Goal: Task Accomplishment & Management: Manage account settings

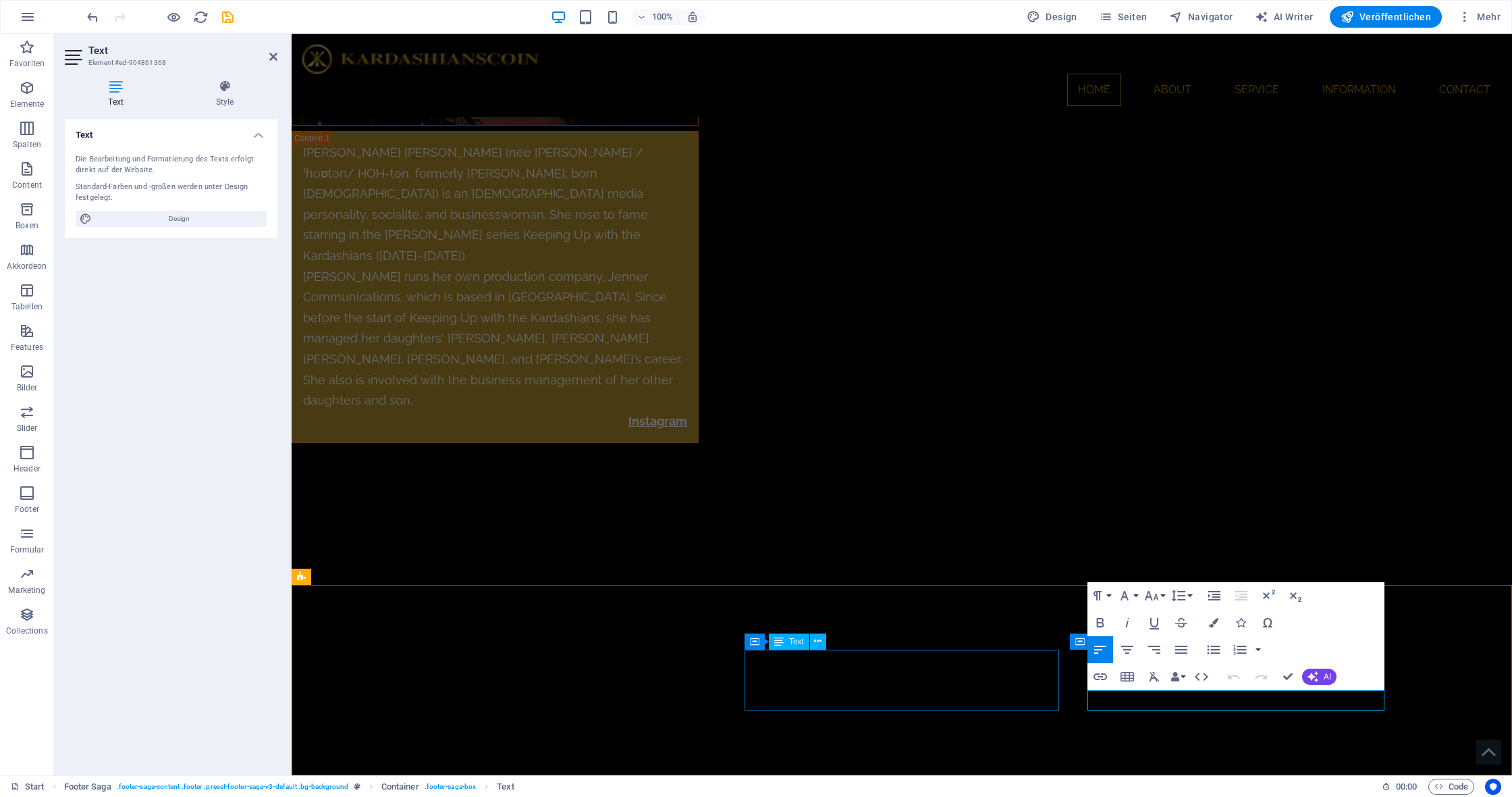
scroll to position [7654, 0]
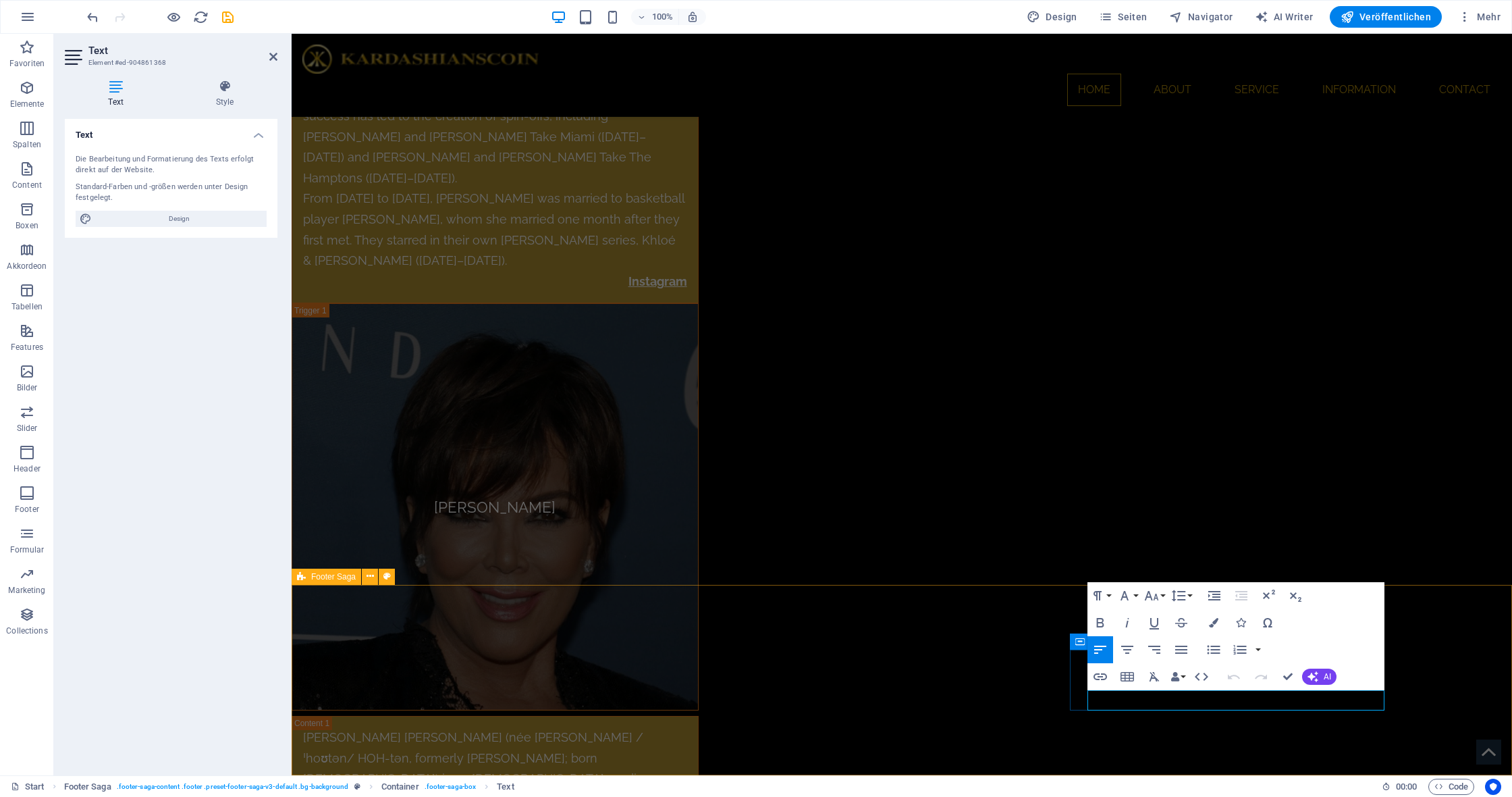
click at [1114, 667] on icon "button" at bounding box center [1114, 665] width 16 height 16
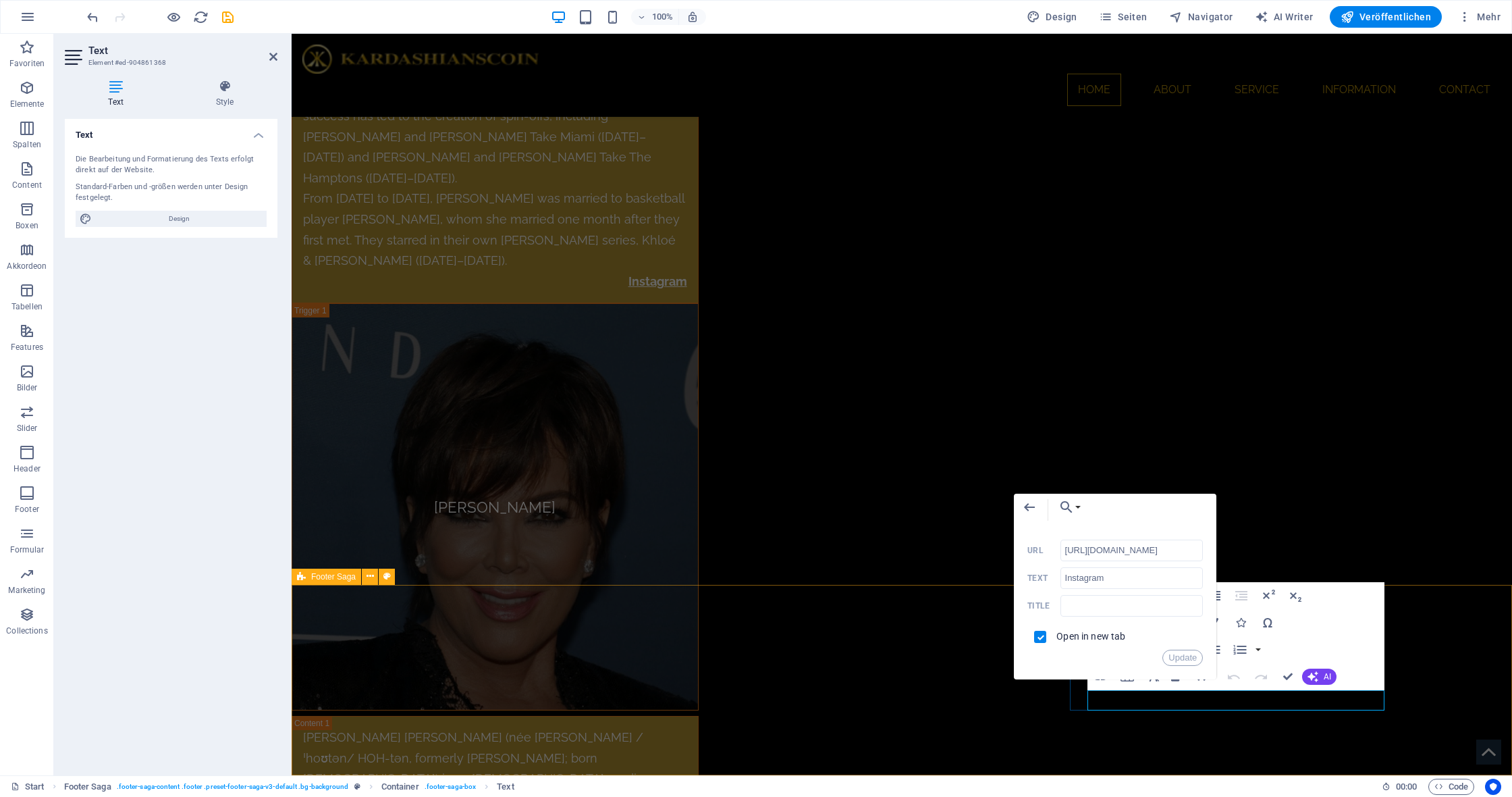
drag, startPoint x: 1192, startPoint y: 552, endPoint x: 1027, endPoint y: 548, distance: 165.0
click at [1027, 548] on div "Back Choose Link Start Subpage Legal Notice Privacy Datei wählen ... [URL][DOMA…" at bounding box center [1115, 586] width 202 height 186
type input "[URL][DOMAIN_NAME]"
click at [1182, 656] on button "Update" at bounding box center [1182, 657] width 41 height 16
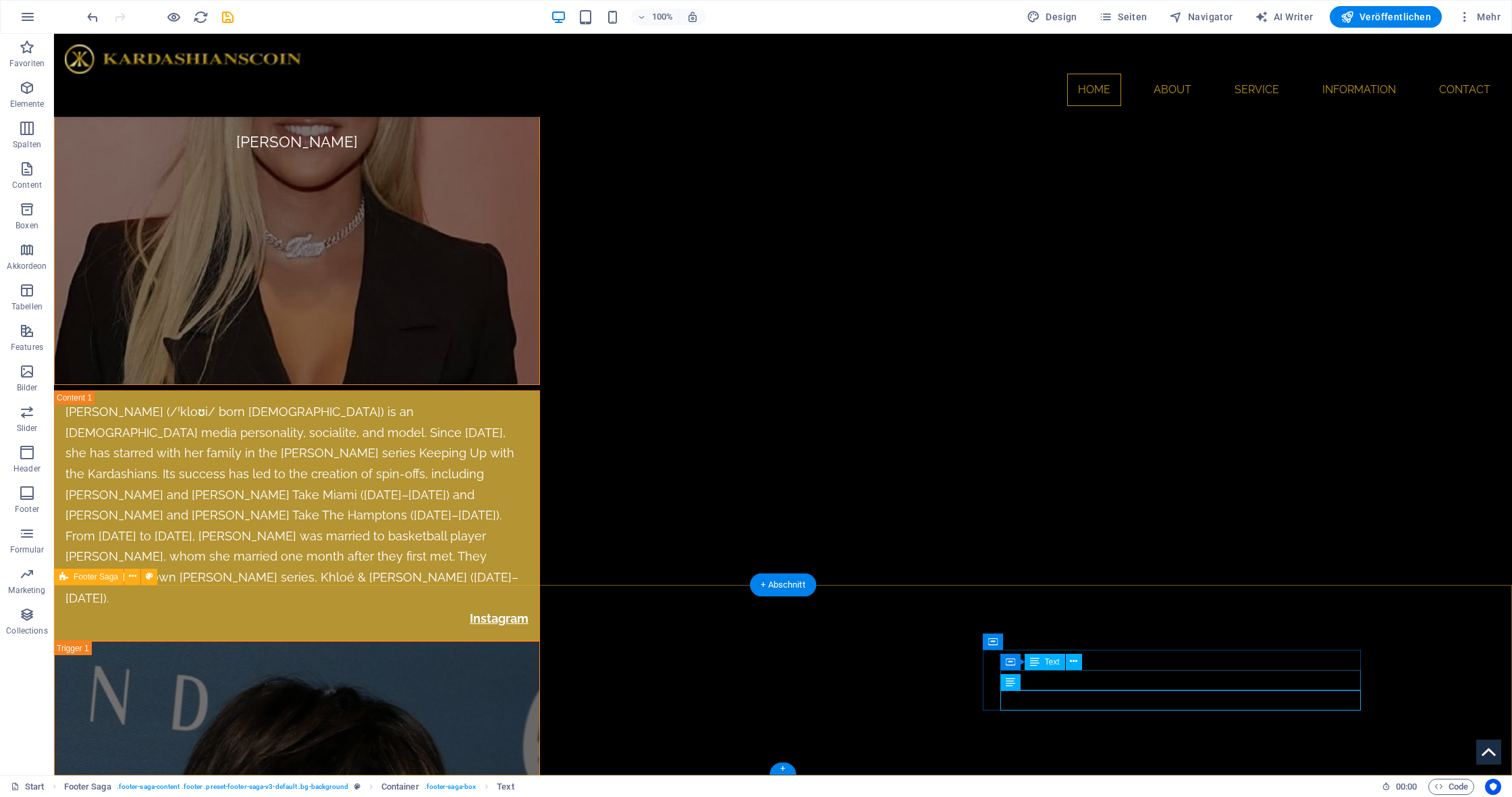
scroll to position [8238, 0]
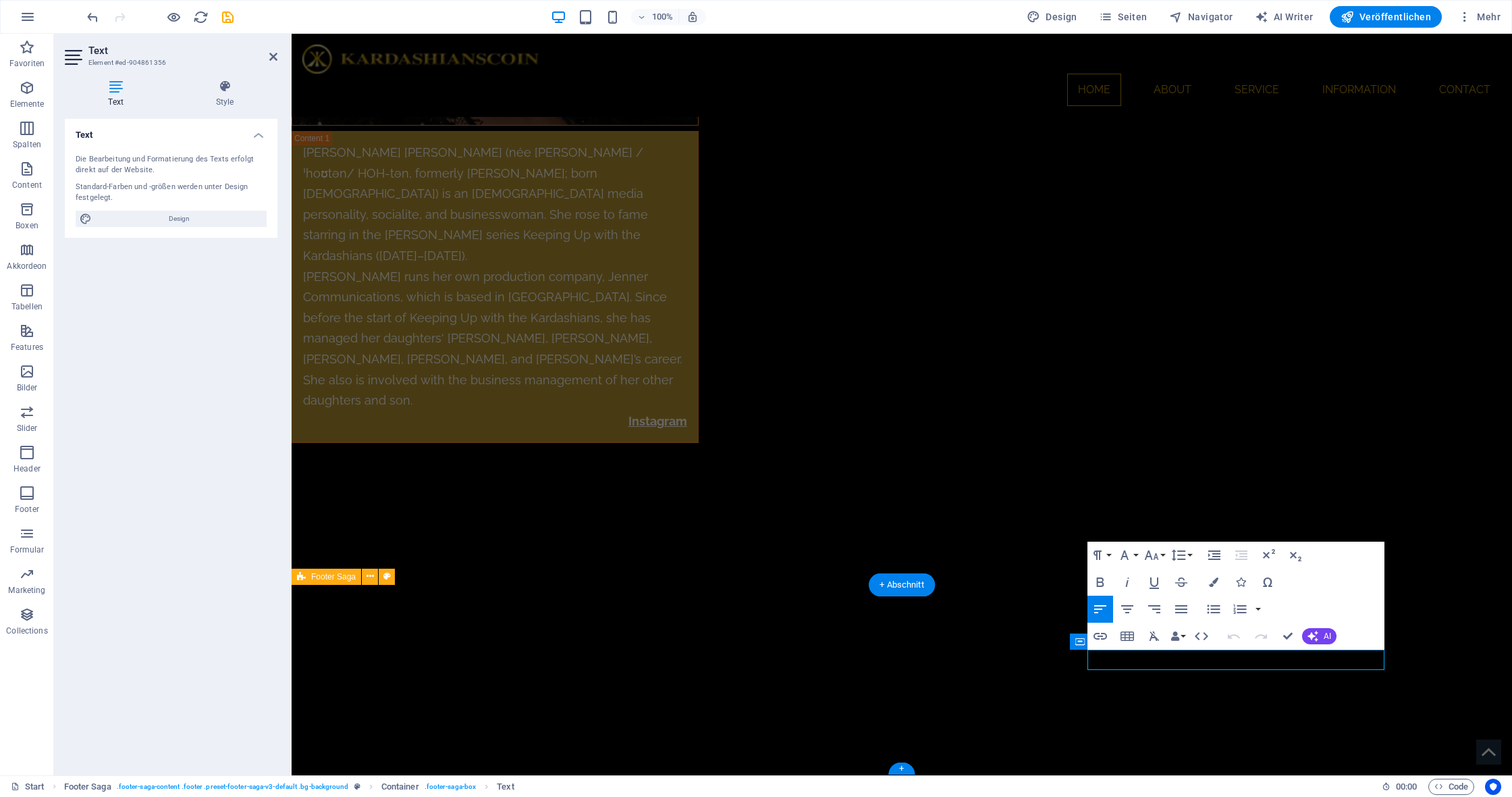
scroll to position [7654, 0]
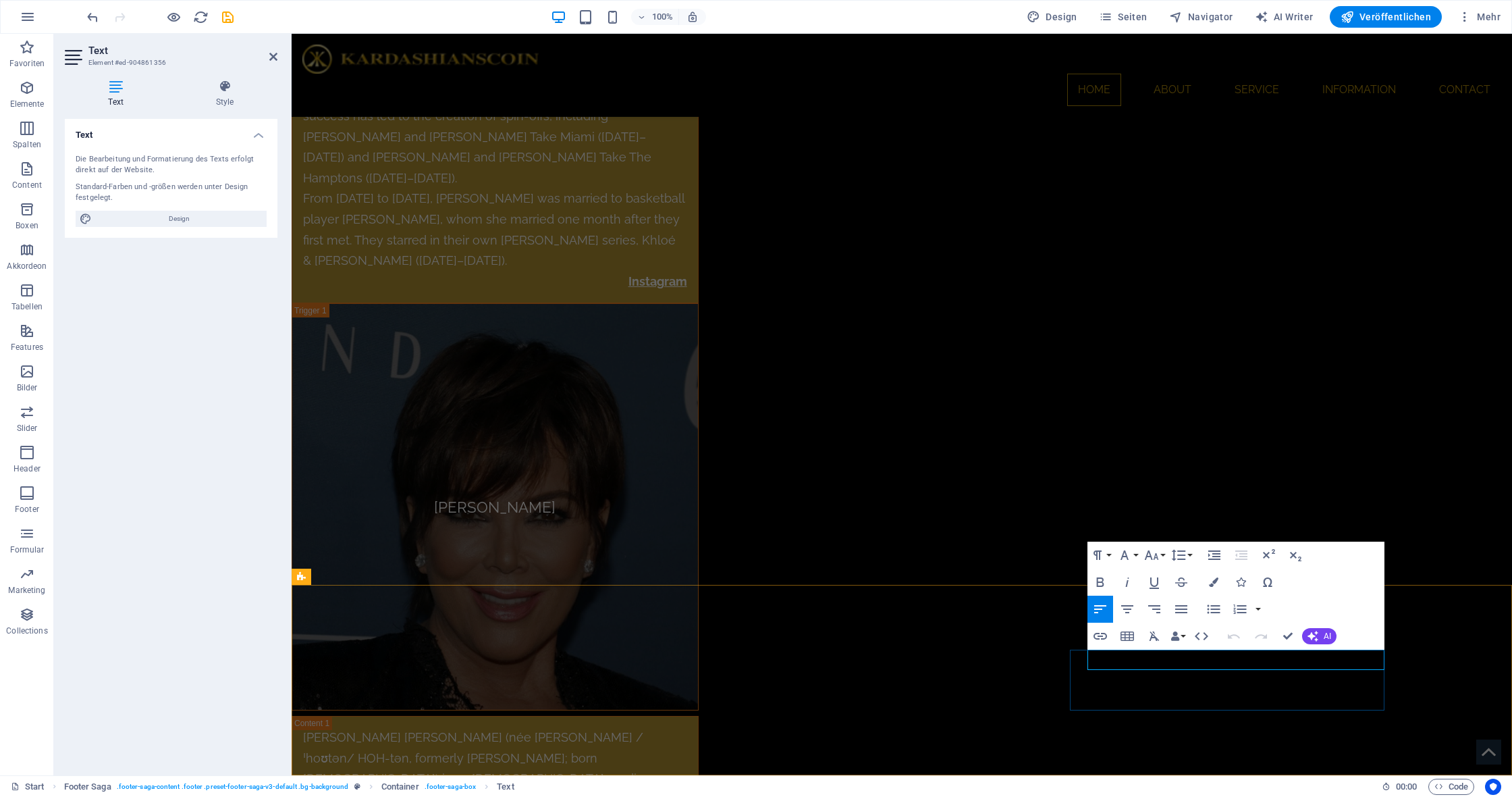
click at [1113, 625] on icon "button" at bounding box center [1114, 625] width 16 height 16
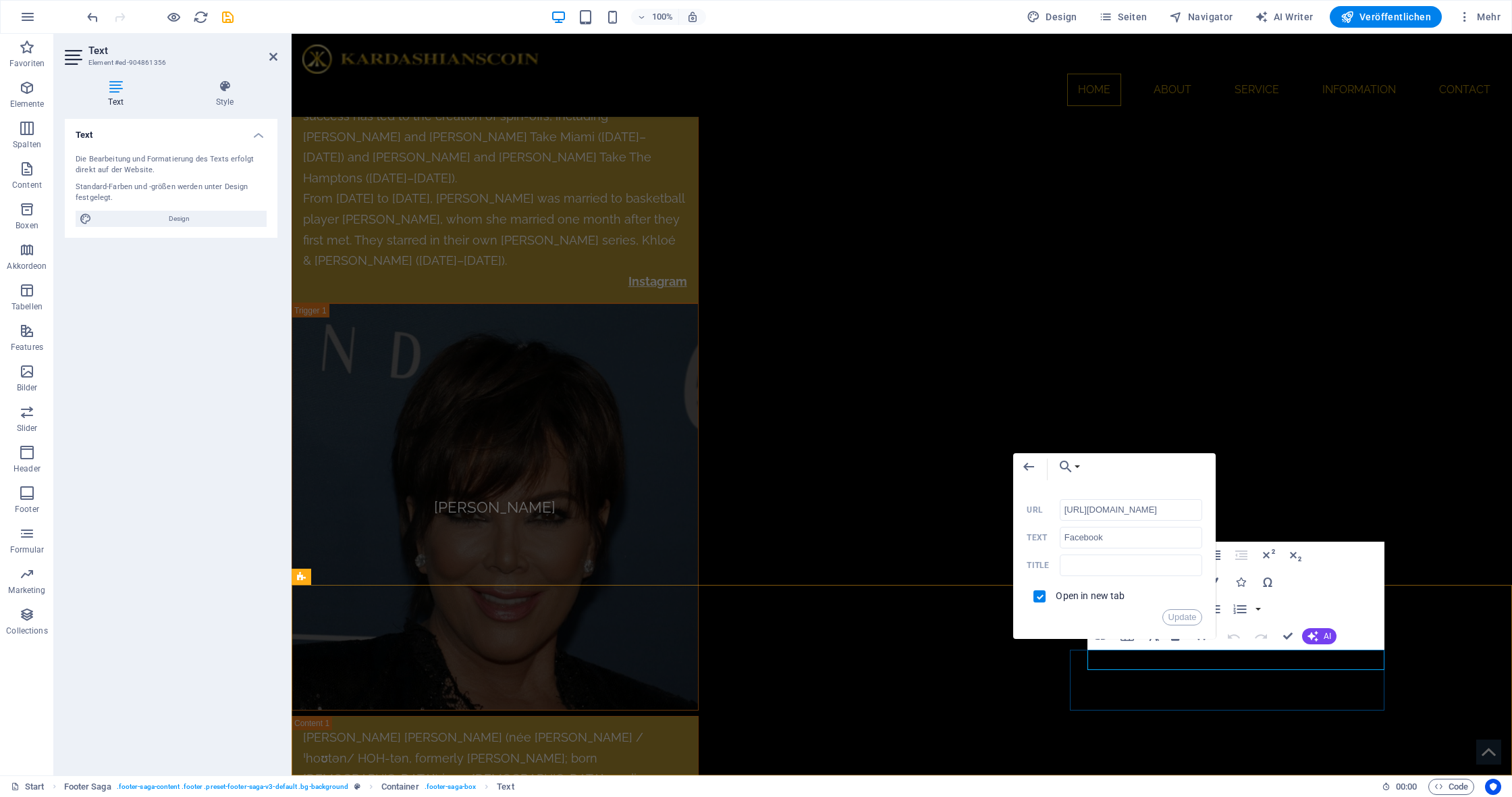
scroll to position [0, 45]
click at [1151, 512] on input "[URL][DOMAIN_NAME]" at bounding box center [1131, 509] width 143 height 21
type input "[URL][DOMAIN_NAME]"
click at [1182, 617] on button "Update" at bounding box center [1182, 617] width 41 height 16
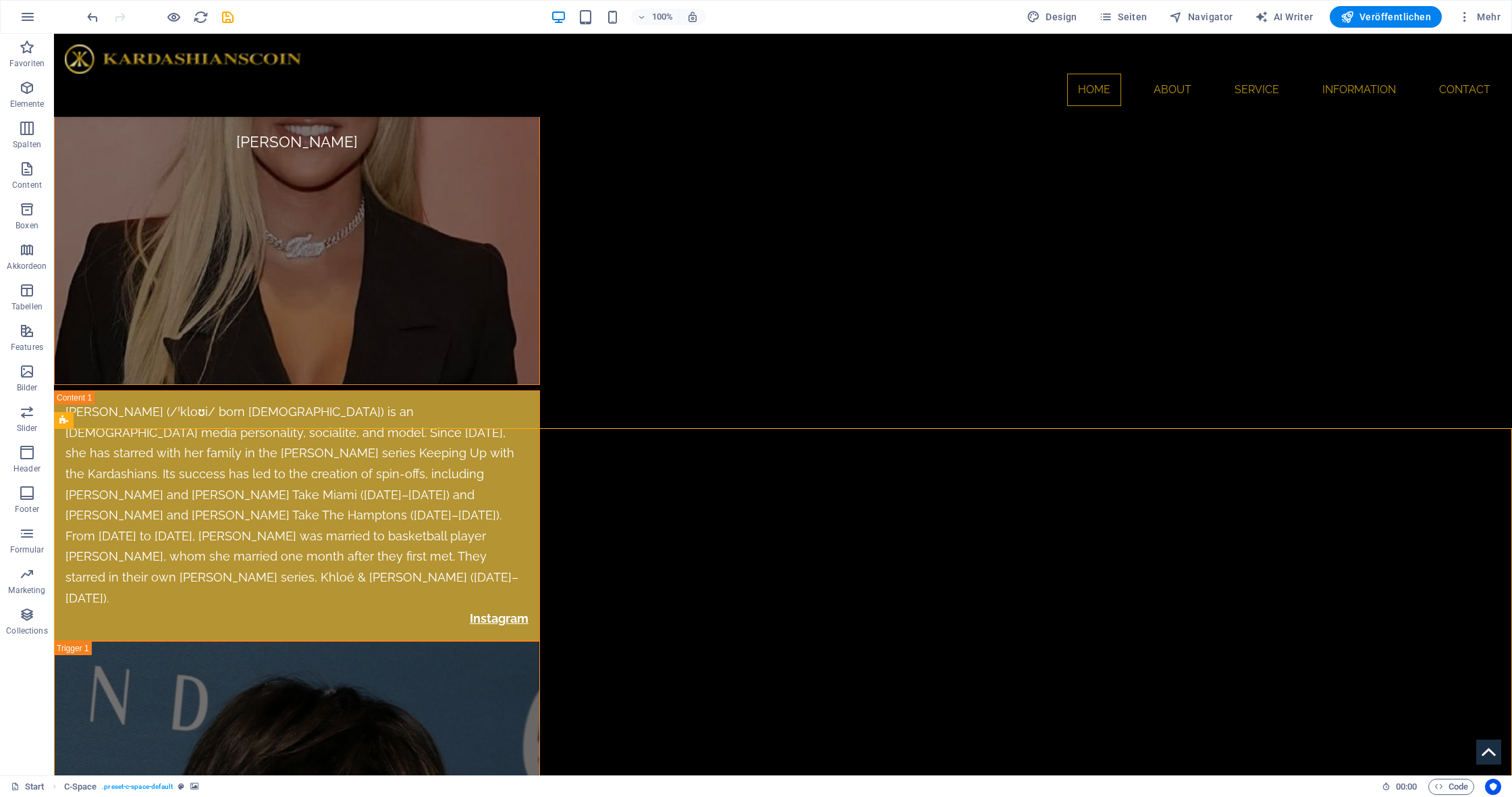
scroll to position [8238, 0]
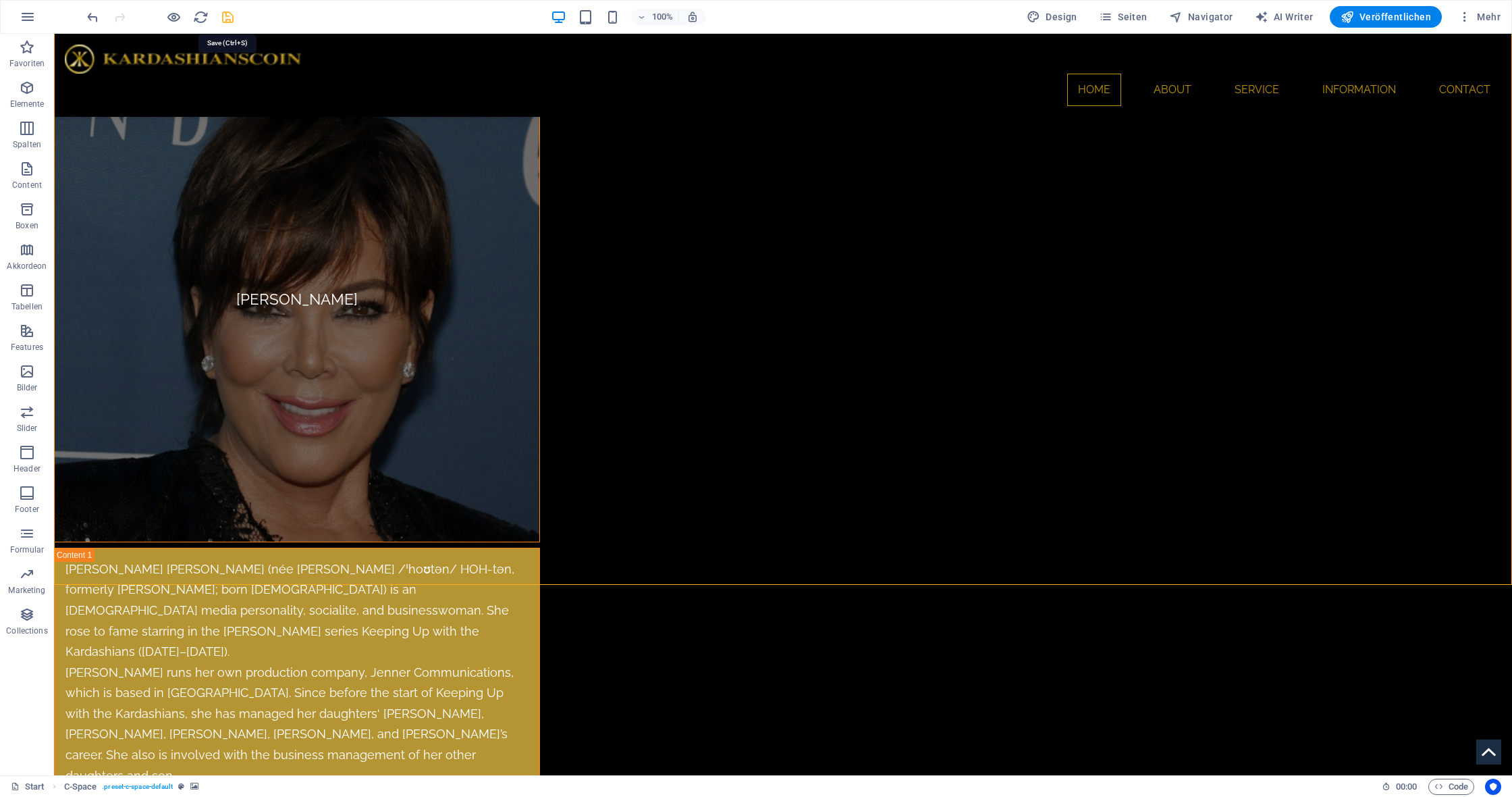
click at [228, 16] on icon "save" at bounding box center [228, 17] width 15 height 15
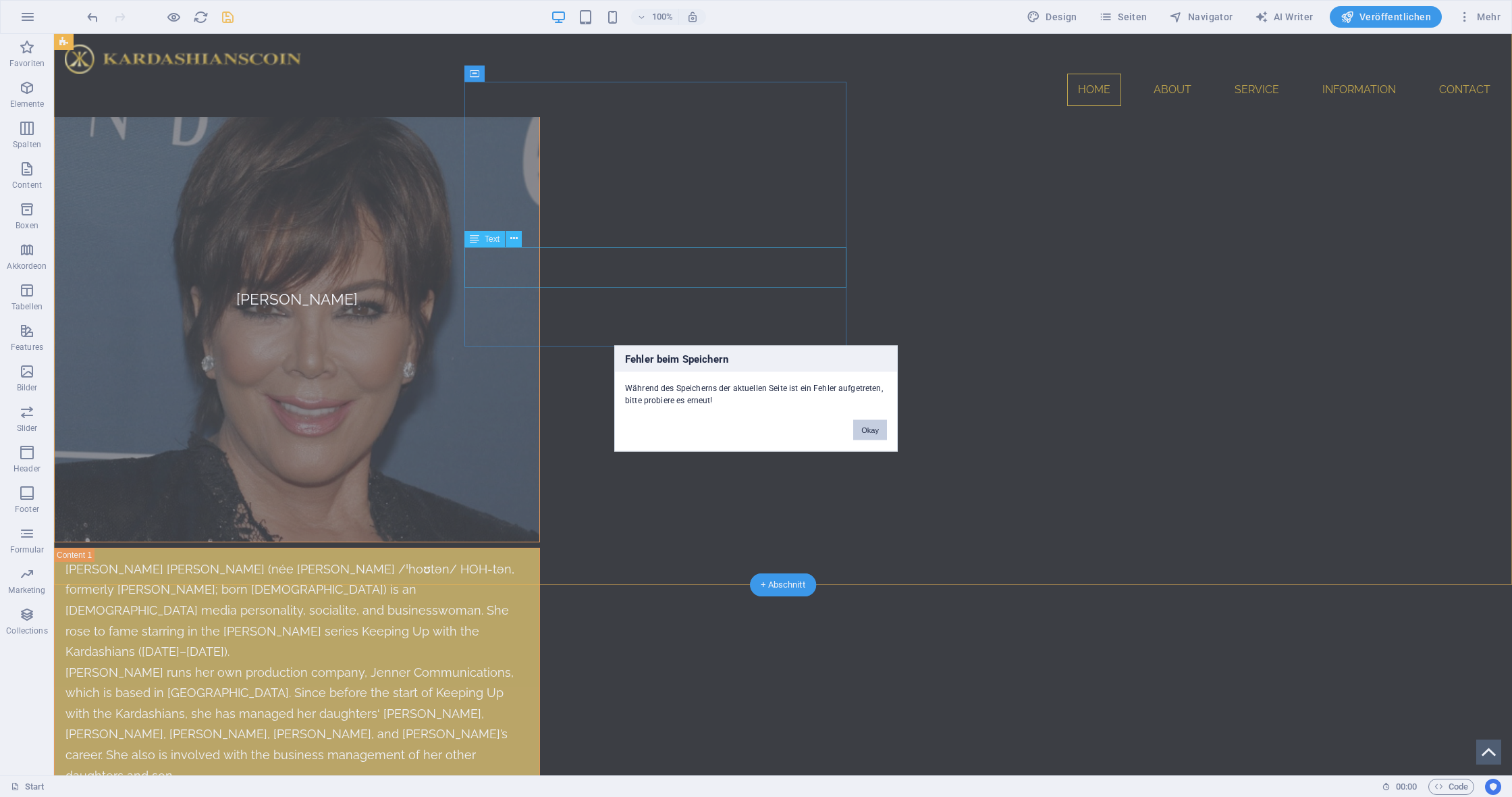
click at [876, 427] on button "Okay" at bounding box center [870, 430] width 34 height 20
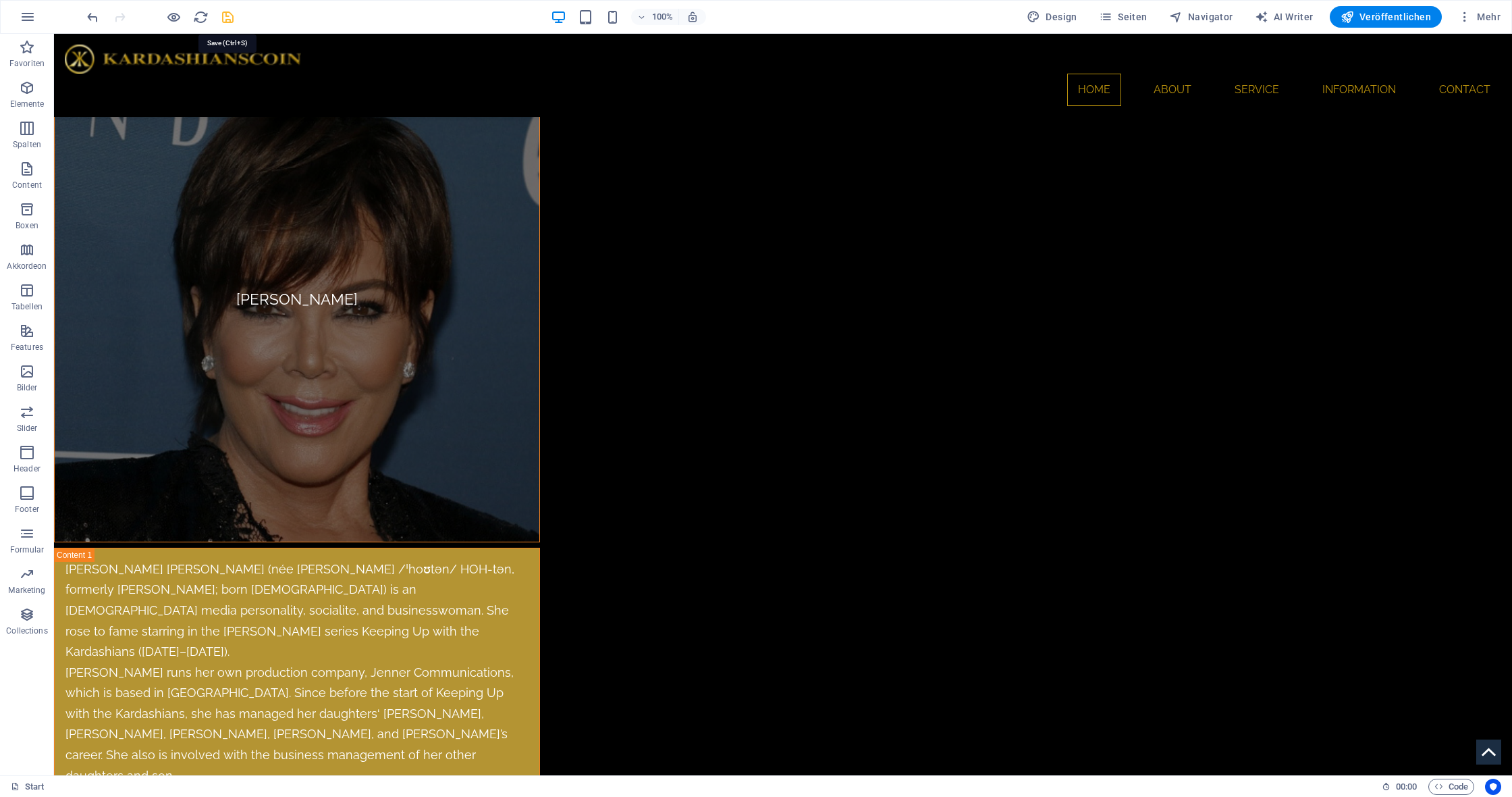
click at [223, 20] on icon "save" at bounding box center [228, 17] width 15 height 15
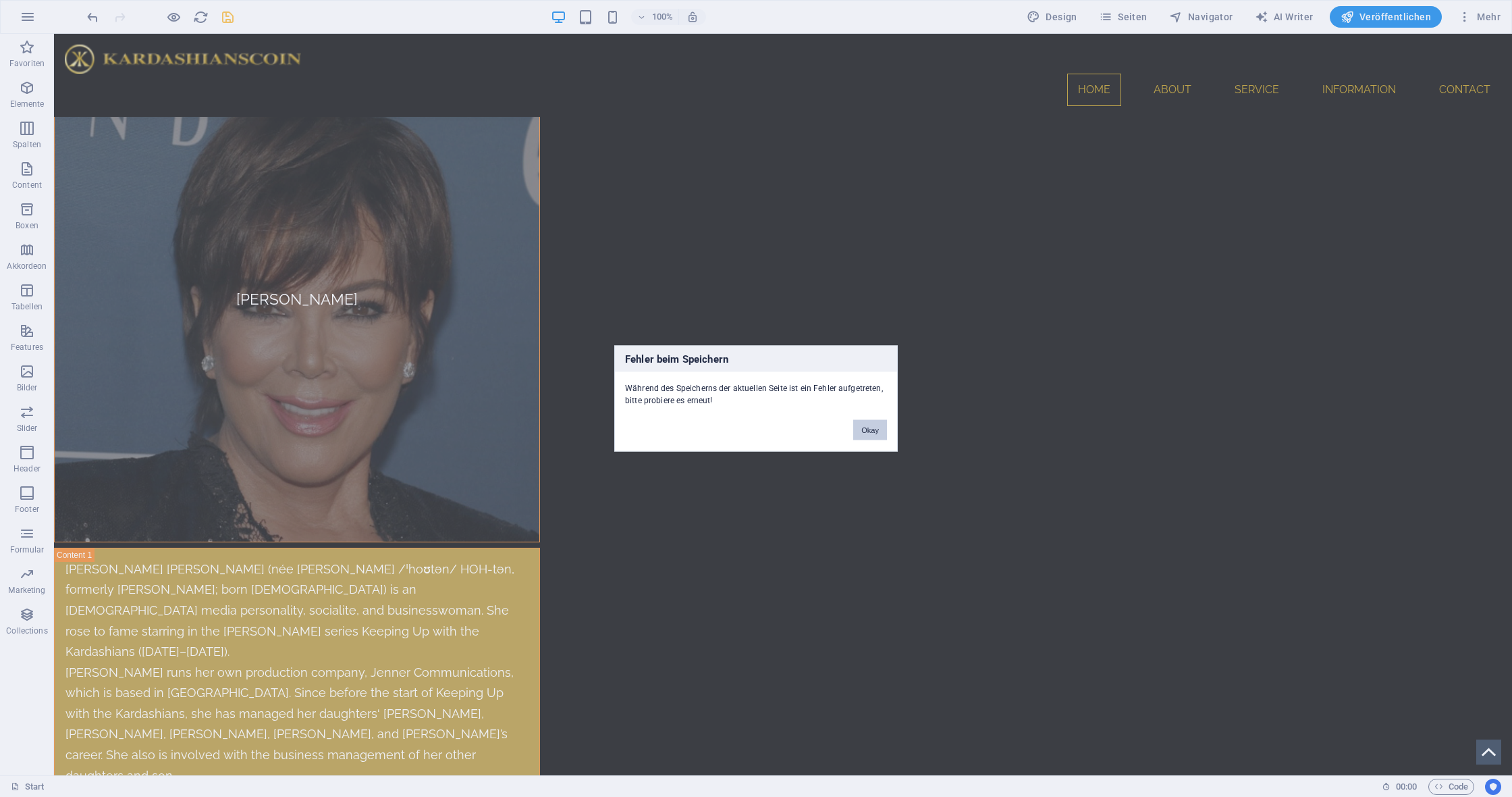
click at [870, 432] on button "Okay" at bounding box center [870, 430] width 34 height 20
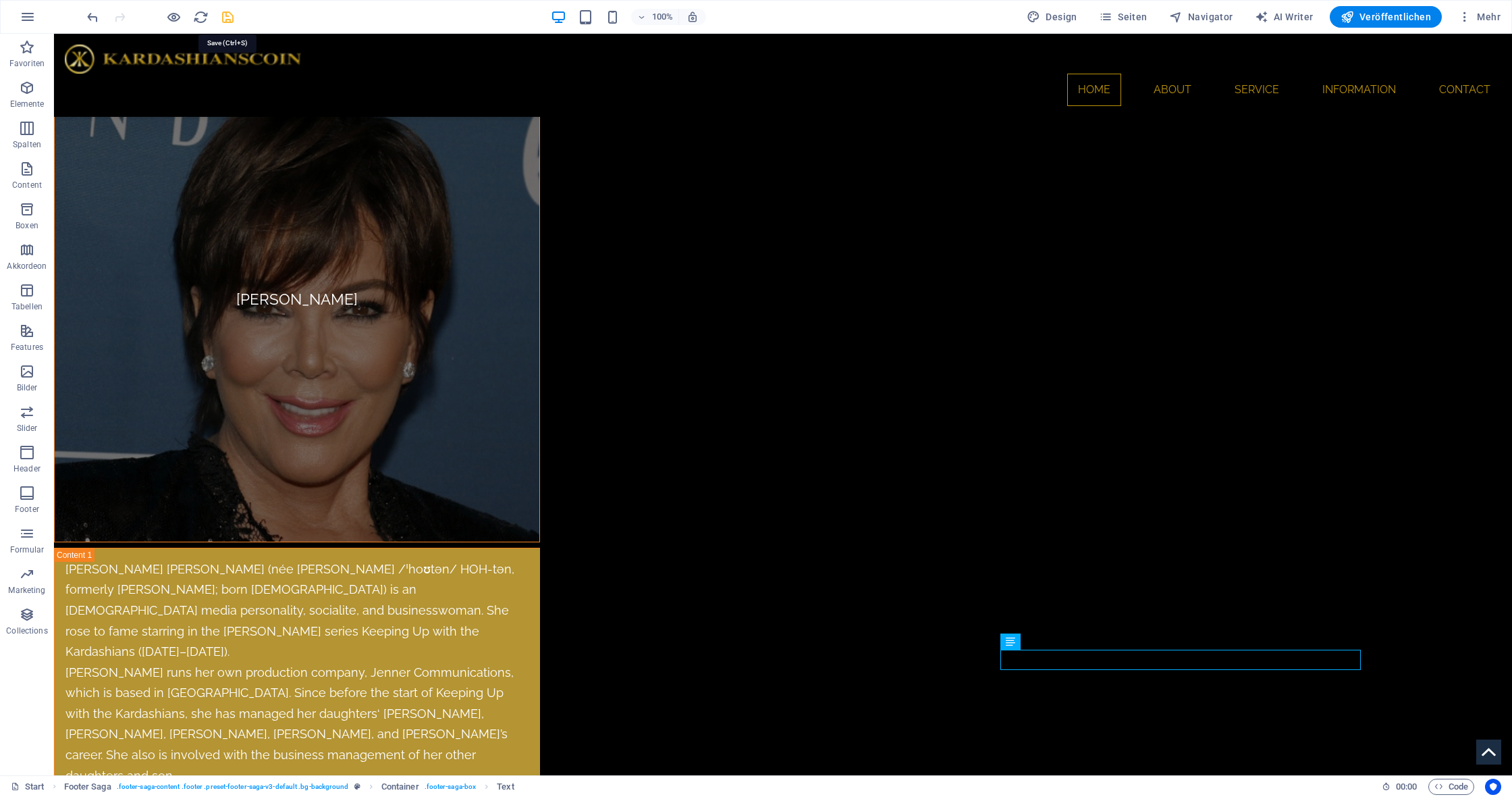
click at [232, 17] on icon "save" at bounding box center [228, 17] width 15 height 15
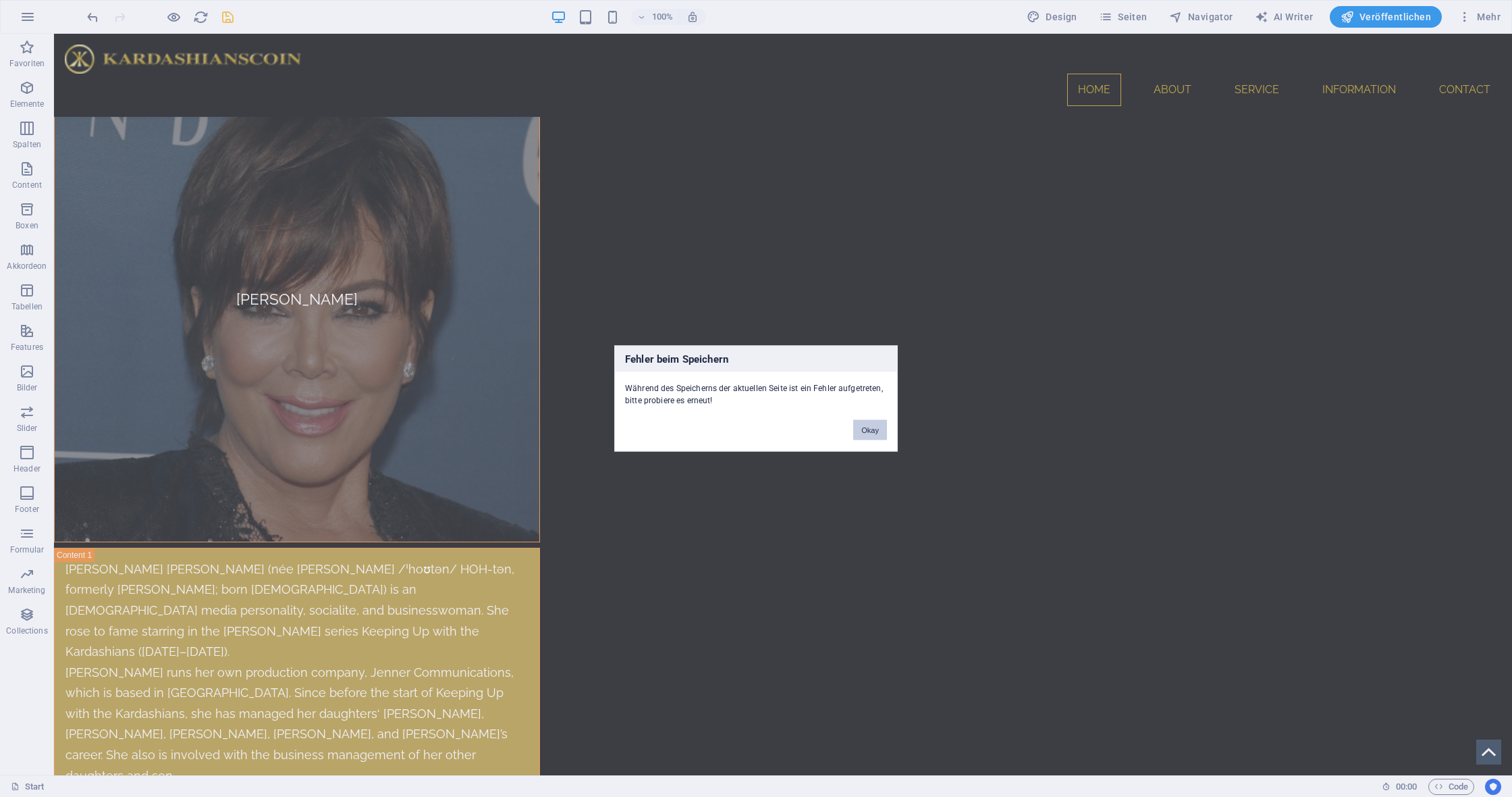
click at [870, 426] on button "Okay" at bounding box center [870, 430] width 34 height 20
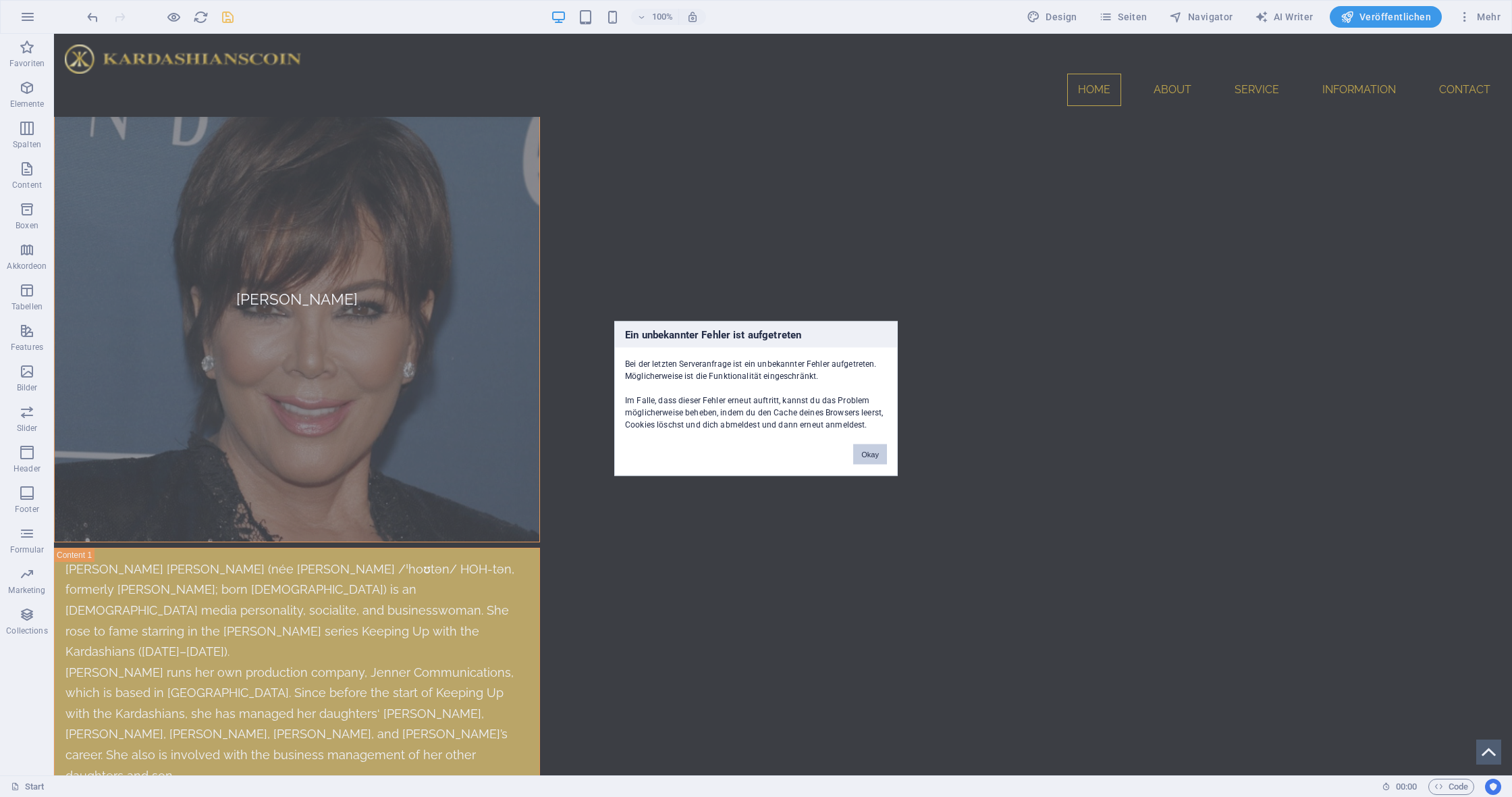
click at [858, 449] on button "Okay" at bounding box center [870, 455] width 34 height 20
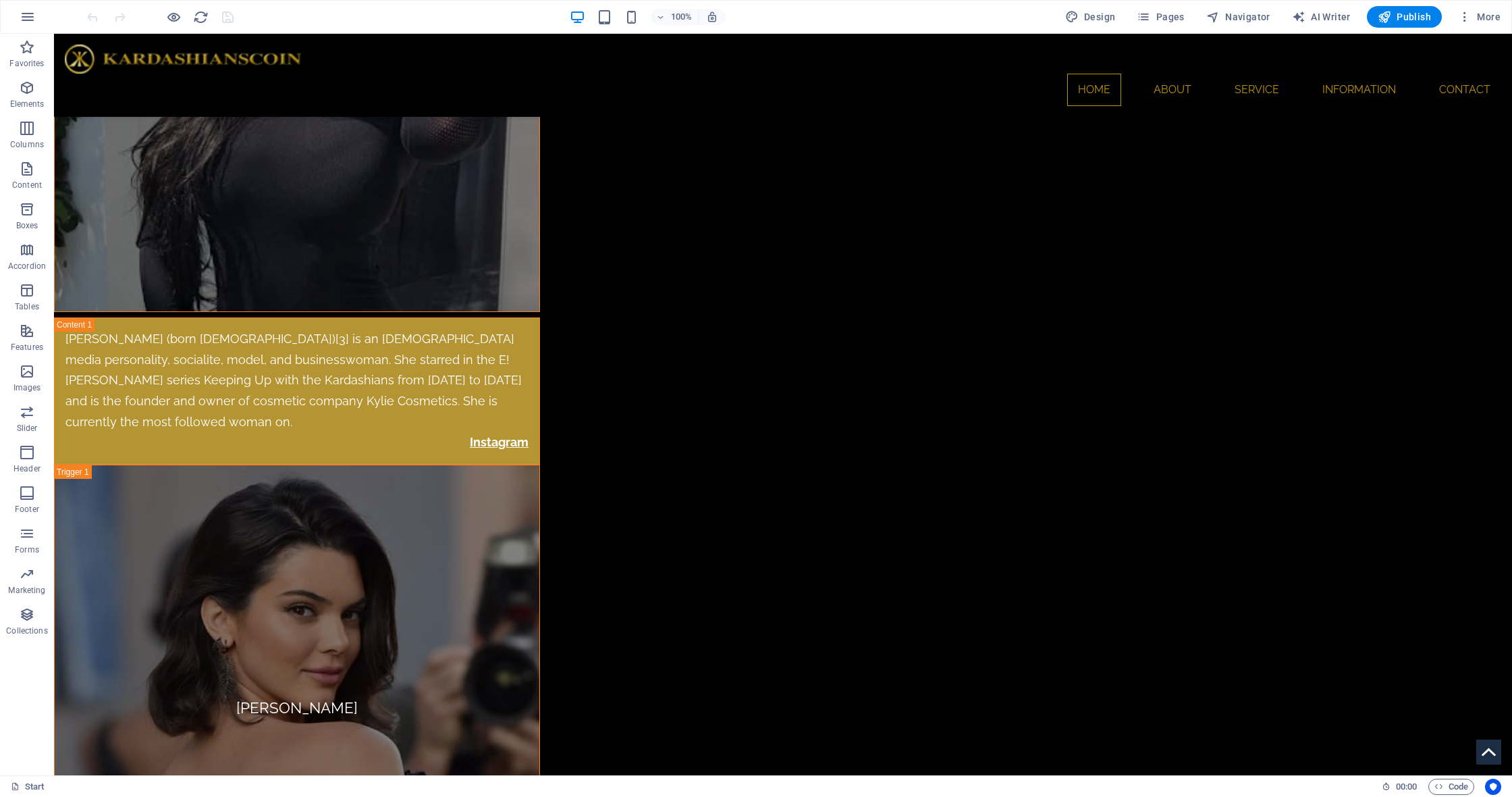
scroll to position [5624, 0]
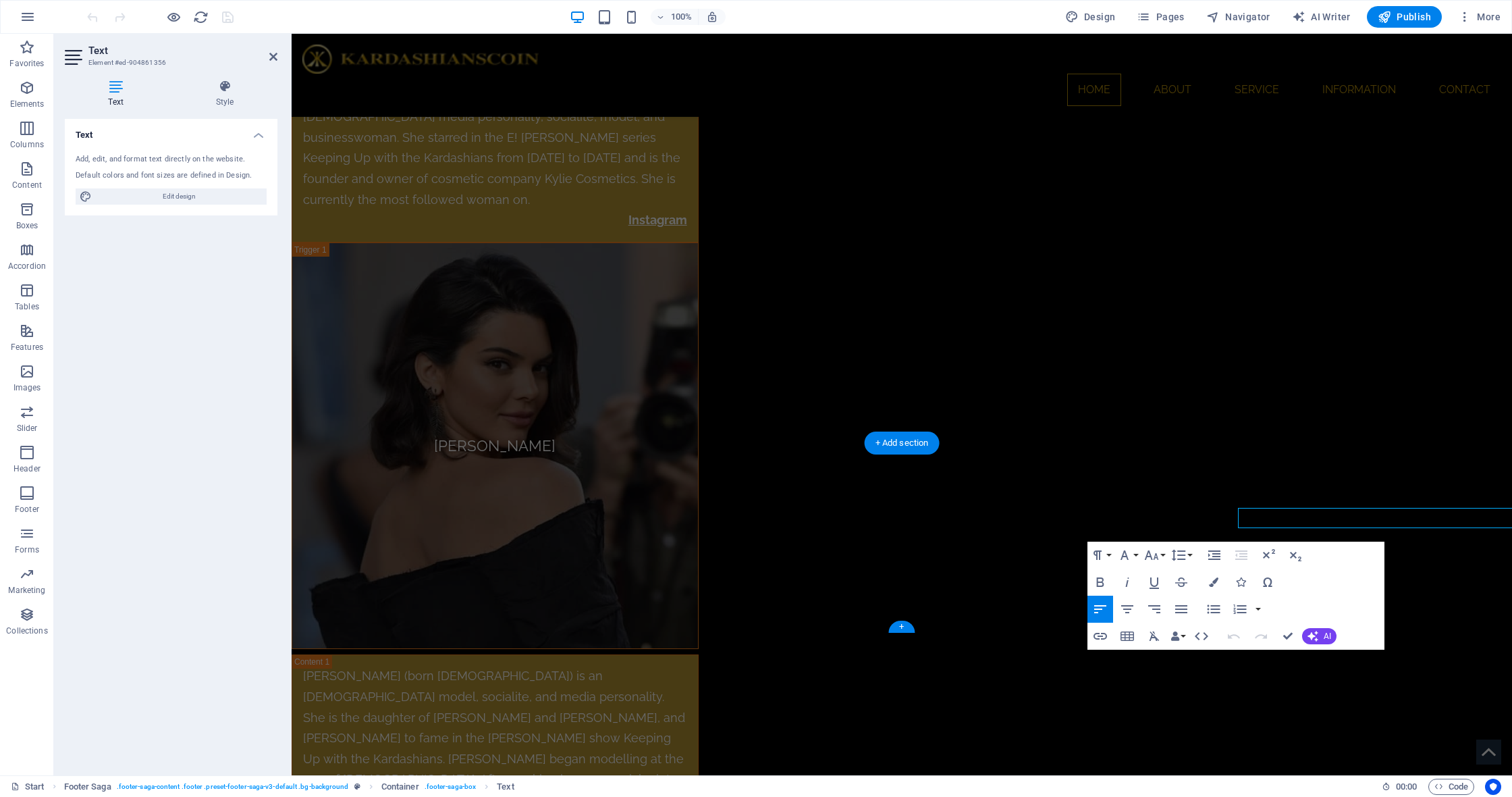
scroll to position [5766, 0]
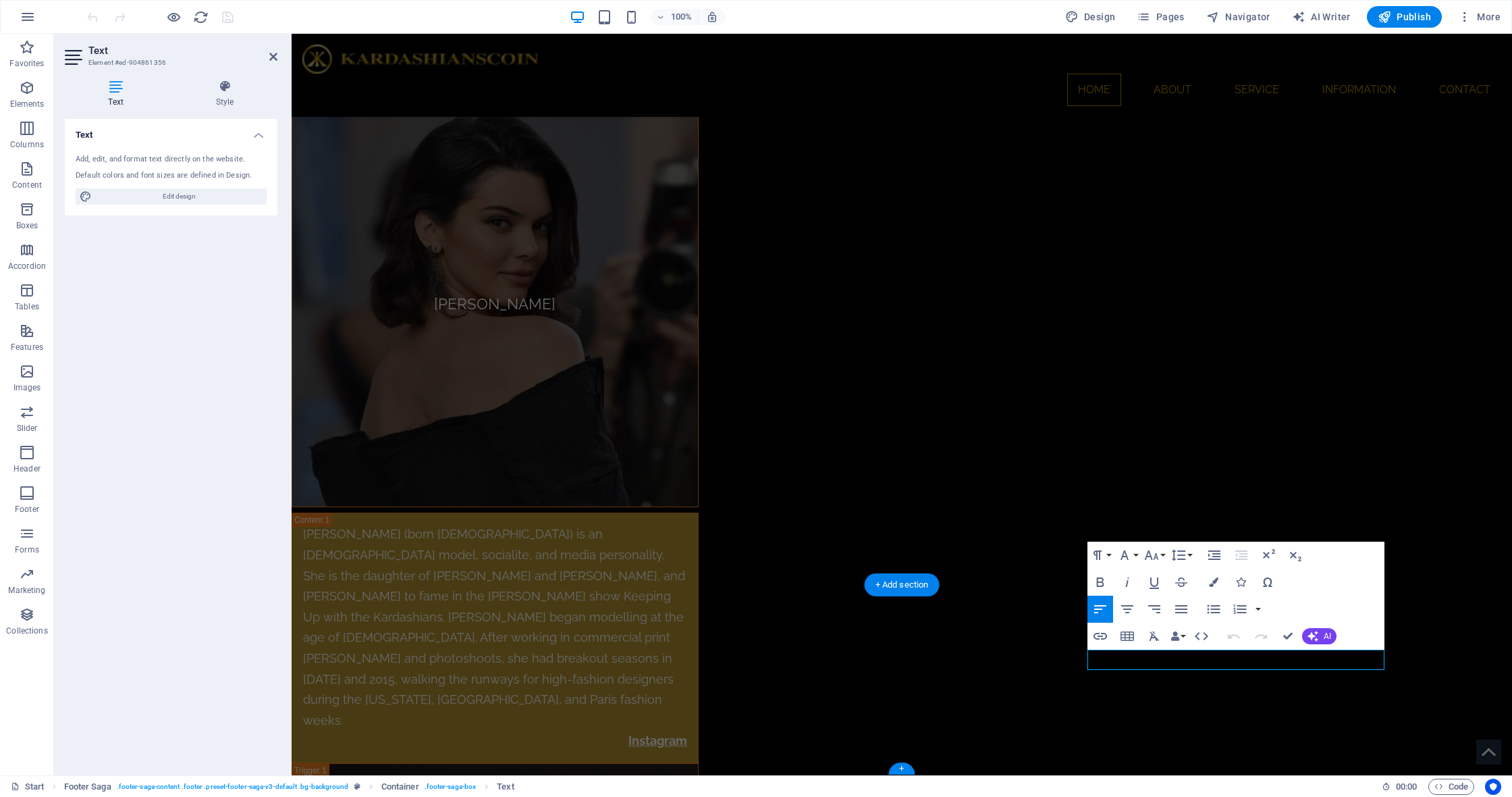
click at [1112, 628] on icon "button" at bounding box center [1114, 625] width 16 height 16
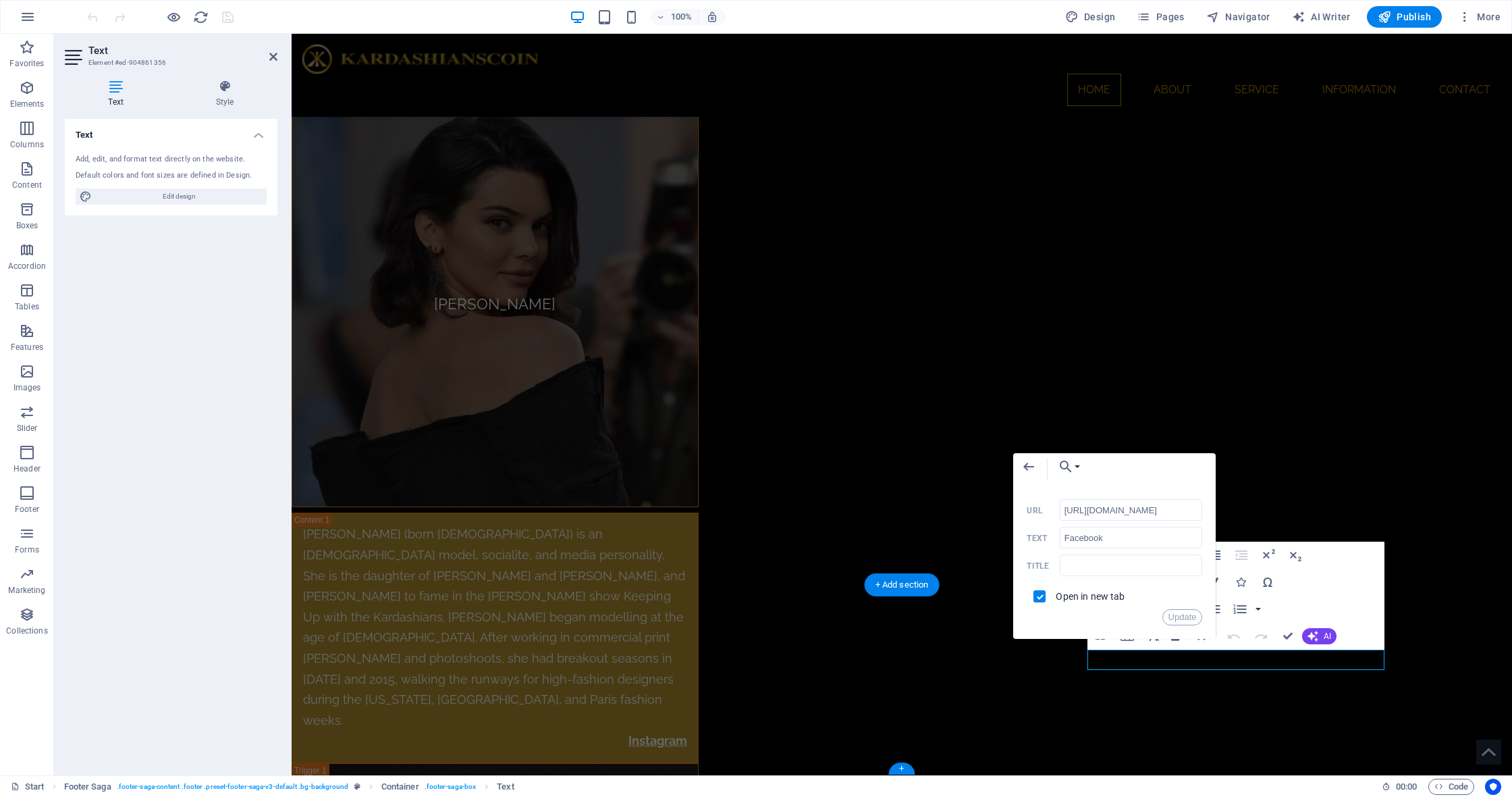
drag, startPoint x: 1191, startPoint y: 512, endPoint x: 1023, endPoint y: 513, distance: 168.0
click at [1023, 513] on div "Back Choose Link Start Subpage Legal Notice Privacy Choose file ... https://www…" at bounding box center [1114, 545] width 202 height 186
type input "[URL][DOMAIN_NAME]"
click at [1179, 613] on button "Update" at bounding box center [1182, 617] width 41 height 16
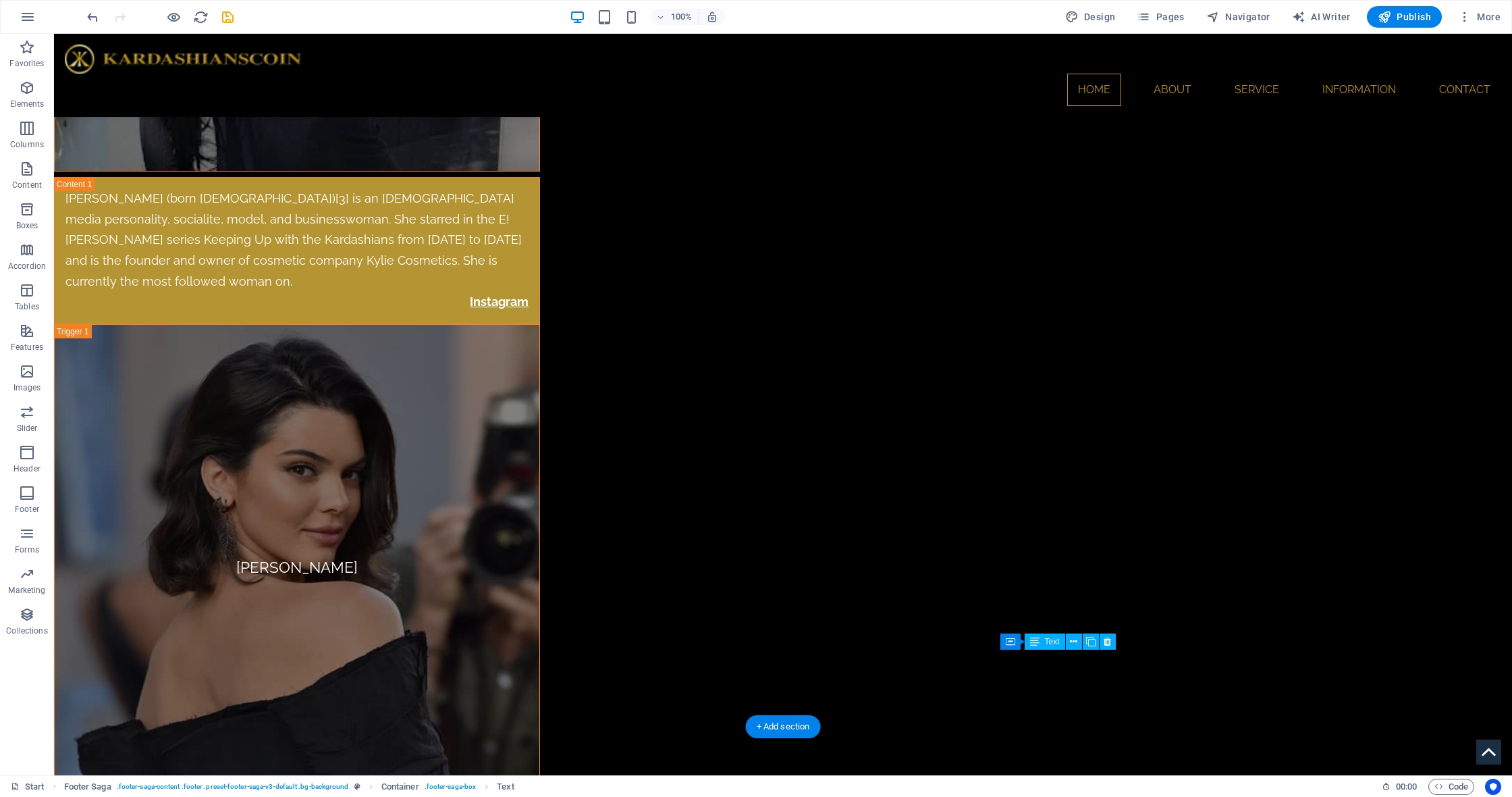
scroll to position [5624, 0]
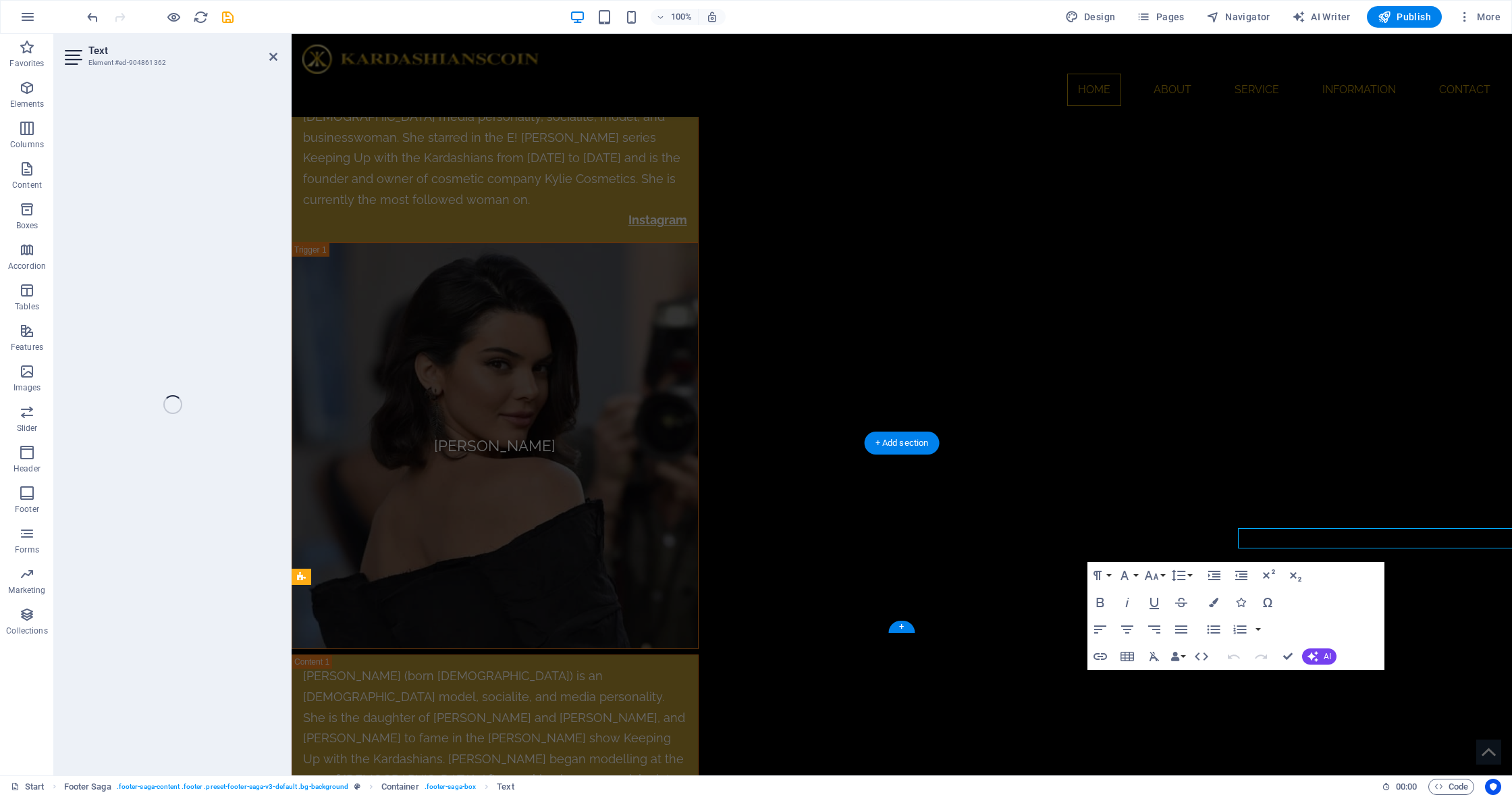
scroll to position [5766, 0]
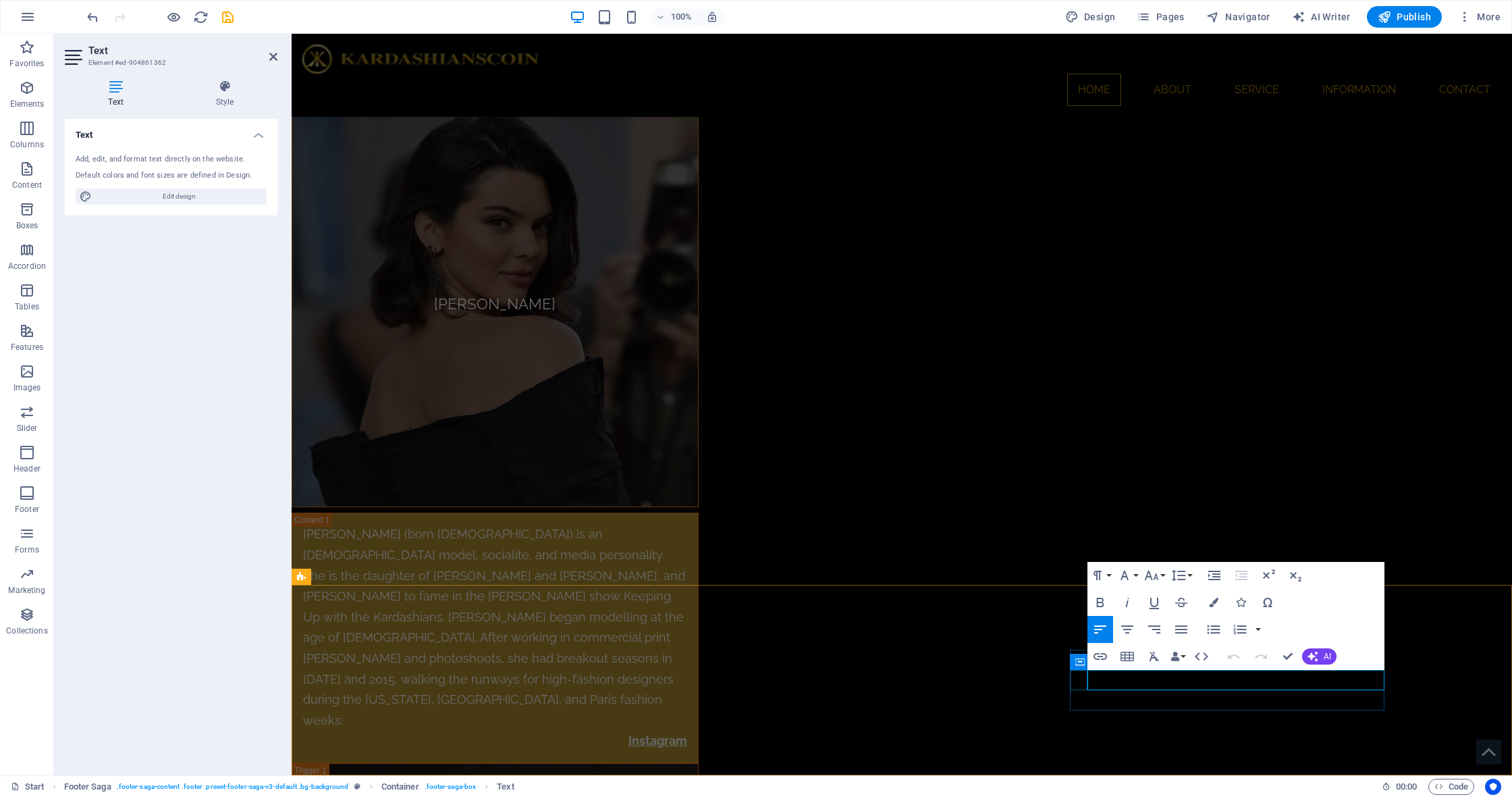
drag, startPoint x: 1152, startPoint y: 680, endPoint x: 1085, endPoint y: 679, distance: 67.0
click at [1106, 647] on icon "button" at bounding box center [1106, 645] width 16 height 16
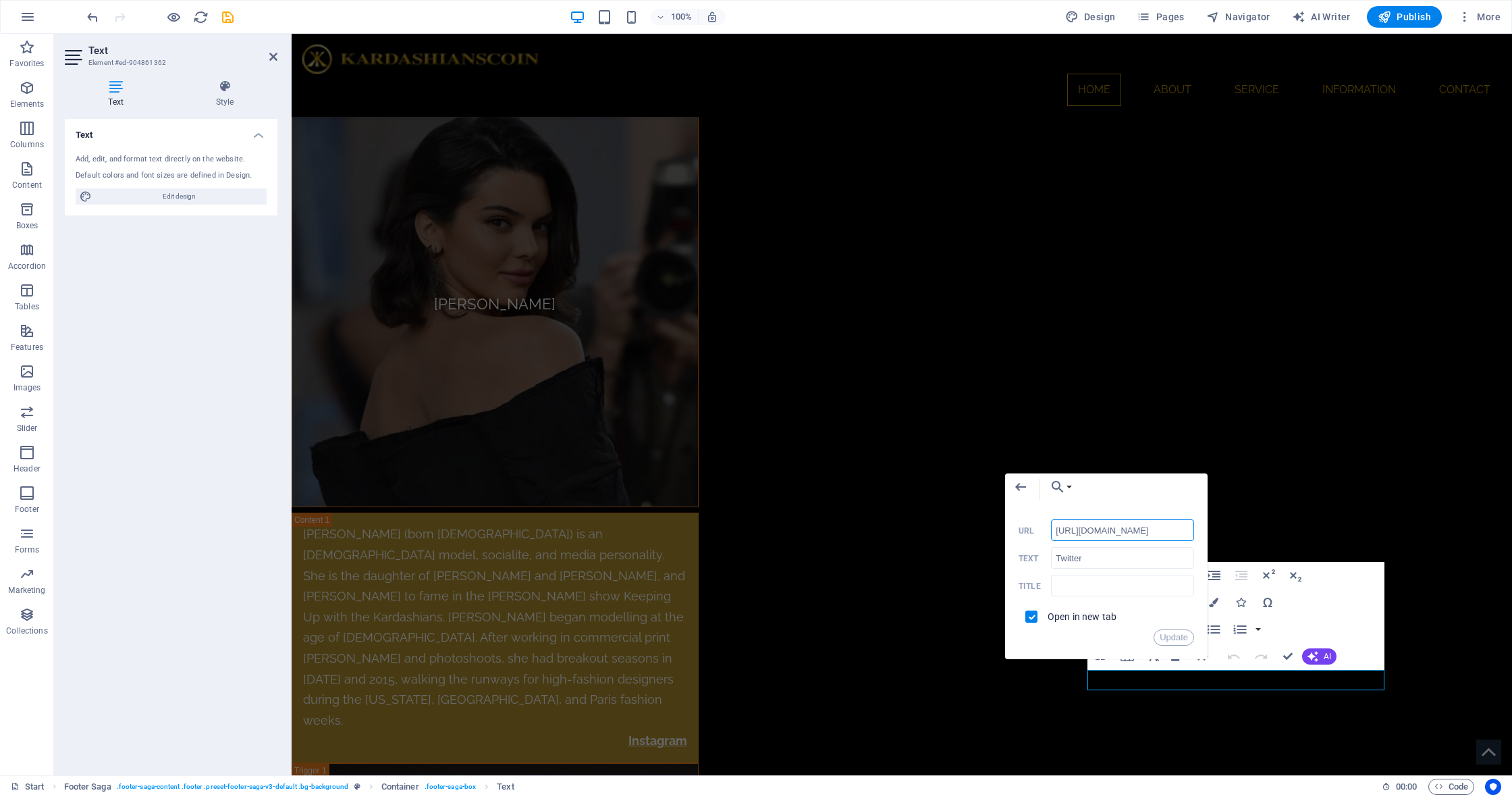
drag, startPoint x: 1159, startPoint y: 533, endPoint x: 1044, endPoint y: 529, distance: 115.1
click at [1044, 529] on div "https://twitter.com/ URL" at bounding box center [1106, 530] width 176 height 22
paste input "x.com/kardashianscoin"
type input "https://x.com/kardashianscoin"
click at [1178, 636] on button "Update" at bounding box center [1174, 637] width 41 height 16
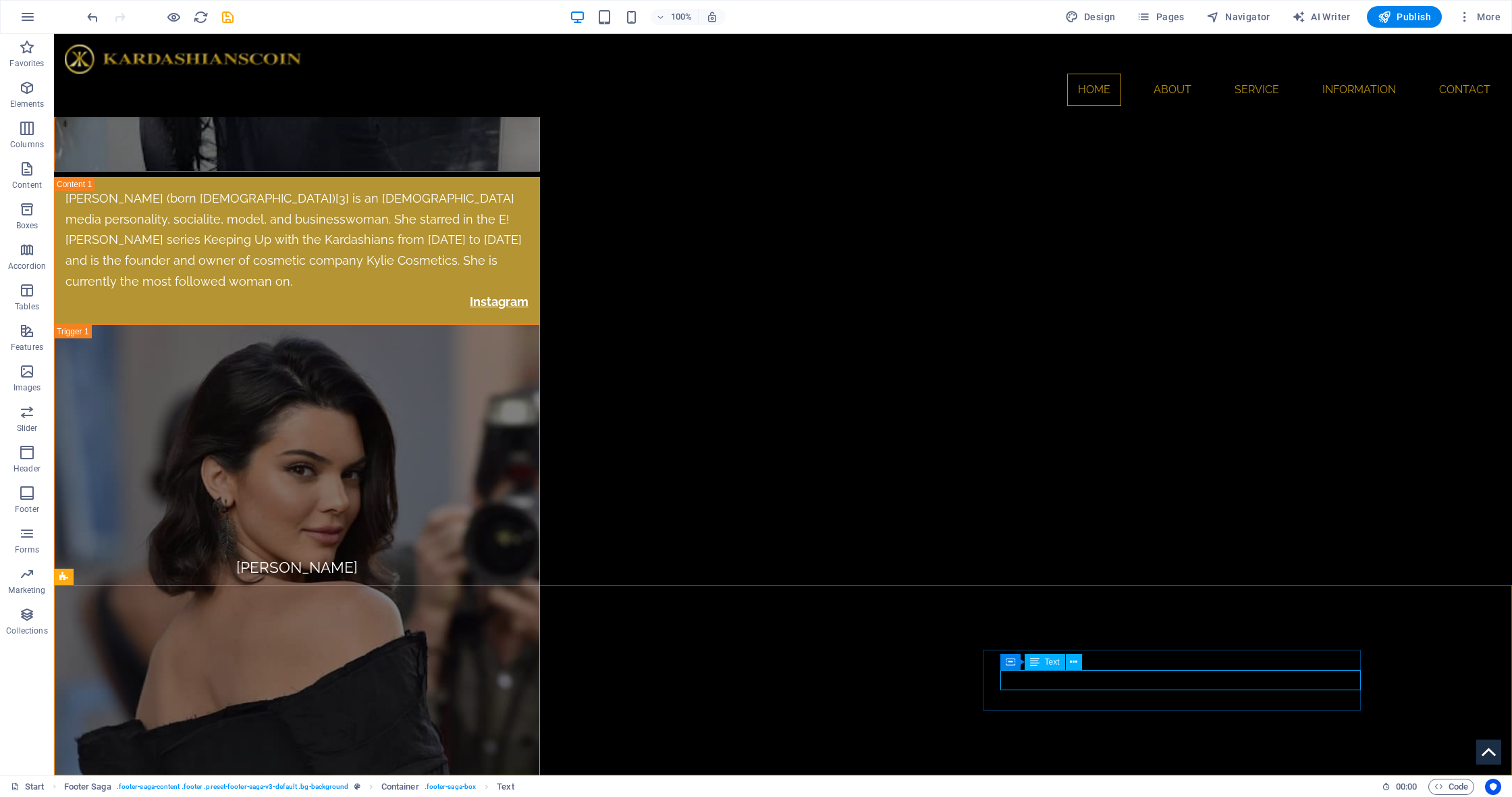
scroll to position [5624, 0]
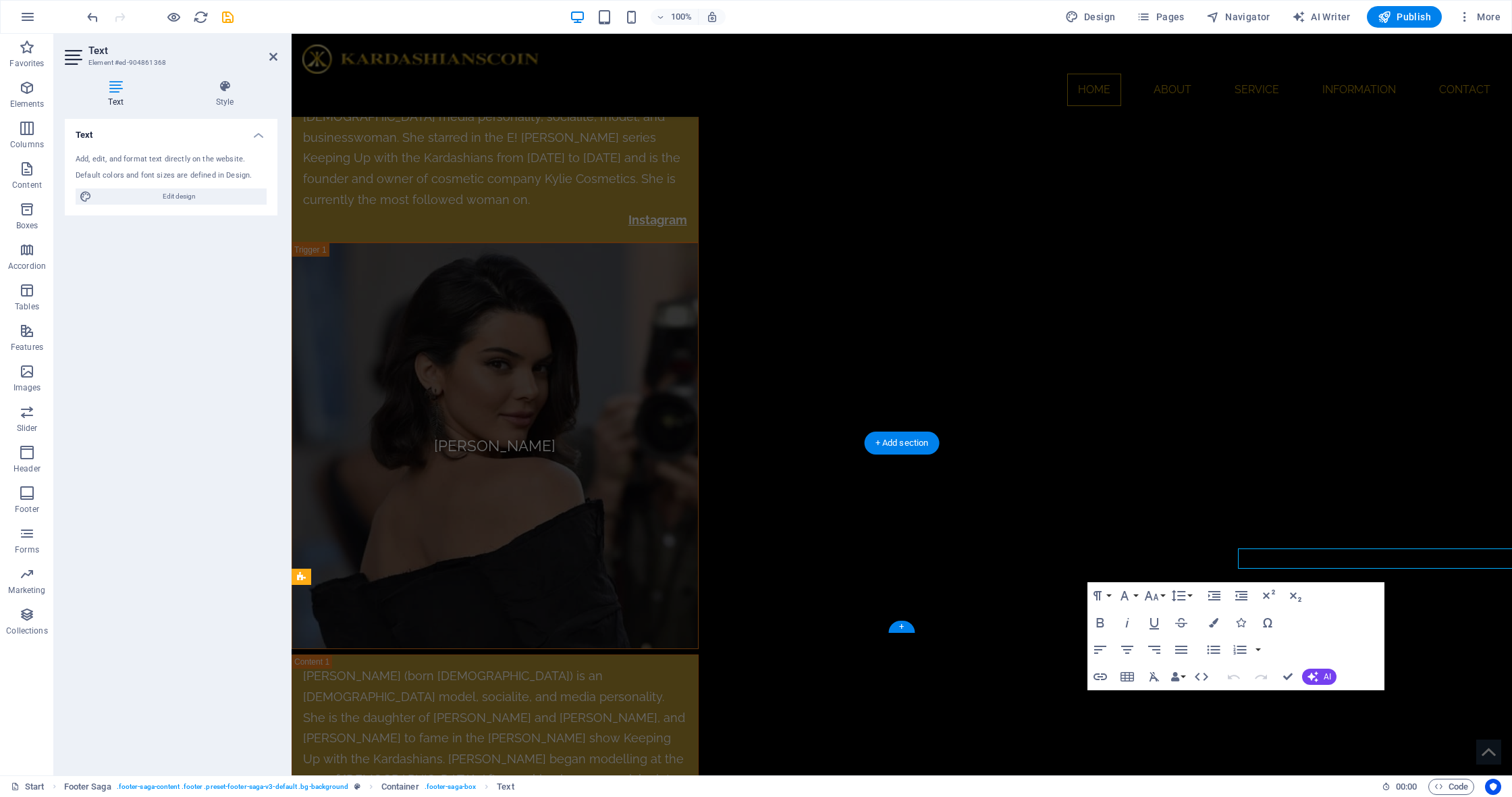
scroll to position [5766, 0]
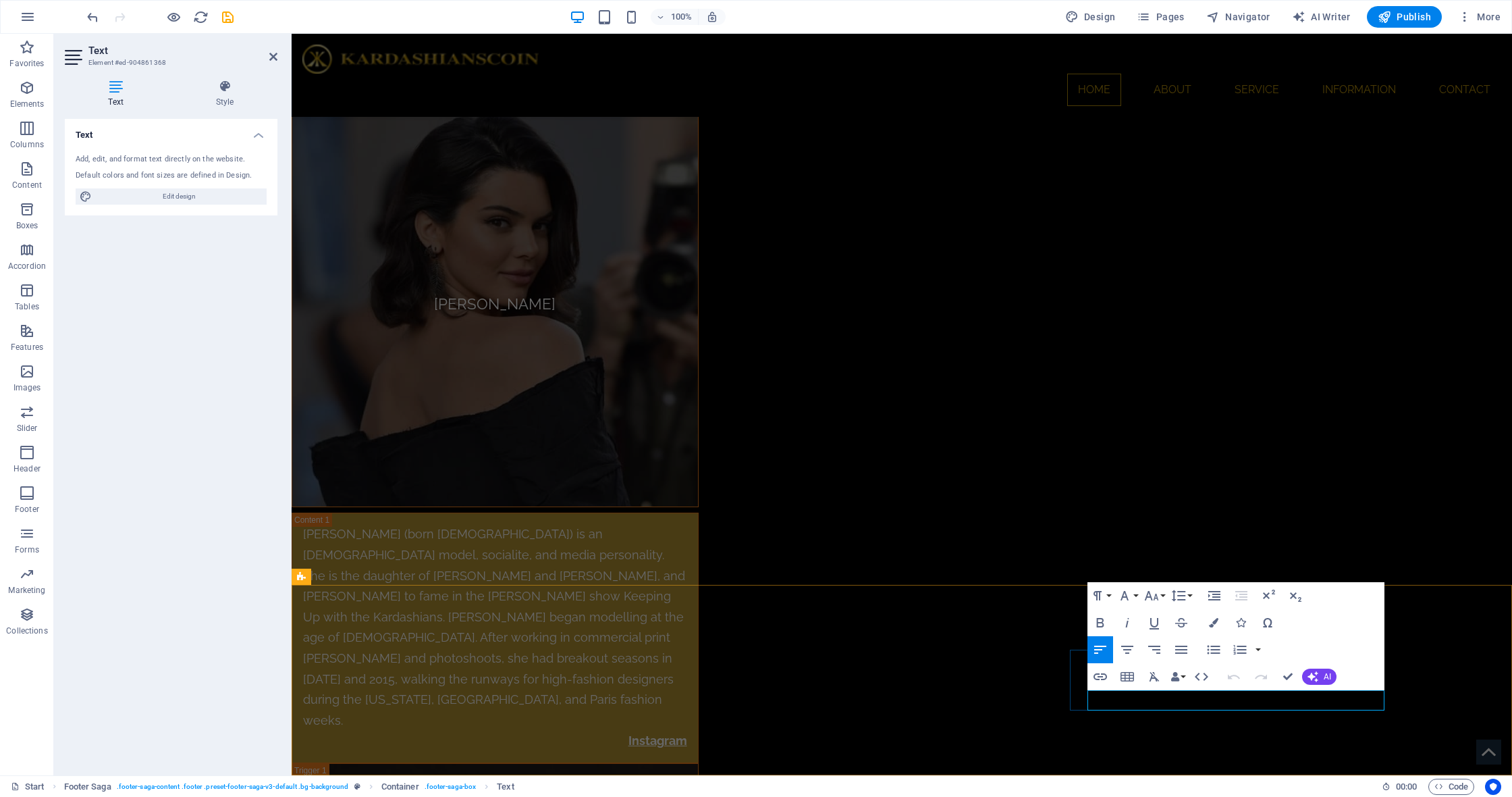
click at [1110, 665] on icon "button" at bounding box center [1114, 665] width 16 height 16
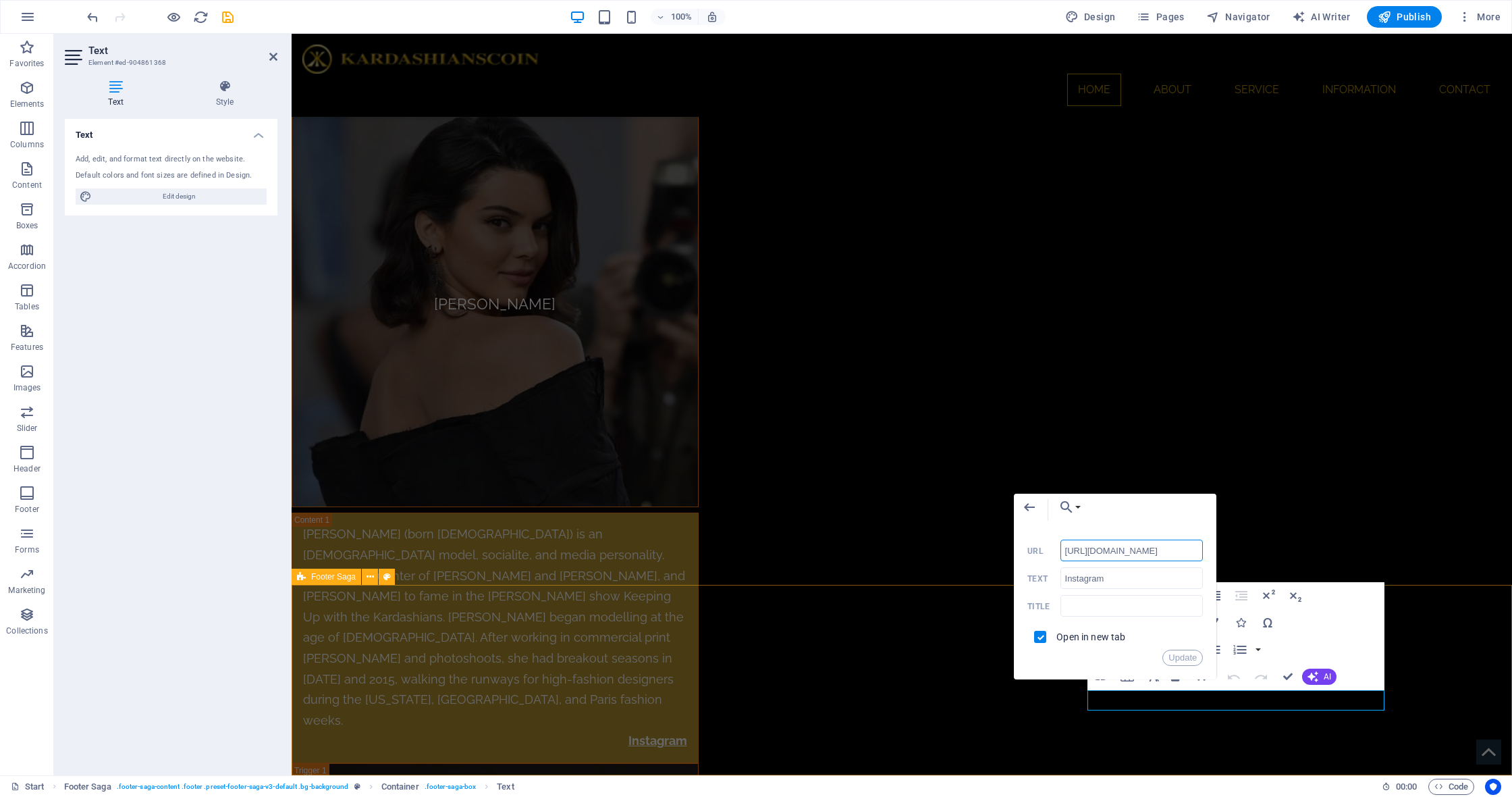
drag, startPoint x: 1192, startPoint y: 552, endPoint x: 1037, endPoint y: 551, distance: 155.0
click at [1037, 551] on div "https://www.instagram.com/ URL" at bounding box center [1114, 551] width 176 height 22
paste input "kardashianscoinofficial/"
type input "[URL][DOMAIN_NAME]"
click at [1184, 656] on button "Update" at bounding box center [1182, 657] width 41 height 16
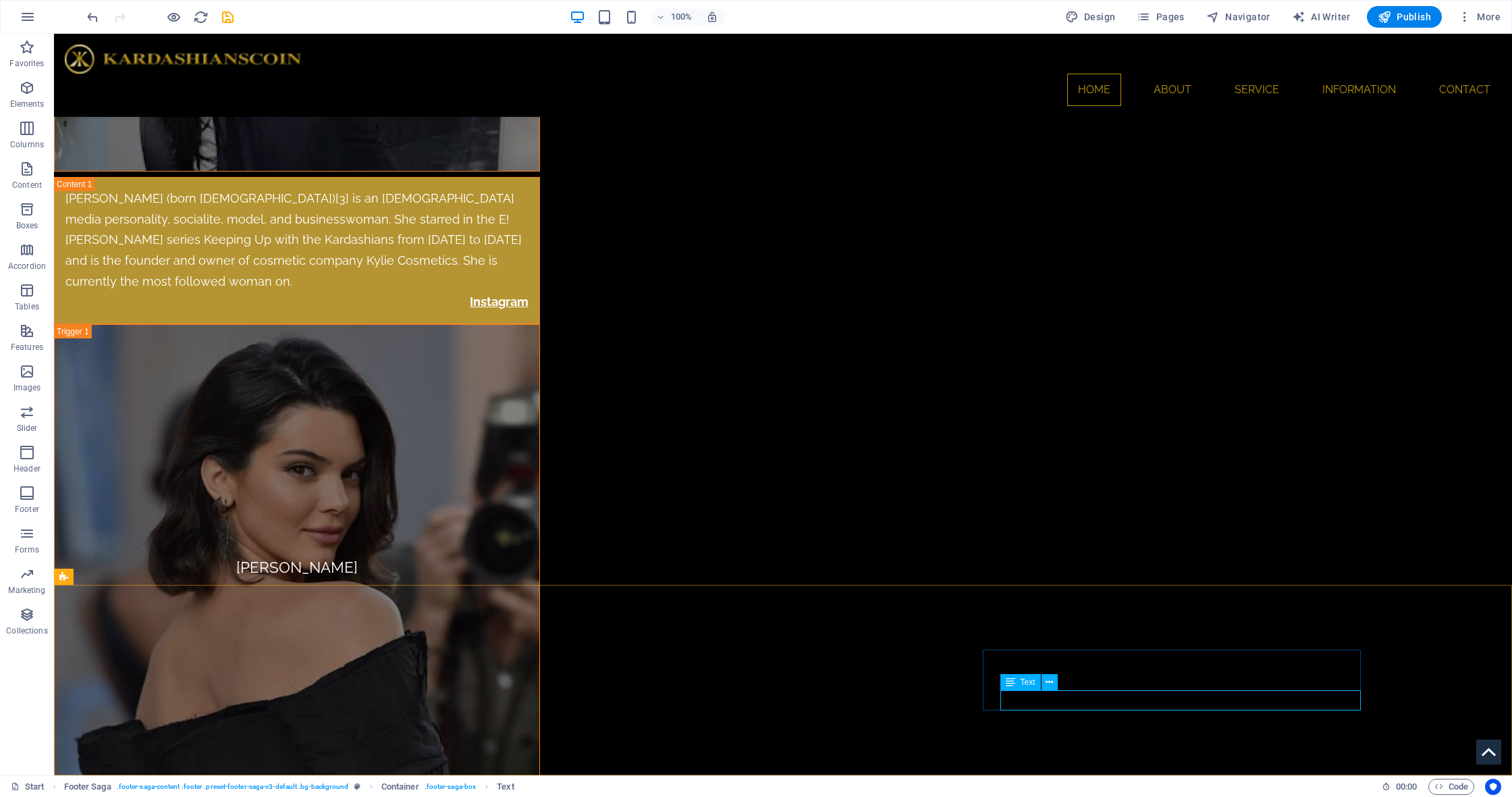
scroll to position [5624, 0]
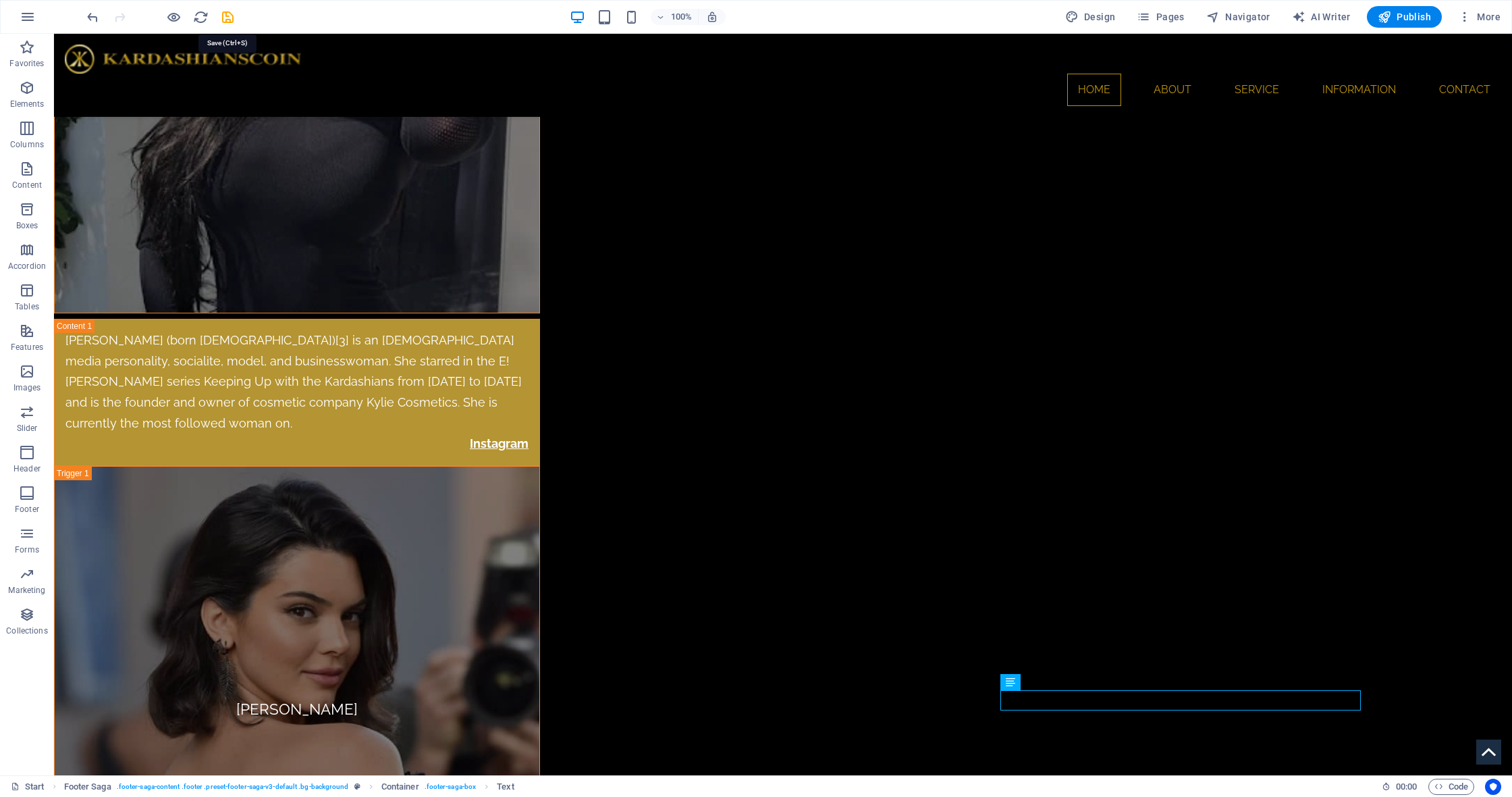
click at [229, 18] on icon "save" at bounding box center [228, 17] width 15 height 15
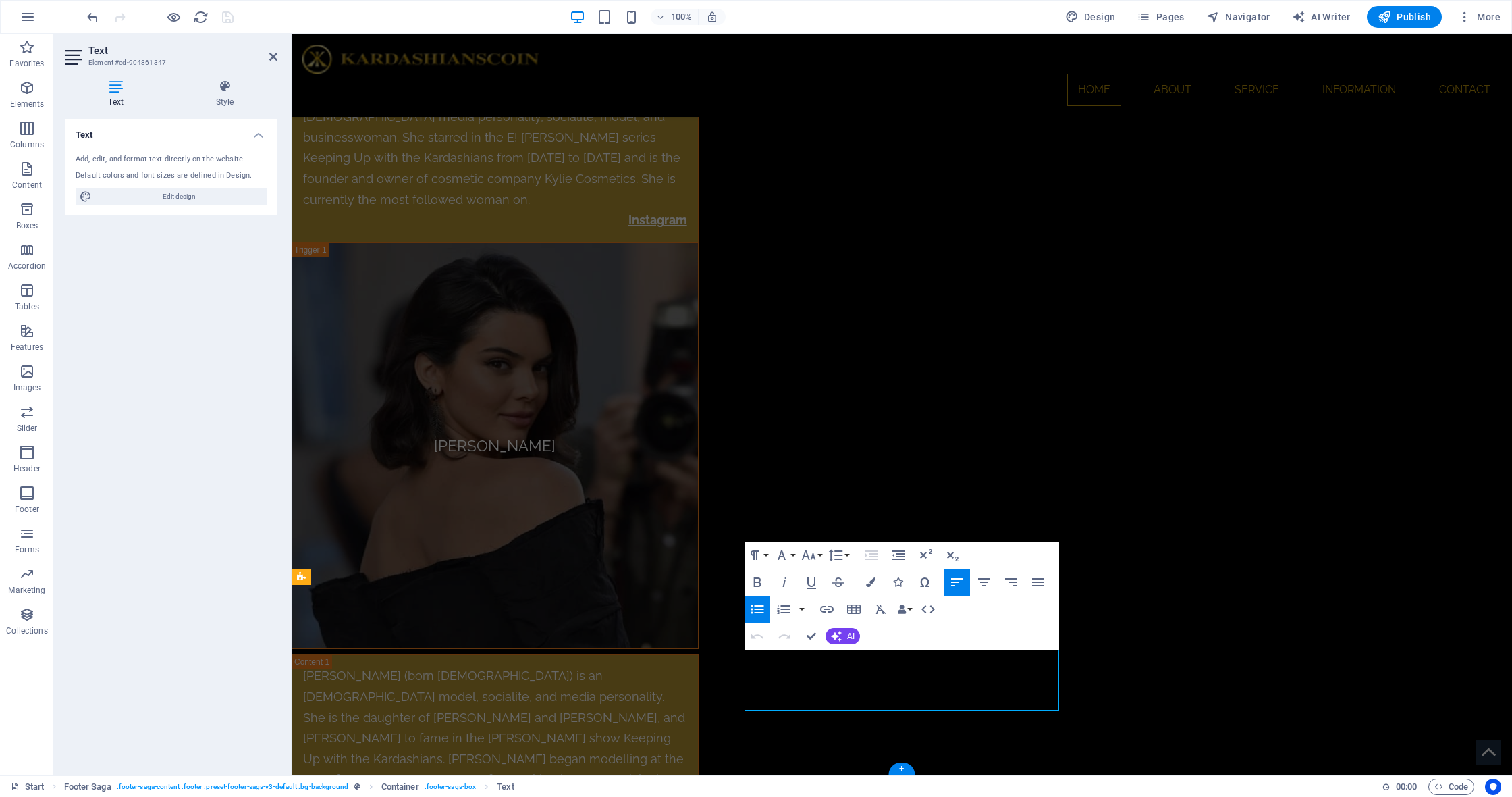
scroll to position [5766, 0]
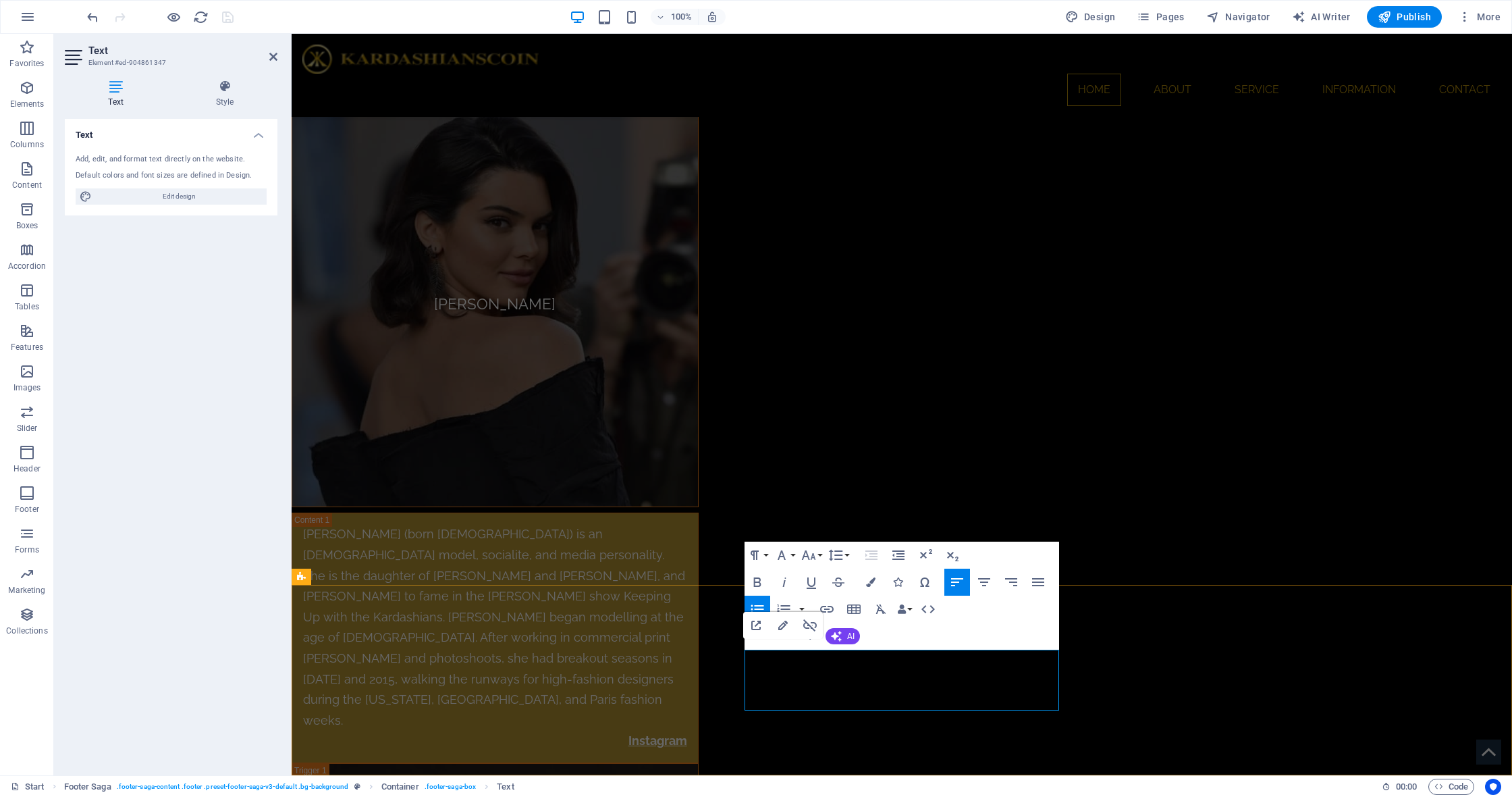
drag, startPoint x: 832, startPoint y: 661, endPoint x: 737, endPoint y: 657, distance: 95.1
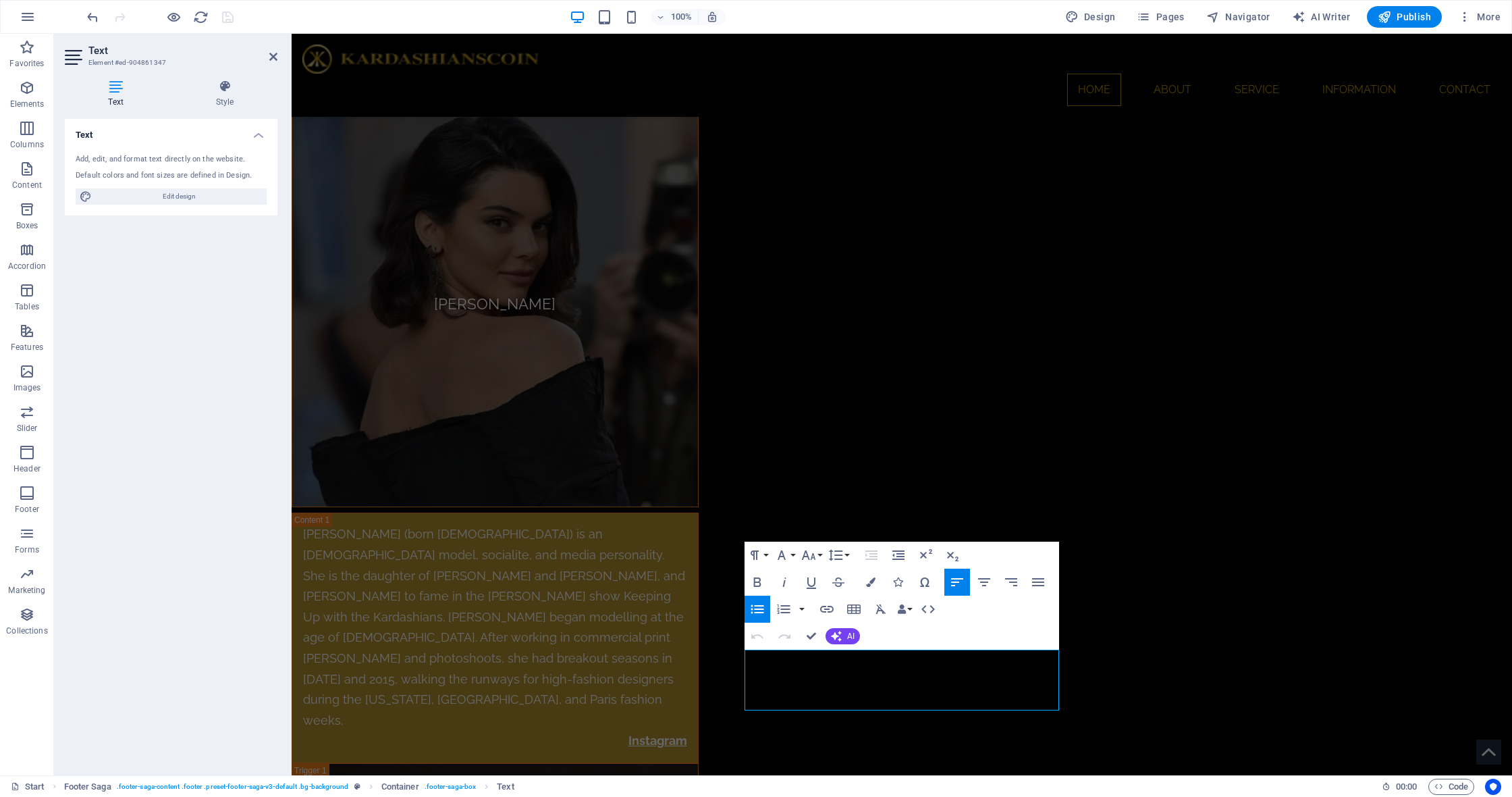
drag, startPoint x: 824, startPoint y: 662, endPoint x: 736, endPoint y: 662, distance: 88.0
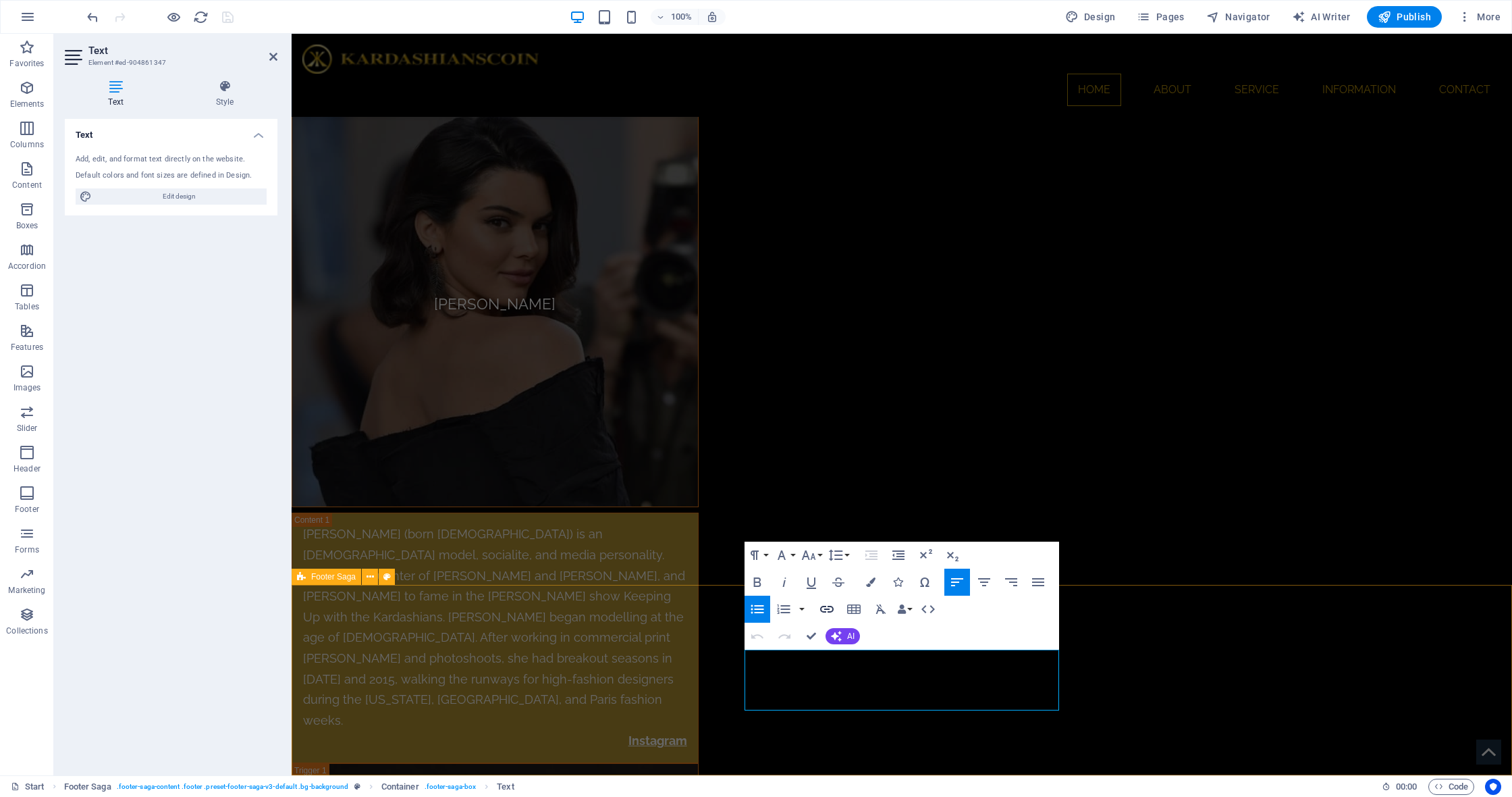
click at [827, 608] on icon "button" at bounding box center [827, 608] width 16 height 16
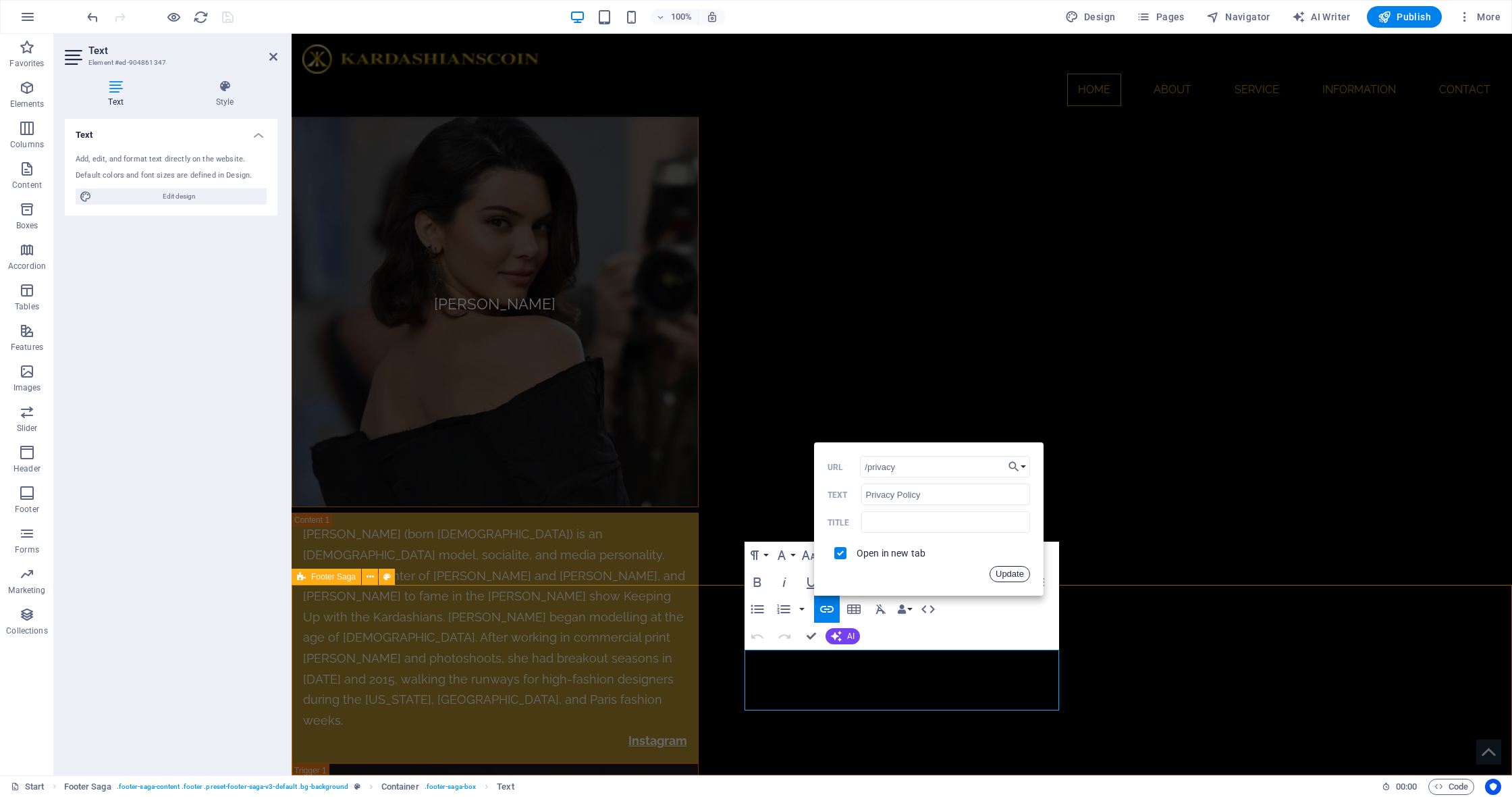
click at [1014, 578] on button "Update" at bounding box center [1010, 574] width 41 height 16
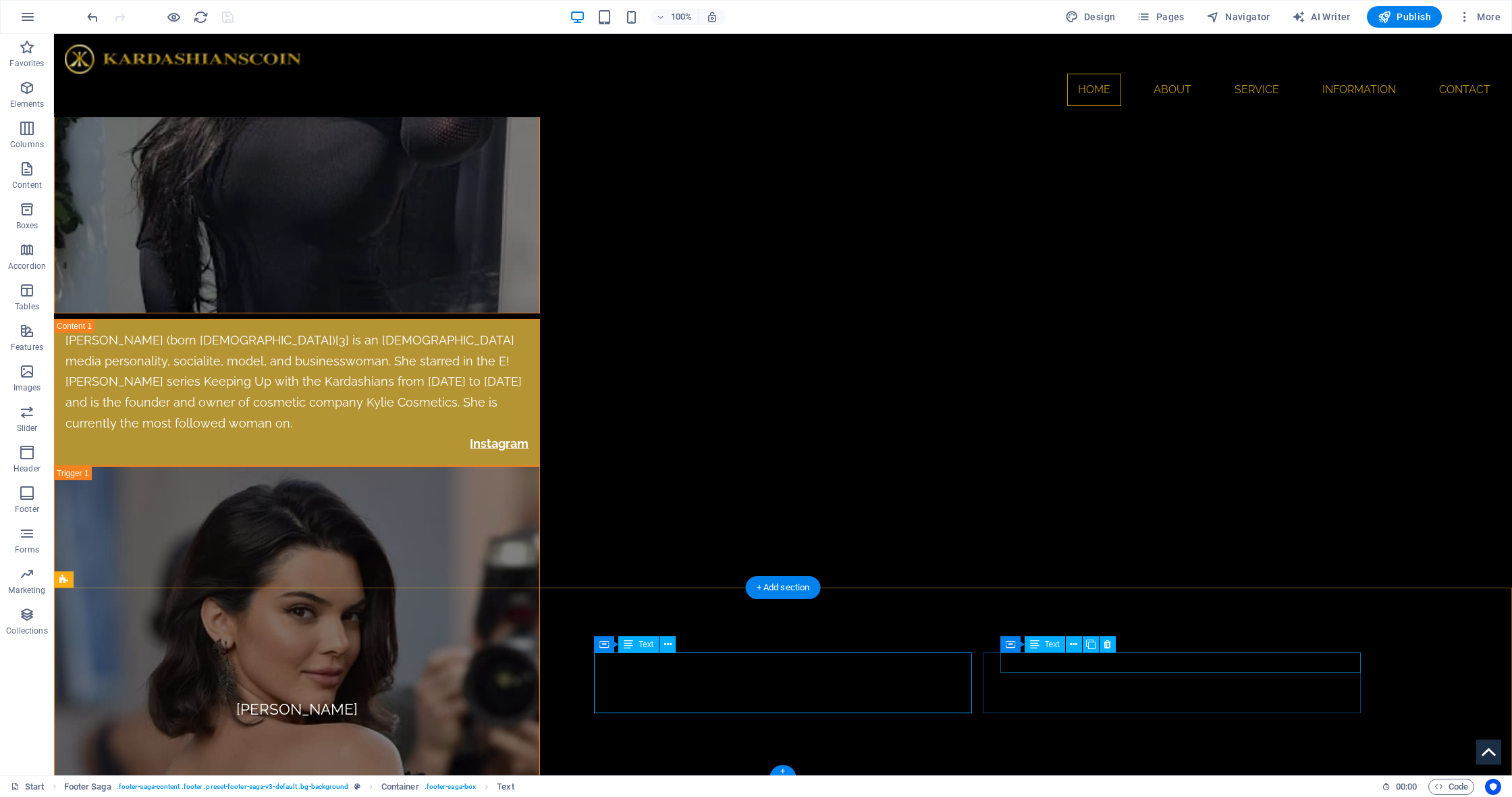
scroll to position [5621, 0]
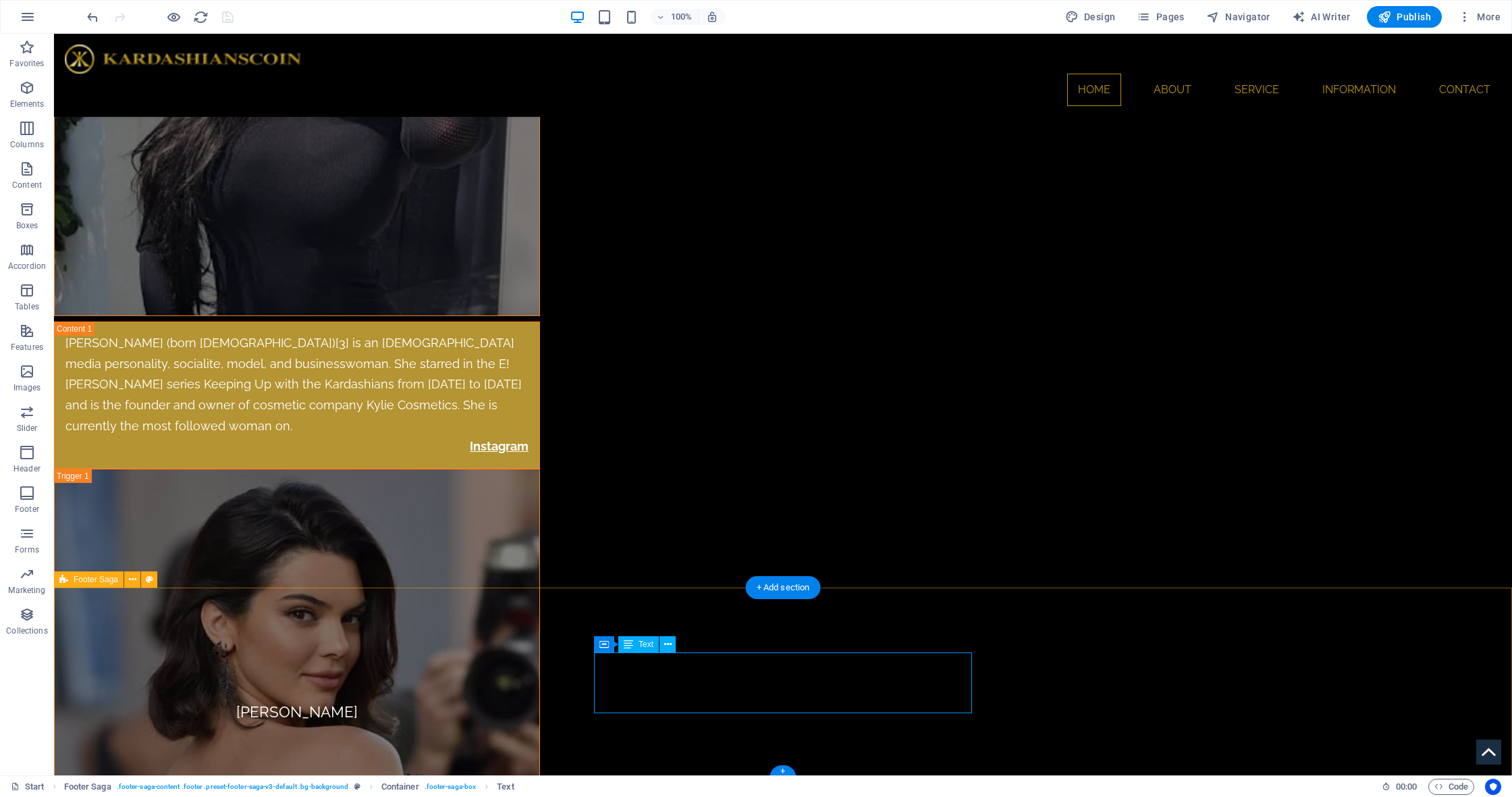
click at [85, 581] on span "Footer Saga" at bounding box center [96, 579] width 44 height 8
select select "%"
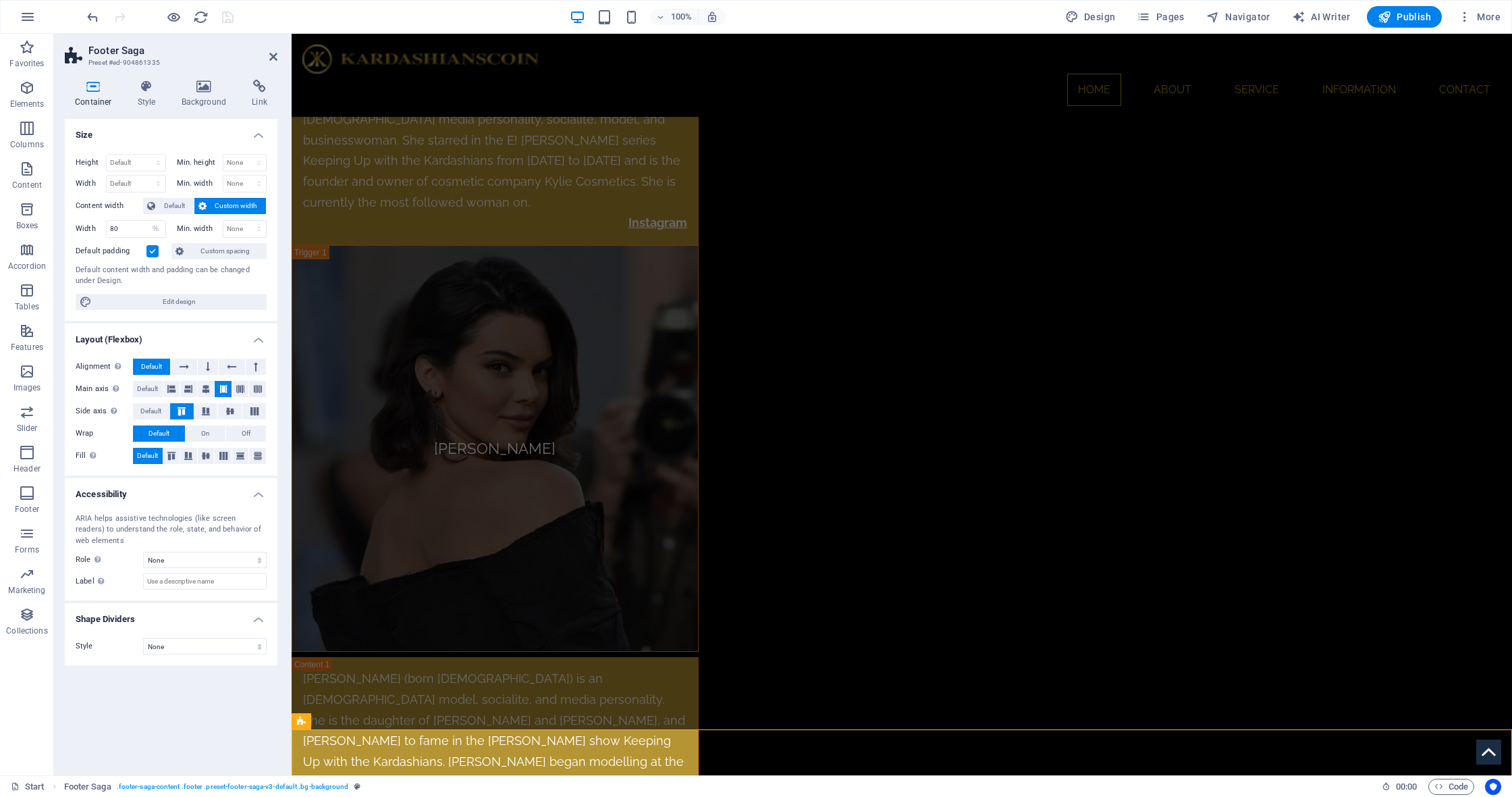
click at [97, 96] on h4 "Container" at bounding box center [96, 93] width 63 height 28
click at [151, 93] on h4 "Style" at bounding box center [150, 93] width 44 height 28
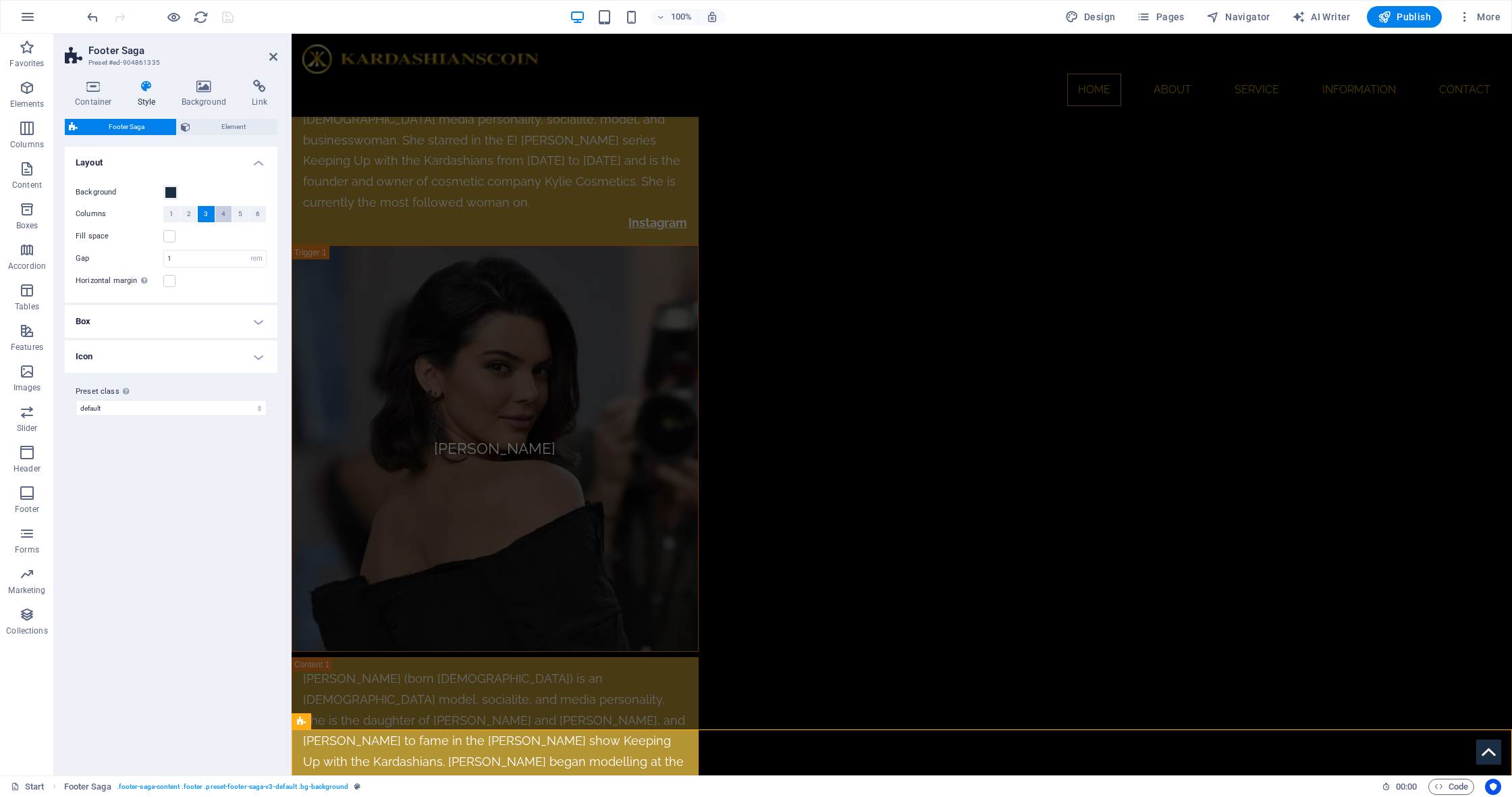
click at [223, 213] on span "4" at bounding box center [223, 213] width 4 height 16
click at [228, 18] on icon "save" at bounding box center [228, 17] width 15 height 15
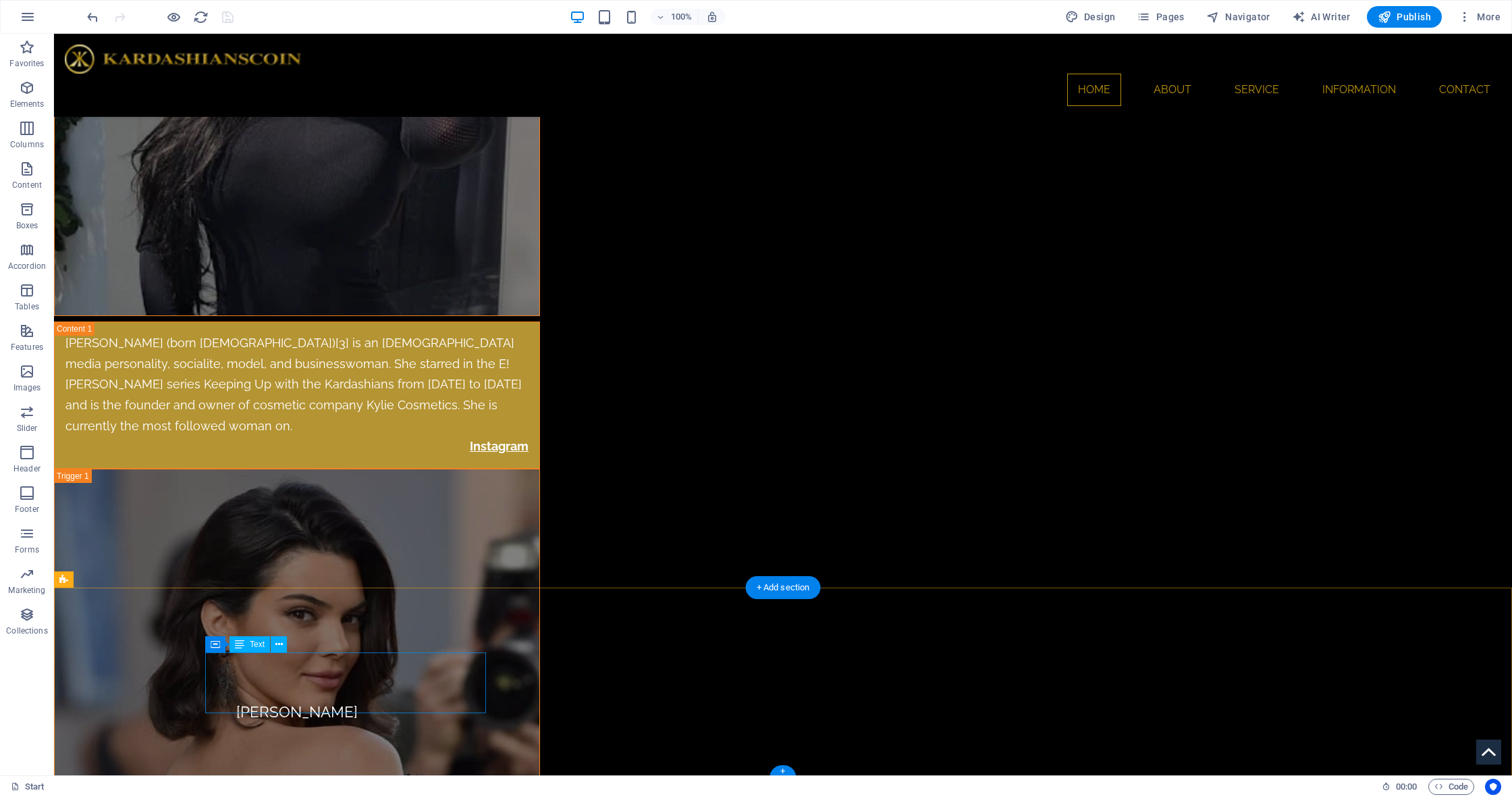
click at [217, 644] on icon at bounding box center [215, 644] width 9 height 16
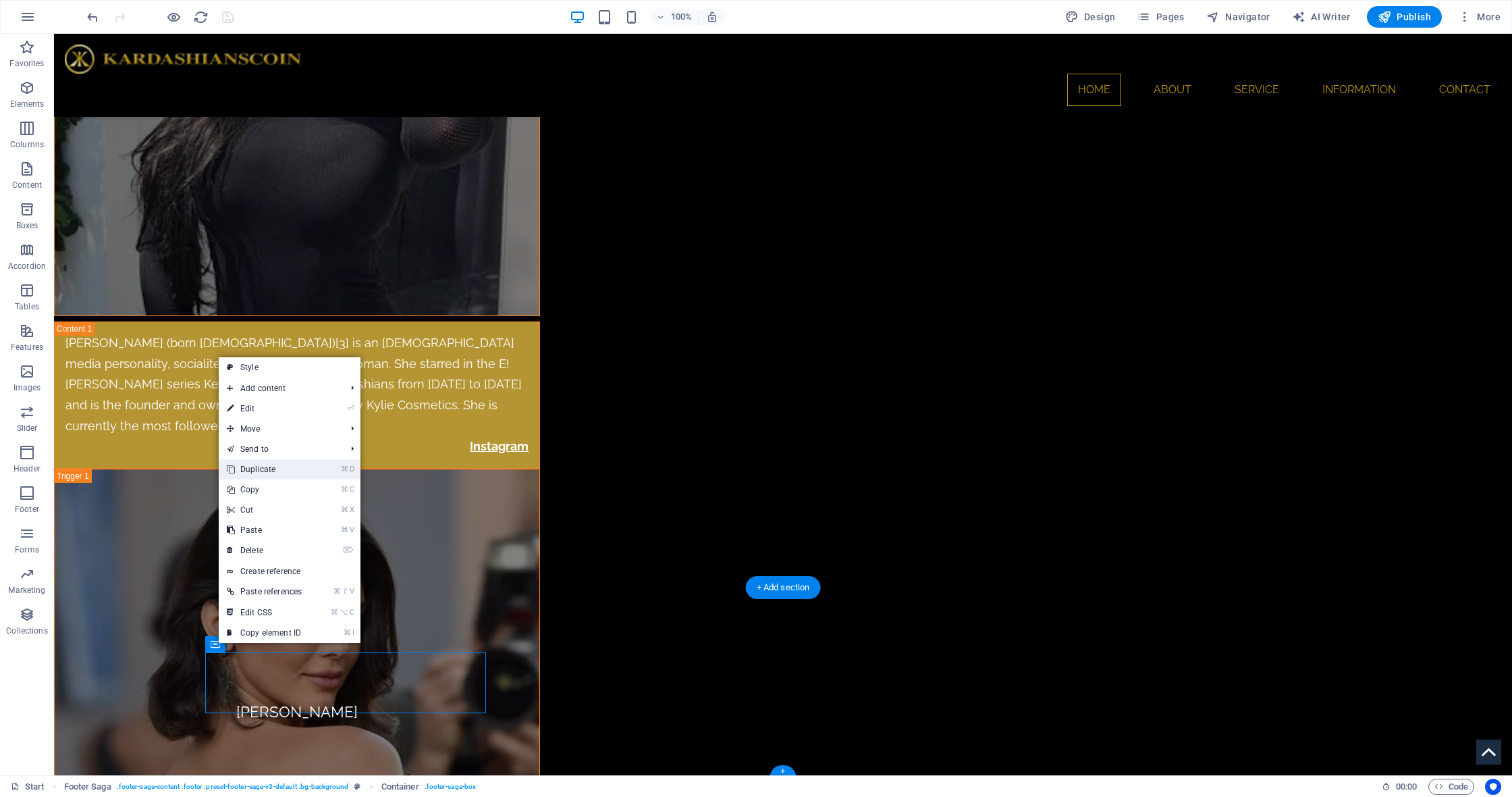
click at [270, 472] on link "⌘ D Duplicate" at bounding box center [263, 469] width 91 height 20
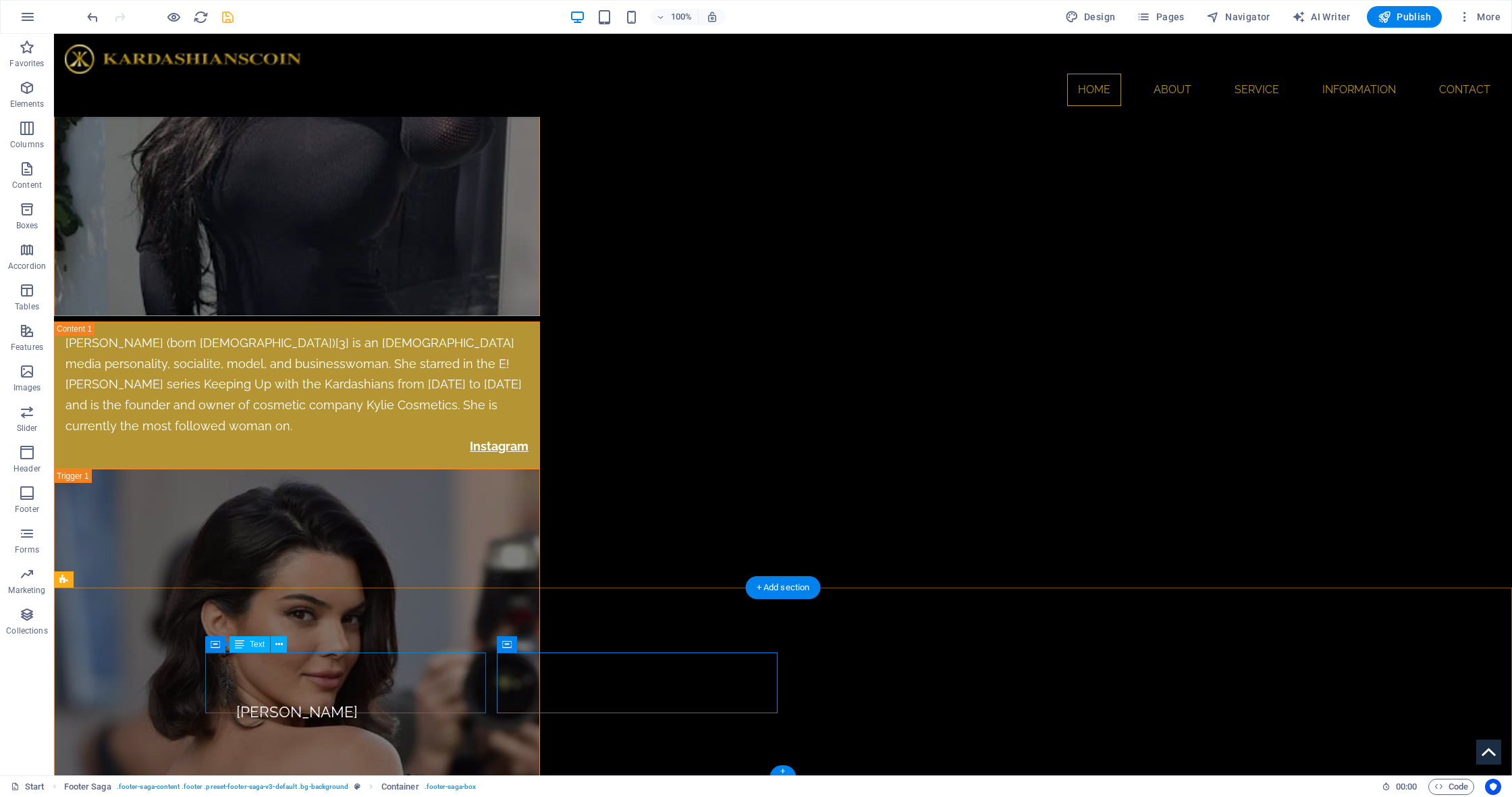
click at [256, 646] on span "Text" at bounding box center [257, 644] width 14 height 8
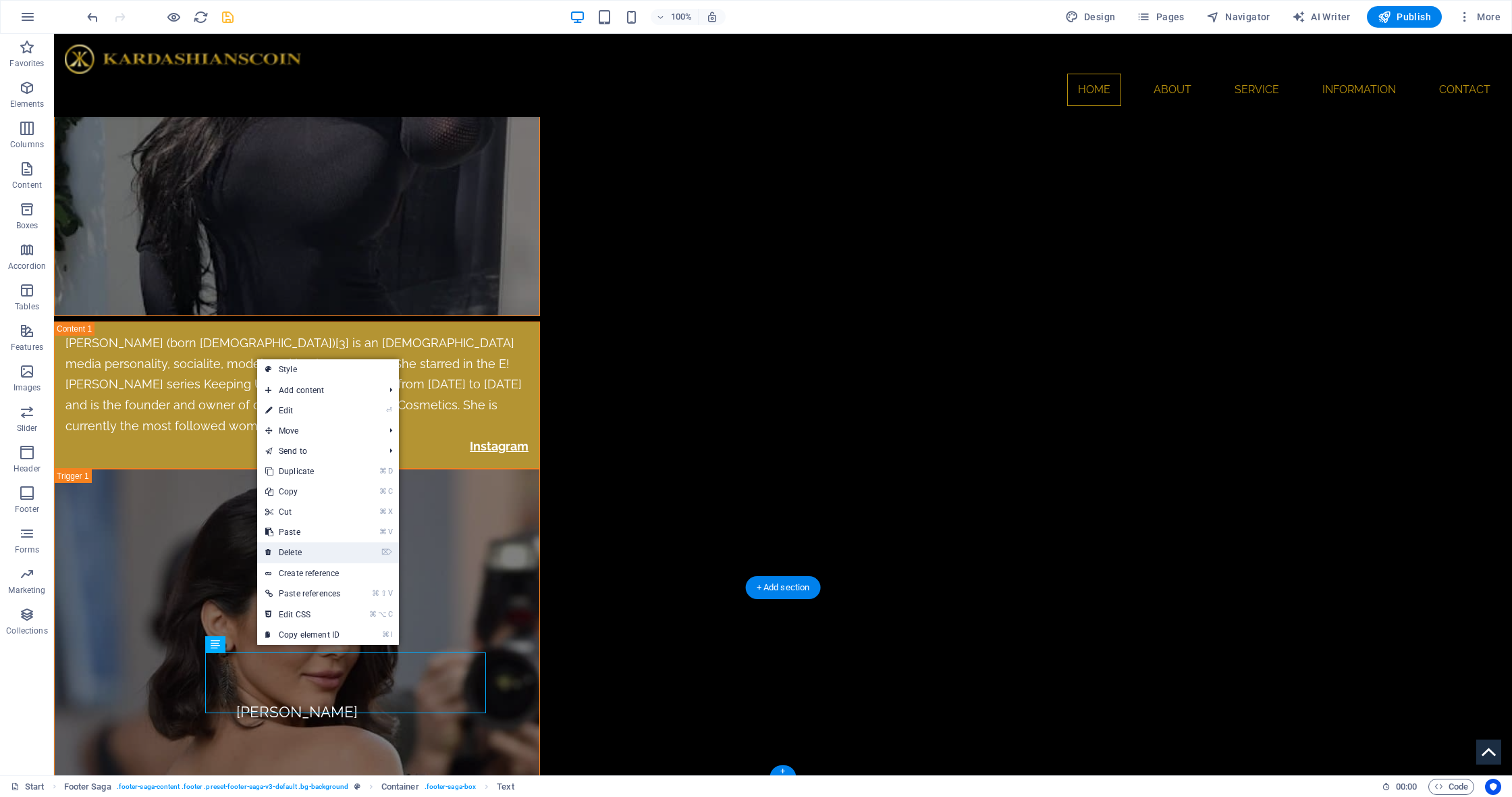
click at [305, 551] on link "⌦ Delete" at bounding box center [302, 552] width 91 height 20
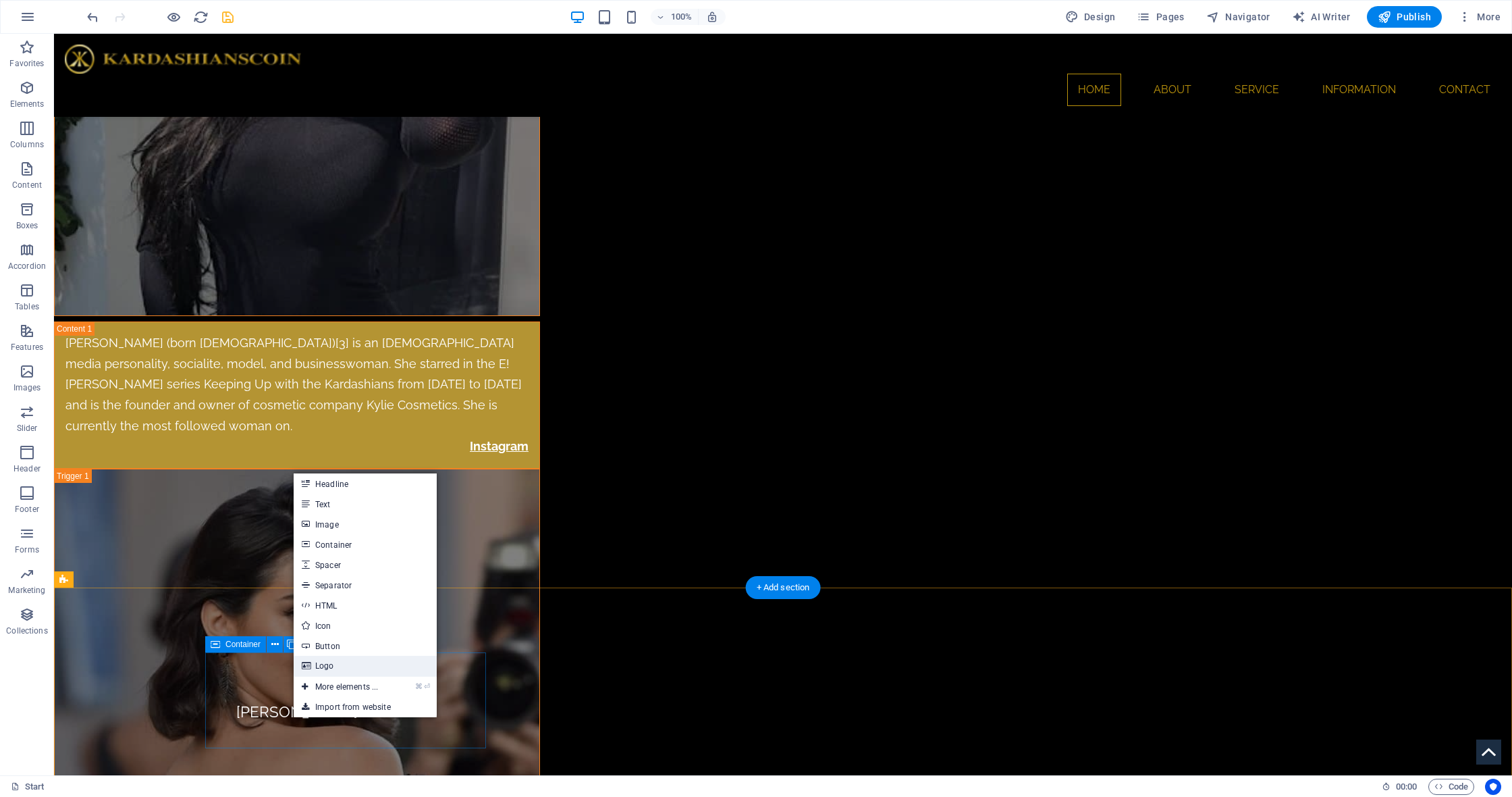
click at [374, 664] on link "Logo" at bounding box center [365, 666] width 143 height 20
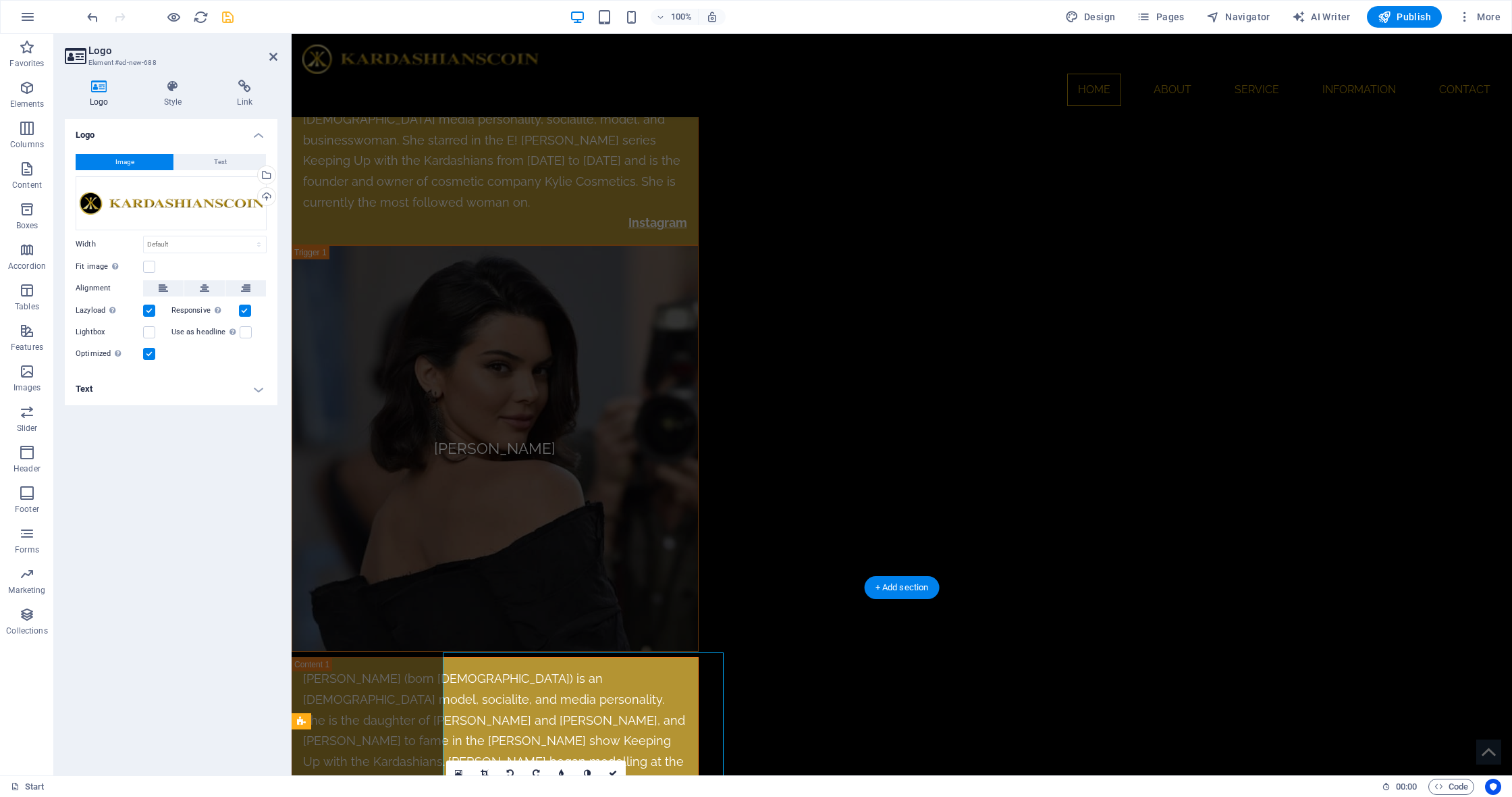
scroll to position [5766, 0]
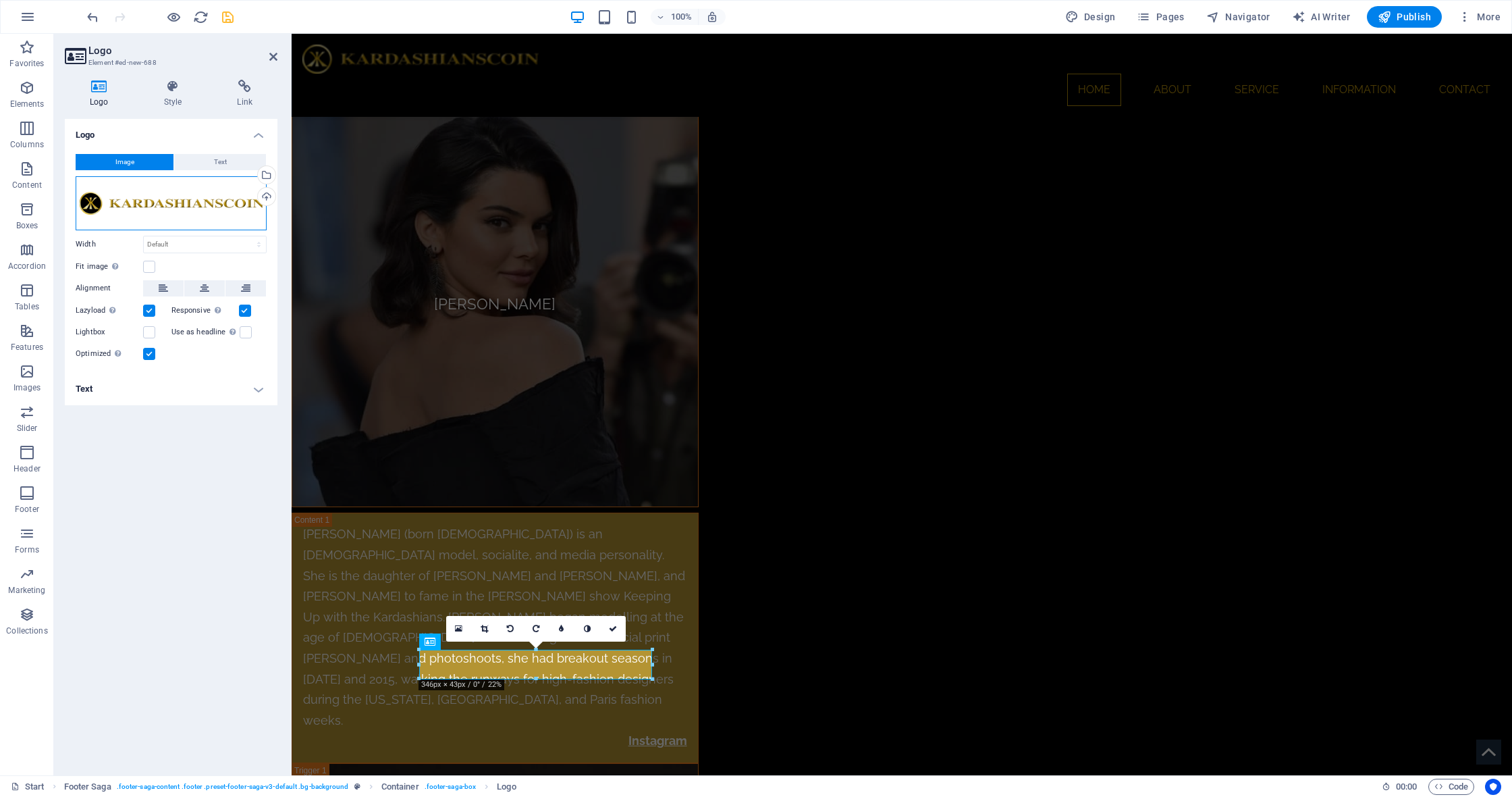
click at [162, 207] on div "Drag files here, click to choose files or select files from Files or our free s…" at bounding box center [171, 203] width 191 height 54
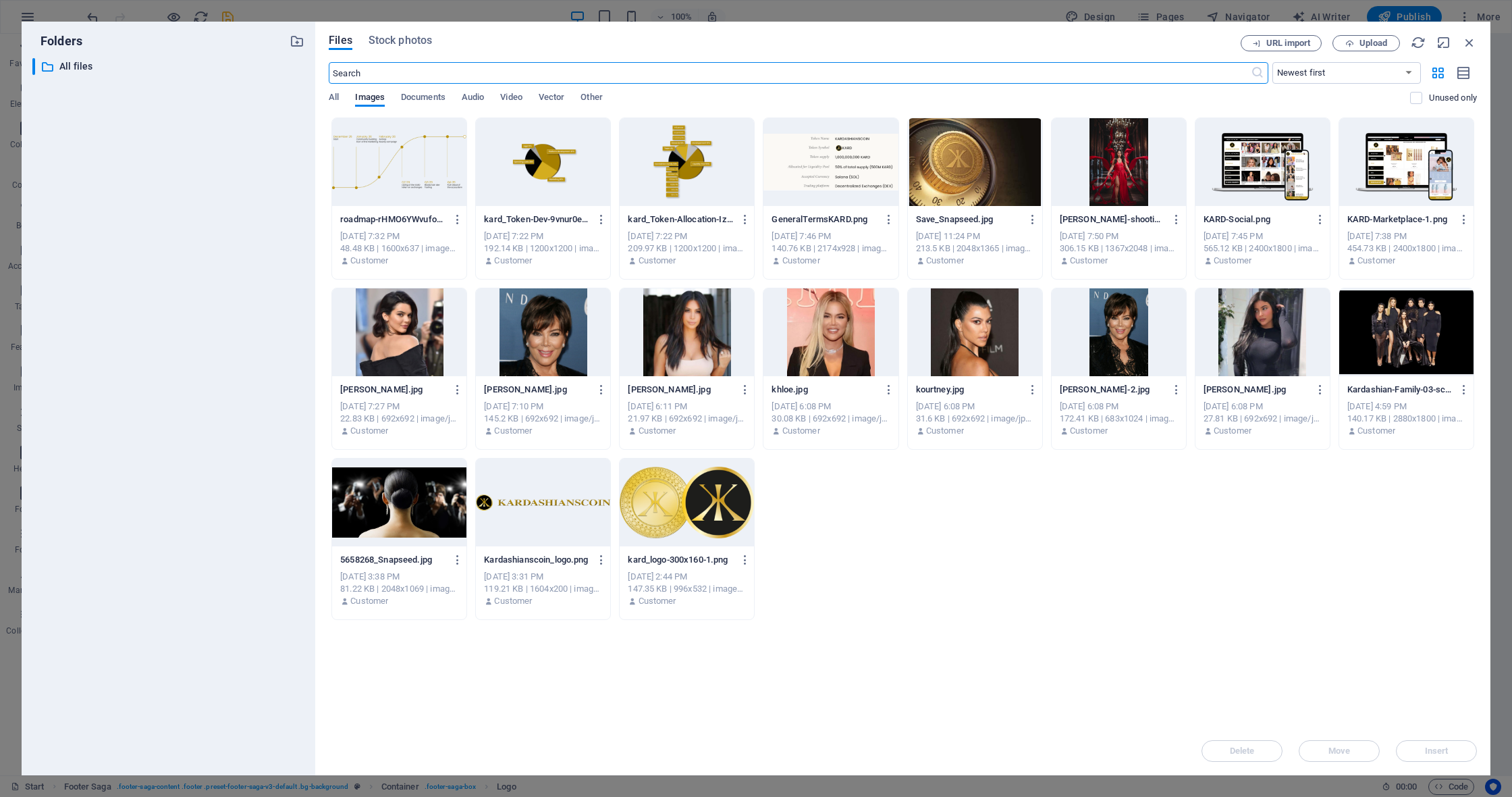
scroll to position [6164, 0]
click at [717, 516] on div at bounding box center [687, 502] width 134 height 88
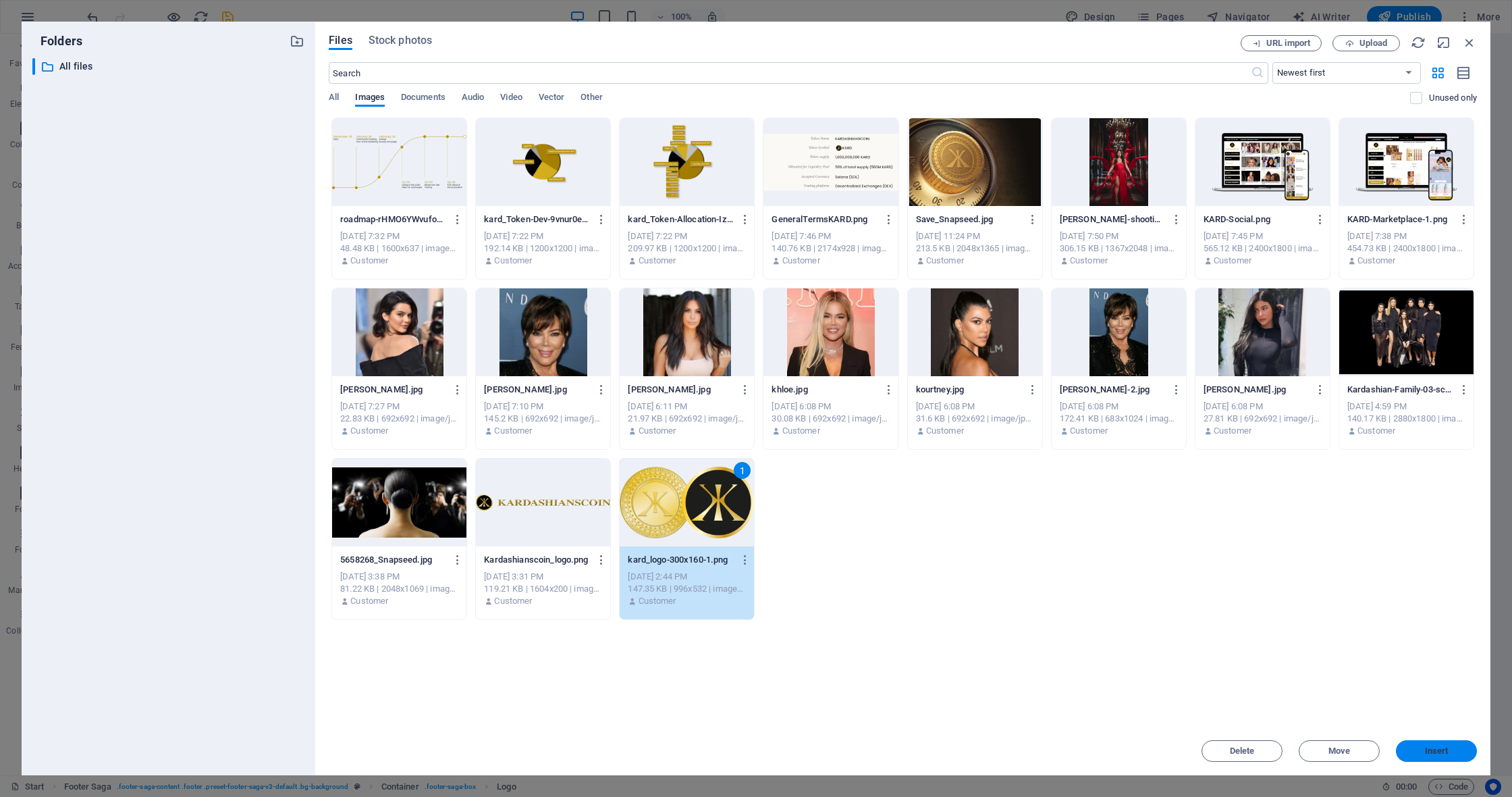
click at [1418, 750] on span "Insert" at bounding box center [1436, 751] width 71 height 8
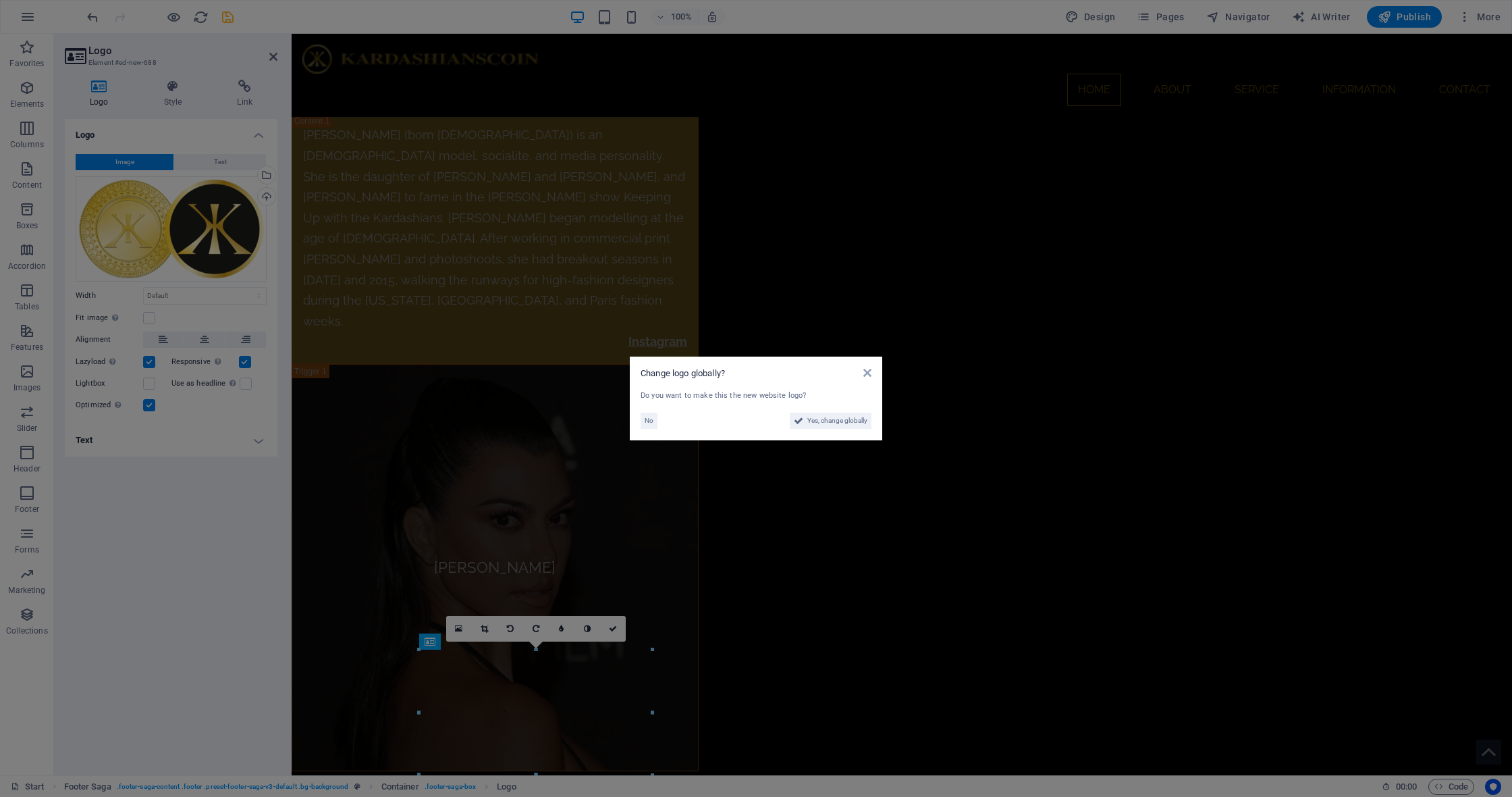
scroll to position [5766, 0]
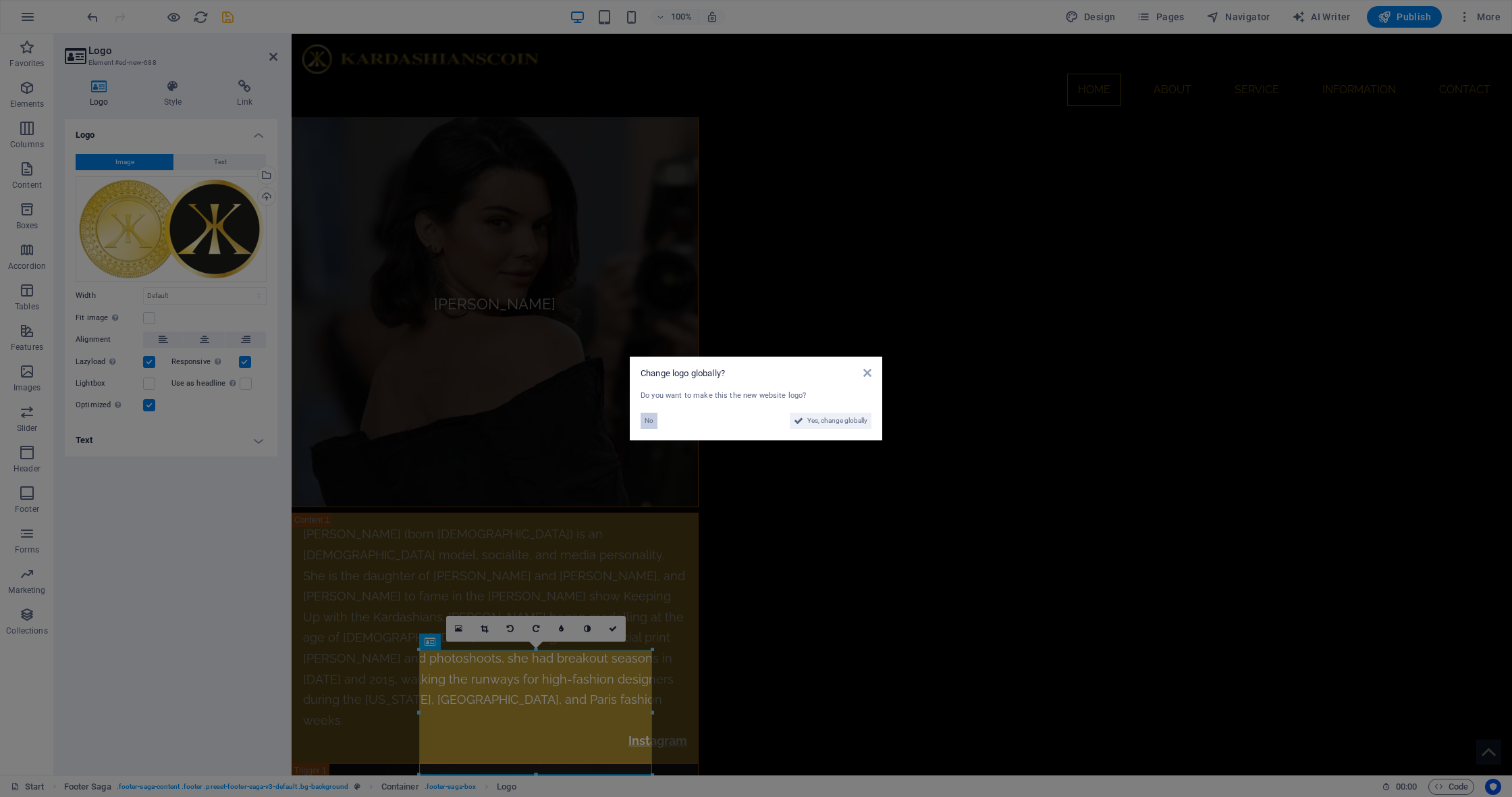
click at [649, 419] on span "No" at bounding box center [649, 421] width 8 height 16
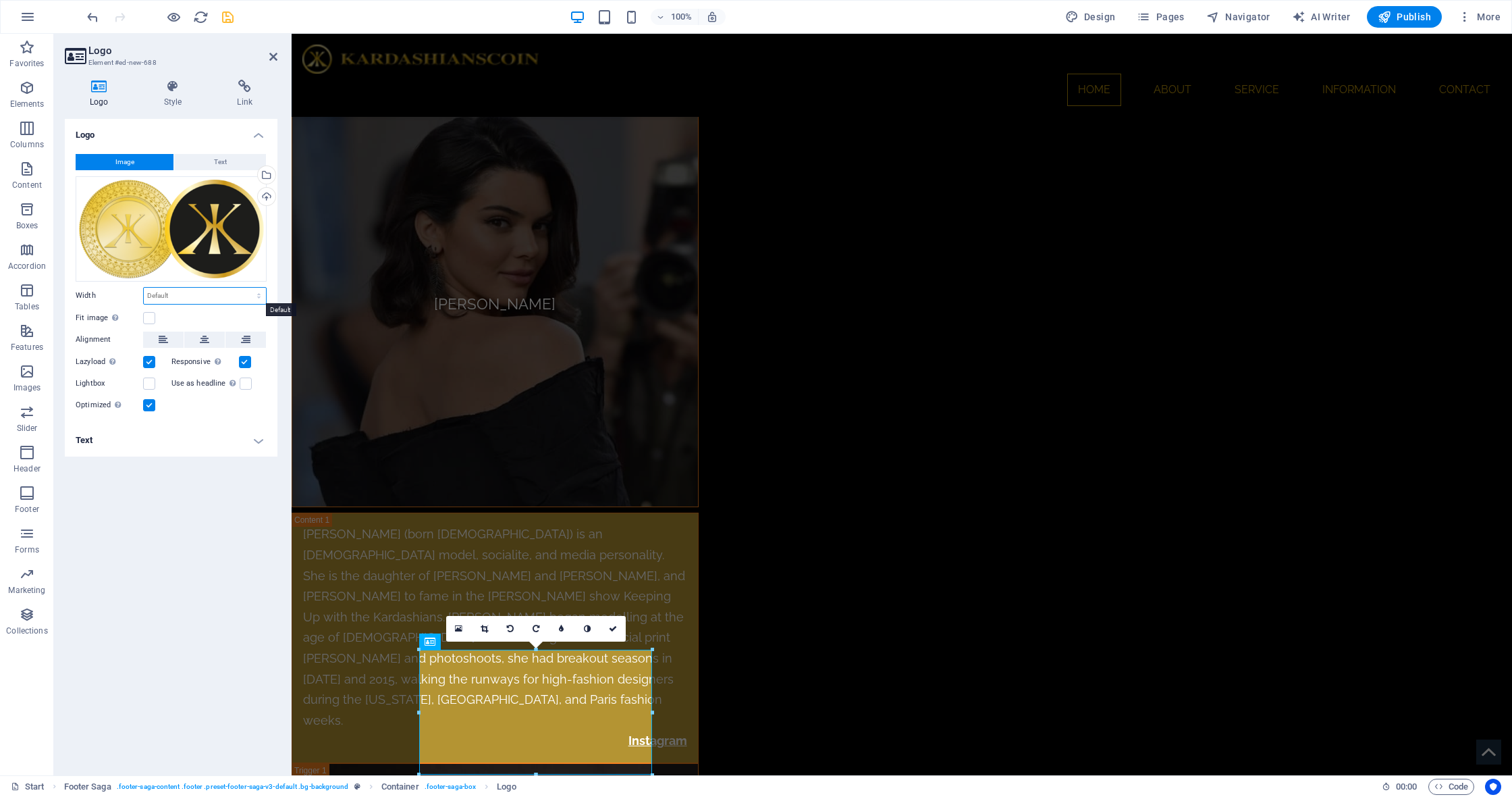
select select "%"
type input "50"
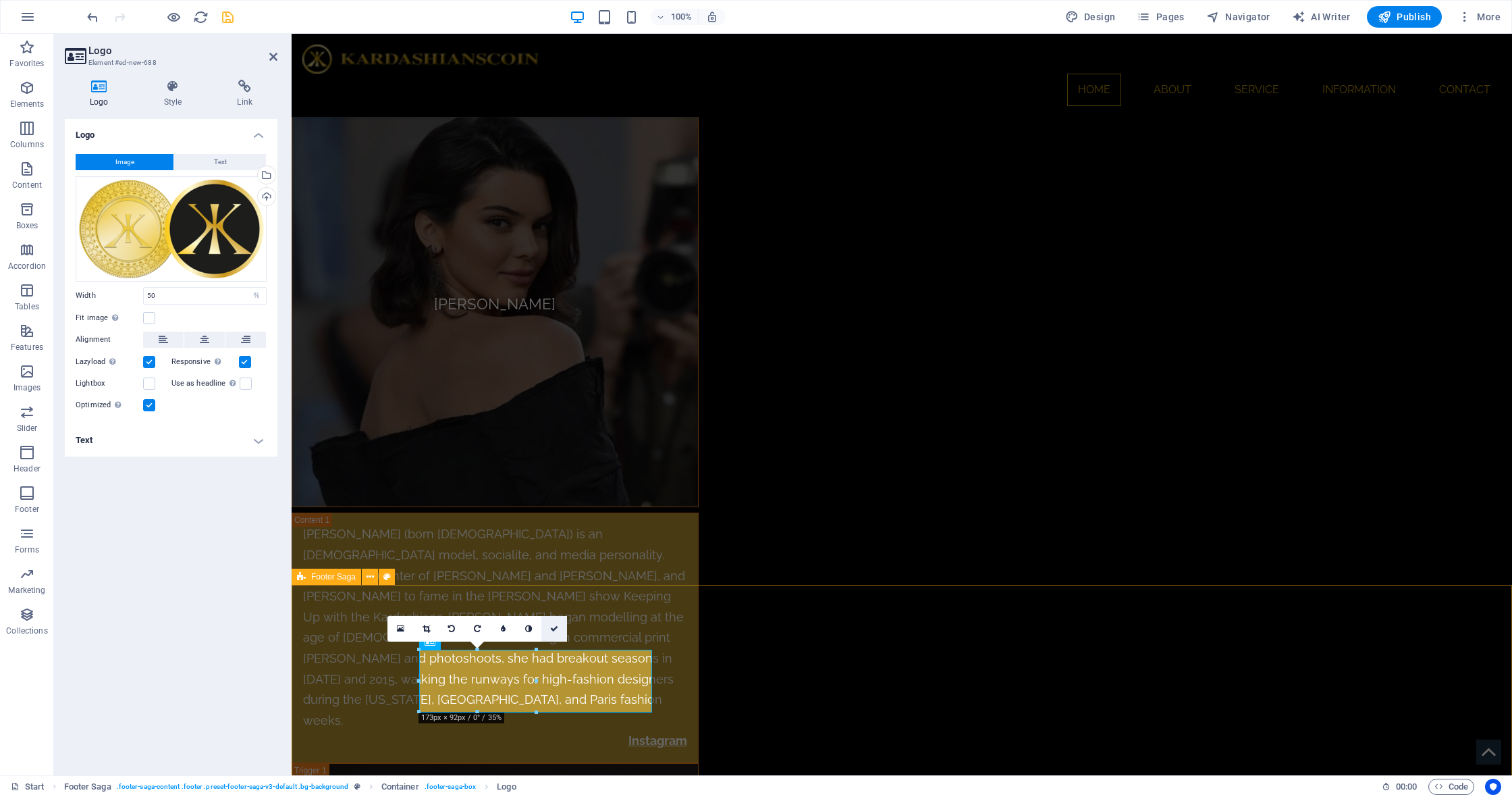
click at [554, 630] on icon at bounding box center [555, 629] width 8 height 8
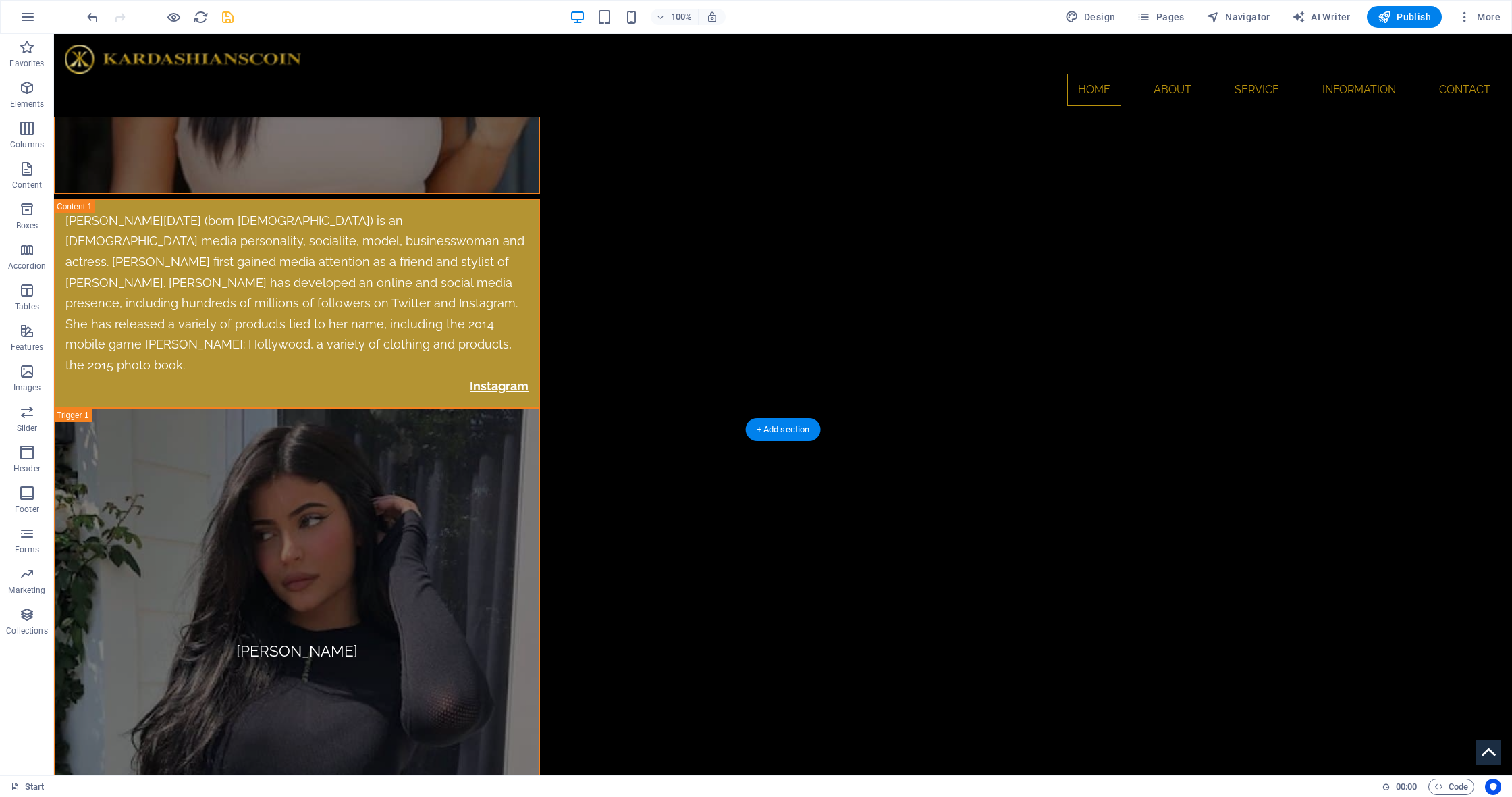
scroll to position [5038, 0]
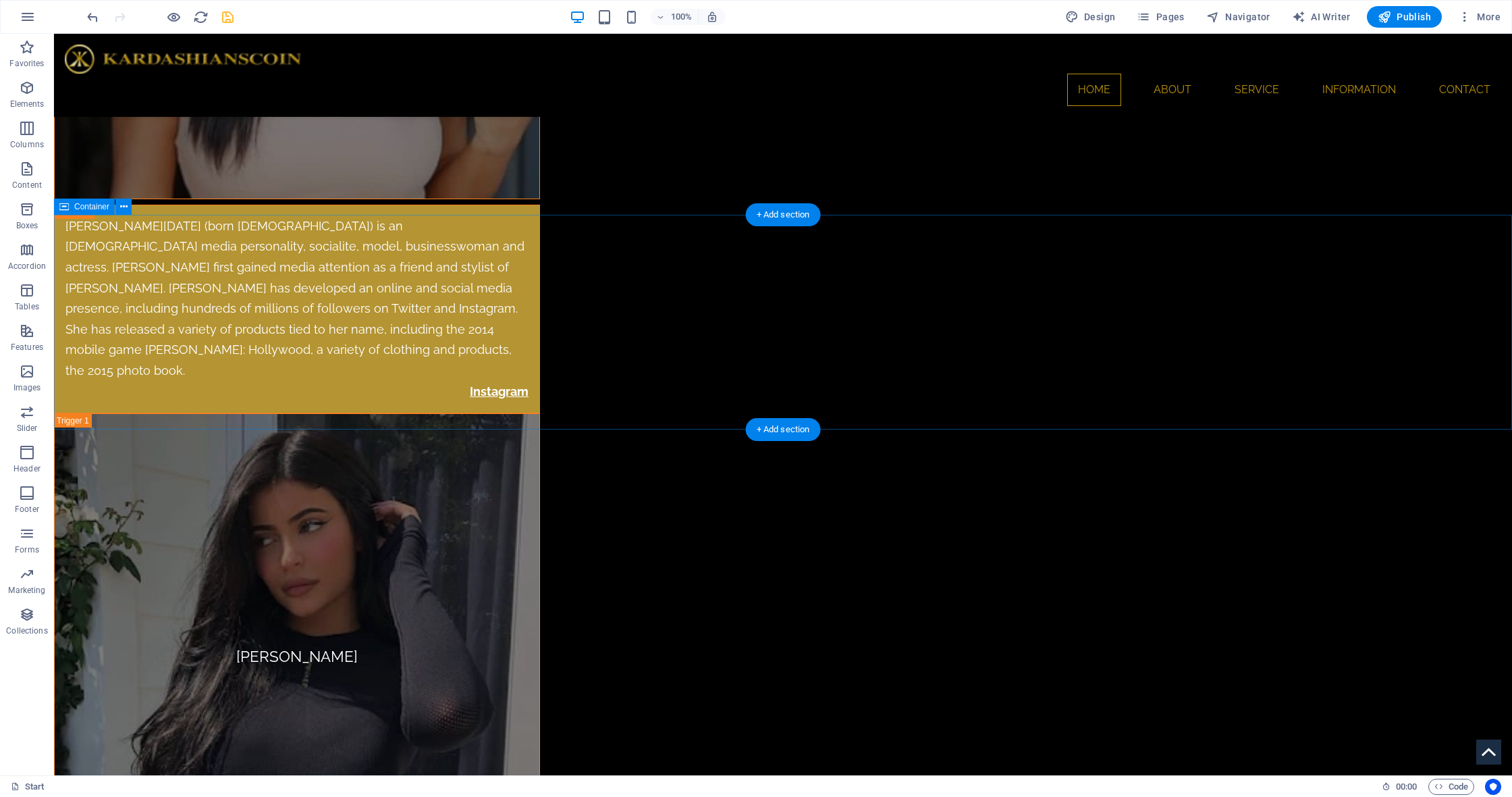
click at [501, 336] on span "Image" at bounding box center [496, 336] width 22 height 8
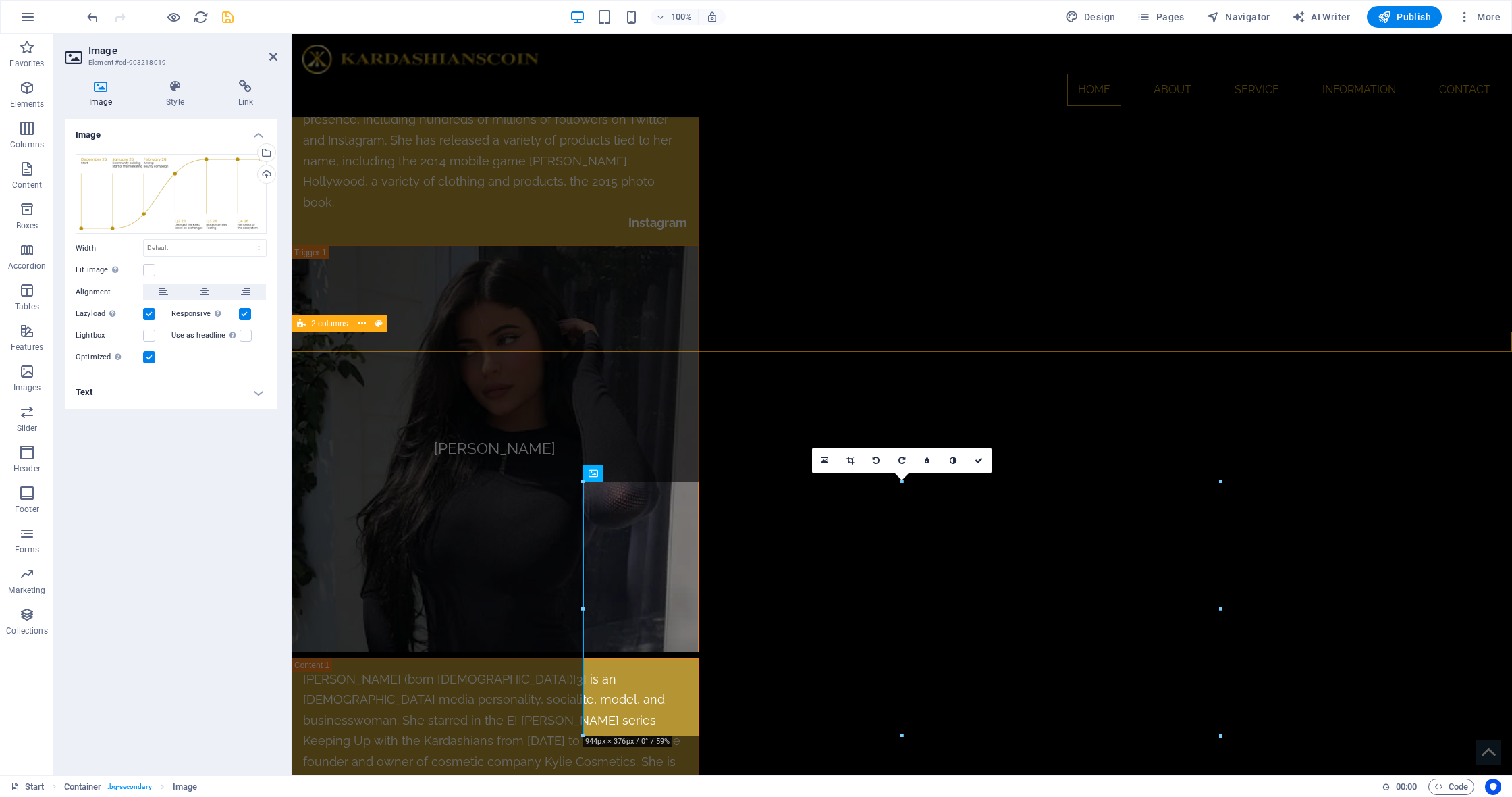
scroll to position [5043, 0]
click at [980, 461] on icon at bounding box center [979, 461] width 8 height 8
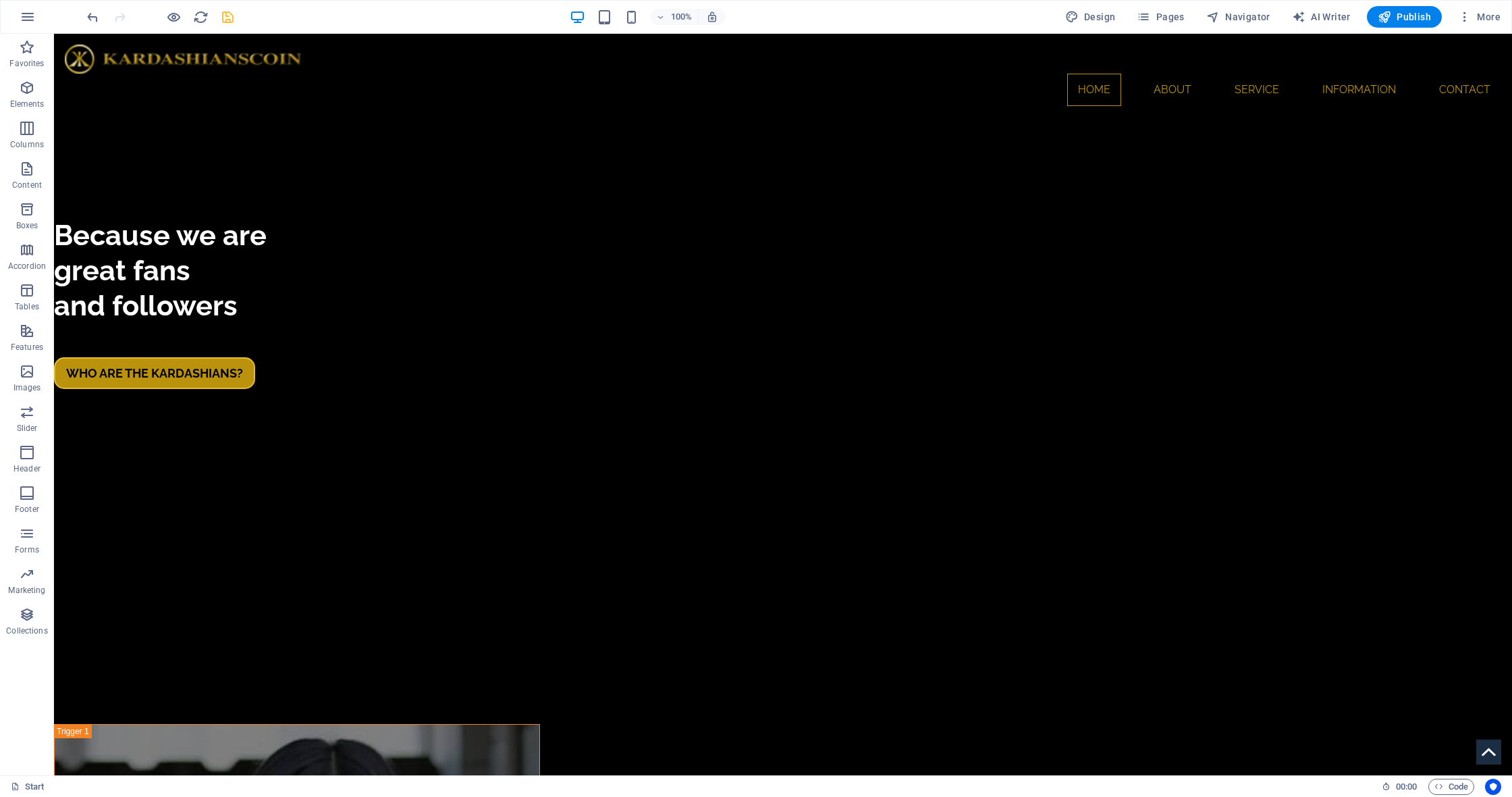
scroll to position [4027, 0]
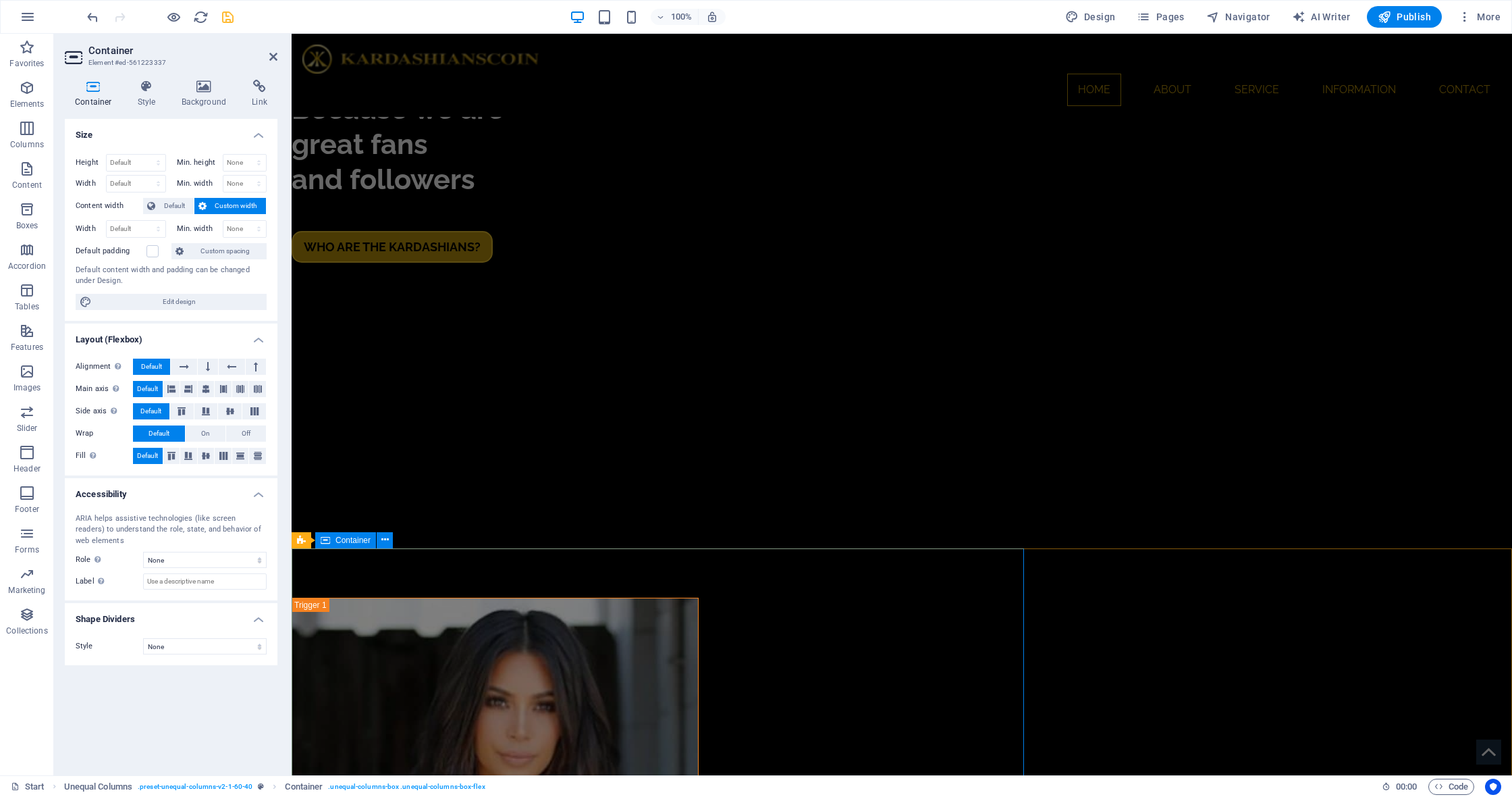
click at [336, 540] on span "Container" at bounding box center [353, 540] width 35 height 8
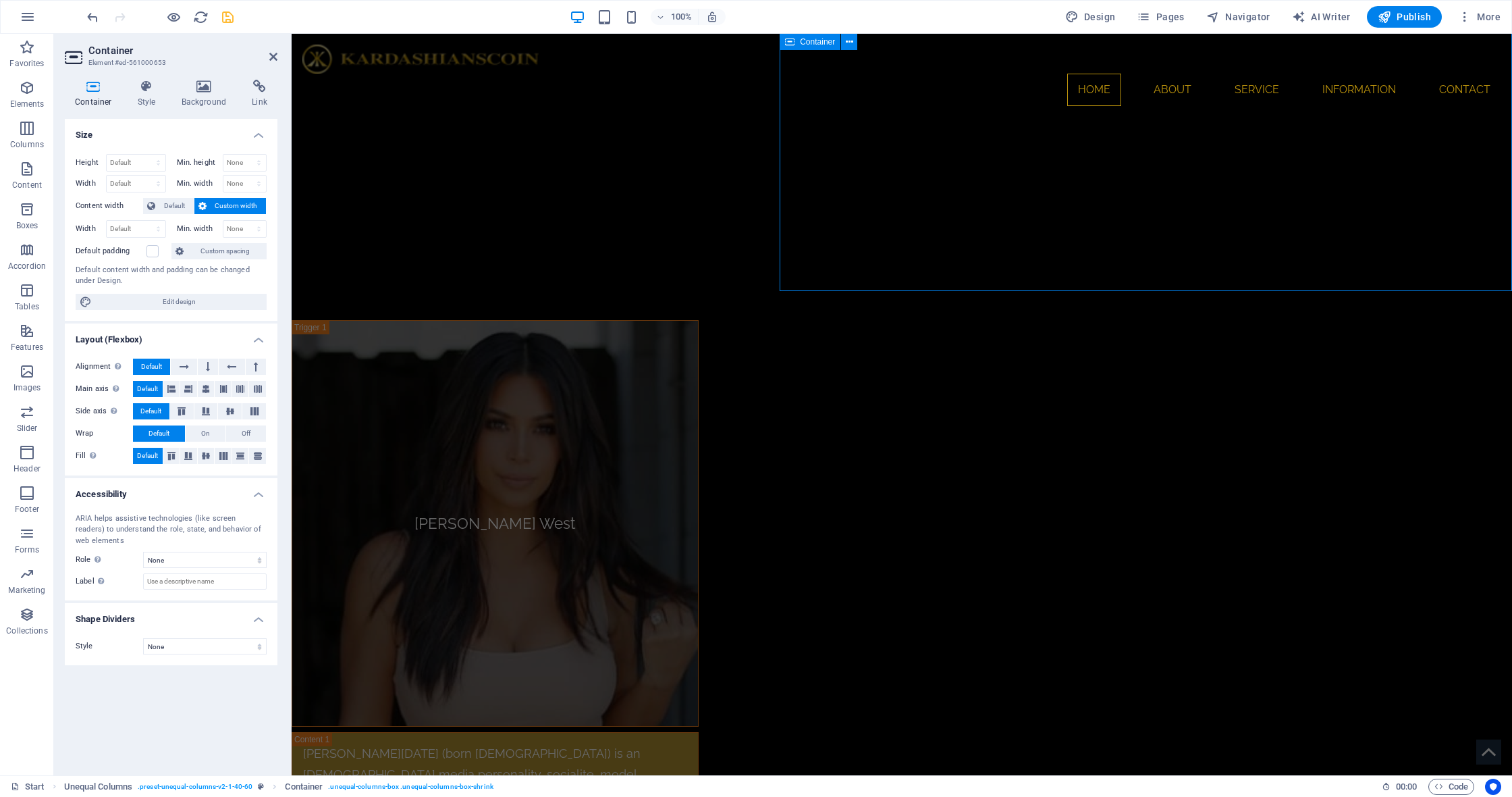
scroll to position [4306, 0]
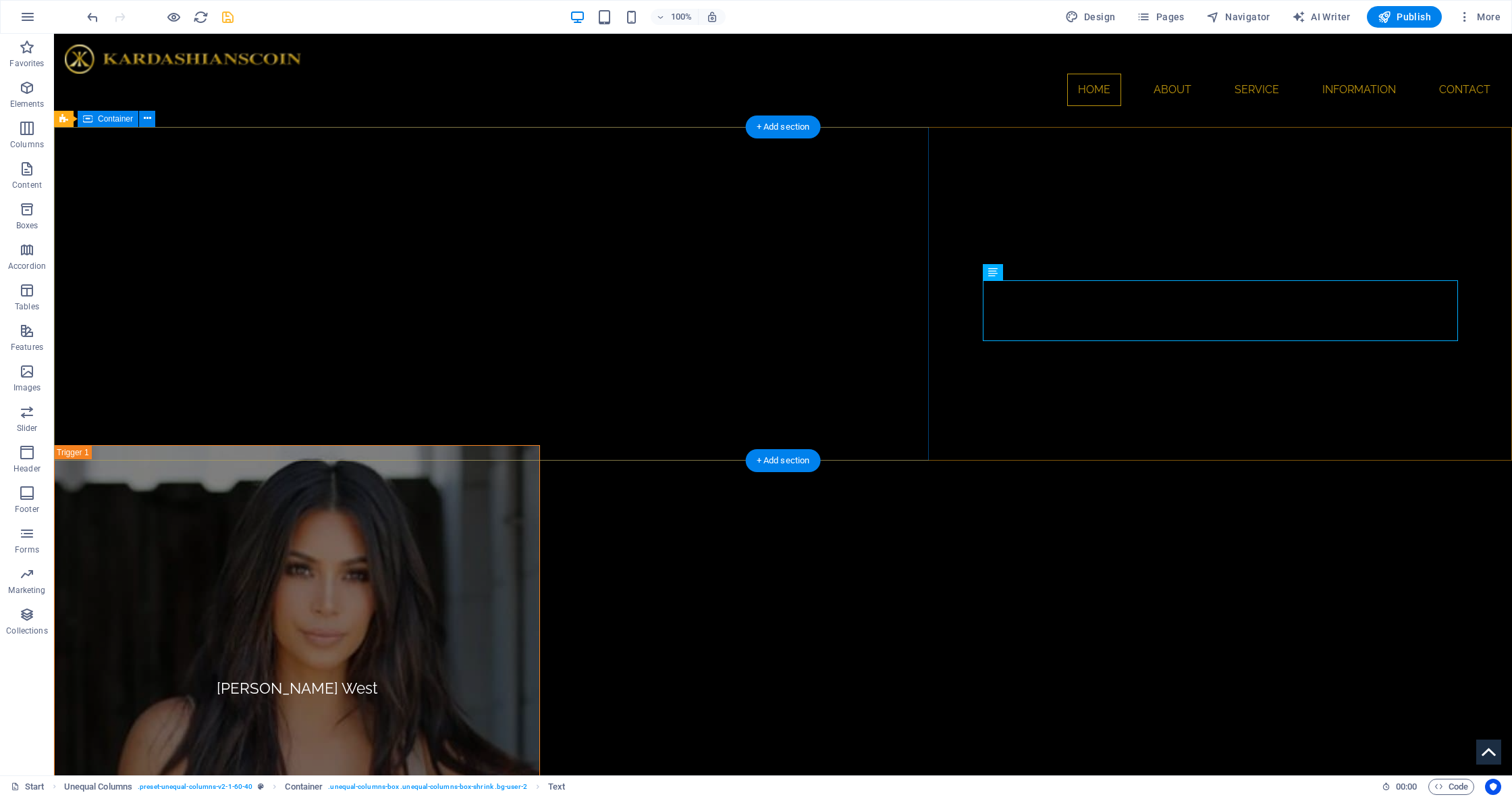
click at [129, 119] on span "Image" at bounding box center [134, 120] width 22 height 8
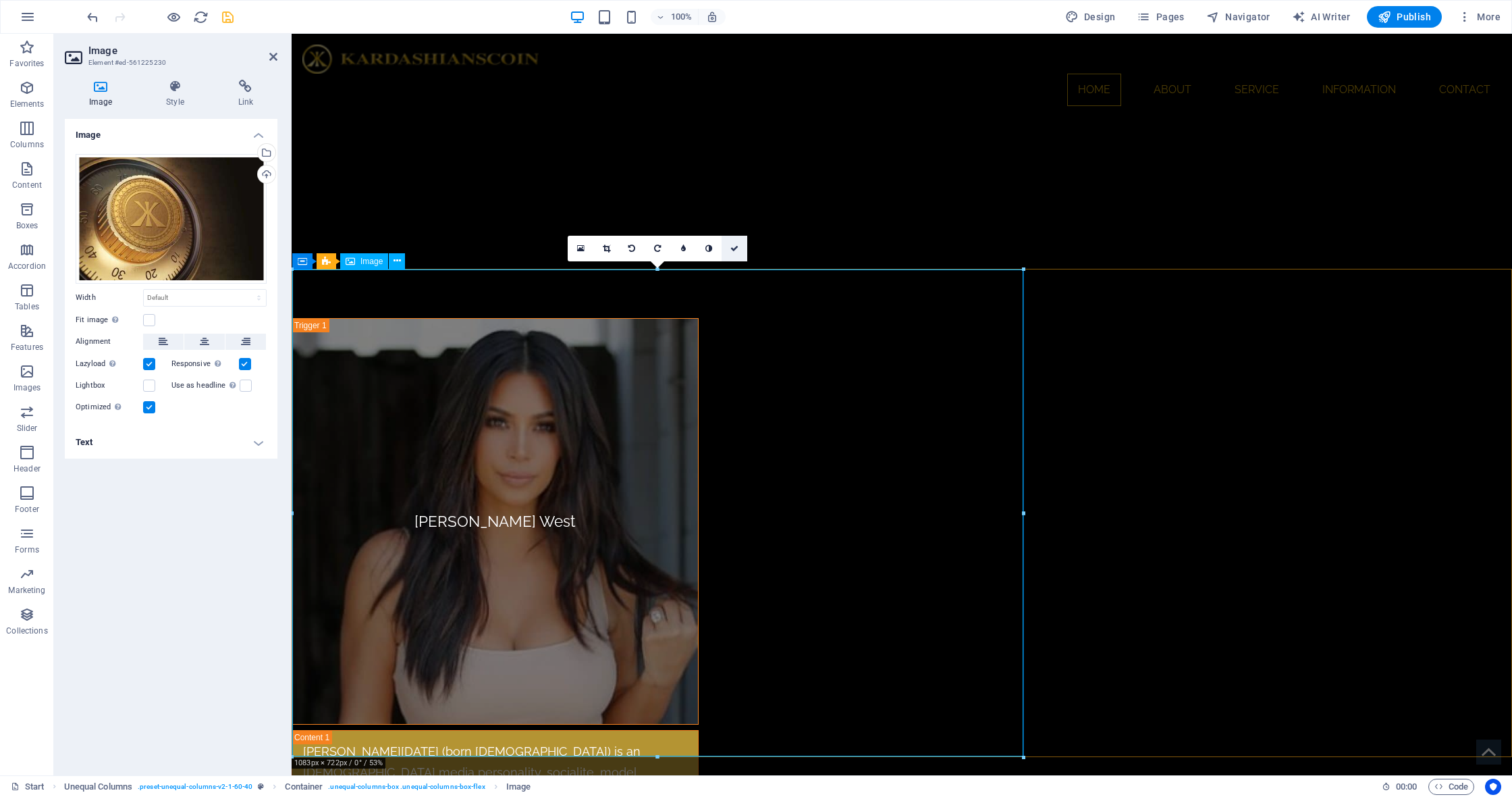
click at [731, 242] on link at bounding box center [734, 248] width 25 height 25
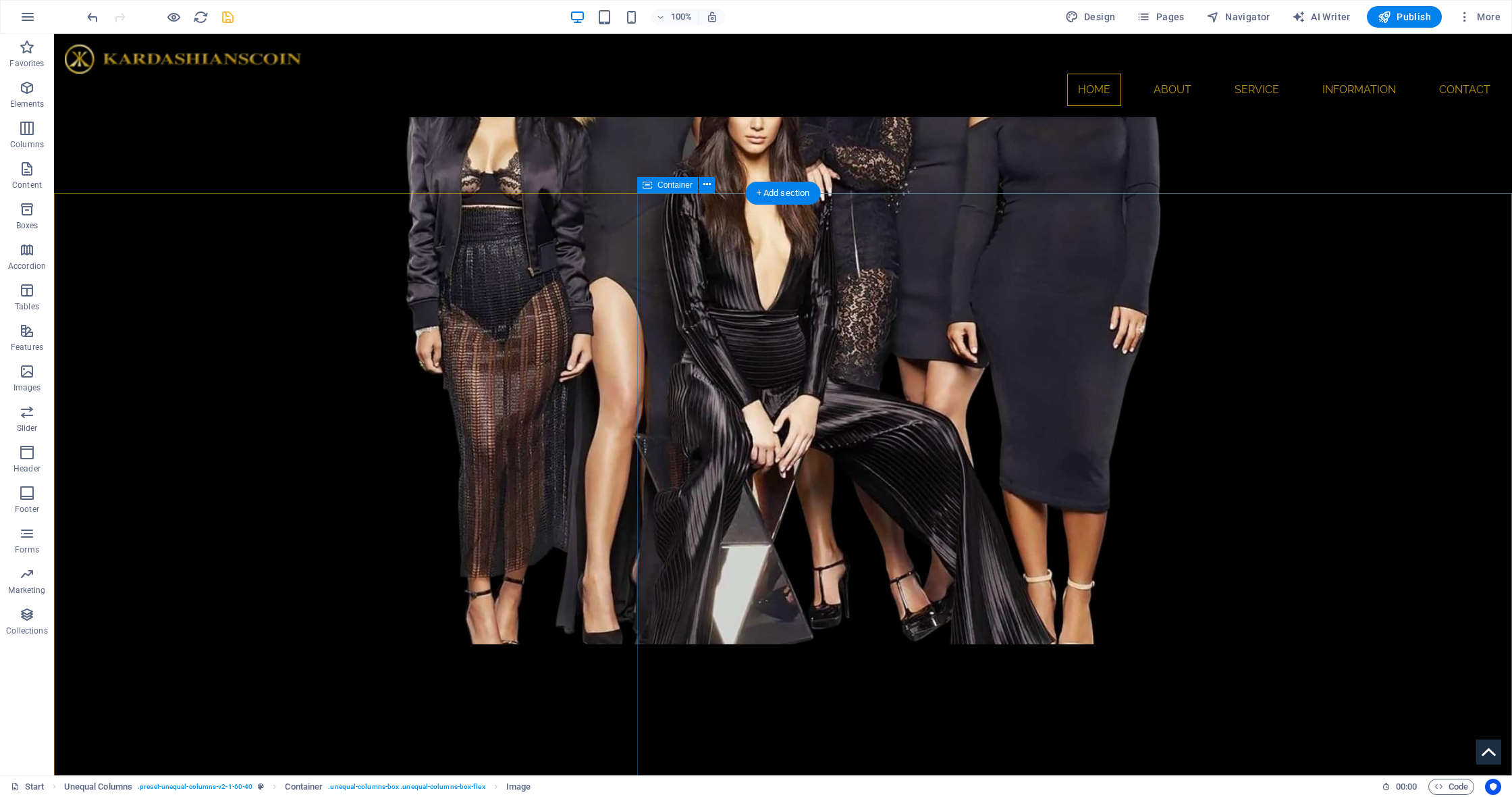
scroll to position [3353, 0]
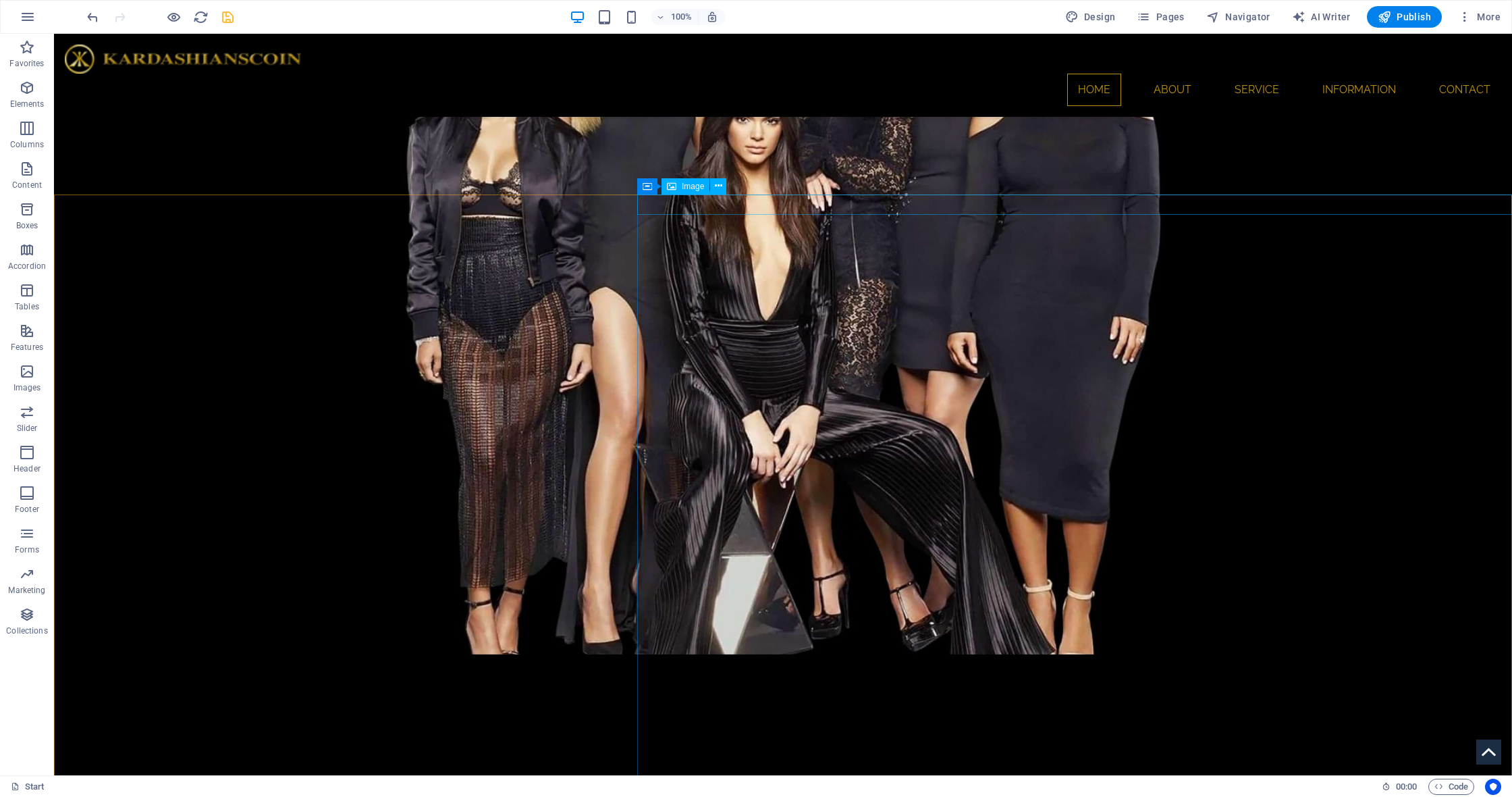
click at [686, 184] on span "Image" at bounding box center [693, 187] width 22 height 8
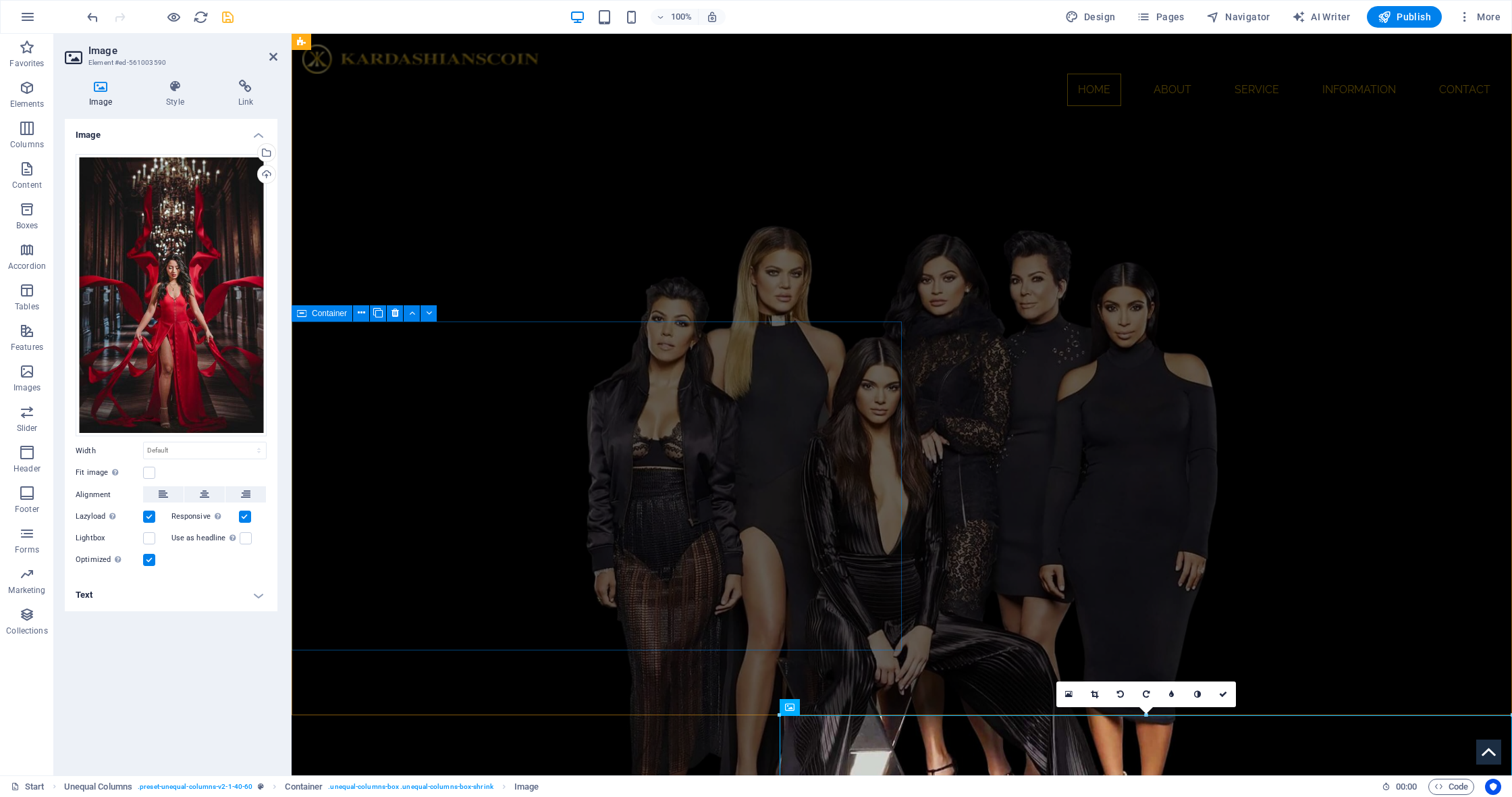
scroll to position [2904, 0]
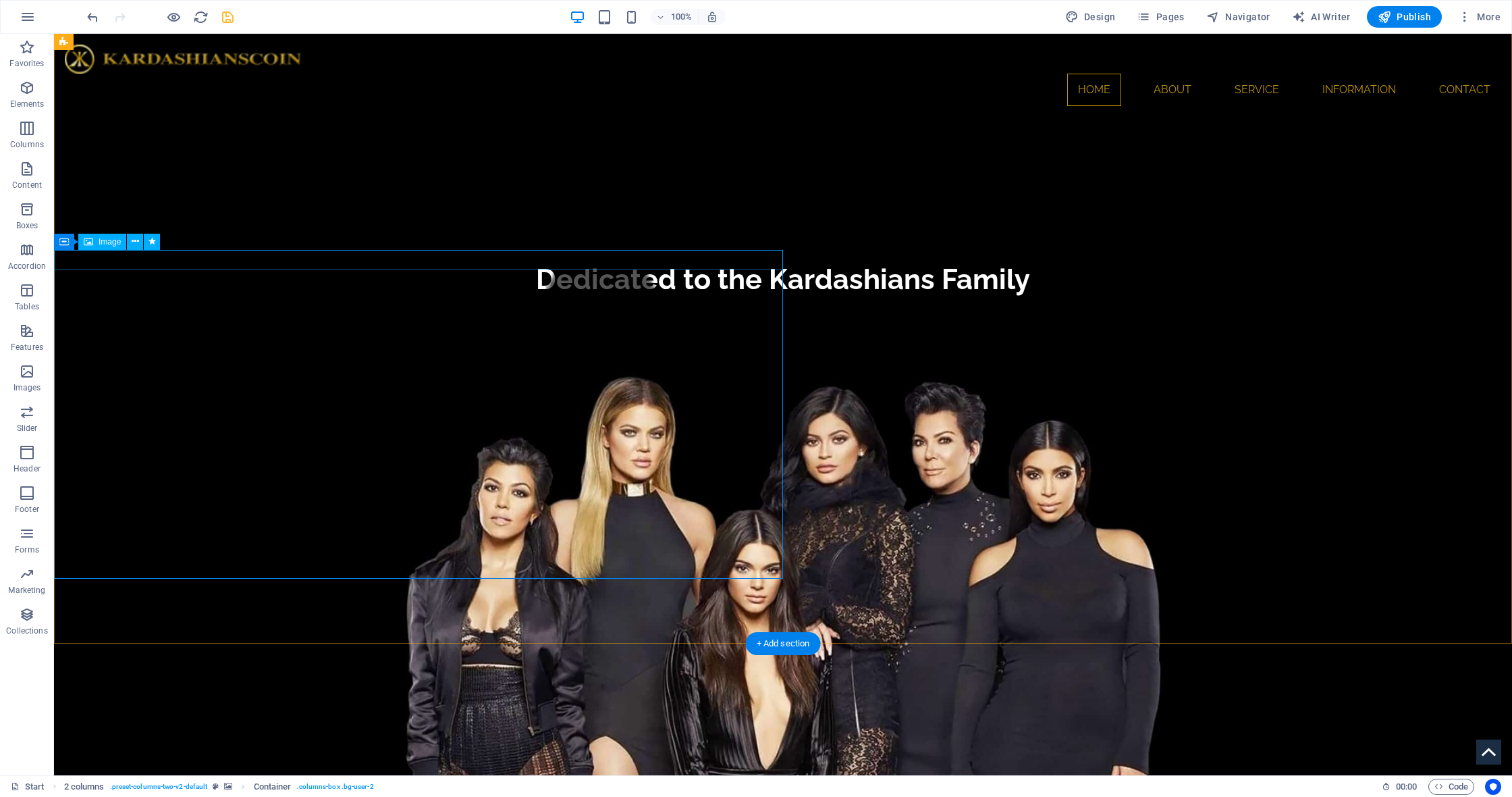
click at [99, 241] on span "Image" at bounding box center [110, 242] width 22 height 8
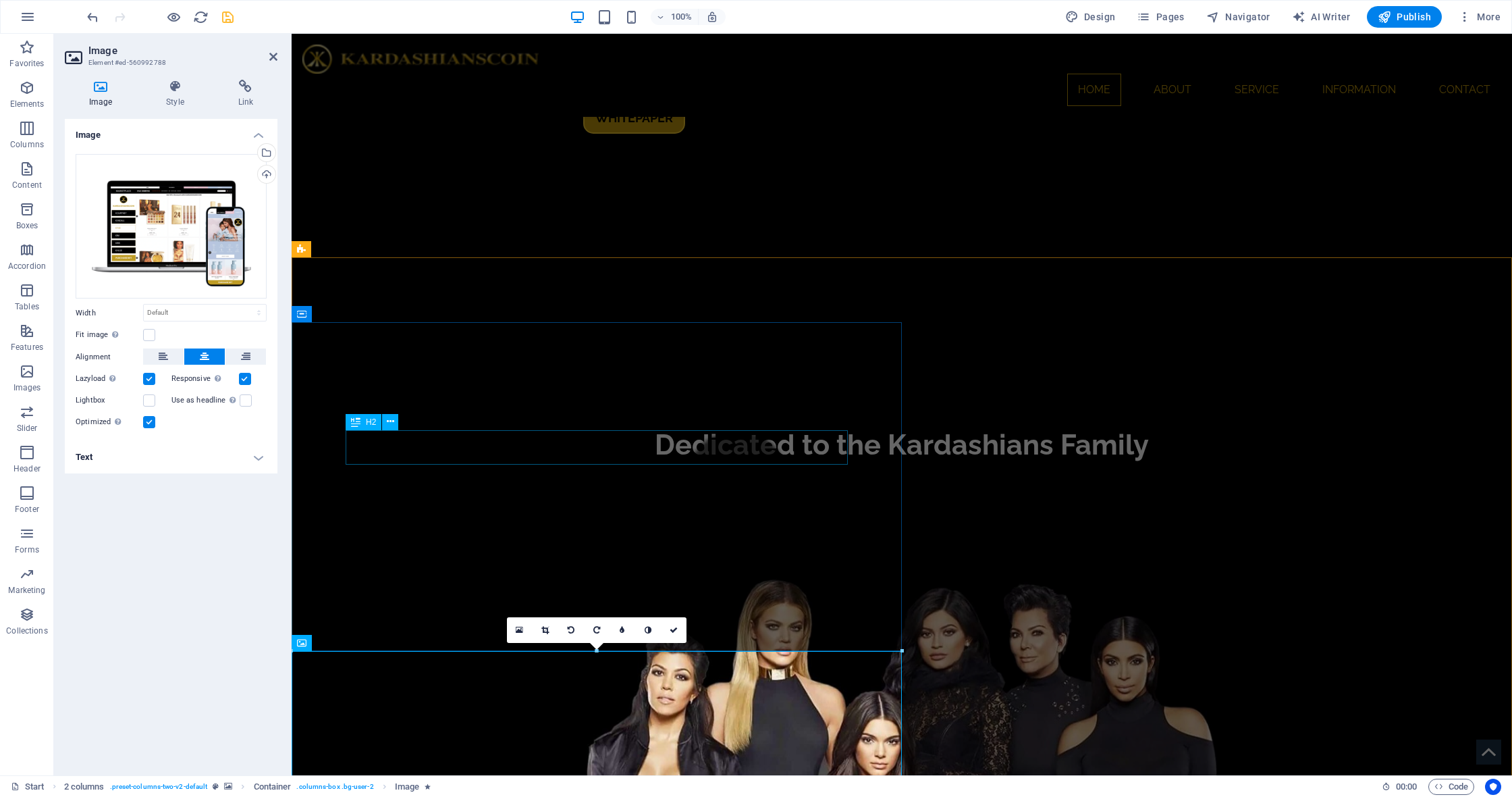
scroll to position [2604, 0]
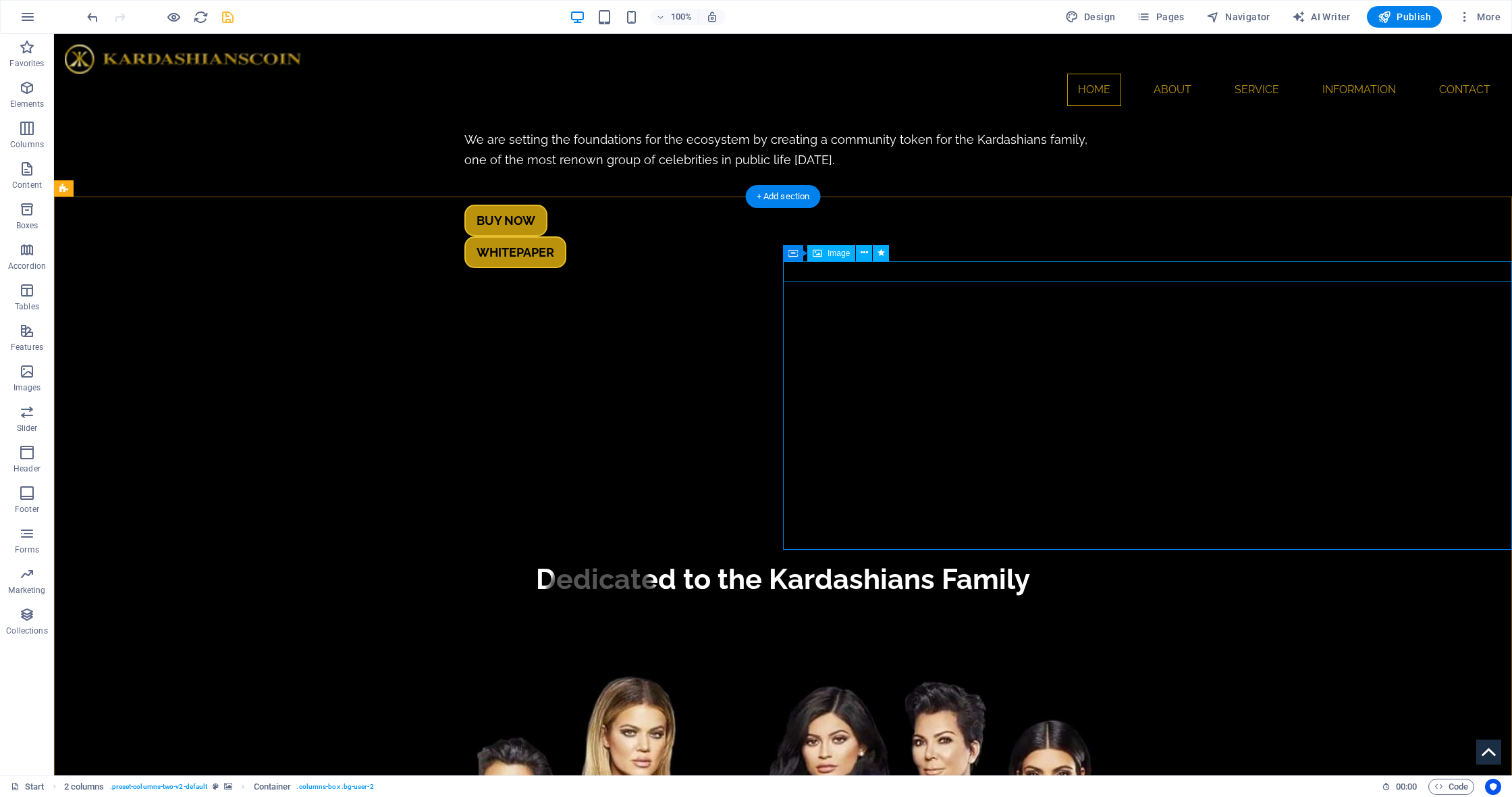
click at [839, 255] on span "Image" at bounding box center [838, 253] width 22 height 8
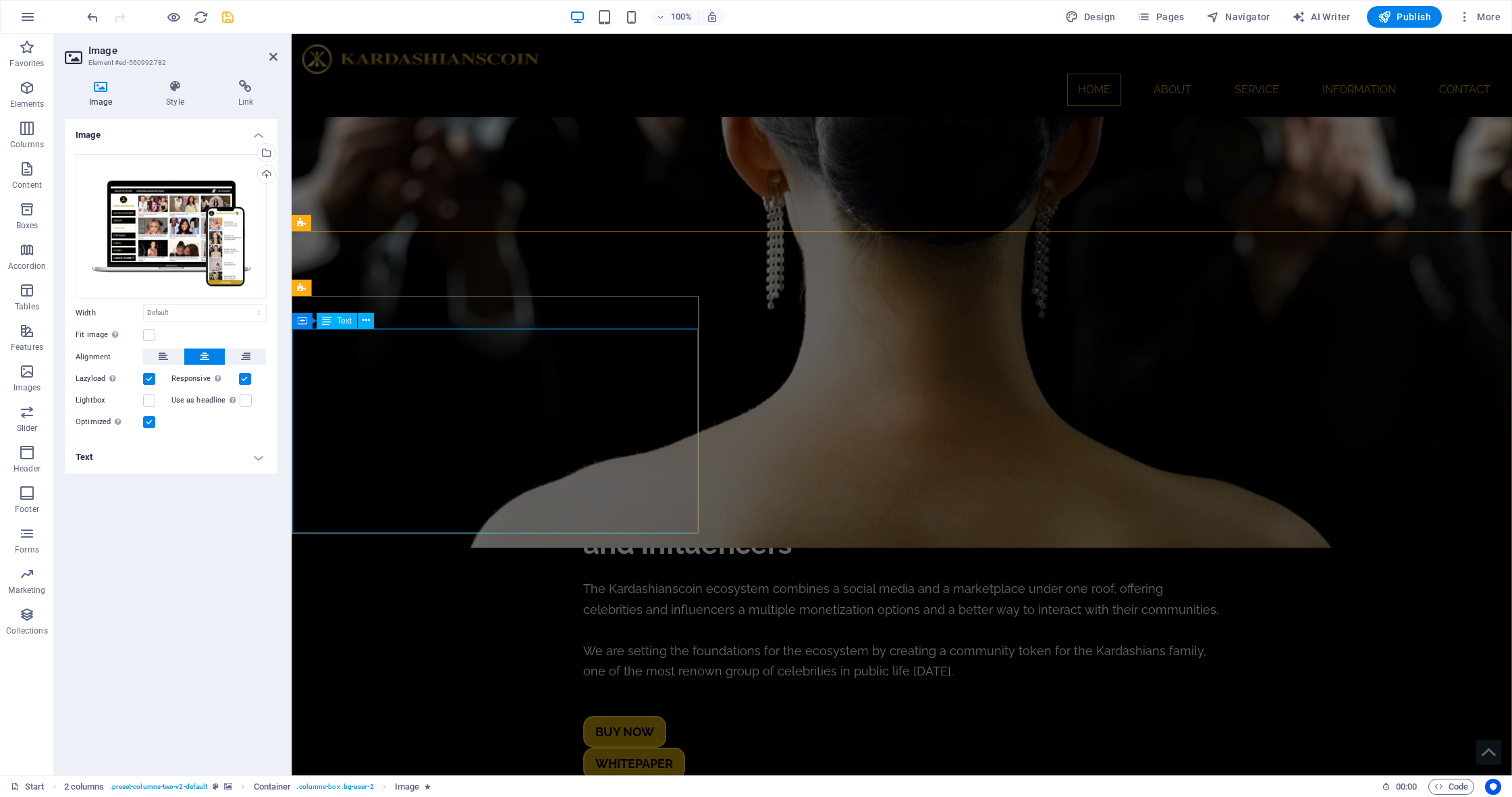
scroll to position [1968, 0]
click at [364, 283] on span "Image" at bounding box center [371, 285] width 22 height 8
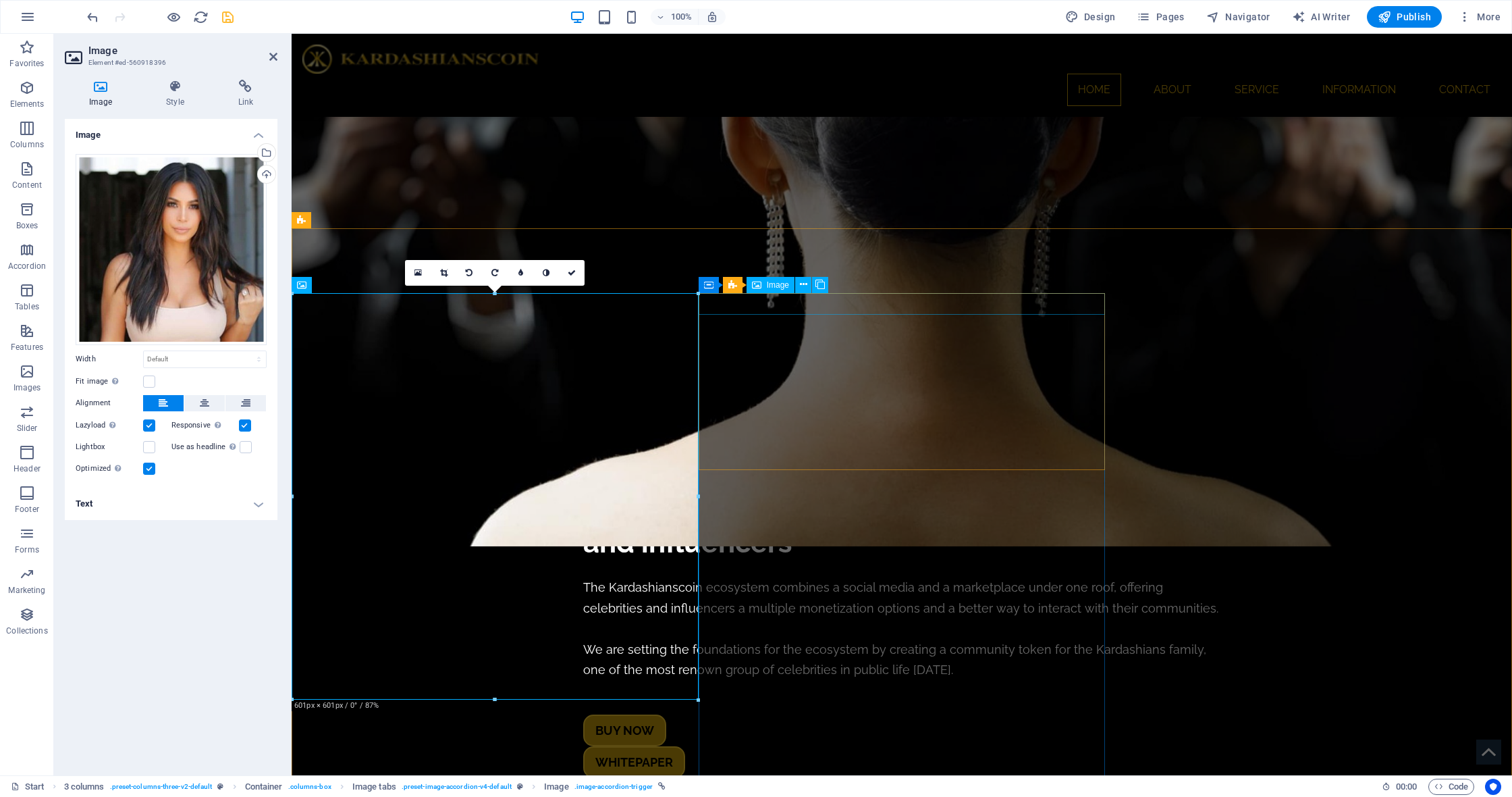
click at [773, 284] on span "Image" at bounding box center [778, 285] width 22 height 8
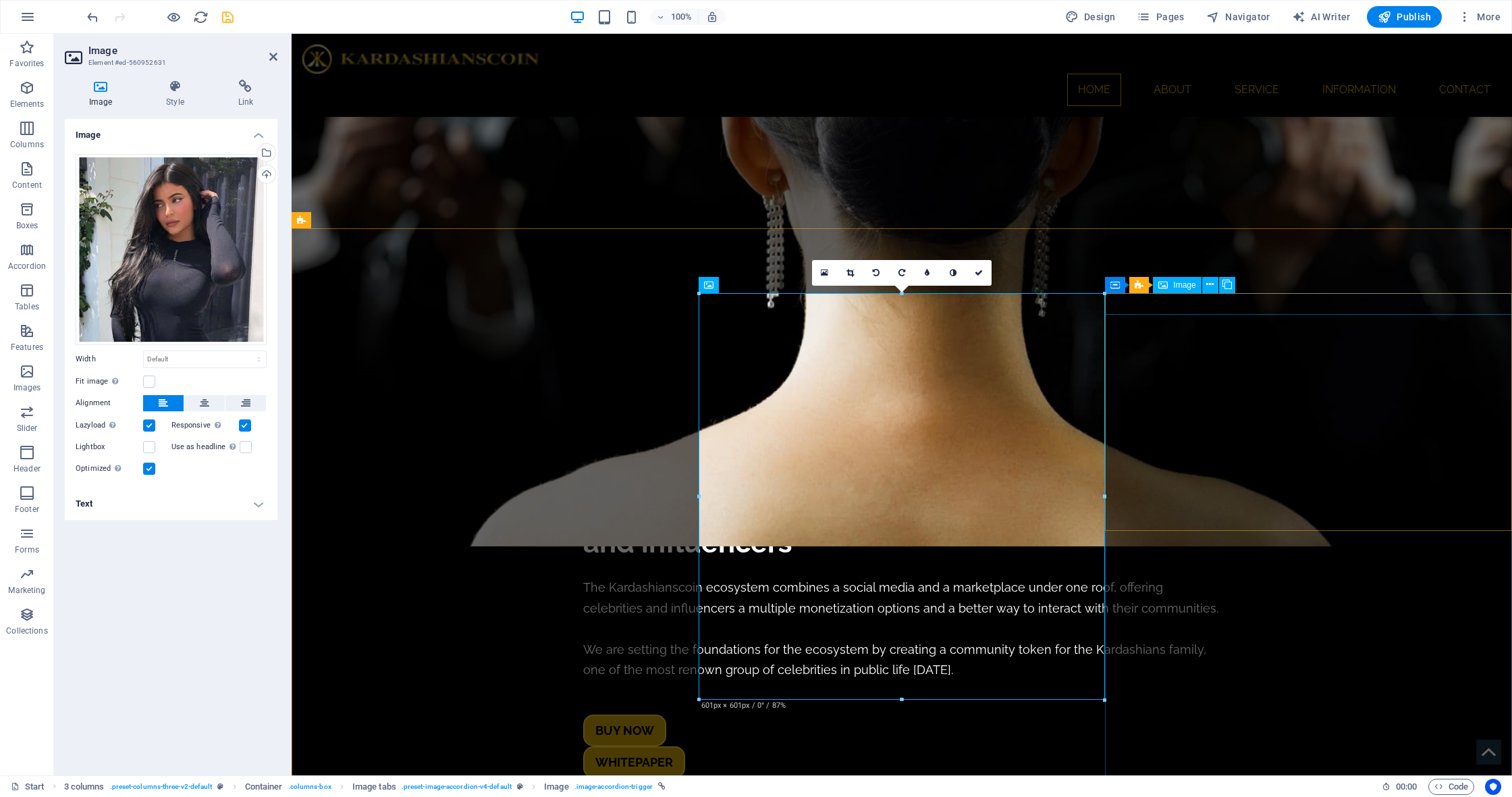
click at [1180, 285] on span "Image" at bounding box center [1184, 285] width 22 height 8
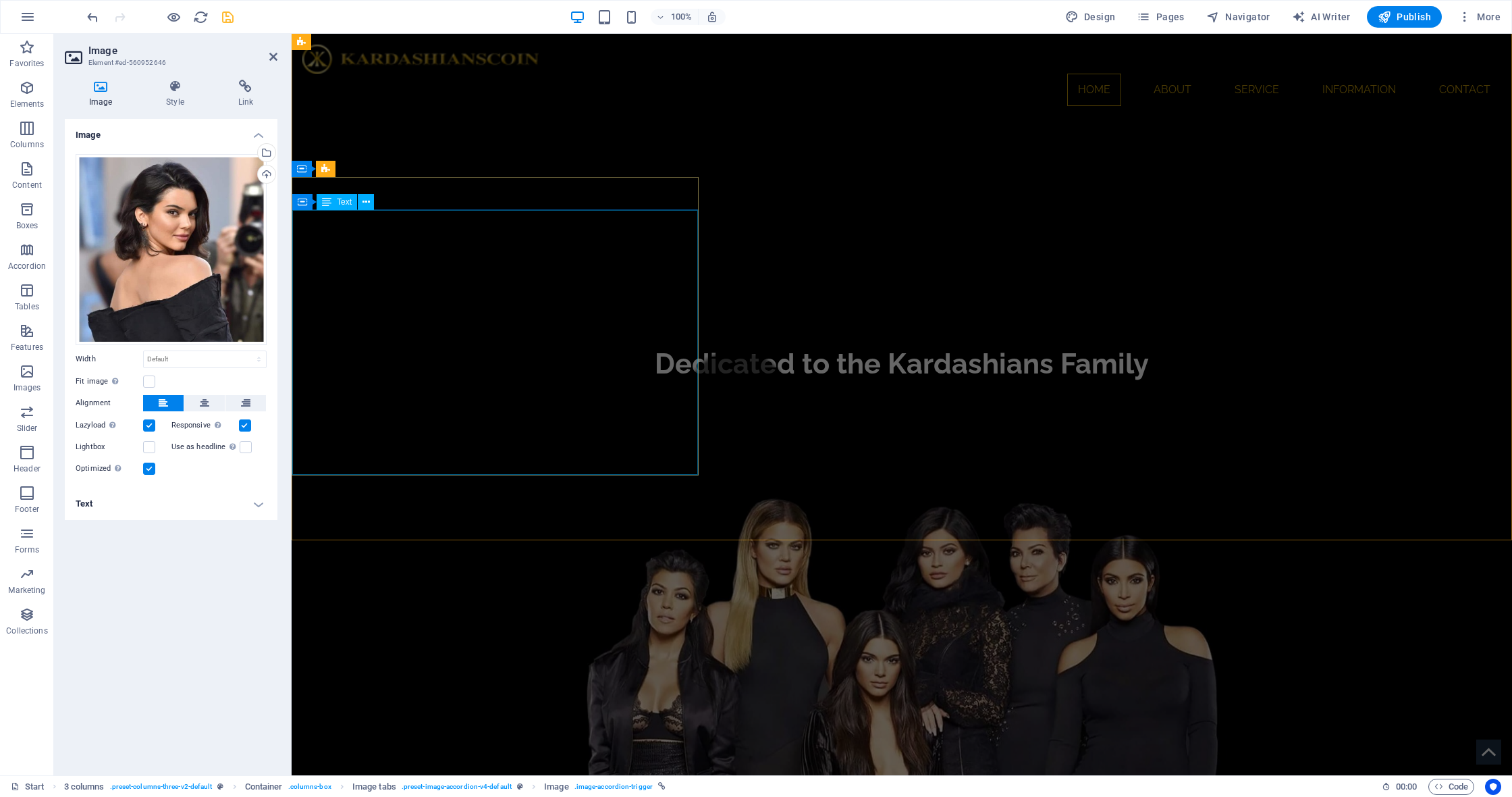
scroll to position [2666, 0]
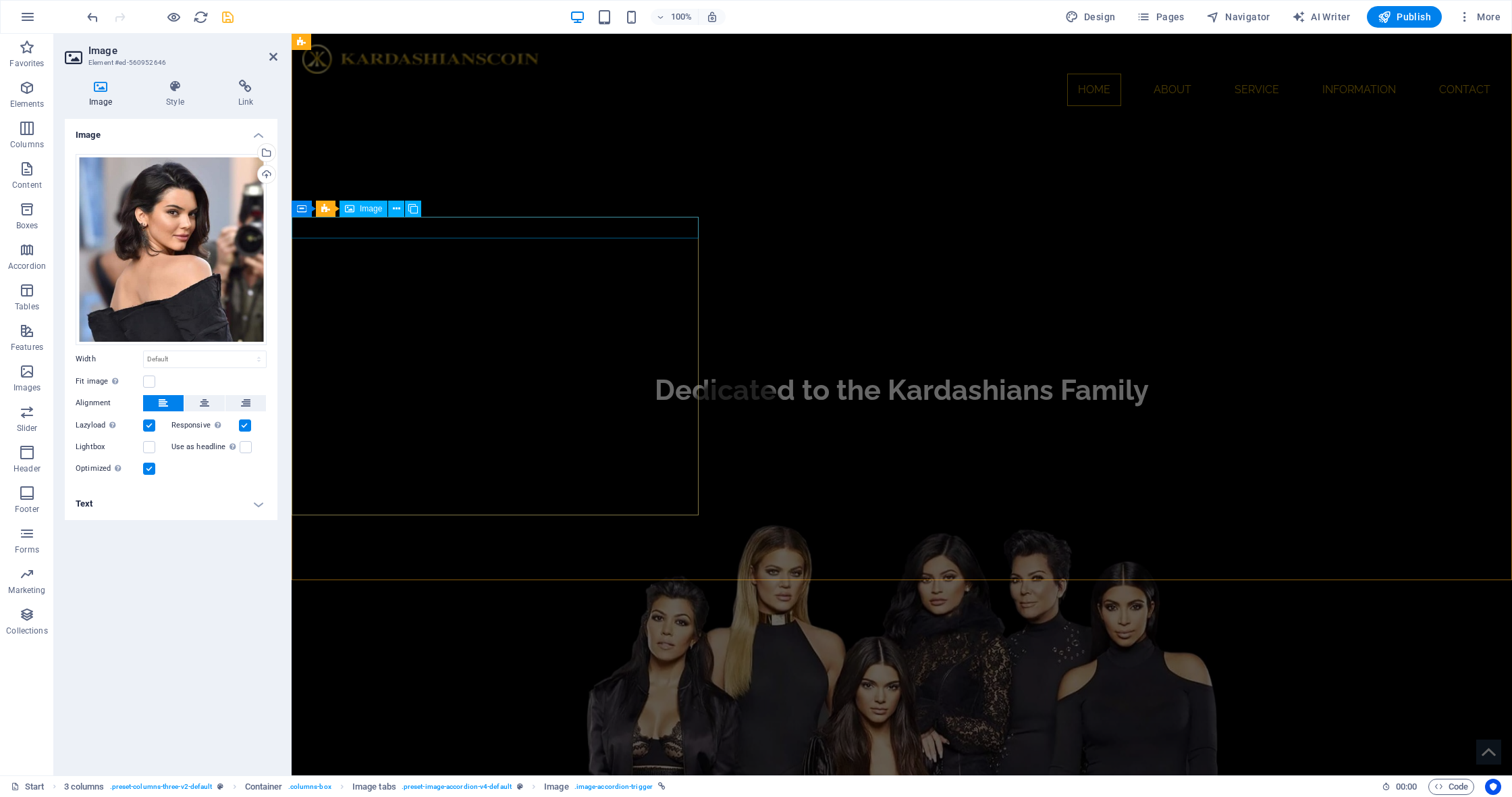
click at [362, 208] on span "Image" at bounding box center [371, 209] width 22 height 8
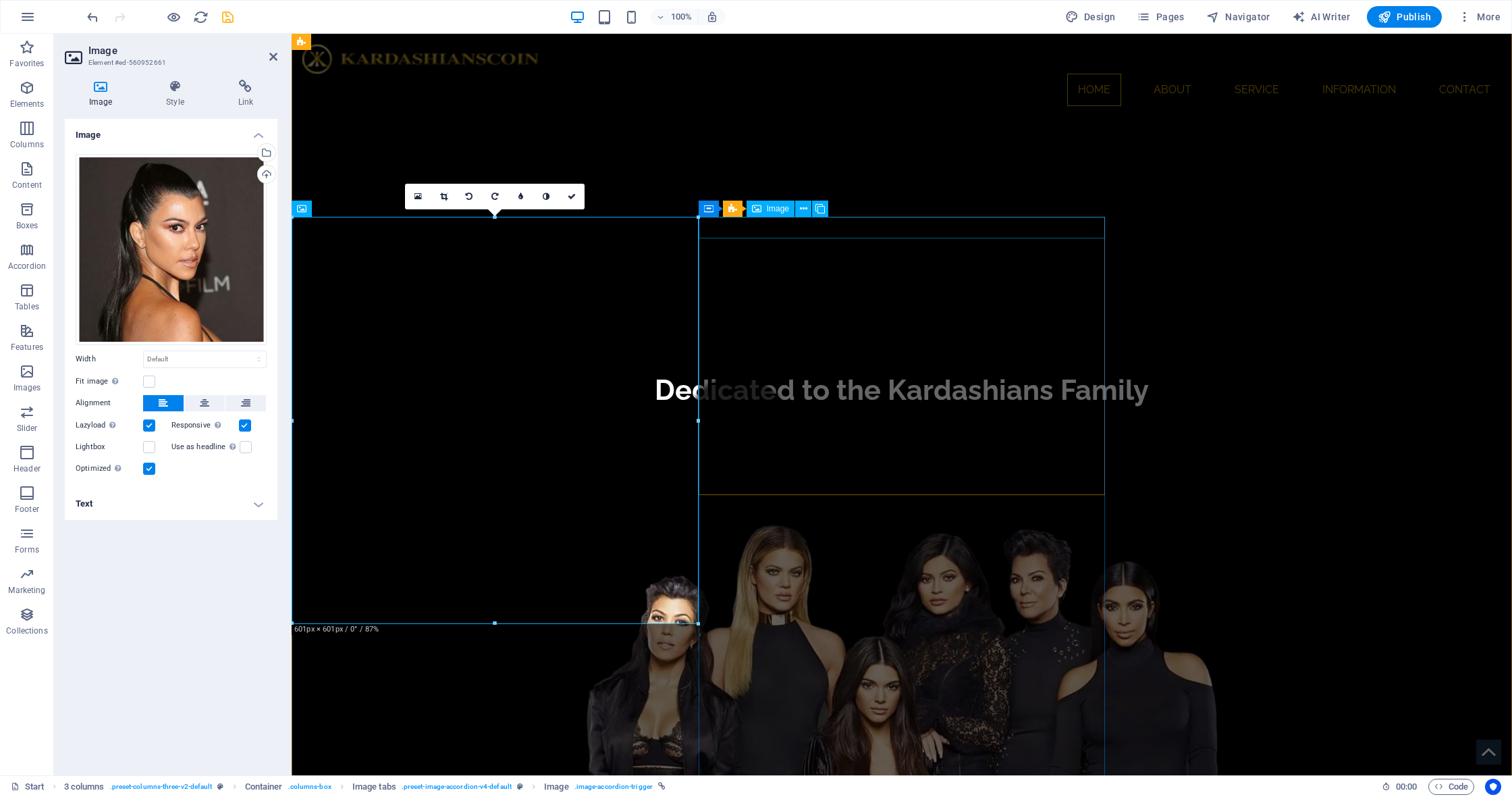
click at [775, 208] on span "Image" at bounding box center [778, 209] width 22 height 8
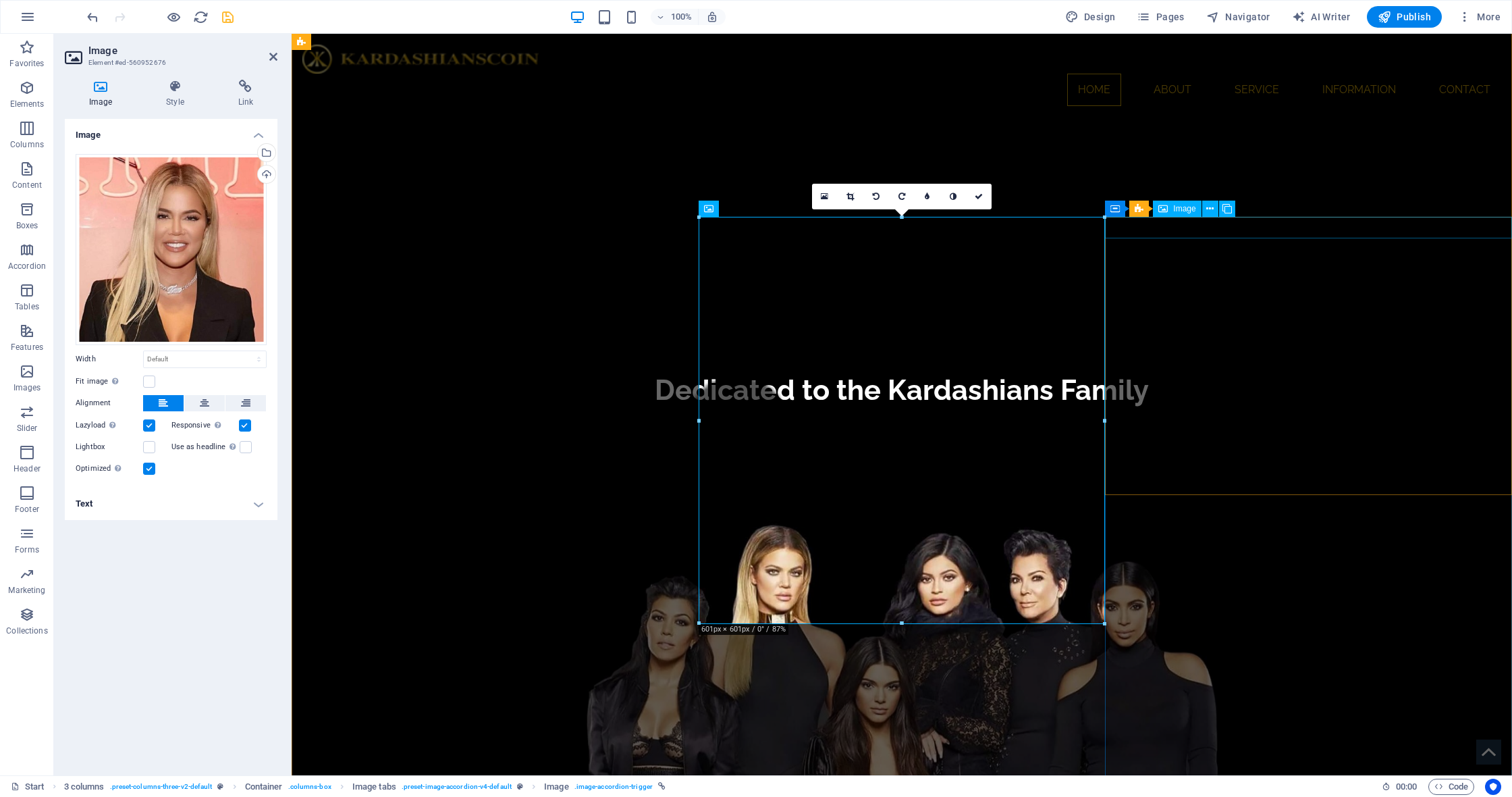
click at [1179, 209] on span "Image" at bounding box center [1184, 209] width 22 height 8
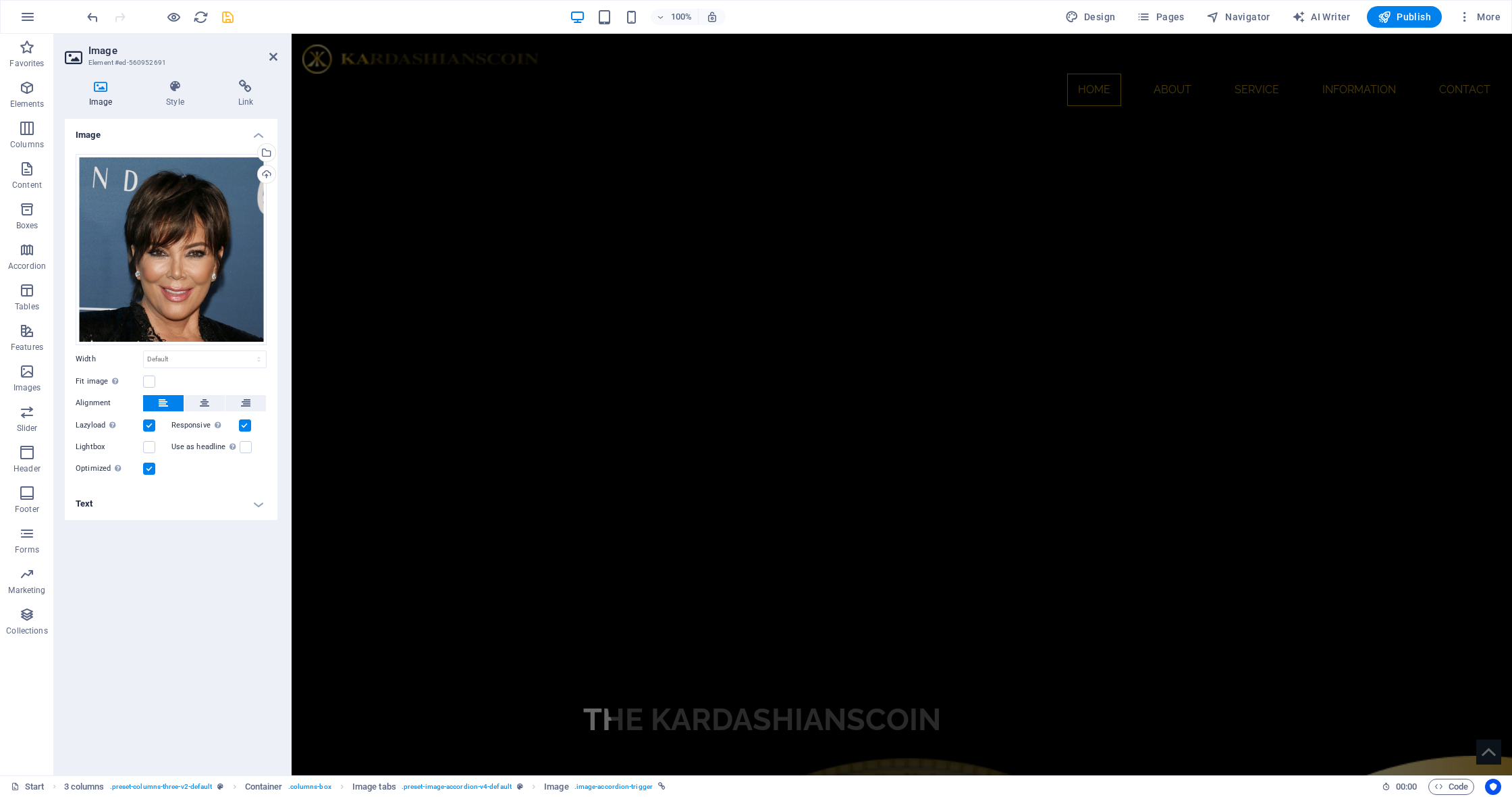
scroll to position [0, 0]
click at [228, 20] on icon "save" at bounding box center [228, 17] width 15 height 15
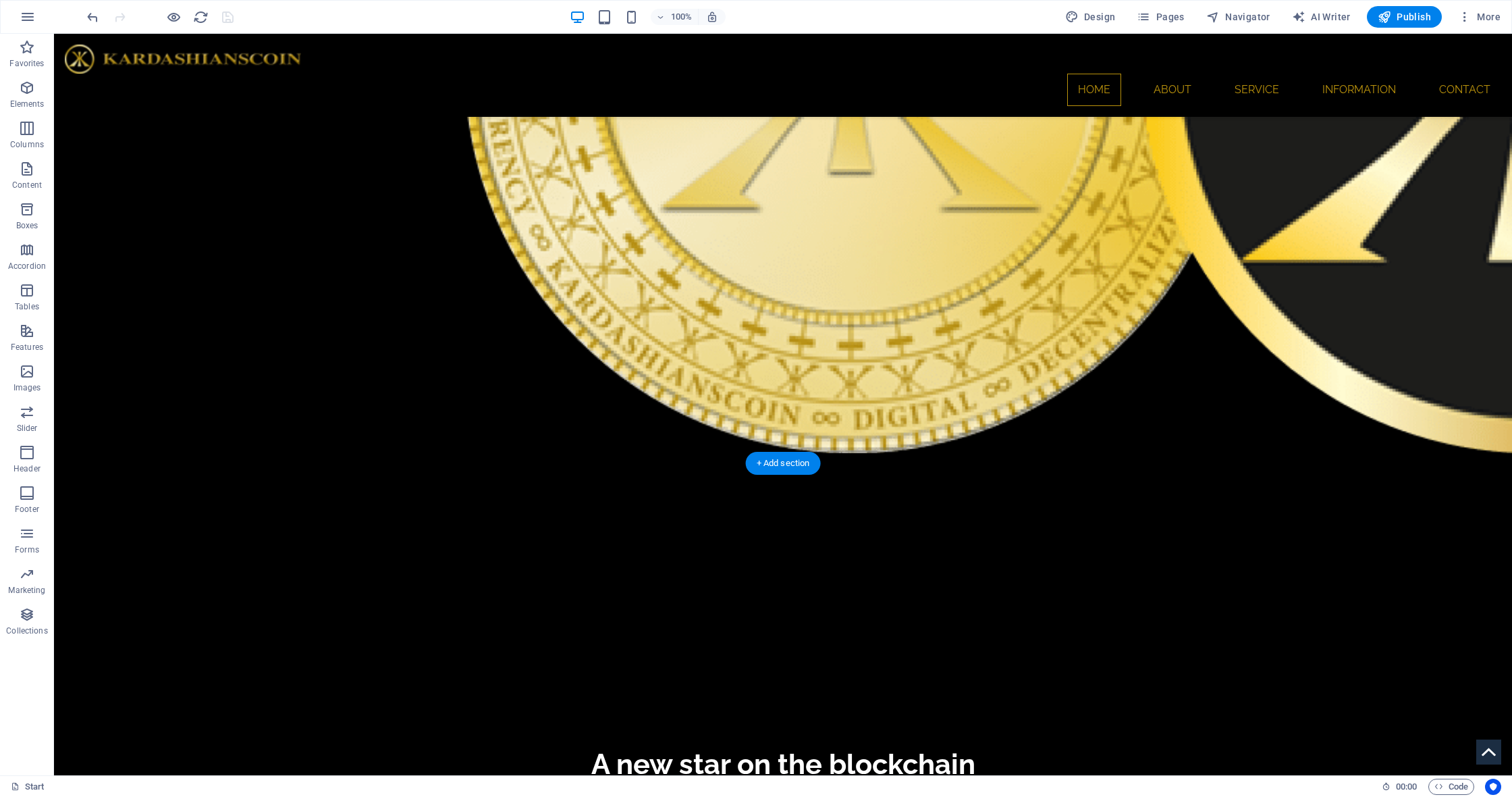
scroll to position [1020, 0]
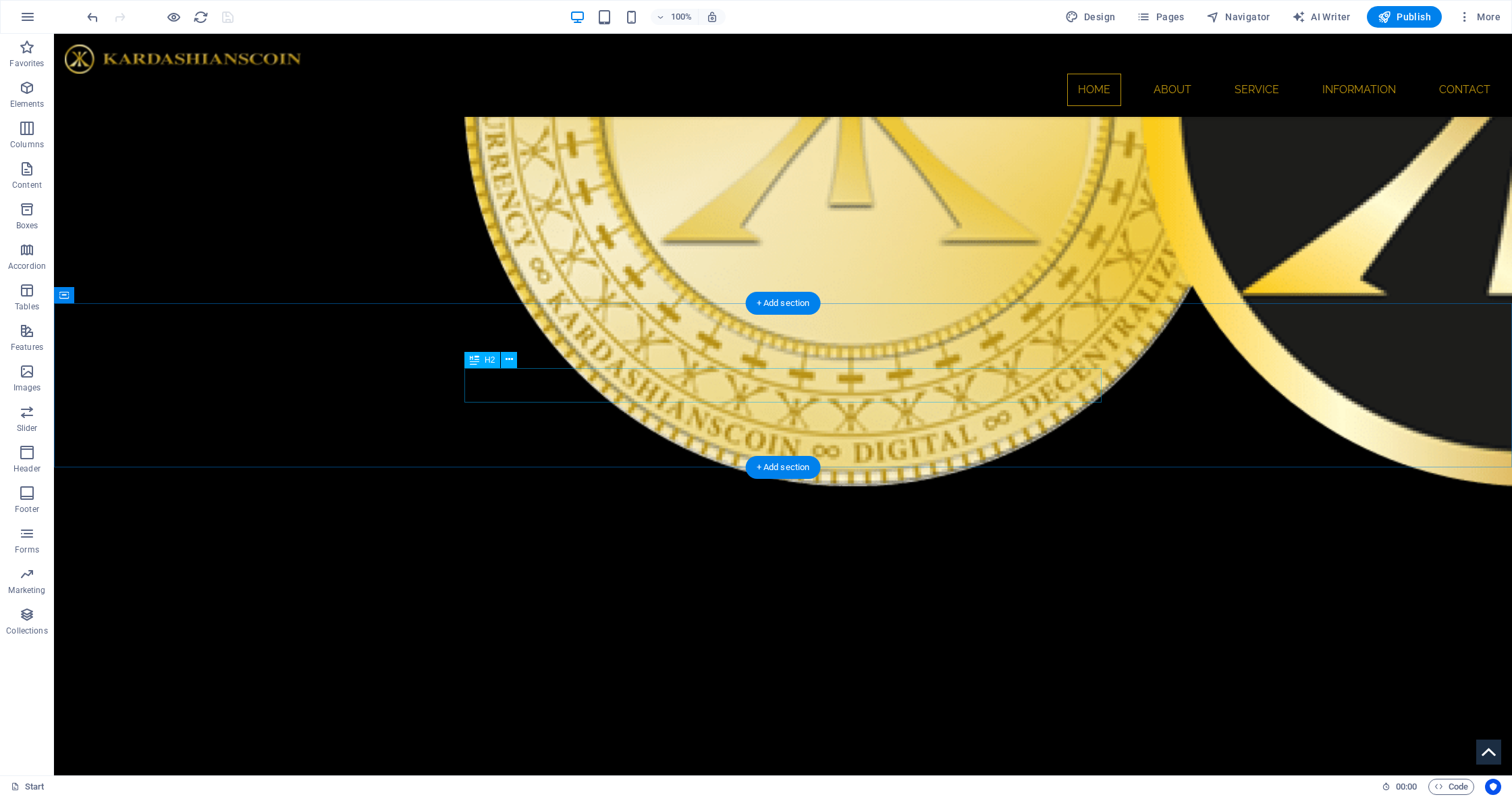
click at [67, 294] on icon at bounding box center [64, 295] width 9 height 16
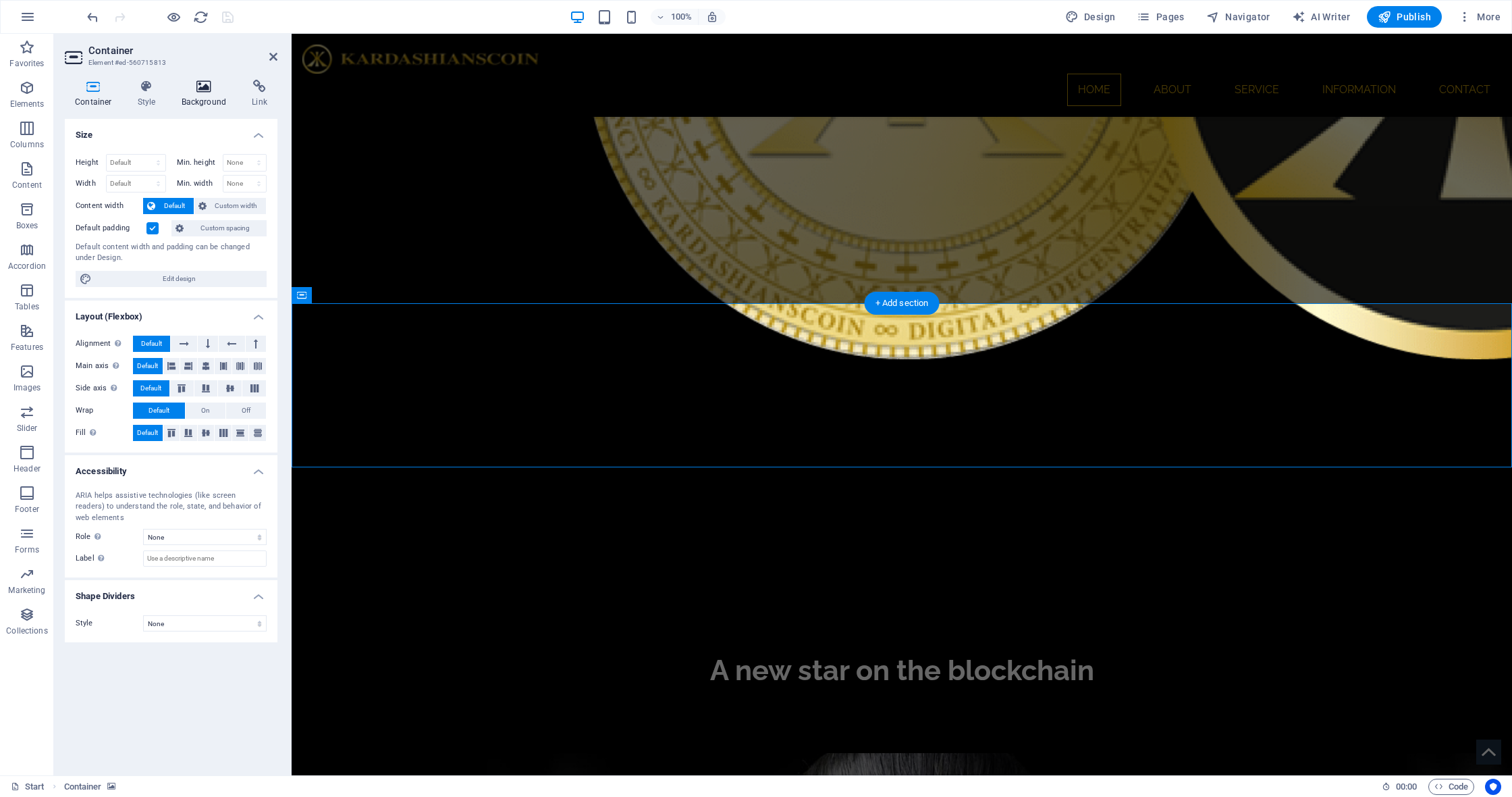
click at [204, 96] on h4 "Background" at bounding box center [206, 93] width 71 height 28
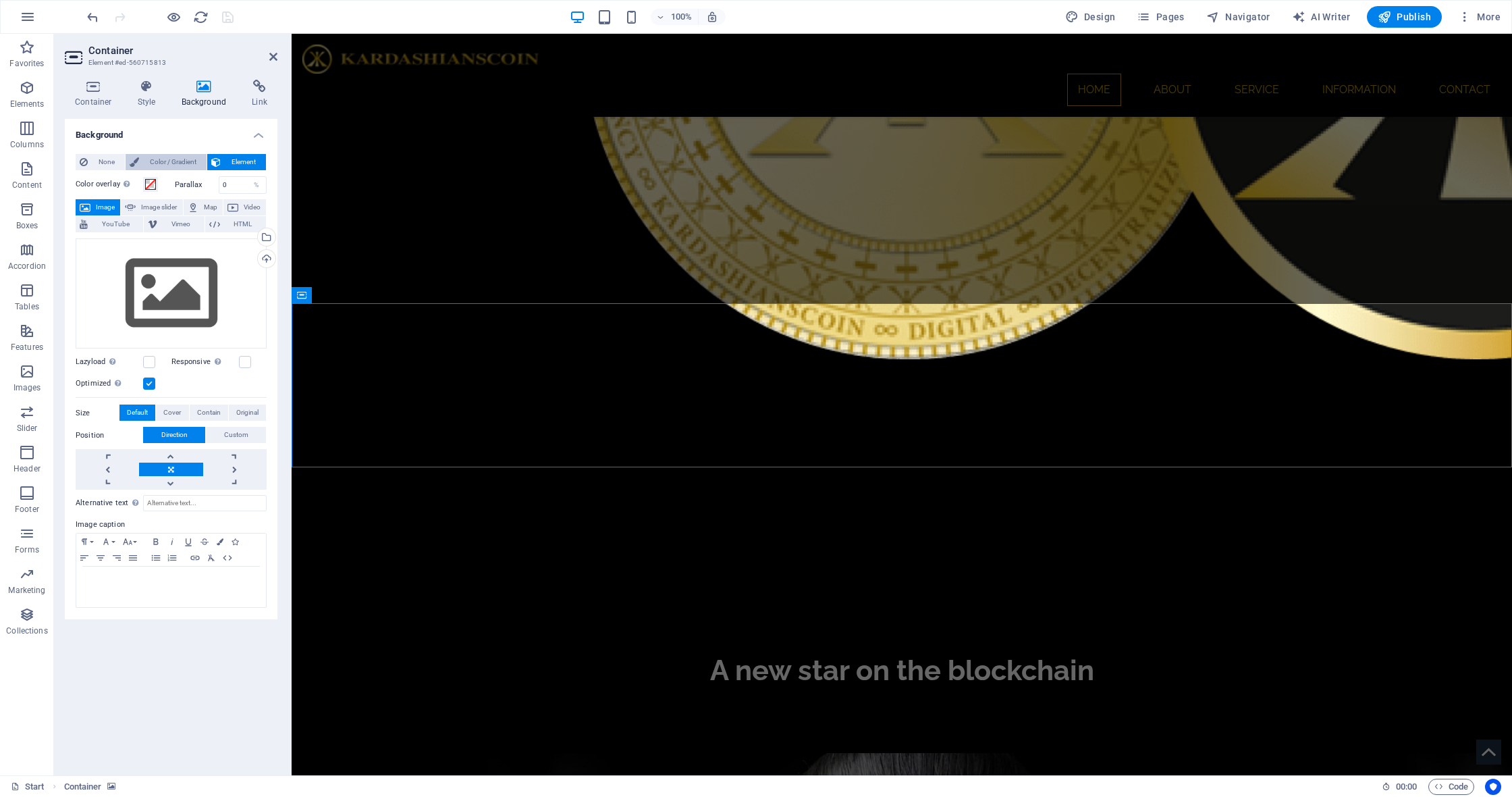
click at [173, 161] on span "Color / Gradient" at bounding box center [172, 161] width 59 height 16
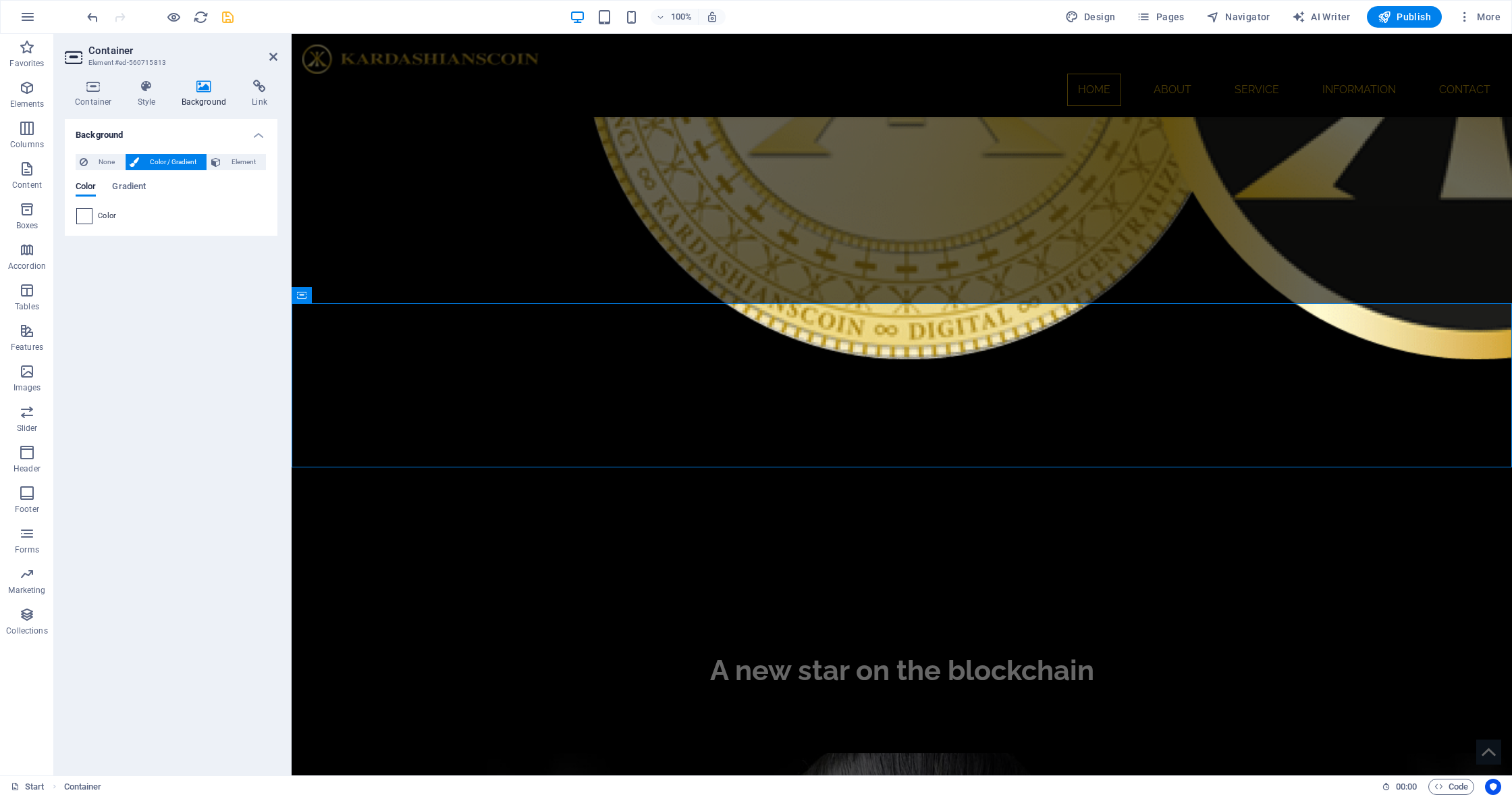
click at [89, 212] on span at bounding box center [84, 216] width 14 height 14
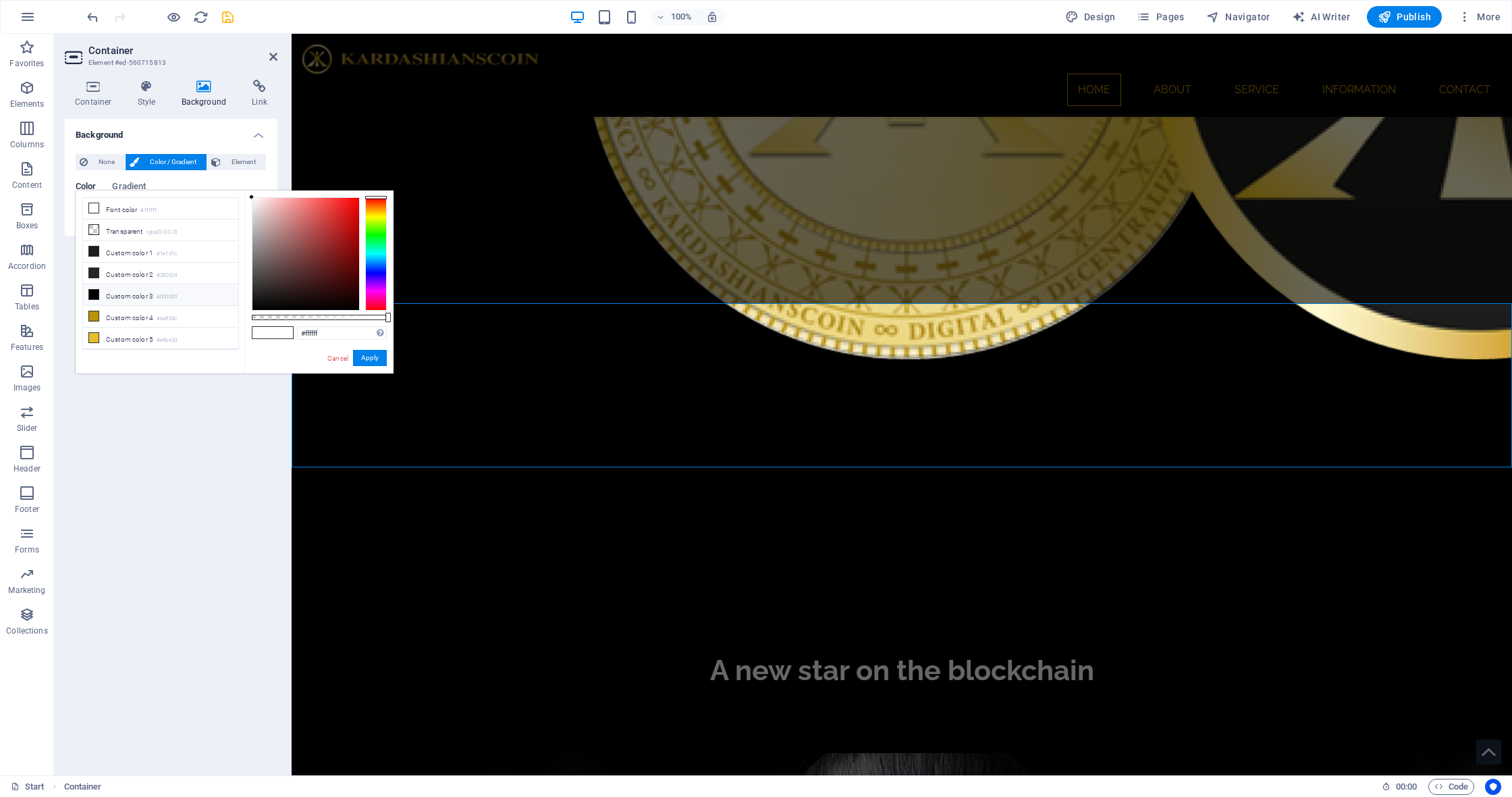
scroll to position [65, 0]
click at [94, 317] on icon at bounding box center [93, 315] width 9 height 9
type input "#ba920c"
click at [369, 355] on button "Apply" at bounding box center [370, 358] width 34 height 16
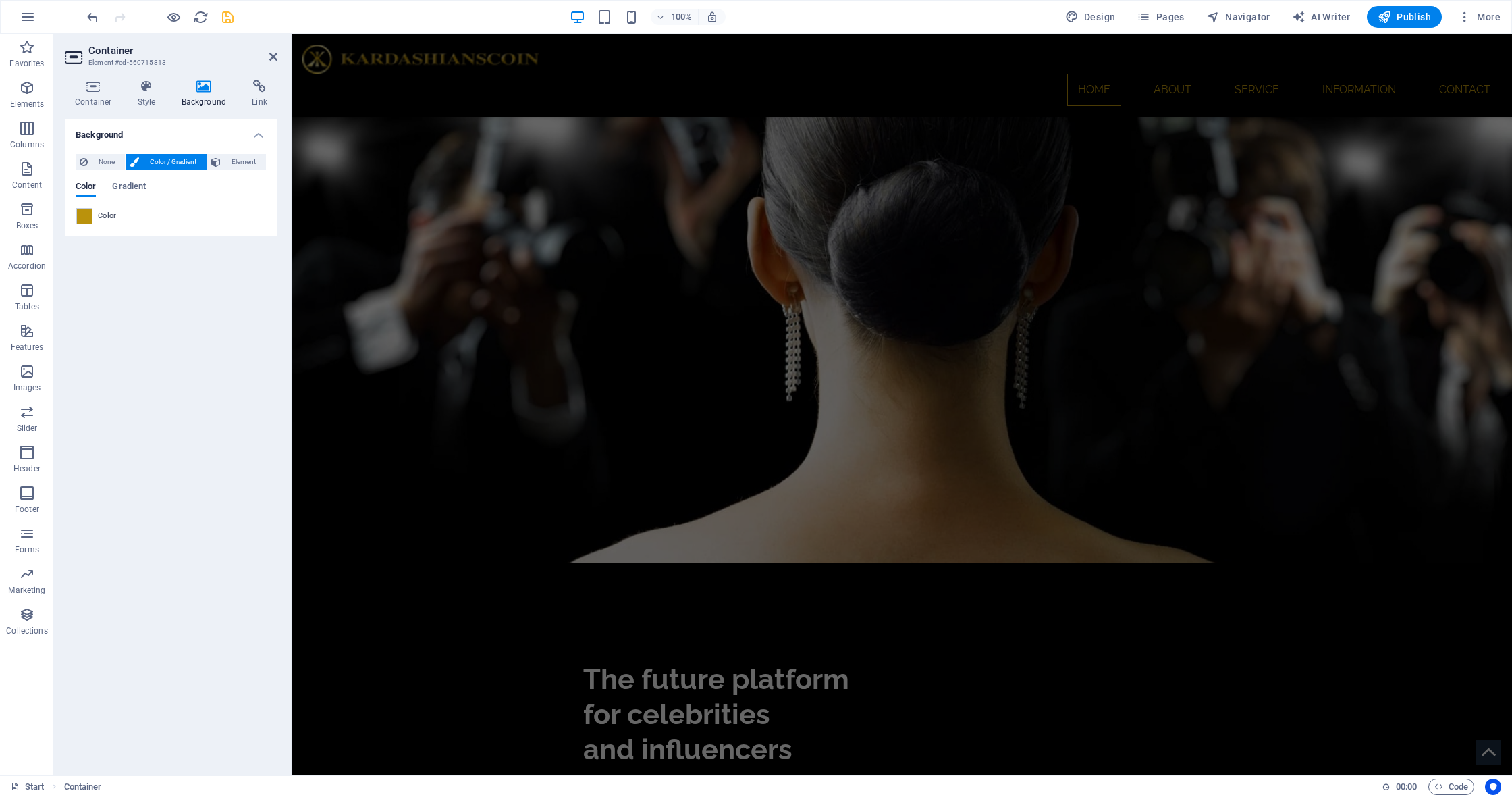
scroll to position [1764, 0]
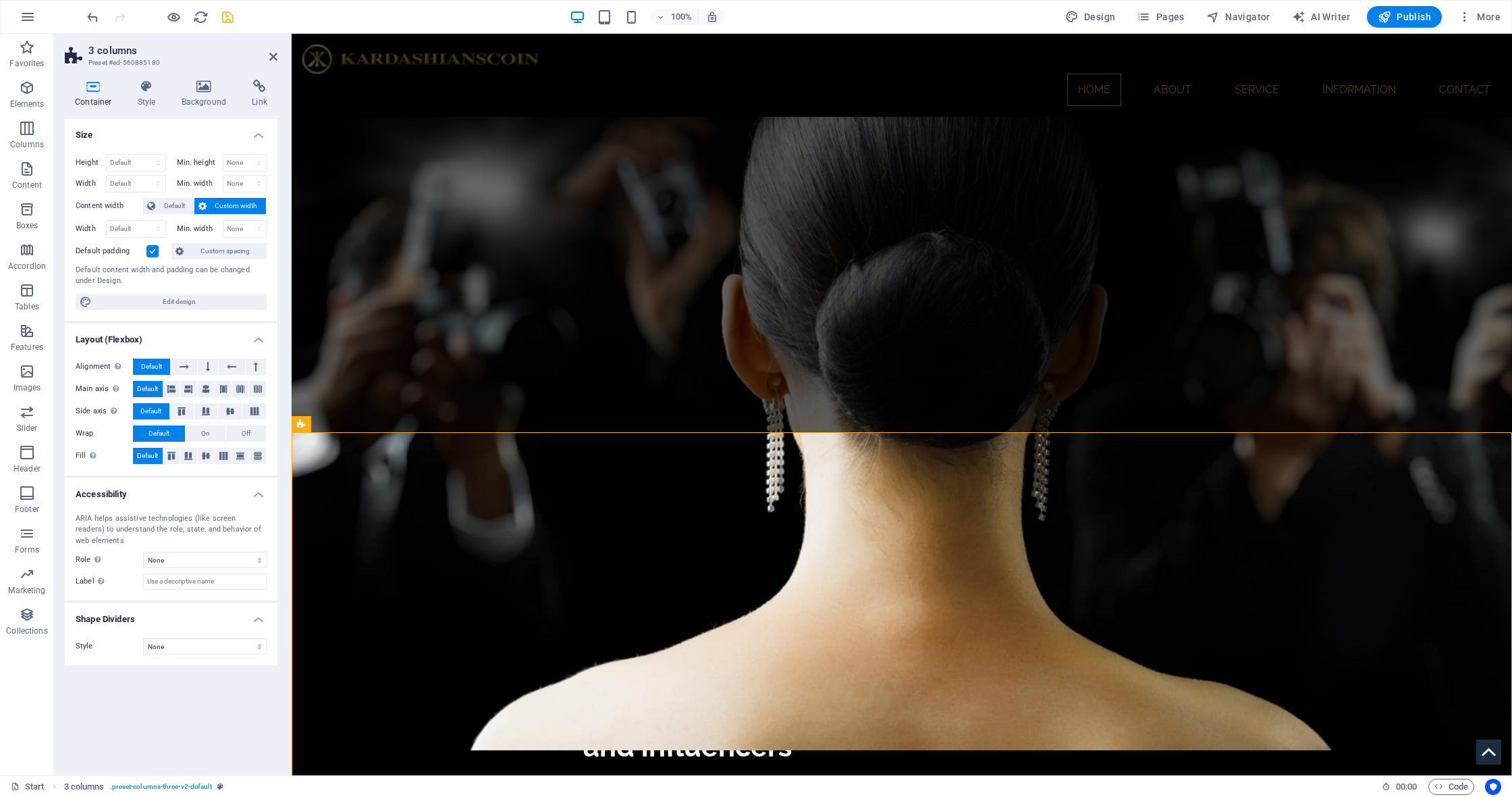
click at [152, 252] on label at bounding box center [152, 251] width 12 height 12
click at [0, 0] on input "Default padding" at bounding box center [0, 0] width 0 height 0
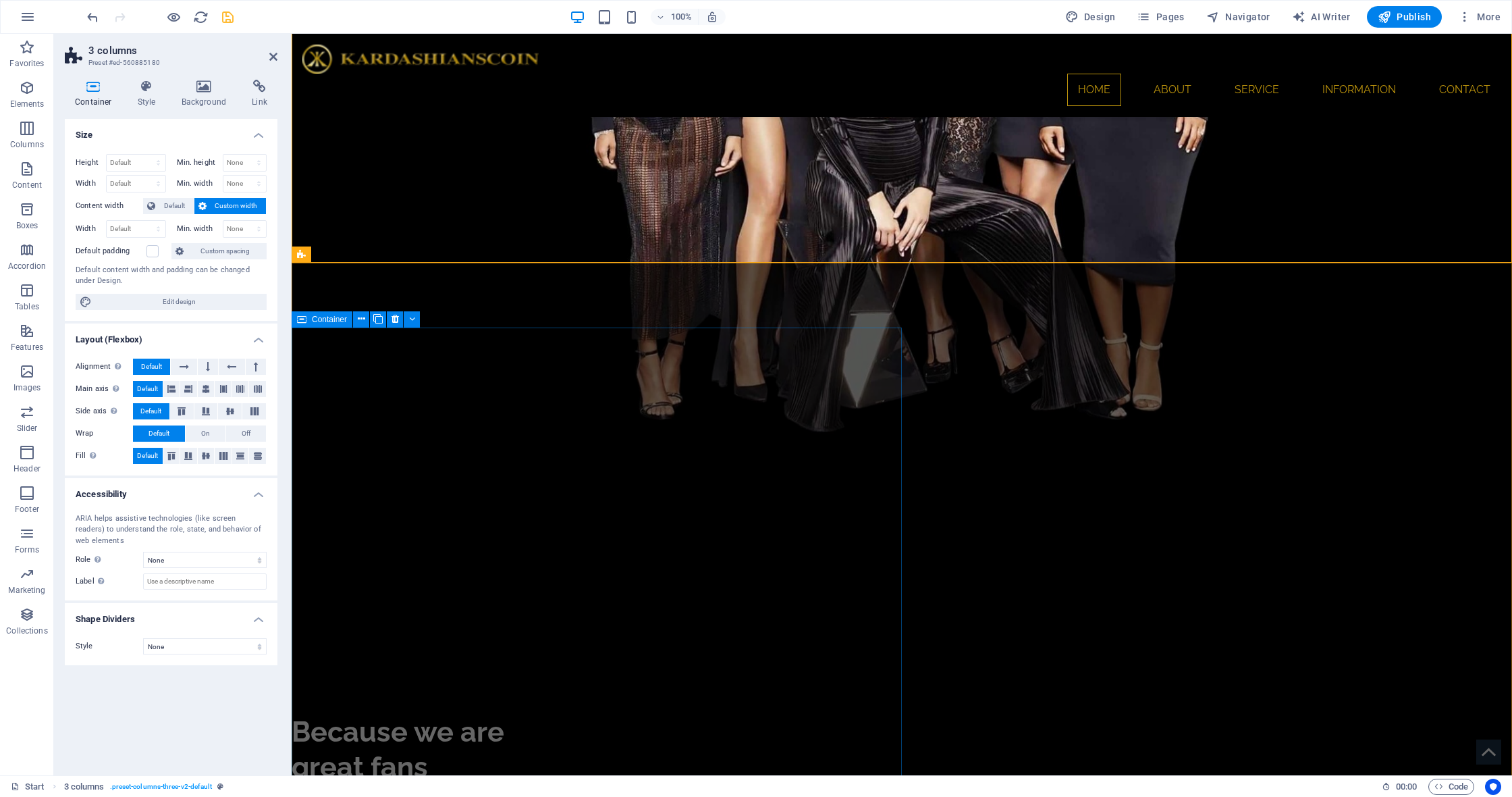
scroll to position [3241, 0]
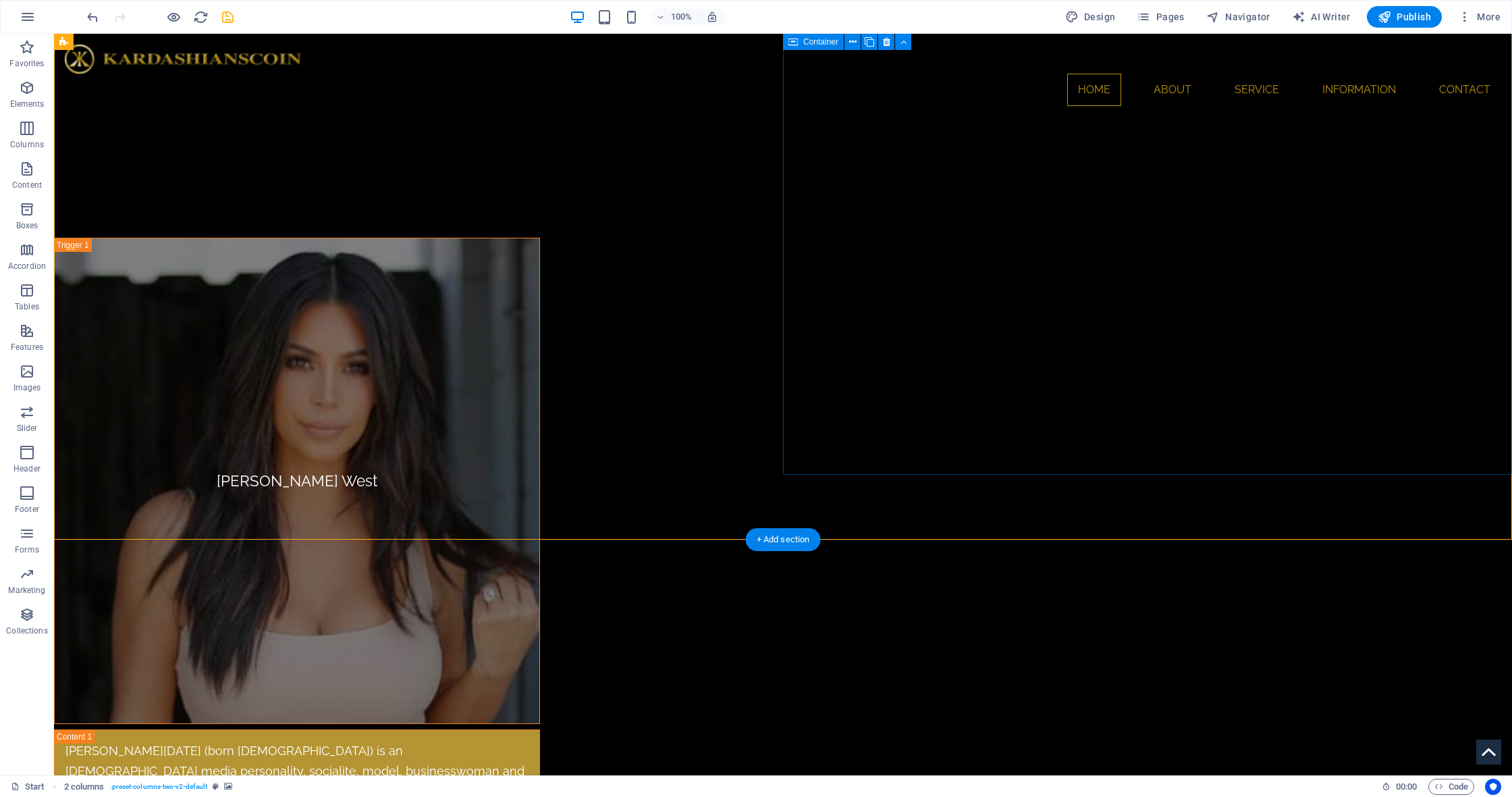
scroll to position [4280, 0]
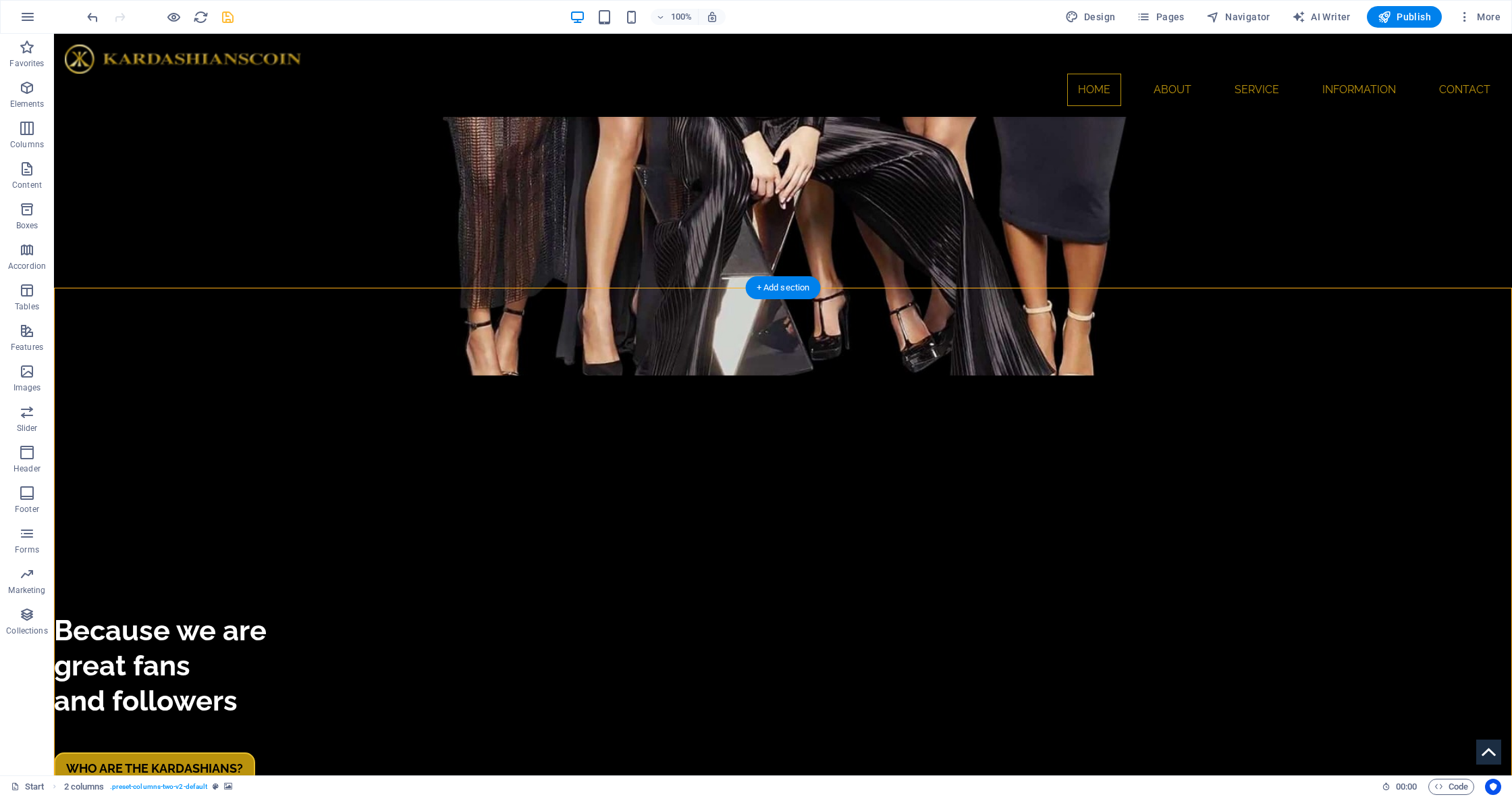
scroll to position [3229, 0]
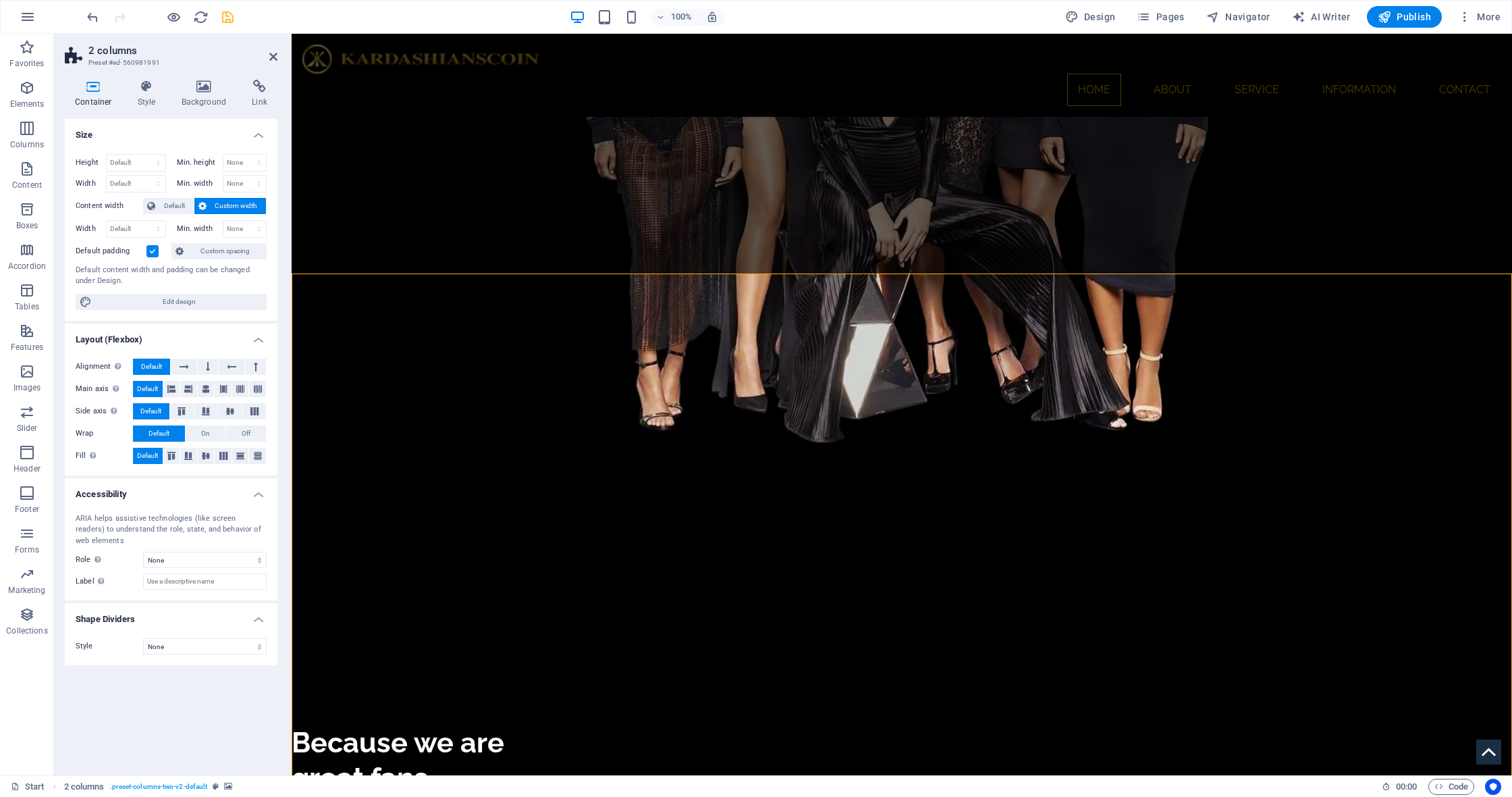
click at [154, 253] on label at bounding box center [152, 251] width 12 height 12
click at [0, 0] on input "Default padding" at bounding box center [0, 0] width 0 height 0
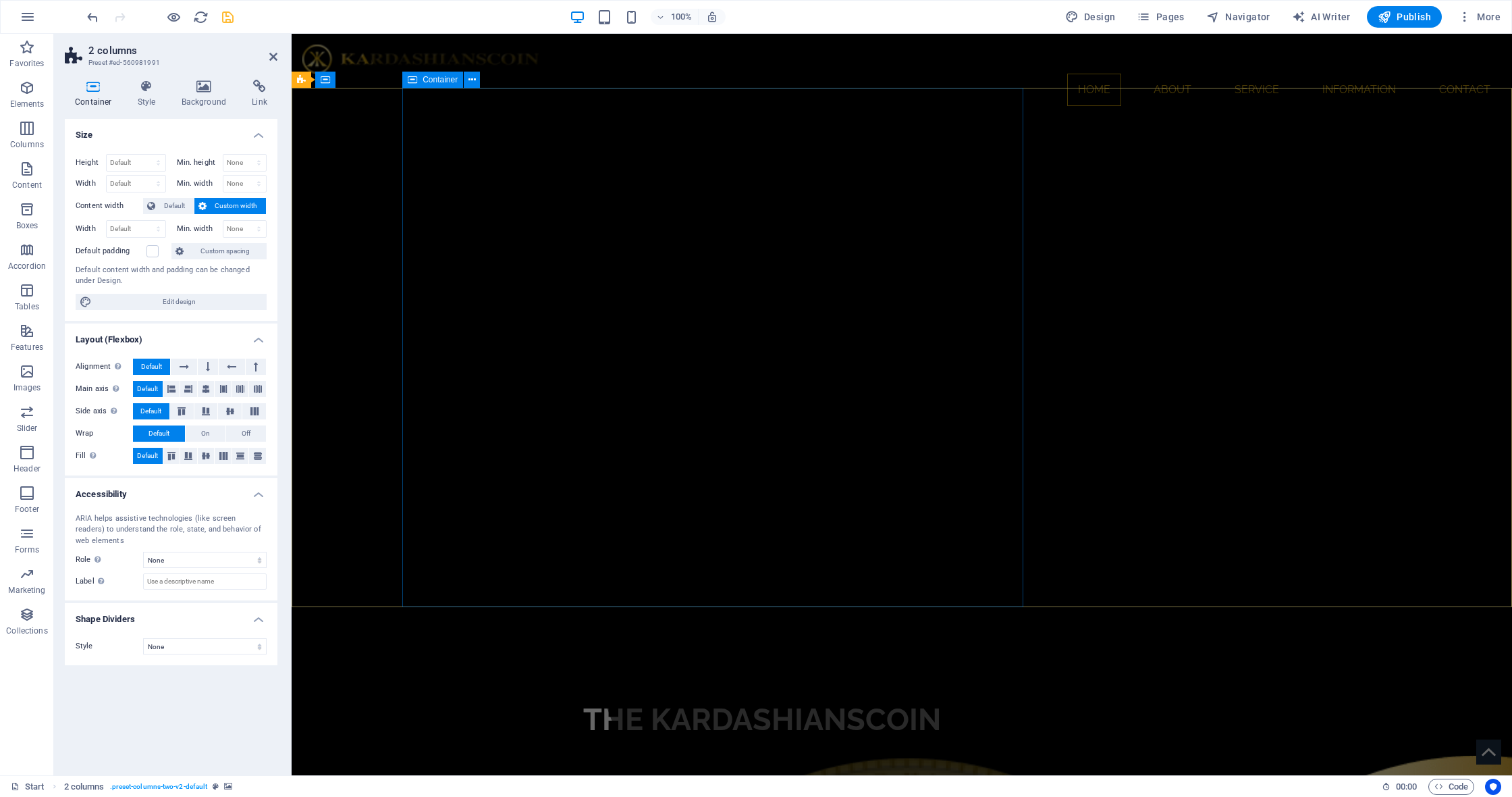
scroll to position [0, 0]
click at [742, 500] on div at bounding box center [713, 404] width 702 height 742
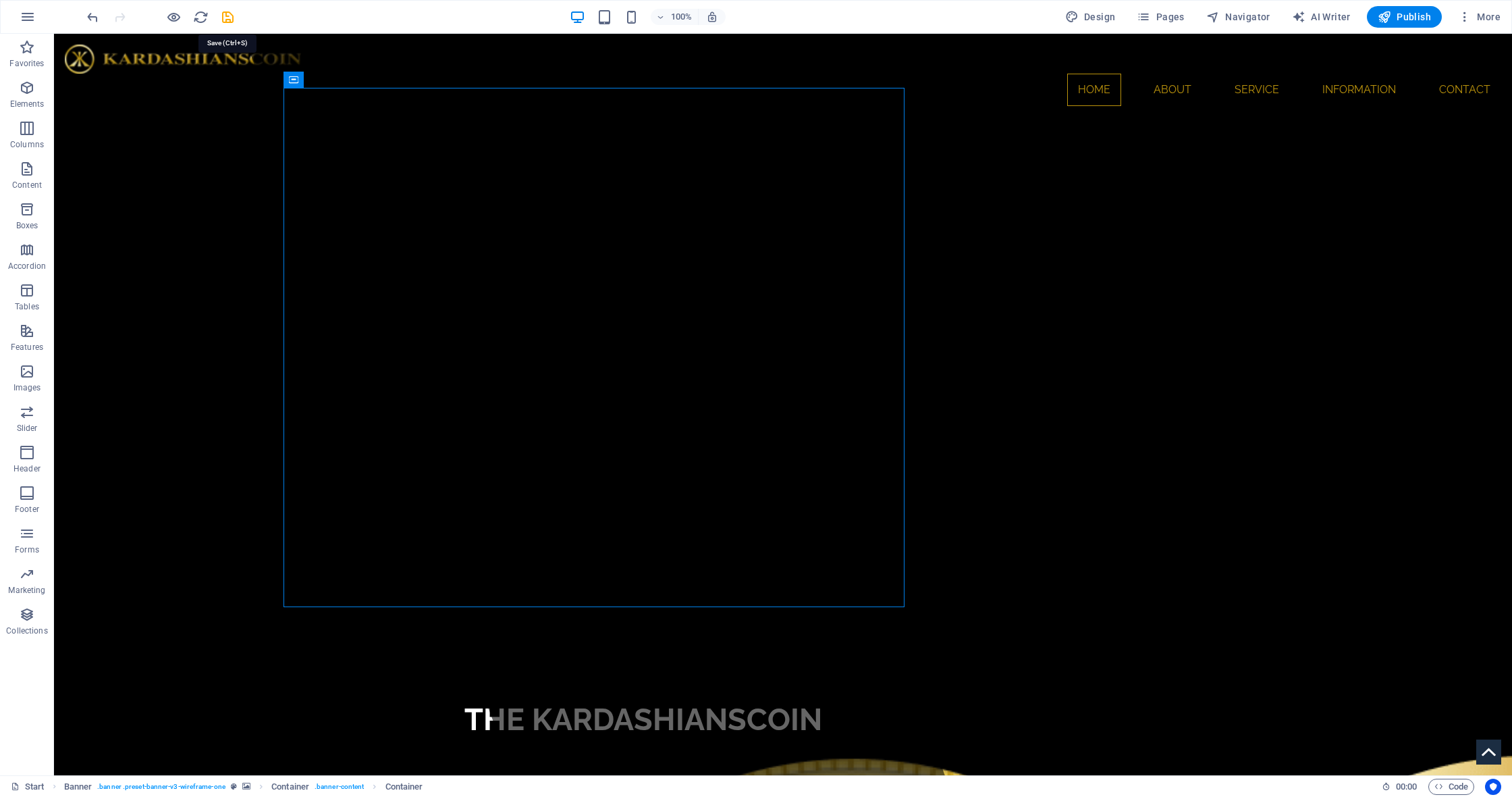
click at [228, 18] on icon "save" at bounding box center [228, 17] width 15 height 15
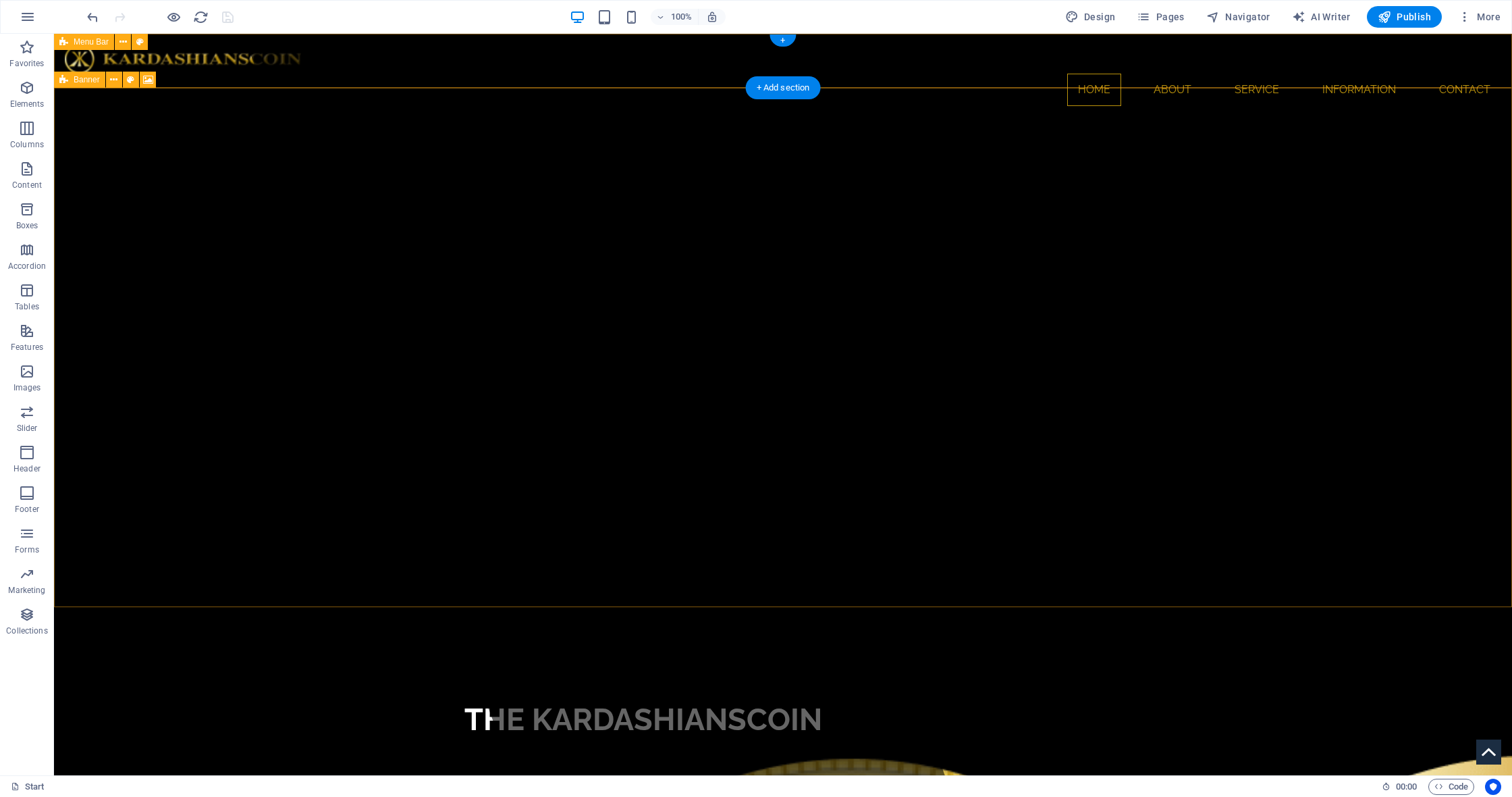
click at [71, 82] on div "Banner" at bounding box center [80, 79] width 51 height 16
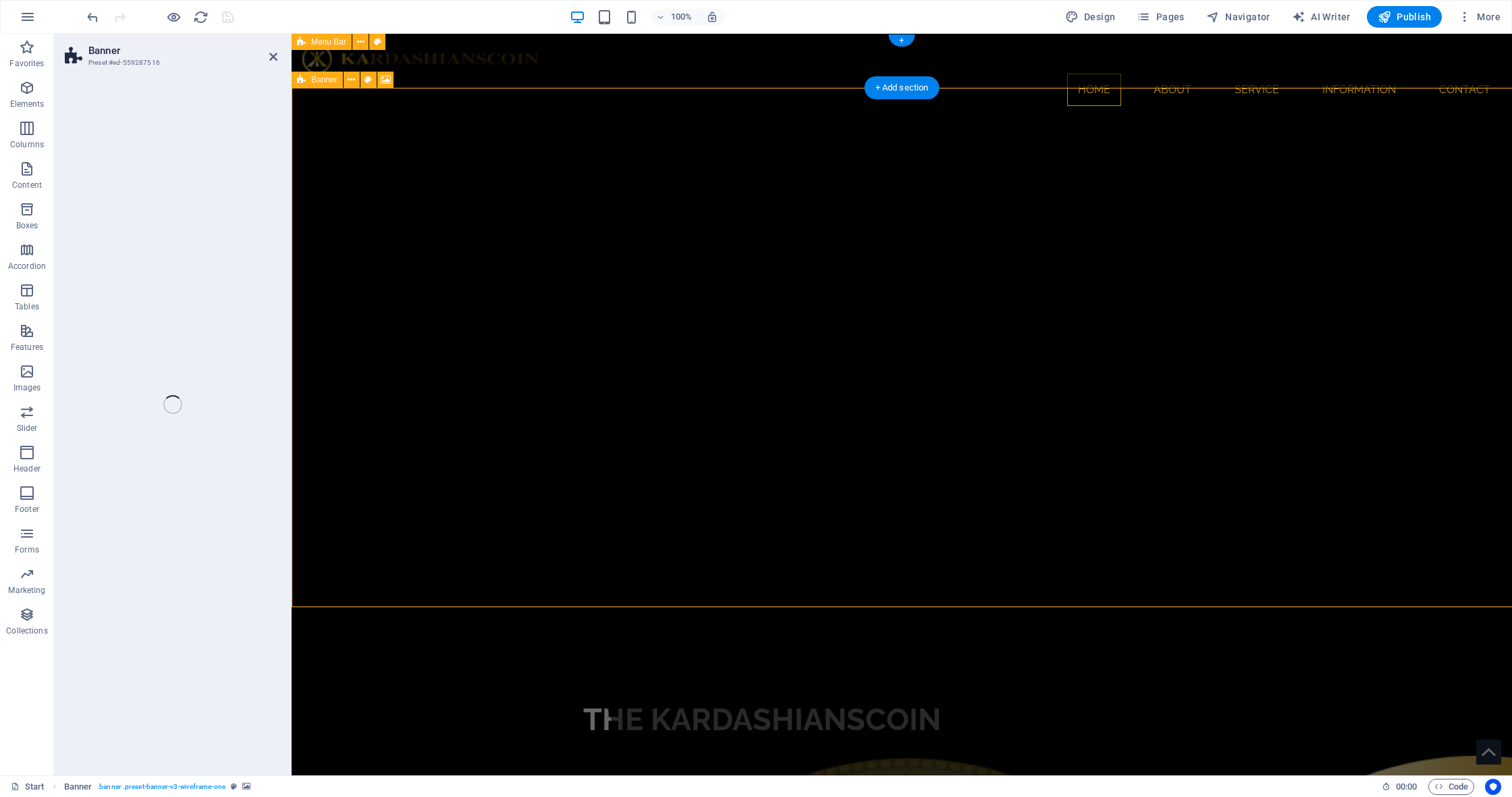
select select "vh"
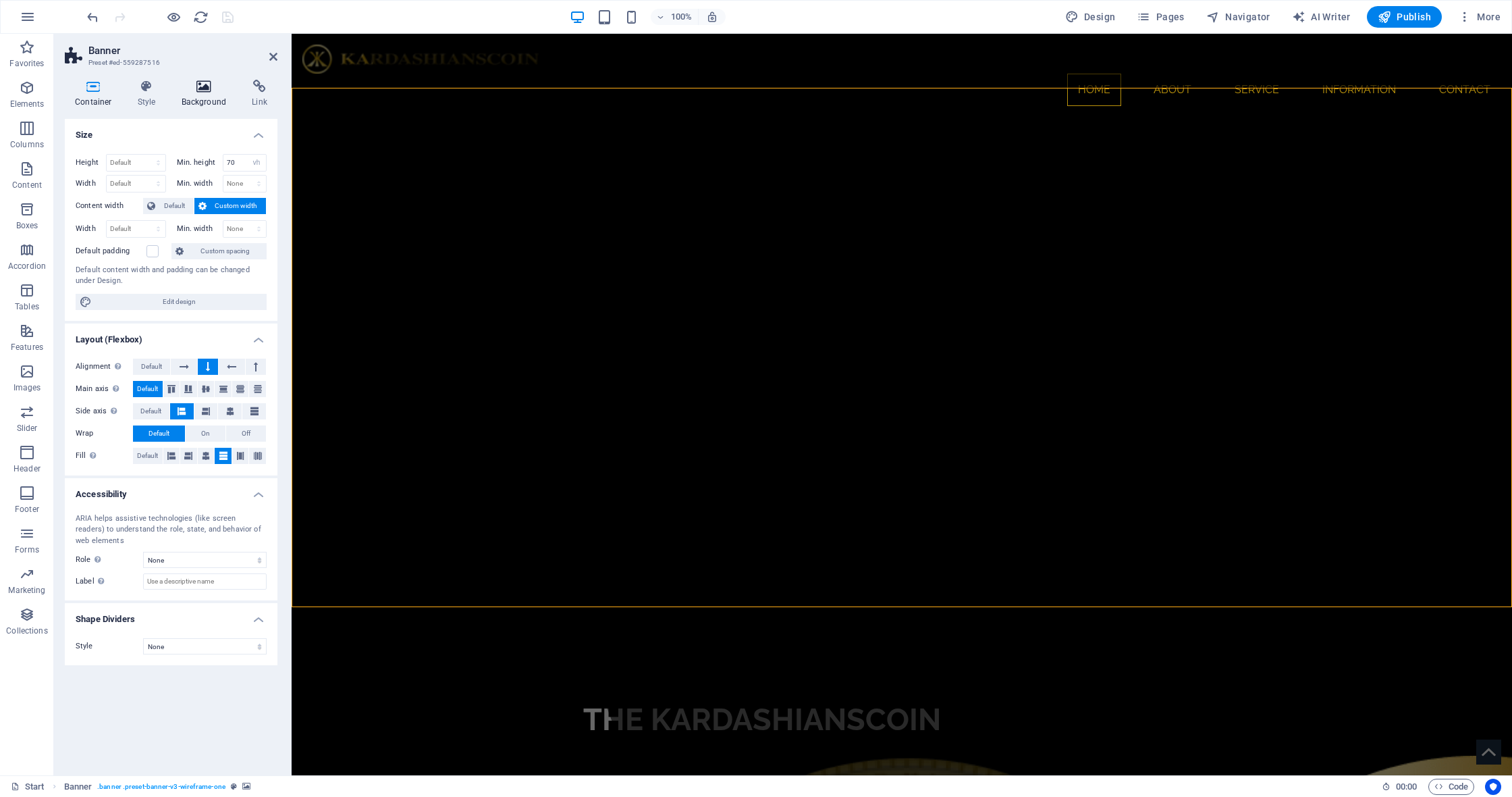
click at [208, 97] on h4 "Background" at bounding box center [206, 93] width 71 height 28
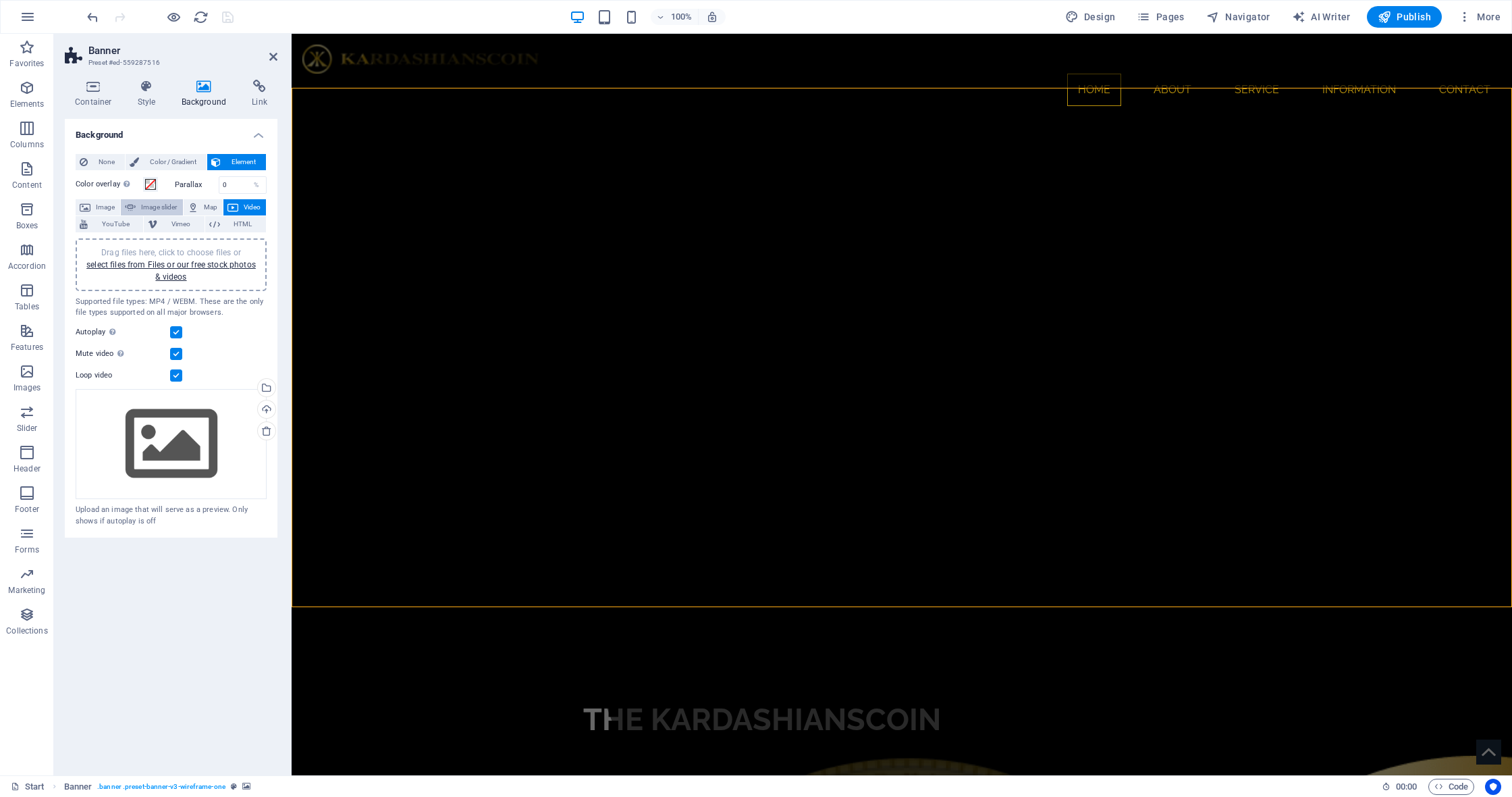
click at [148, 205] on span "Image slider" at bounding box center [158, 206] width 38 height 16
select select "ms"
select select "s"
select select "progressive"
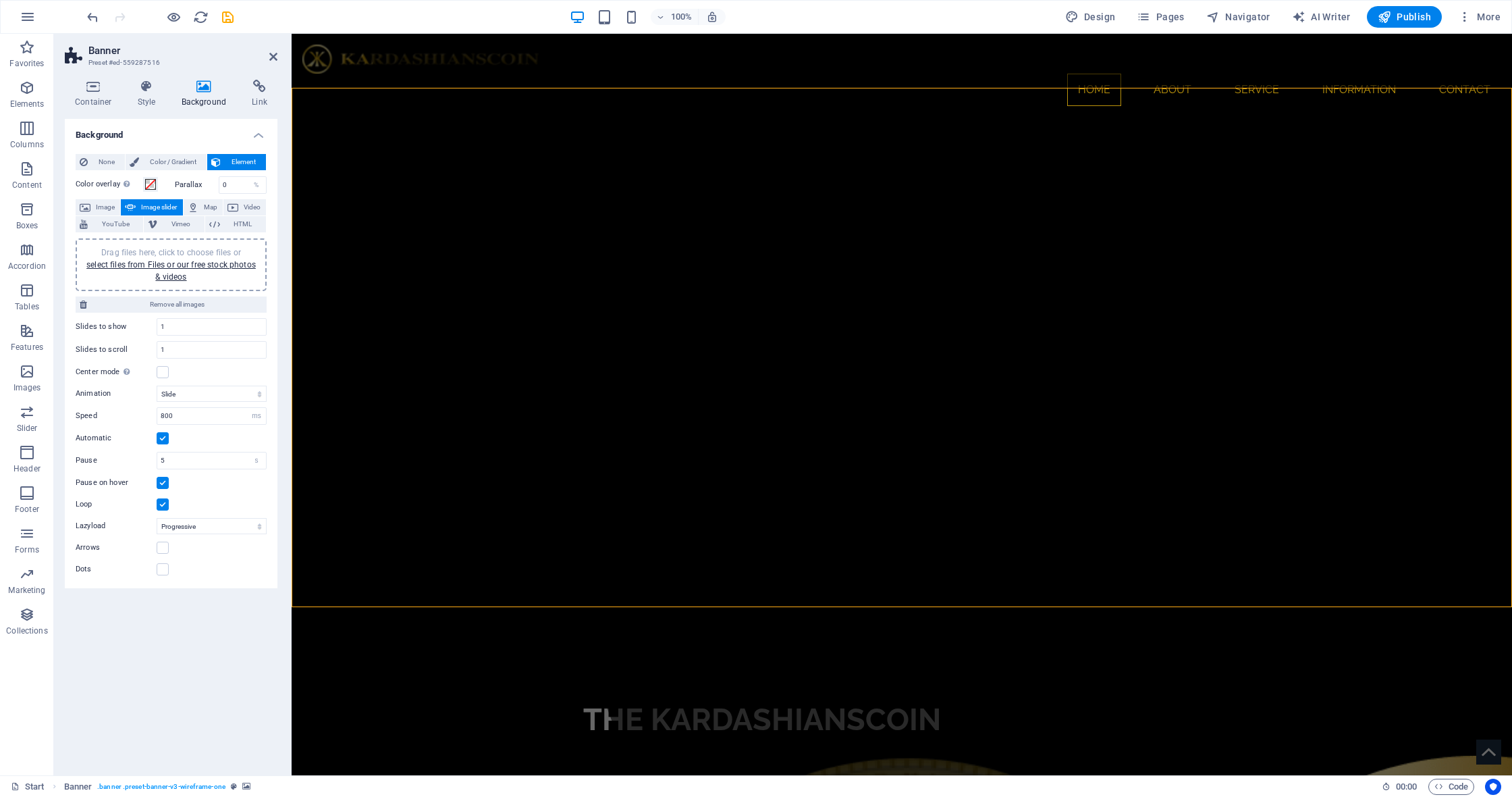
click at [162, 202] on span "Image slider" at bounding box center [158, 206] width 38 height 16
click at [161, 260] on link "select files from Files or our free stock photos & videos" at bounding box center [171, 270] width 169 height 21
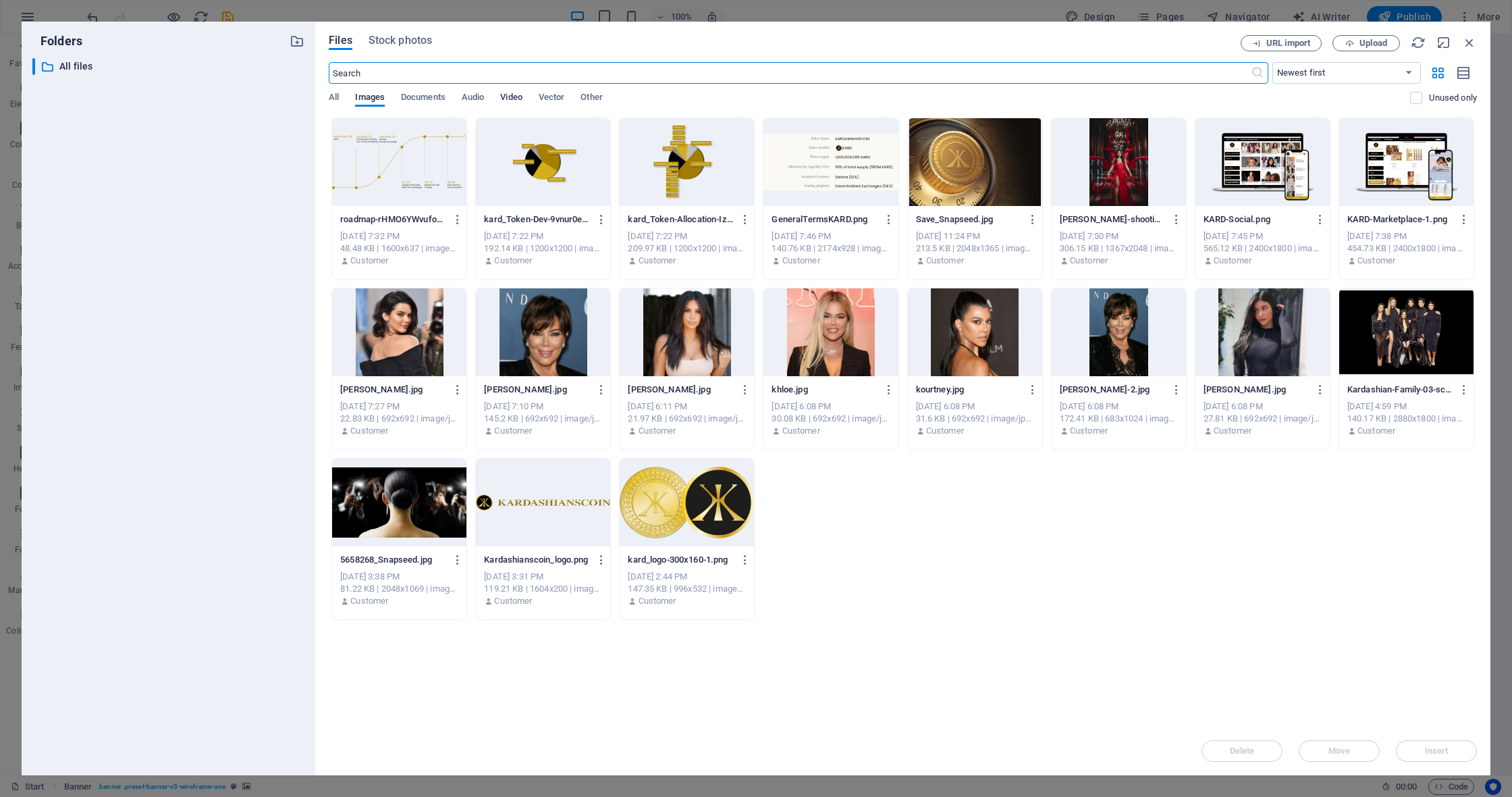
click at [512, 100] on span "Video" at bounding box center [511, 99] width 21 height 19
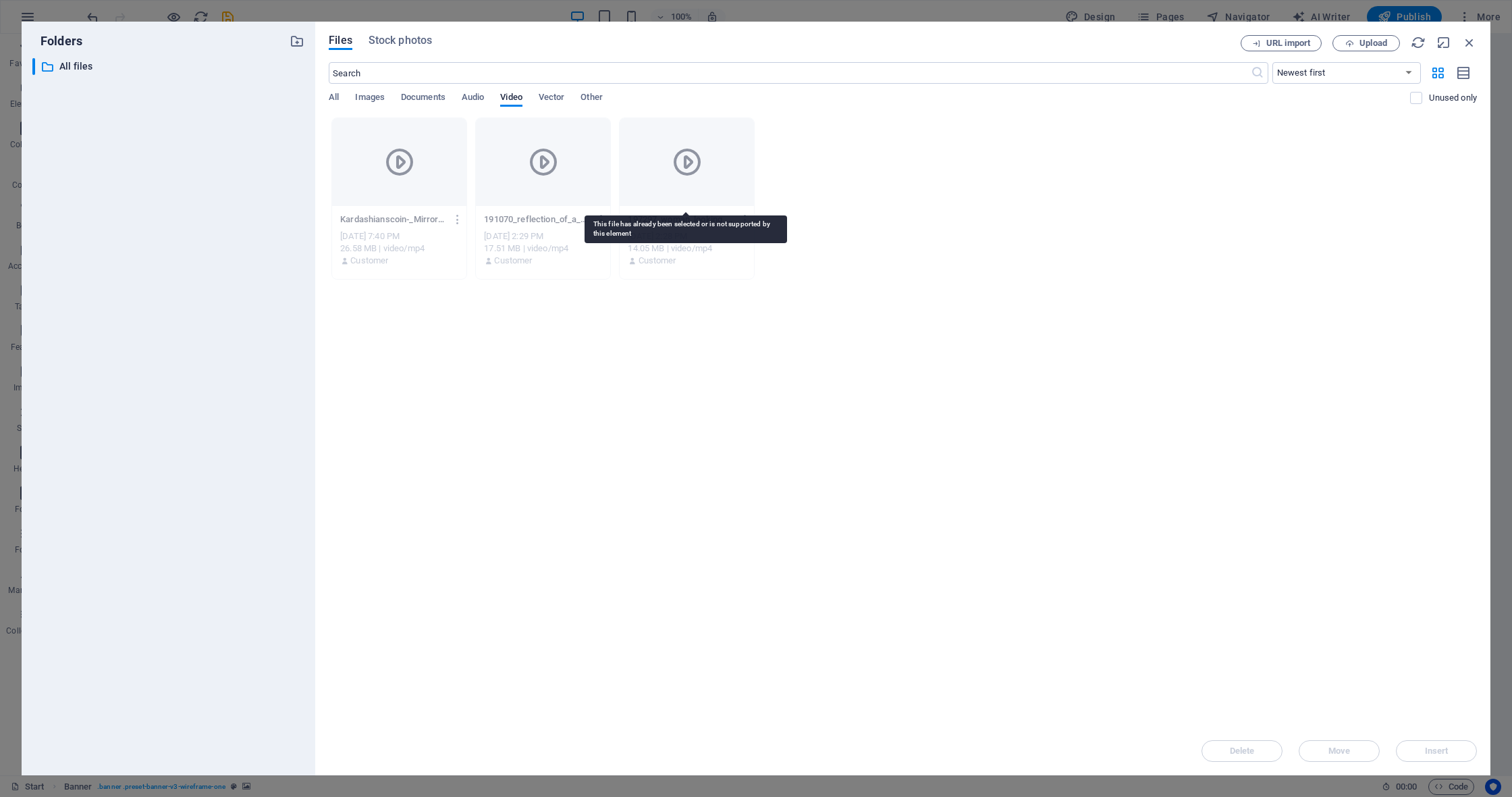
click at [691, 162] on icon at bounding box center [687, 162] width 32 height 32
click at [701, 183] on div at bounding box center [687, 161] width 134 height 88
click at [700, 183] on div at bounding box center [687, 161] width 134 height 88
click at [745, 225] on button "button" at bounding box center [742, 219] width 18 height 21
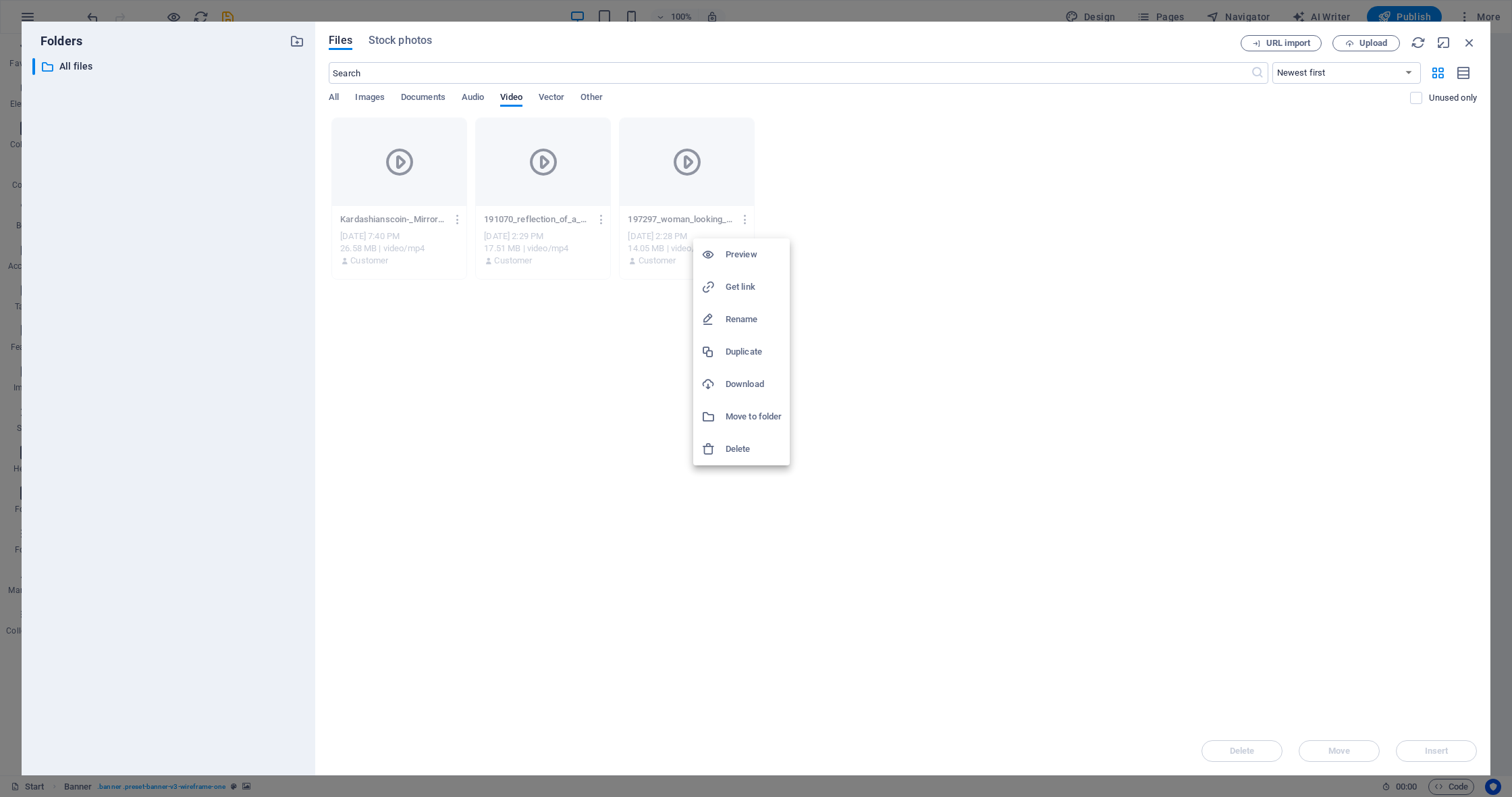
click at [860, 224] on div at bounding box center [756, 398] width 1512 height 797
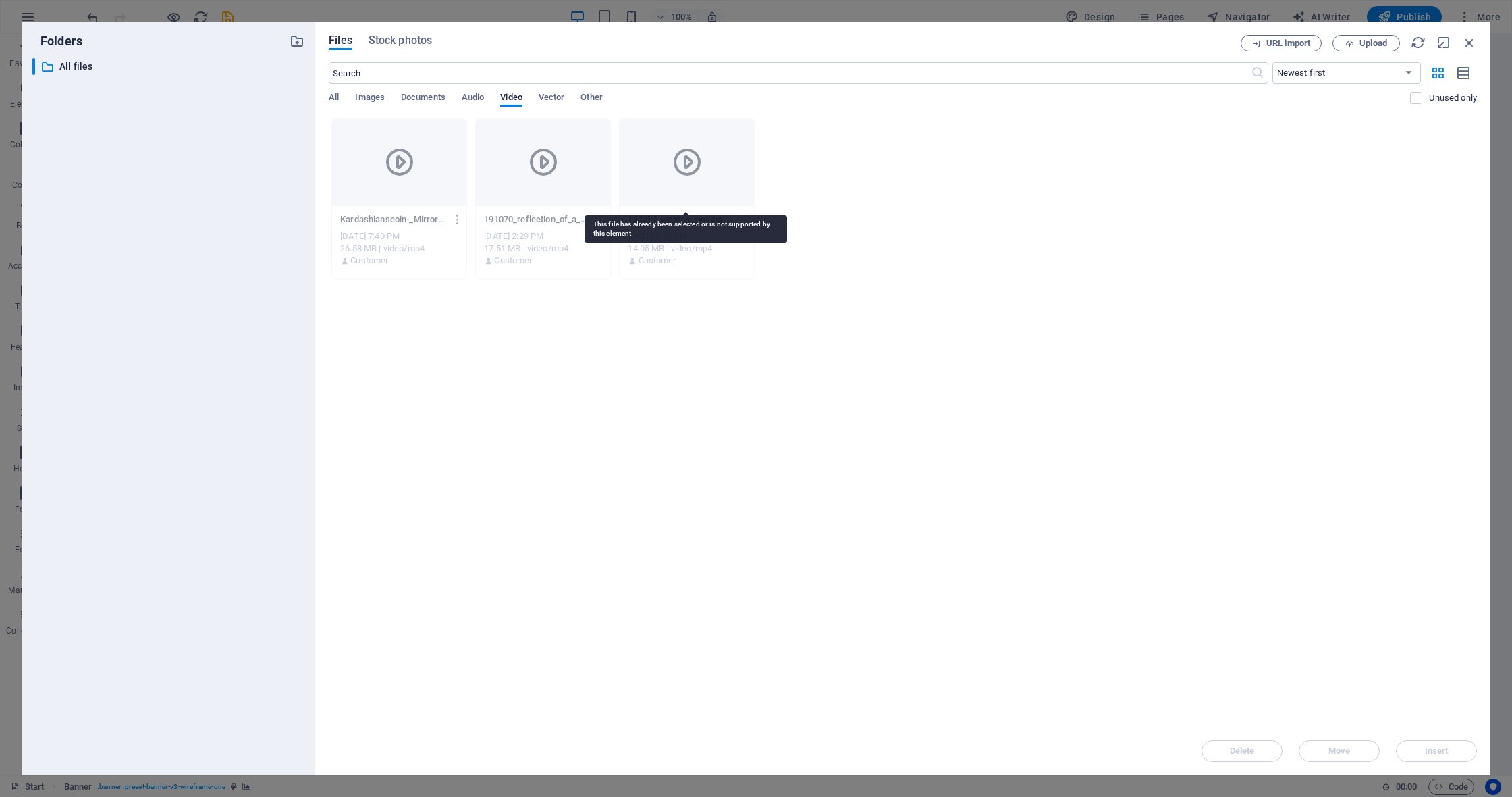
click at [712, 201] on div at bounding box center [687, 161] width 134 height 88
click at [367, 97] on span "Images" at bounding box center [370, 99] width 30 height 19
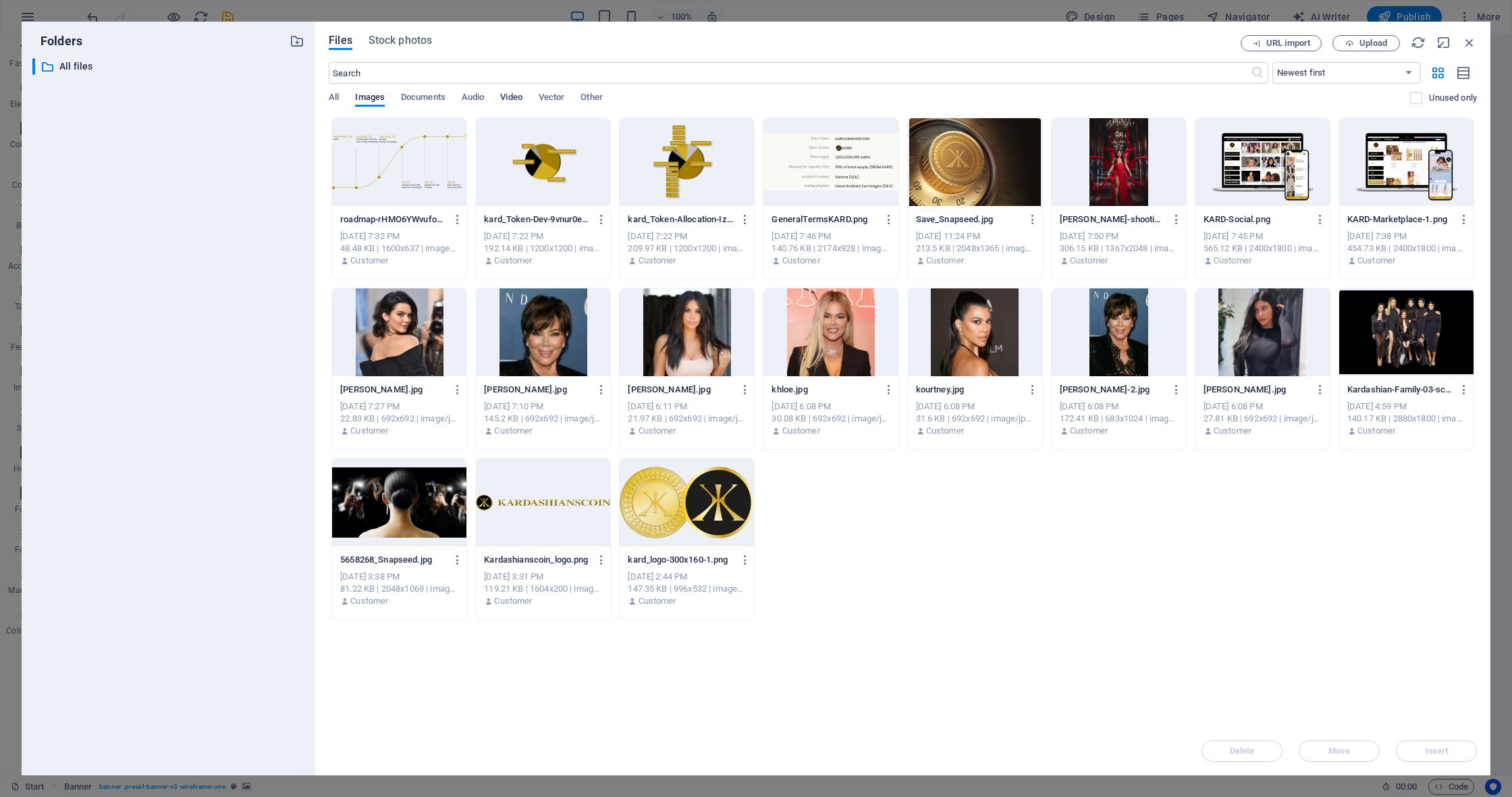
click at [509, 99] on span "Video" at bounding box center [511, 99] width 21 height 19
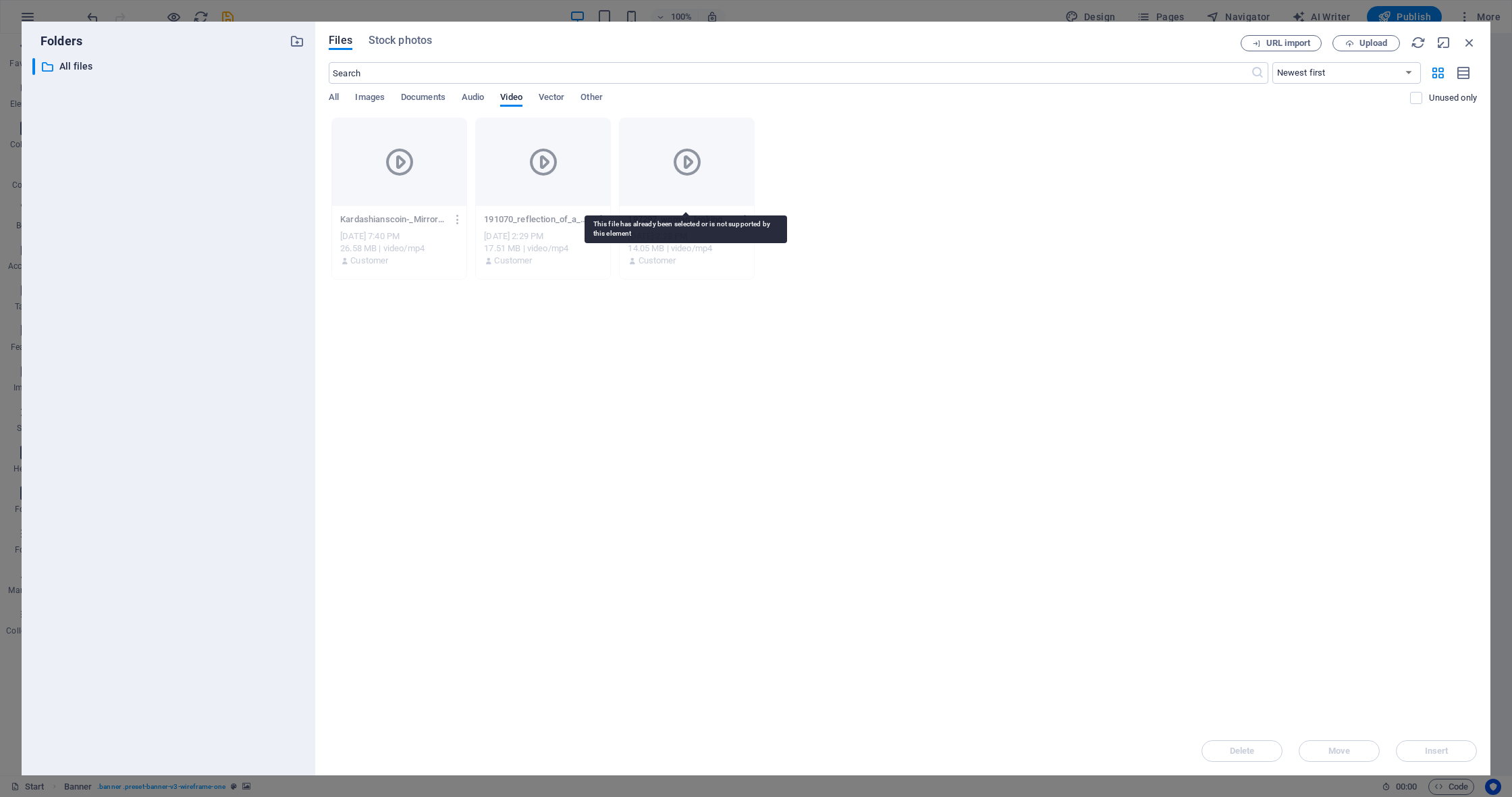
click at [677, 167] on icon at bounding box center [687, 162] width 32 height 32
click at [1443, 758] on div "Delete Move Insert" at bounding box center [903, 743] width 1148 height 35
click at [1468, 44] on icon "button" at bounding box center [1469, 42] width 14 height 14
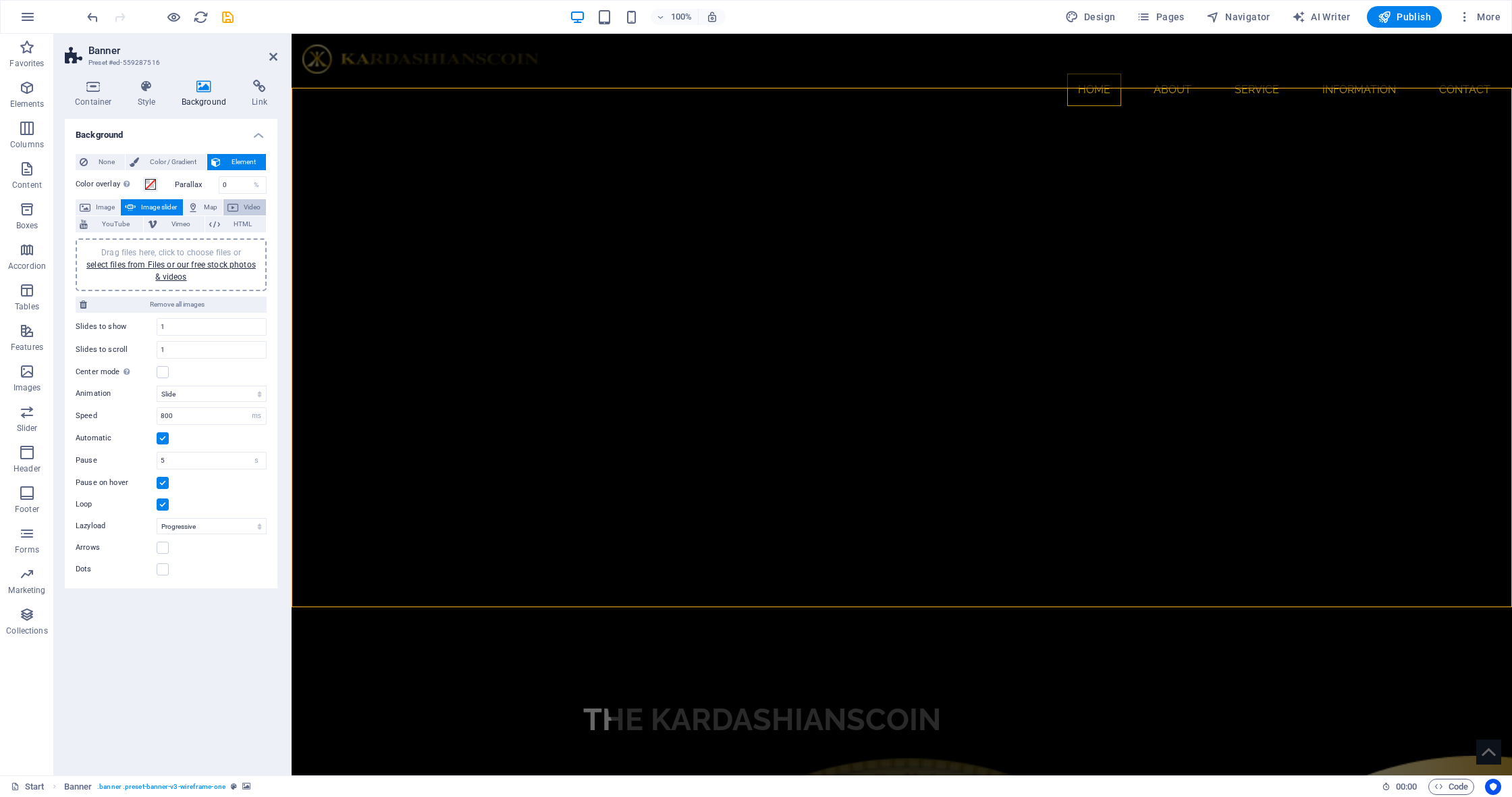
click at [236, 207] on icon at bounding box center [233, 206] width 11 height 16
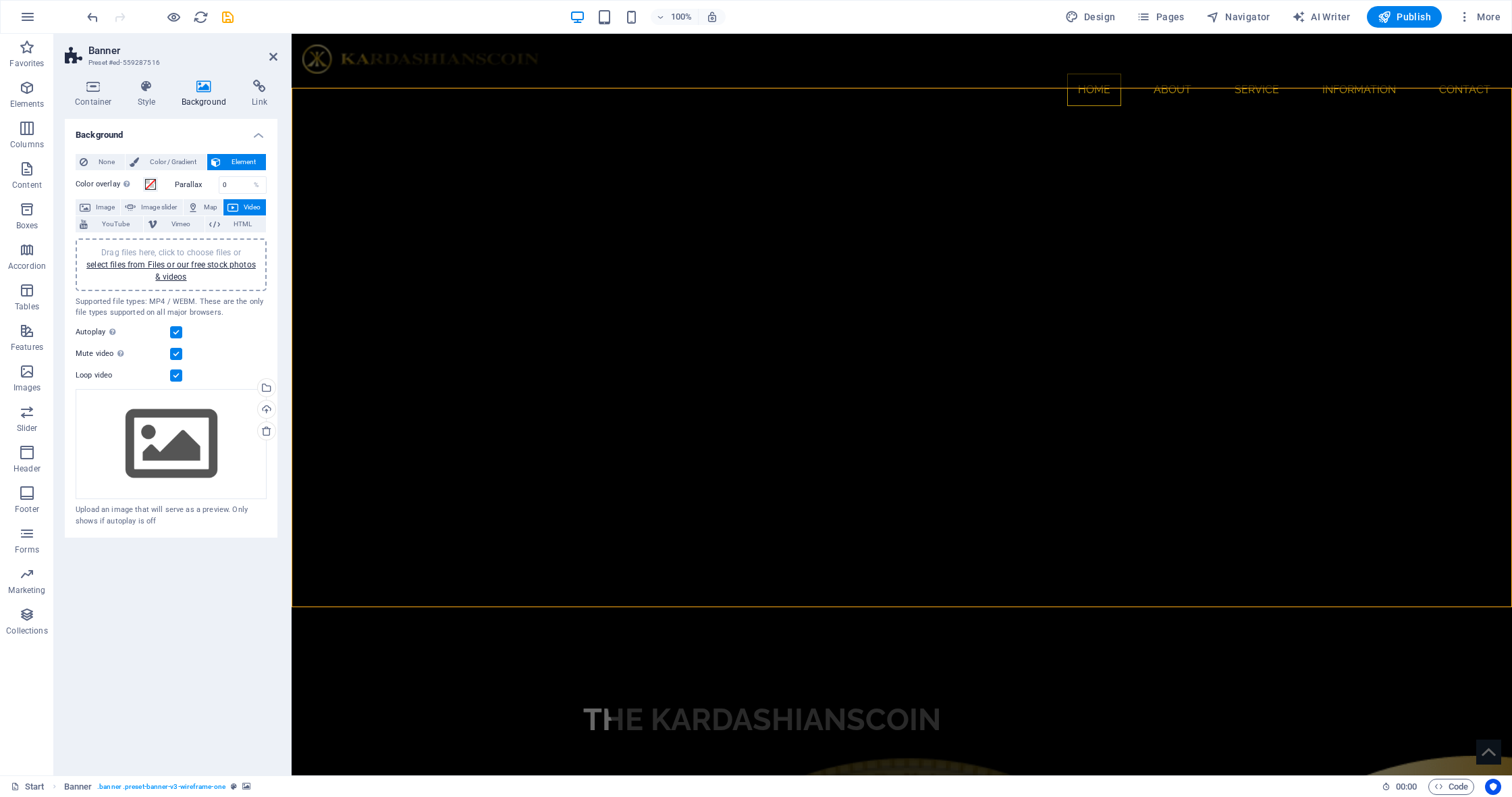
scroll to position [2, 0]
click at [181, 266] on link "select files from Files or our free stock photos & videos" at bounding box center [171, 270] width 169 height 21
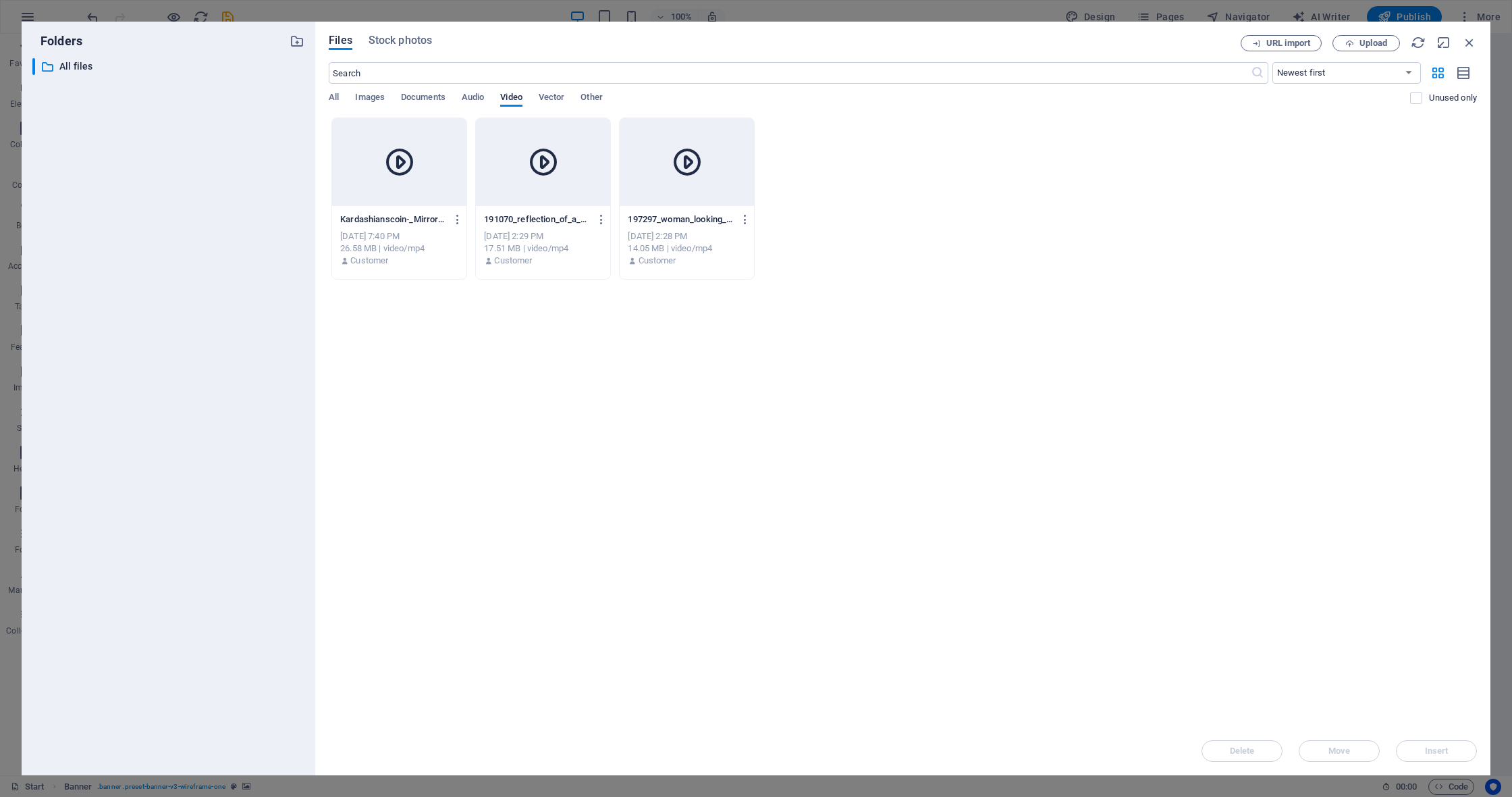
click at [708, 161] on div at bounding box center [687, 161] width 134 height 88
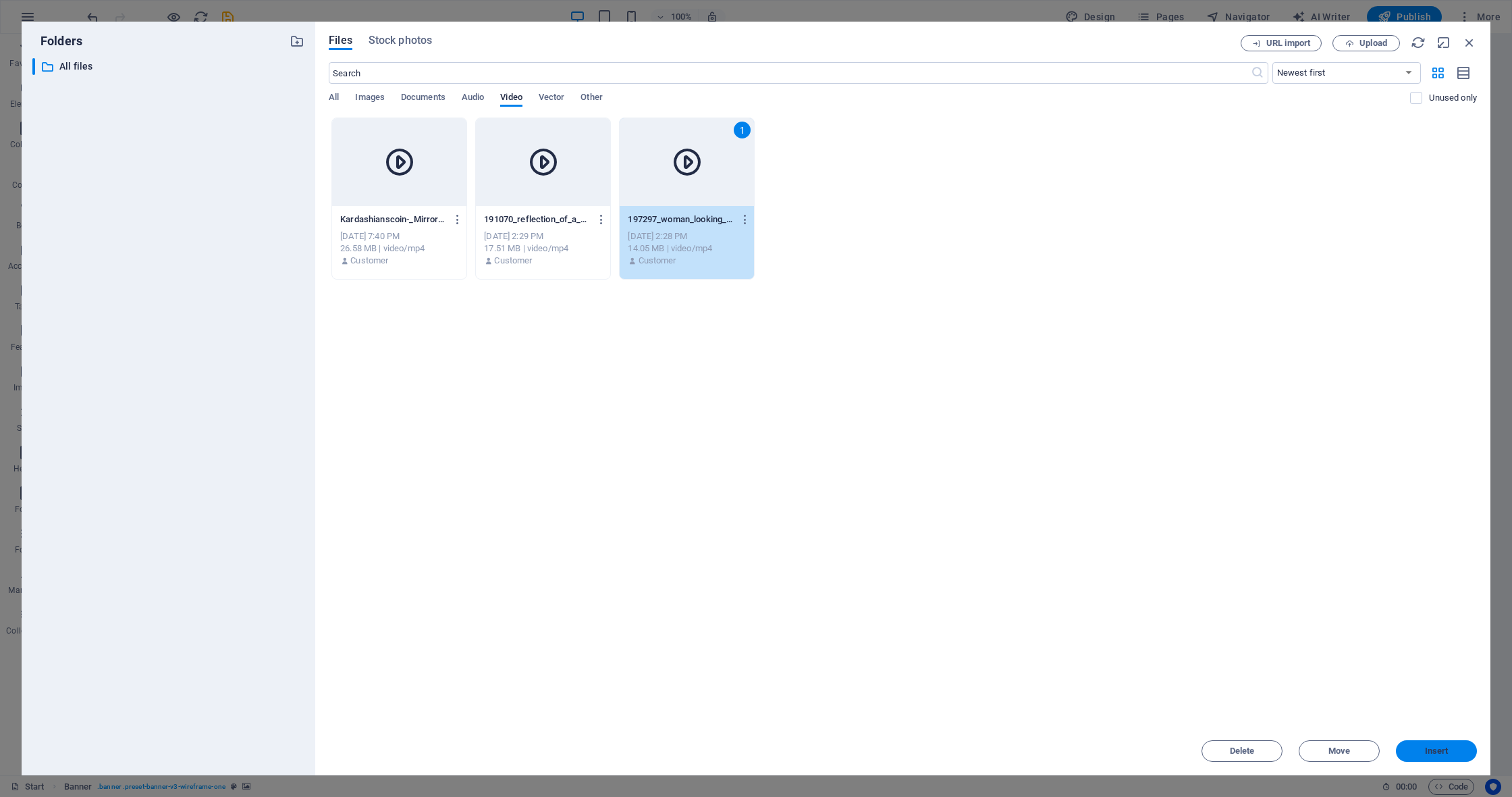
drag, startPoint x: 1420, startPoint y: 754, endPoint x: 1126, endPoint y: 720, distance: 296.0
click at [1420, 754] on span "Insert" at bounding box center [1436, 751] width 71 height 8
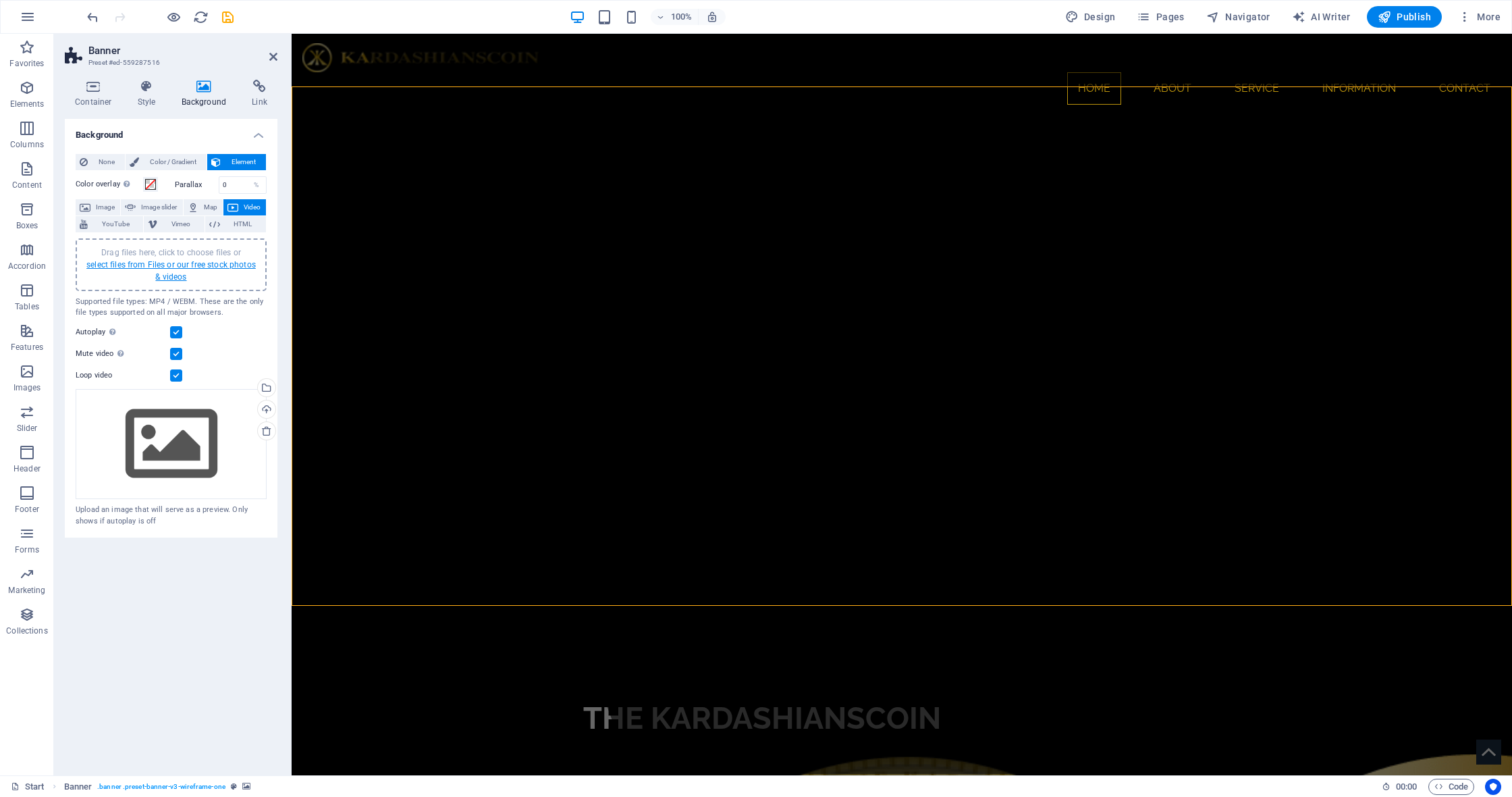
click at [167, 268] on link "select files from Files or our free stock photos & videos" at bounding box center [171, 270] width 169 height 21
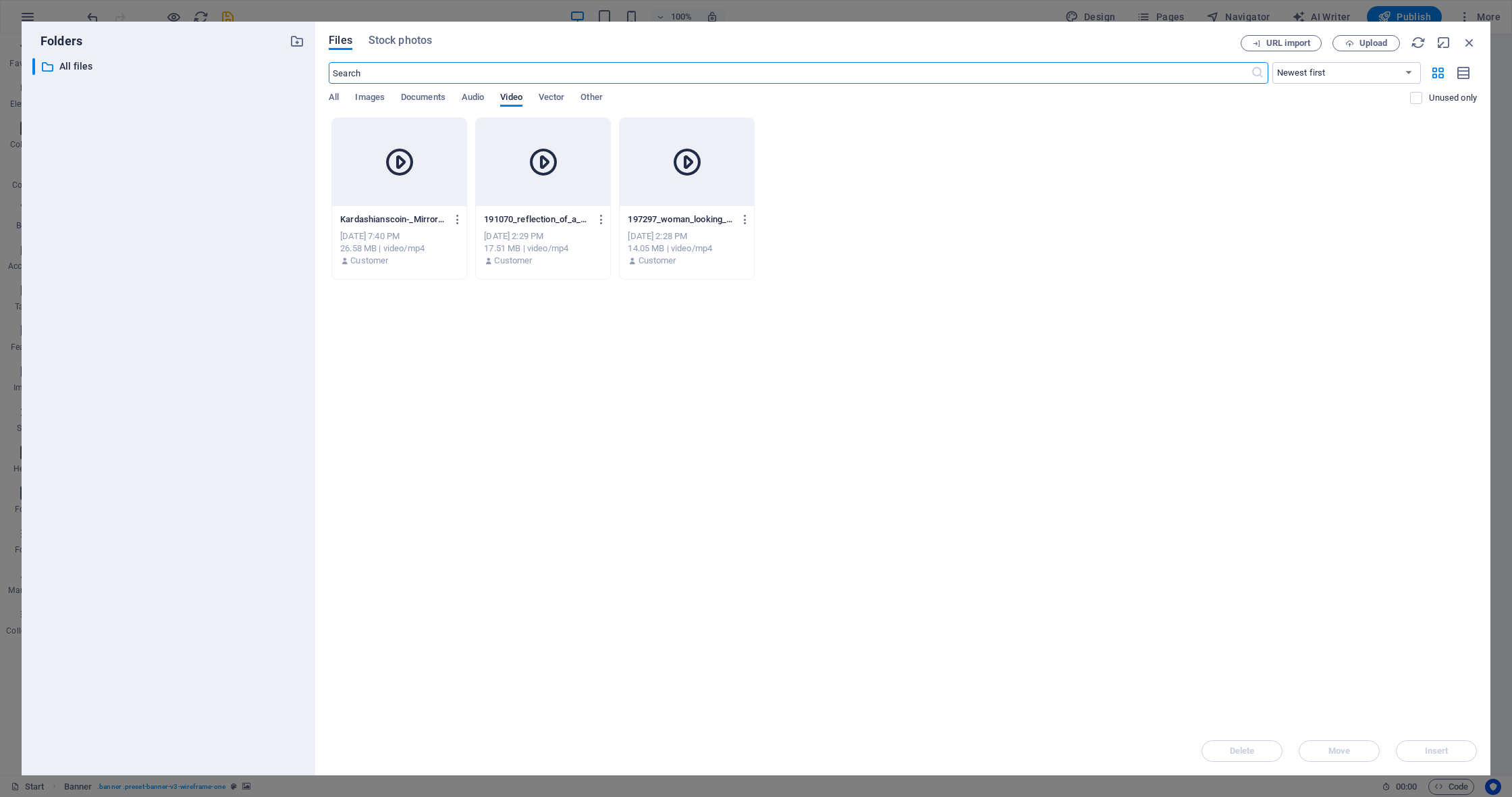
click at [558, 171] on div at bounding box center [543, 161] width 134 height 88
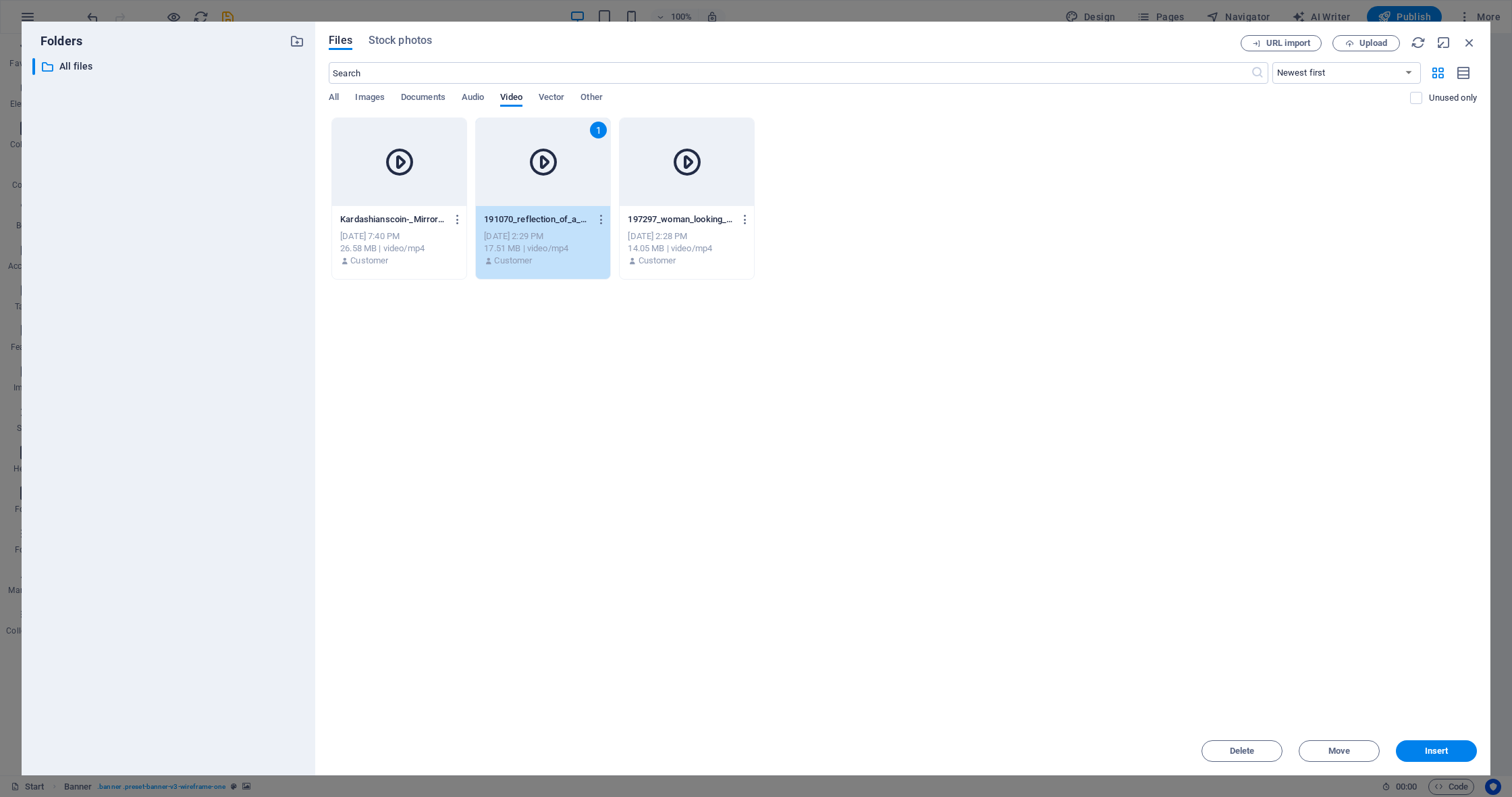
click at [558, 171] on div "1" at bounding box center [543, 161] width 134 height 88
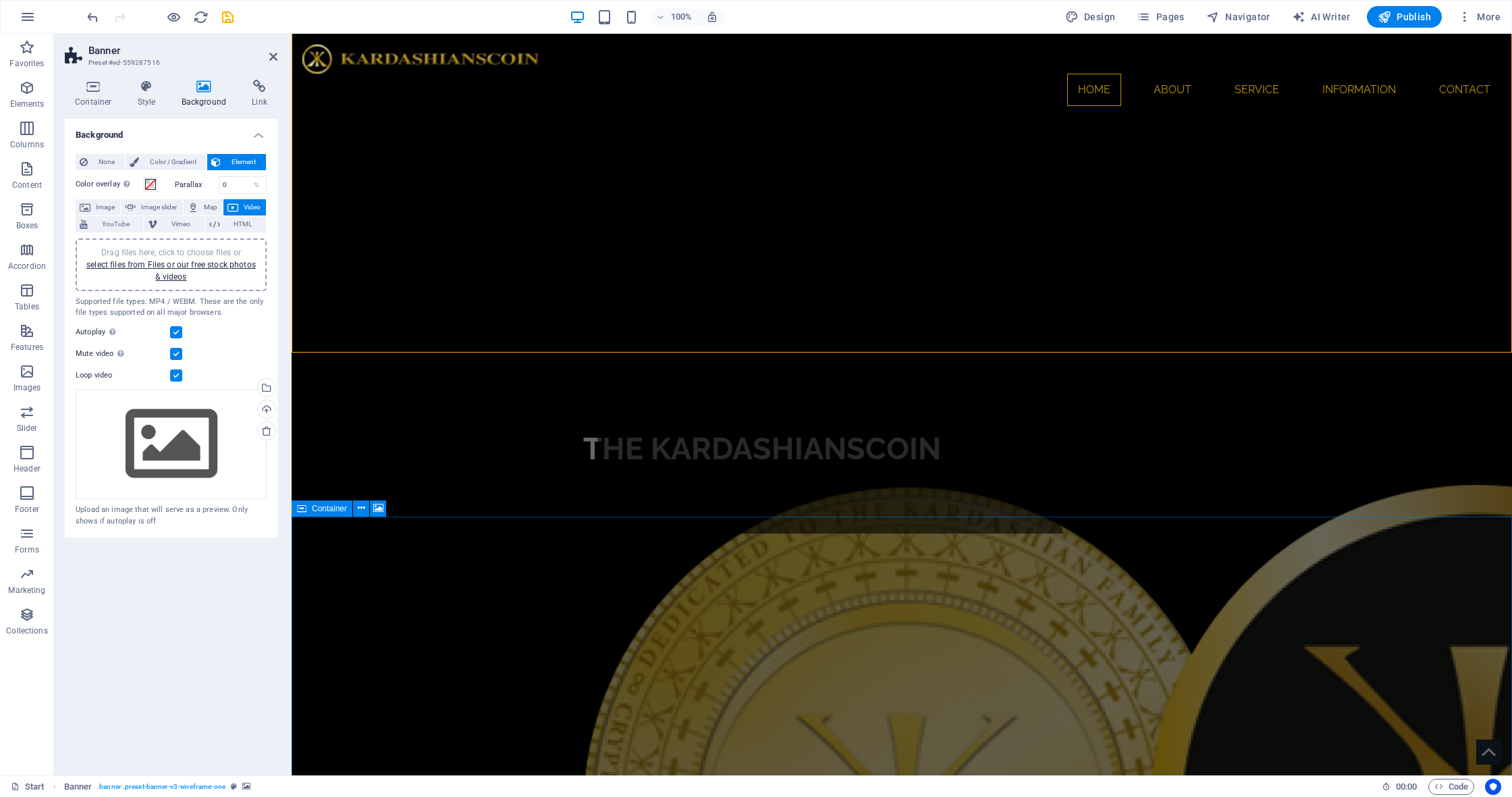
scroll to position [257, 0]
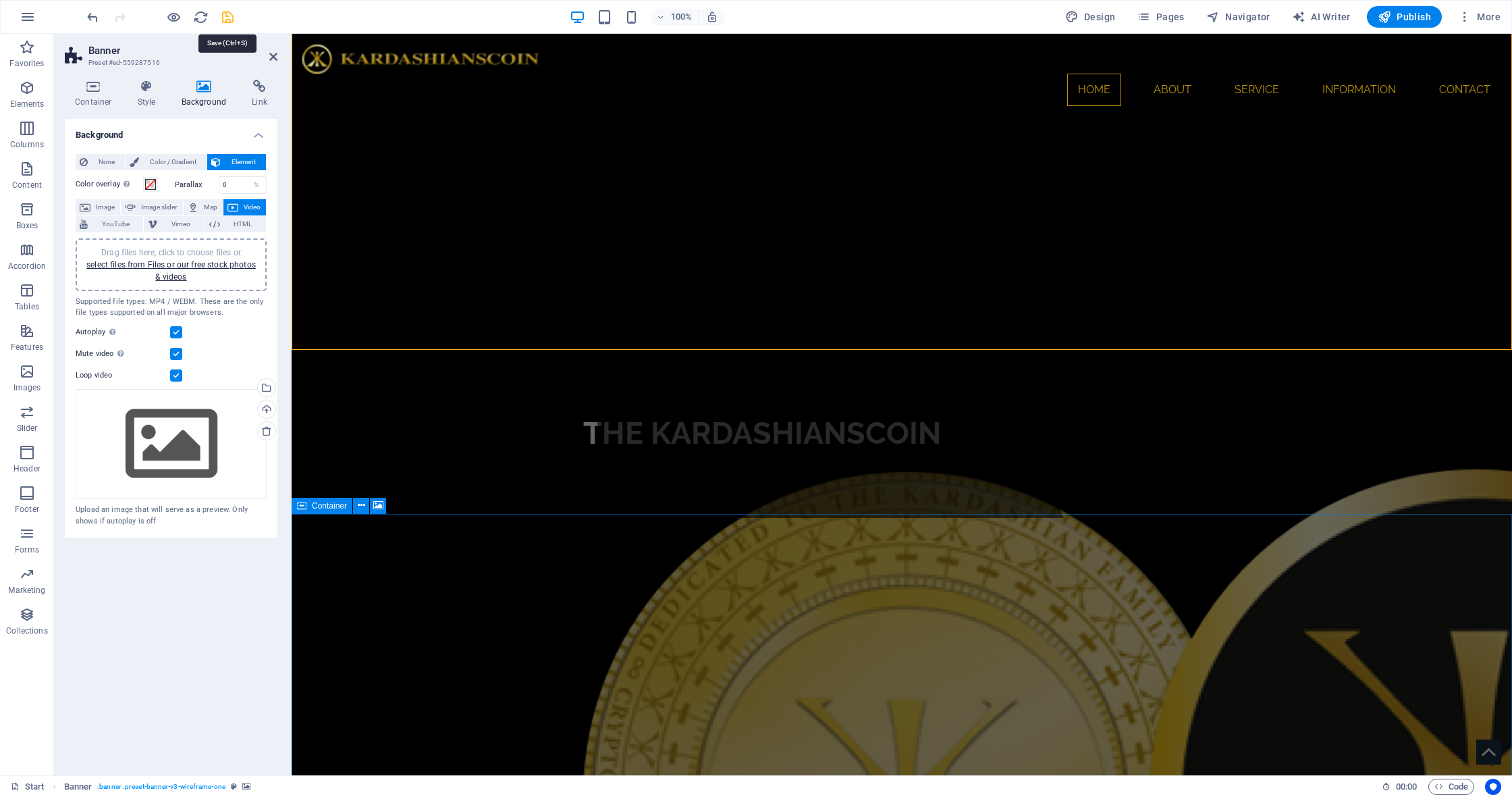
click at [232, 21] on icon "save" at bounding box center [228, 17] width 15 height 15
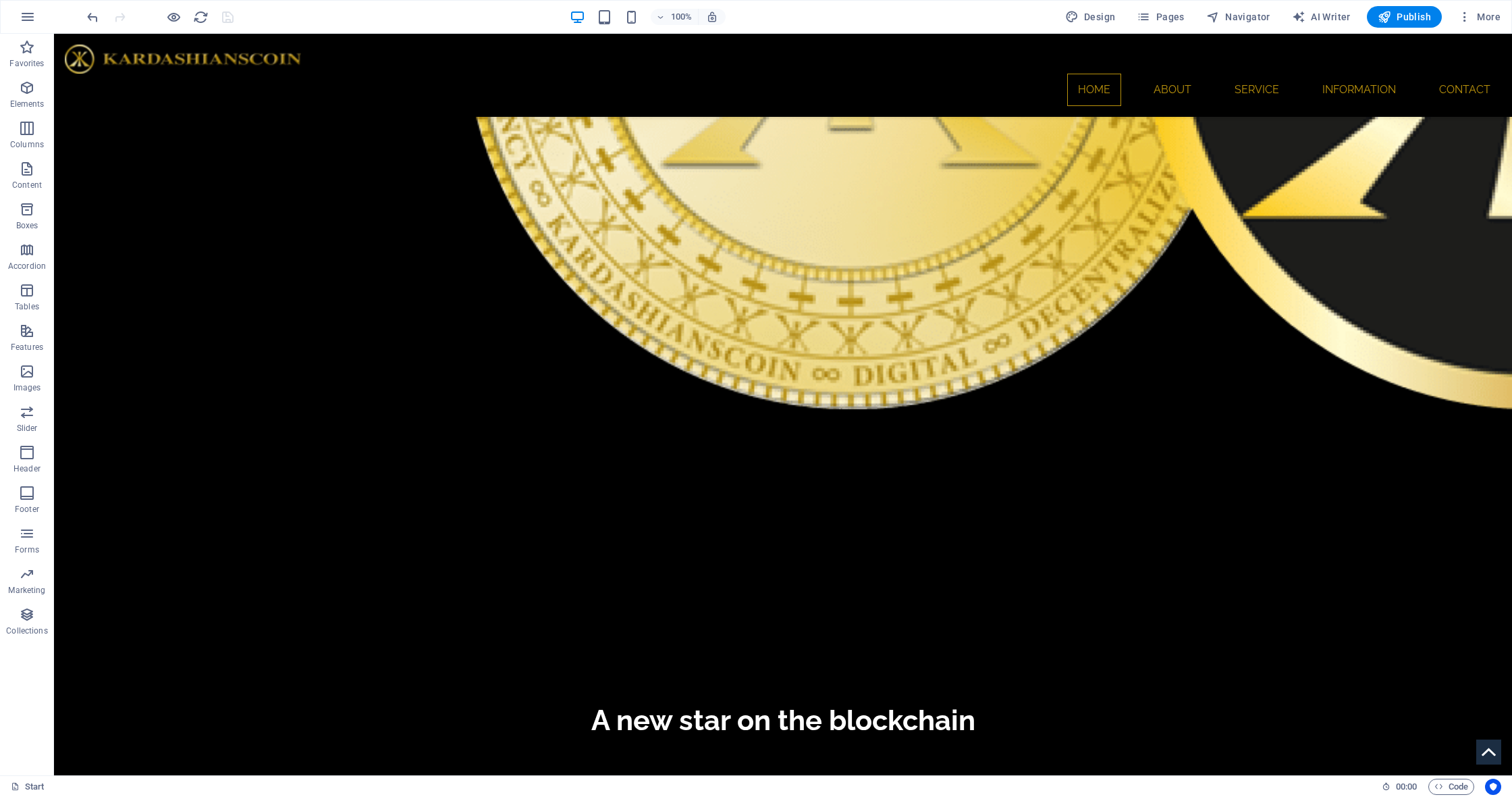
scroll to position [1120, 0]
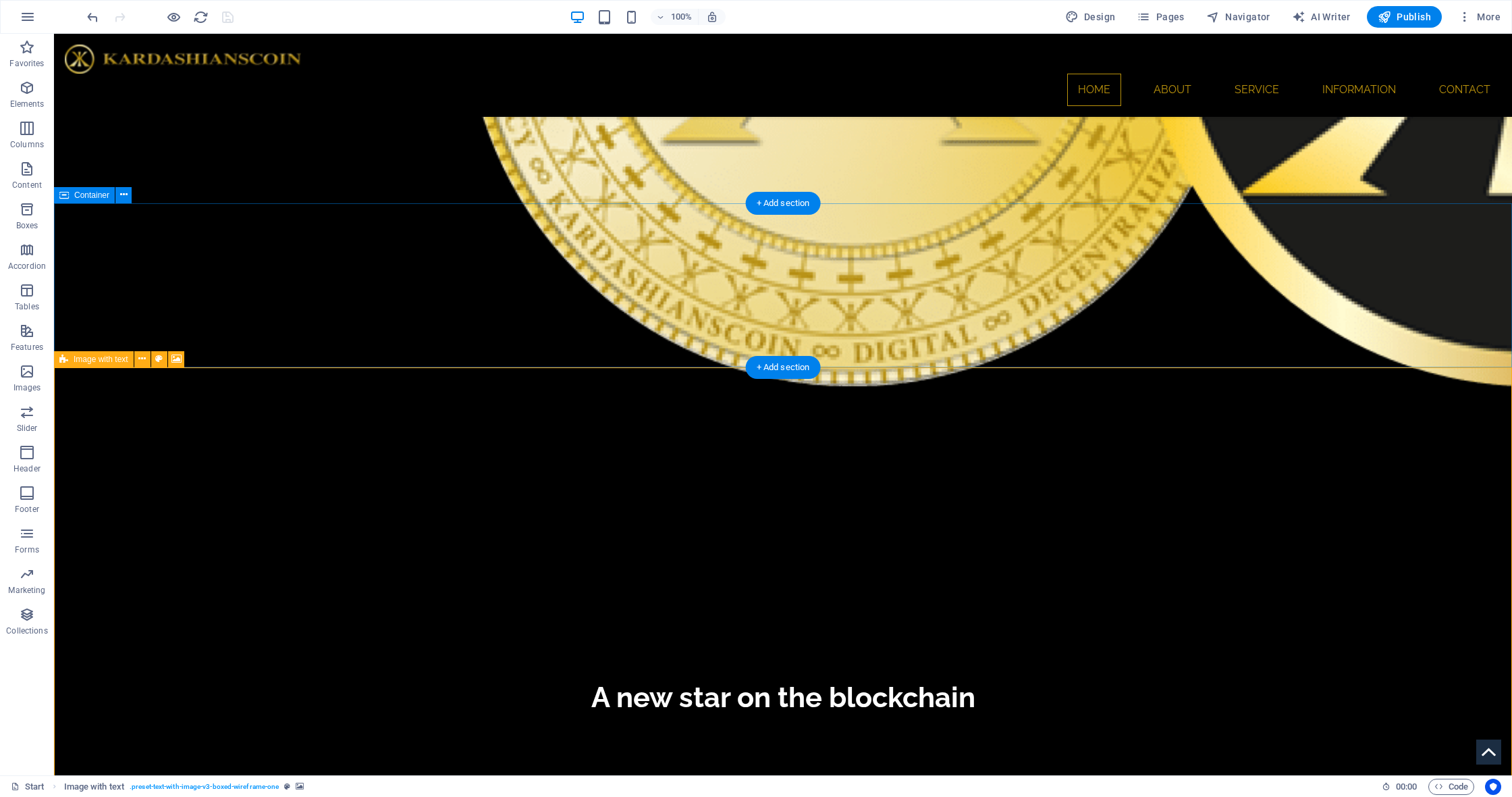
click at [65, 357] on icon at bounding box center [64, 359] width 8 height 16
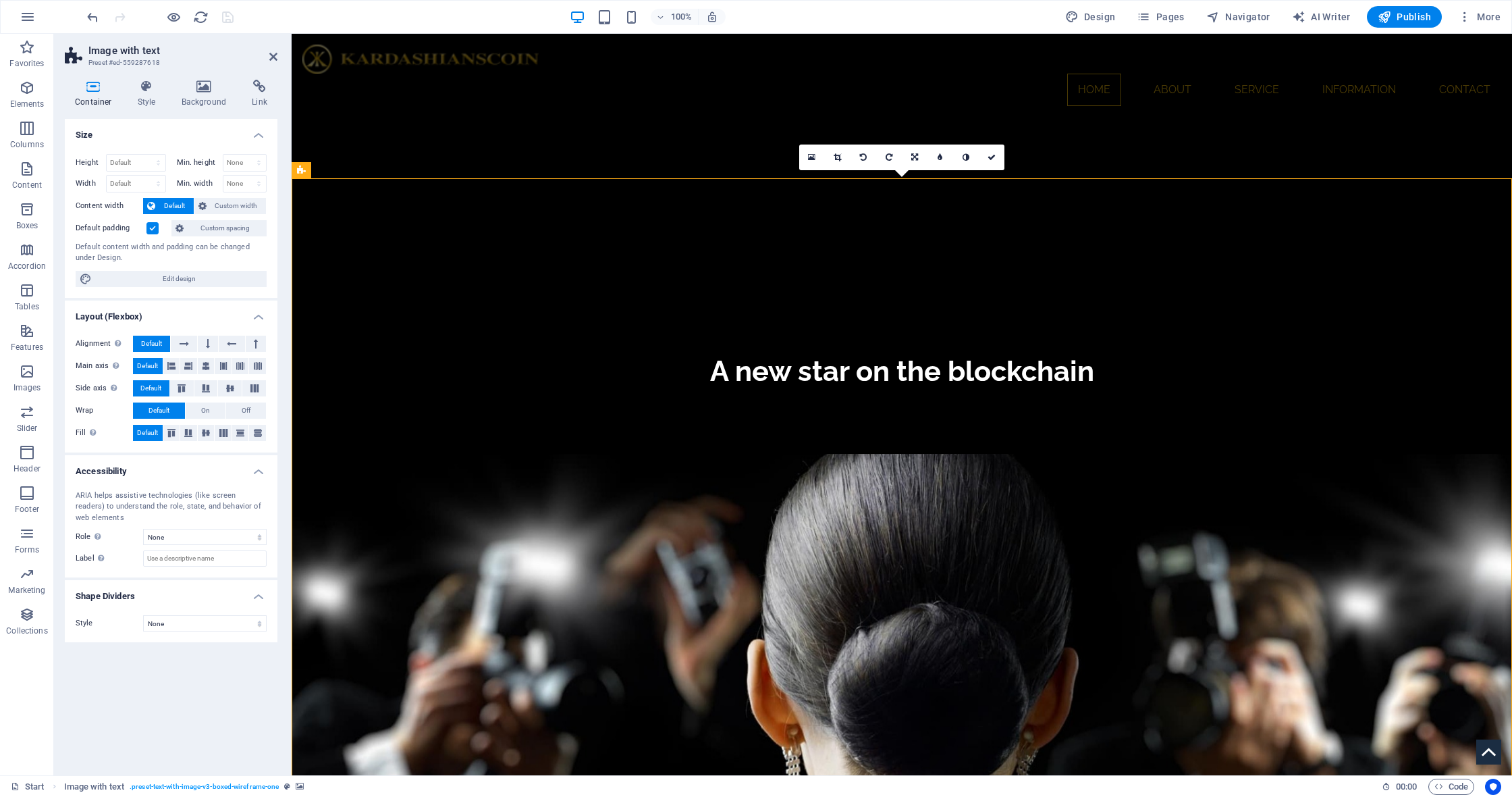
scroll to position [1307, 0]
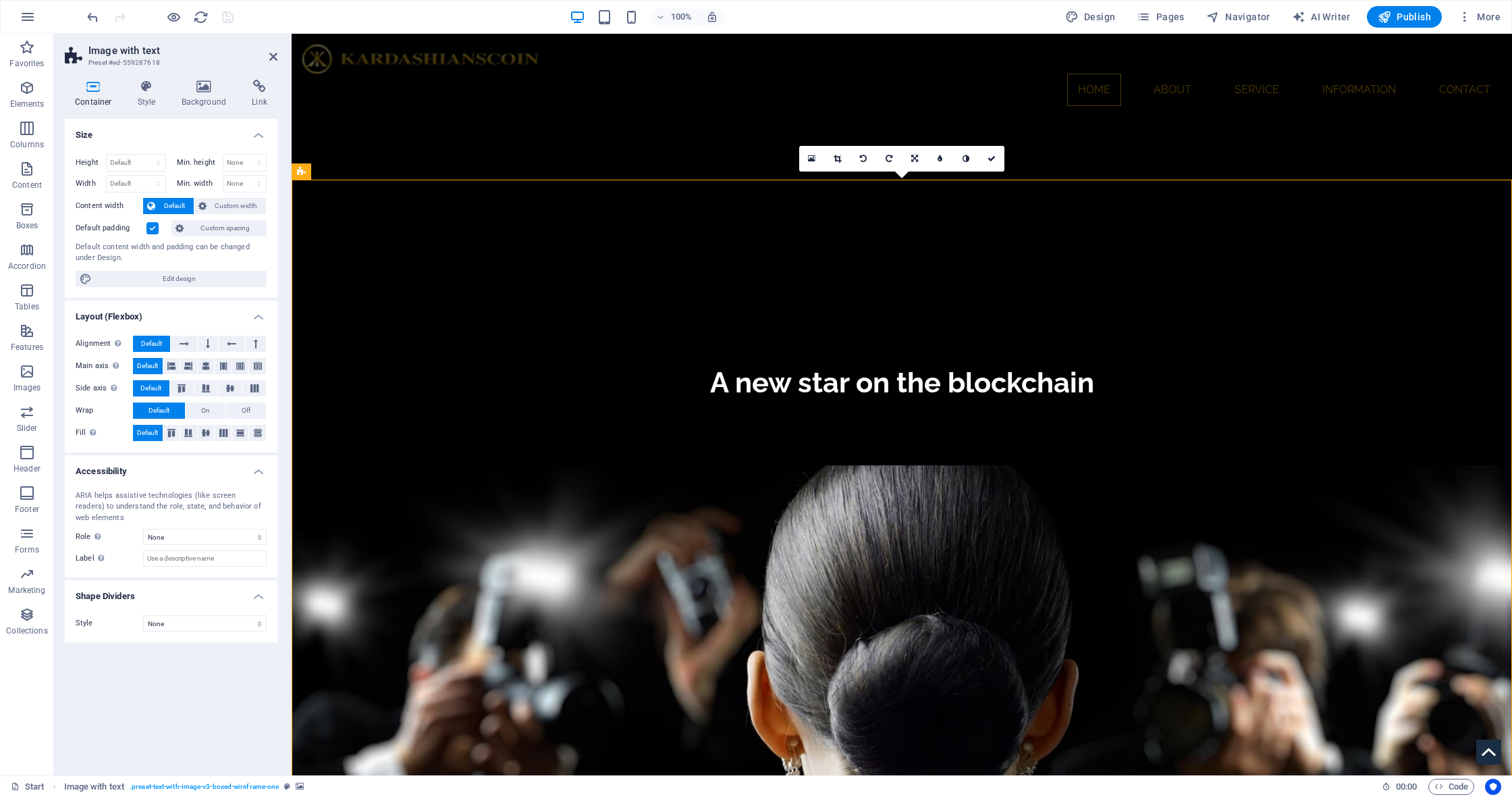
click at [153, 230] on label at bounding box center [152, 228] width 12 height 12
click at [0, 0] on input "Default padding" at bounding box center [0, 0] width 0 height 0
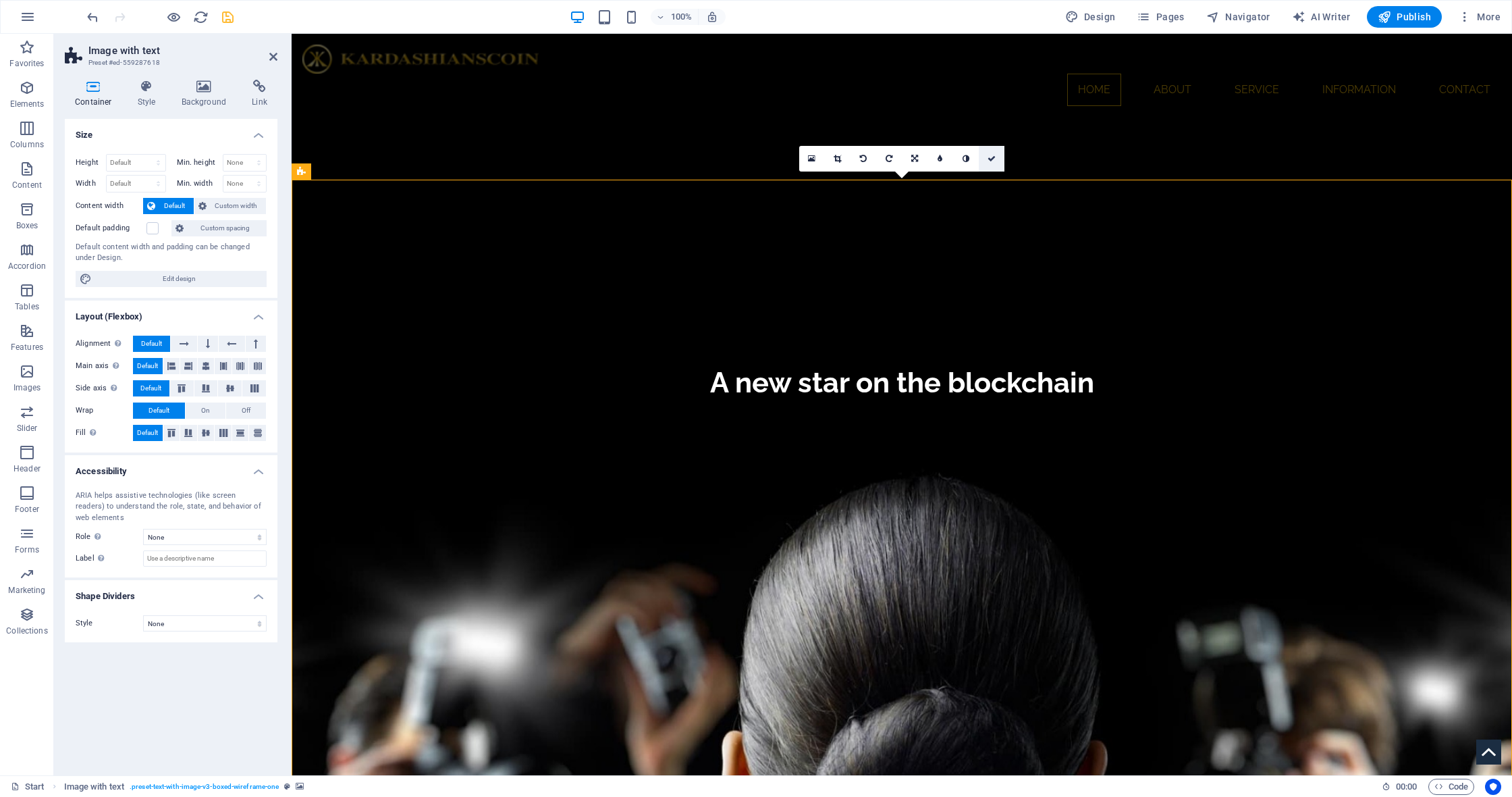
click at [994, 158] on icon at bounding box center [992, 159] width 8 height 8
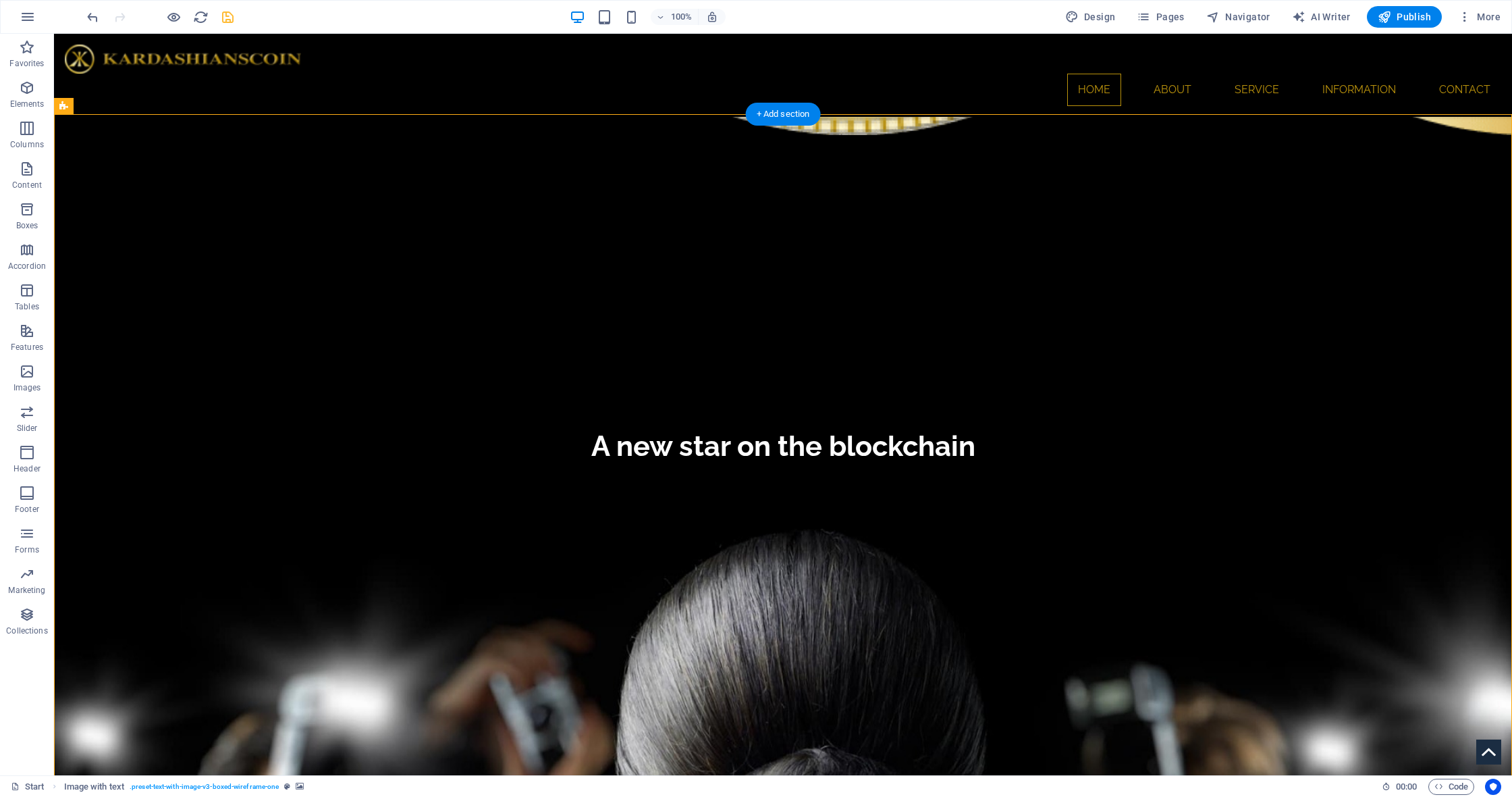
scroll to position [1366, 0]
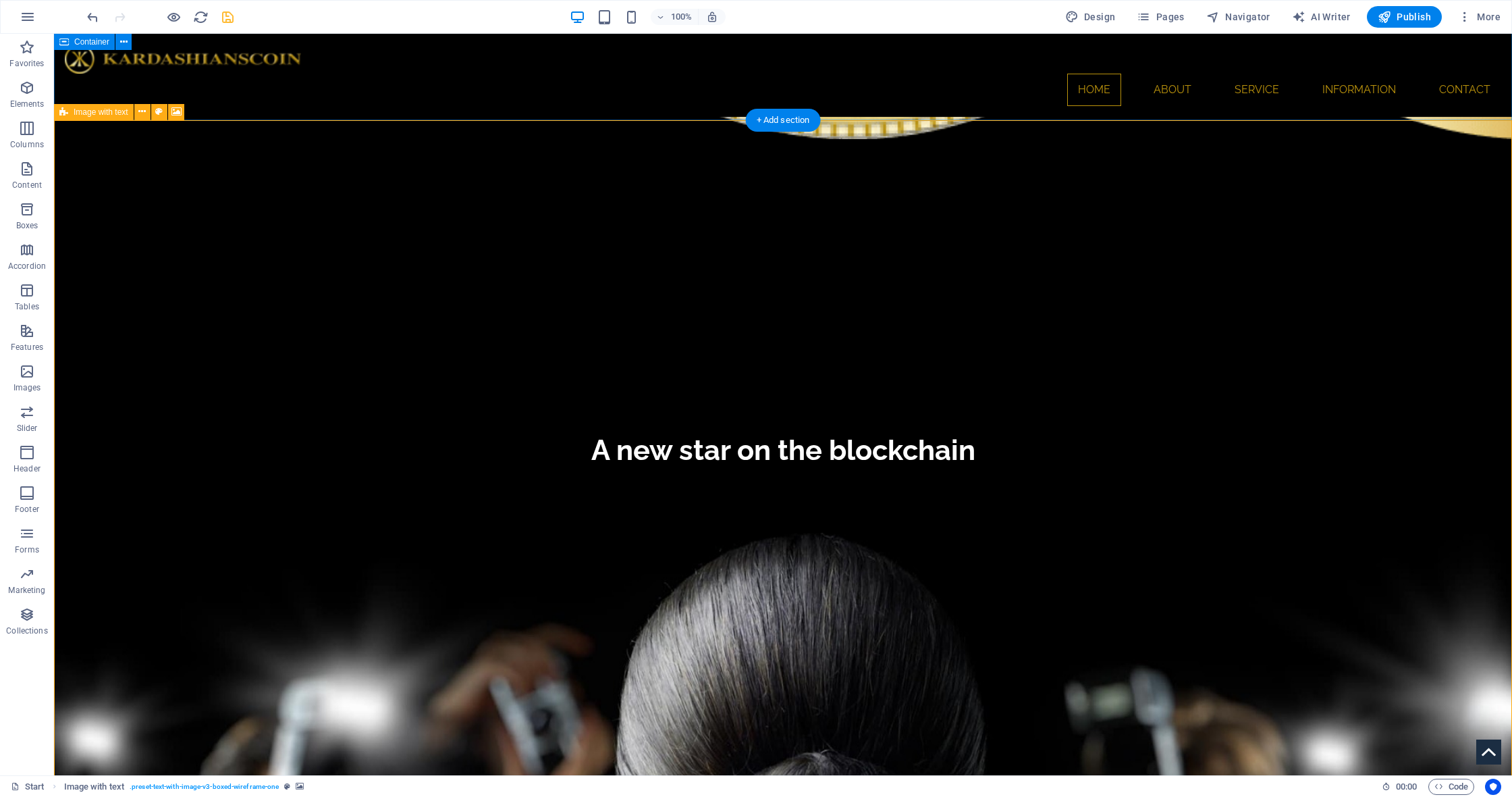
click at [64, 112] on icon at bounding box center [64, 111] width 8 height 16
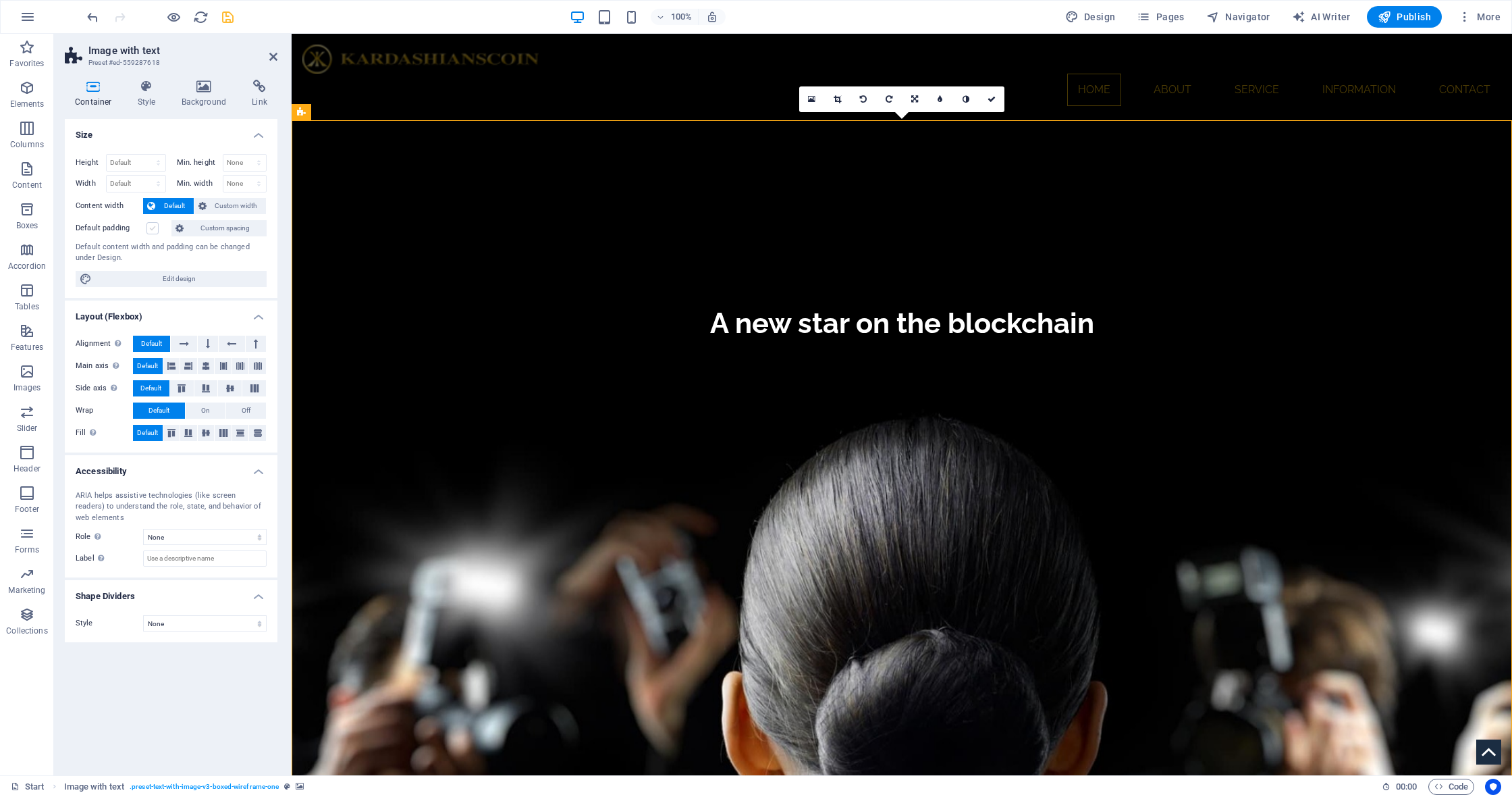
click at [155, 230] on label at bounding box center [152, 228] width 12 height 12
click at [0, 0] on input "Default padding" at bounding box center [0, 0] width 0 height 0
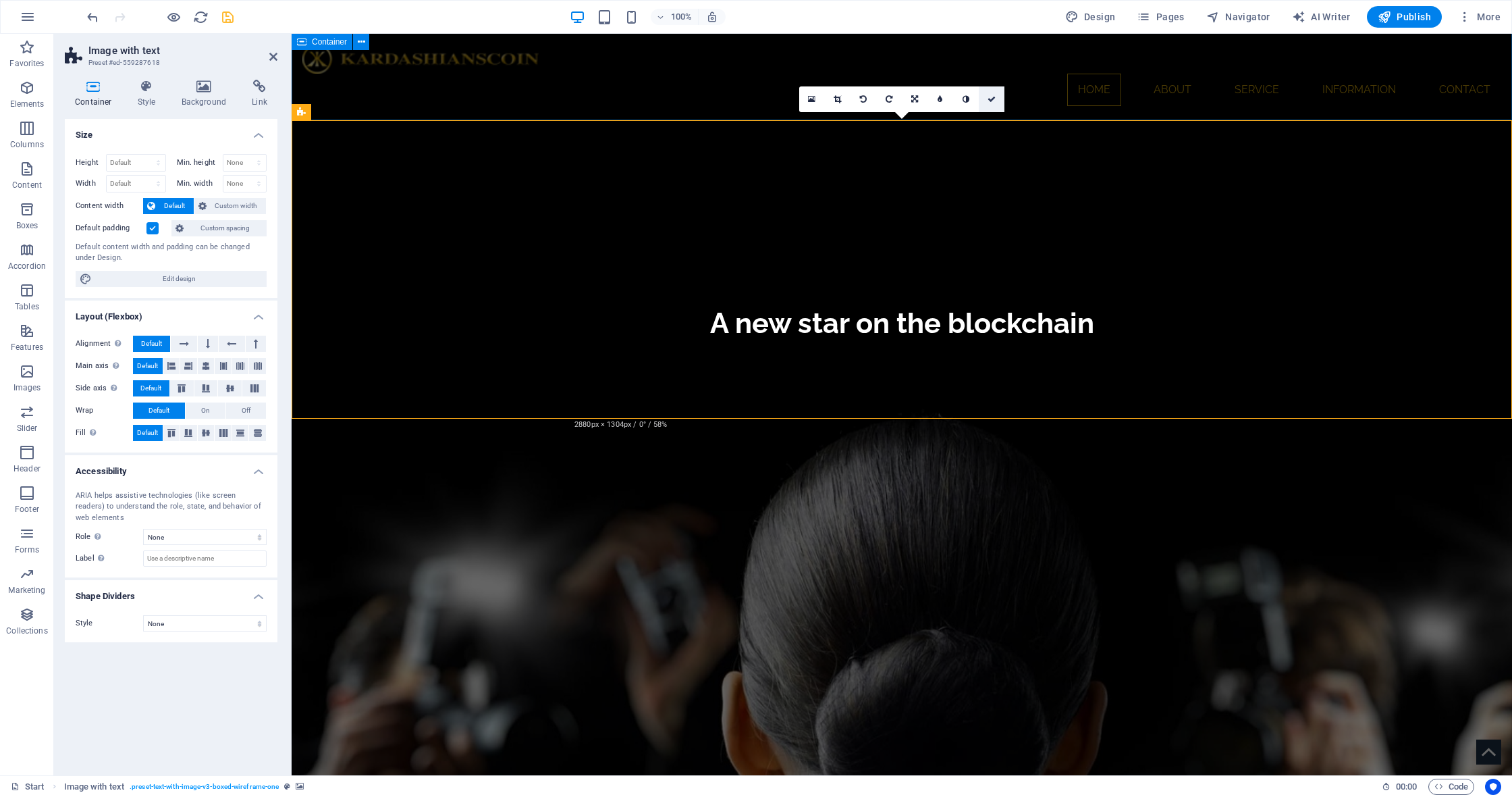
drag, startPoint x: 992, startPoint y: 97, endPoint x: 939, endPoint y: 64, distance: 62.4
click at [992, 97] on icon at bounding box center [992, 99] width 8 height 8
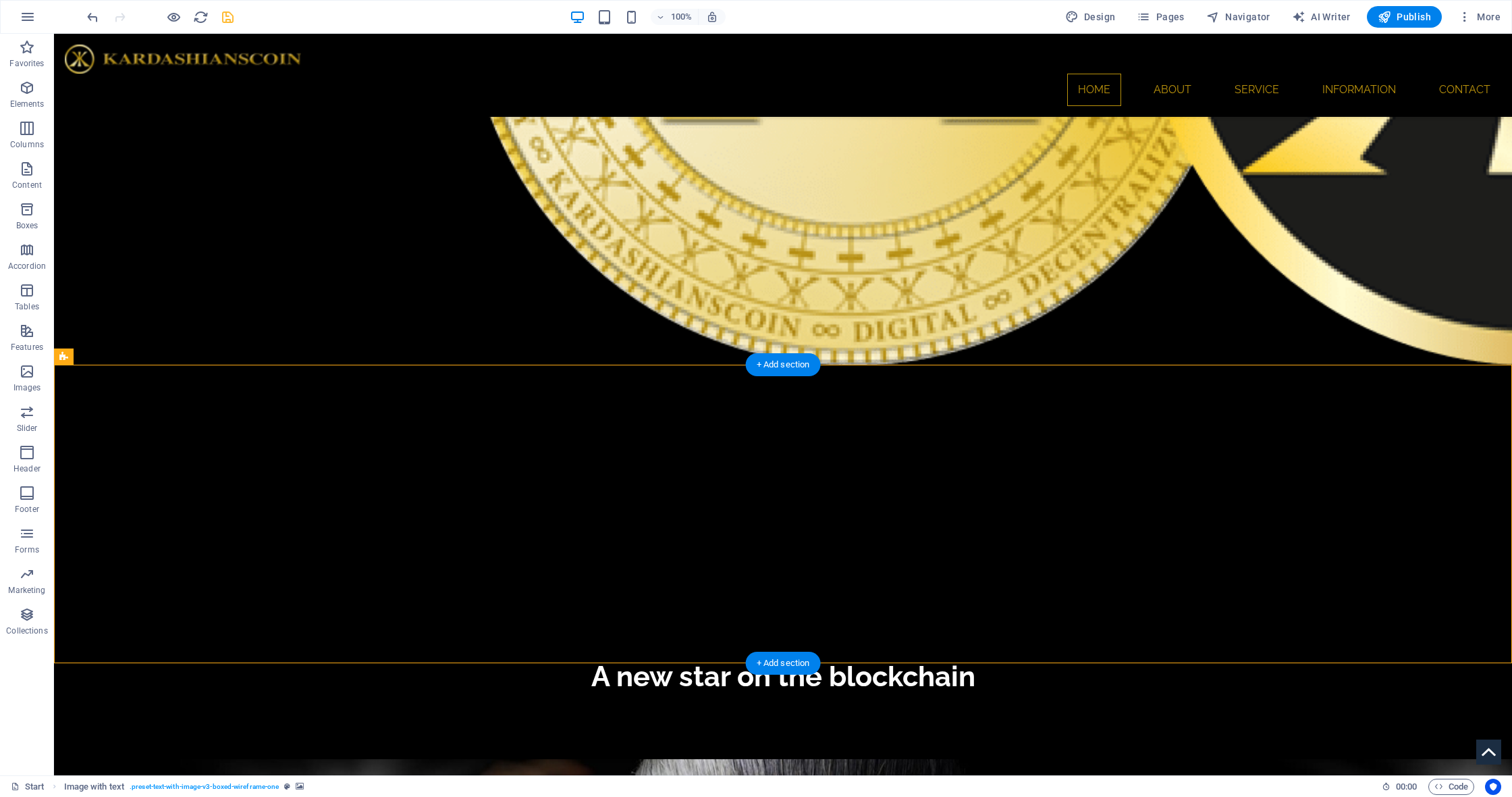
scroll to position [1150, 0]
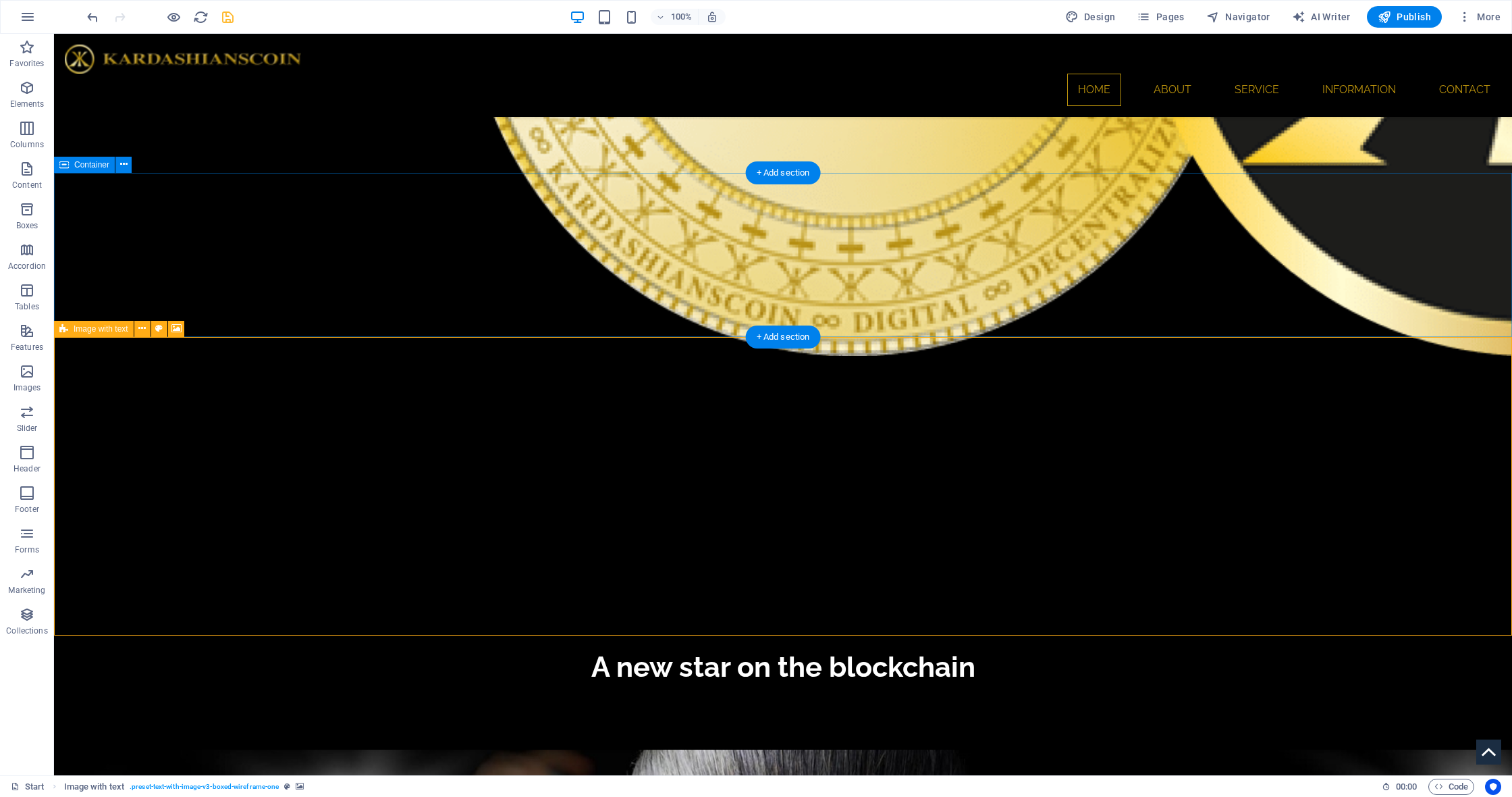
click at [66, 325] on icon at bounding box center [64, 328] width 8 height 16
click at [65, 325] on icon at bounding box center [64, 328] width 8 height 16
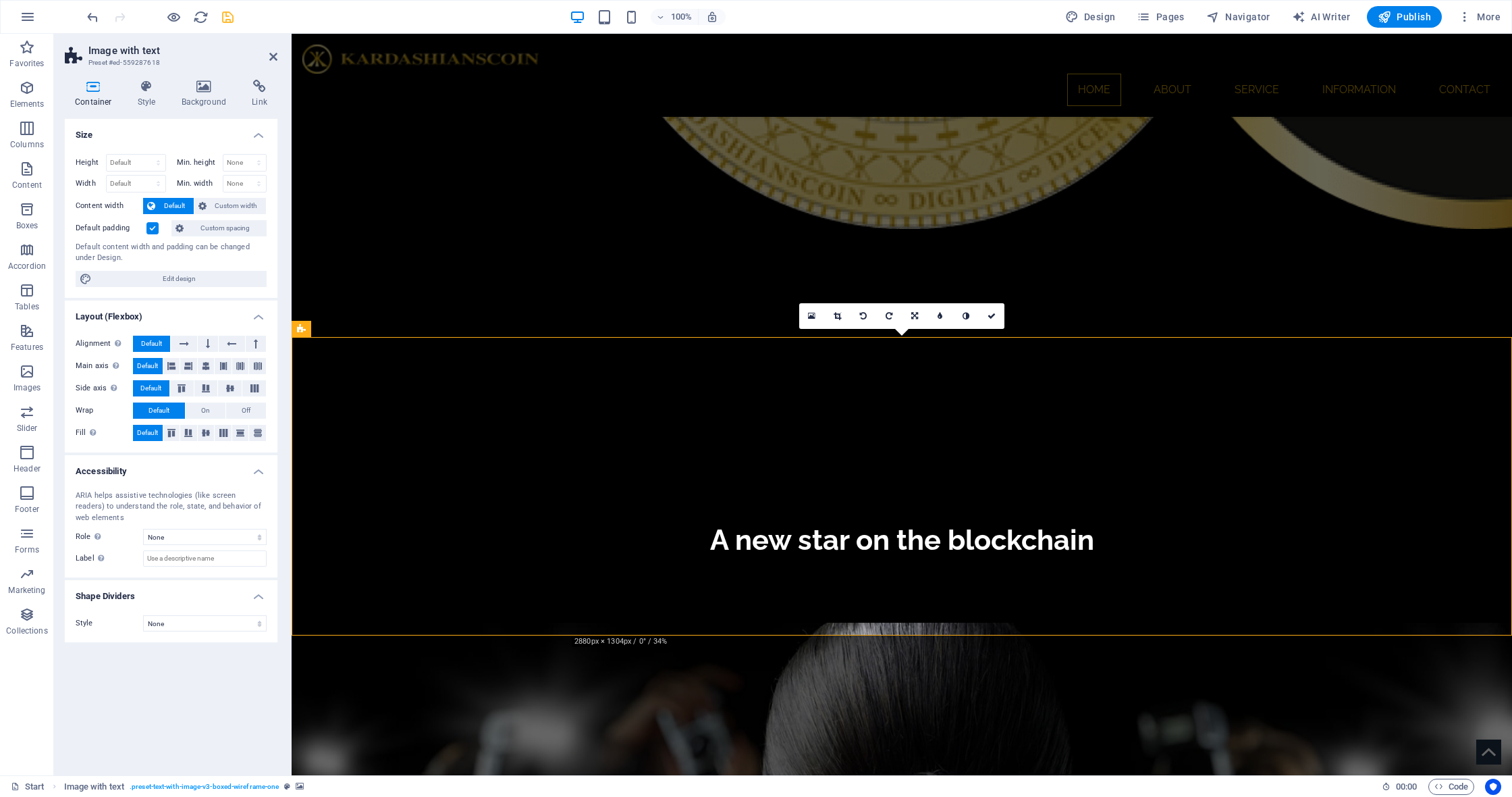
click at [150, 229] on label at bounding box center [152, 228] width 12 height 12
click at [0, 0] on input "Default padding" at bounding box center [0, 0] width 0 height 0
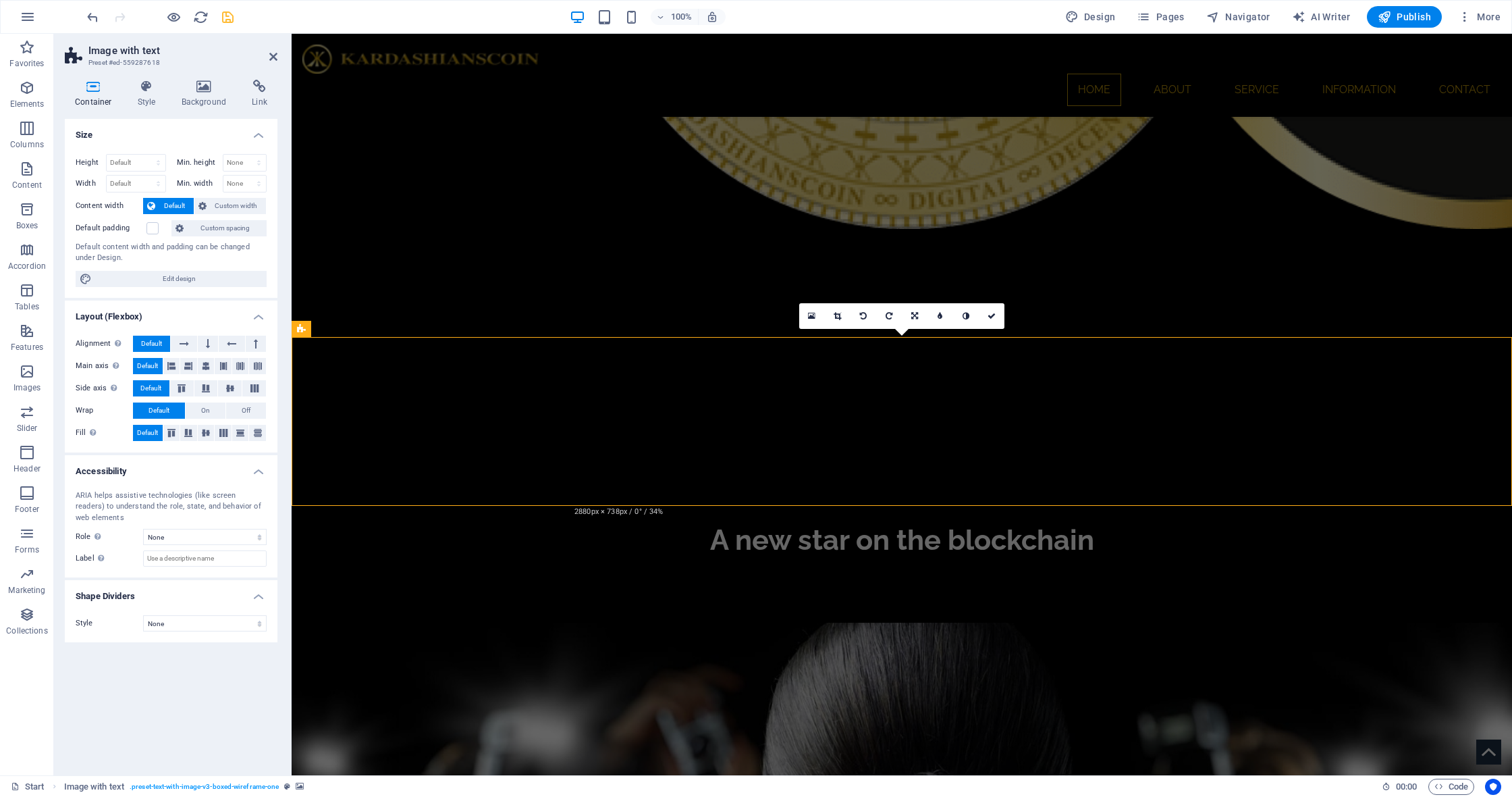
click at [238, 229] on span "Custom spacing" at bounding box center [225, 228] width 75 height 16
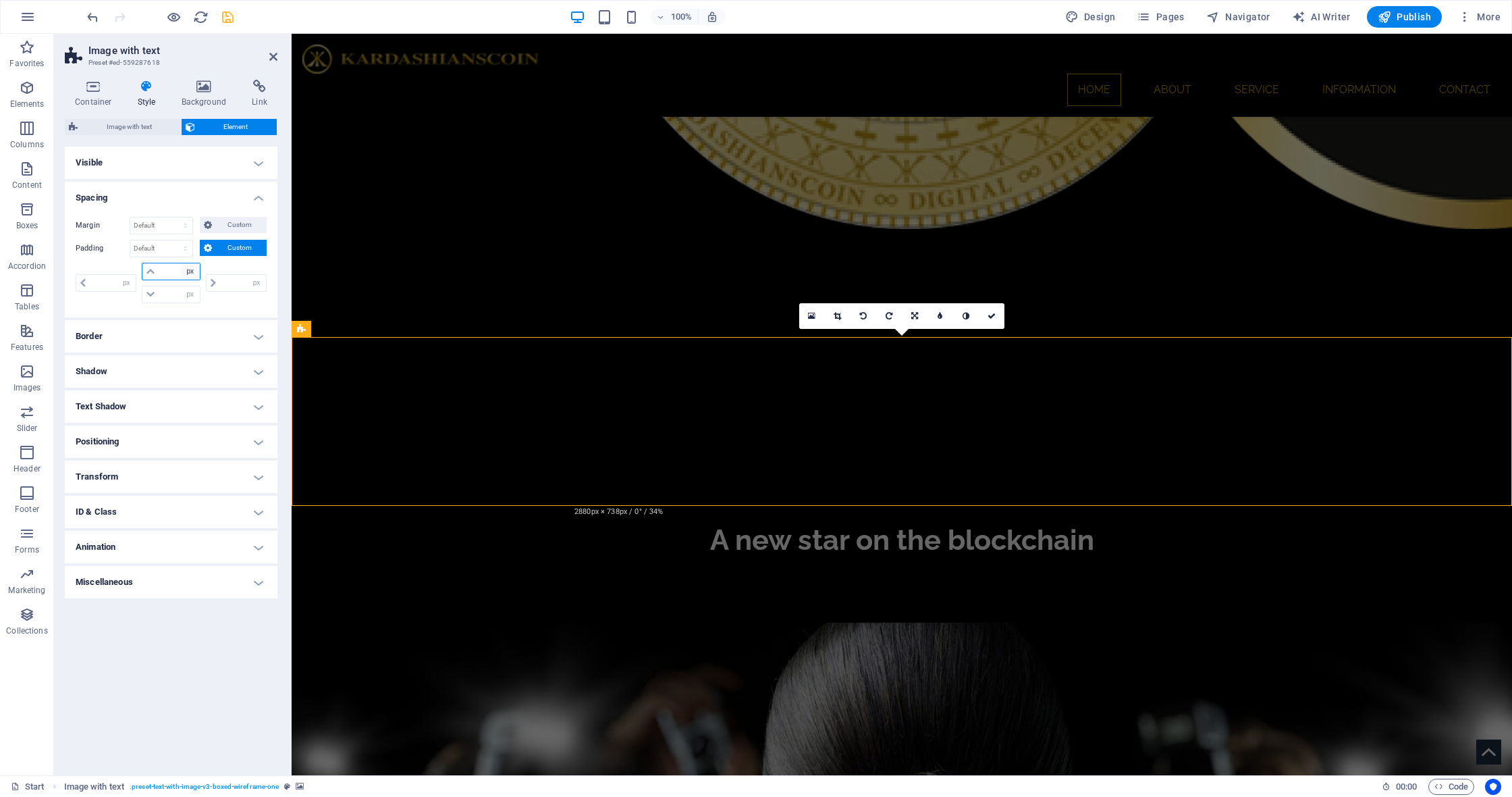
select select "rem"
type input "0"
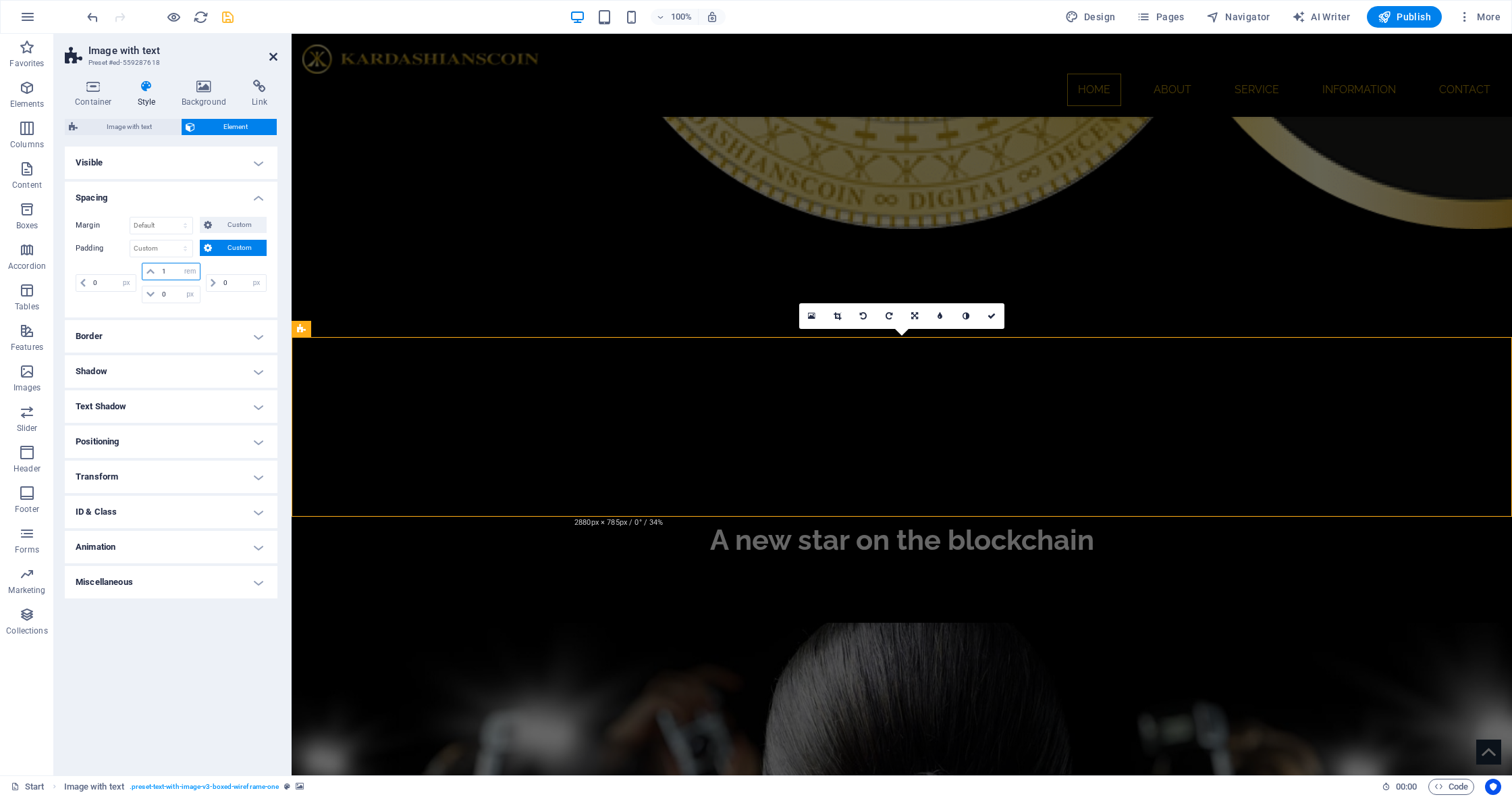
type input "1"
drag, startPoint x: 272, startPoint y: 54, endPoint x: 211, endPoint y: 21, distance: 69.4
click at [272, 54] on icon at bounding box center [274, 56] width 8 height 11
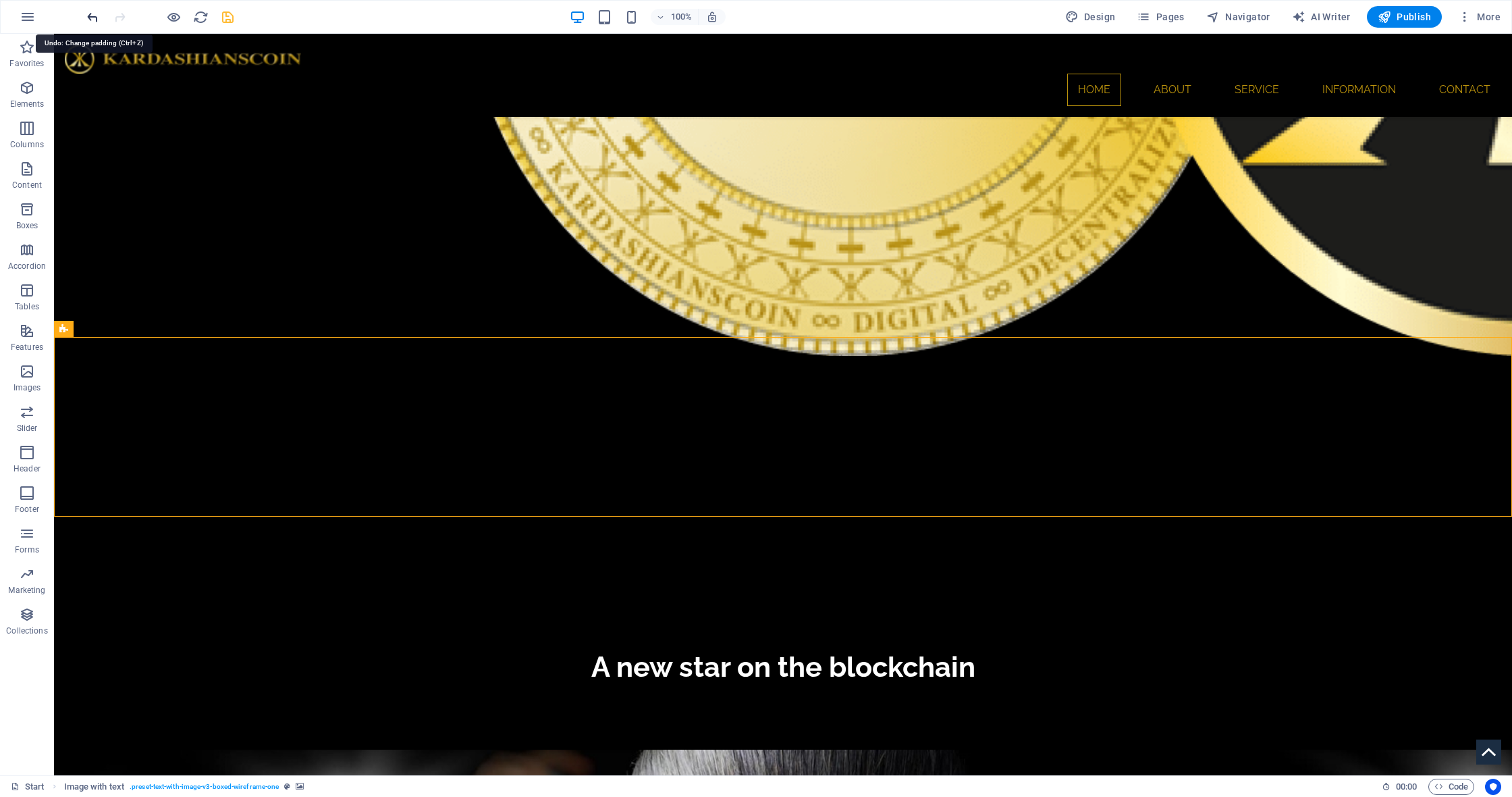
click at [93, 17] on icon "undo" at bounding box center [93, 17] width 15 height 15
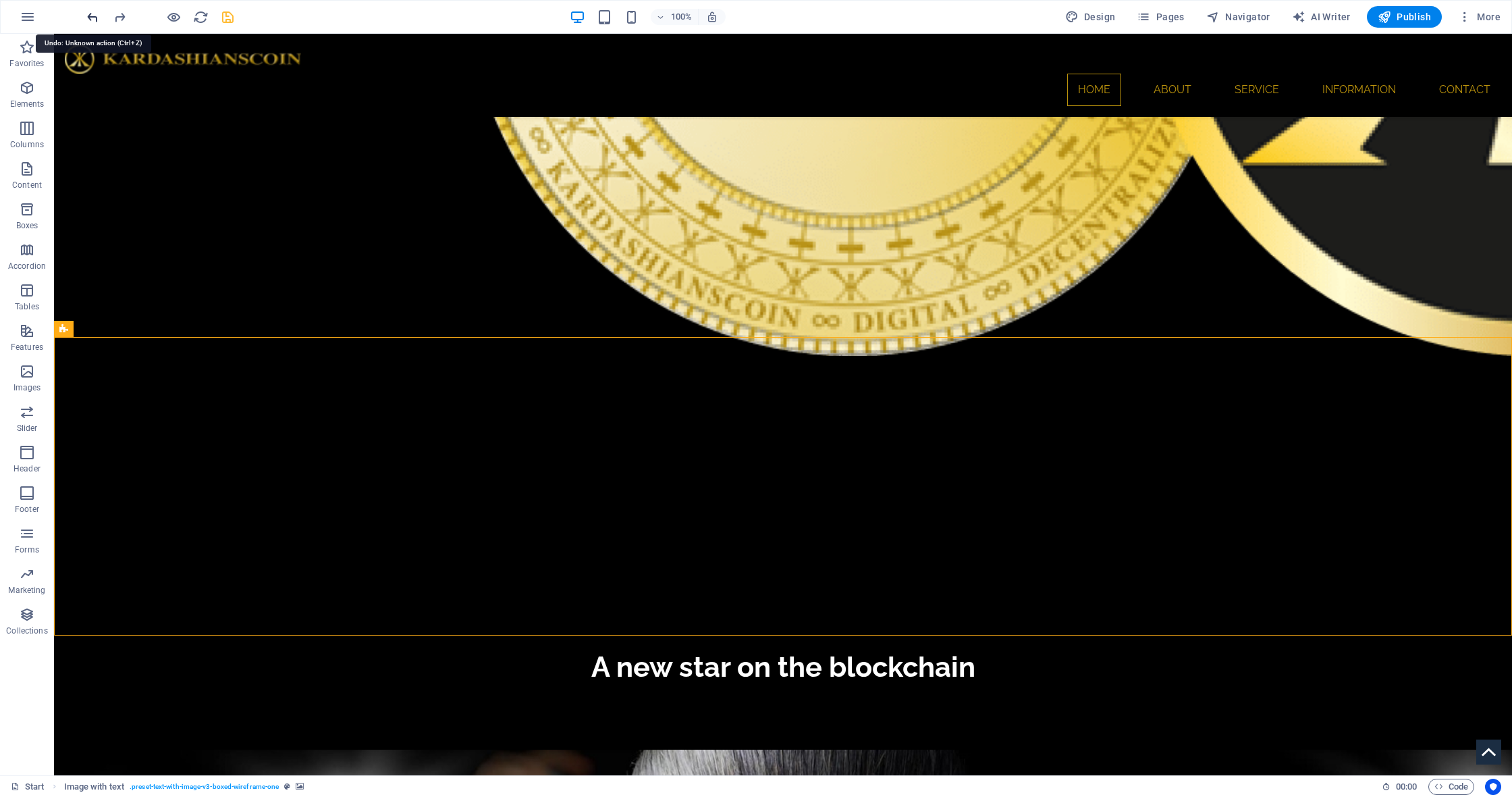
click at [93, 17] on icon "undo" at bounding box center [93, 17] width 15 height 15
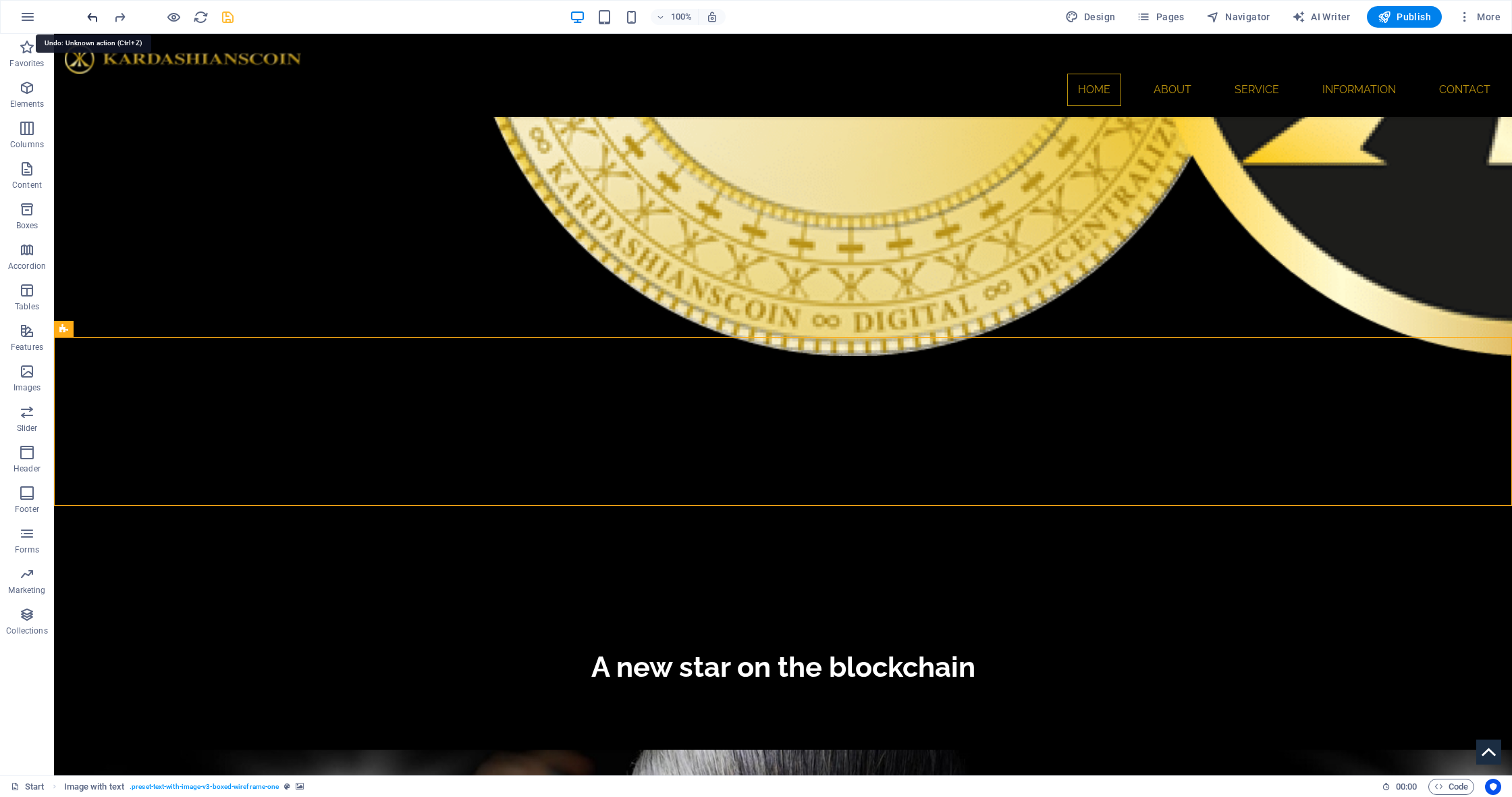
click at [93, 17] on icon "undo" at bounding box center [93, 17] width 15 height 15
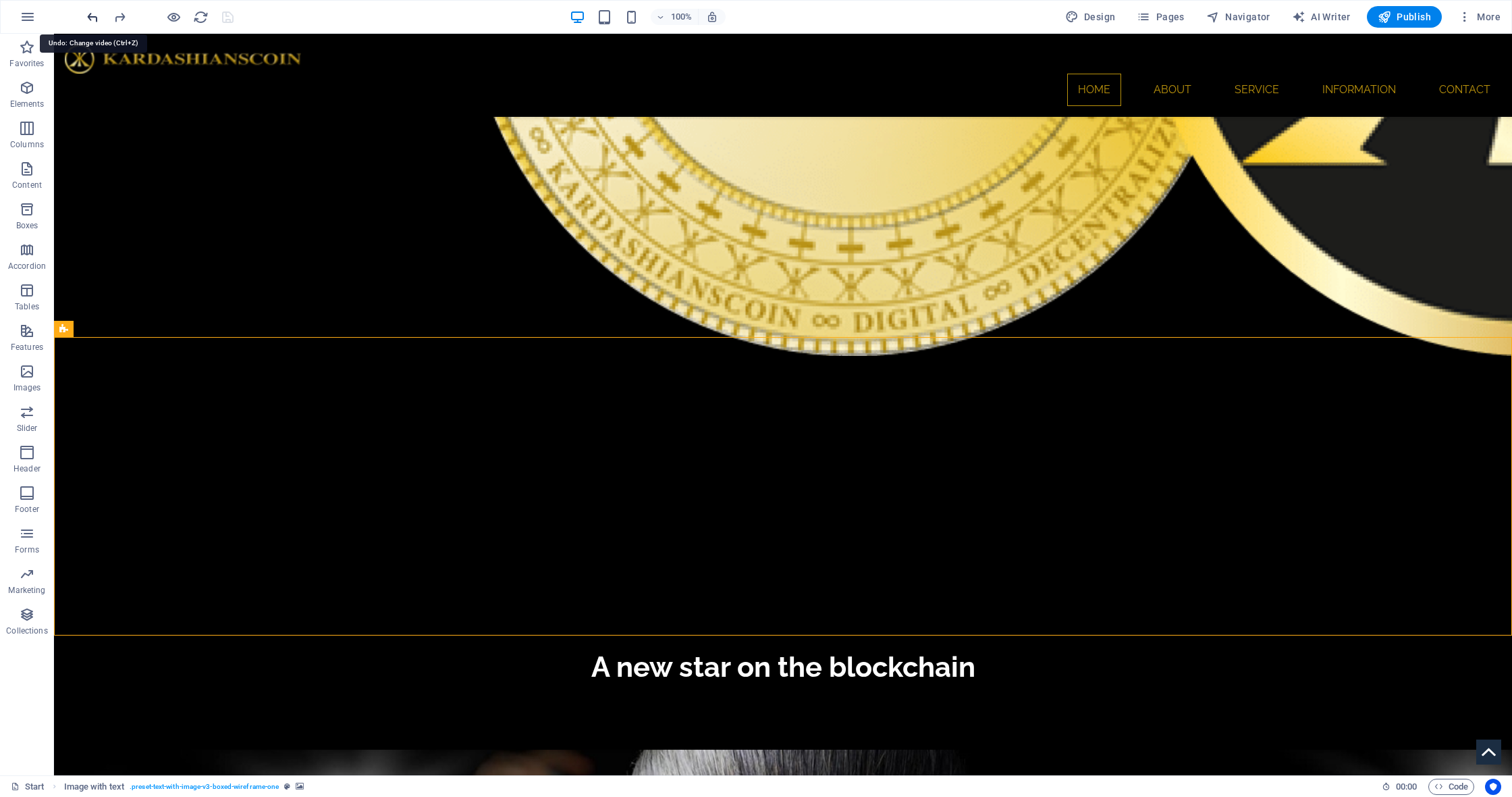
click at [93, 17] on icon "undo" at bounding box center [93, 17] width 15 height 15
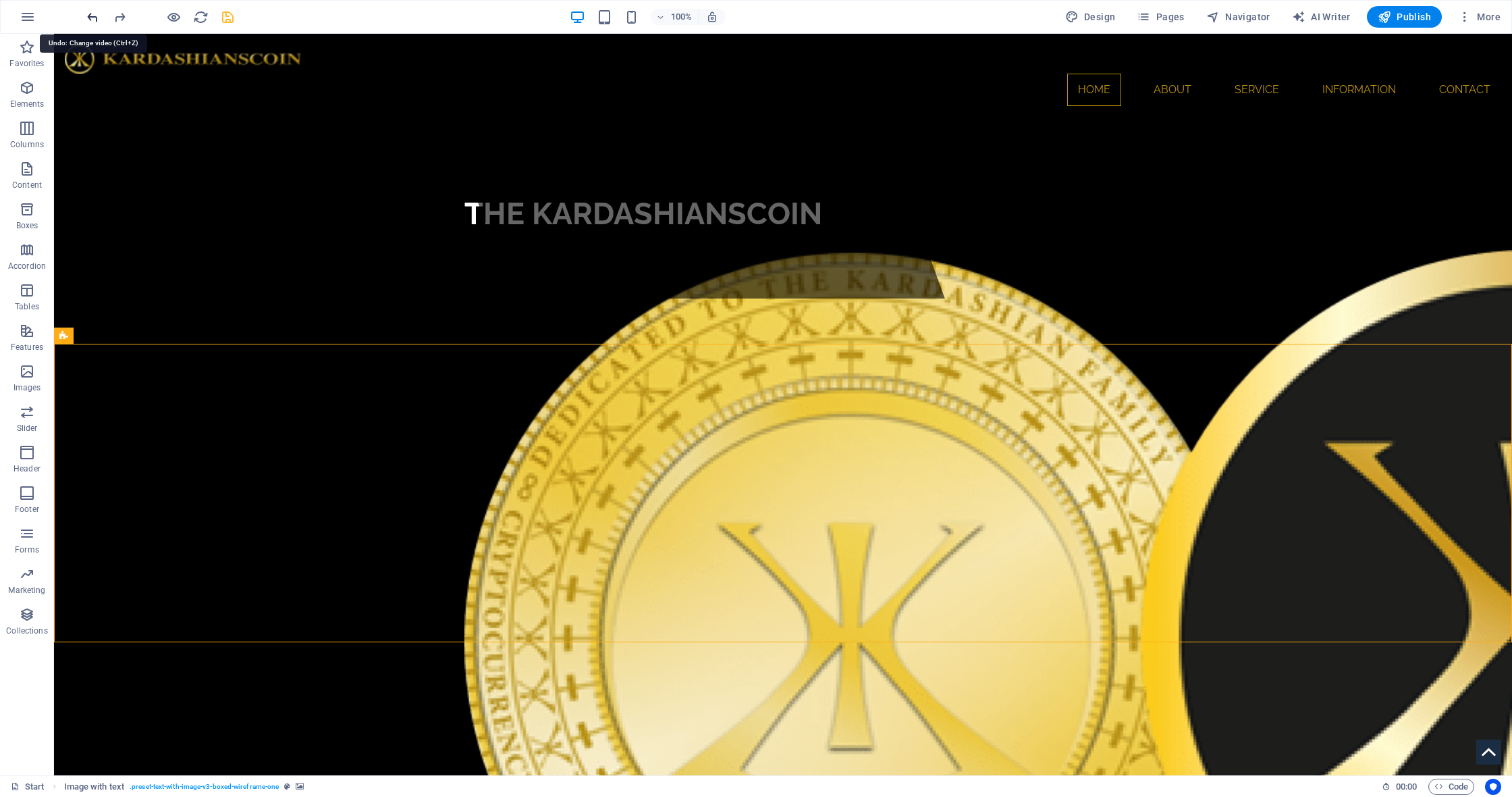
scroll to position [0, 0]
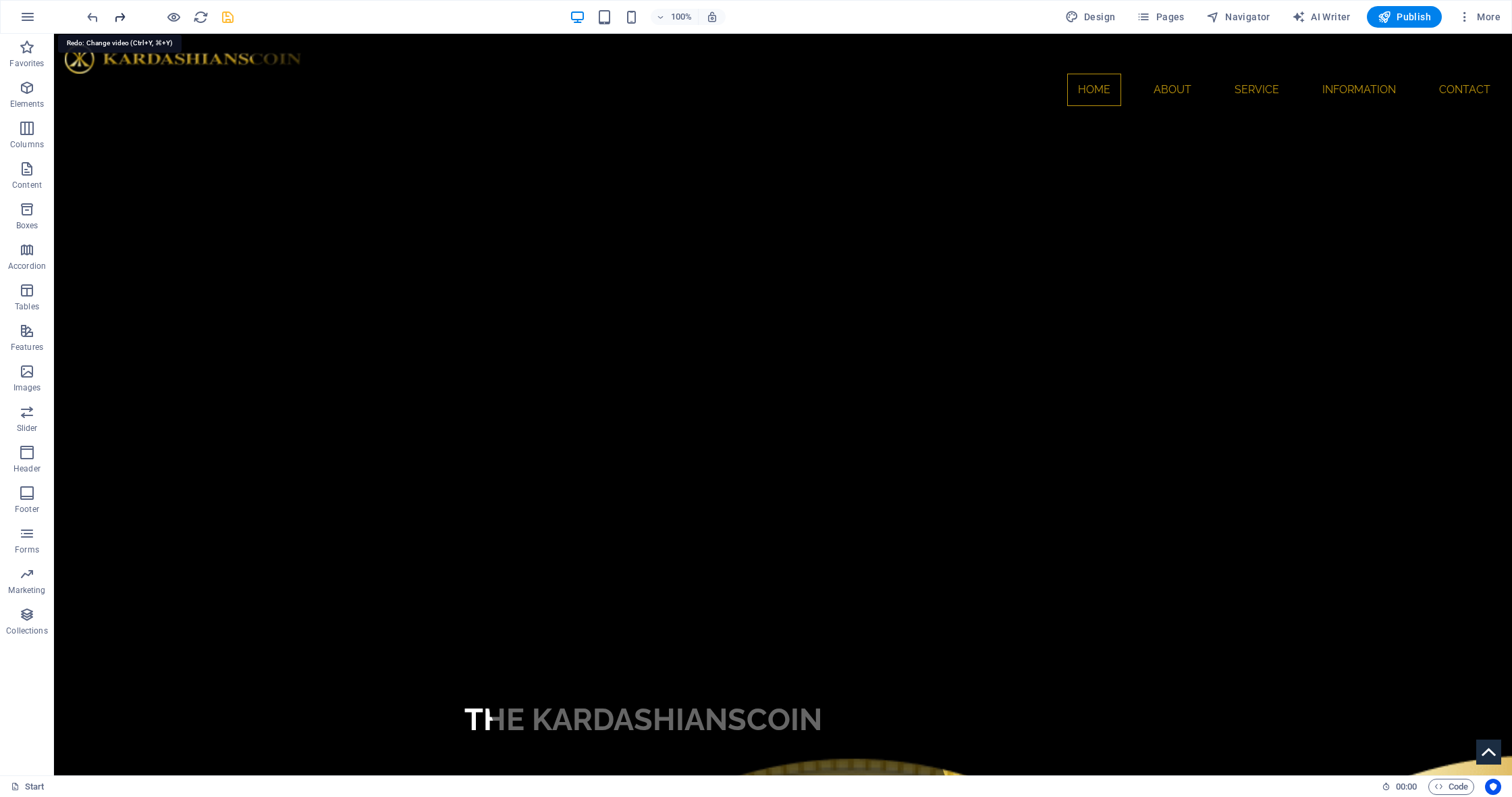
click at [116, 17] on icon "redo" at bounding box center [120, 17] width 15 height 15
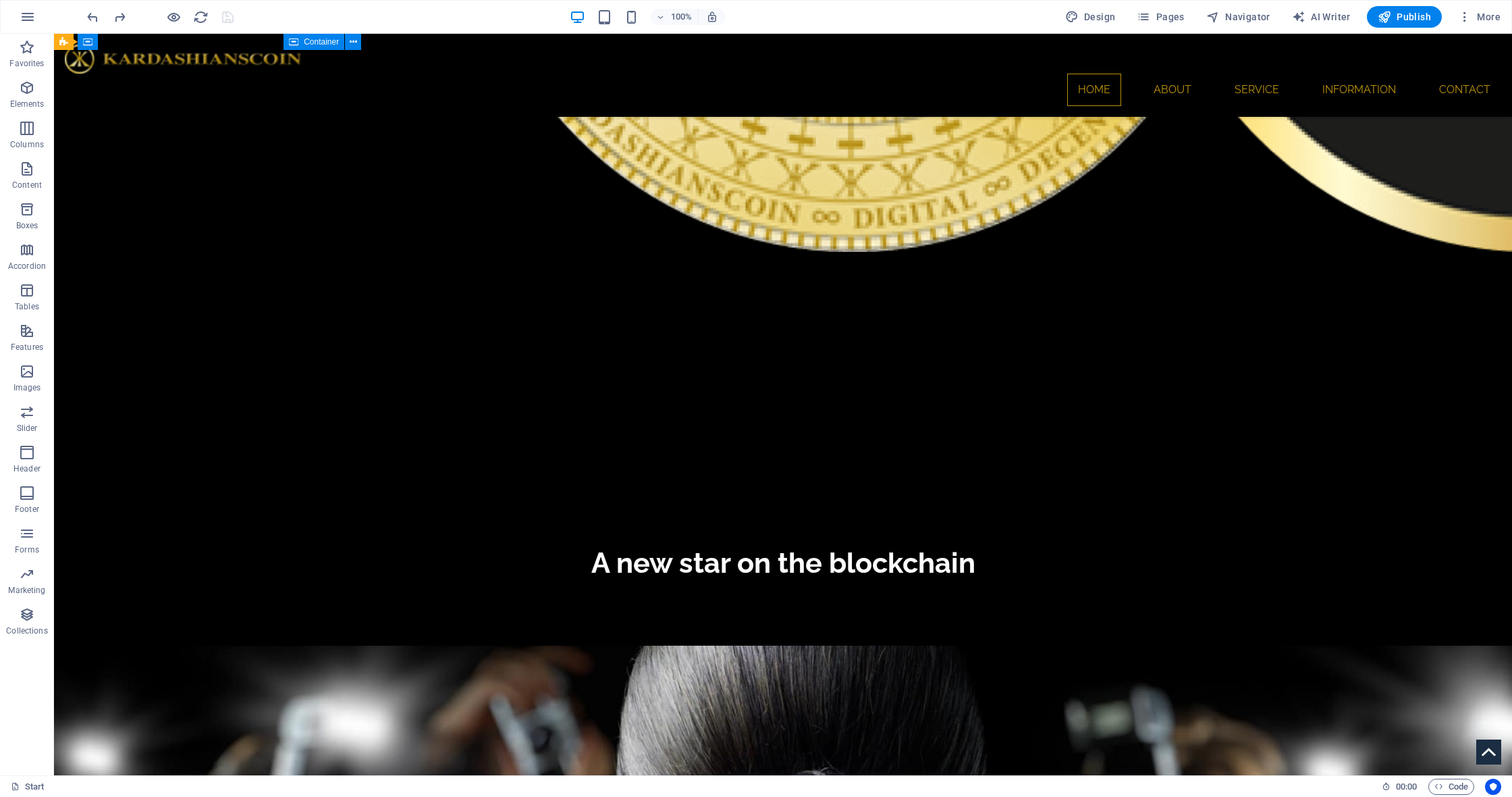
scroll to position [1237, 0]
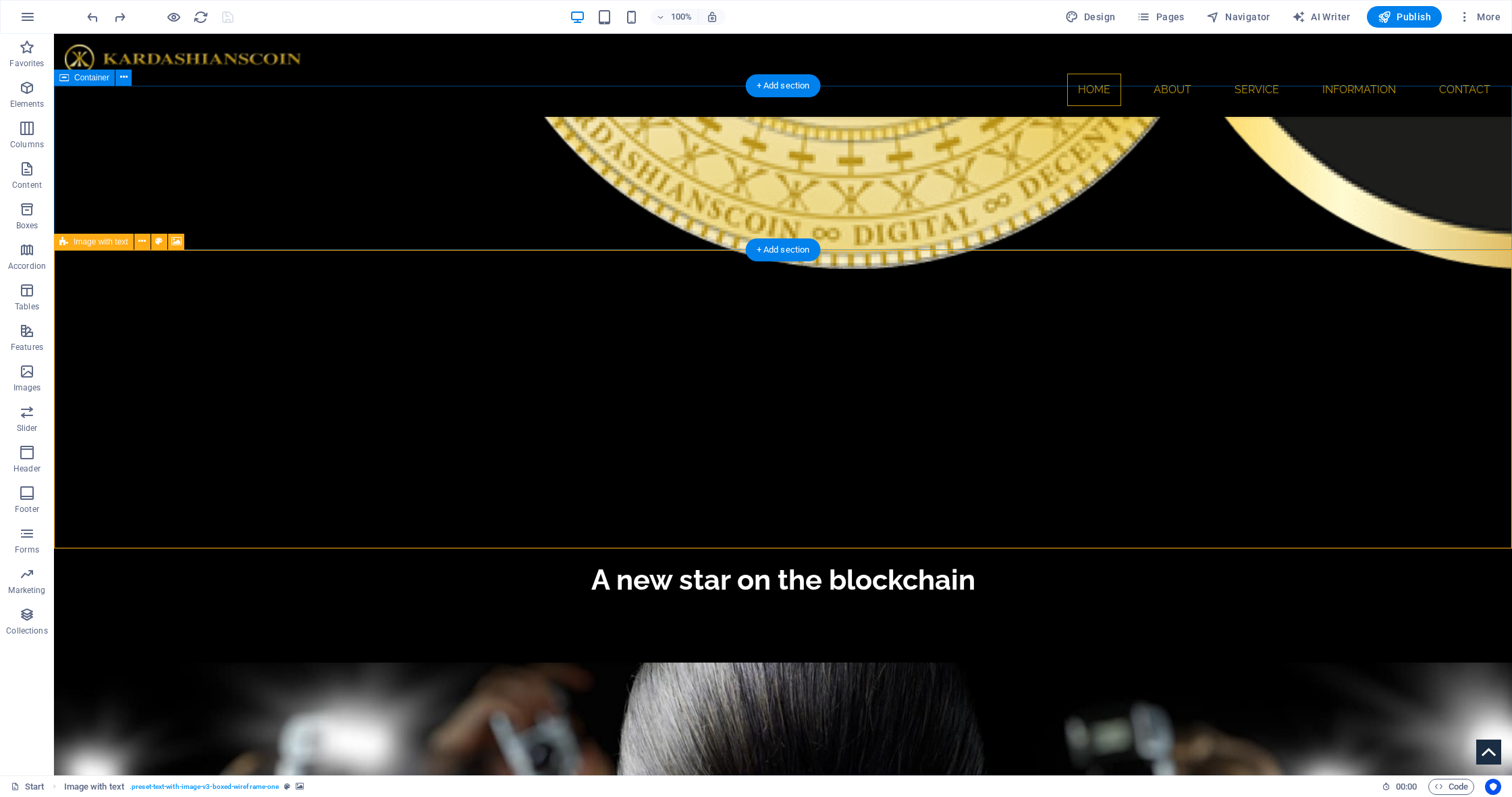
click at [65, 241] on icon at bounding box center [64, 241] width 8 height 16
select select "px"
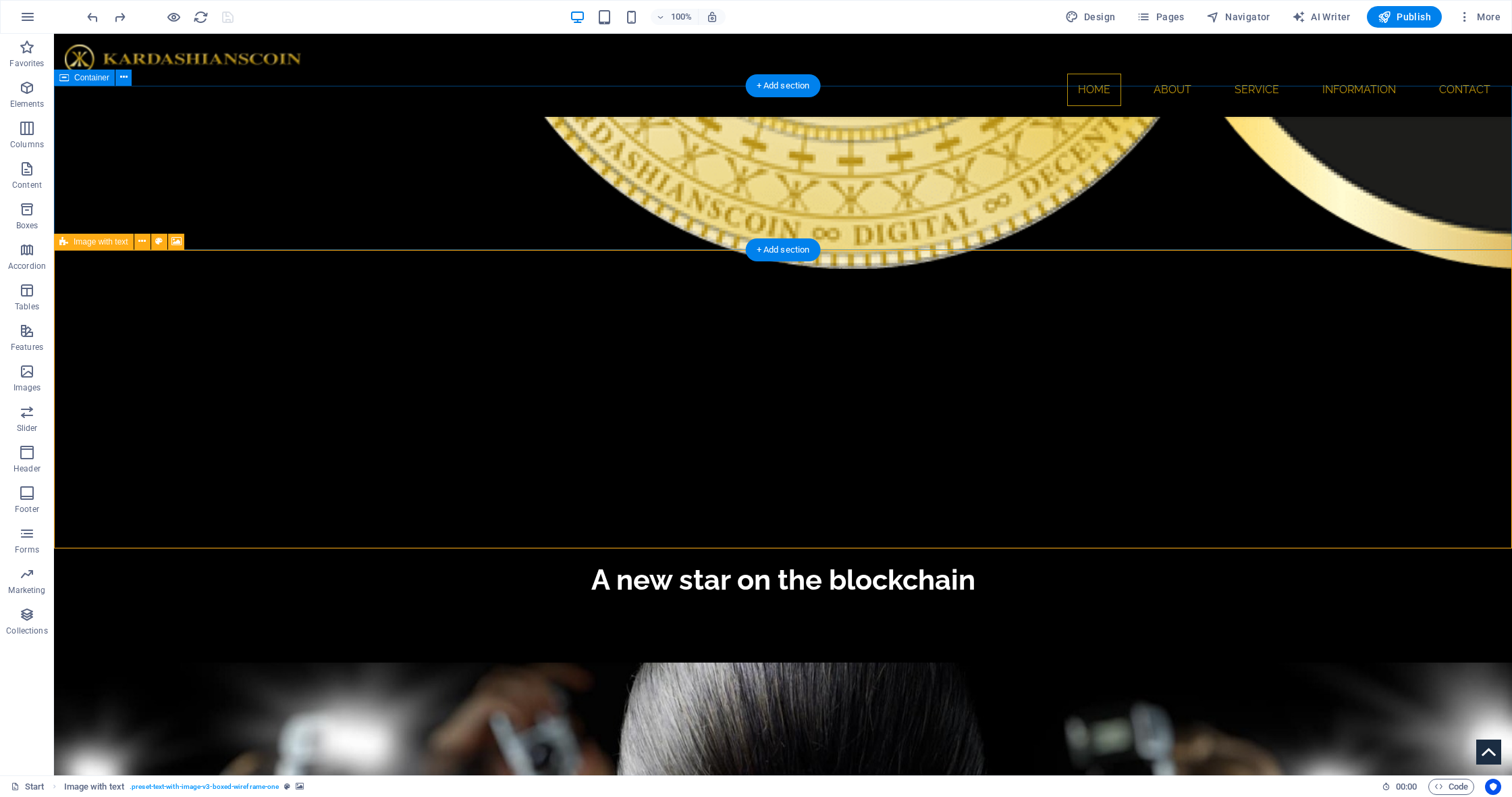
select select "px"
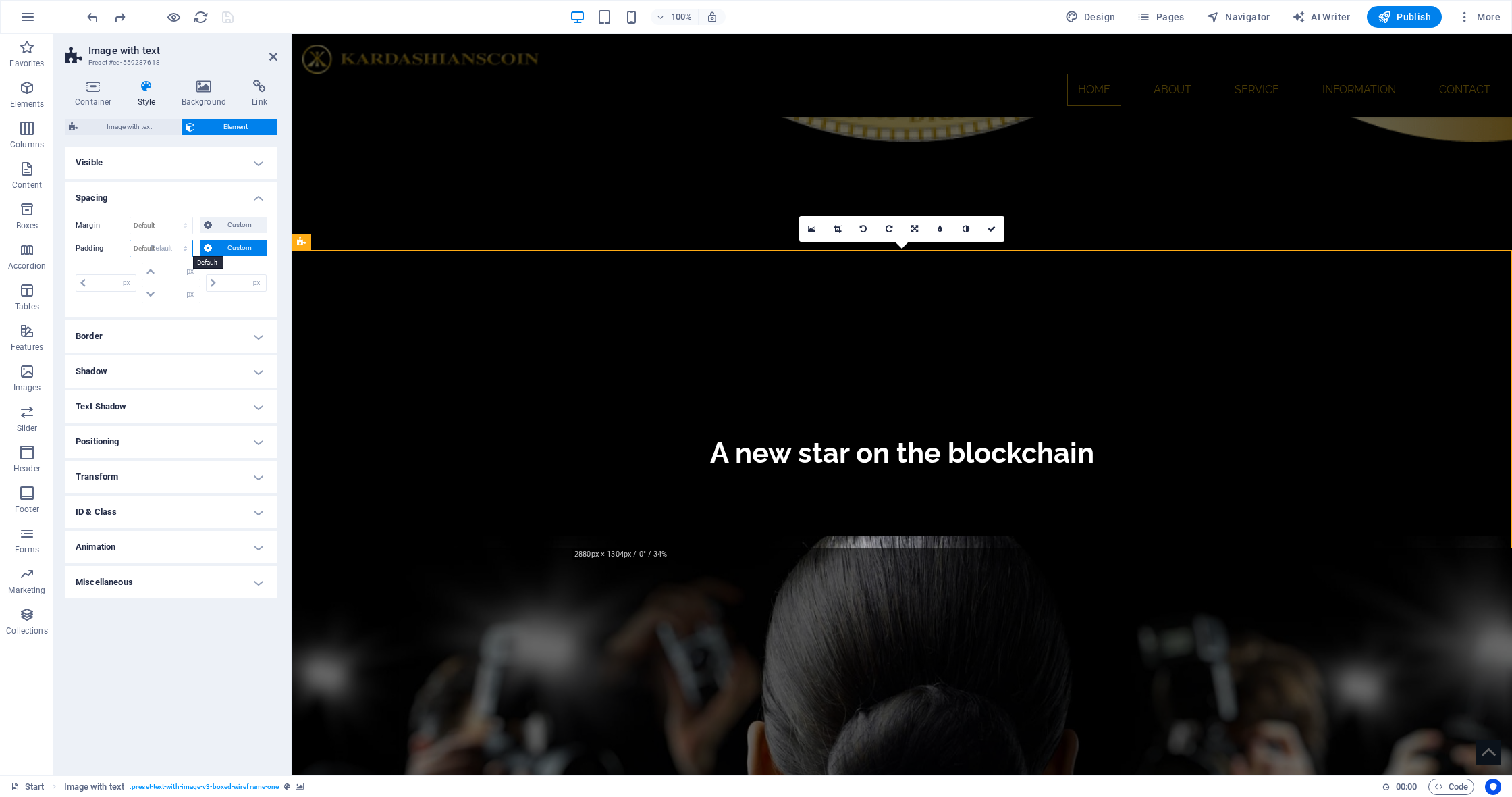
select select "DISABLED_OPTION_VALUE"
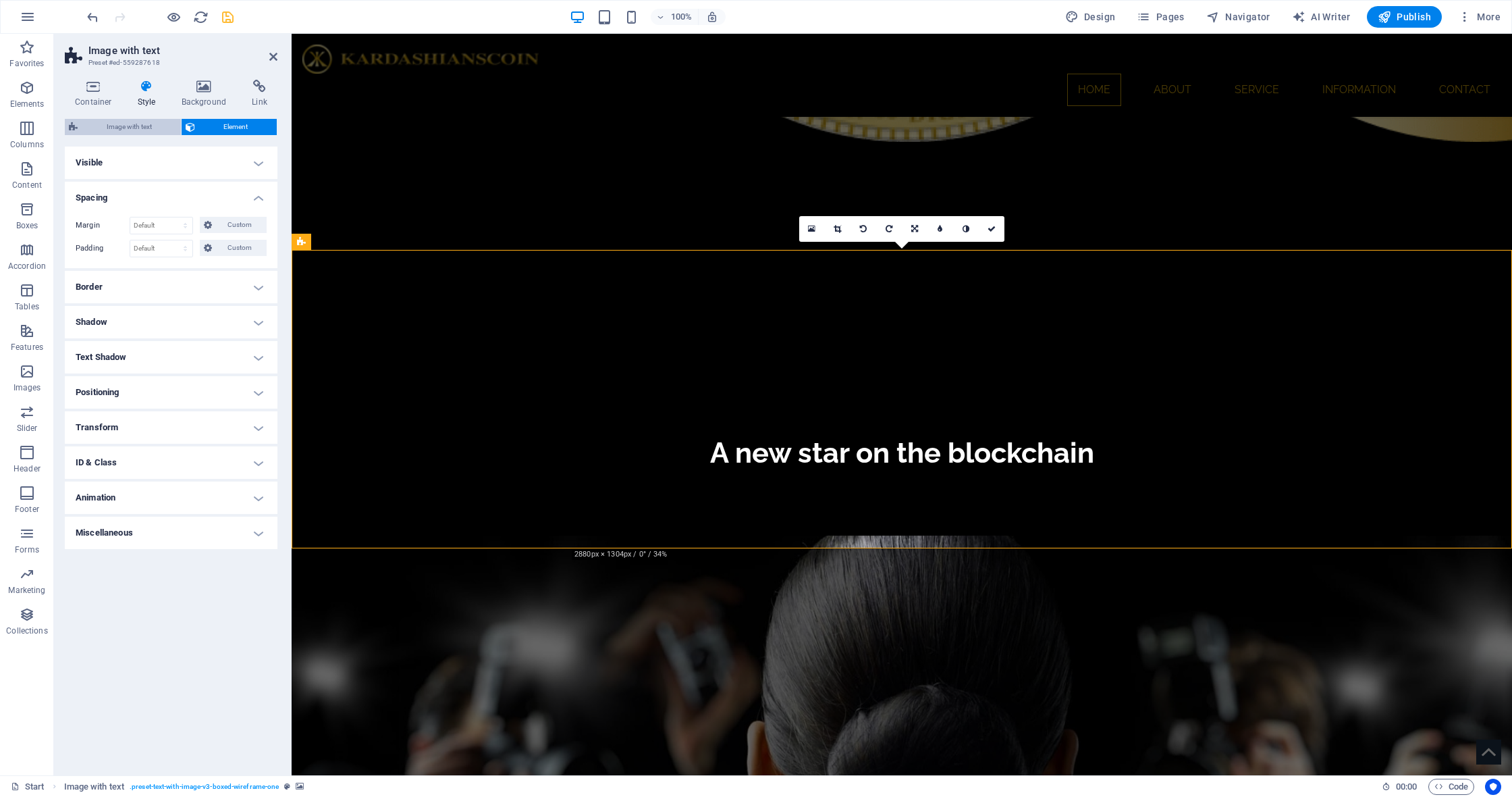
click at [127, 127] on span "Image with text" at bounding box center [129, 127] width 95 height 16
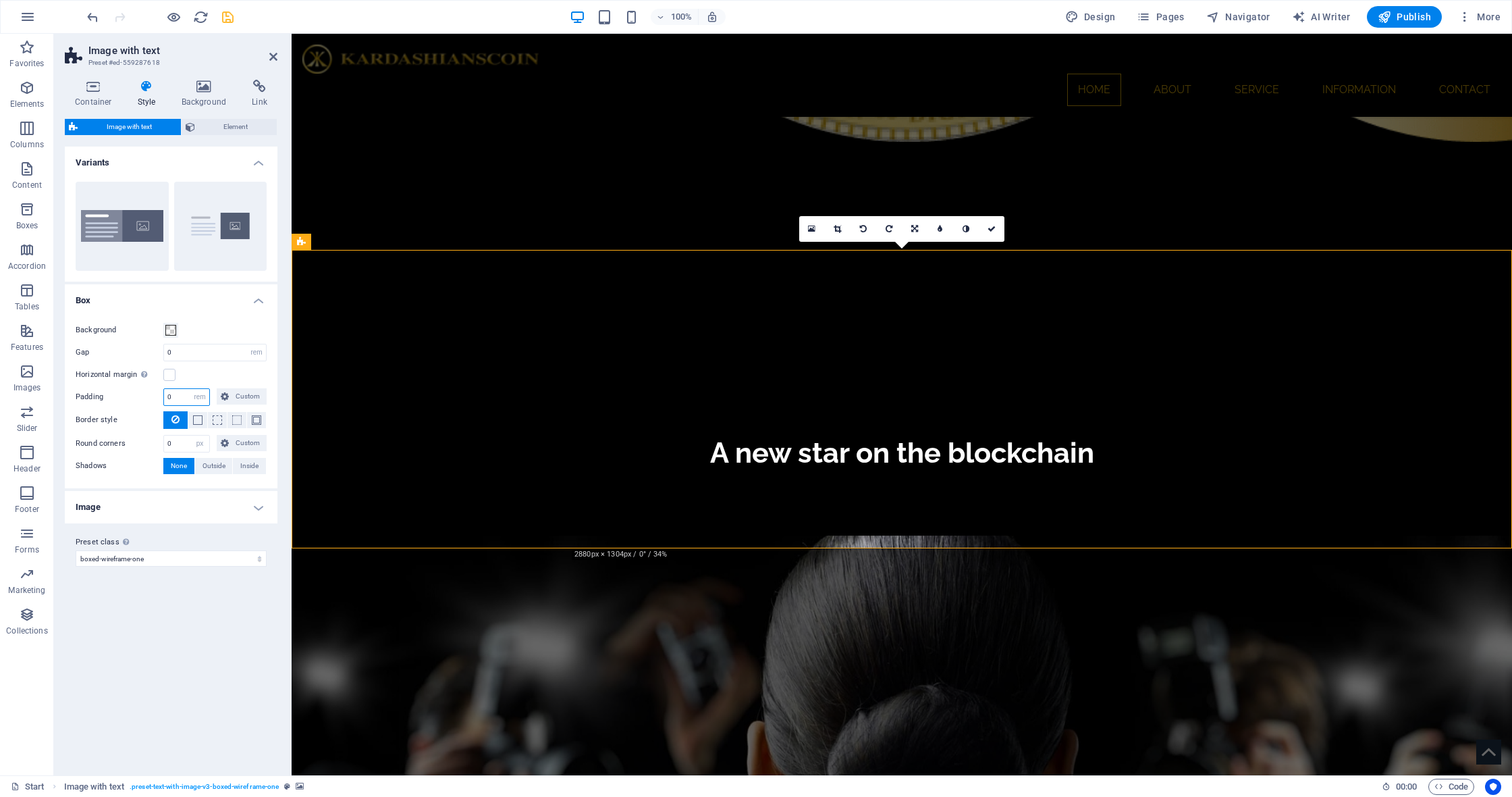
click at [175, 398] on input "0" at bounding box center [186, 397] width 45 height 16
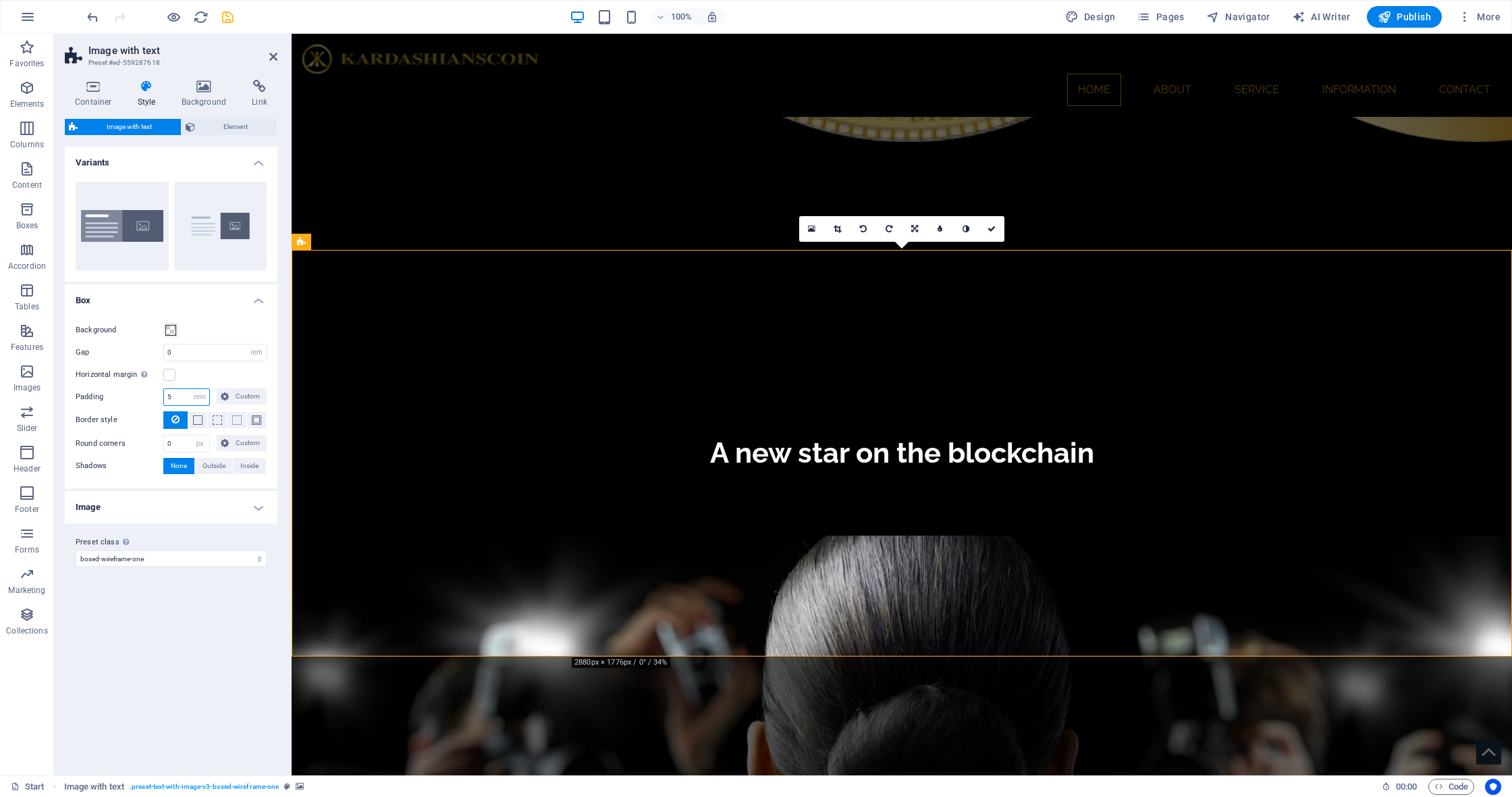
click at [178, 400] on input "5" at bounding box center [186, 397] width 45 height 16
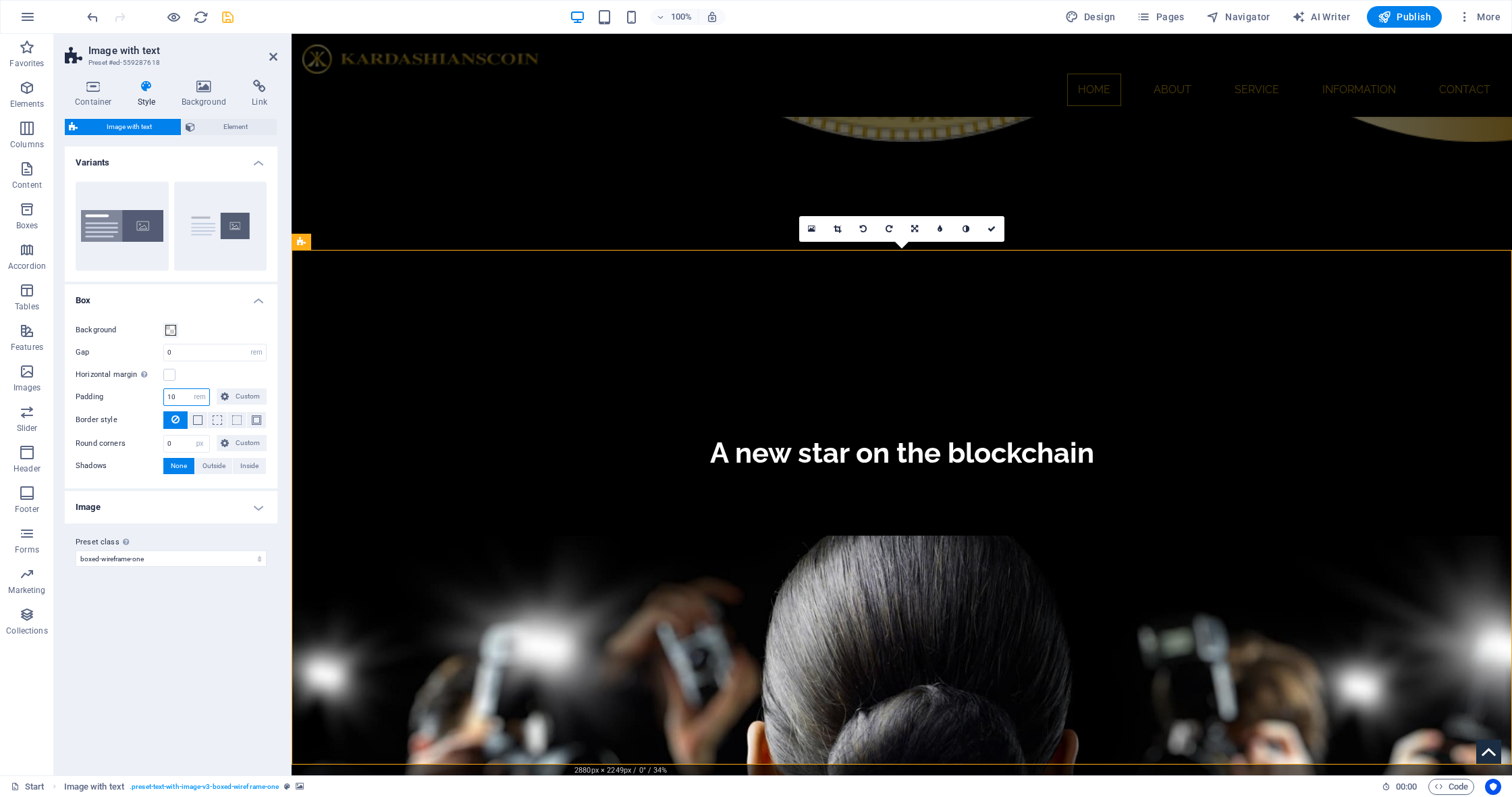
click at [186, 395] on input "10" at bounding box center [186, 397] width 45 height 16
type input "15"
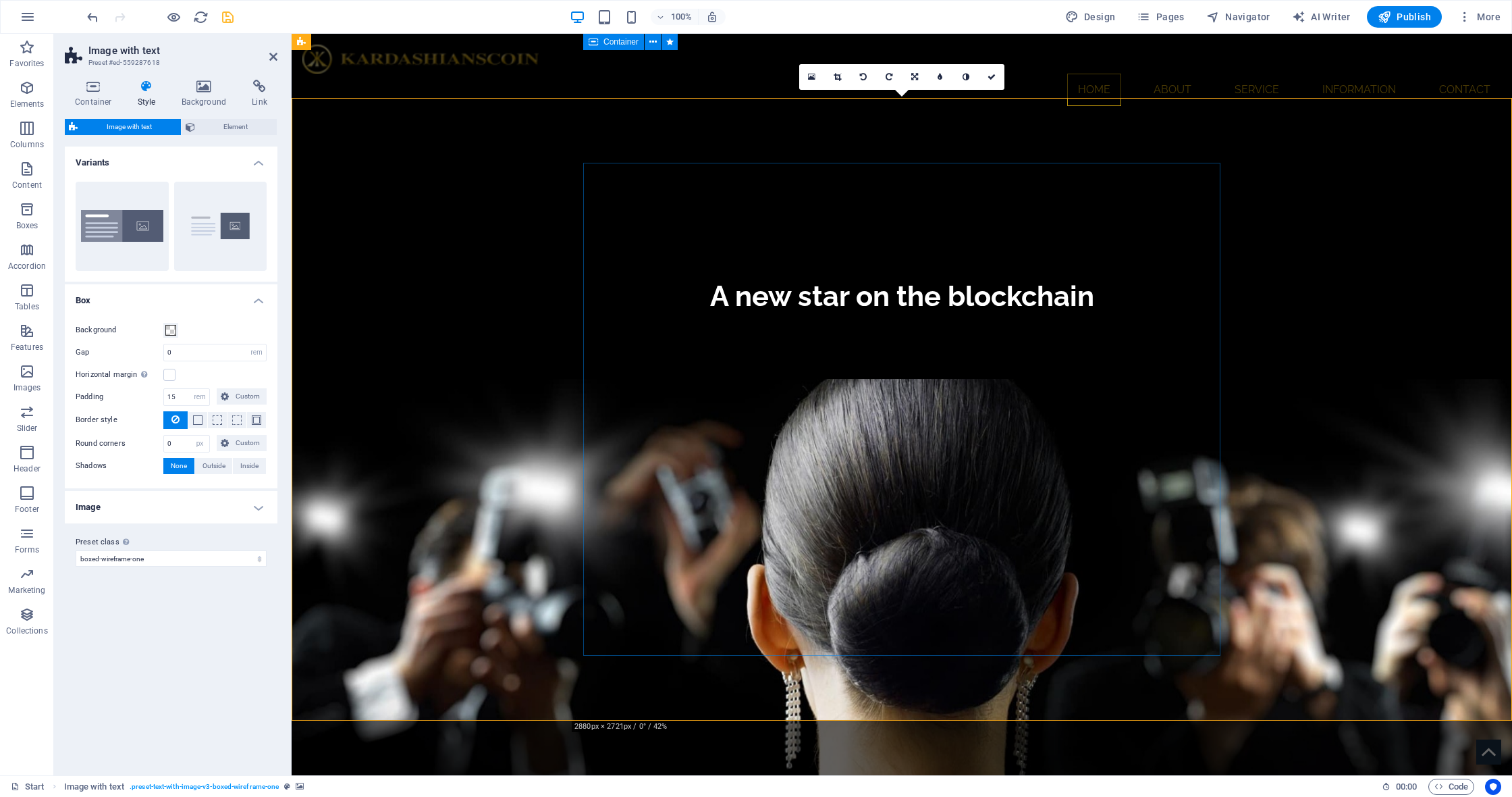
scroll to position [1386, 0]
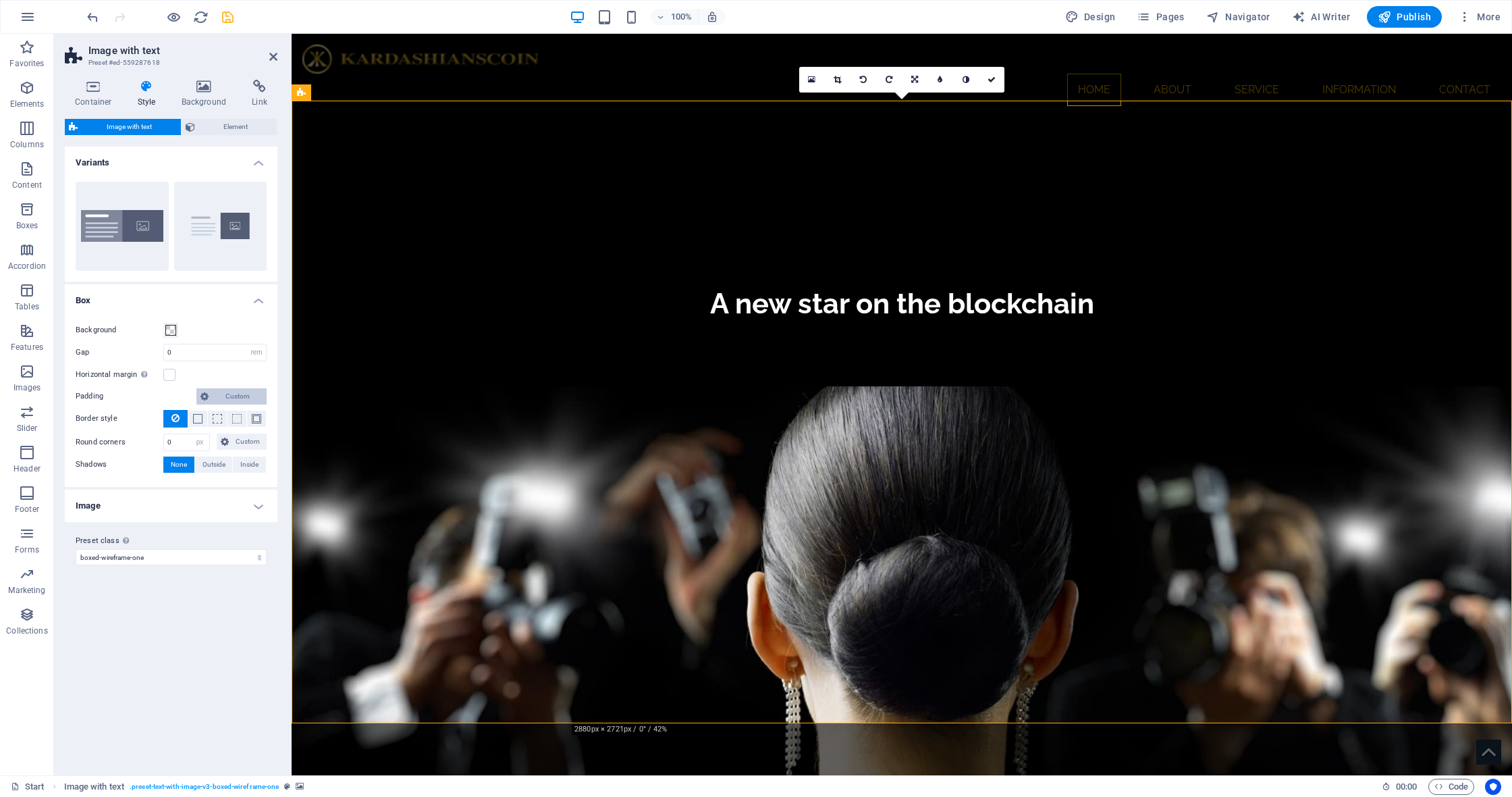
click at [228, 395] on span "Custom" at bounding box center [238, 396] width 51 height 16
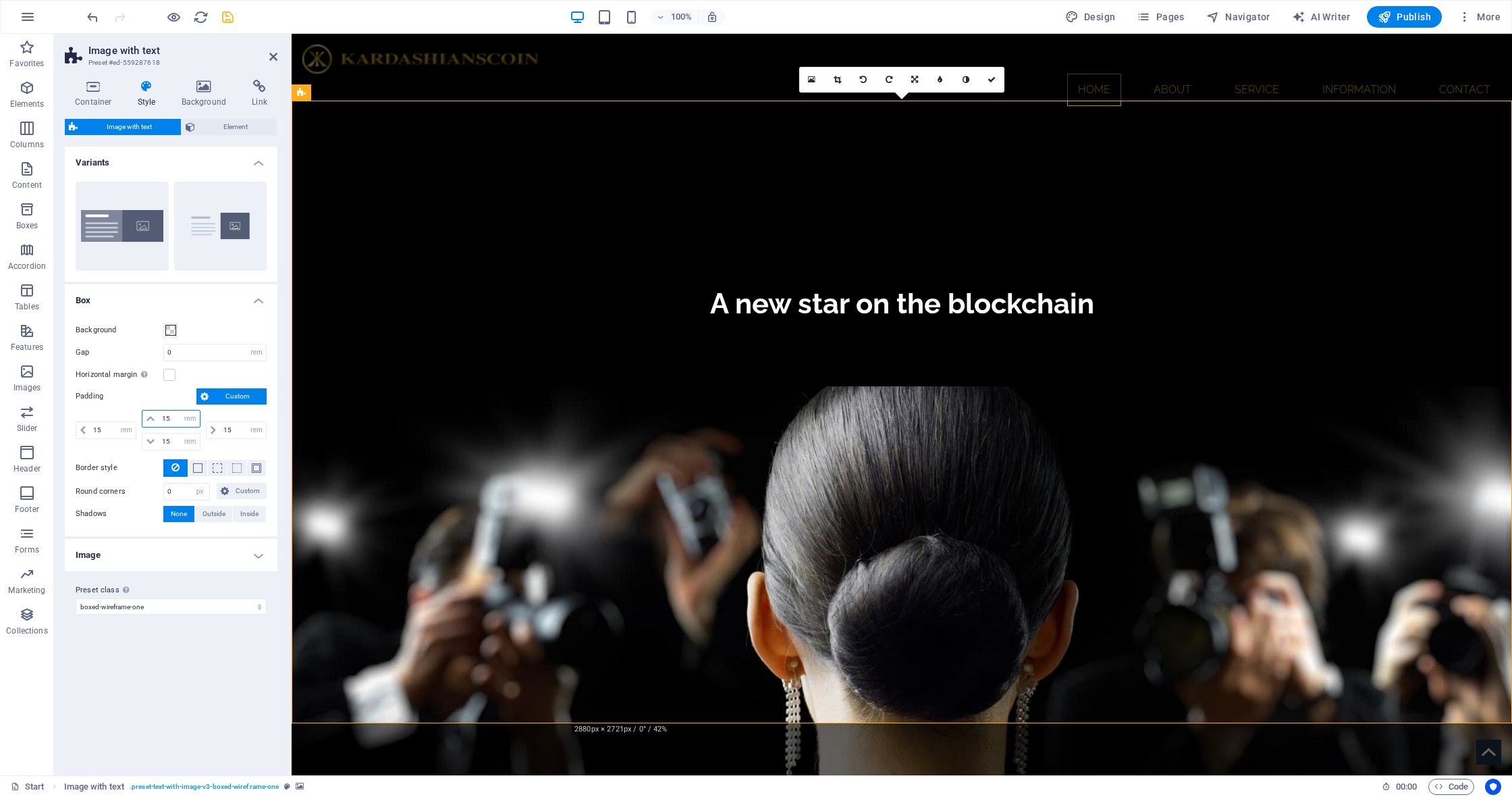
click at [178, 420] on input "15" at bounding box center [179, 418] width 41 height 16
type input "20"
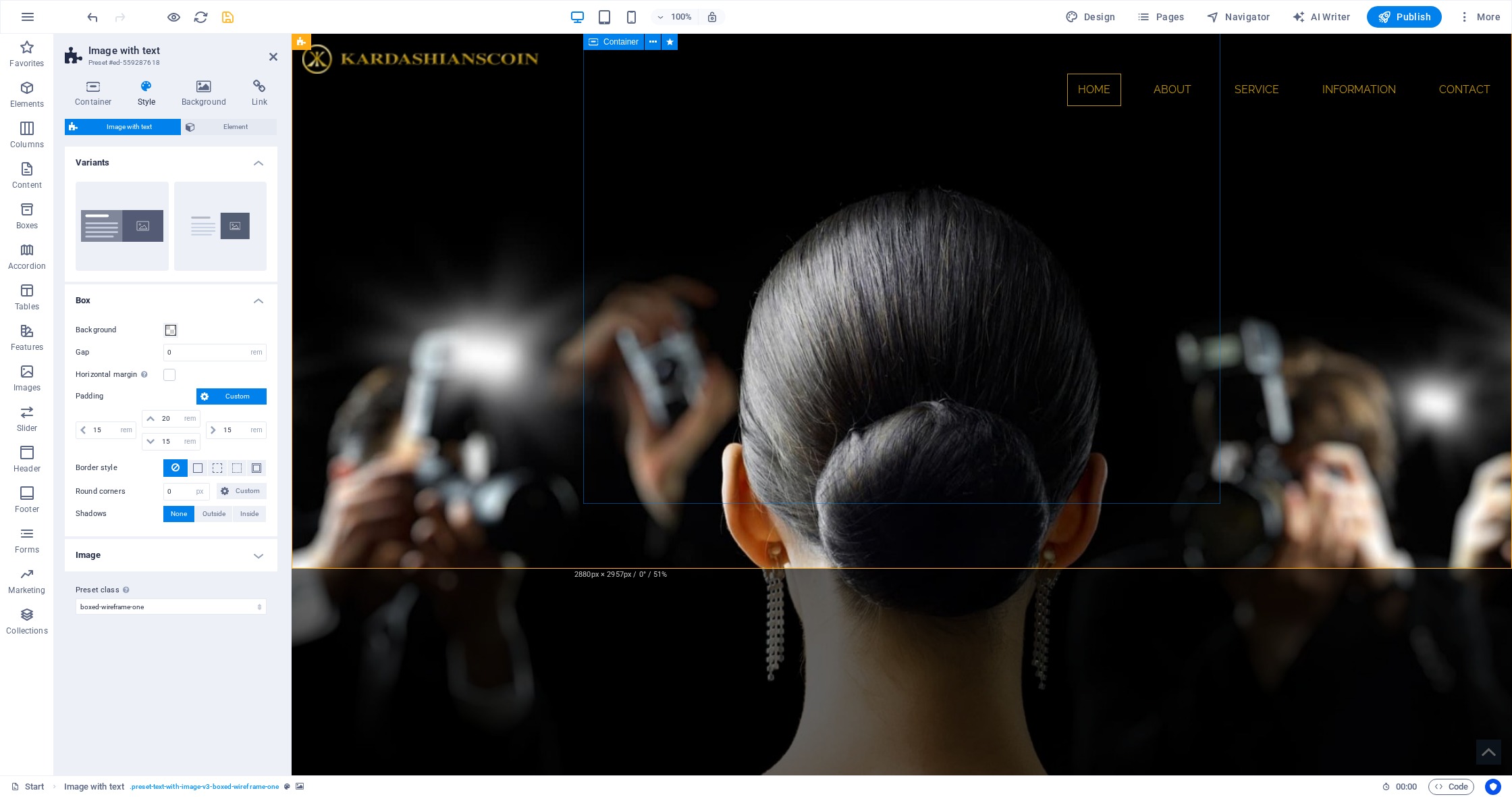
scroll to position [1593, 0]
click at [154, 400] on label "Padding" at bounding box center [119, 396] width 87 height 16
click at [237, 398] on span "Custom" at bounding box center [238, 396] width 51 height 16
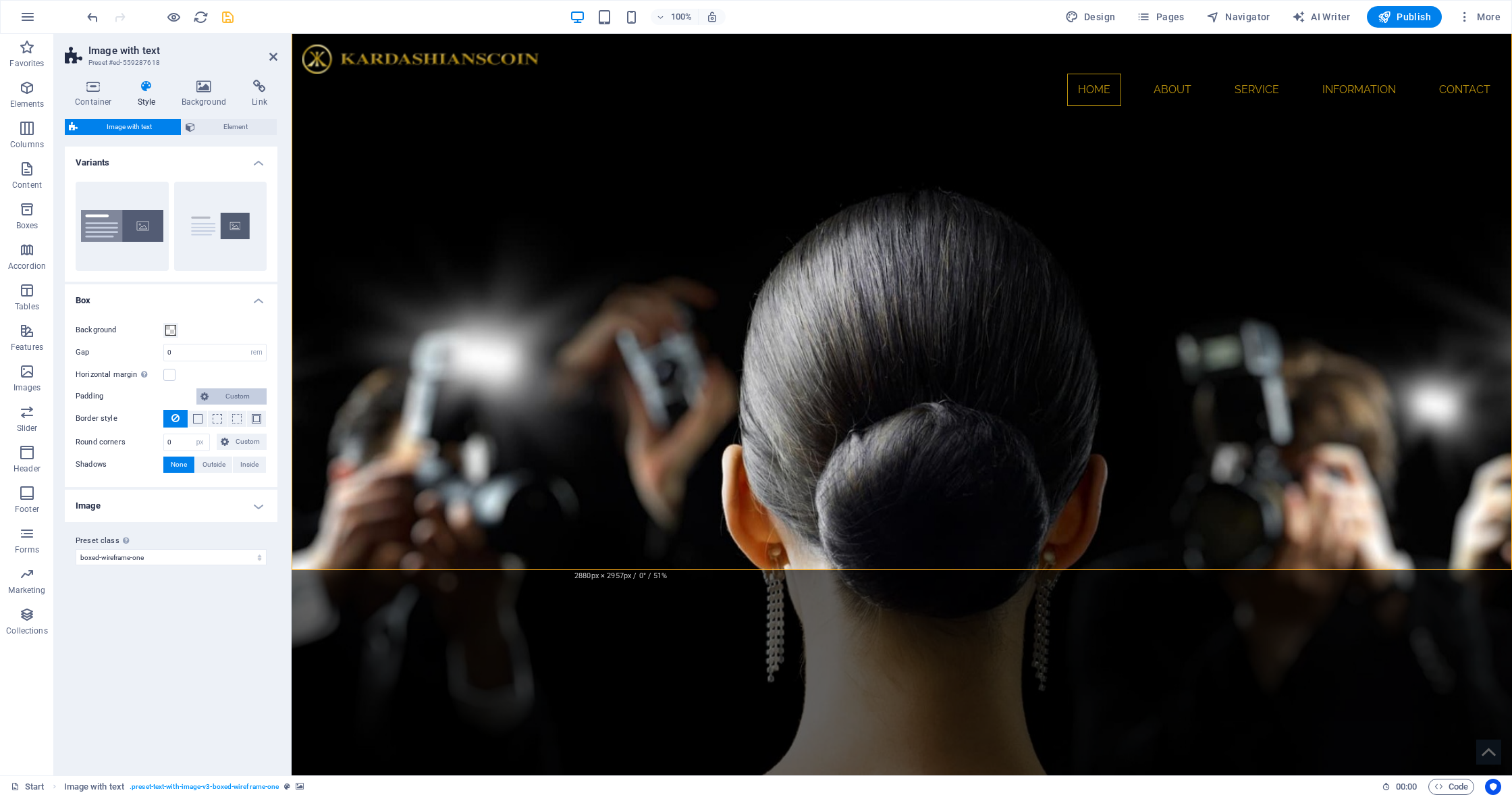
click at [228, 396] on span "Custom" at bounding box center [238, 396] width 51 height 16
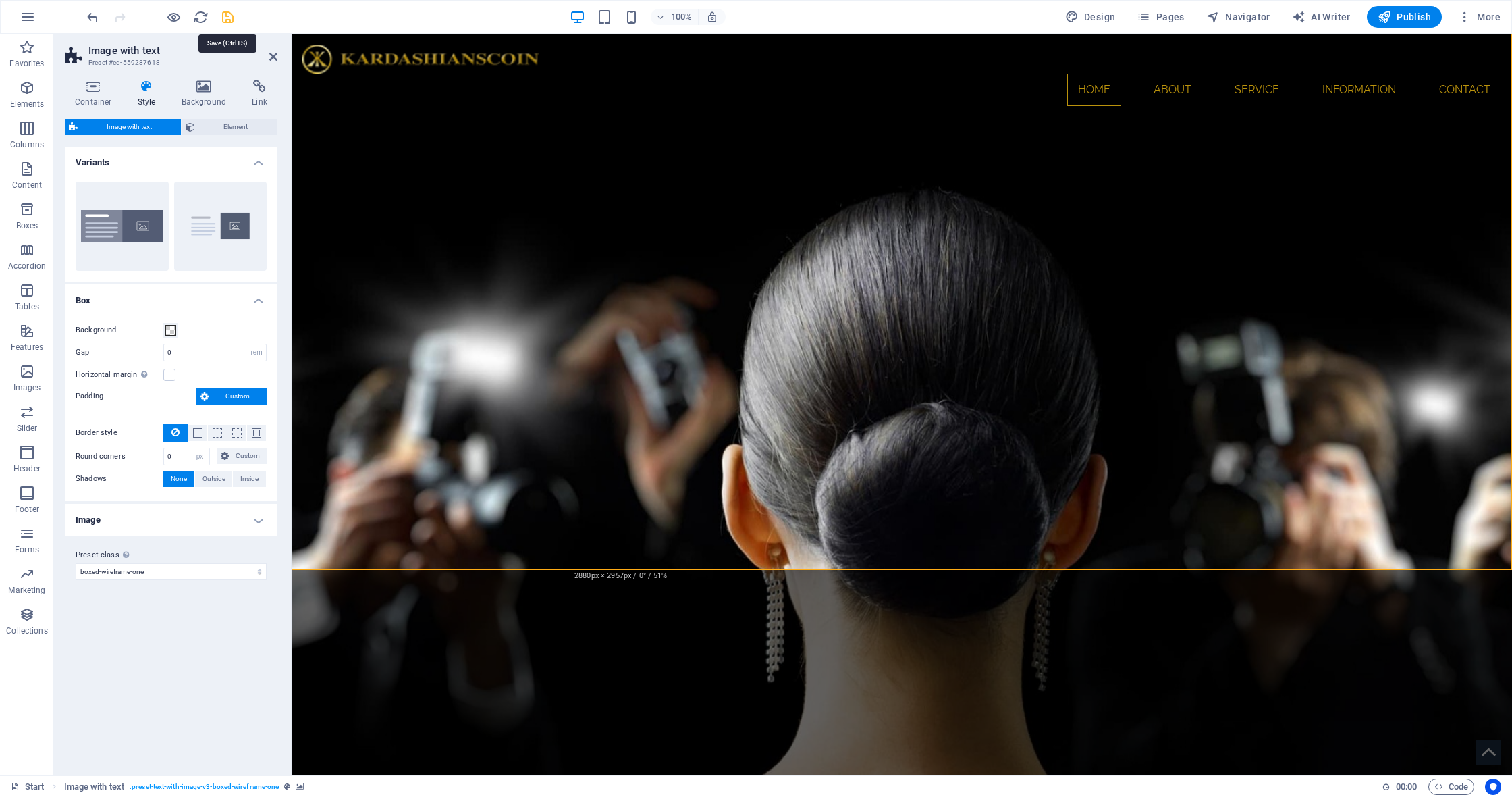
click at [229, 19] on icon "save" at bounding box center [228, 17] width 15 height 15
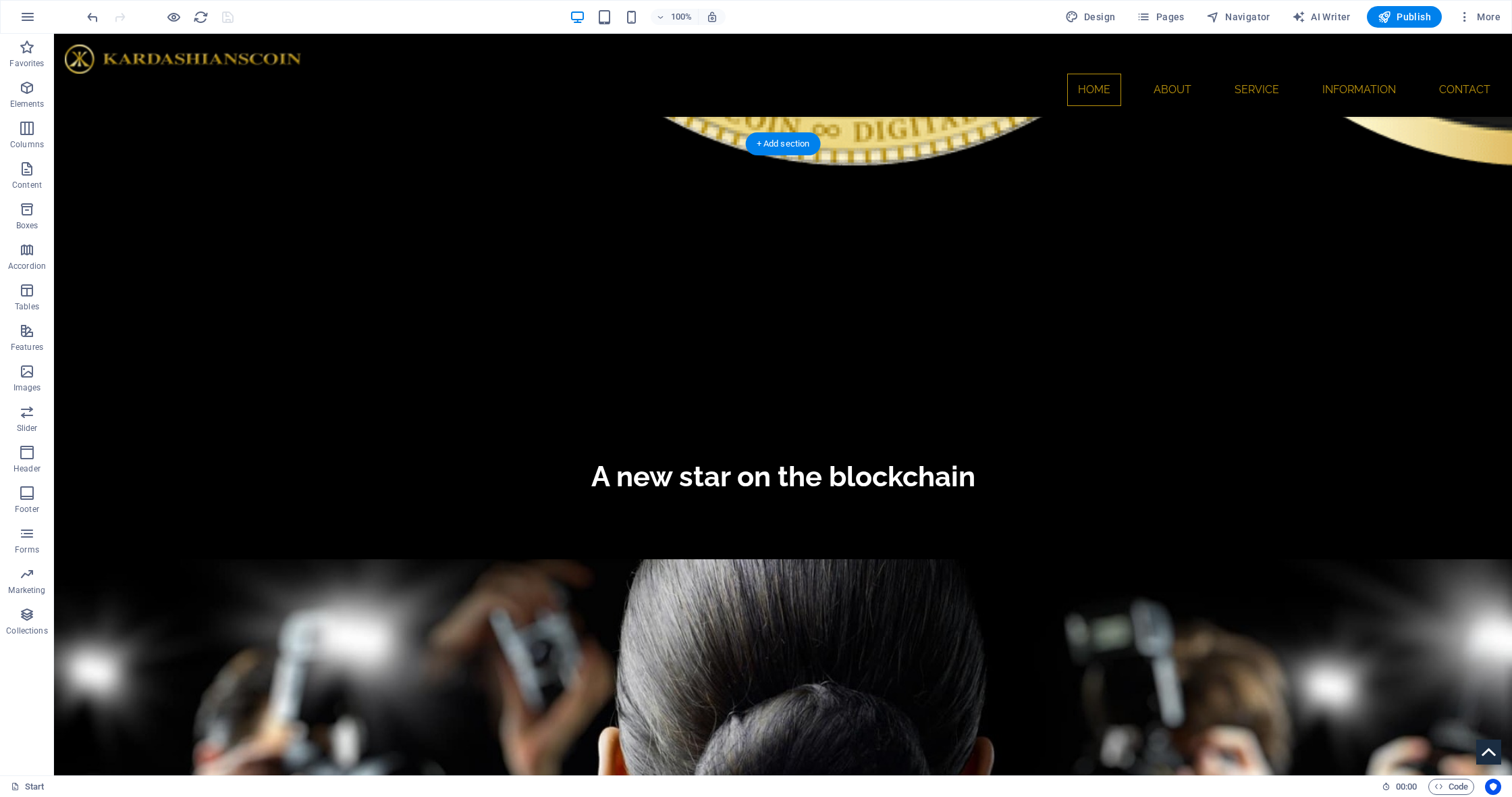
scroll to position [1339, 0]
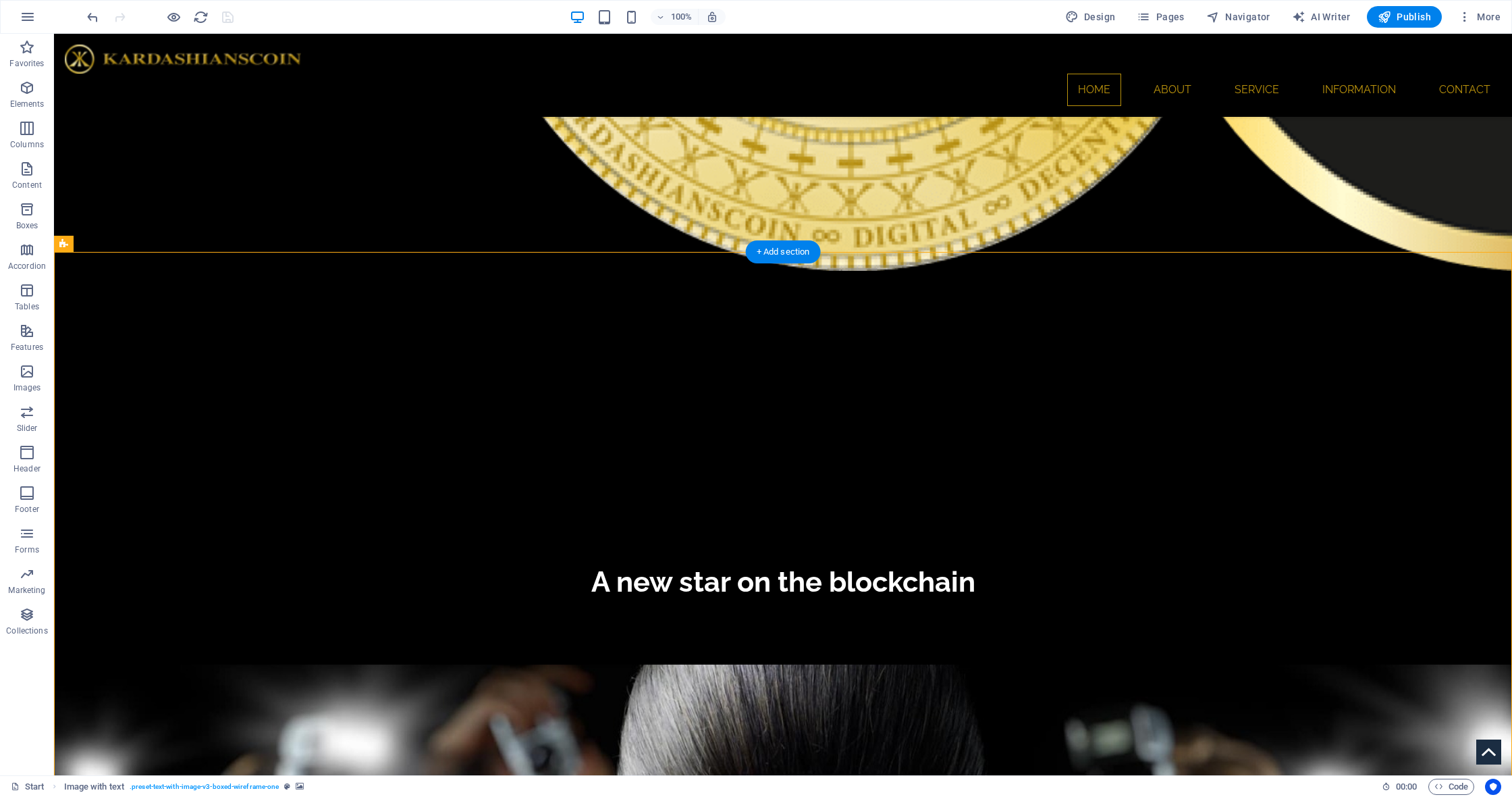
scroll to position [1314, 0]
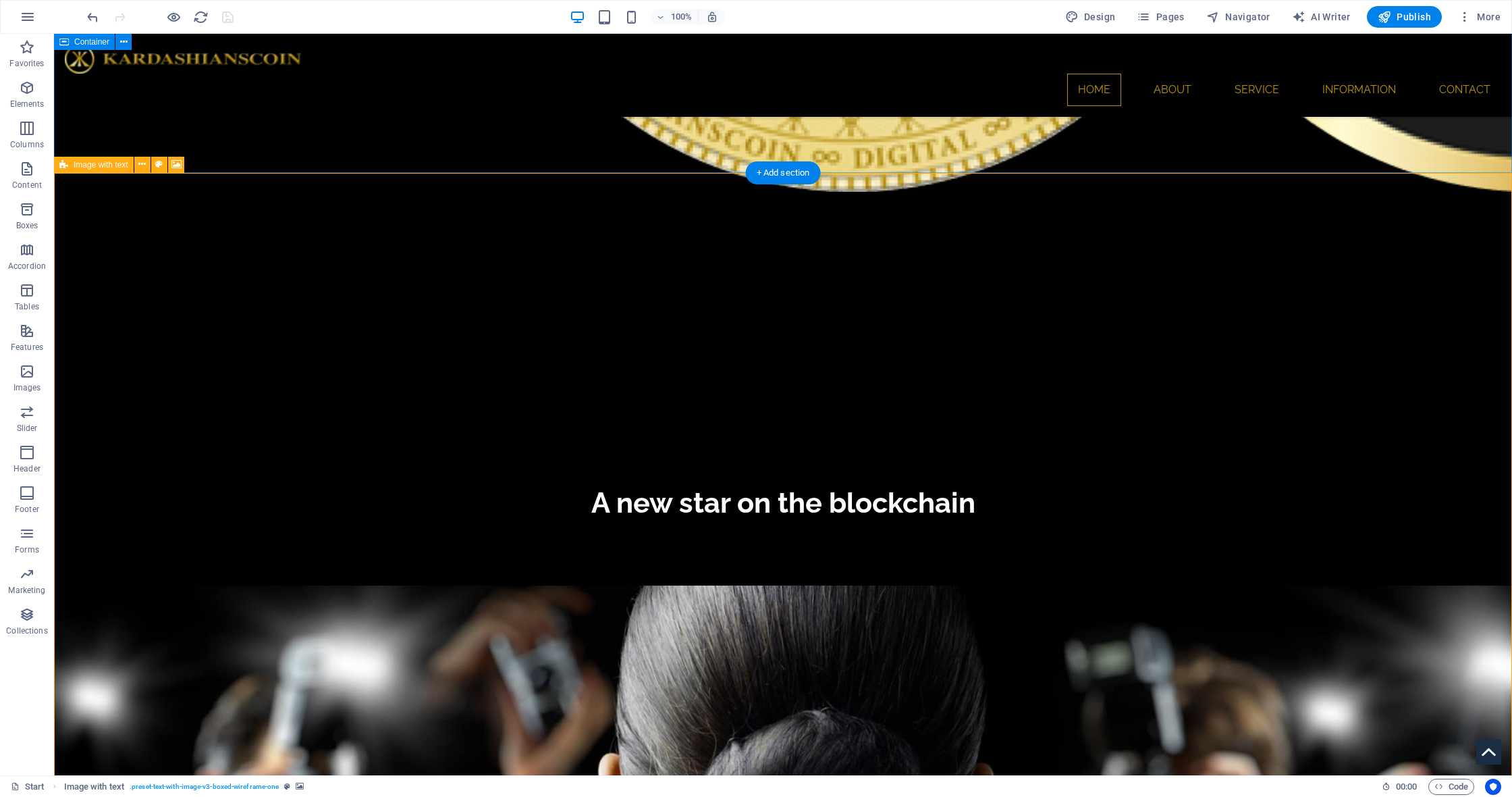
click at [69, 164] on div "Image with text" at bounding box center [94, 164] width 80 height 16
select select "rem"
select select "px"
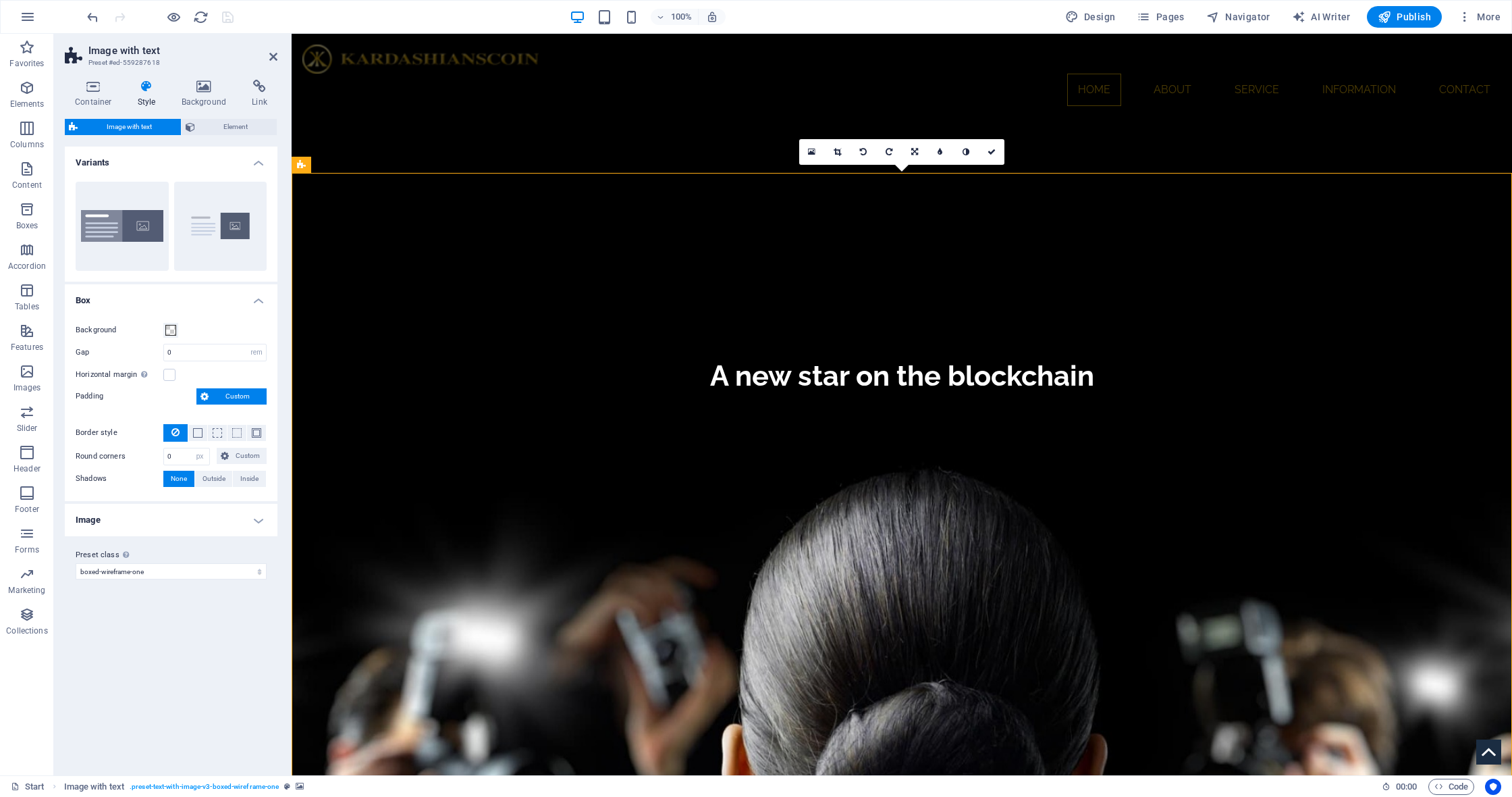
click at [257, 521] on h4 "Image" at bounding box center [171, 520] width 212 height 32
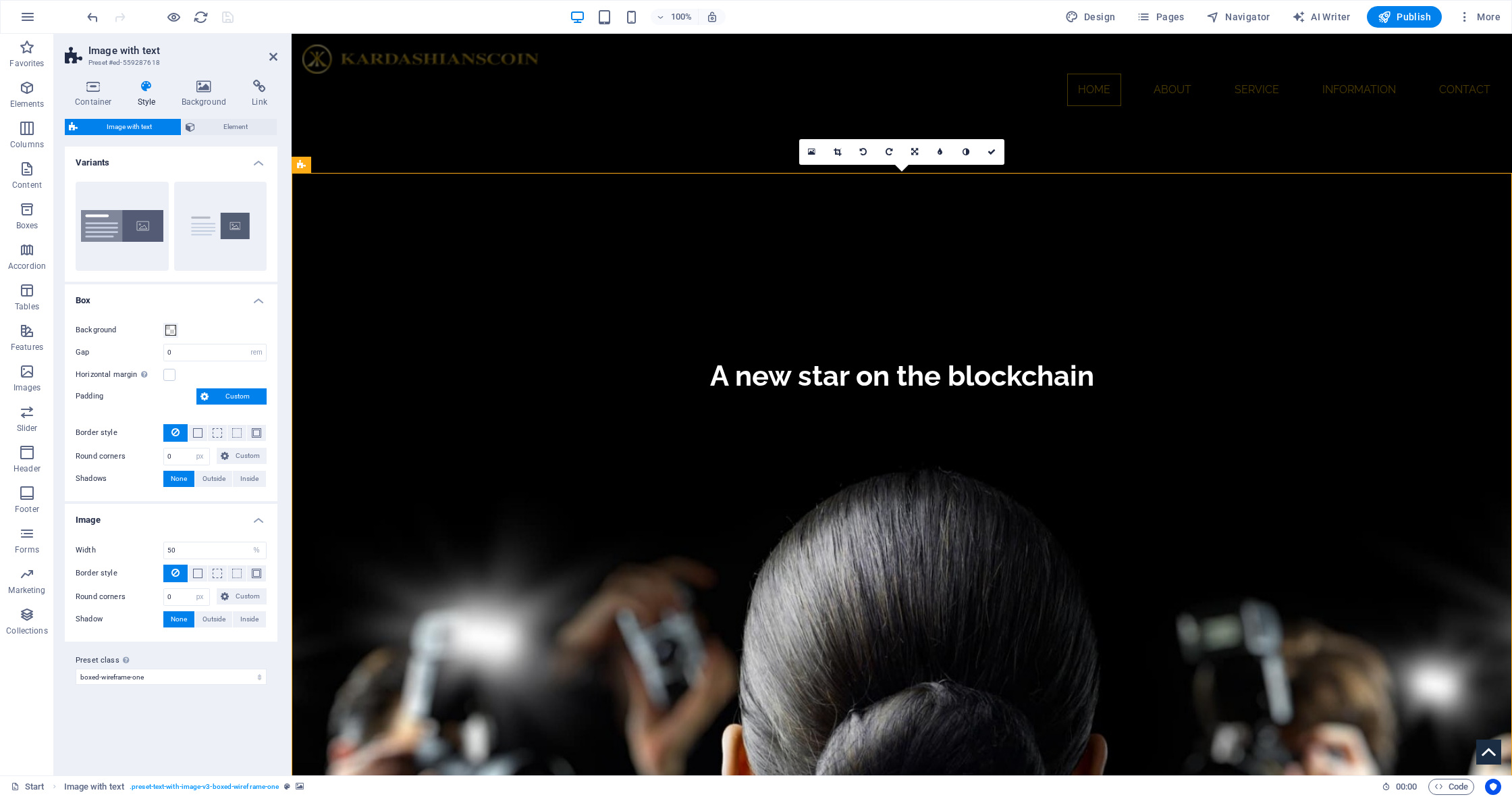
click at [257, 521] on h4 "Image" at bounding box center [171, 516] width 212 height 25
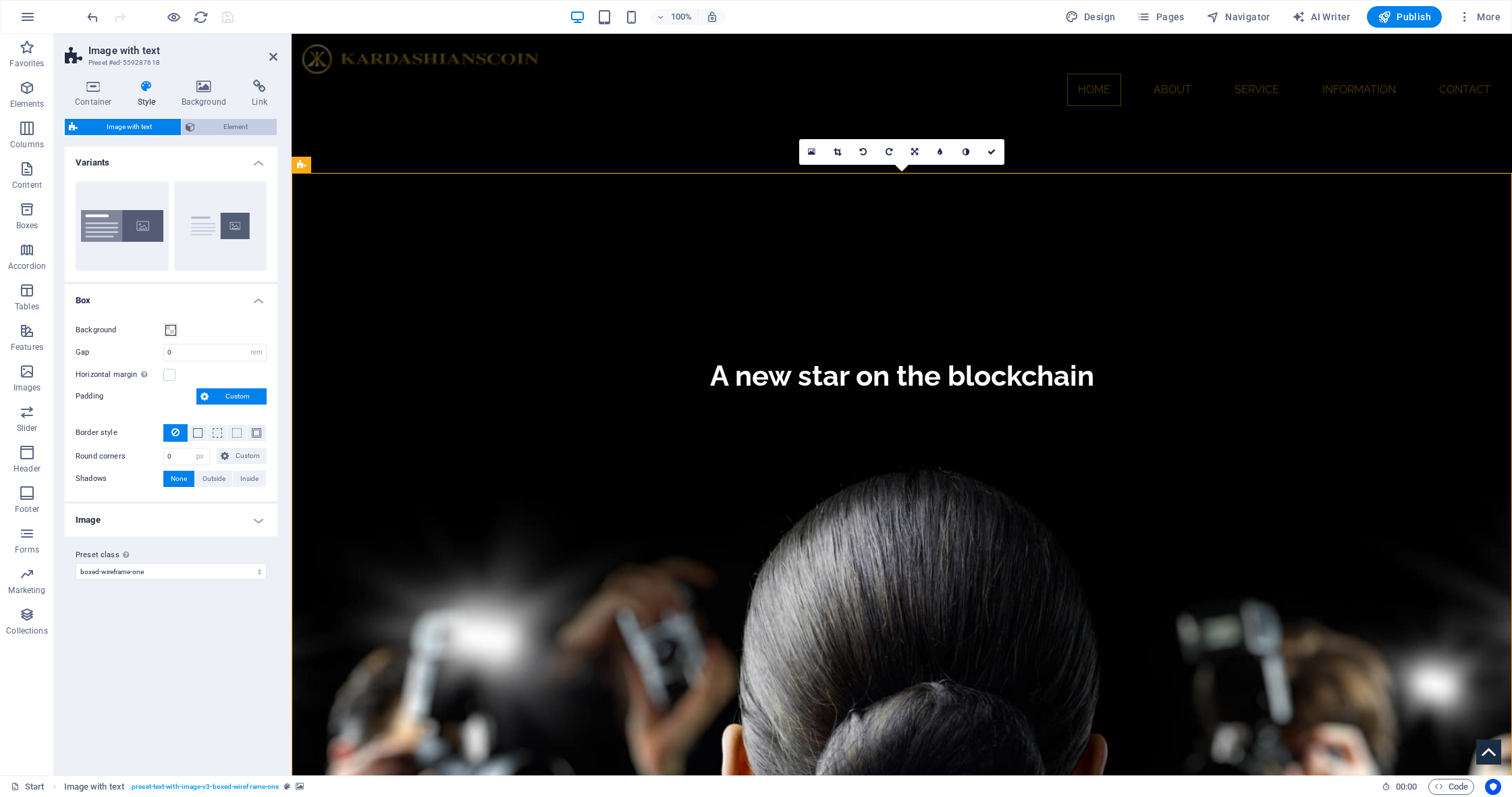
click at [235, 123] on span "Element" at bounding box center [235, 127] width 74 height 16
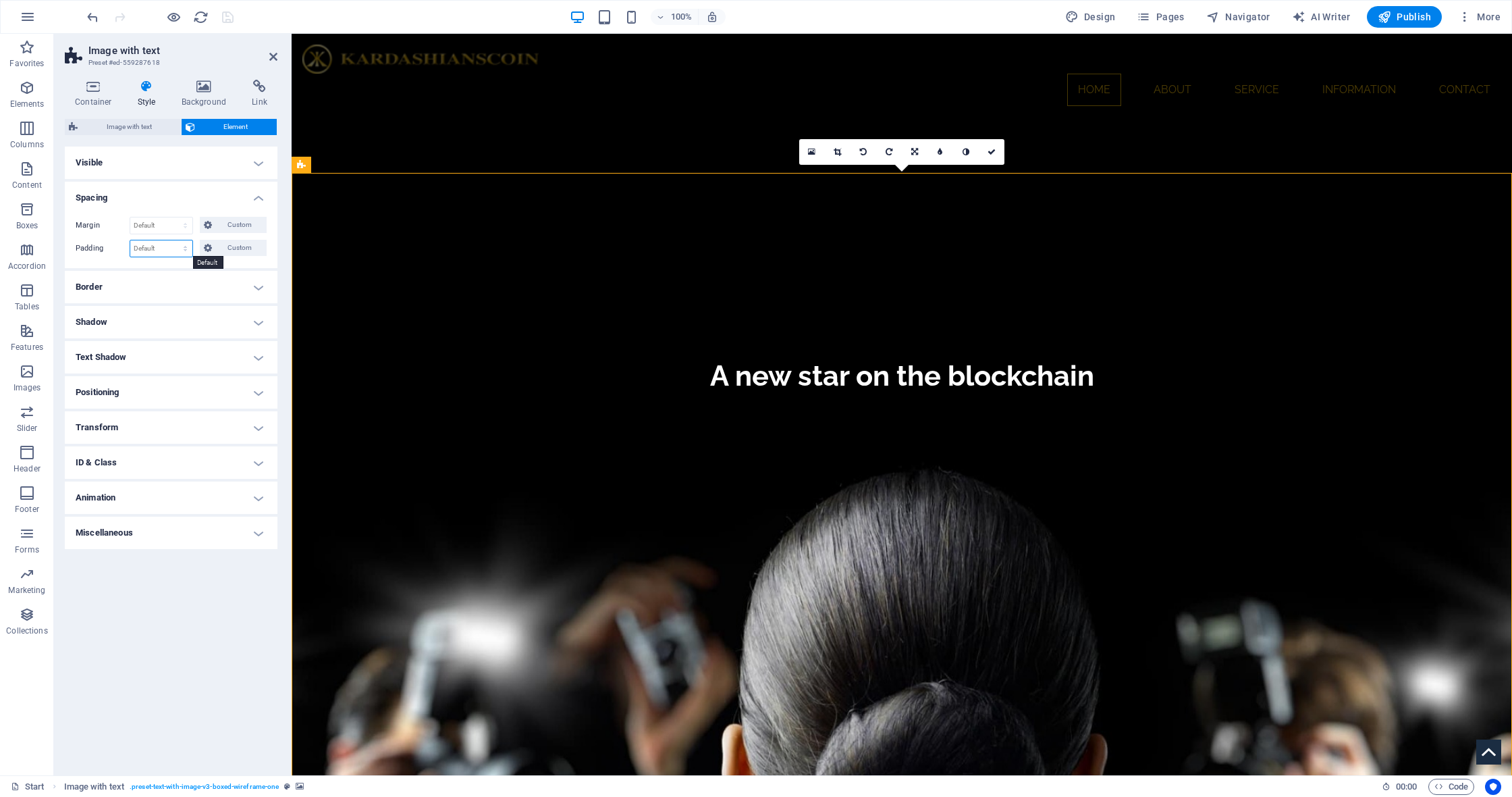
select select "rem"
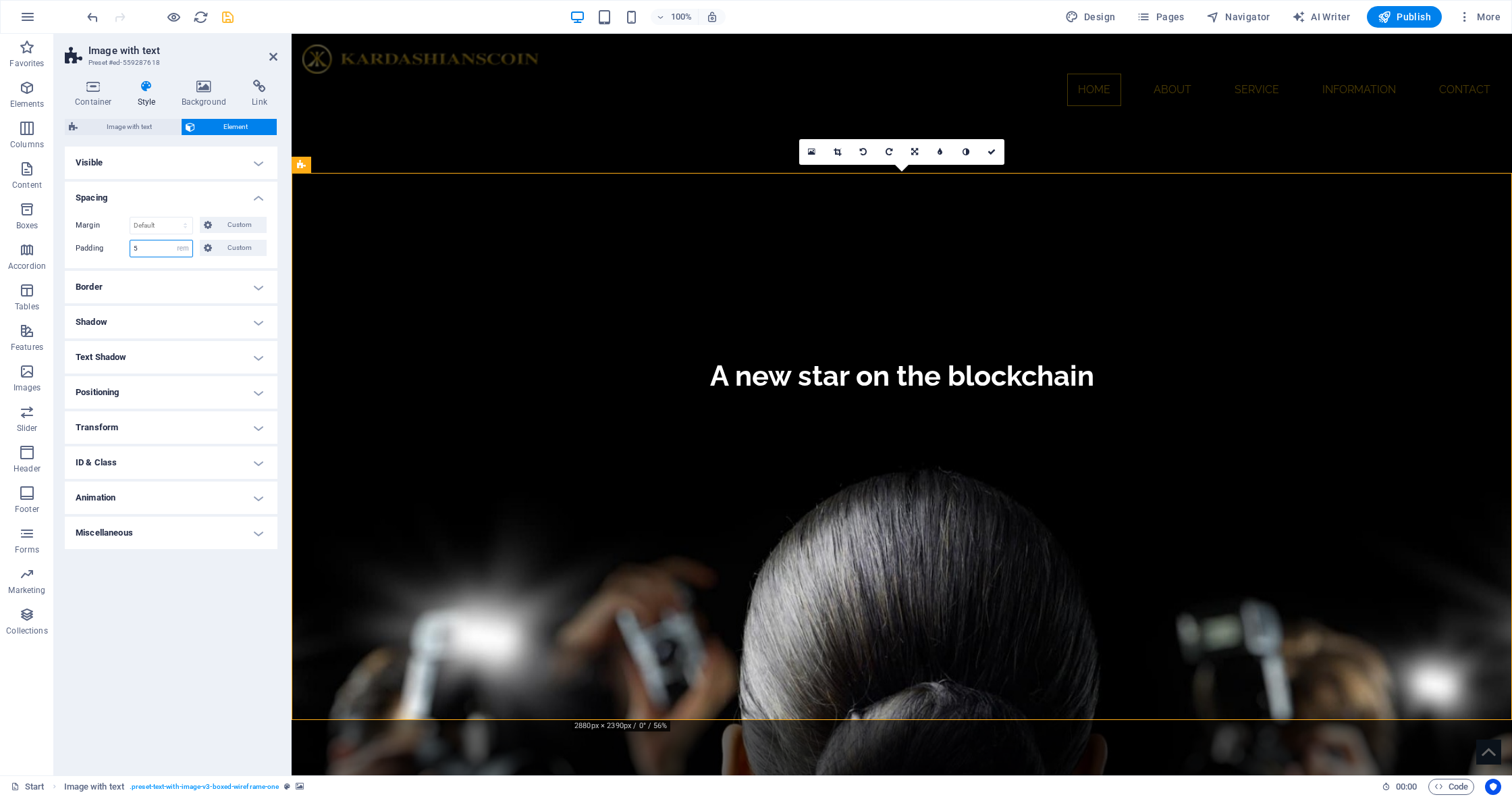
type input "5"
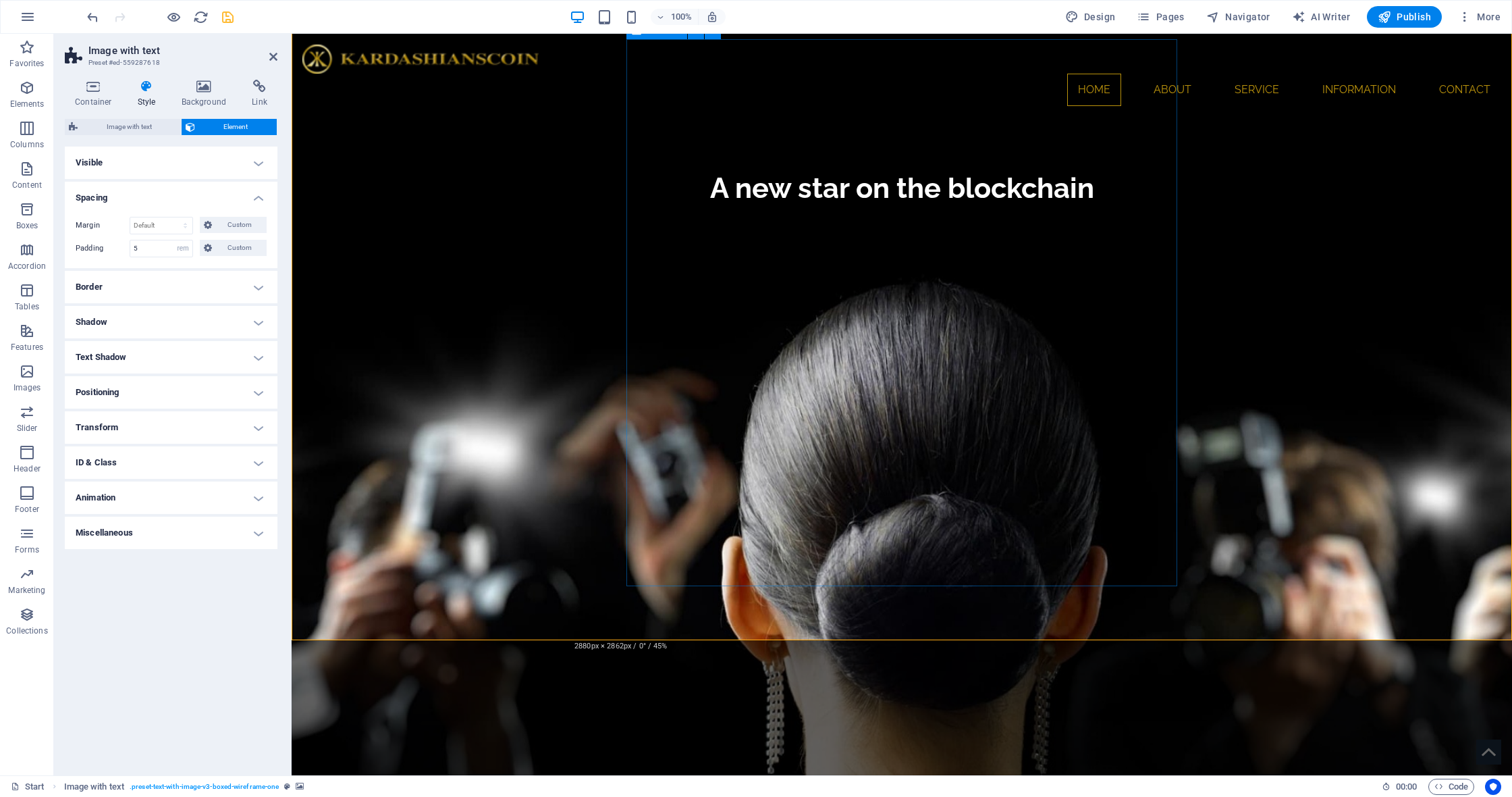
scroll to position [1501, 0]
click at [245, 246] on span "Custom" at bounding box center [239, 247] width 47 height 16
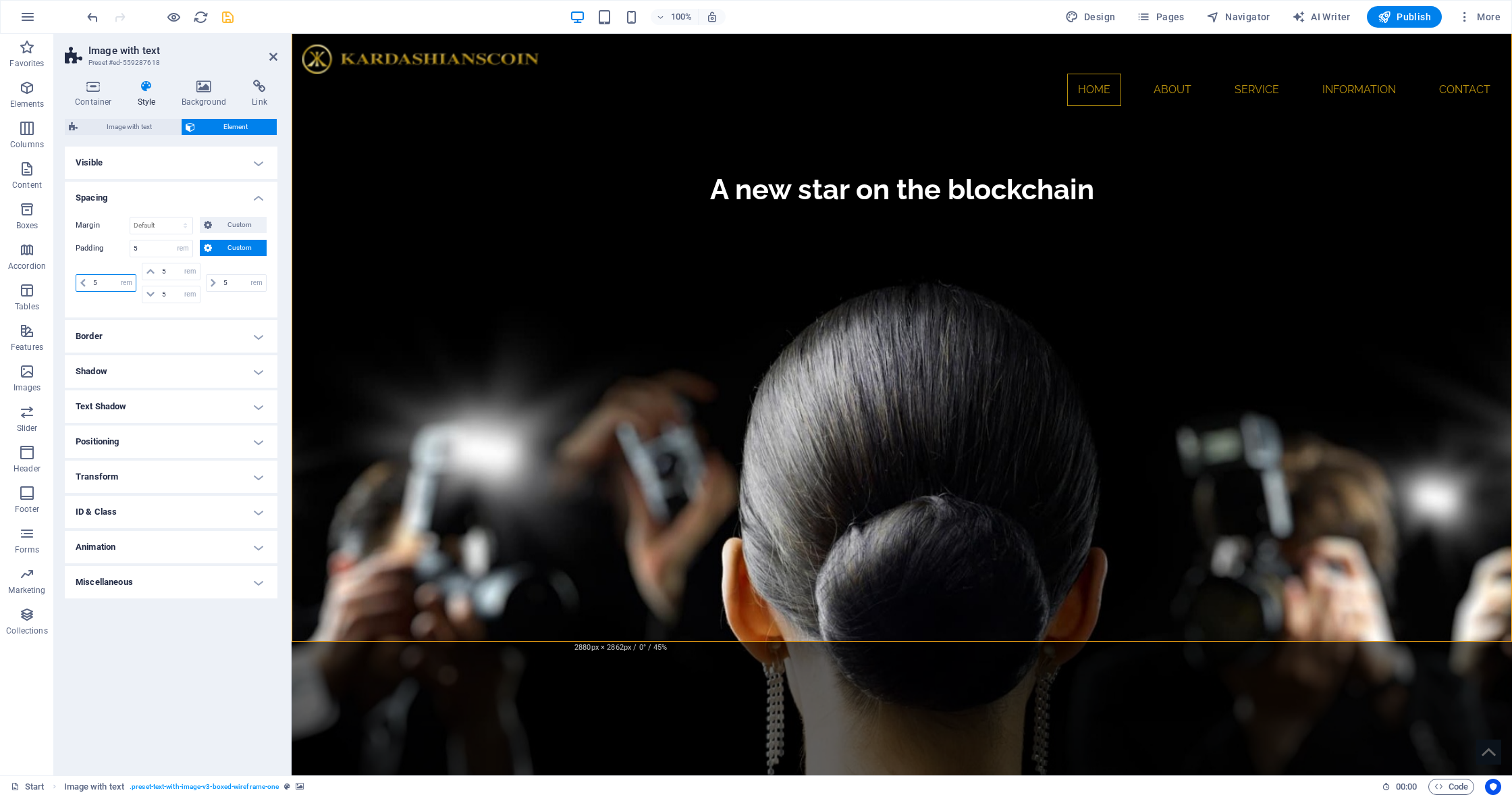
click at [109, 285] on input "5" at bounding box center [113, 282] width 46 height 16
type input "0"
select select "DISABLED_OPTION_VALUE"
type input "0"
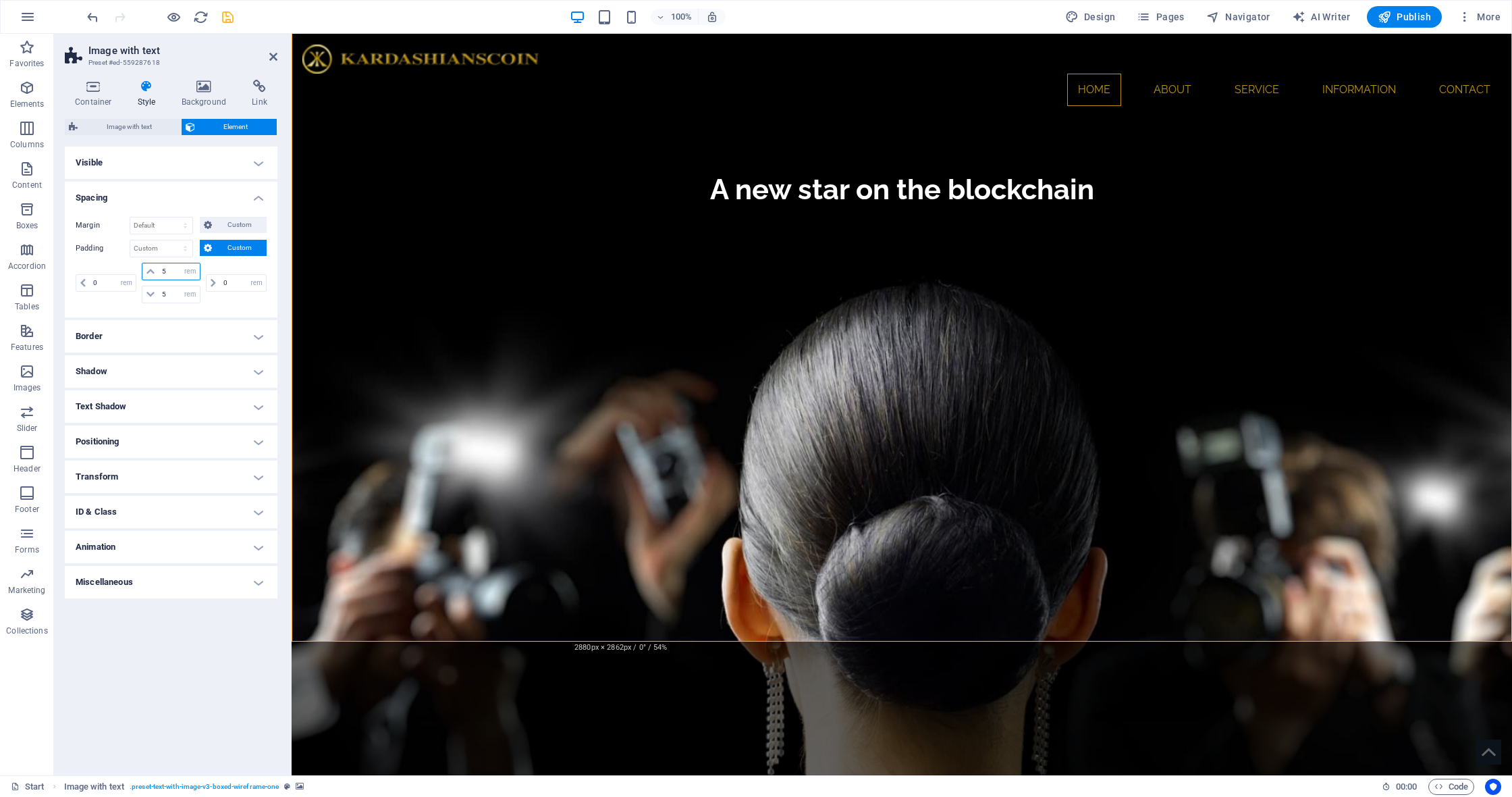
click at [175, 274] on input "5" at bounding box center [179, 271] width 41 height 16
type input "6"
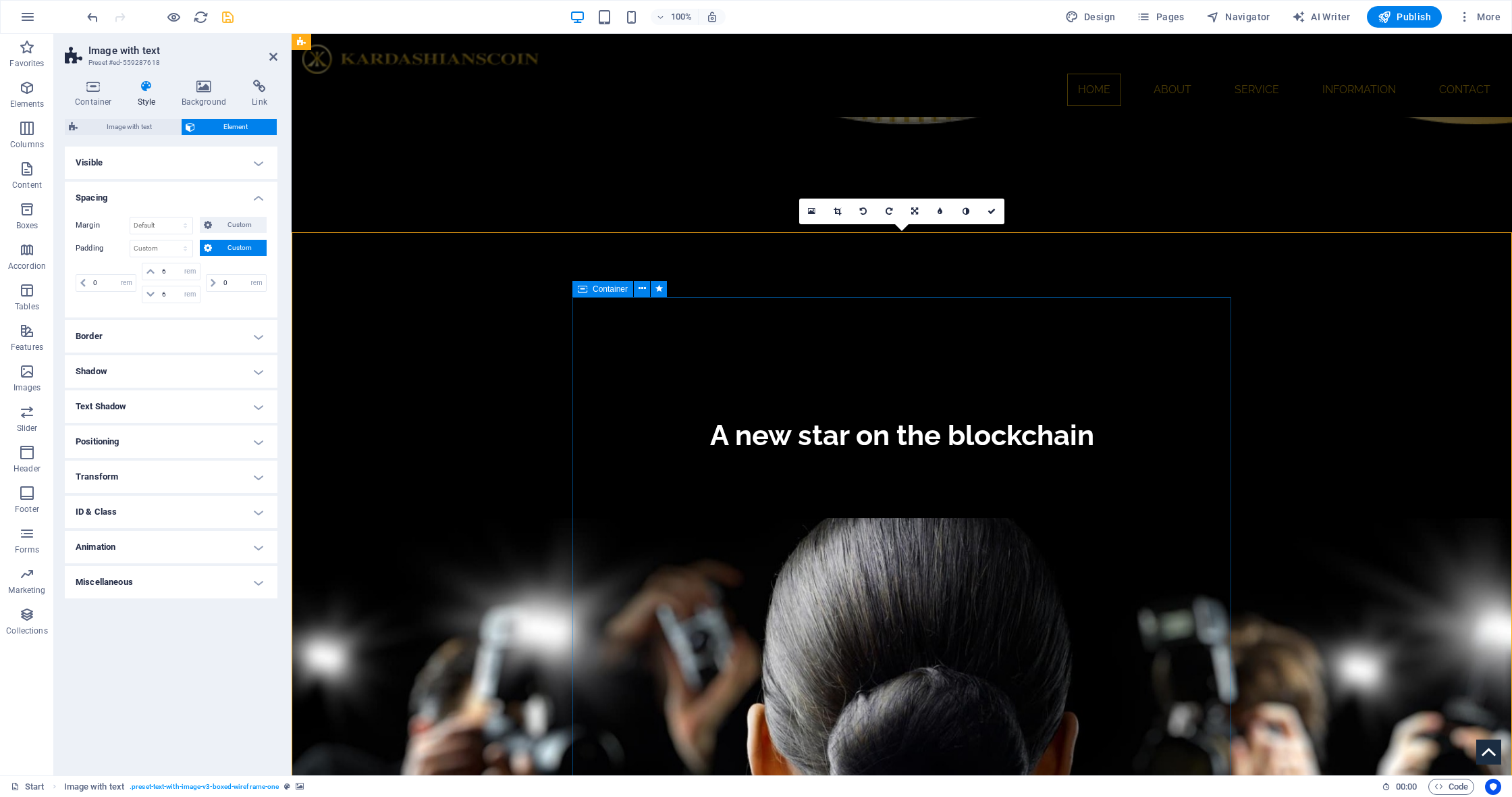
scroll to position [1227, 0]
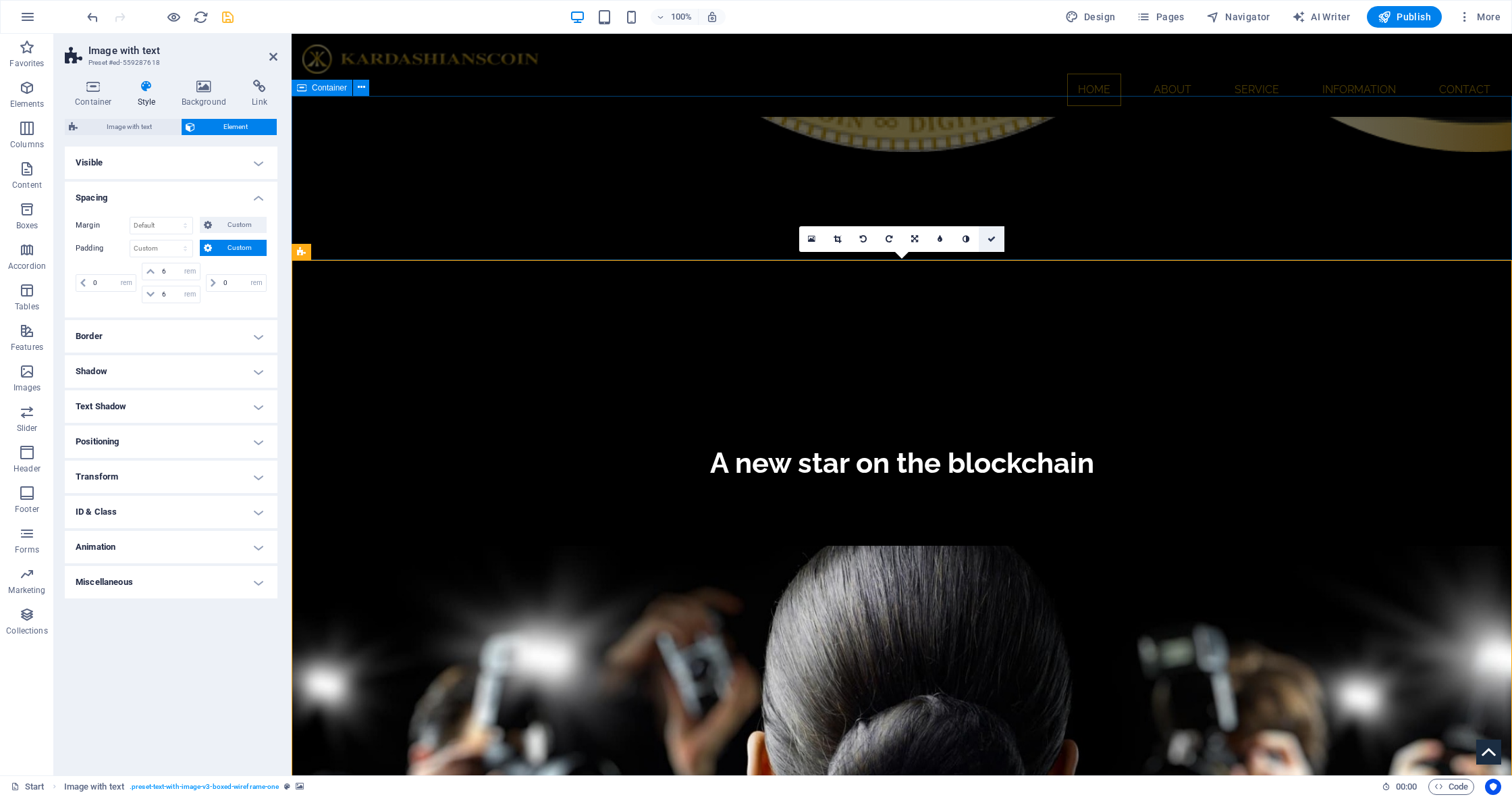
click at [990, 238] on icon at bounding box center [992, 240] width 8 height 8
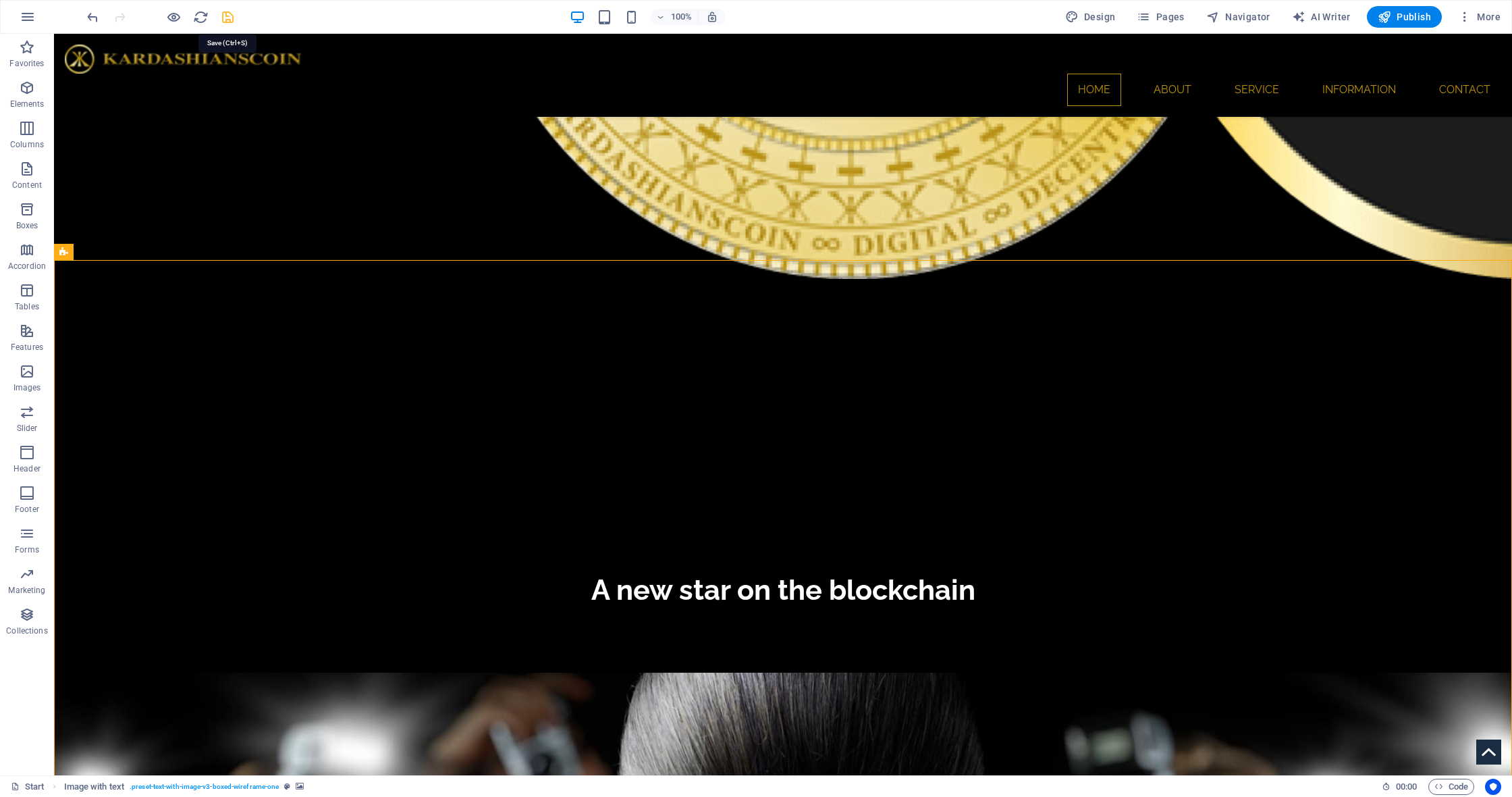
click at [226, 16] on icon "save" at bounding box center [228, 17] width 15 height 15
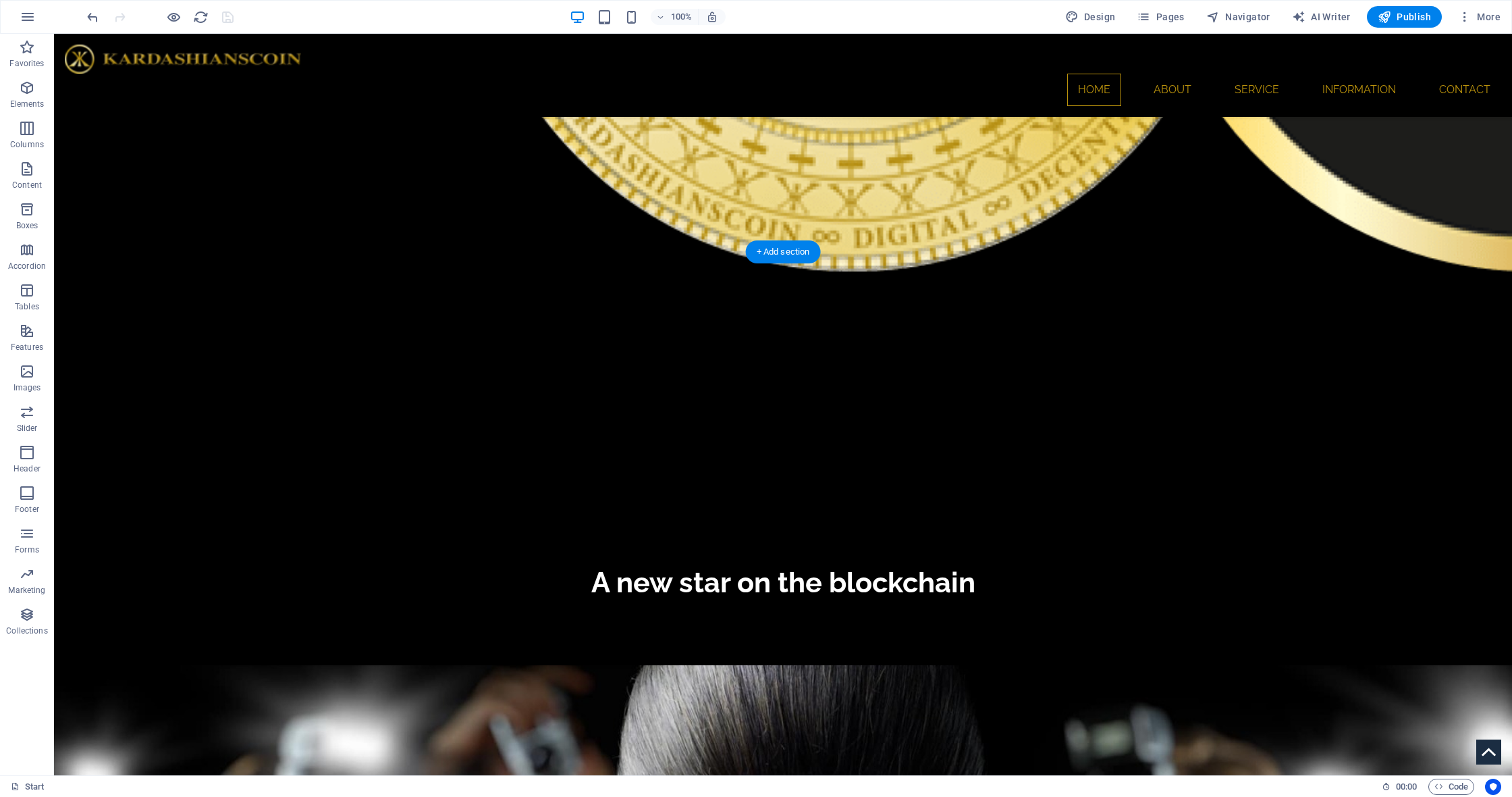
scroll to position [1234, 0]
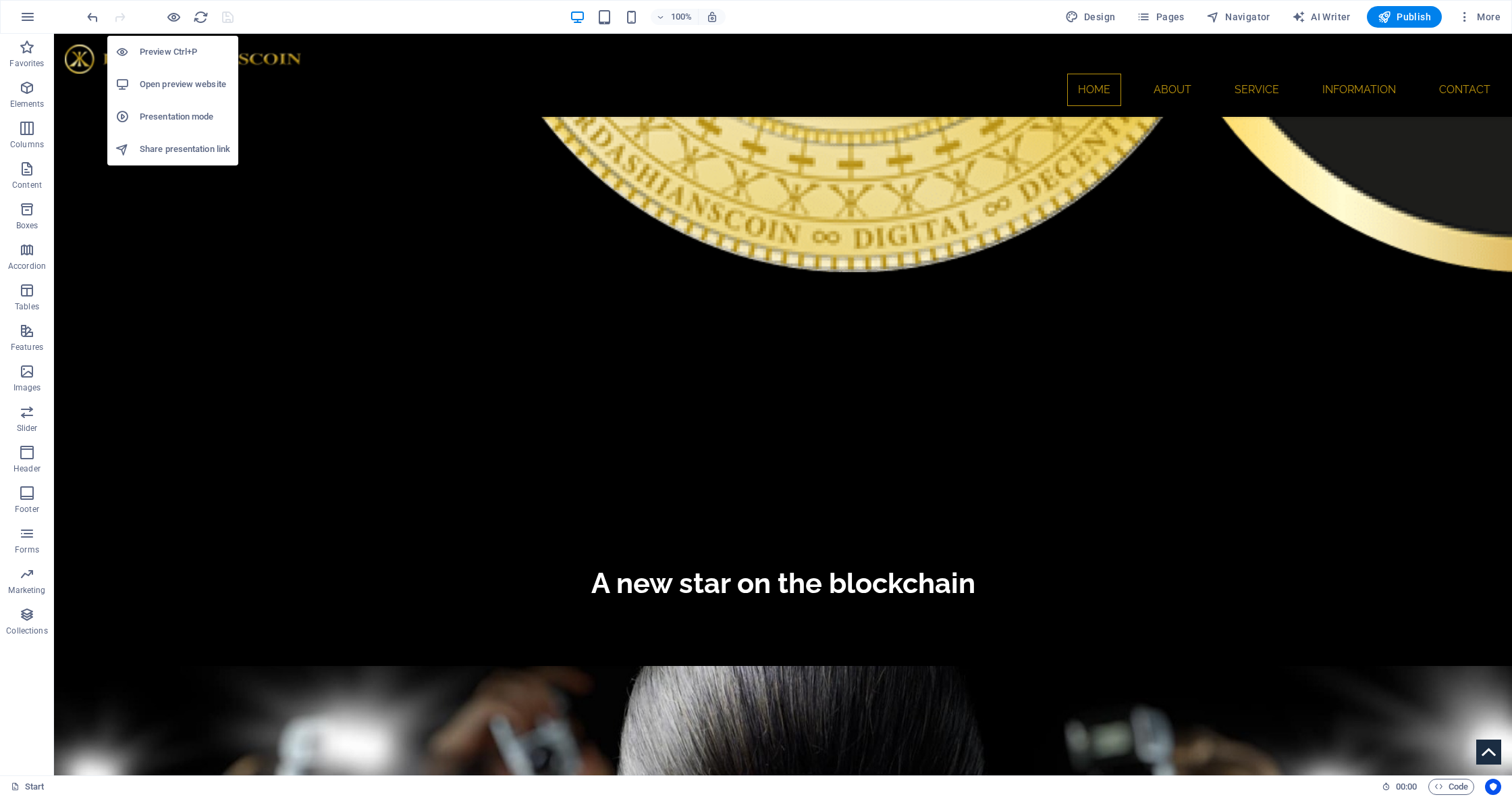
click at [170, 82] on h6 "Open preview website" at bounding box center [184, 84] width 90 height 16
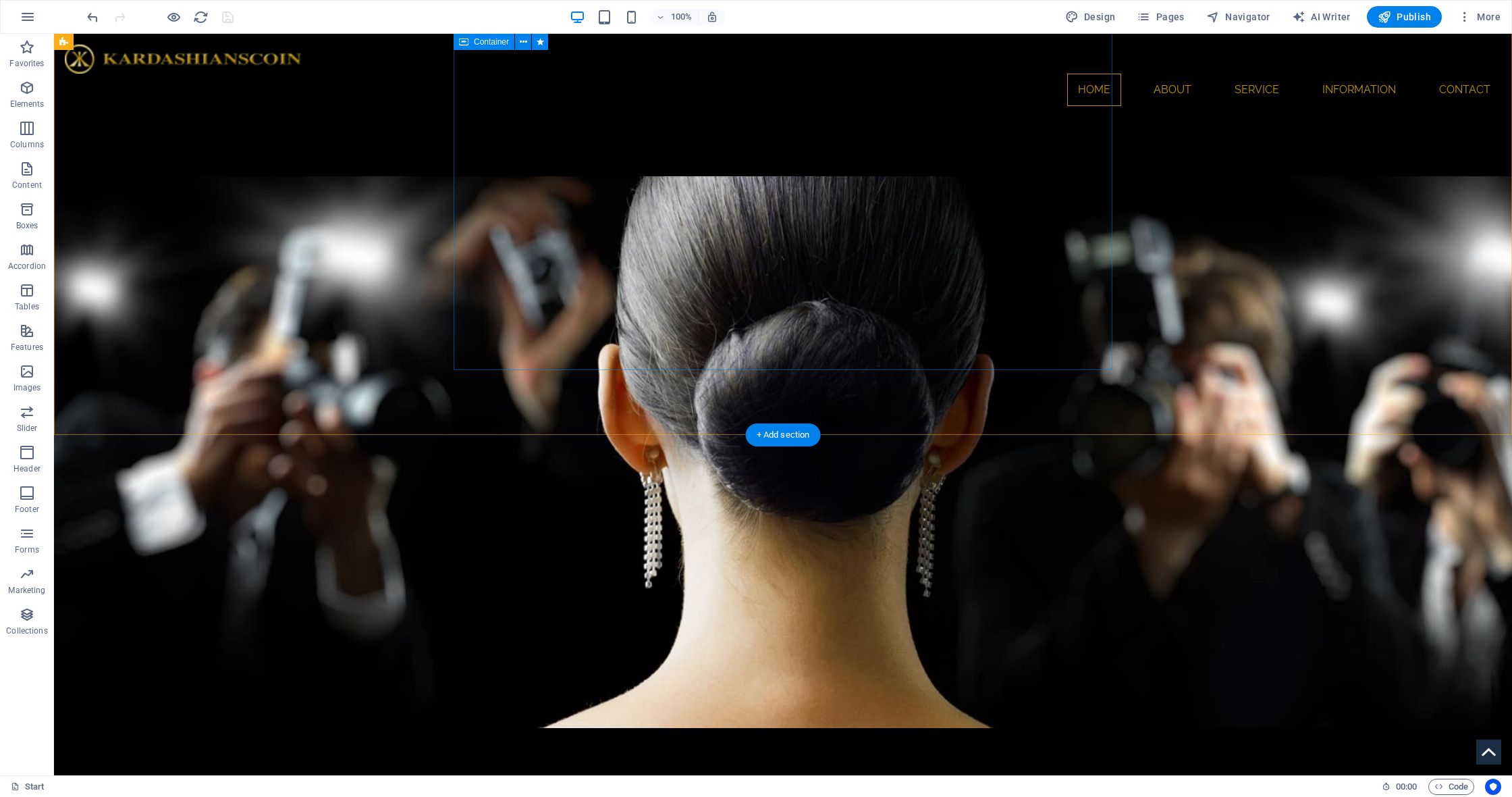
scroll to position [1721, 0]
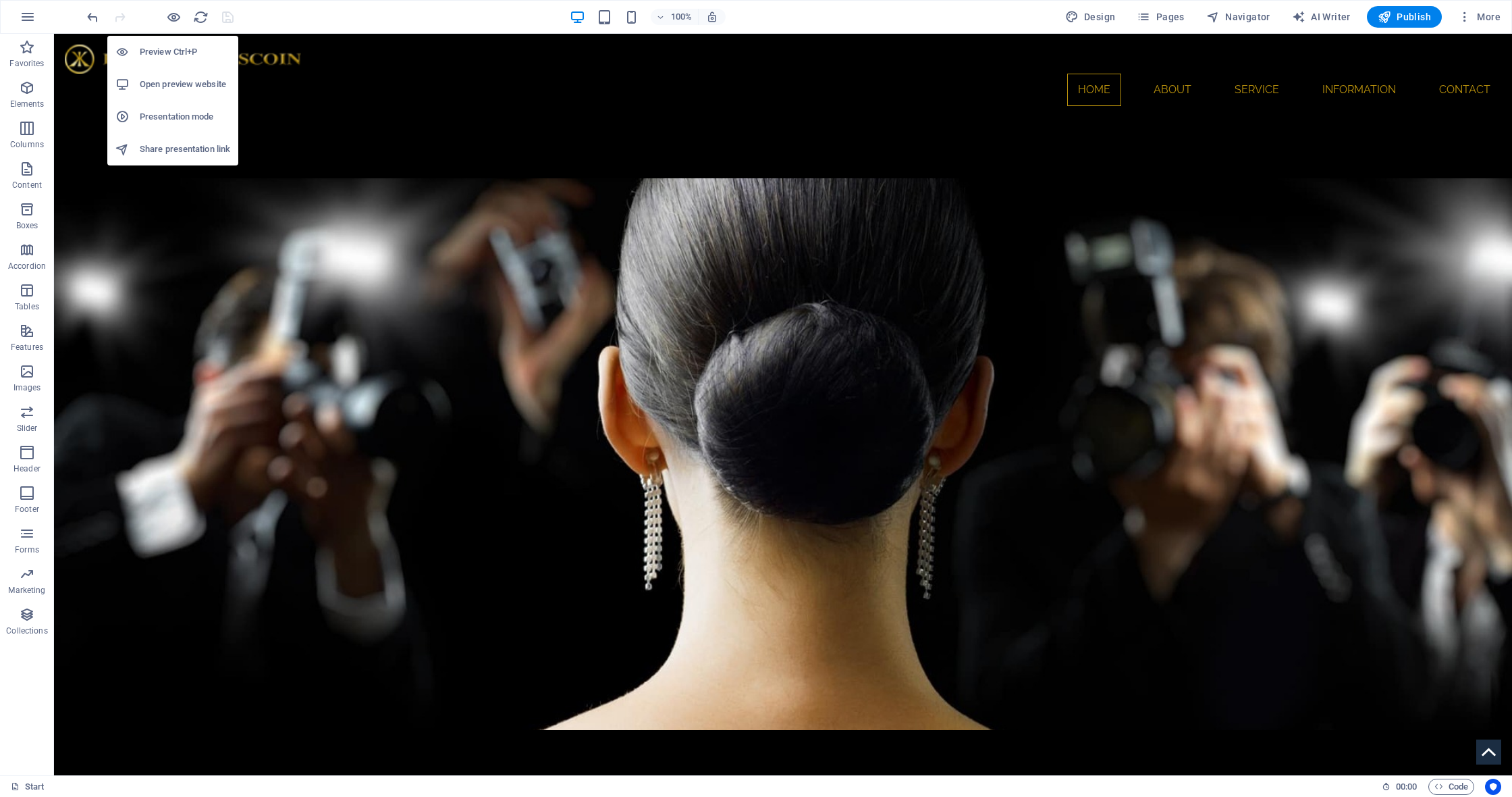
click at [178, 80] on h6 "Open preview website" at bounding box center [184, 84] width 90 height 16
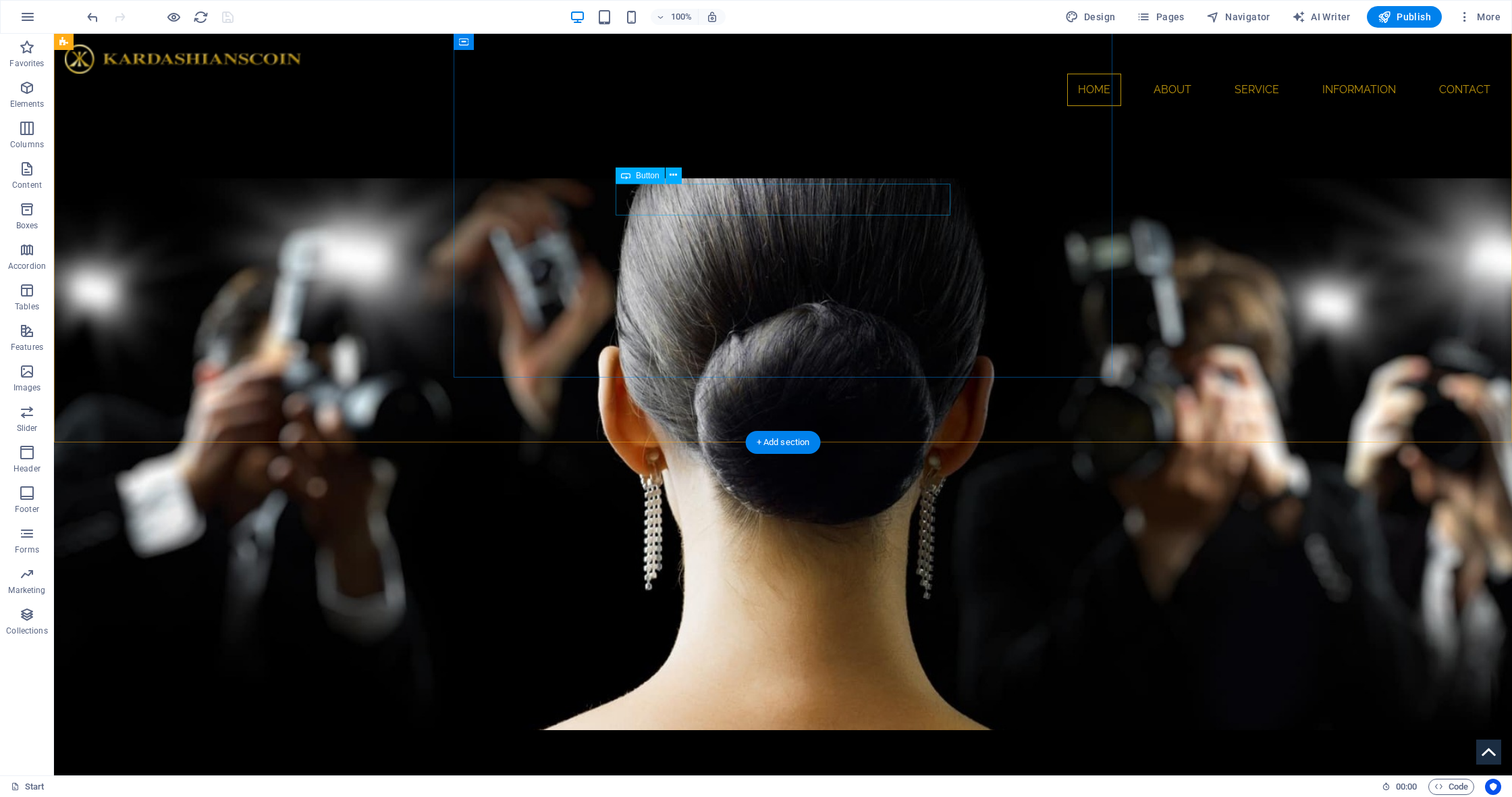
click at [646, 174] on span "Button" at bounding box center [648, 176] width 24 height 8
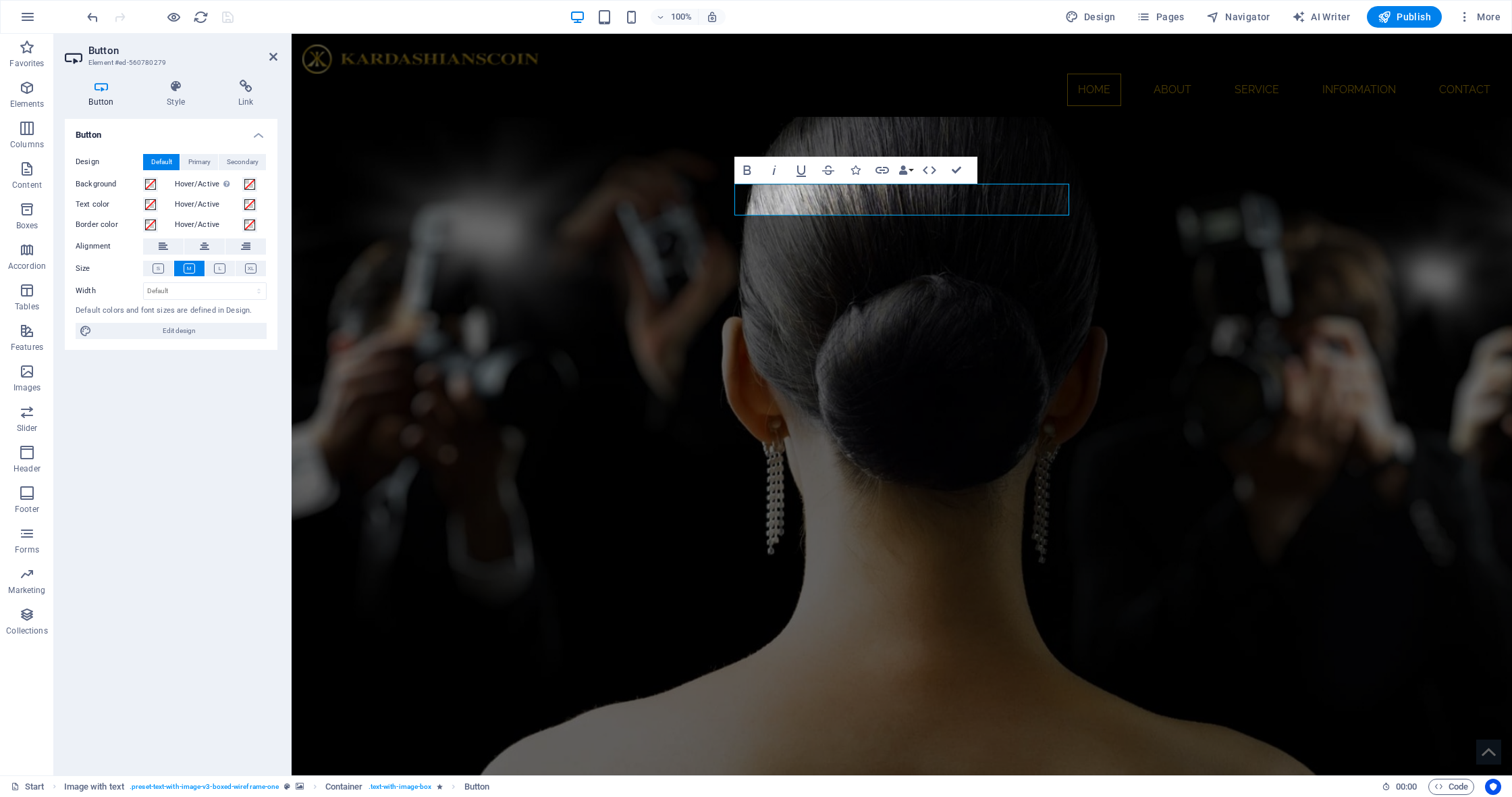
click at [102, 90] on icon at bounding box center [101, 87] width 73 height 14
click at [255, 90] on icon at bounding box center [245, 87] width 64 height 14
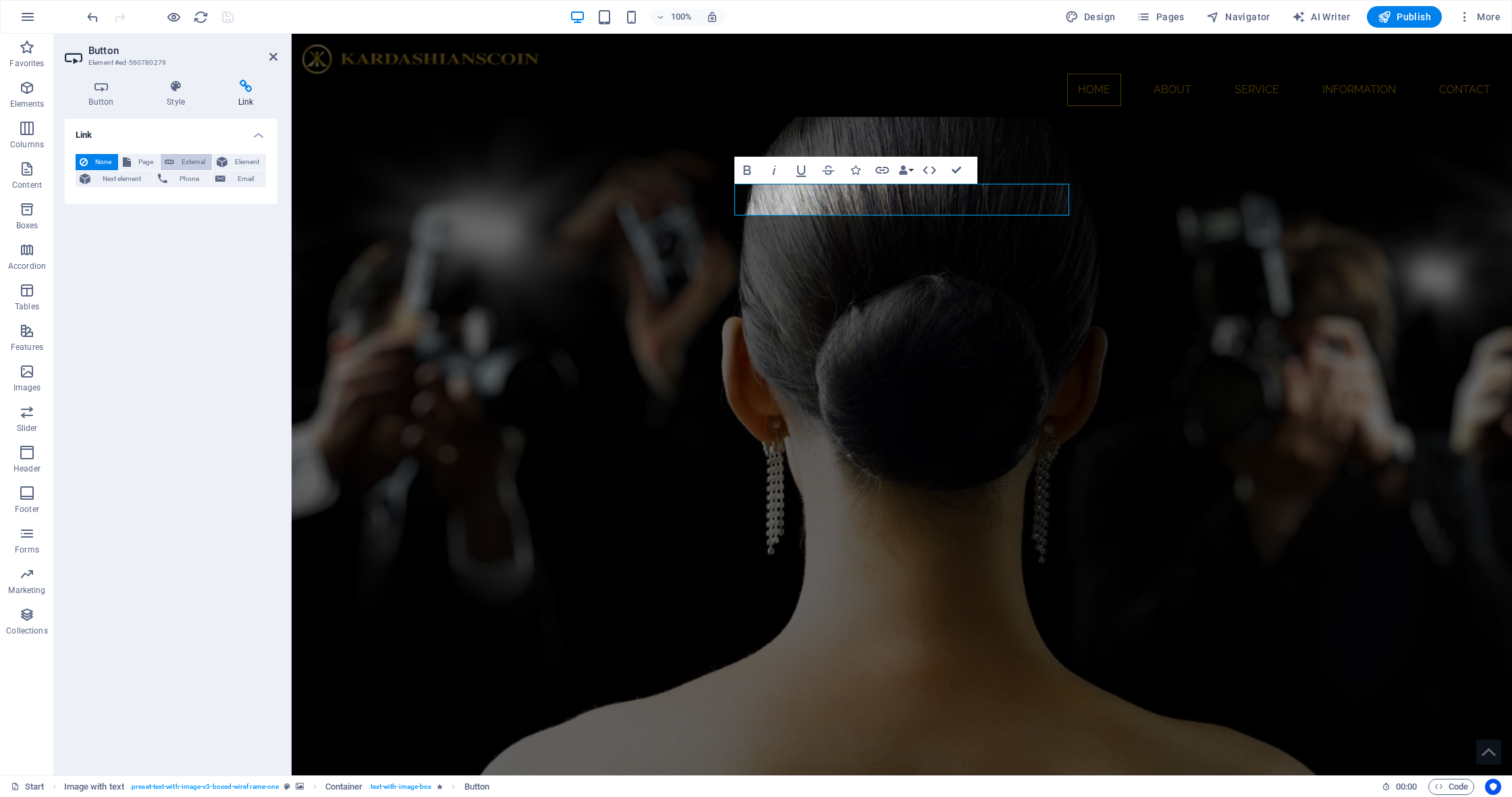
click at [192, 156] on span "External" at bounding box center [193, 161] width 30 height 16
select select "blank"
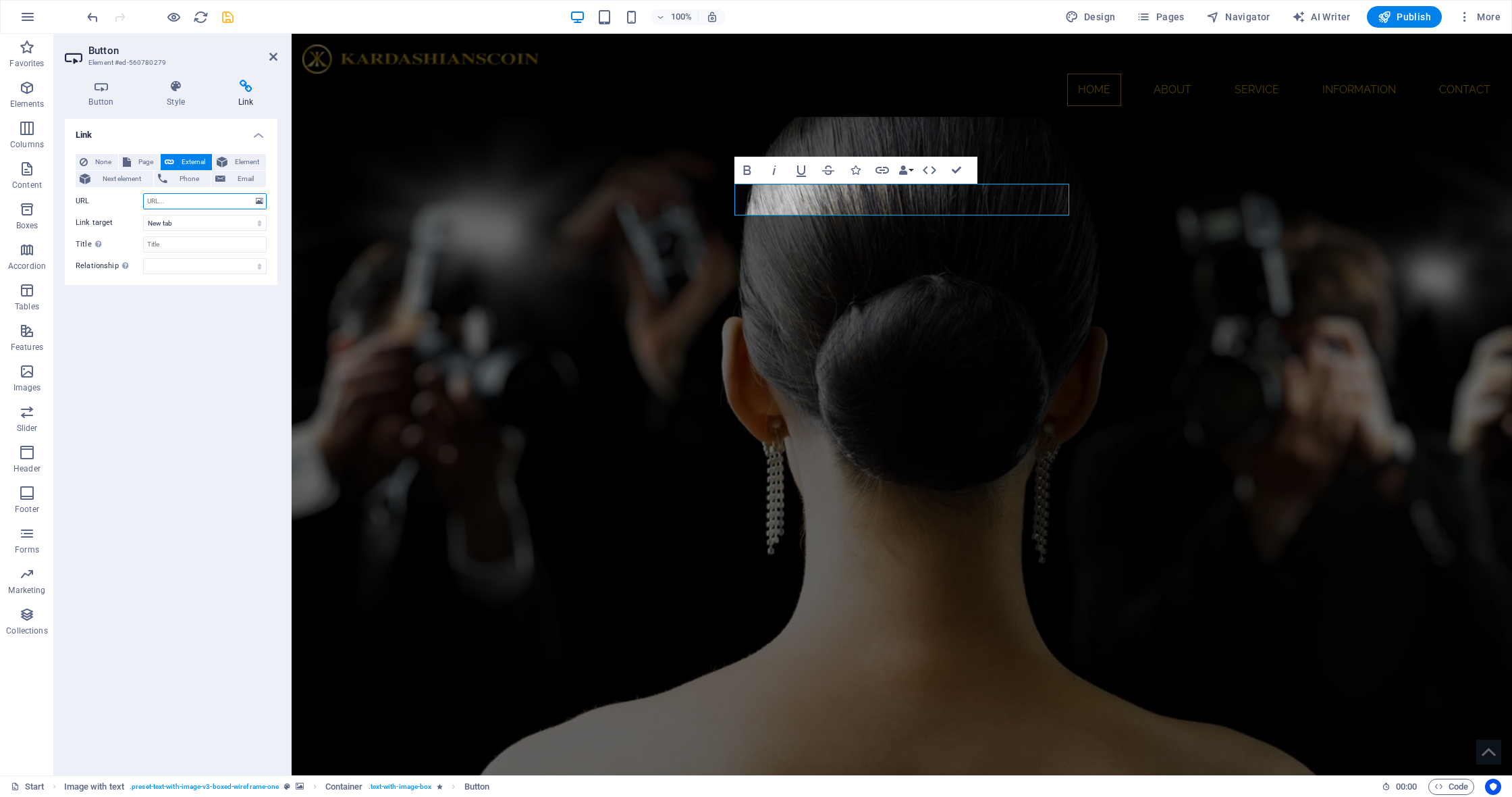
paste input "https://en.wikipedia.org/wiki/Kardashian_family"
type input "https://en.wikipedia.org/wiki/Kardashian_family"
click at [228, 14] on icon "save" at bounding box center [228, 17] width 15 height 15
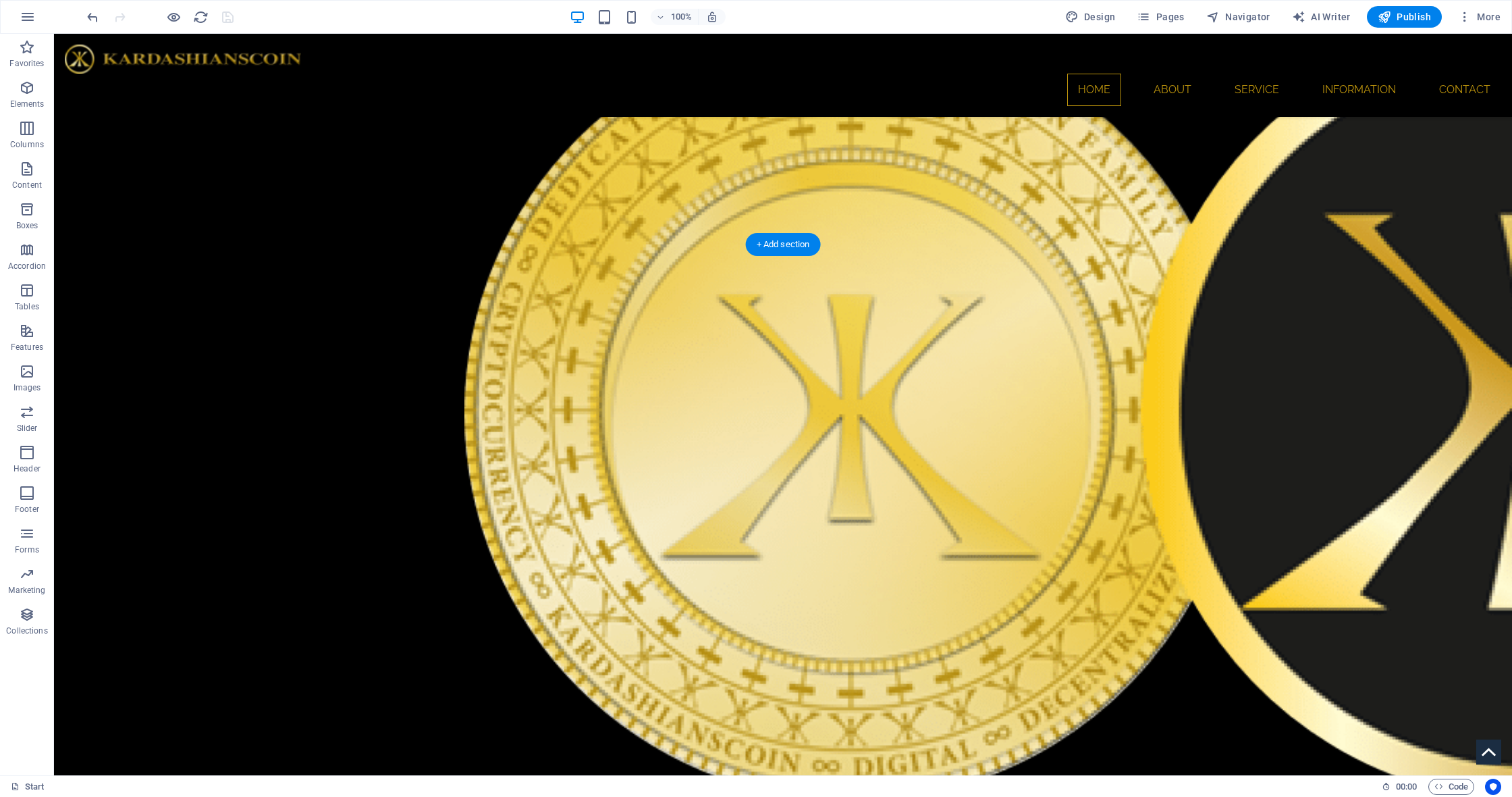
scroll to position [789, 0]
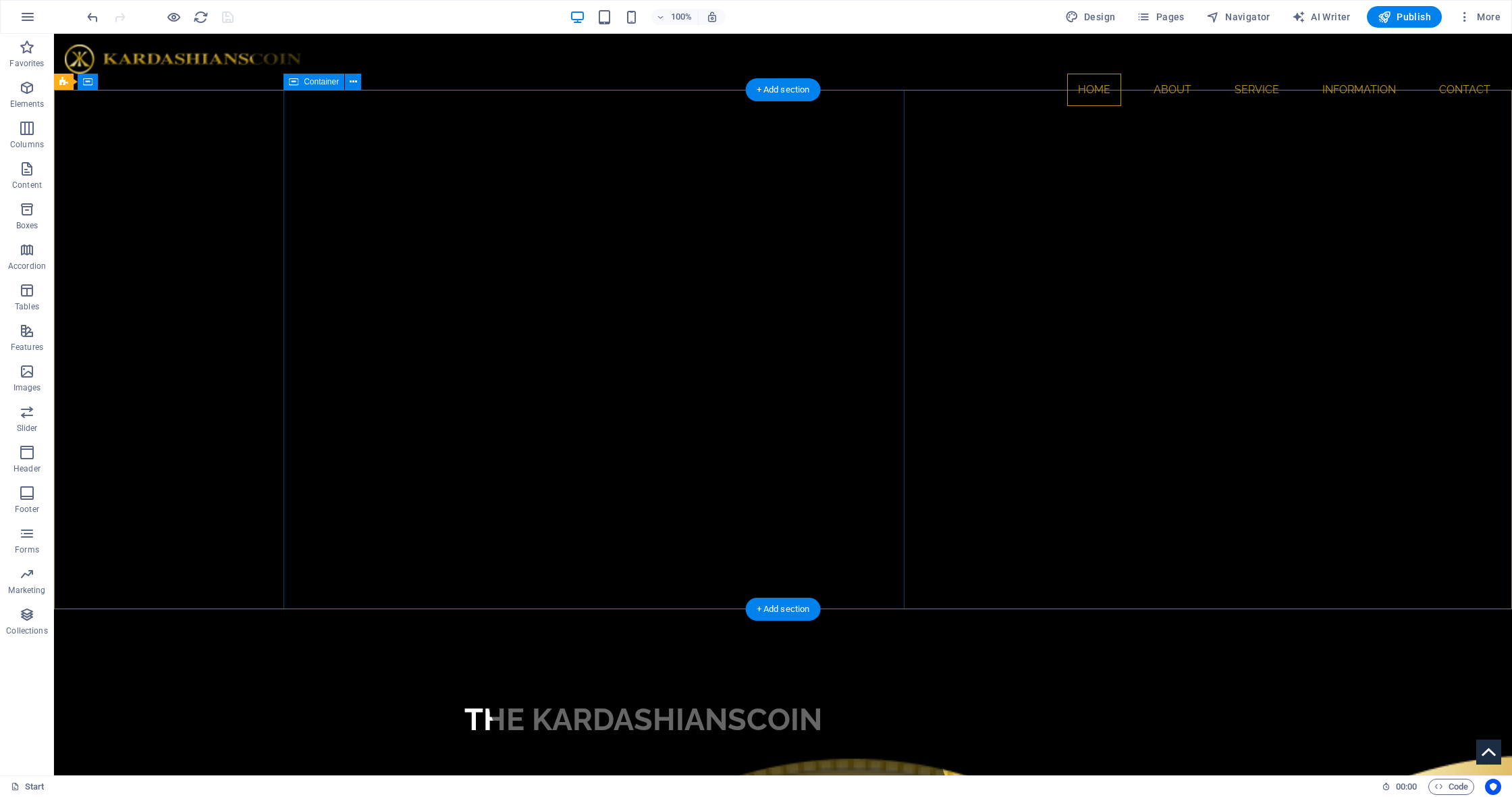
scroll to position [0, 0]
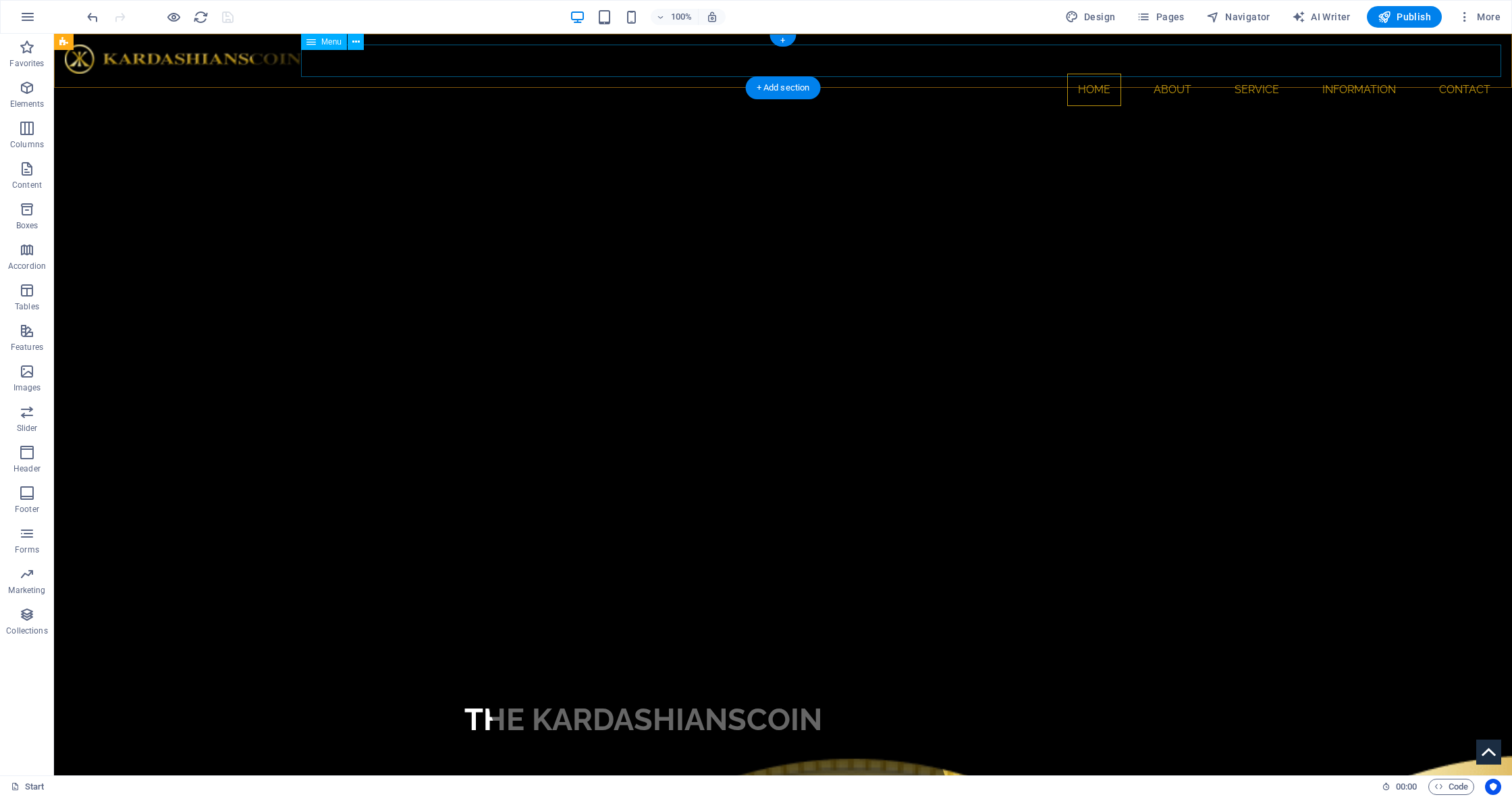
click at [1041, 74] on nav "Home About Service Information Contact" at bounding box center [782, 90] width 1436 height 32
select select
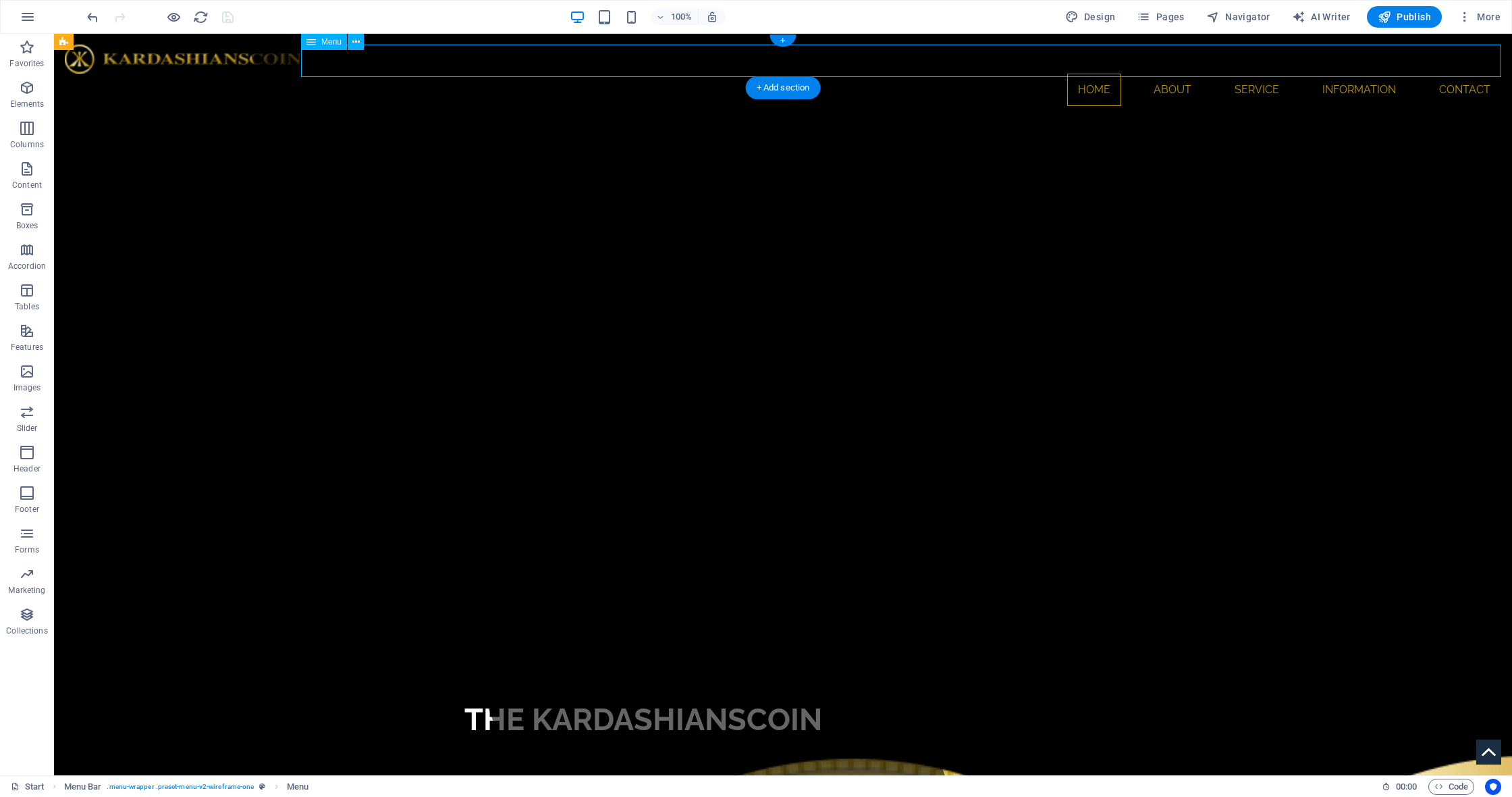
select select
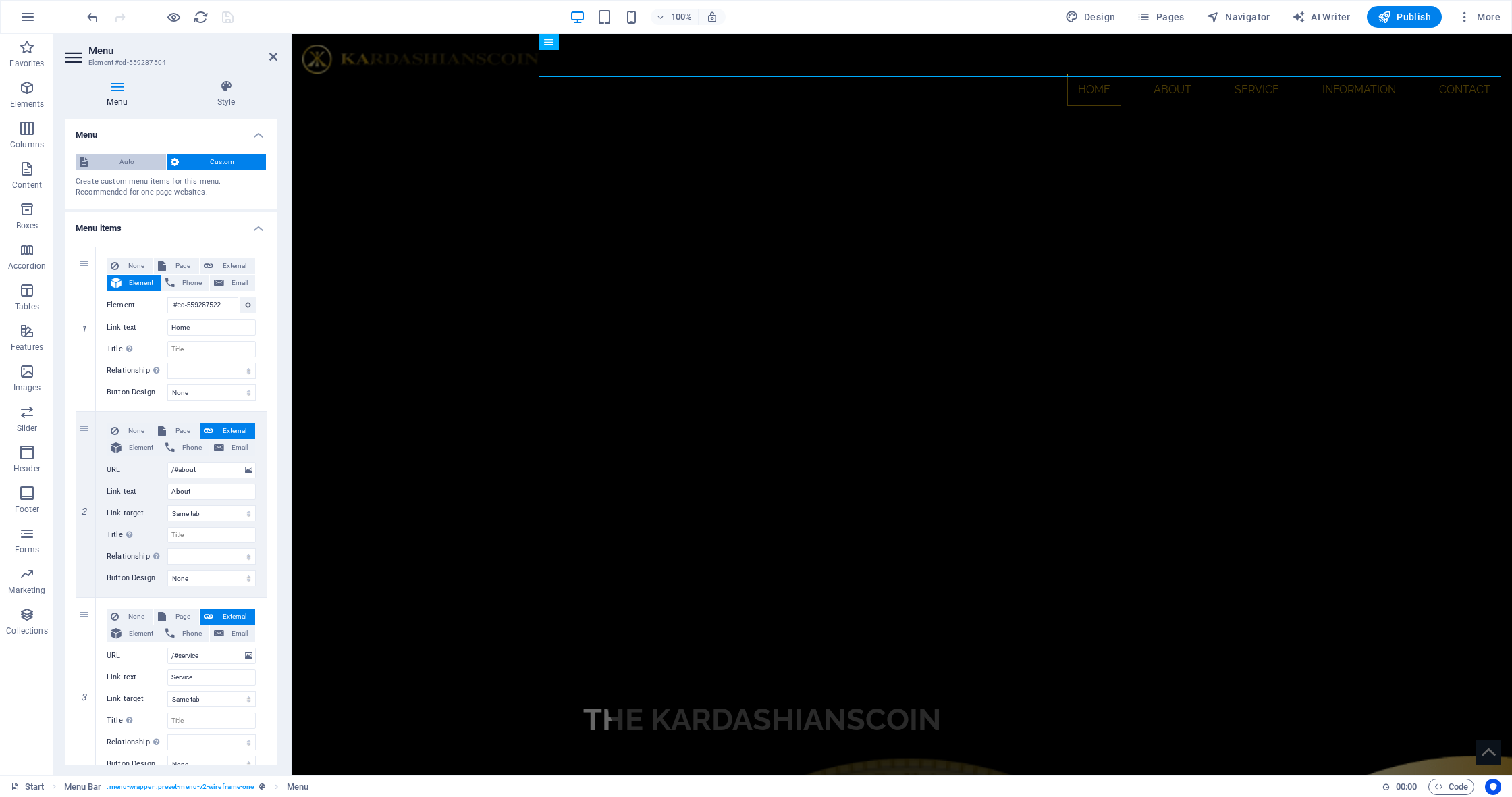
click at [127, 160] on span "Auto" at bounding box center [127, 161] width 71 height 16
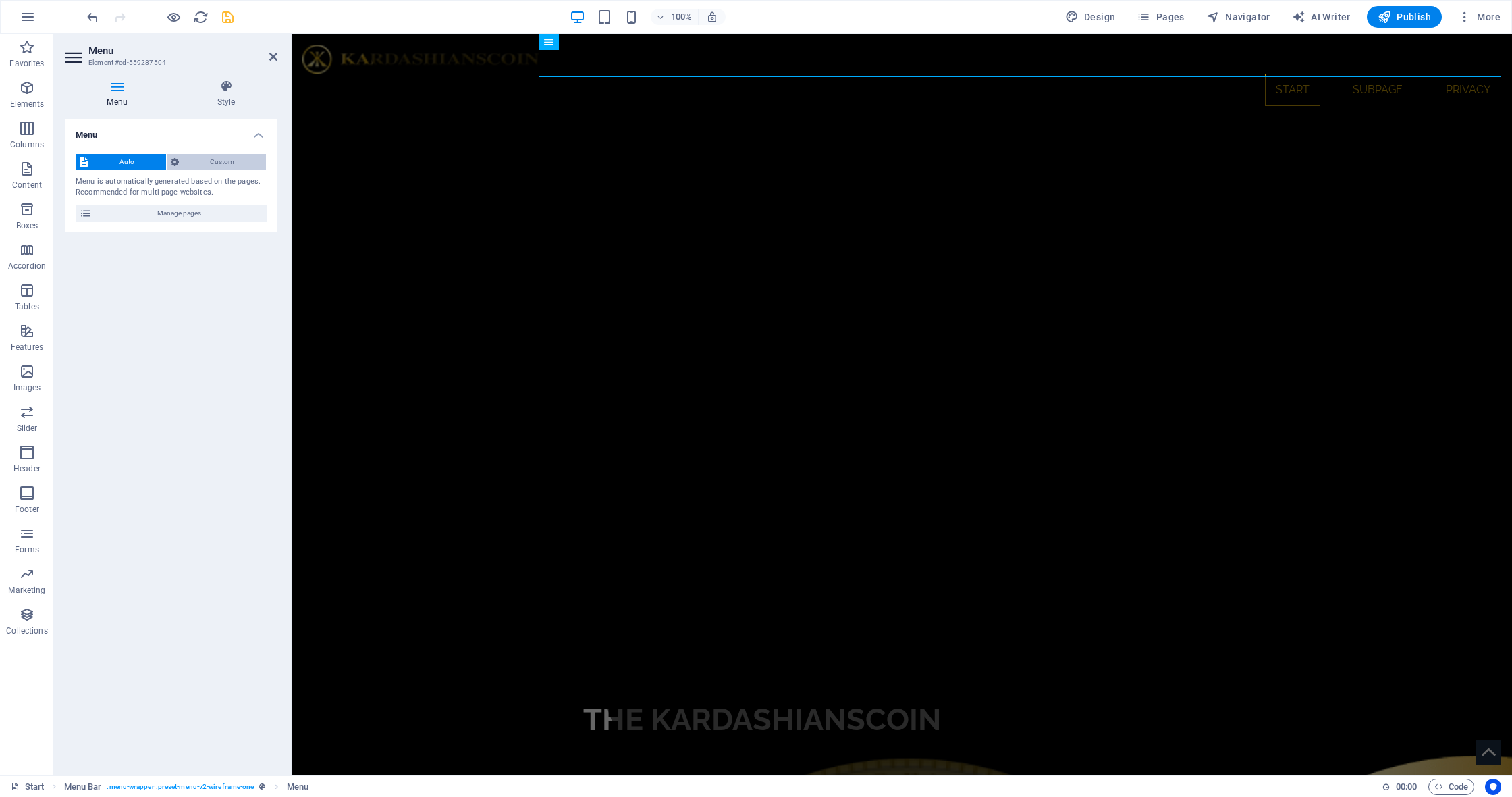
click at [203, 161] on span "Custom" at bounding box center [223, 161] width 80 height 16
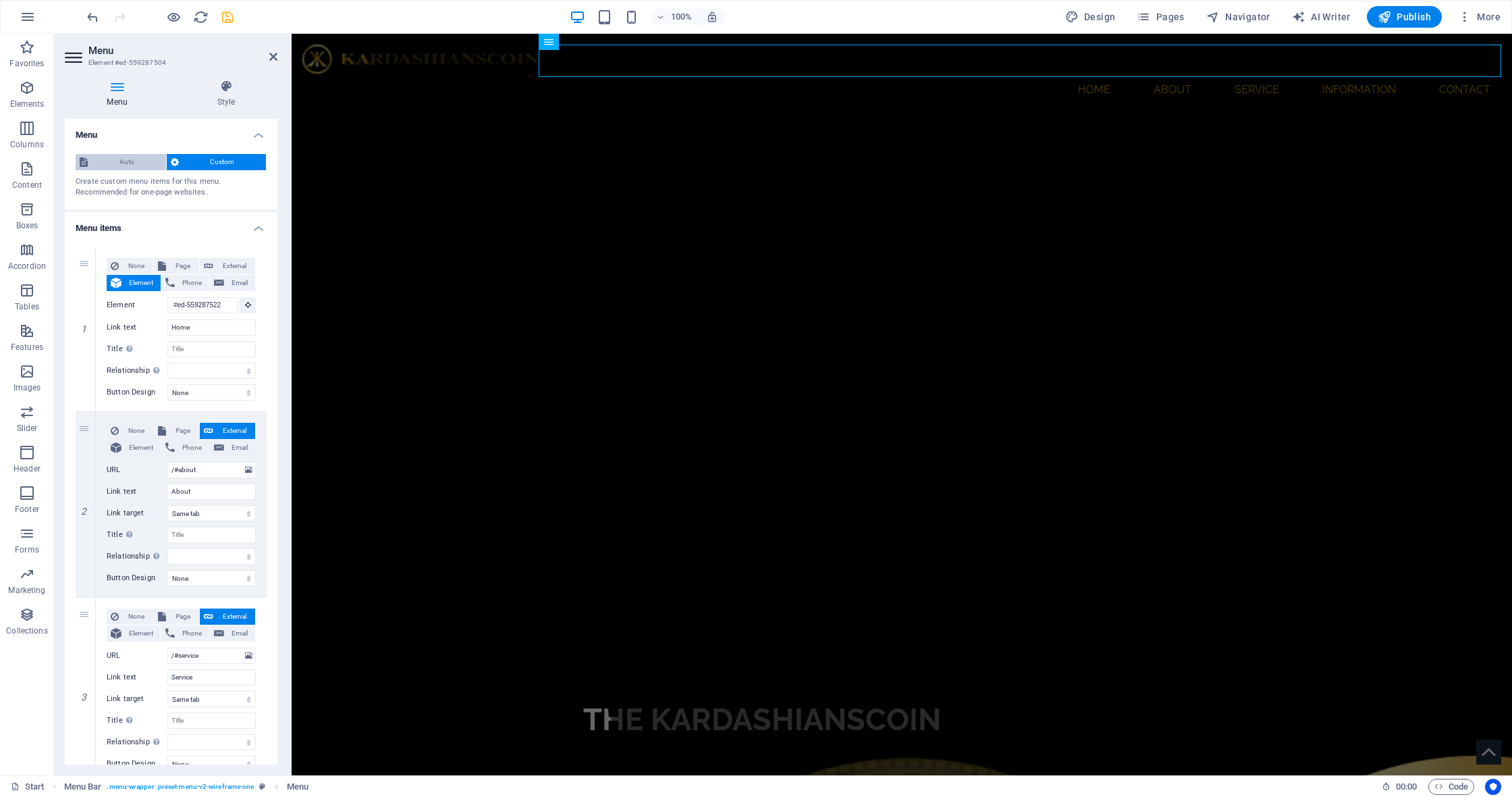
click at [109, 160] on span "Auto" at bounding box center [127, 161] width 71 height 16
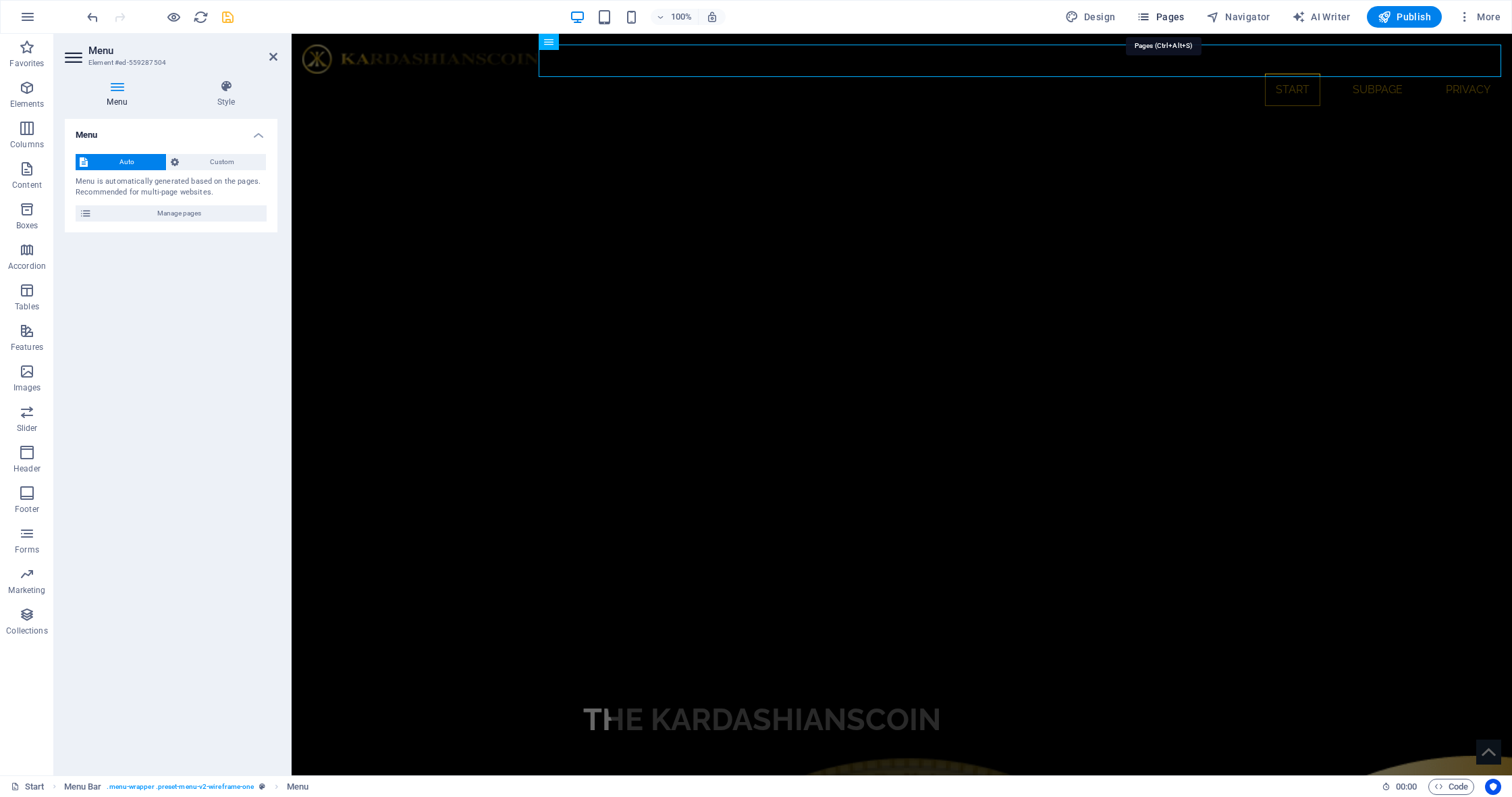
click at [1179, 15] on span "Pages" at bounding box center [1160, 17] width 48 height 14
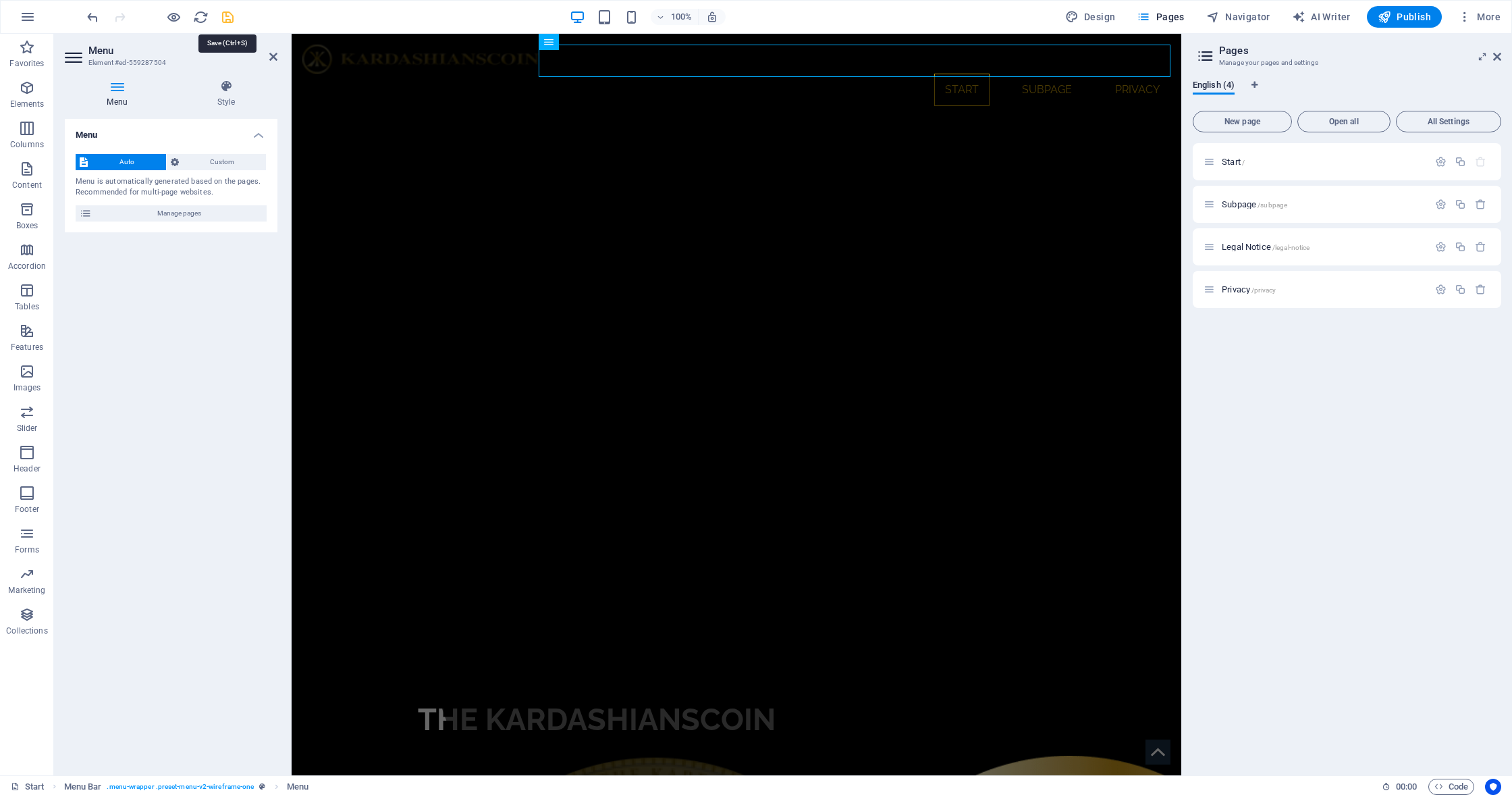
click at [228, 18] on icon "save" at bounding box center [228, 17] width 15 height 15
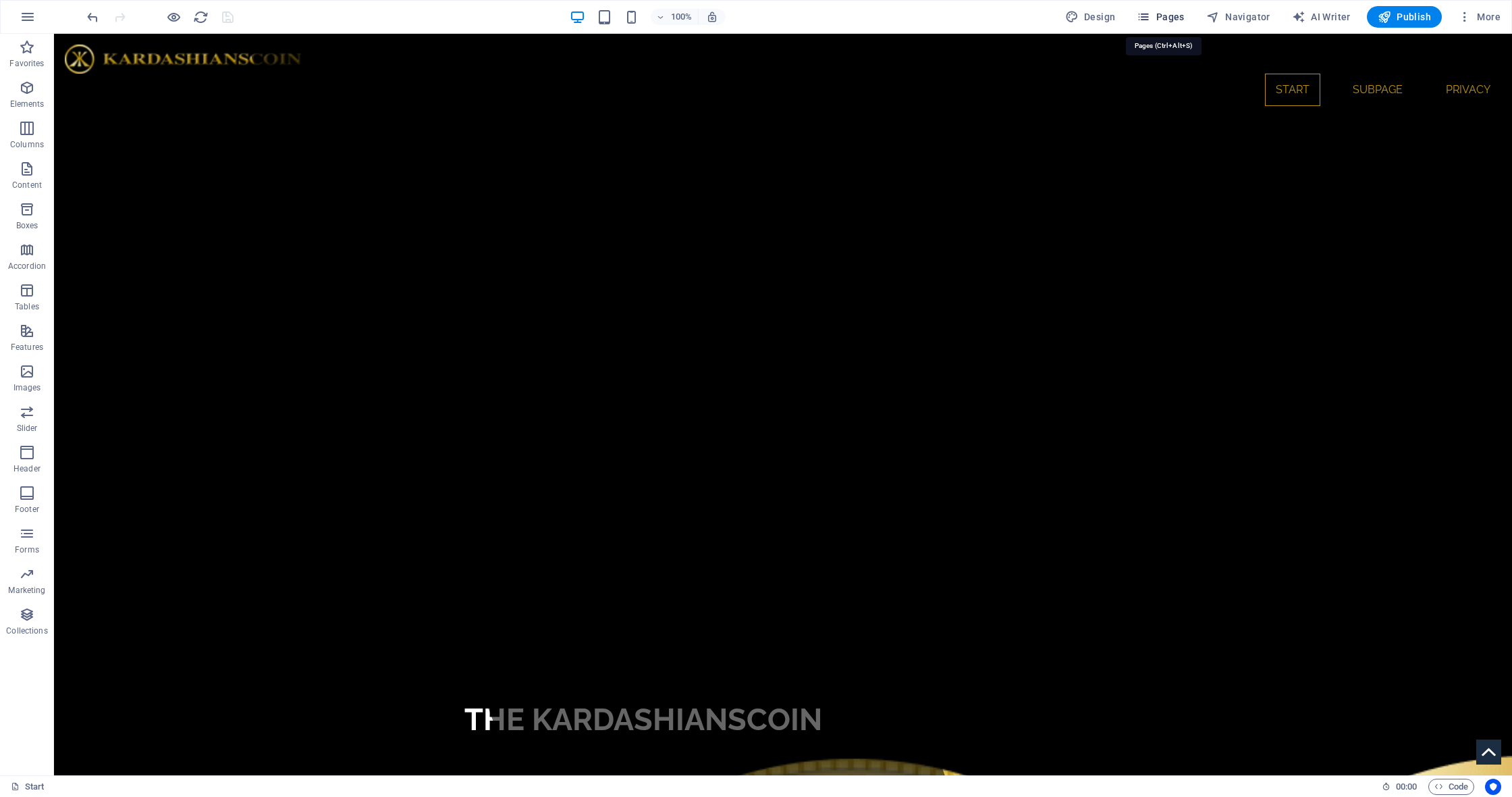
click at [1176, 21] on span "Pages" at bounding box center [1160, 17] width 48 height 14
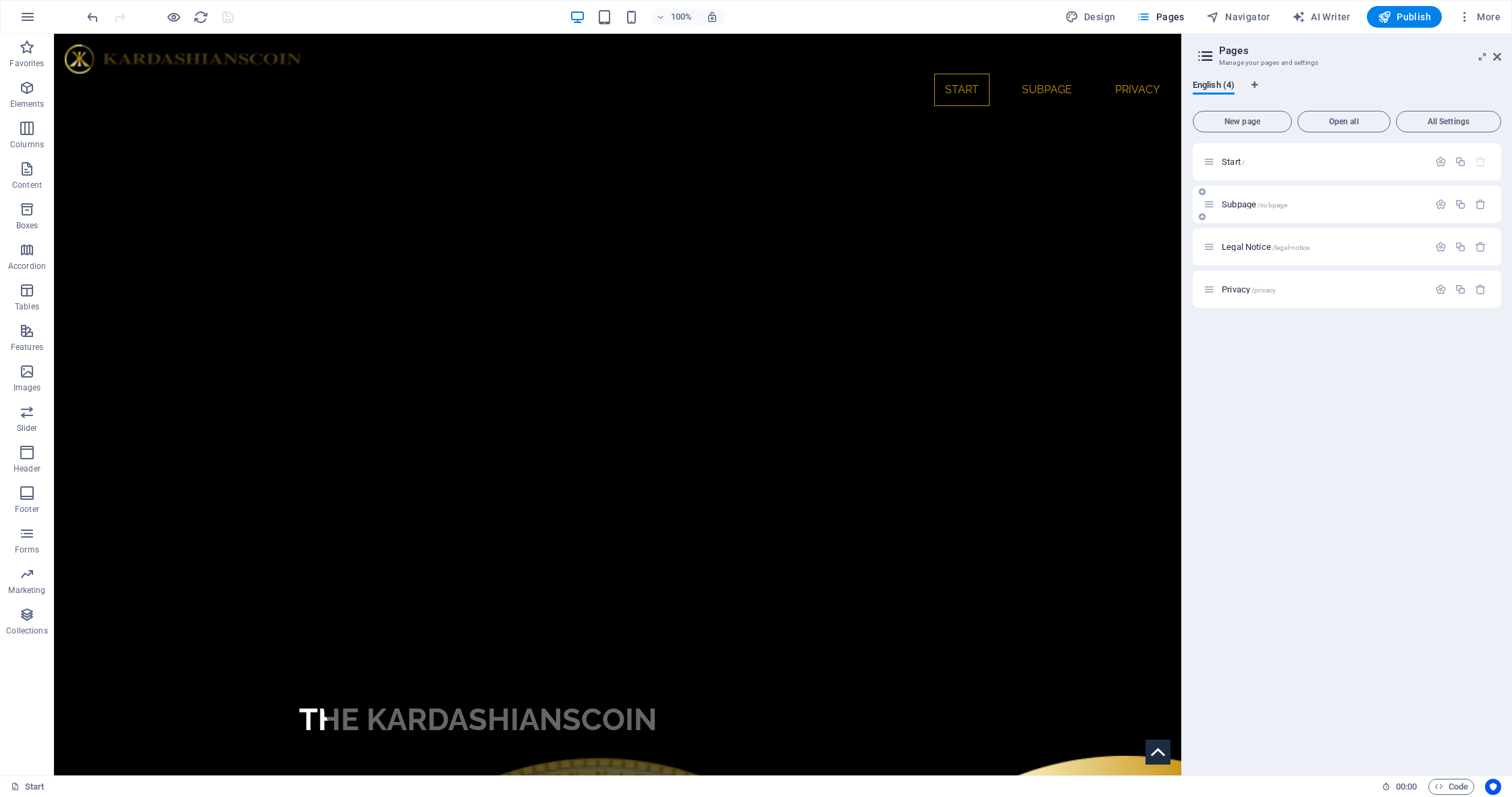
click at [1245, 203] on span "Subpage /subpage" at bounding box center [1254, 204] width 65 height 10
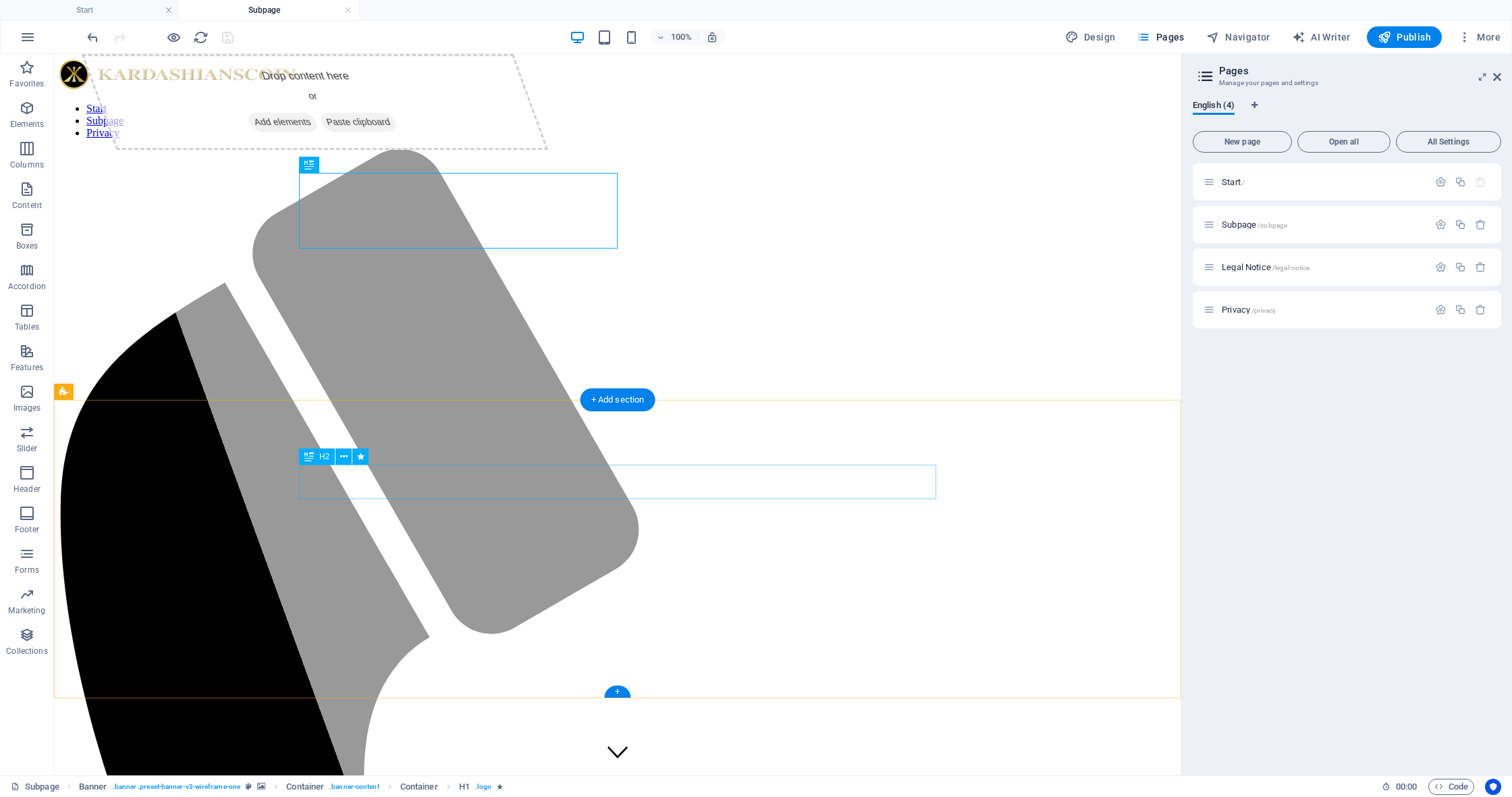
click at [1257, 268] on span "Legal Notice /legal-notice" at bounding box center [1265, 267] width 87 height 10
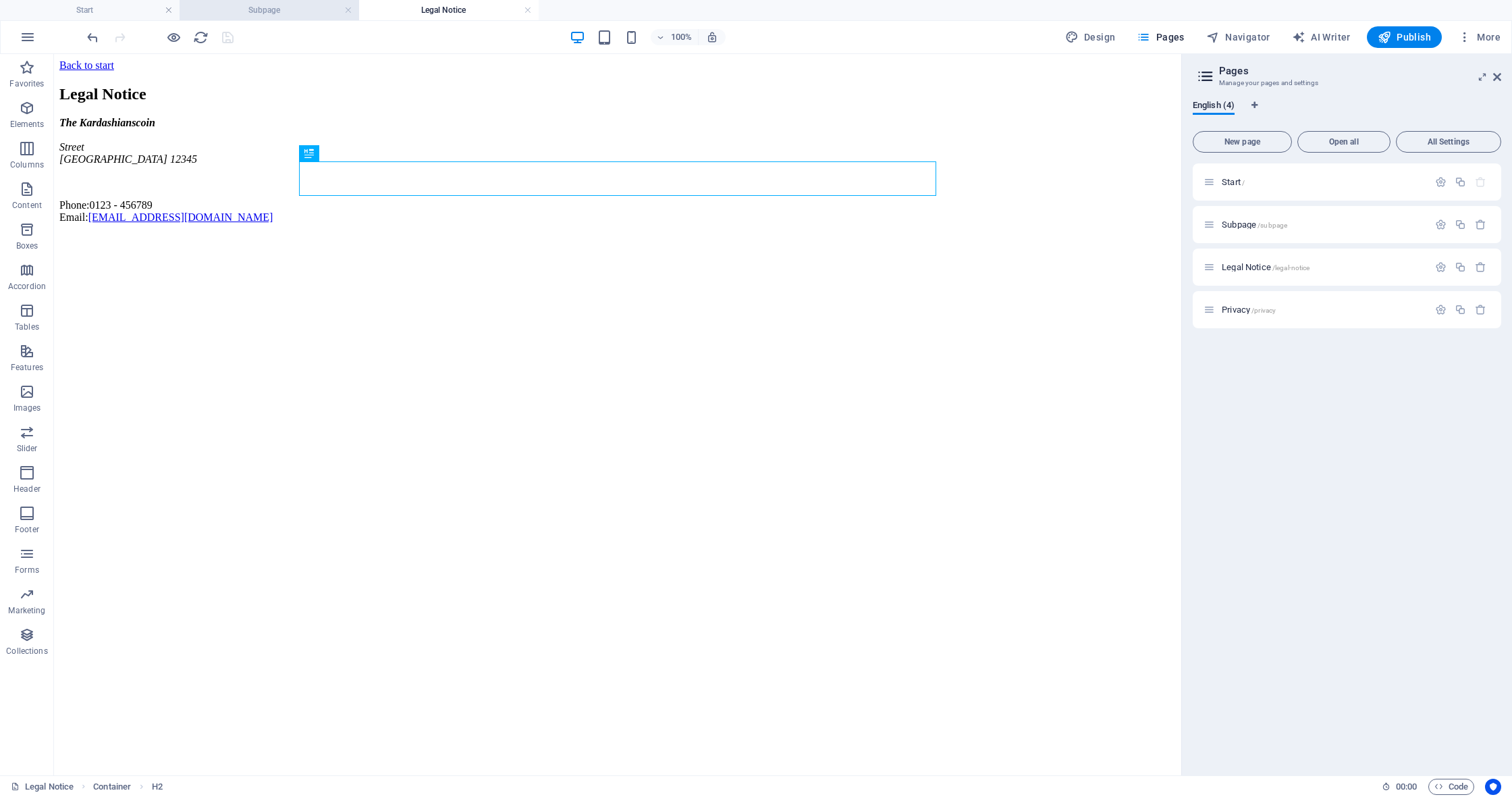
click at [285, 16] on h4 "Subpage" at bounding box center [268, 9] width 179 height 14
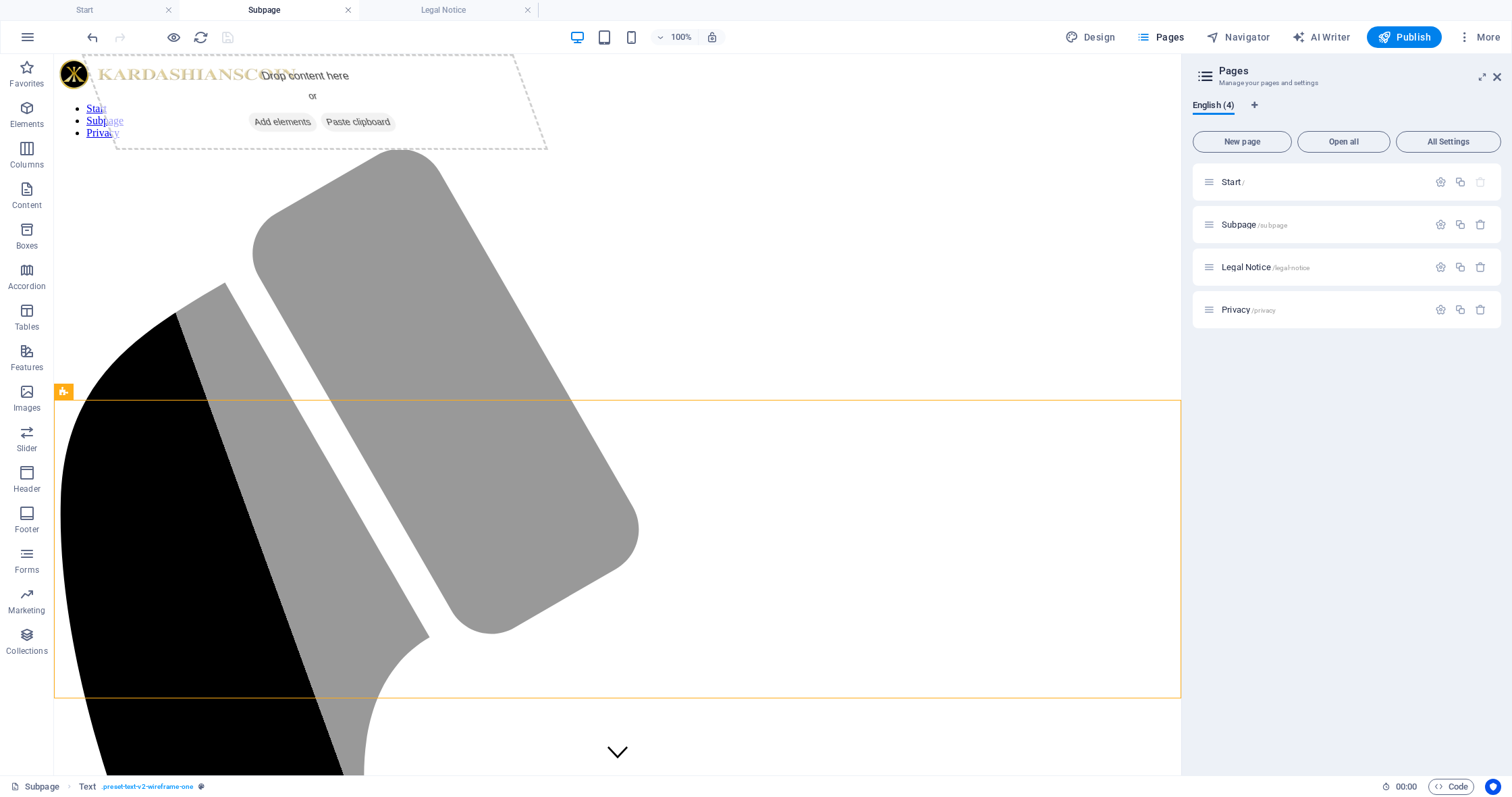
click at [347, 11] on link at bounding box center [348, 10] width 8 height 13
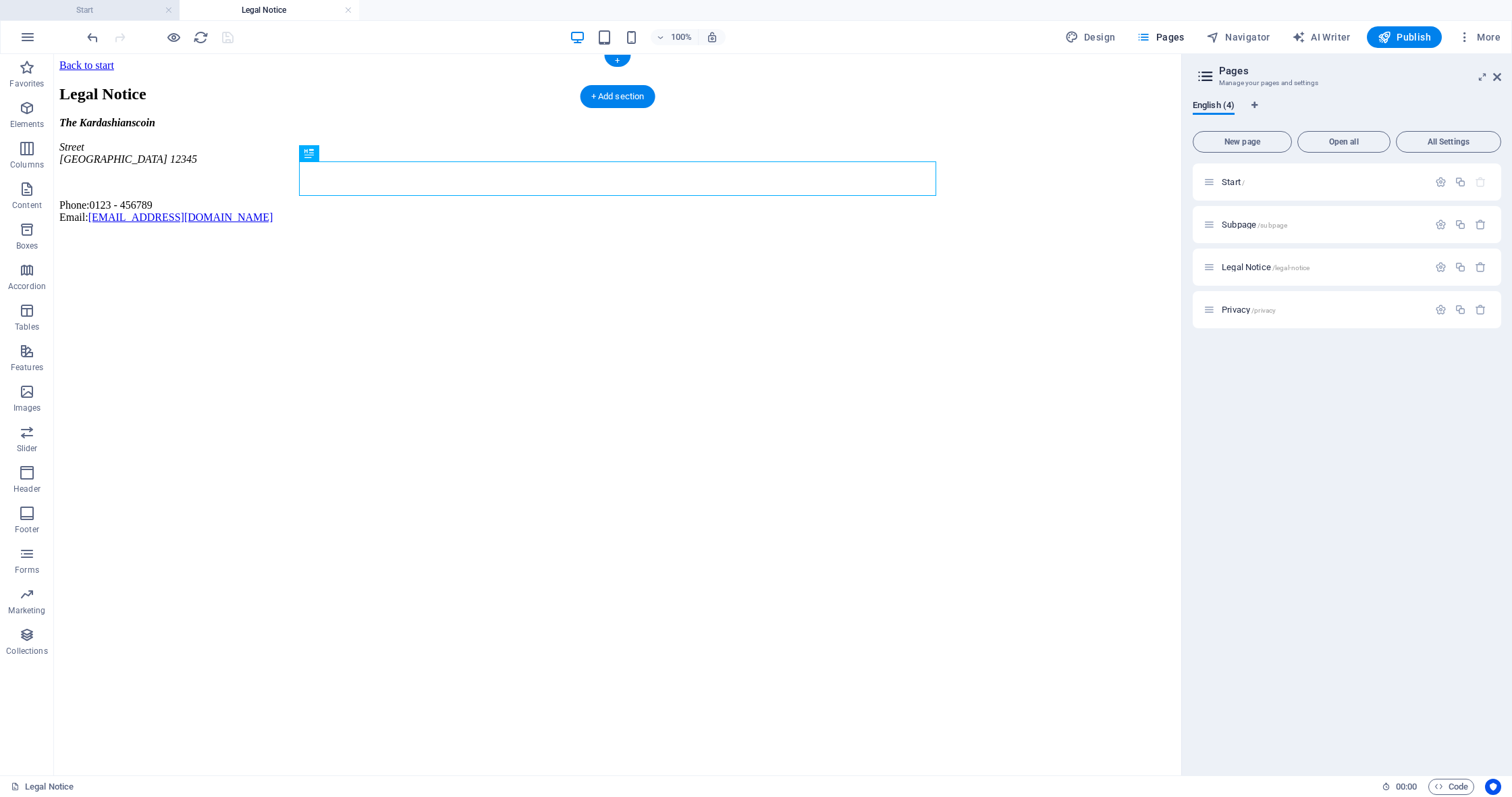
click at [93, 12] on h4 "Start" at bounding box center [89, 9] width 179 height 14
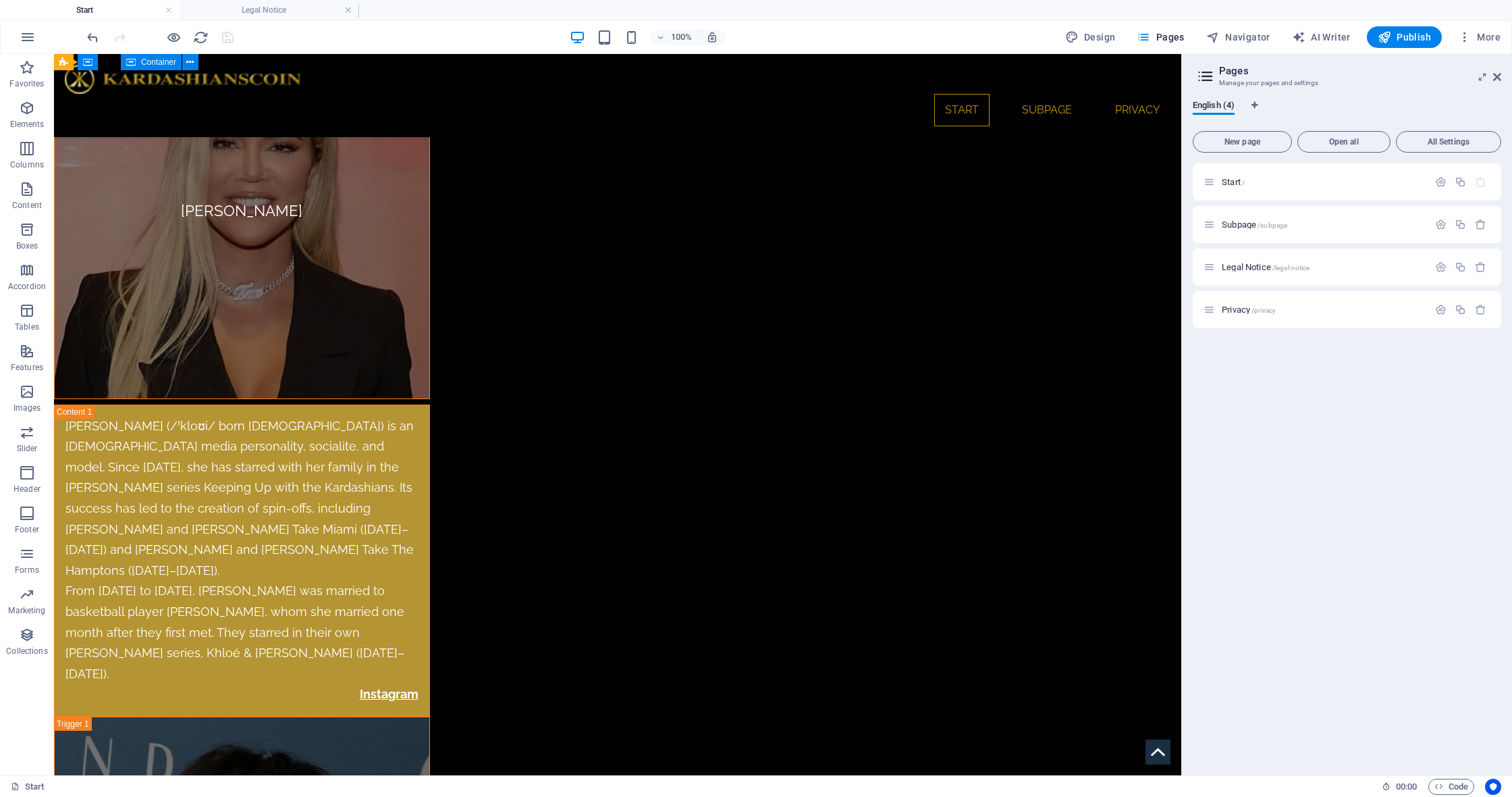
scroll to position [6816, 0]
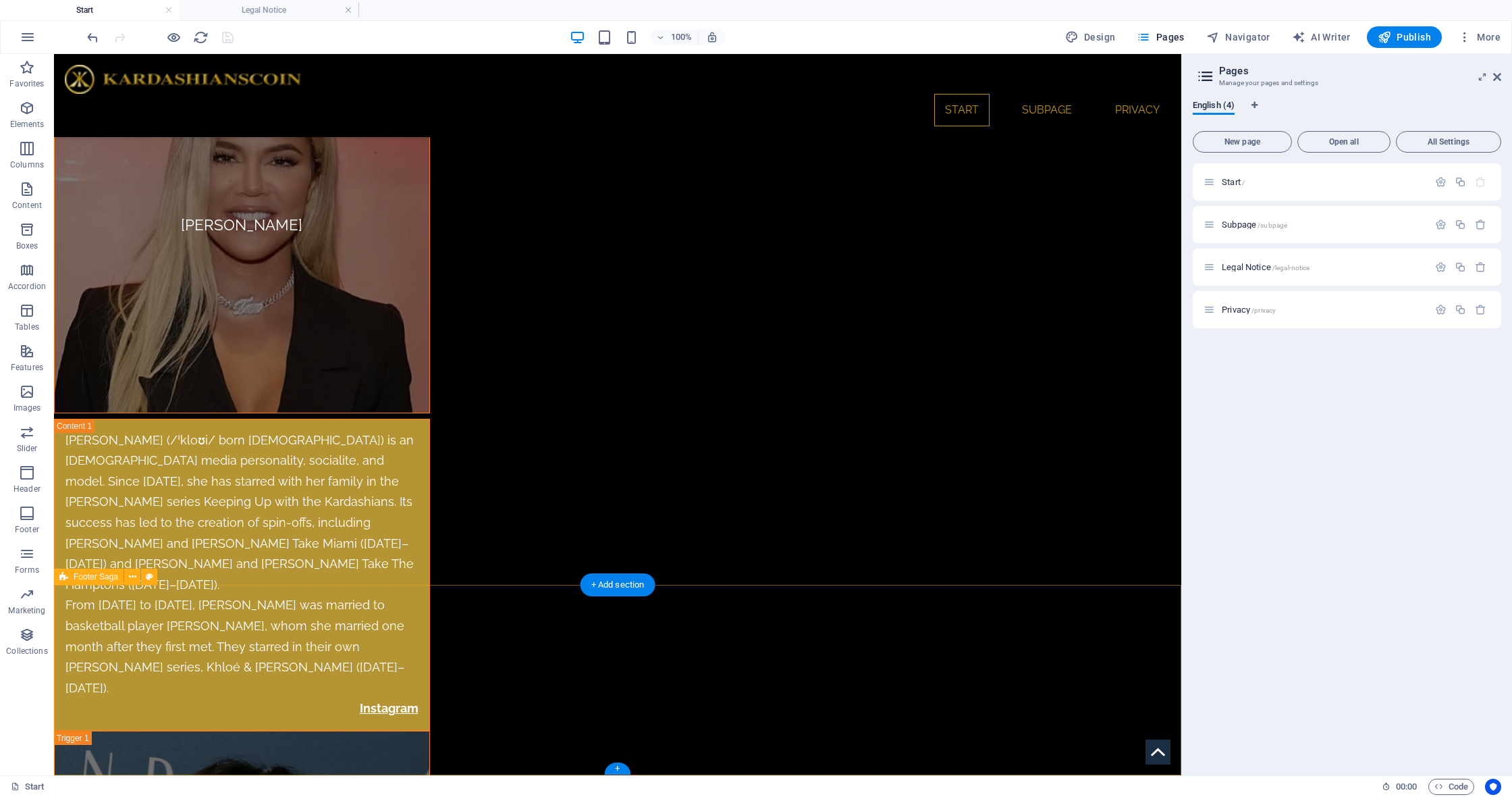
click at [87, 579] on span "Footer Saga" at bounding box center [96, 577] width 44 height 8
click at [81, 580] on span "Footer Saga" at bounding box center [96, 577] width 44 height 8
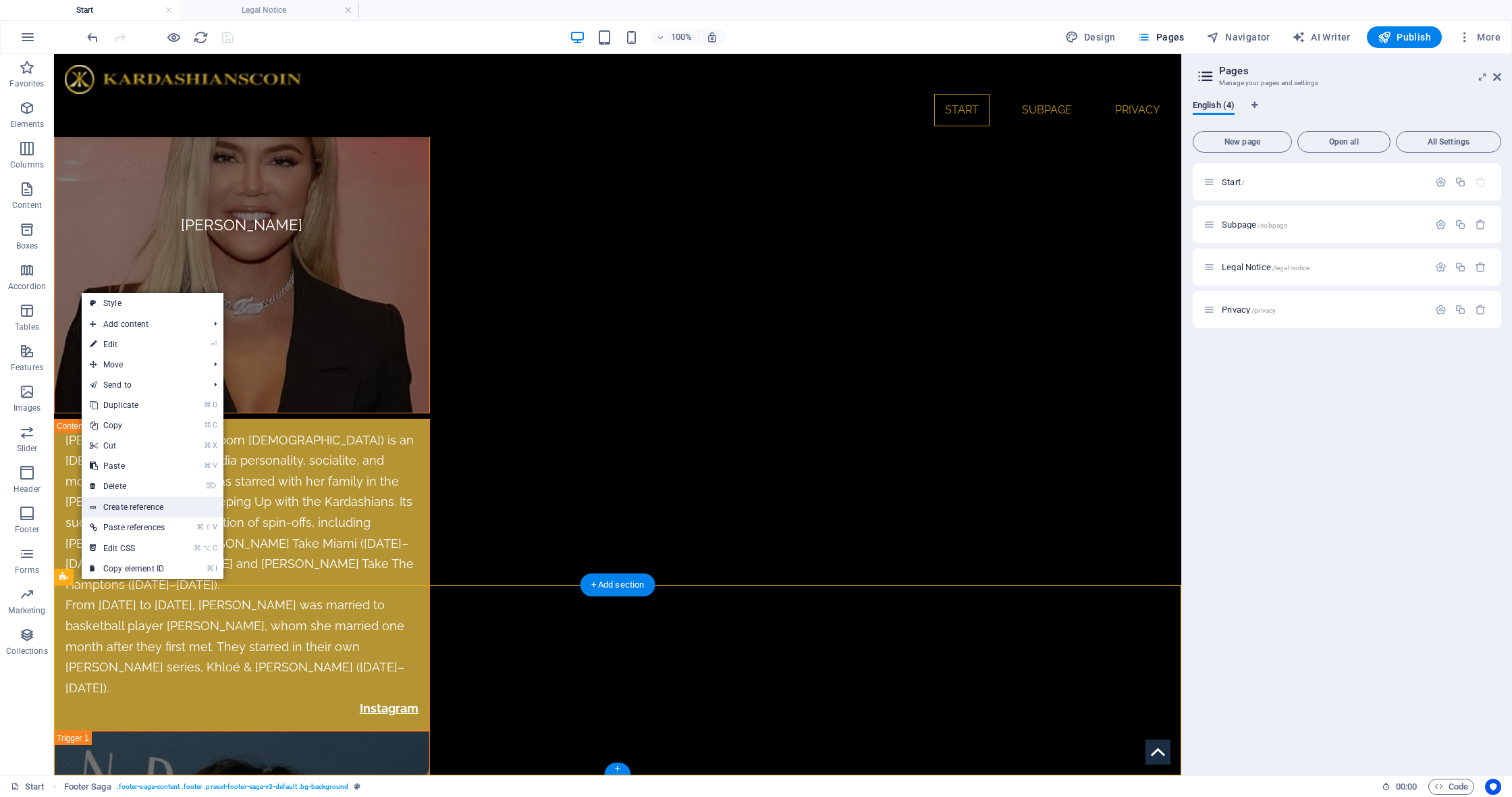
click at [168, 509] on link "Create reference" at bounding box center [152, 507] width 142 height 20
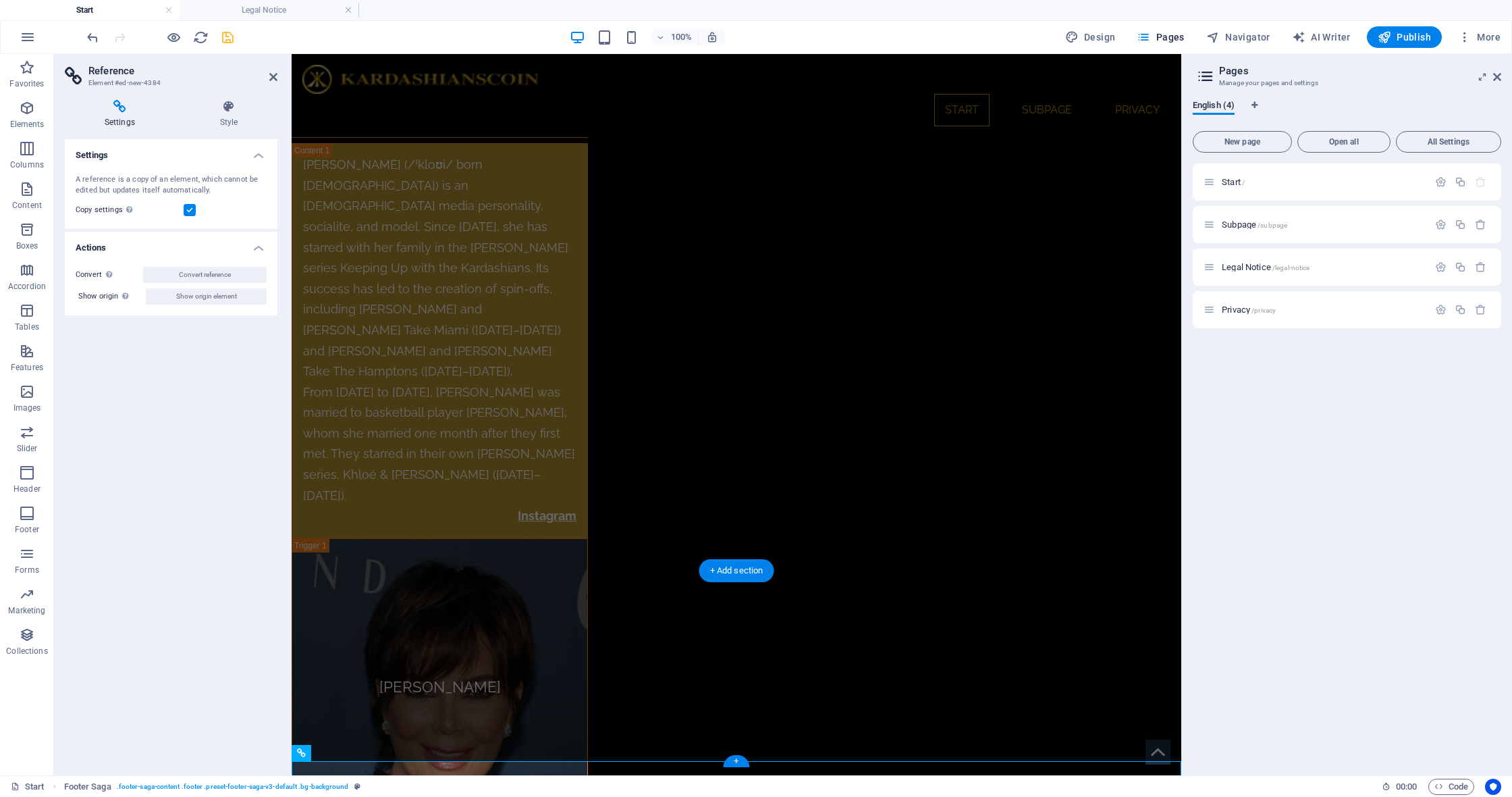
scroll to position [6833, 0]
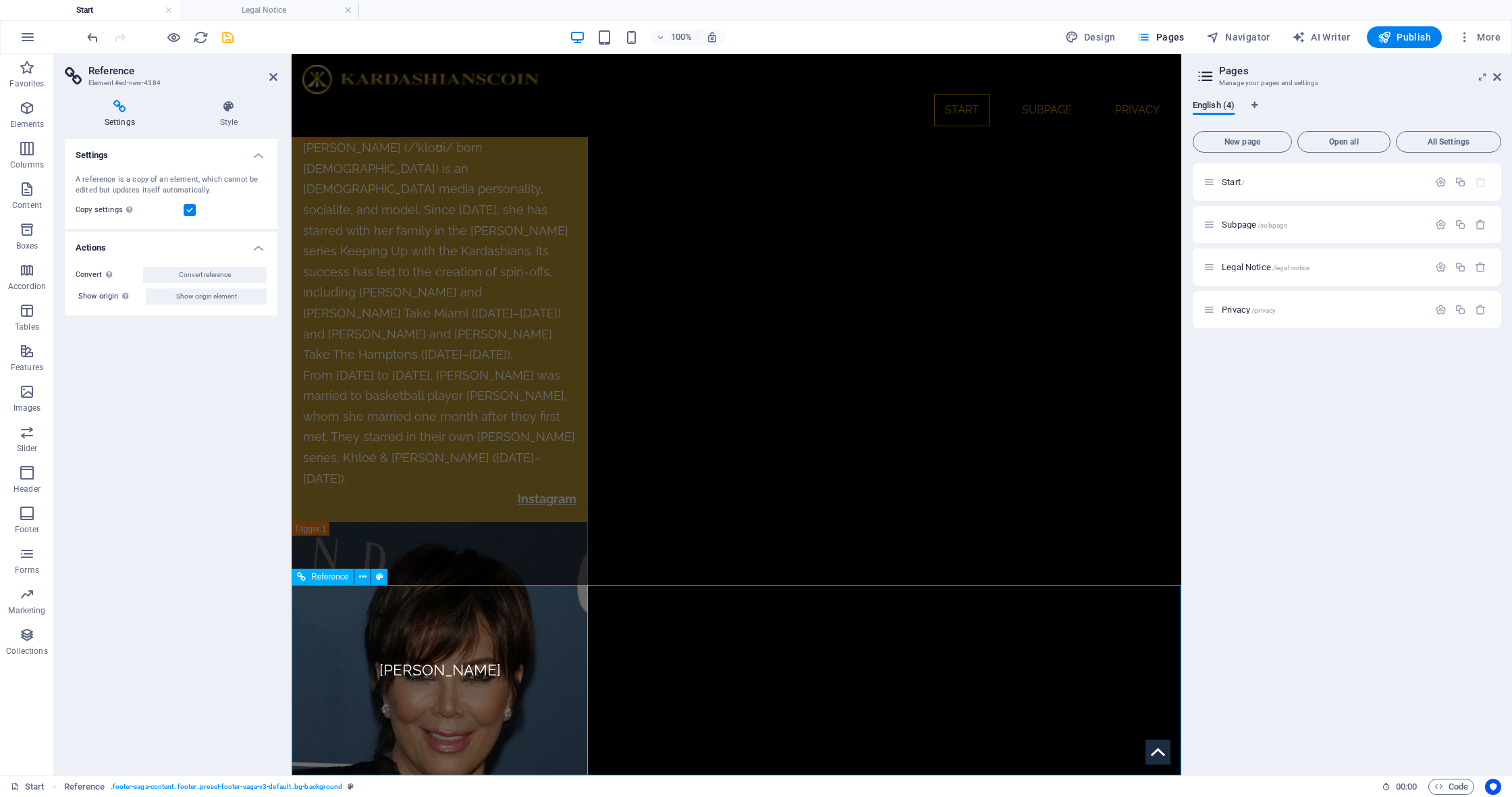
click at [324, 577] on span "Reference" at bounding box center [330, 577] width 37 height 8
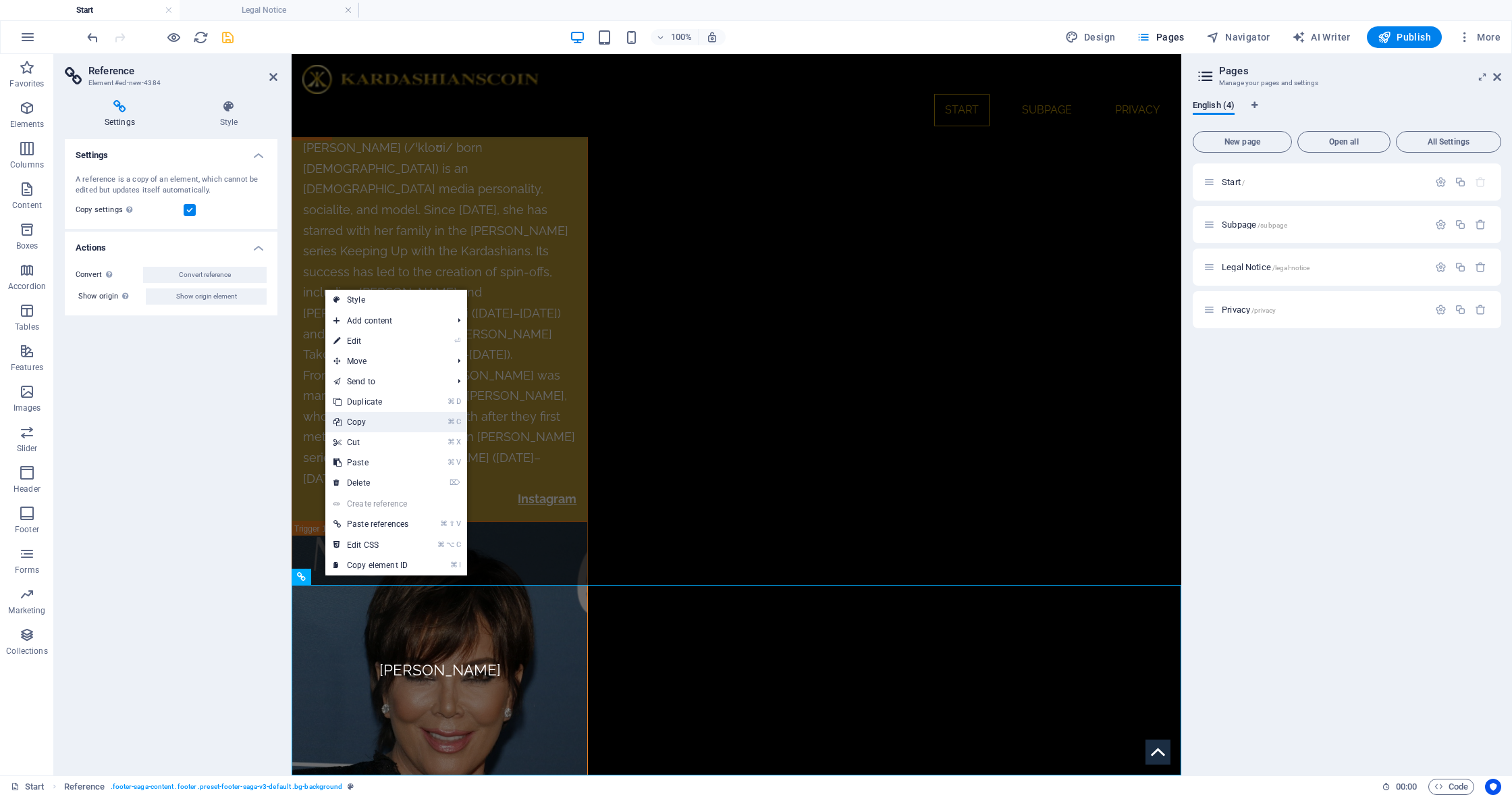
click at [383, 425] on link "⌘ C Copy" at bounding box center [370, 422] width 91 height 20
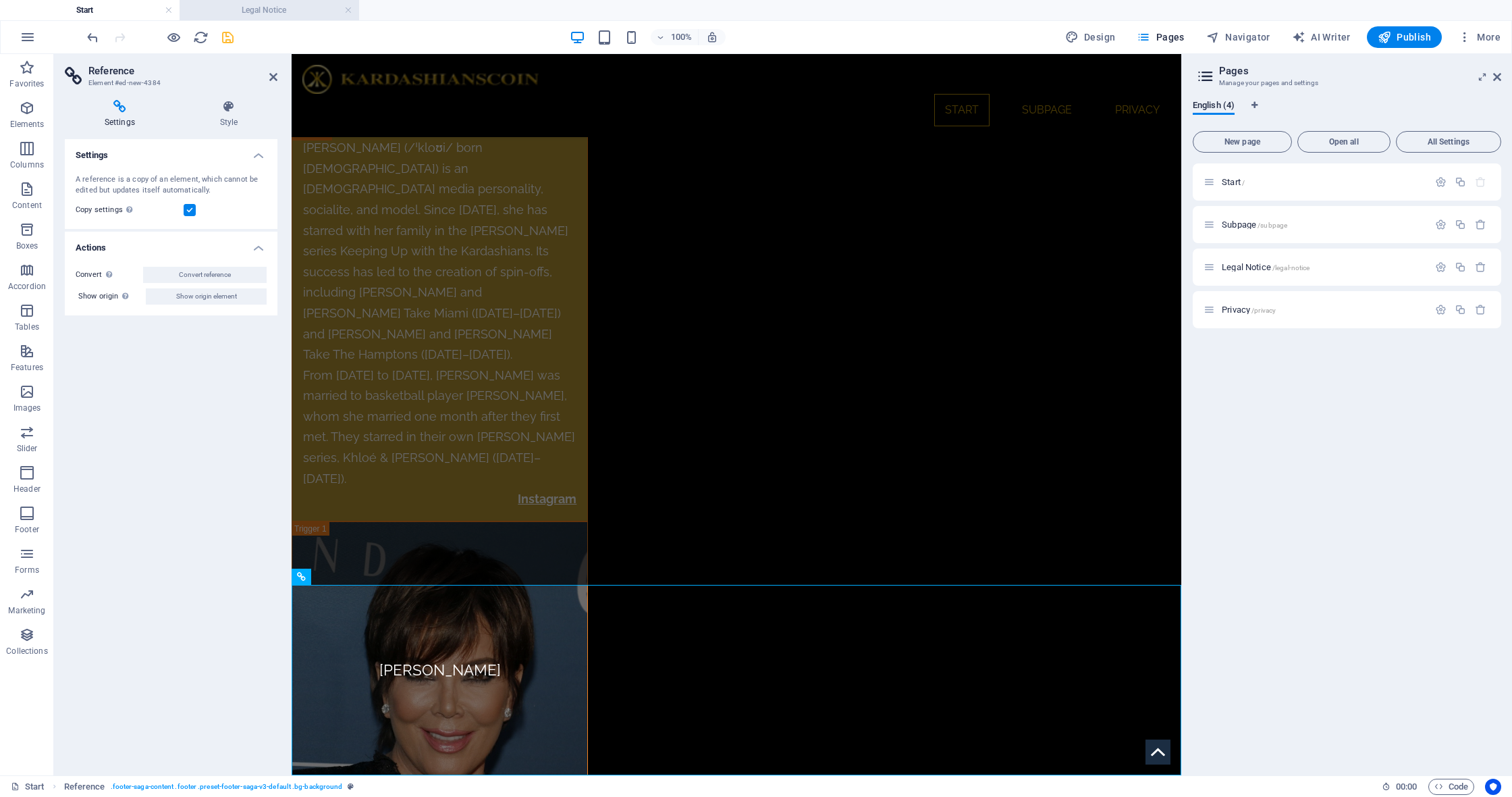
click at [285, 15] on h4 "Legal Notice" at bounding box center [268, 9] width 179 height 14
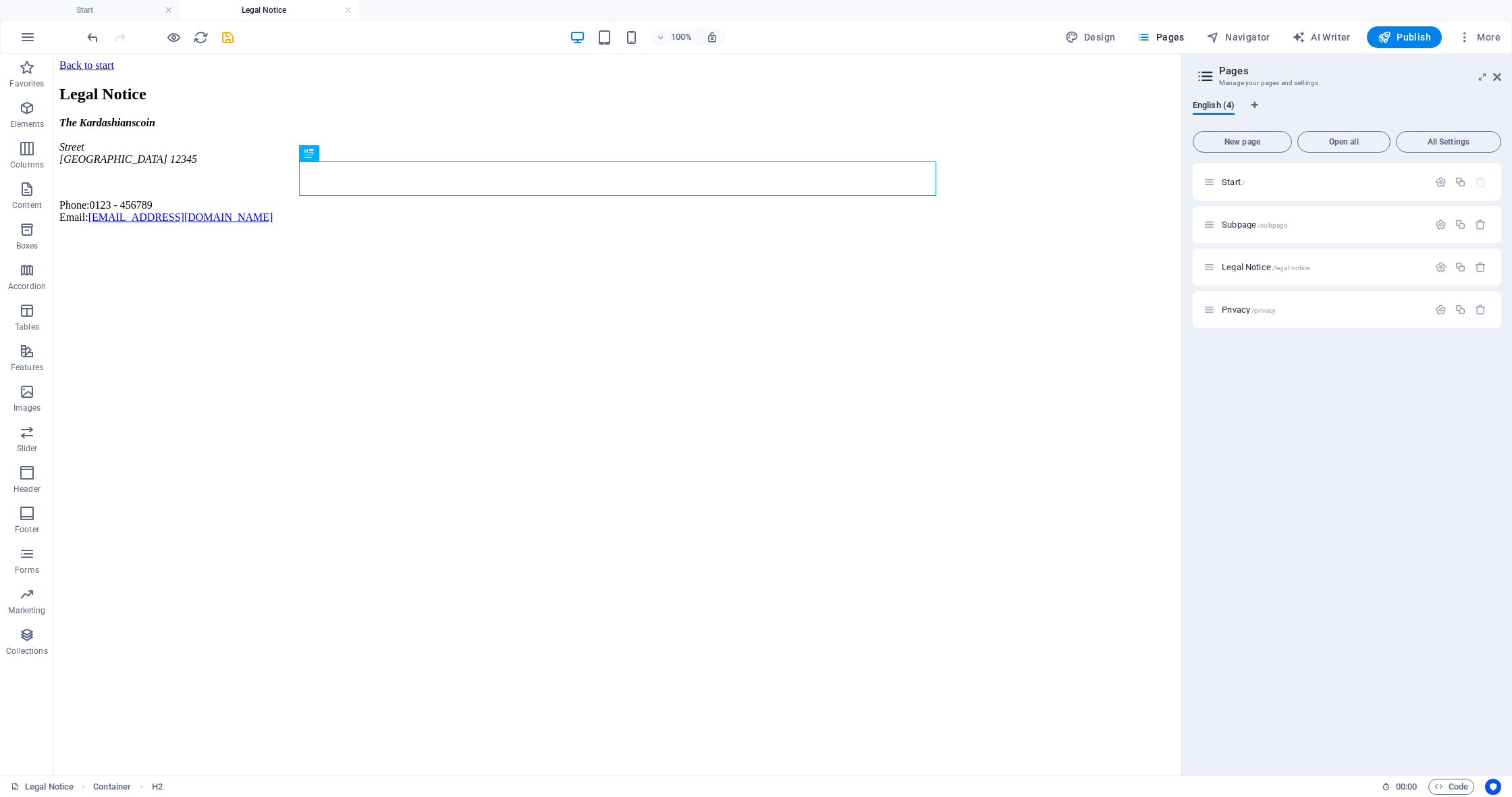
click at [347, 235] on html "Back to start Legal Notice The Kardashianscoin Street Berlin 12345 Phone: 0123 …" at bounding box center [618, 144] width 1127 height 180
click at [174, 223] on div "Legal Notice The Kardashianscoin Street Berlin 12345 Phone: 0123 - 456789 Email…" at bounding box center [618, 154] width 1116 height 138
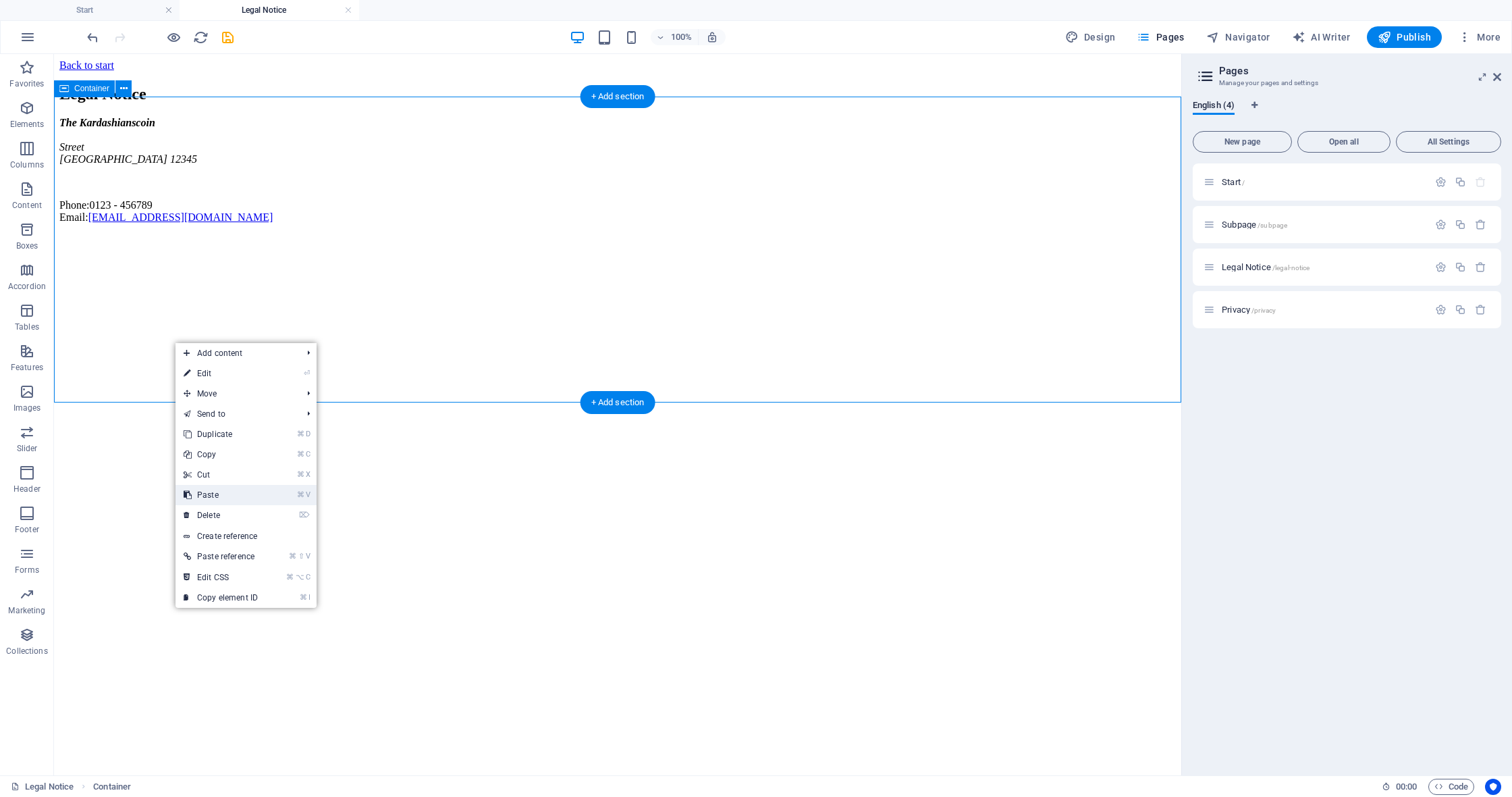
click at [235, 495] on link "⌘ V Paste" at bounding box center [221, 495] width 90 height 20
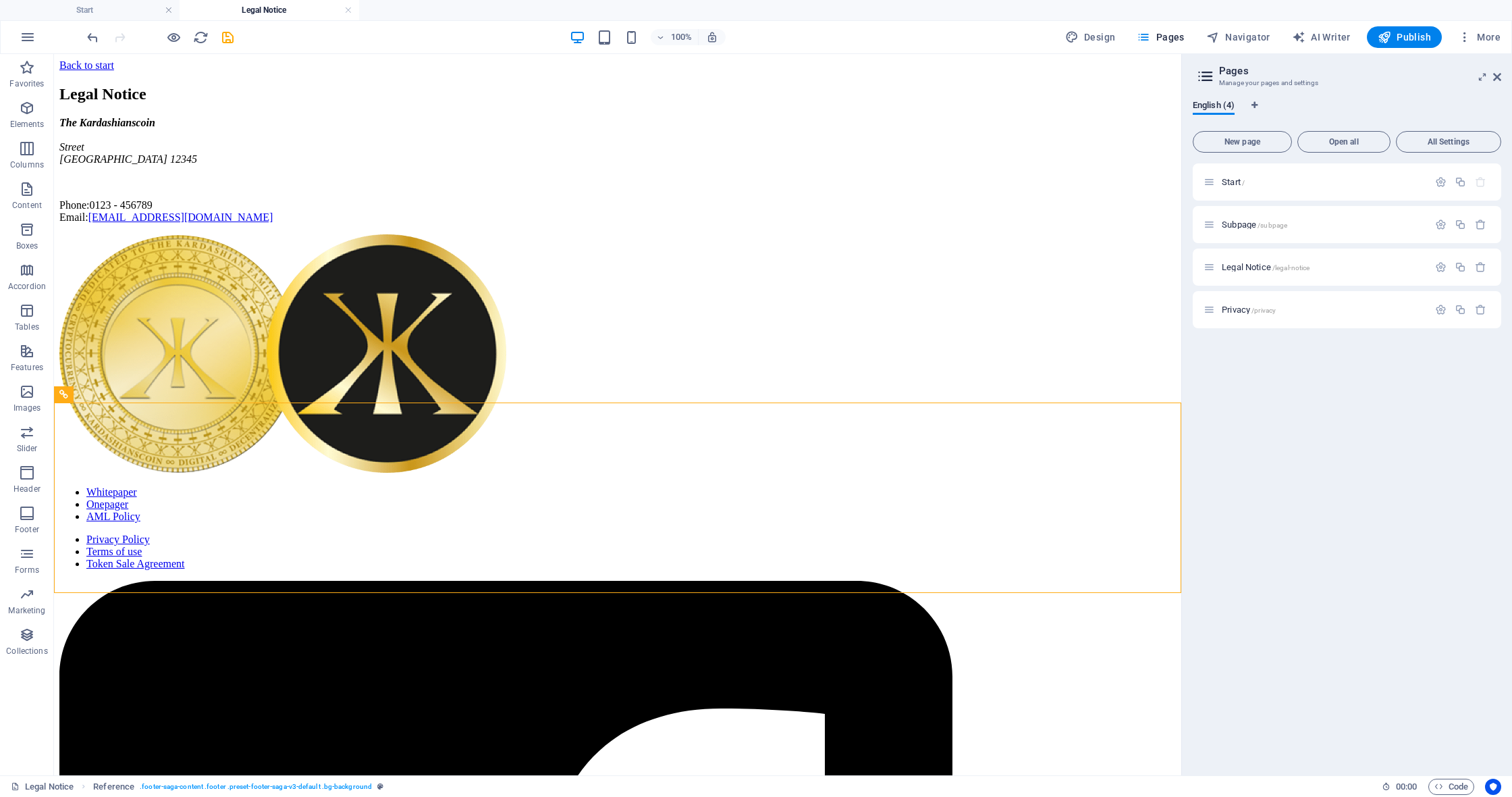
drag, startPoint x: 262, startPoint y: 656, endPoint x: 251, endPoint y: 636, distance: 22.8
click at [84, 12] on h4 "Start" at bounding box center [89, 9] width 179 height 14
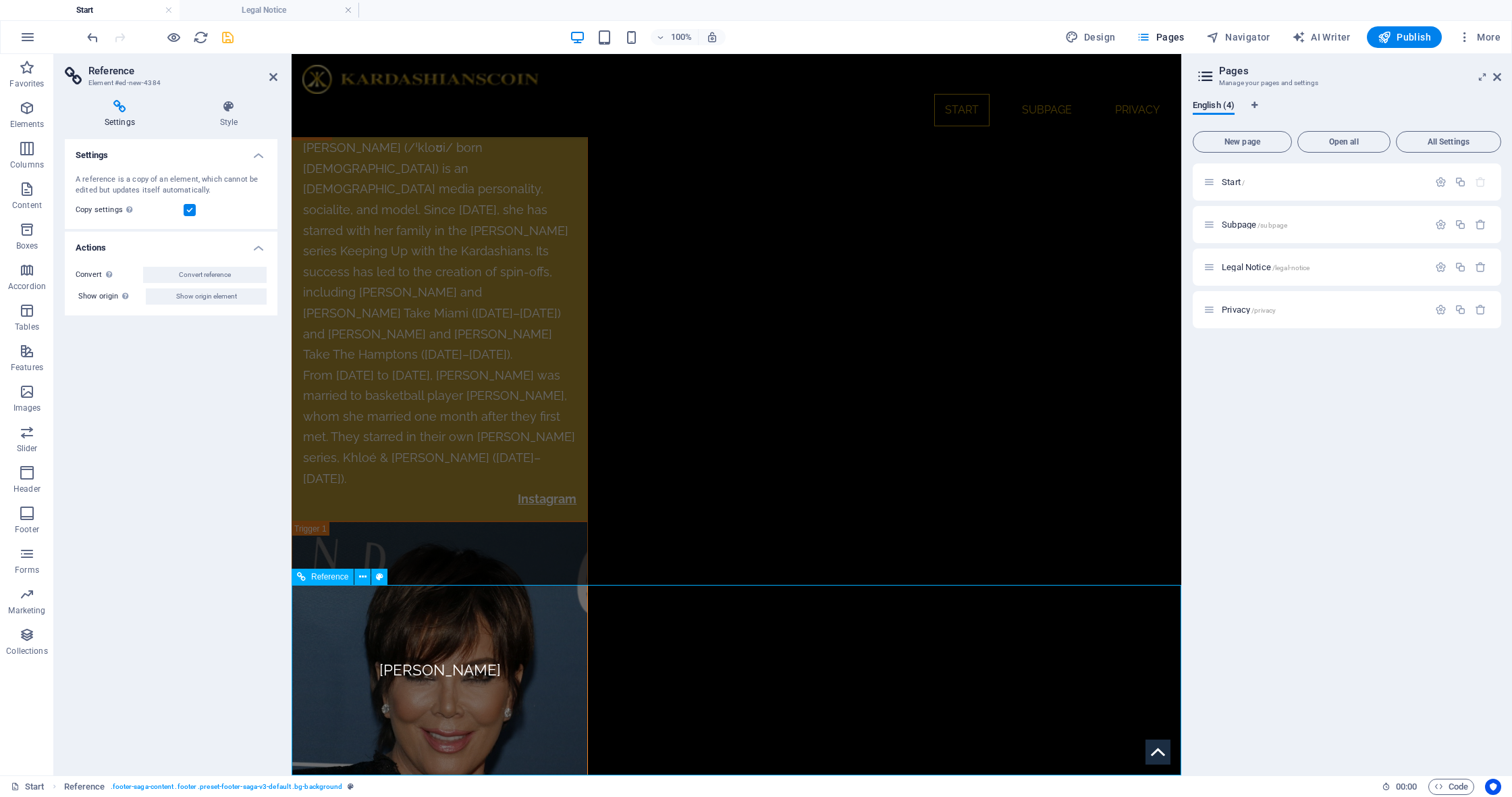
click at [326, 576] on span "Reference" at bounding box center [330, 577] width 37 height 8
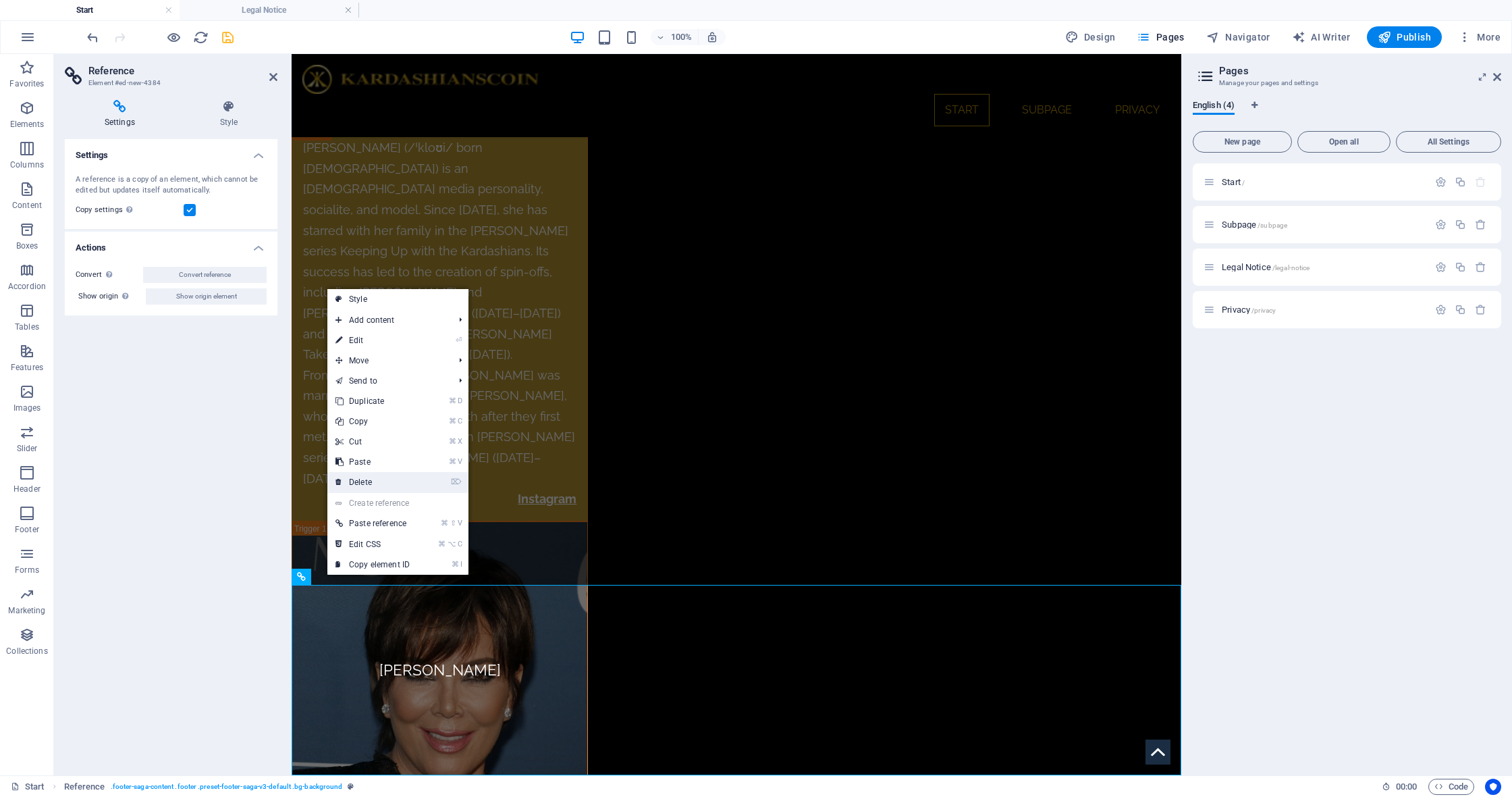
click at [379, 481] on link "⌦ Delete" at bounding box center [372, 482] width 90 height 20
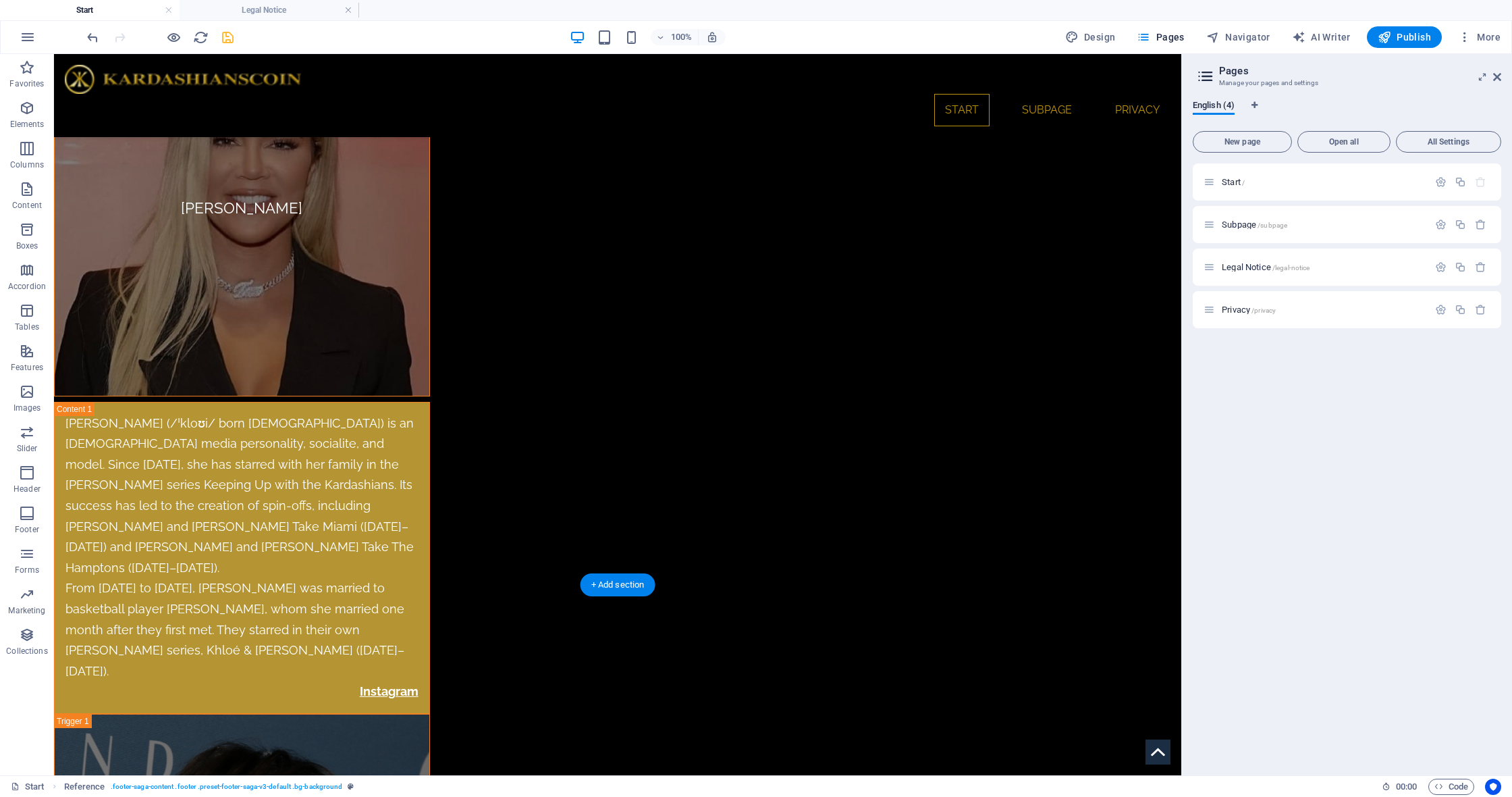
scroll to position [6816, 0]
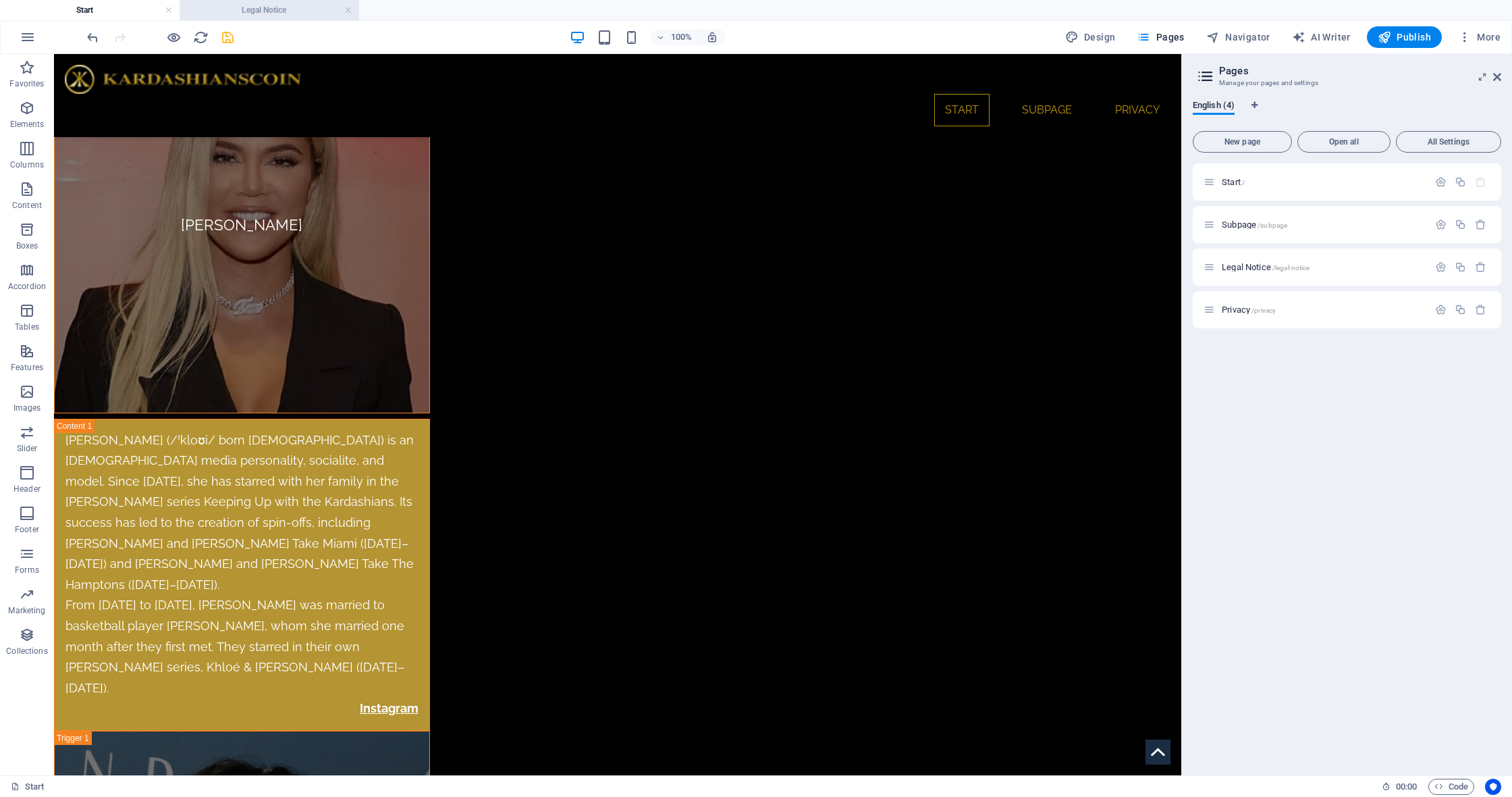
click at [284, 4] on h4 "Legal Notice" at bounding box center [268, 9] width 179 height 14
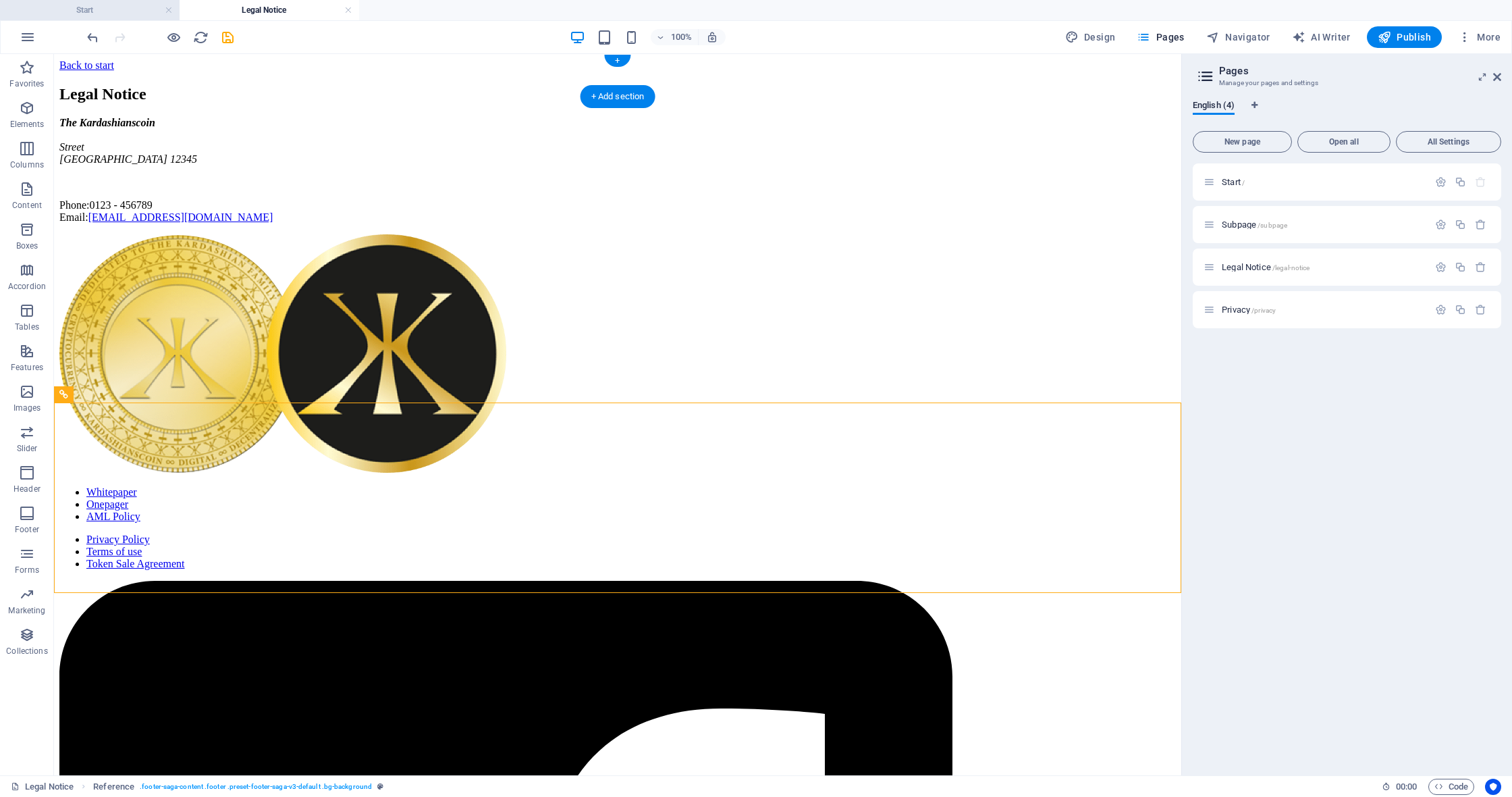
click at [77, 9] on h4 "Start" at bounding box center [89, 9] width 179 height 14
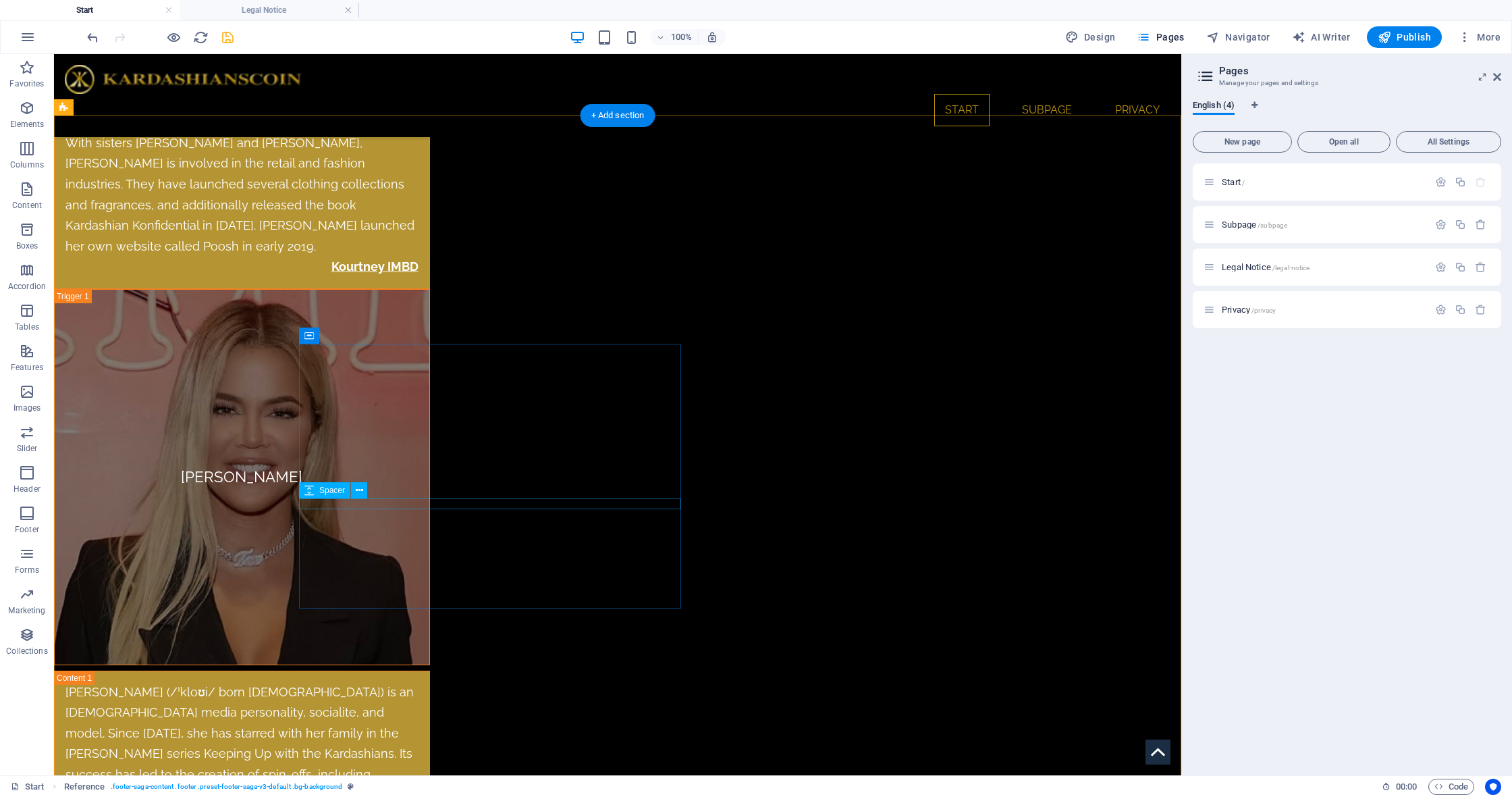
scroll to position [6565, 0]
click at [1459, 181] on icon "button" at bounding box center [1461, 182] width 12 height 12
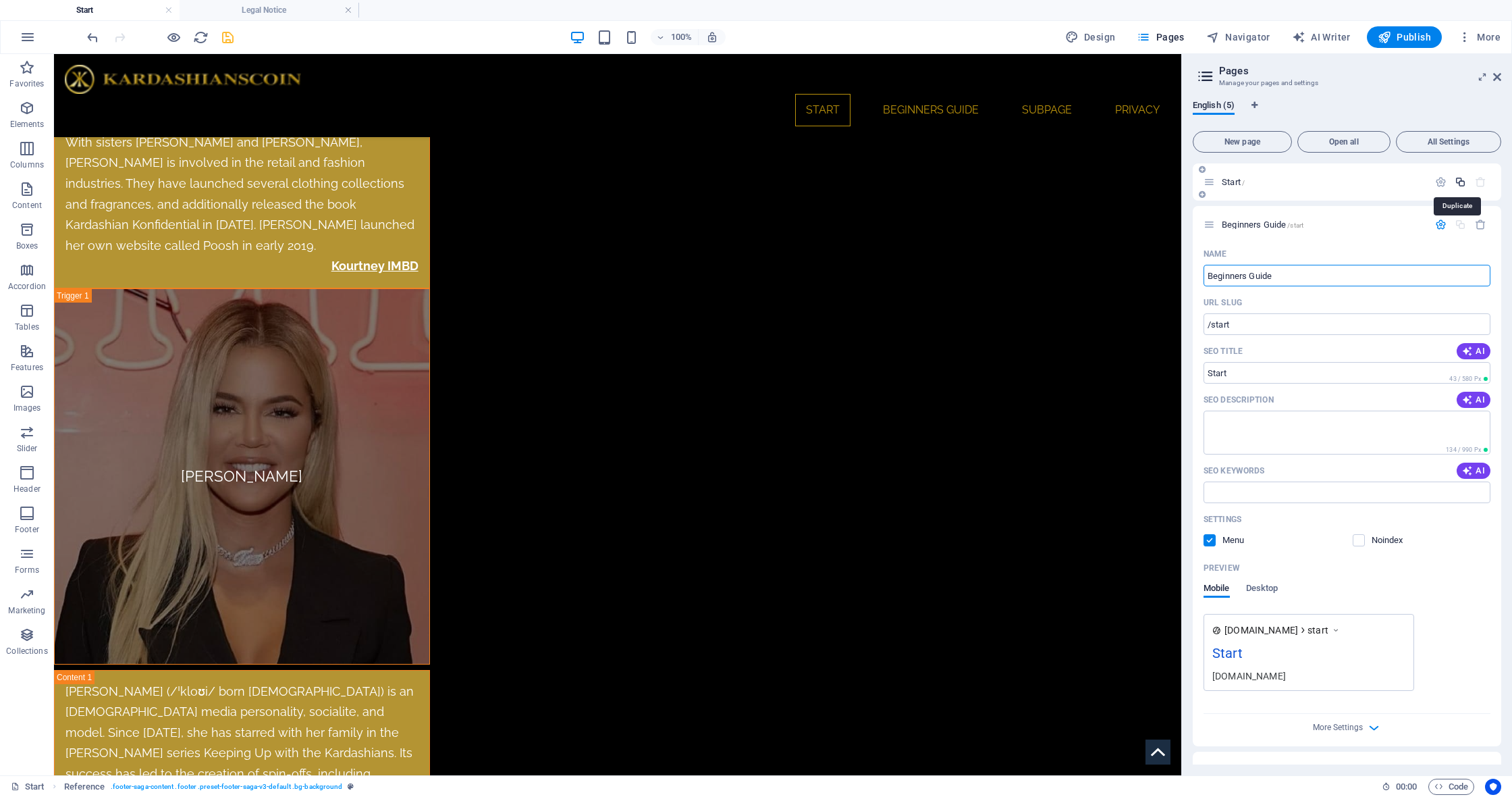
type input "Beginners Guide"
click at [1323, 321] on input "/start" at bounding box center [1347, 324] width 287 height 21
click at [1223, 326] on input "/start" at bounding box center [1347, 324] width 287 height 21
drag, startPoint x: 1214, startPoint y: 328, endPoint x: 1402, endPoint y: 329, distance: 188.0
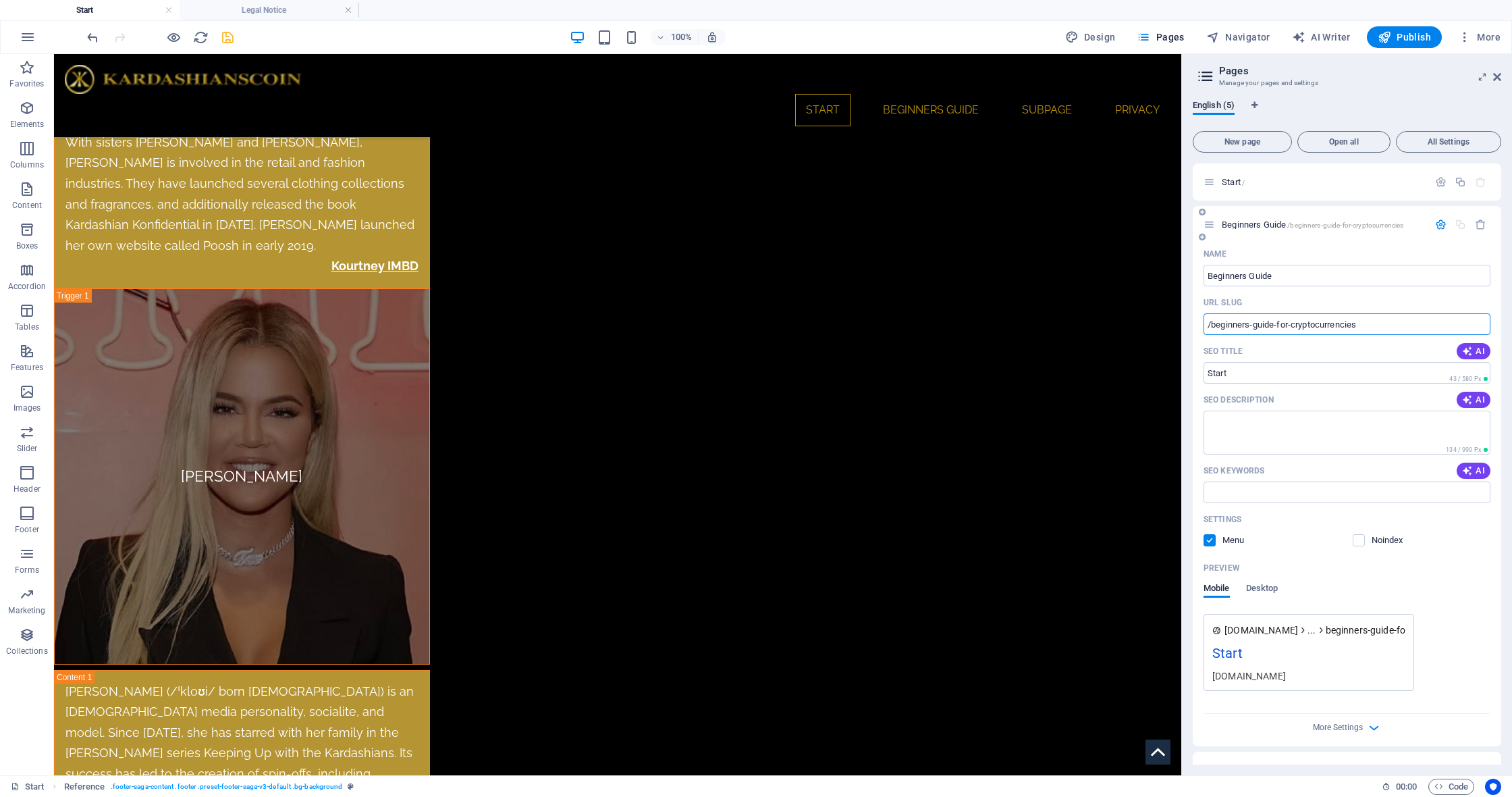
click at [1402, 329] on input "/beginners-guide-for-cryptocurrencies" at bounding box center [1347, 324] width 287 height 21
paste input "y"
type input "/beginners-guide-for-cryptocurrency"
drag, startPoint x: 1304, startPoint y: 432, endPoint x: 1137, endPoint y: 376, distance: 176.1
type input "Guide for cryptocurrency"
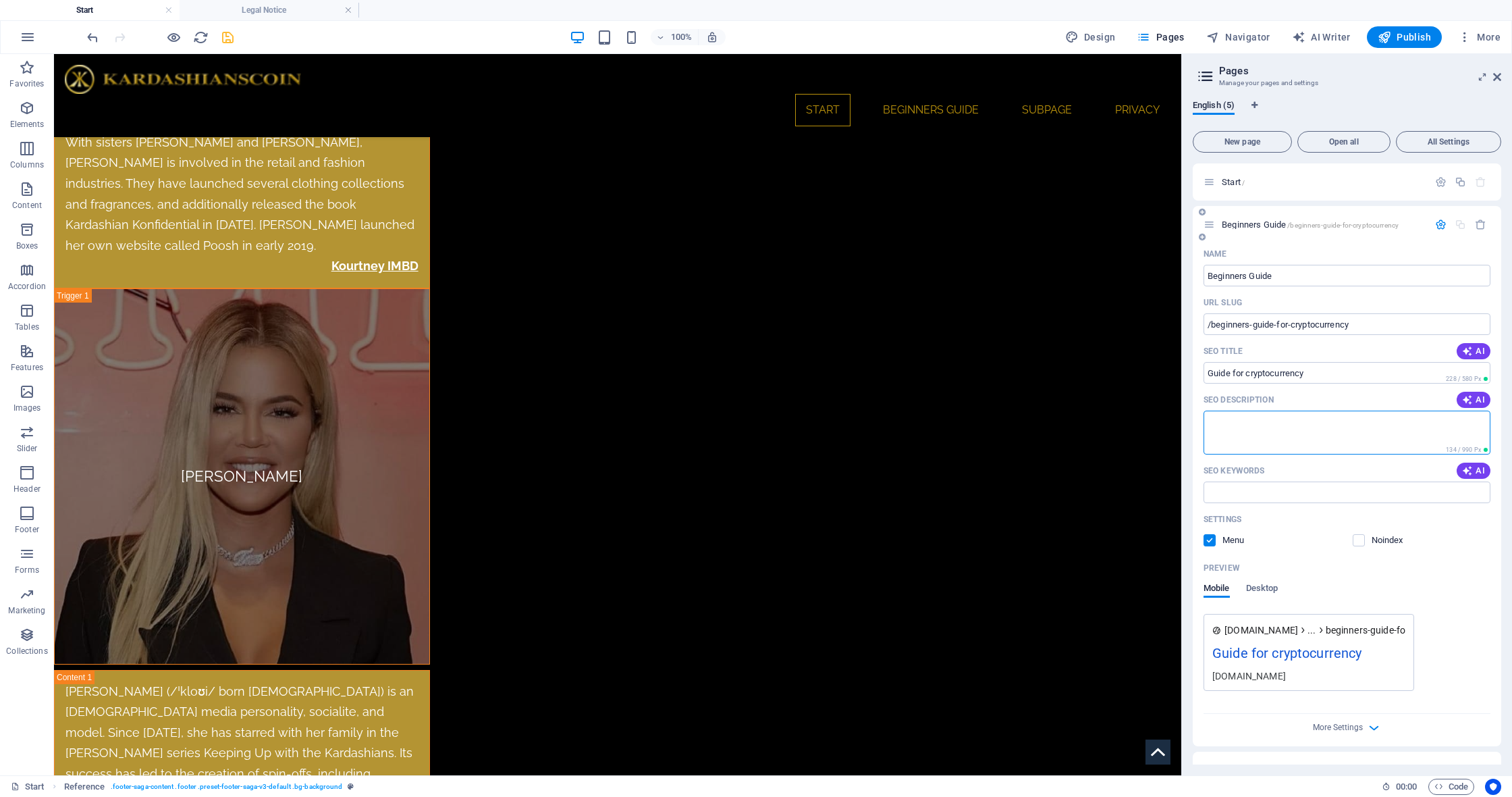
click at [1227, 443] on textarea "SEO Description" at bounding box center [1347, 432] width 287 height 44
click at [227, 35] on icon "save" at bounding box center [228, 37] width 15 height 15
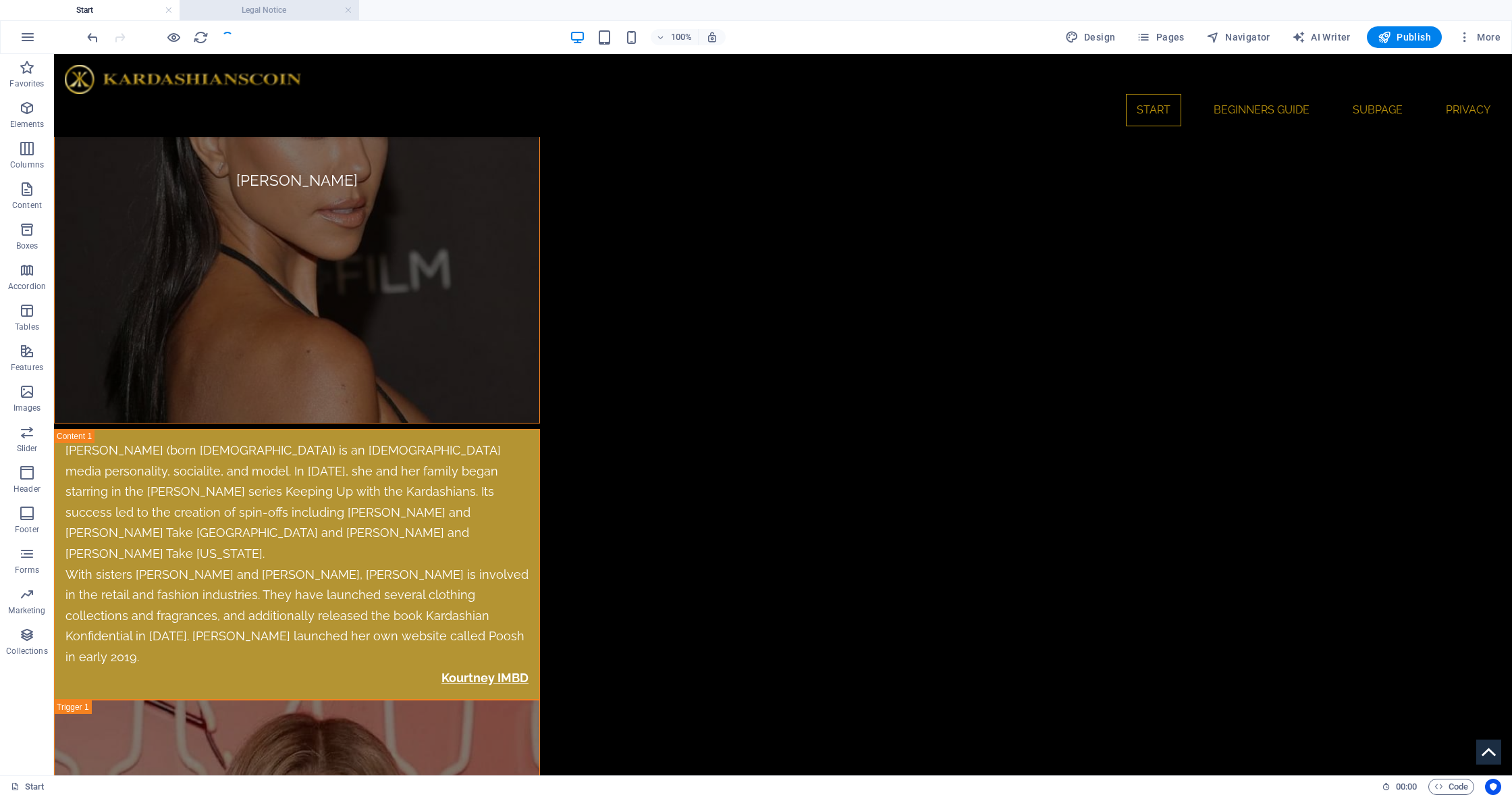
click at [279, 12] on h4 "Legal Notice" at bounding box center [268, 9] width 179 height 14
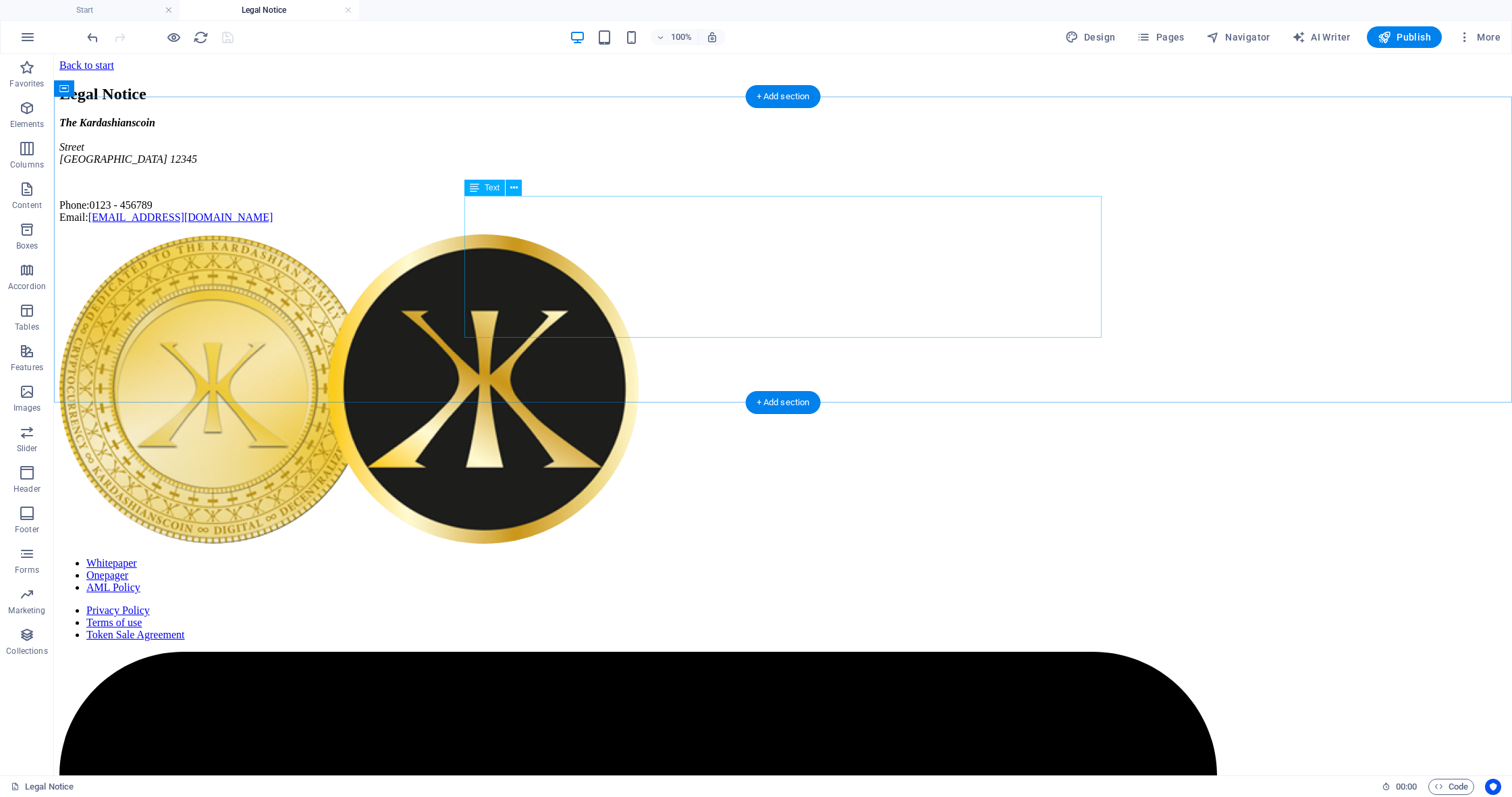
click at [578, 212] on div "The Kardashianscoin Street Berlin 12345 Phone: 0123 - 456789 Email: kardashians…" at bounding box center [783, 170] width 1447 height 107
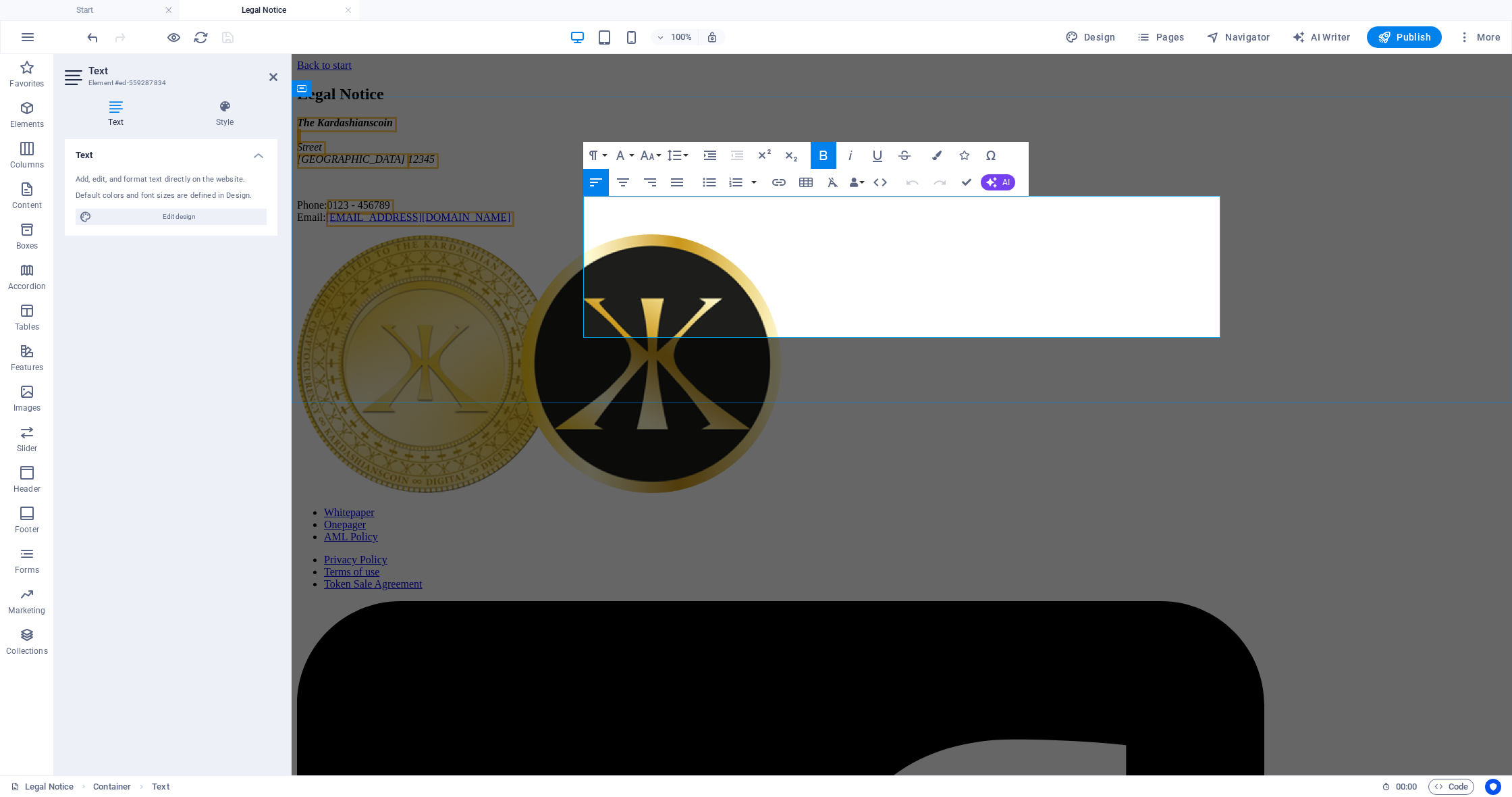
click at [827, 223] on p "Phone: 0123 - 456789 Email: kardashianscoin@proton.me" at bounding box center [902, 211] width 1210 height 25
click at [797, 223] on p "Phone: 0123 - 456789 Email: kardashianscoin@proton.me" at bounding box center [902, 211] width 1210 height 25
click at [429, 195] on div "Legal Notice The Kardashianscoin Street Berlin 12345 Phone: 0123 - 456789 Email…" at bounding box center [902, 154] width 1210 height 138
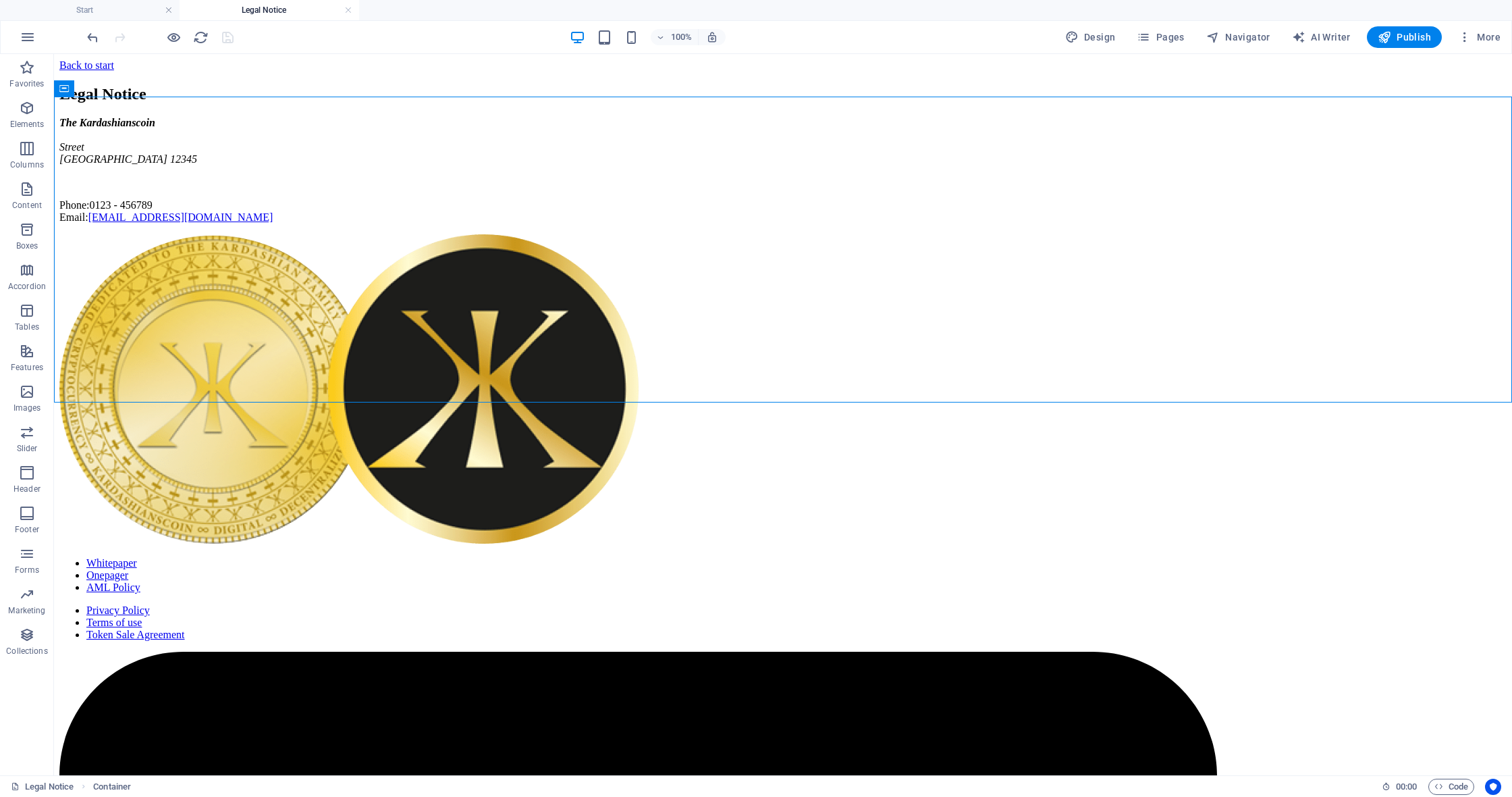
click at [288, 17] on h4 "Legal Notice" at bounding box center [268, 9] width 179 height 14
click at [1165, 37] on span "Pages" at bounding box center [1160, 37] width 48 height 14
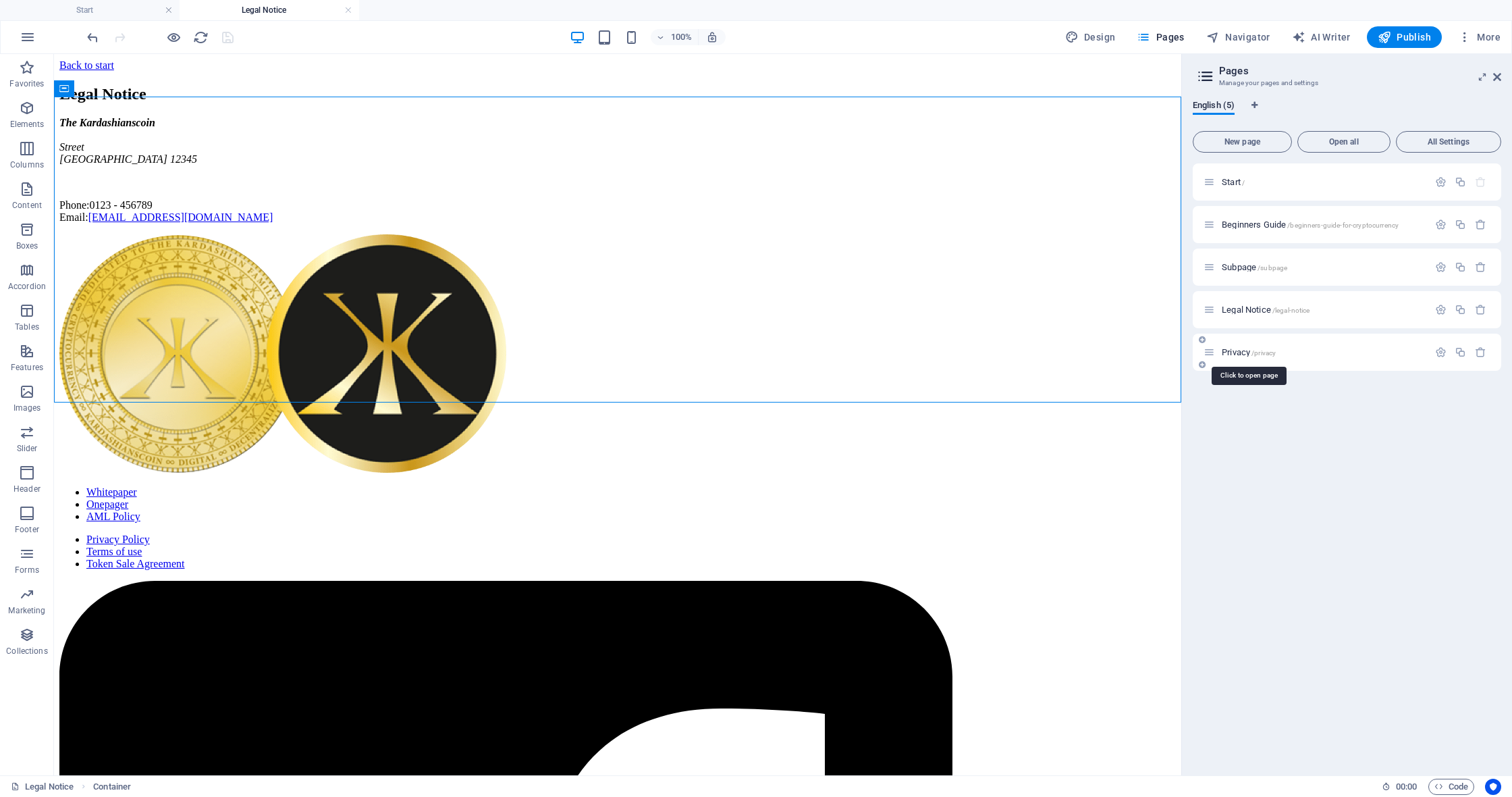
click at [1241, 353] on span "Privacy /privacy" at bounding box center [1249, 352] width 54 height 10
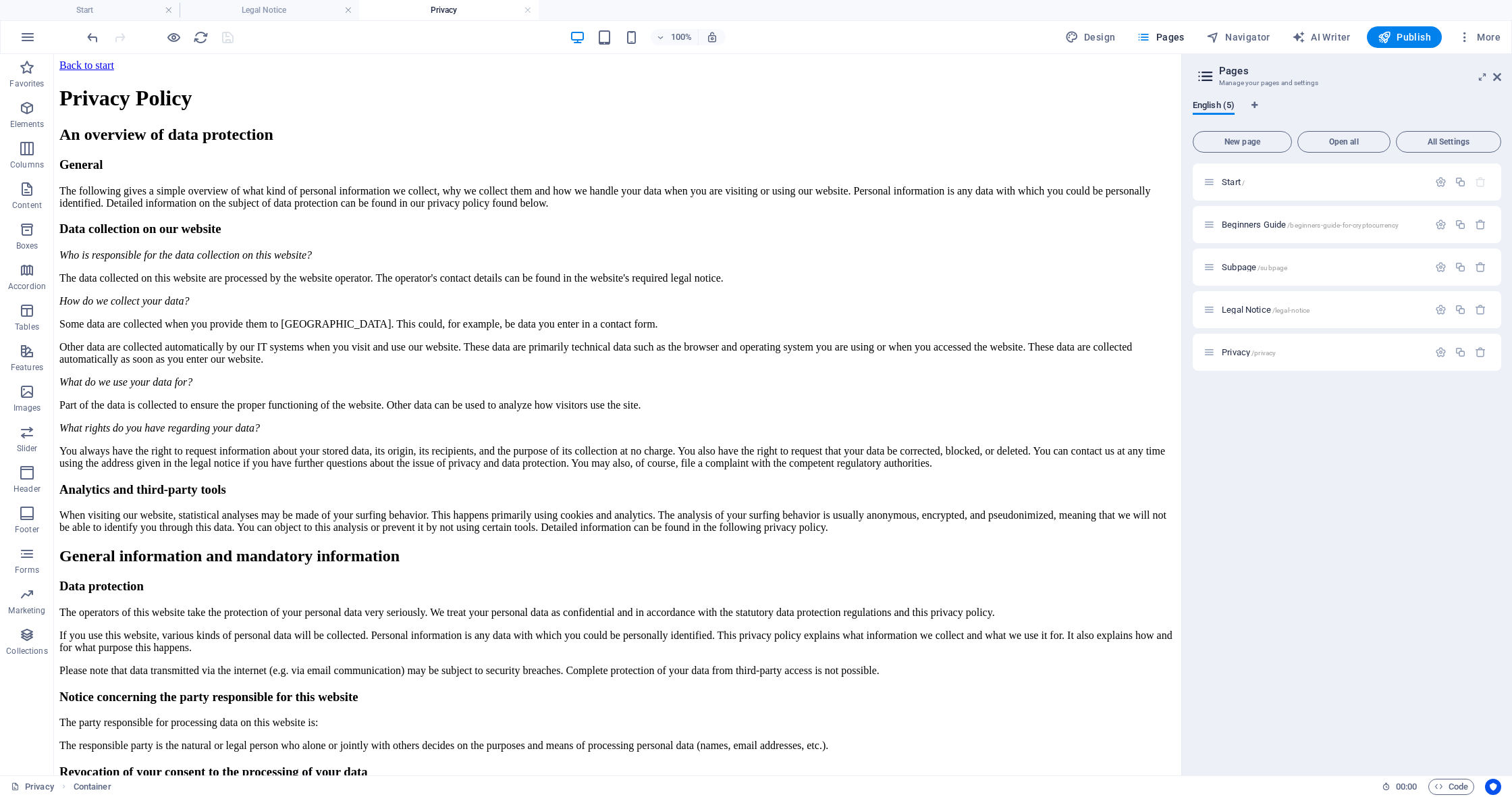
scroll to position [0, 0]
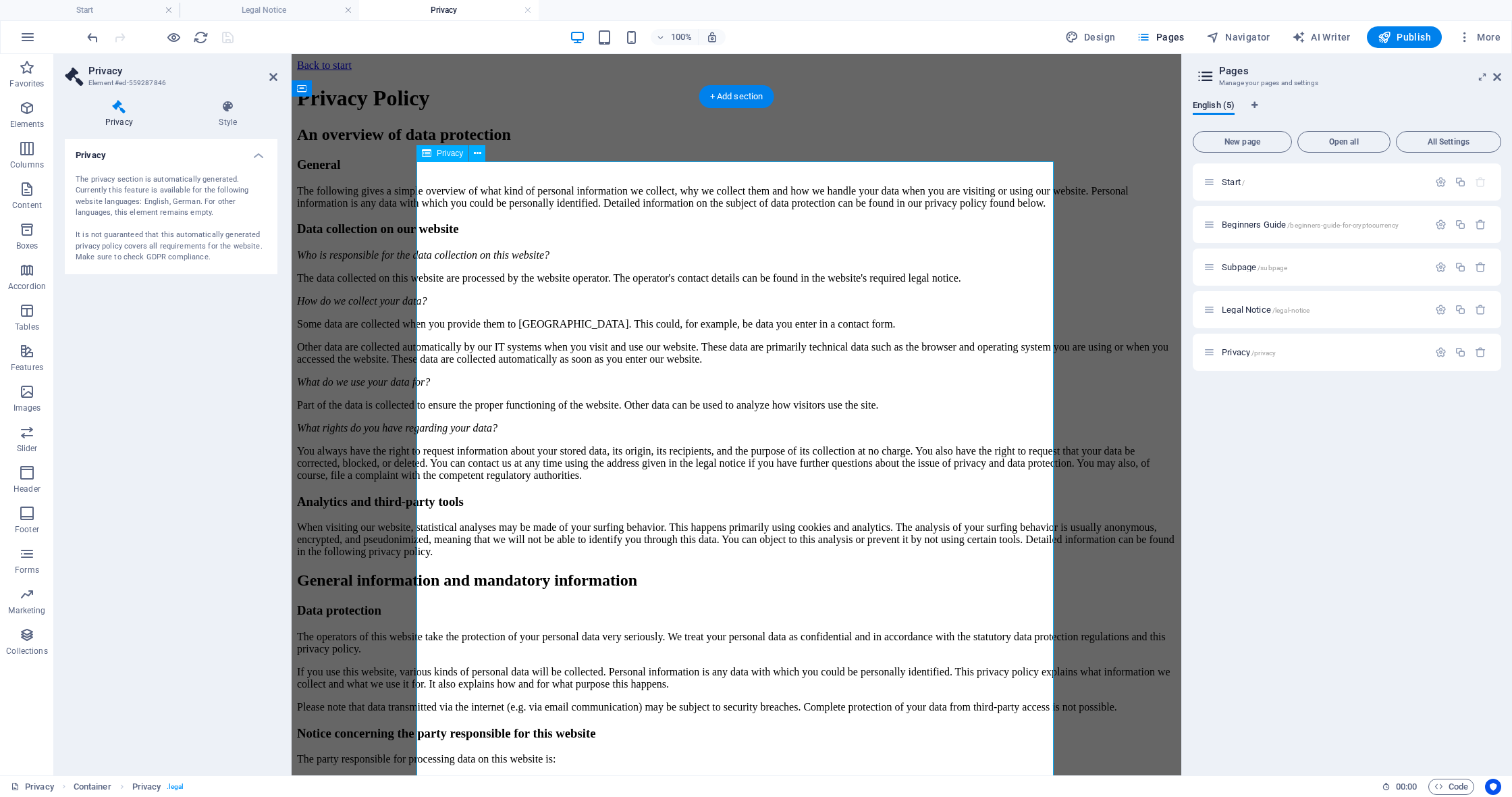
click at [528, 11] on link at bounding box center [528, 10] width 8 height 13
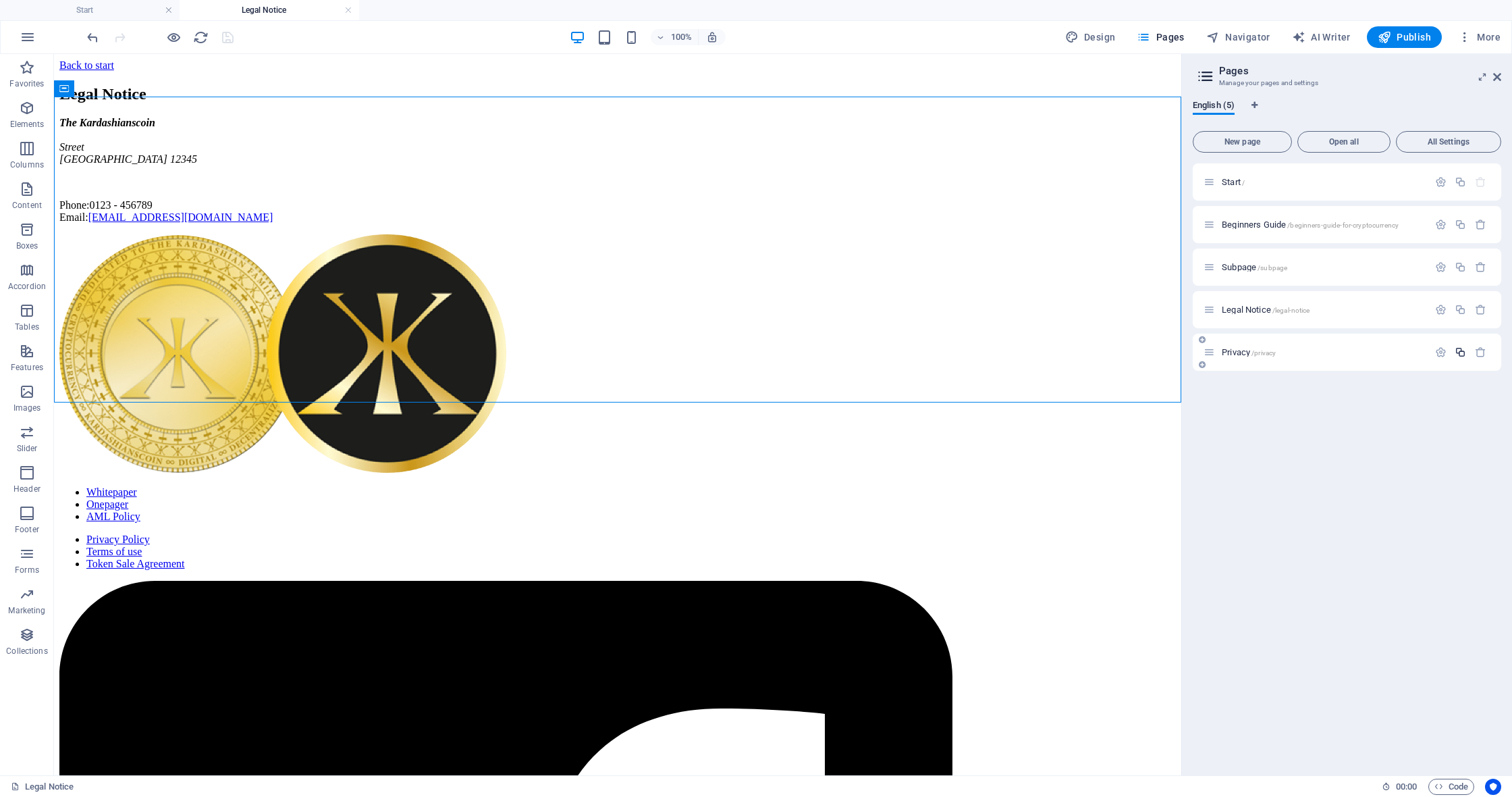
click at [1464, 353] on icon "button" at bounding box center [1461, 353] width 12 height 12
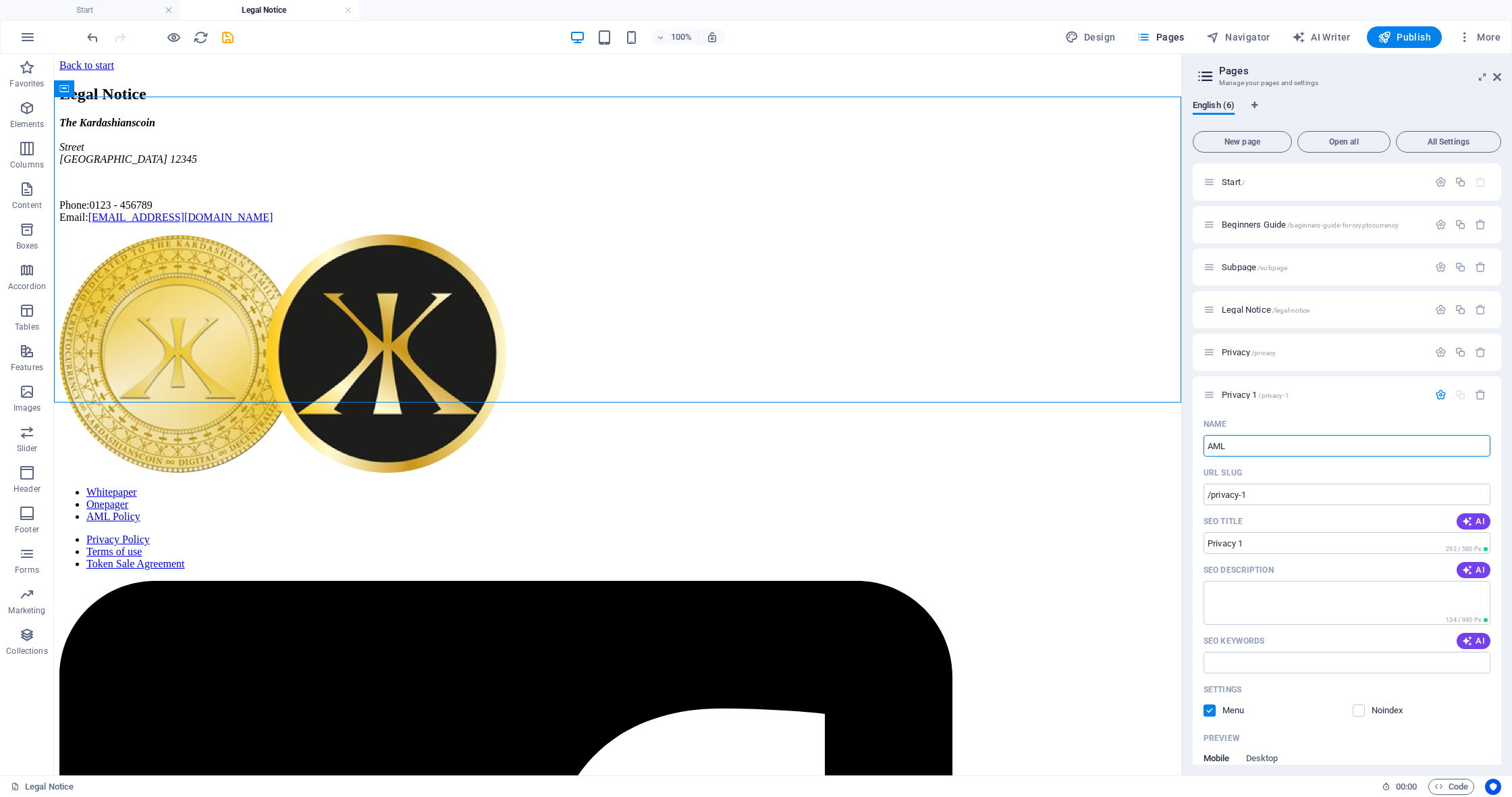
type input "AML"
type input "/aml"
type input "AML"
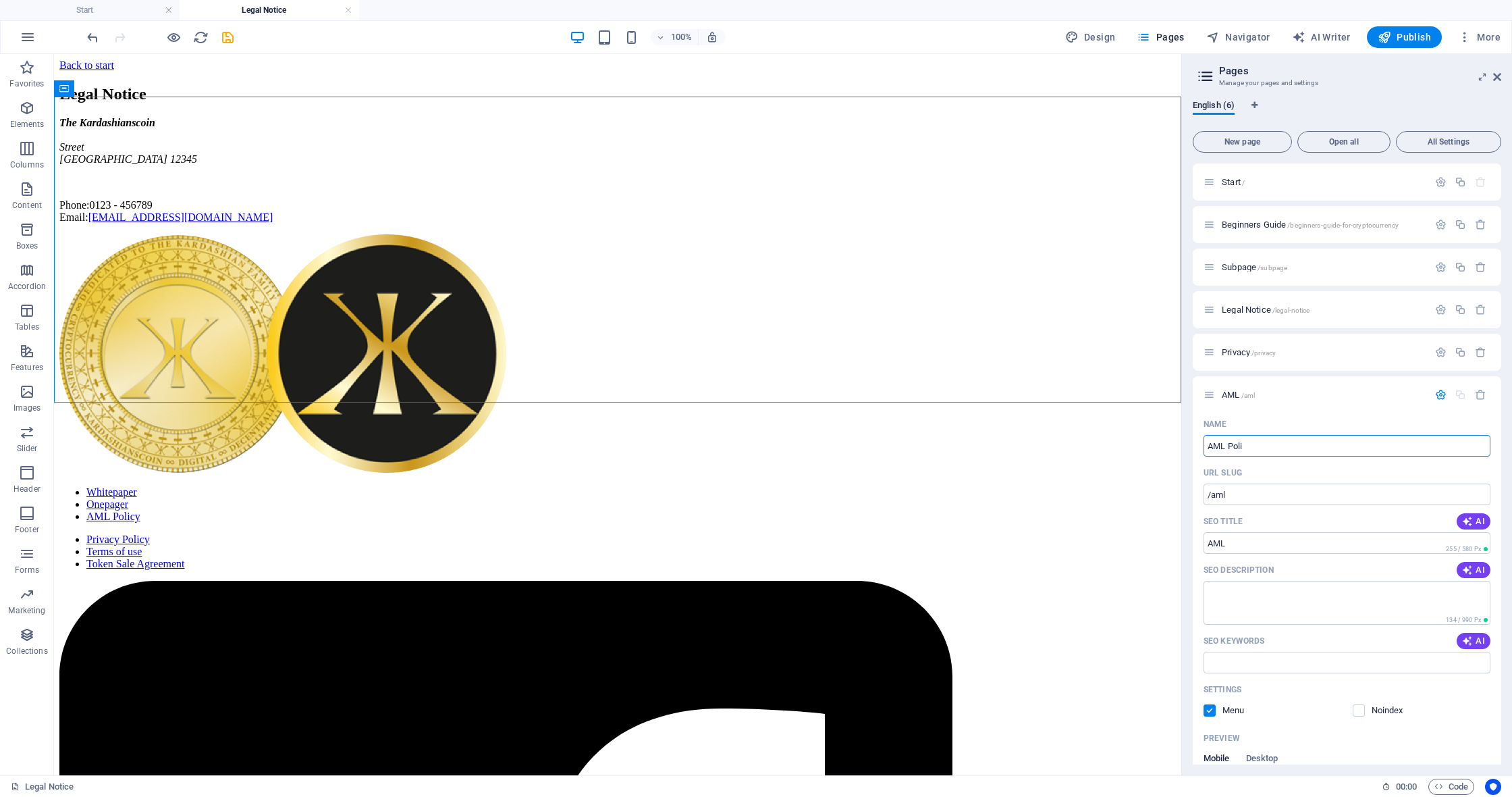
type input "AML Poli"
type input "/aml-poli"
type input "AML Poli"
type input "AML Policy"
type input "/aml-policy"
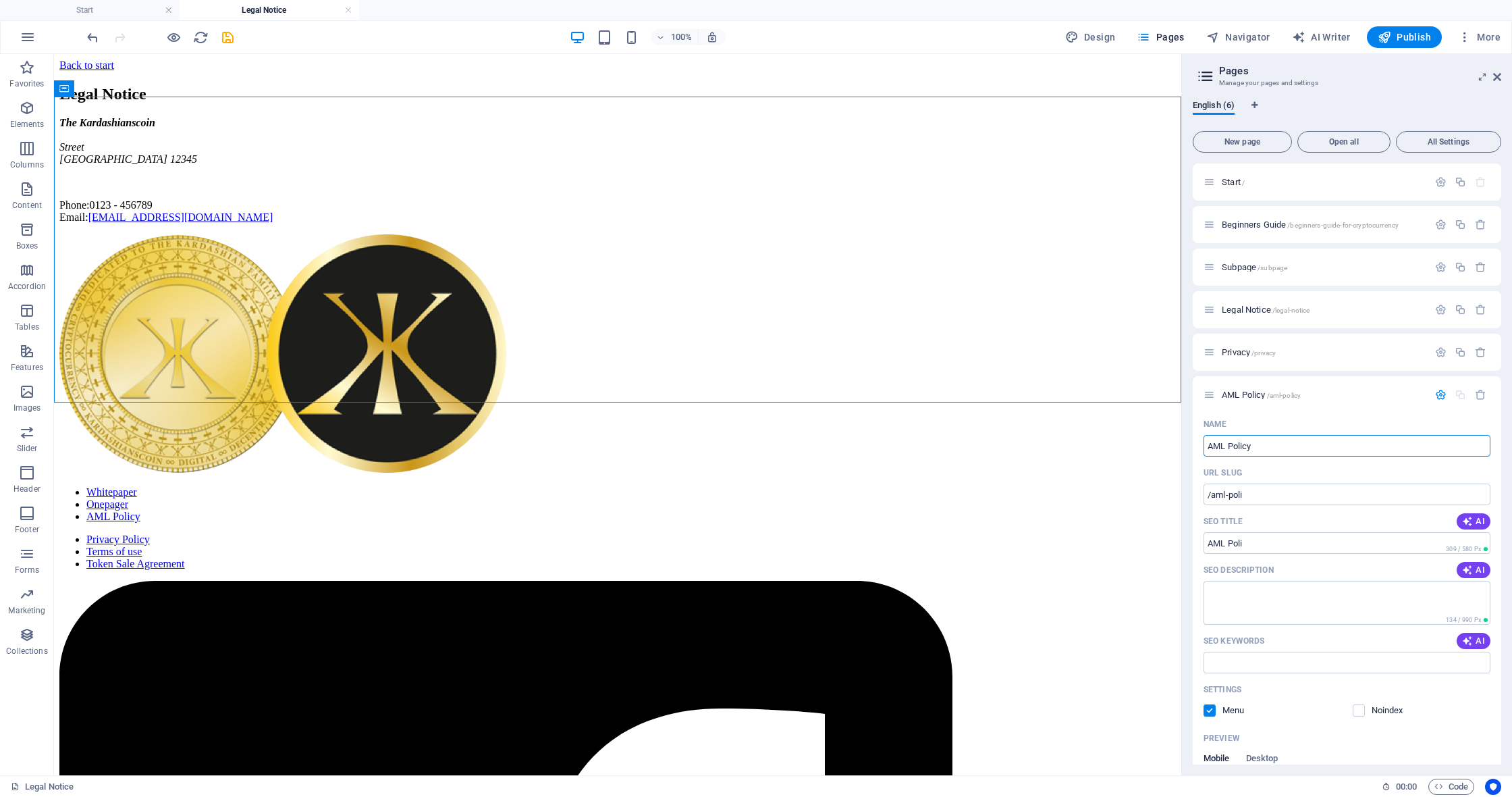
type input "AML Policy"
click at [232, 33] on icon "save" at bounding box center [228, 37] width 15 height 15
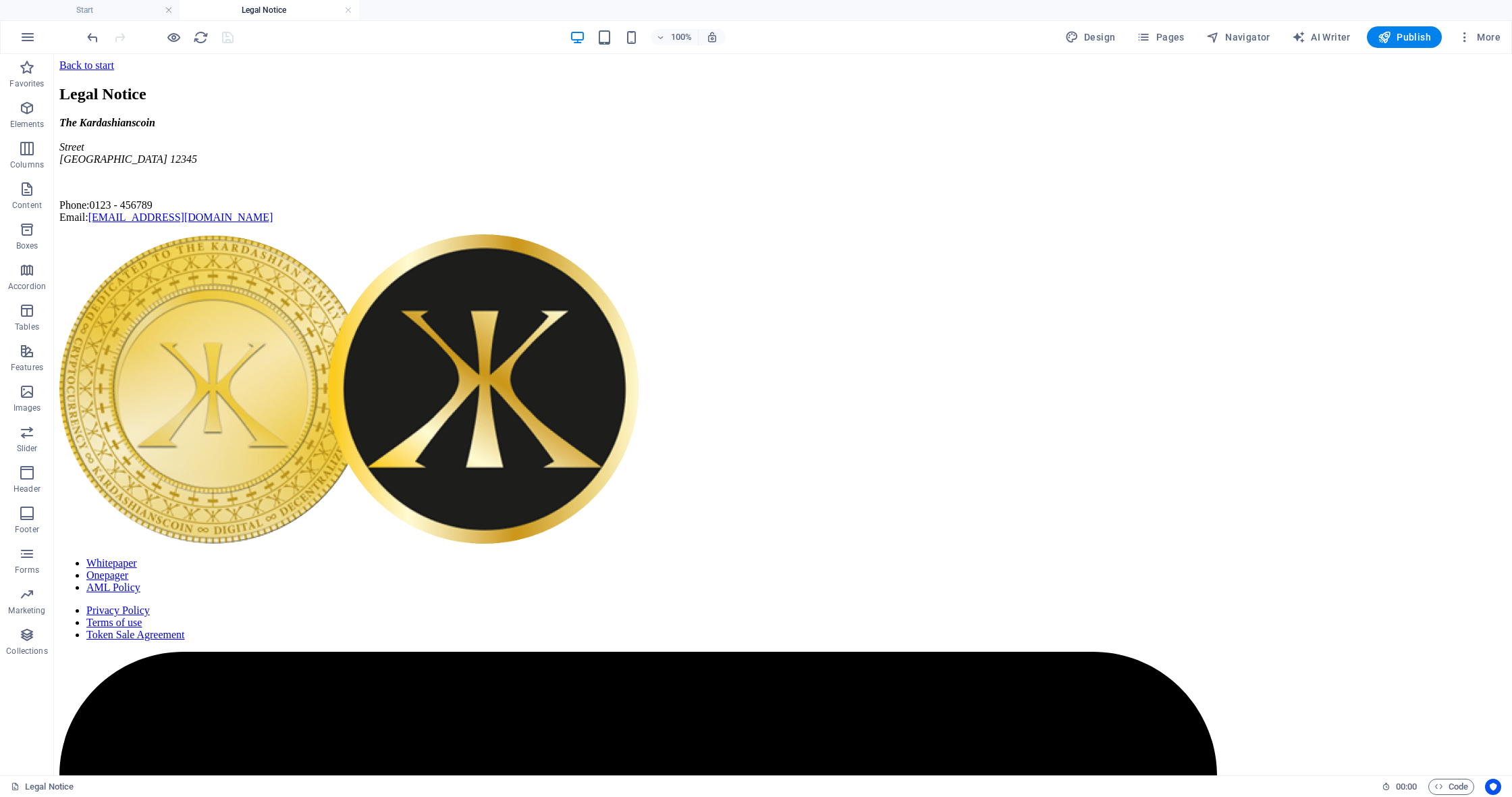
drag, startPoint x: 347, startPoint y: 11, endPoint x: 363, endPoint y: 14, distance: 16.3
click at [347, 11] on link at bounding box center [348, 10] width 8 height 13
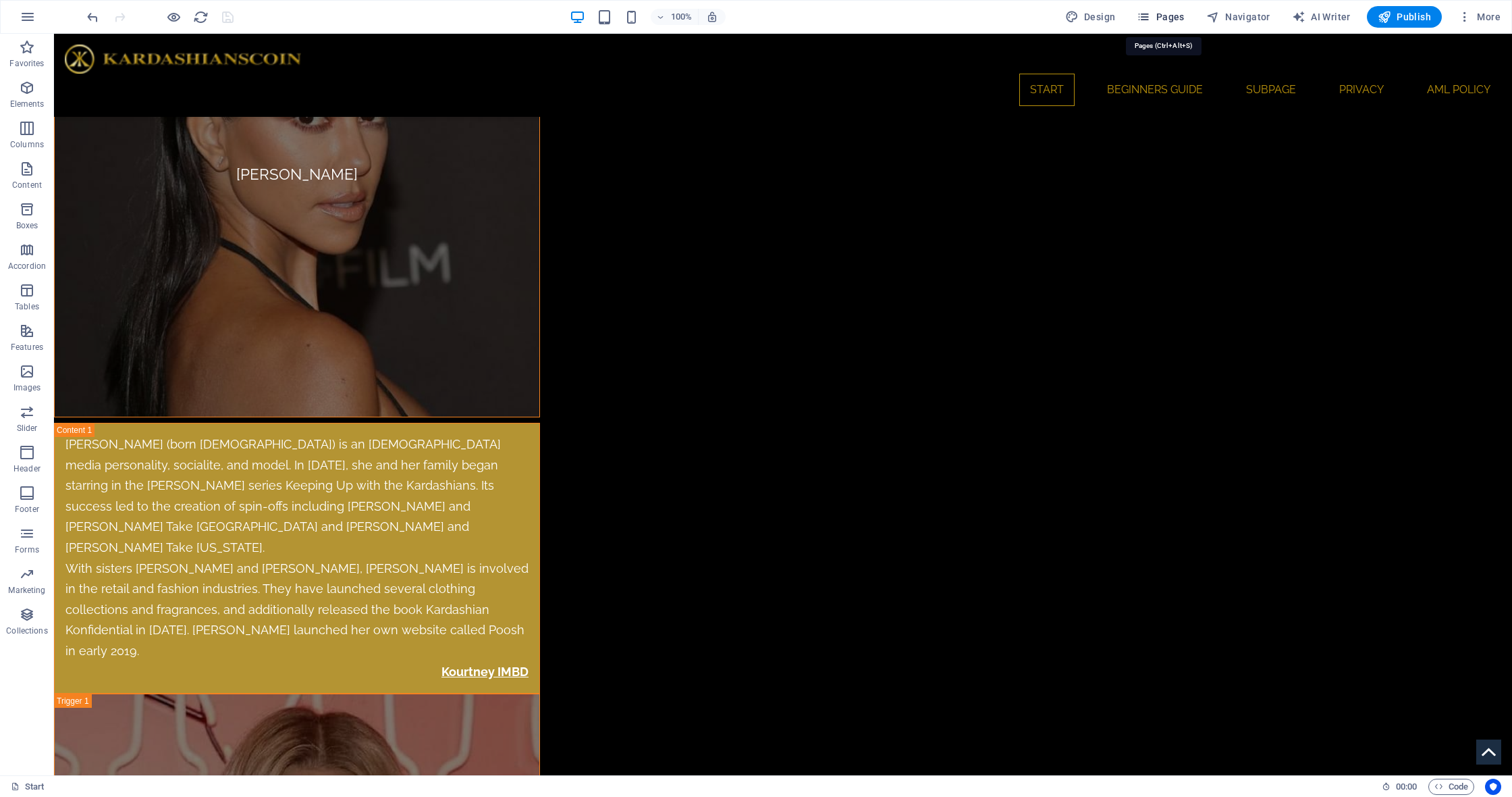
click at [1177, 24] on button "Pages" at bounding box center [1160, 16] width 58 height 21
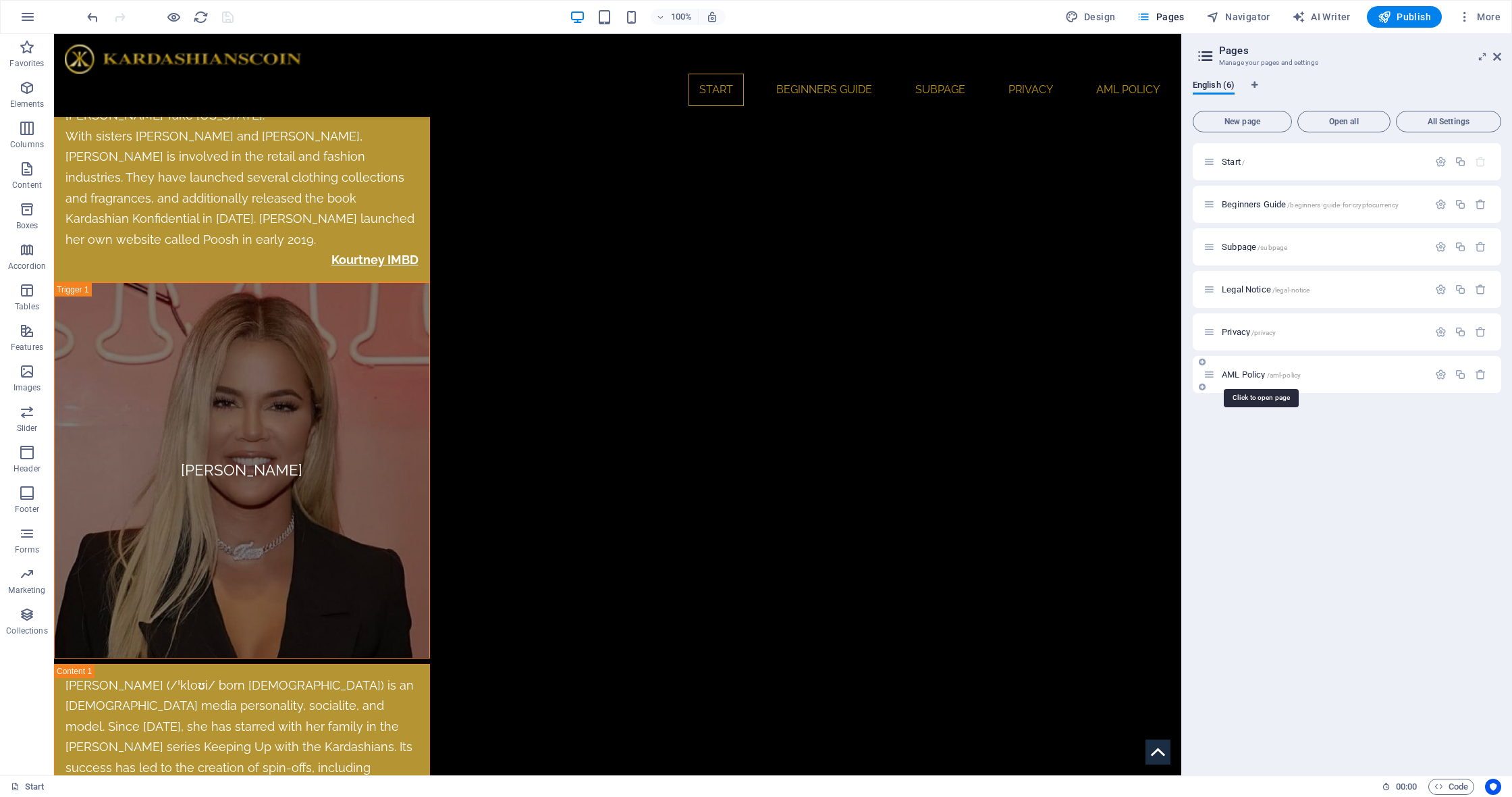
click at [1247, 373] on span "AML Policy /aml-policy" at bounding box center [1261, 375] width 79 height 10
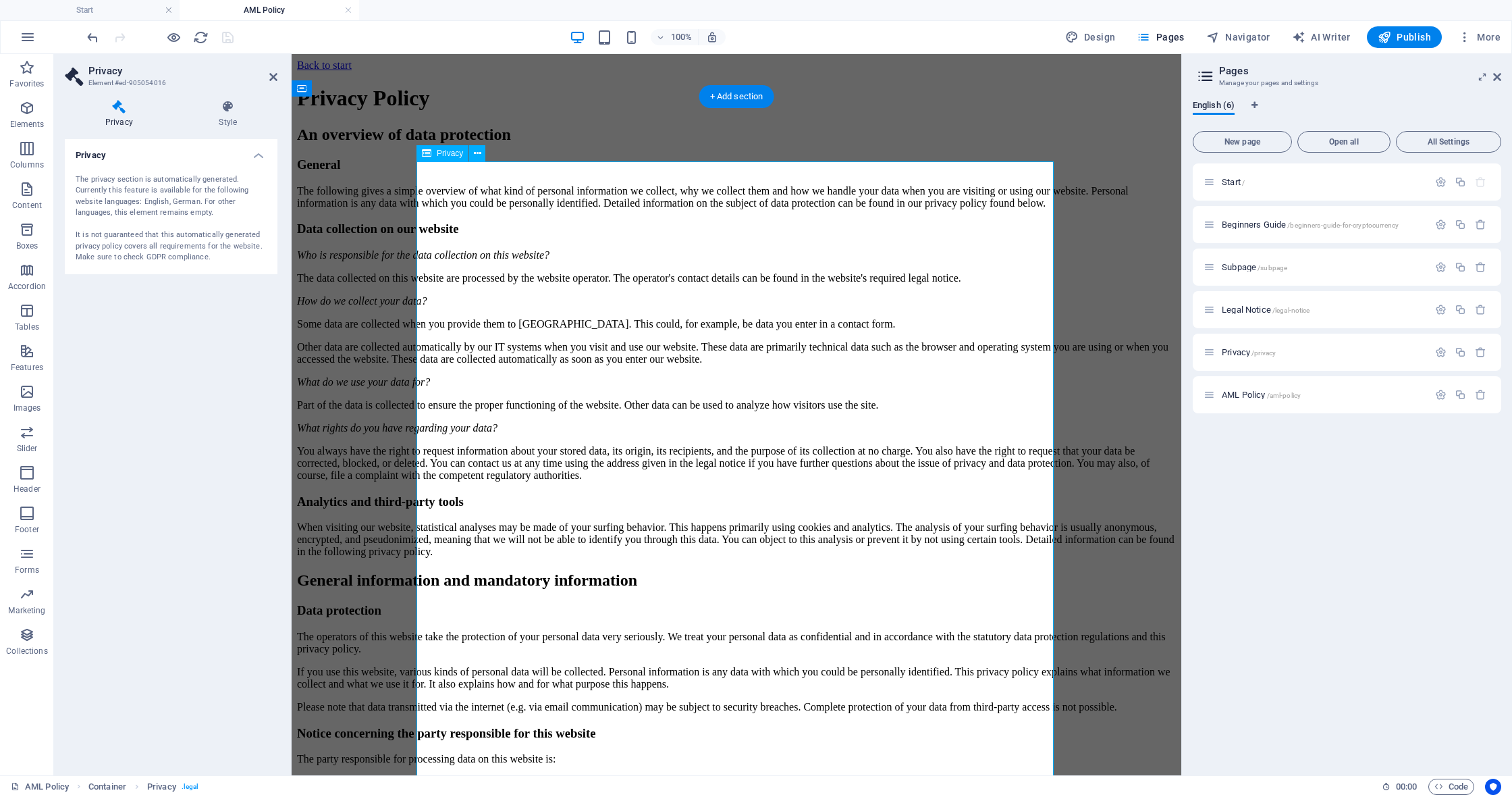
click at [439, 152] on span "Privacy" at bounding box center [449, 154] width 26 height 8
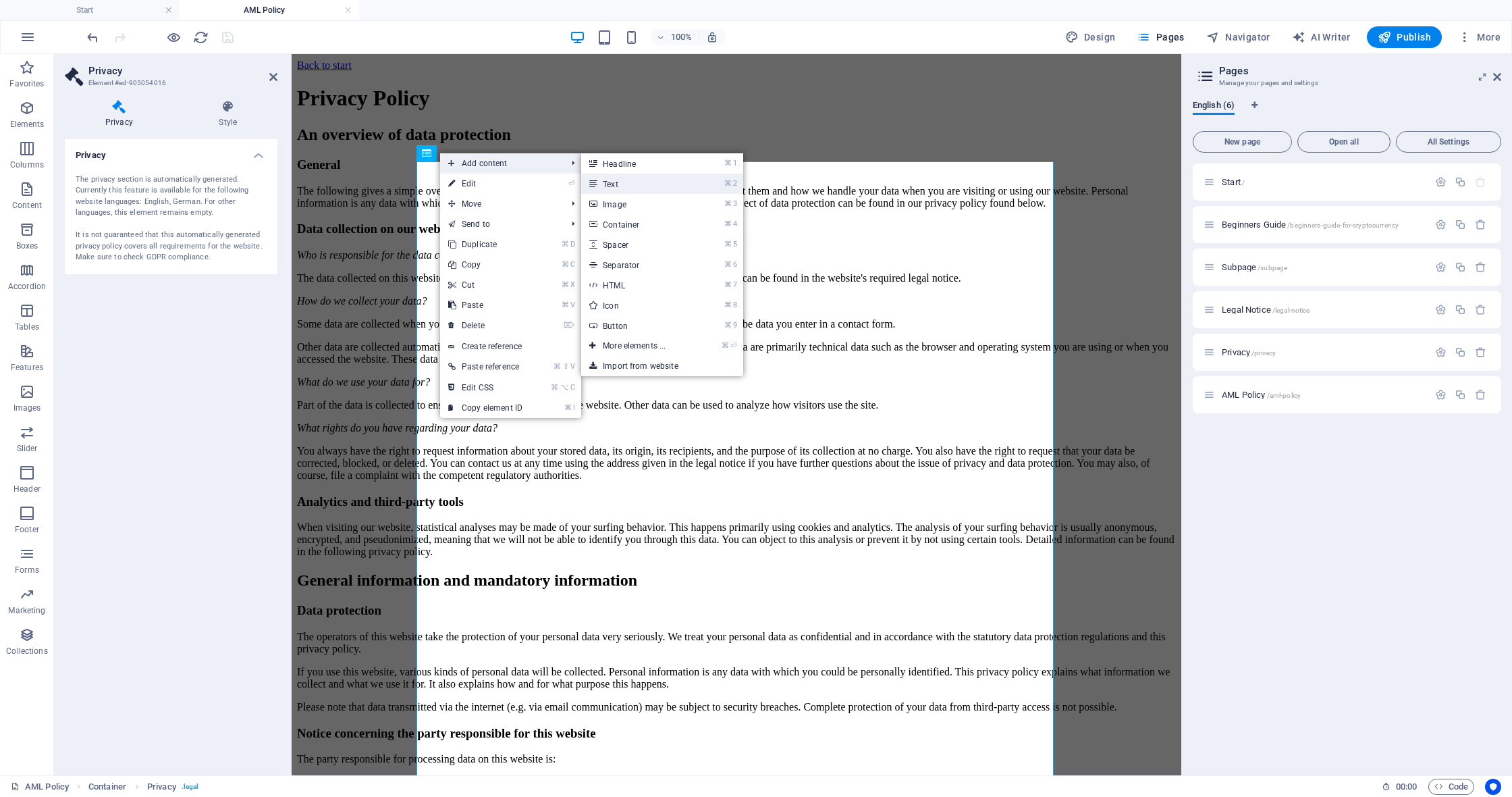
click at [652, 176] on link "⌘ 2 Text" at bounding box center [636, 184] width 111 height 20
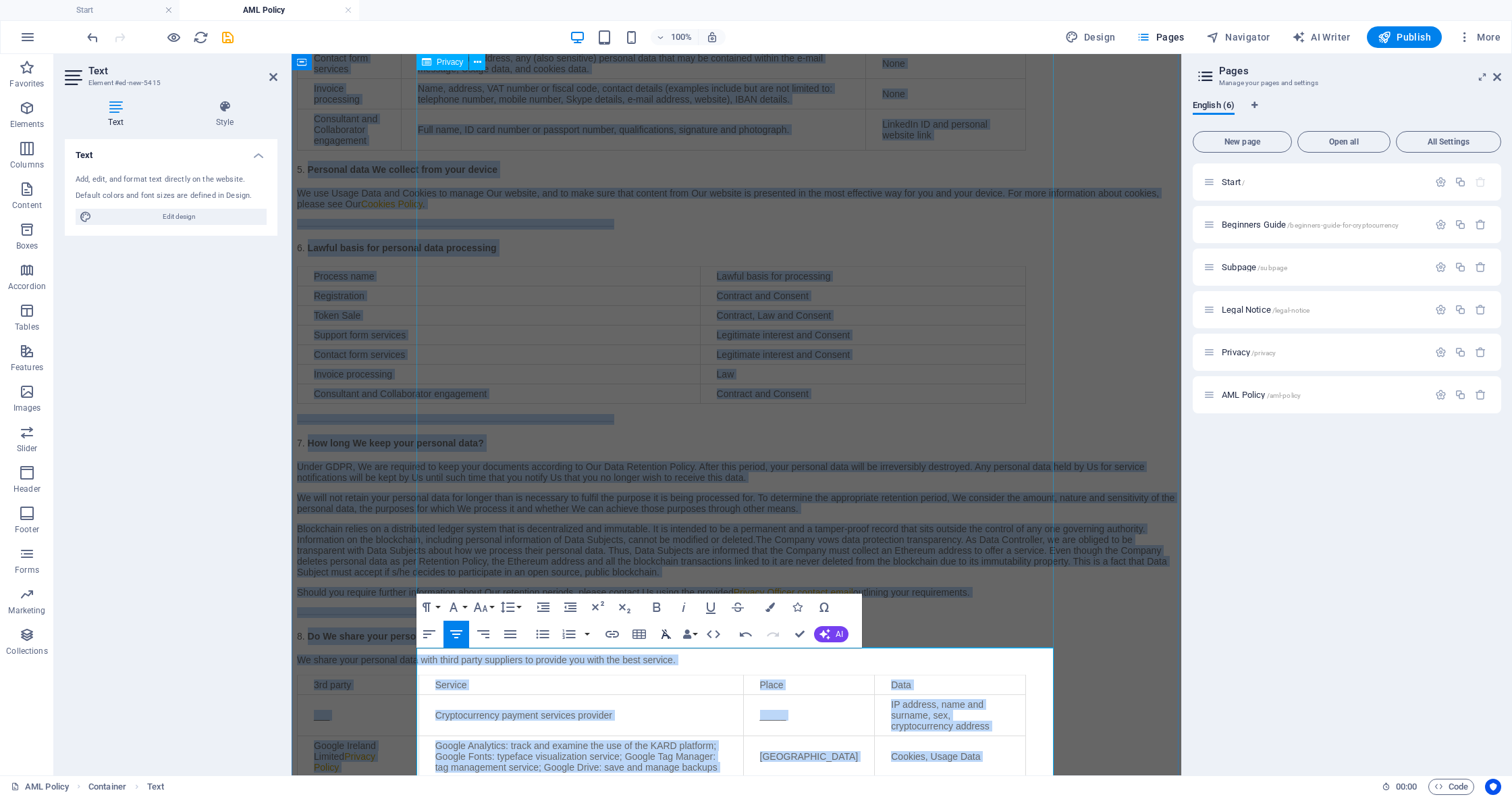
click at [666, 636] on icon "button" at bounding box center [667, 634] width 10 height 9
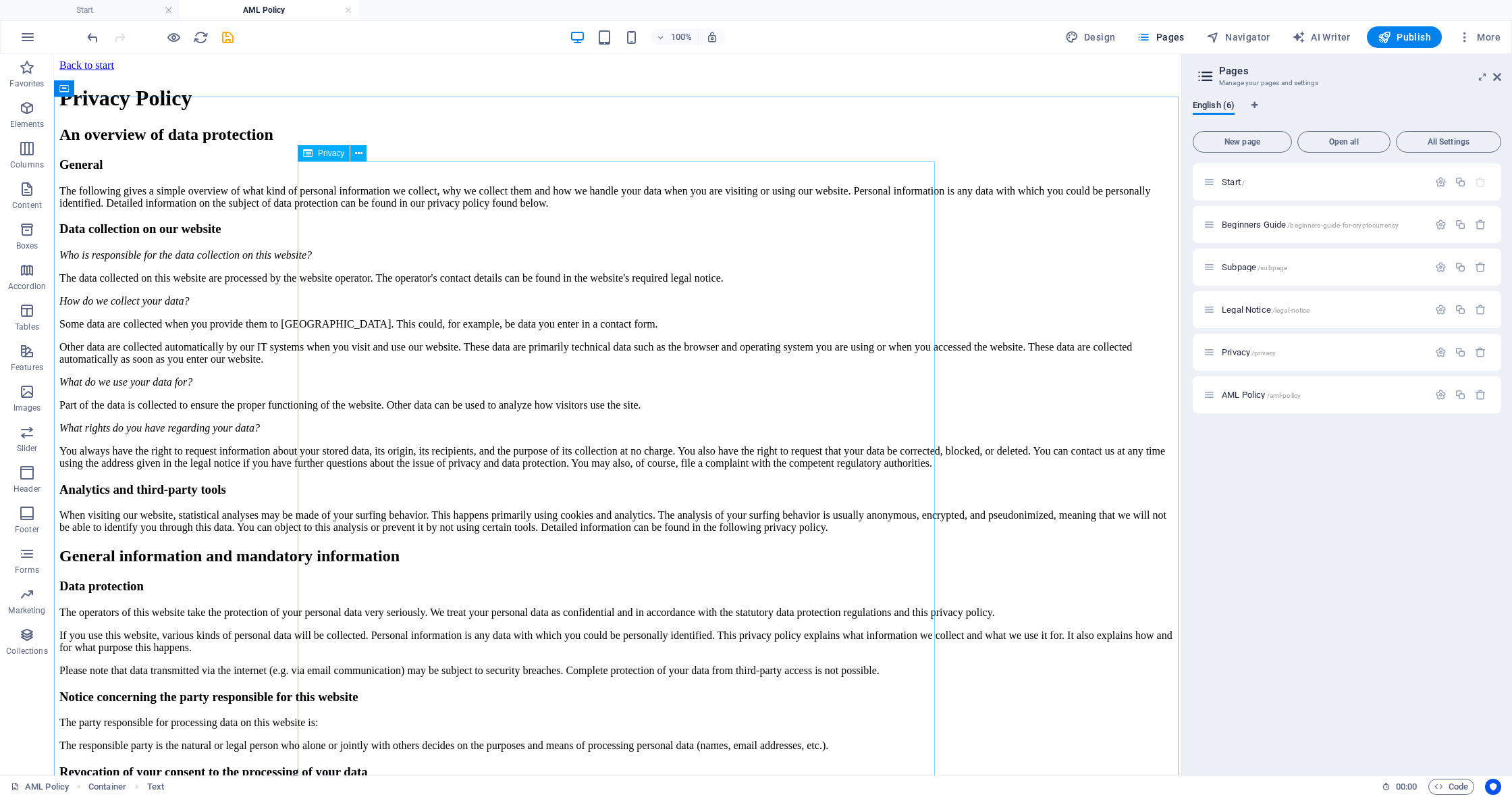
scroll to position [0, 0]
click at [320, 155] on span "Privacy" at bounding box center [330, 154] width 26 height 8
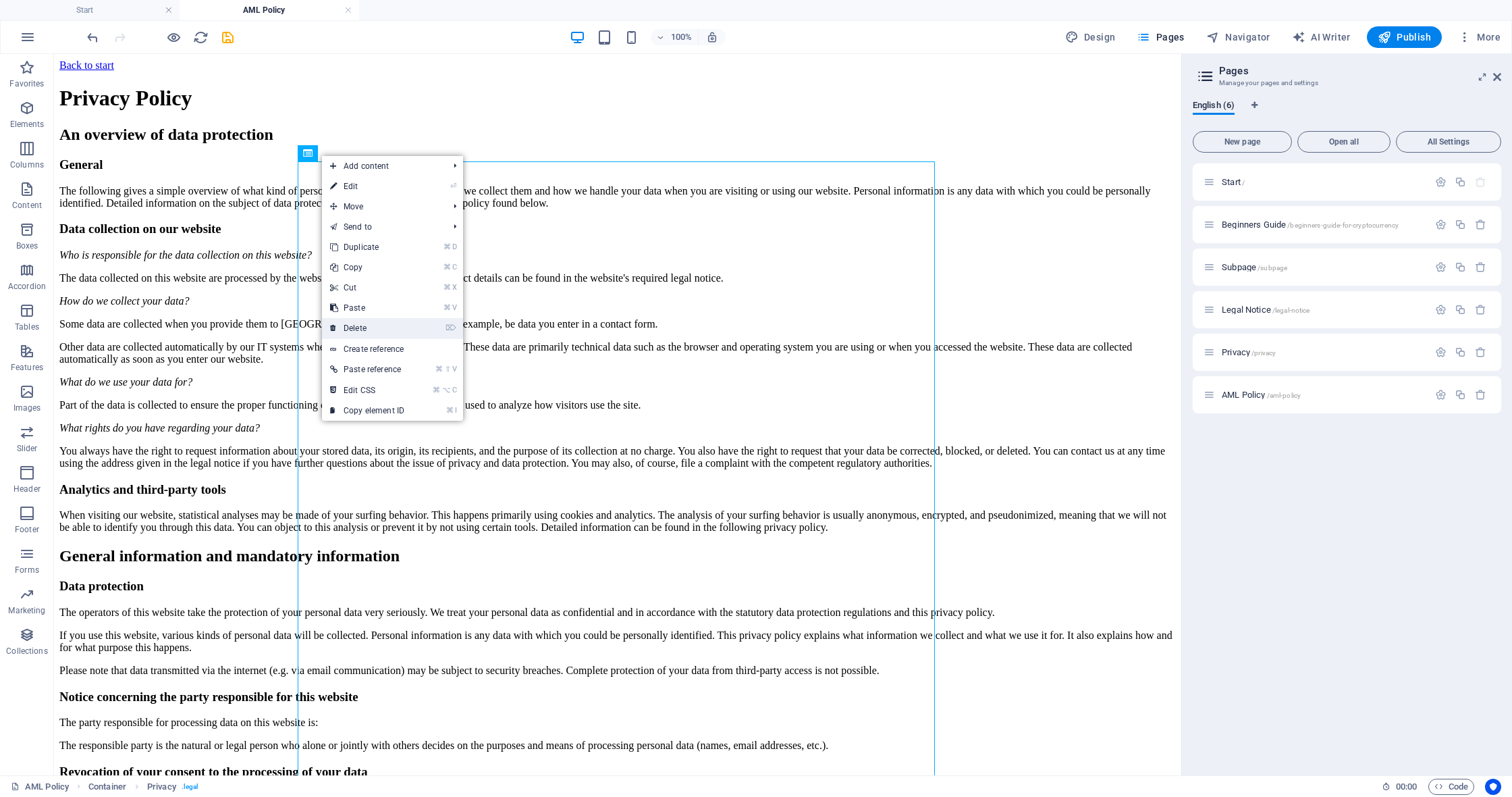
click at [389, 325] on link "⌦ Delete" at bounding box center [367, 328] width 90 height 20
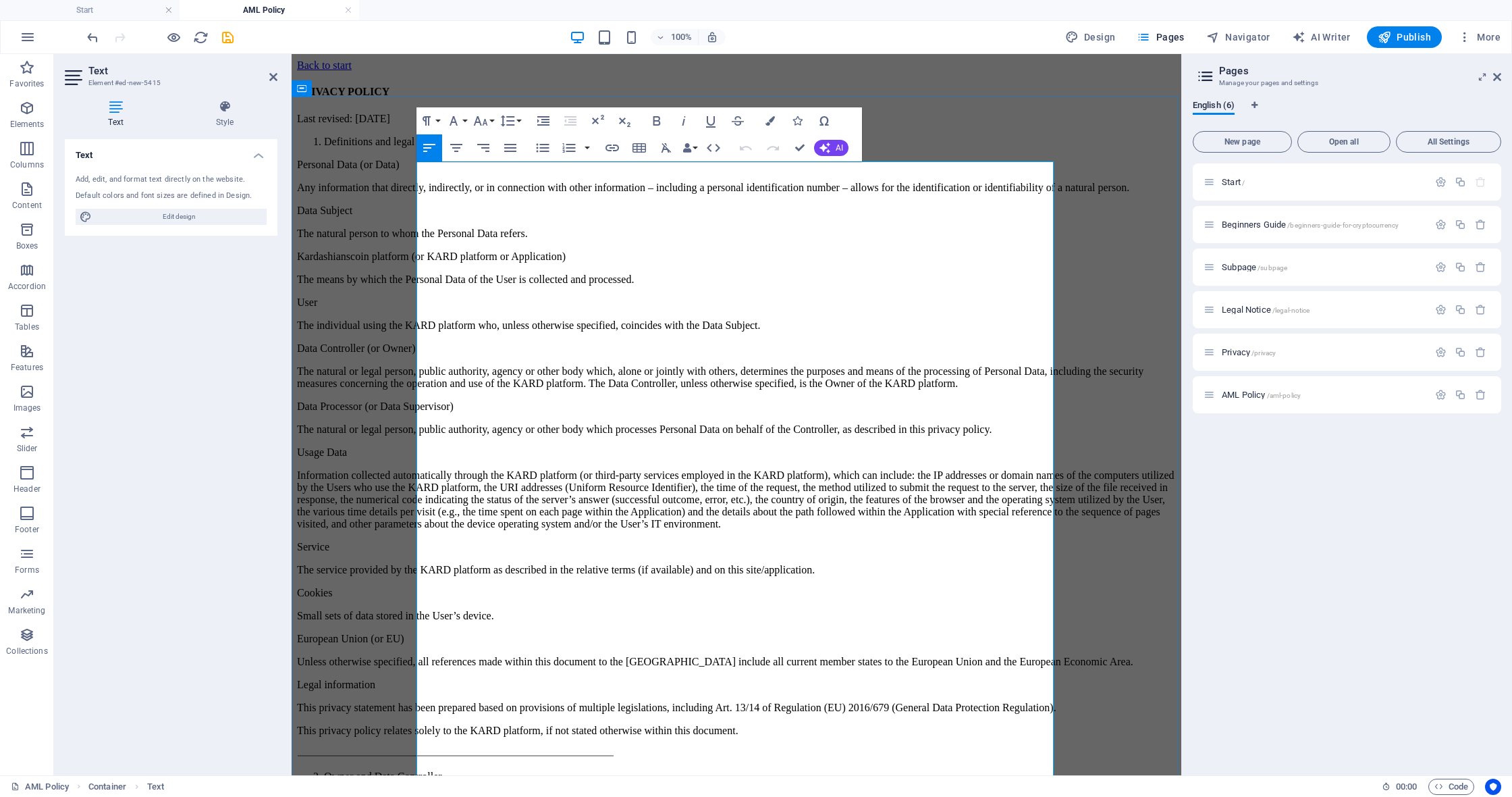
click at [630, 331] on p "The individual using the KARD platform who, unless otherwise specified, coincid…" at bounding box center [736, 325] width 879 height 12
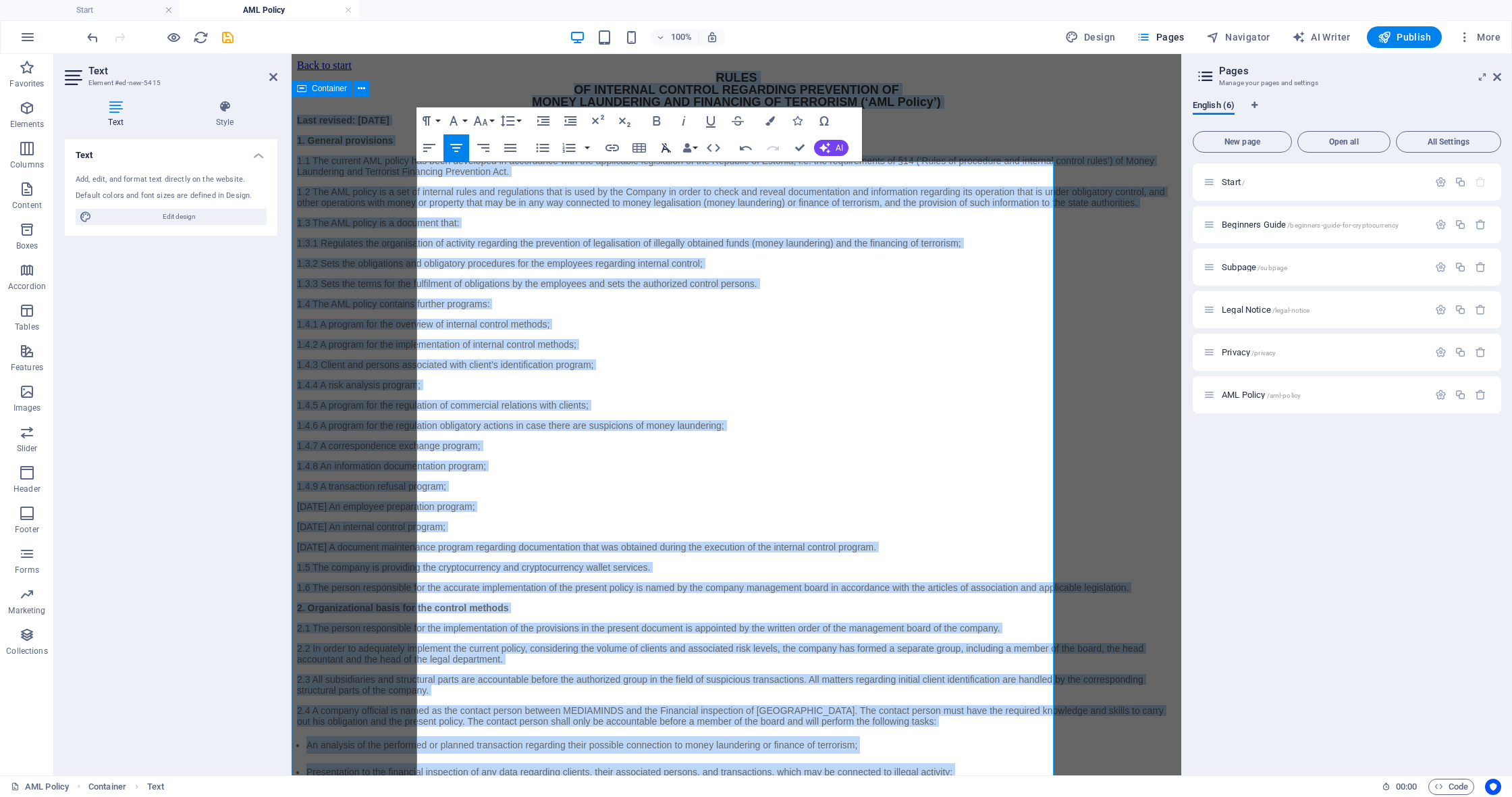
click at [664, 148] on icon "button" at bounding box center [667, 147] width 10 height 9
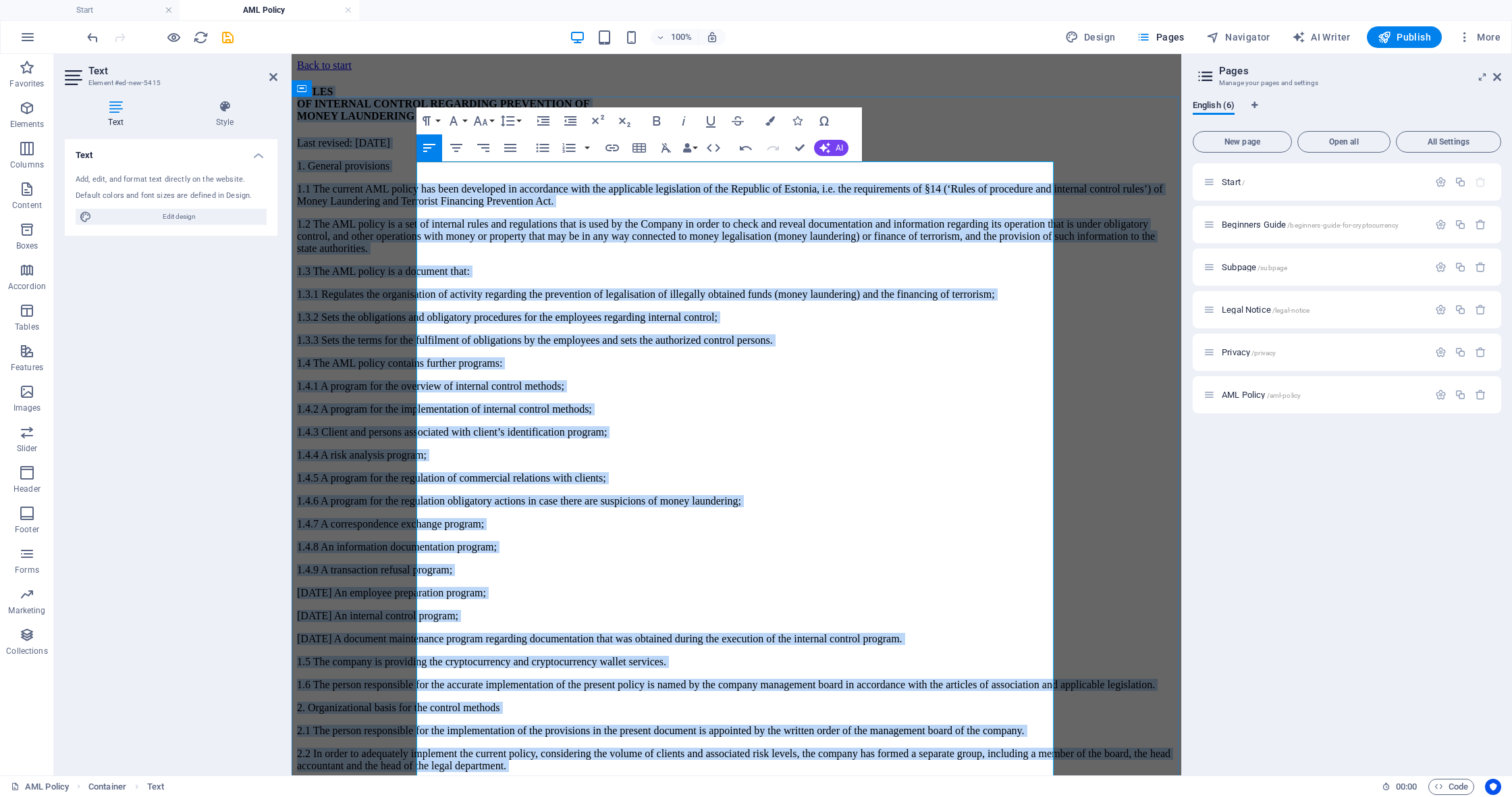
click at [664, 207] on p "1.1 The current AML policy has been developed in accordance with the applicable…" at bounding box center [736, 195] width 879 height 25
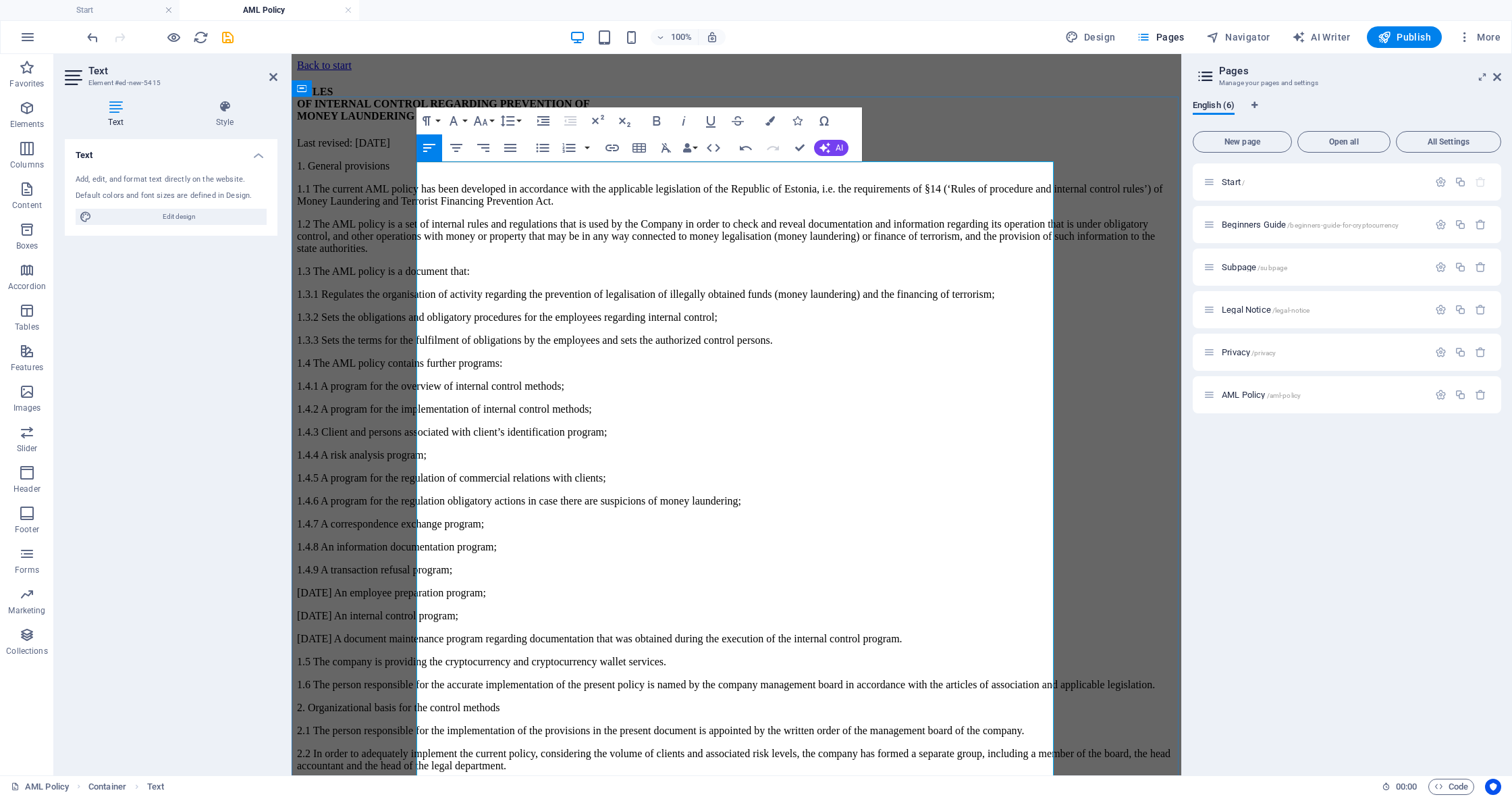
click at [544, 150] on p "Last revised: 10.11.2024" at bounding box center [736, 143] width 879 height 12
click at [509, 150] on p "Last revised: 10.11.2025" at bounding box center [736, 143] width 879 height 12
drag, startPoint x: 512, startPoint y: 225, endPoint x: 529, endPoint y: 225, distance: 17.0
click at [518, 150] on p "Last revised: 10.11.2025" at bounding box center [736, 143] width 879 height 12
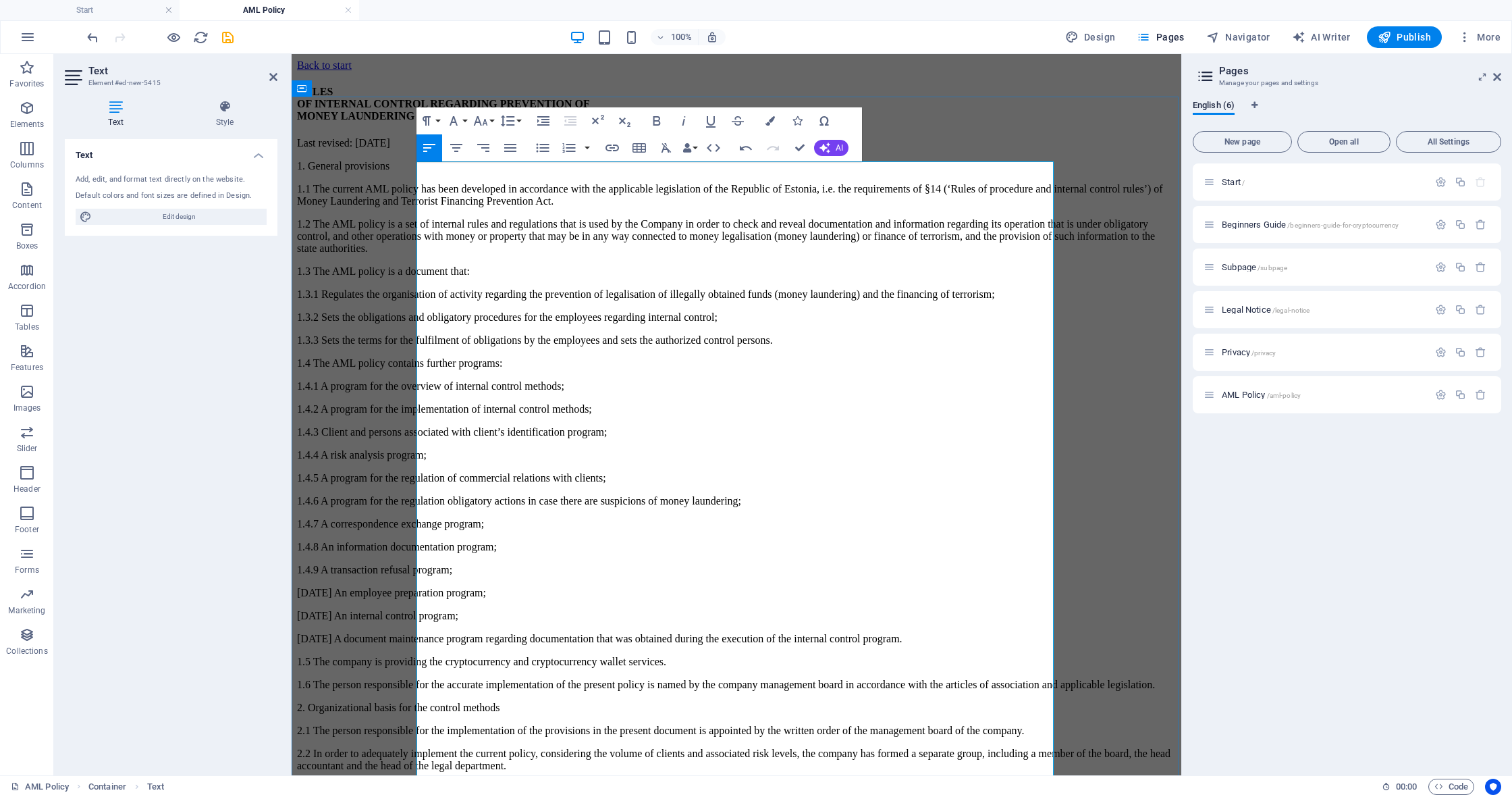
click at [610, 150] on p "Last revised: 10.09.2025" at bounding box center [736, 143] width 879 height 12
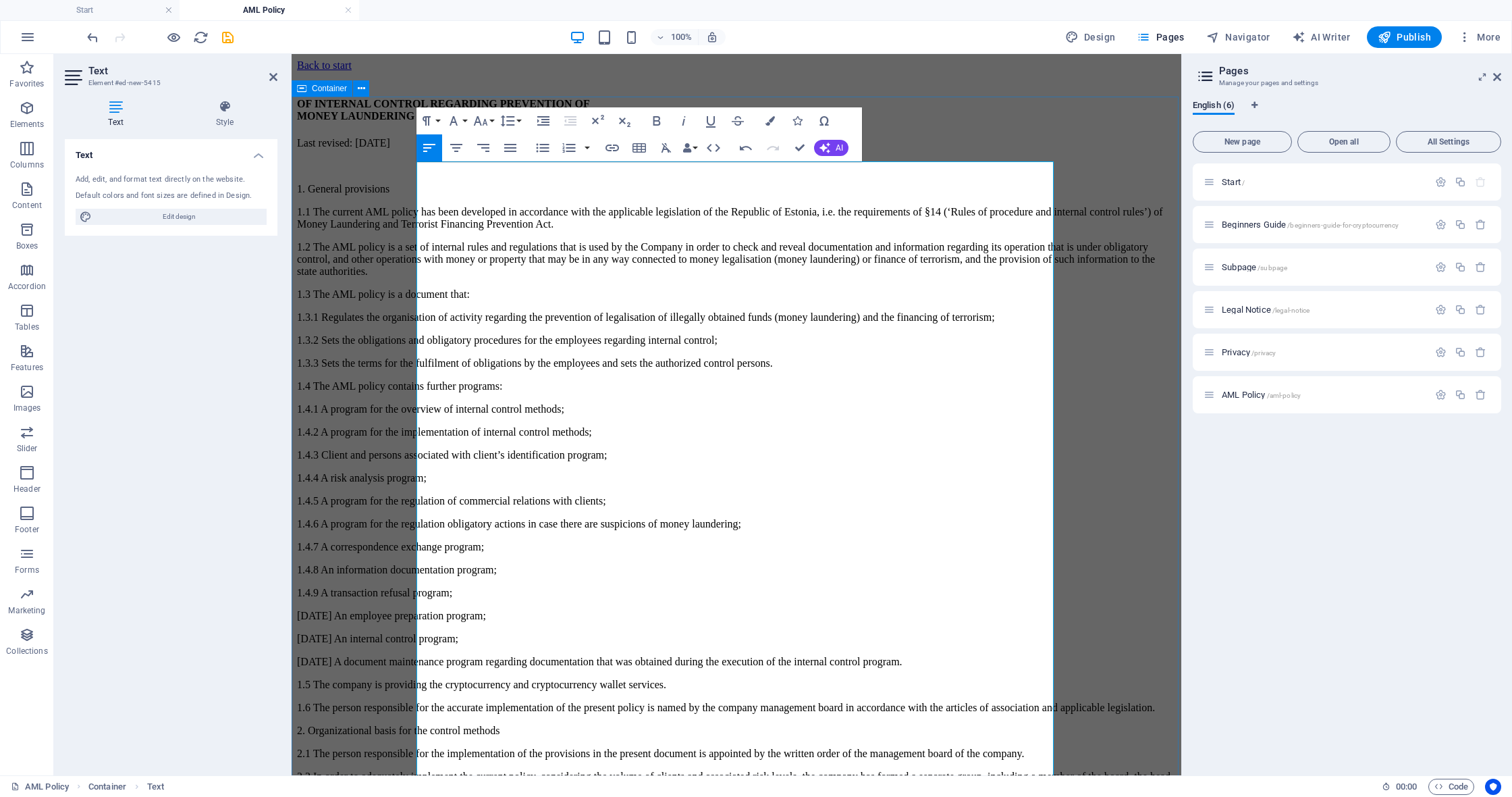
drag, startPoint x: 554, startPoint y: 228, endPoint x: 332, endPoint y: 171, distance: 229.2
click at [434, 121] on icon "button" at bounding box center [426, 121] width 16 height 16
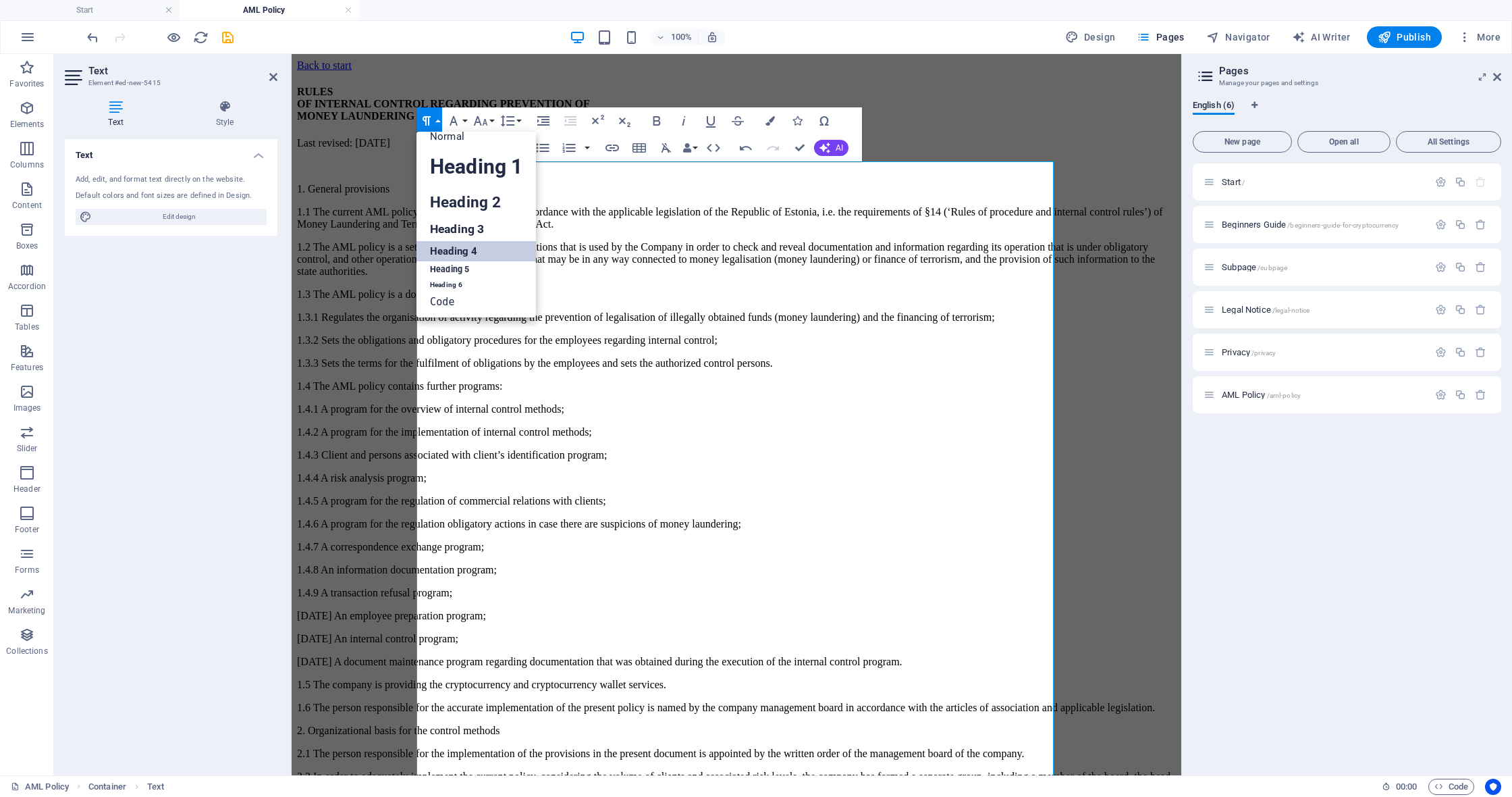
scroll to position [10, 0]
click at [486, 229] on link "Heading 3" at bounding box center [476, 230] width 120 height 24
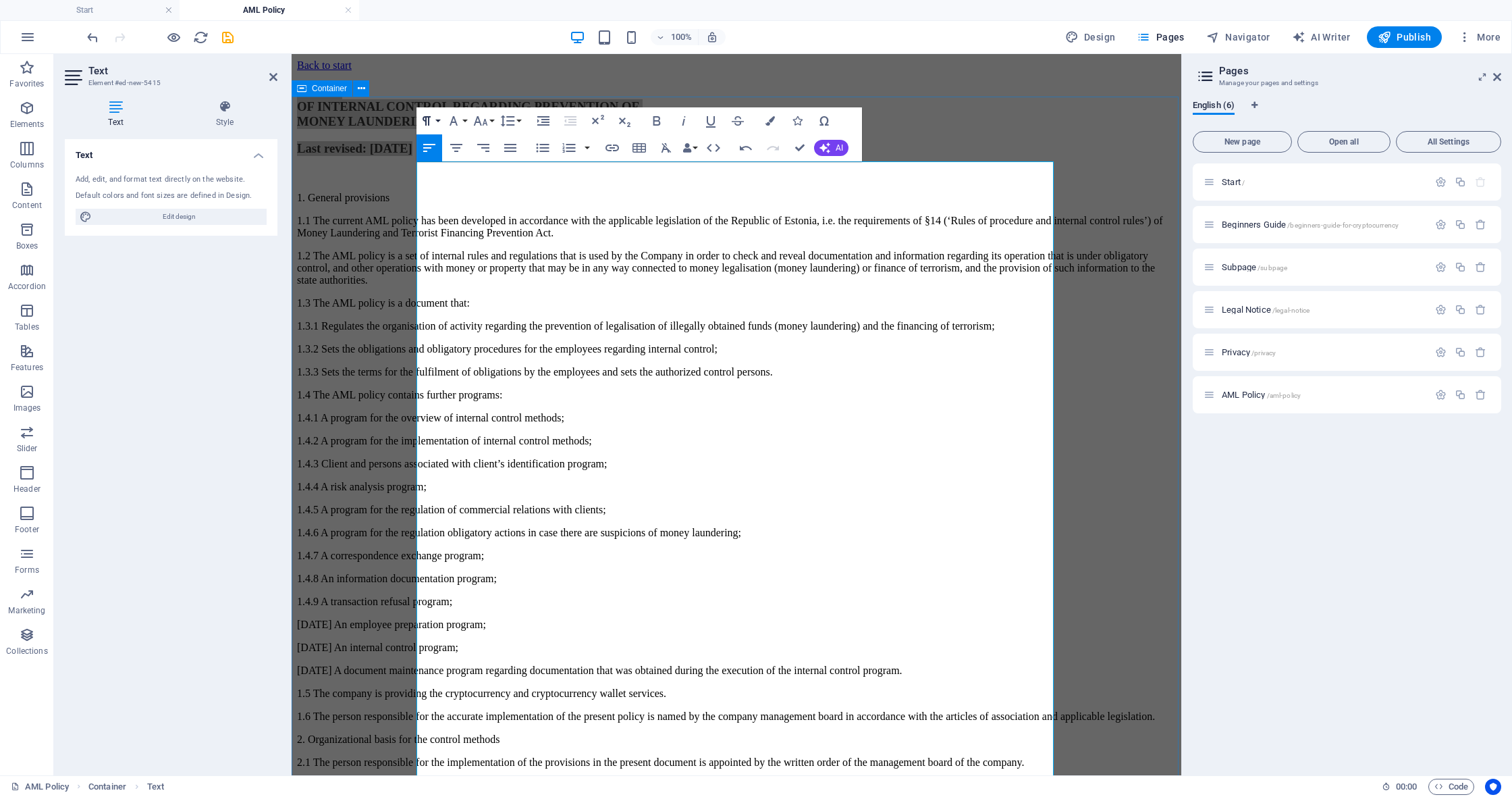
click at [437, 121] on button "Paragraph Format" at bounding box center [429, 121] width 25 height 27
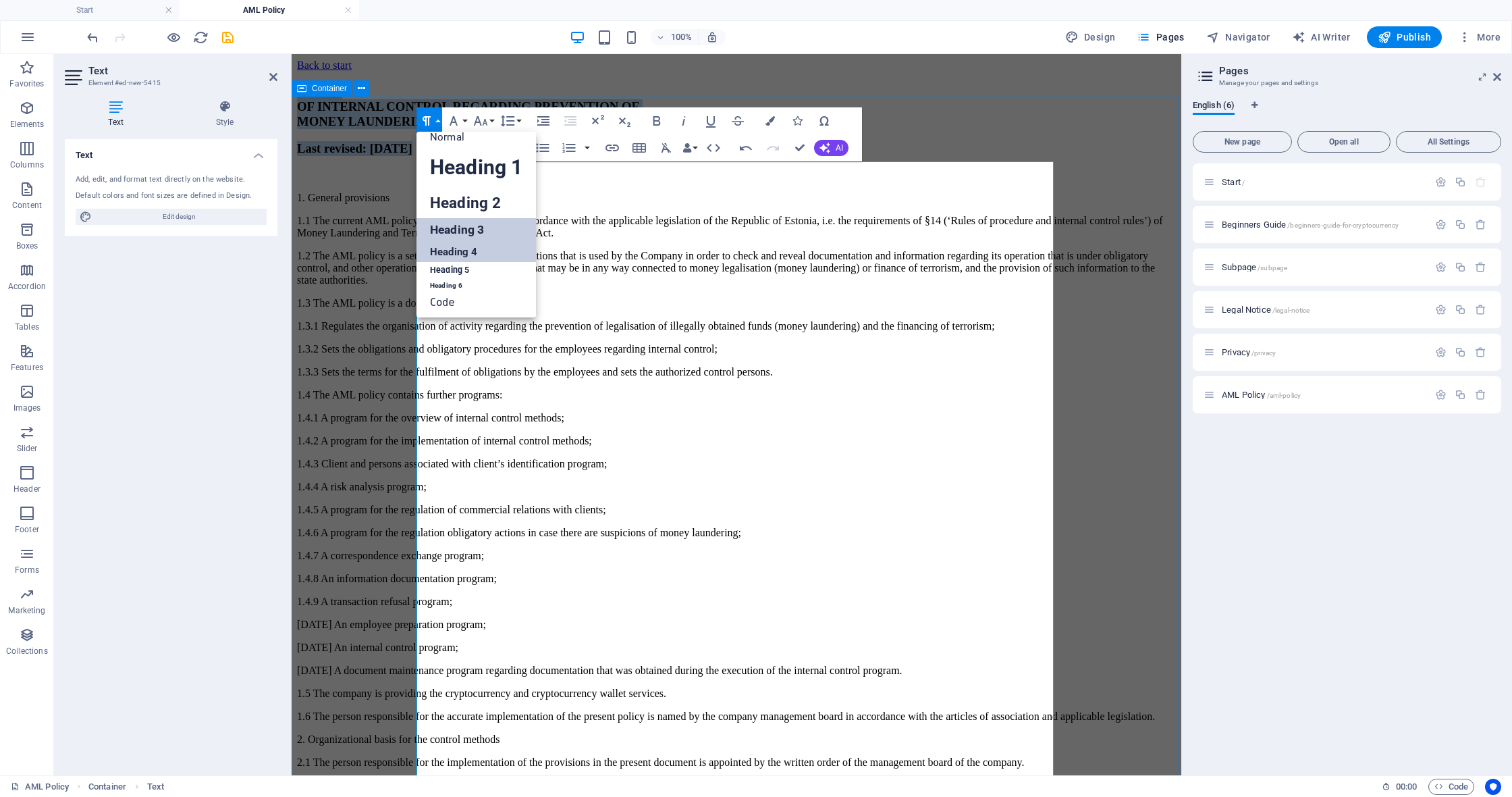
click at [461, 247] on link "Heading 4" at bounding box center [476, 252] width 120 height 20
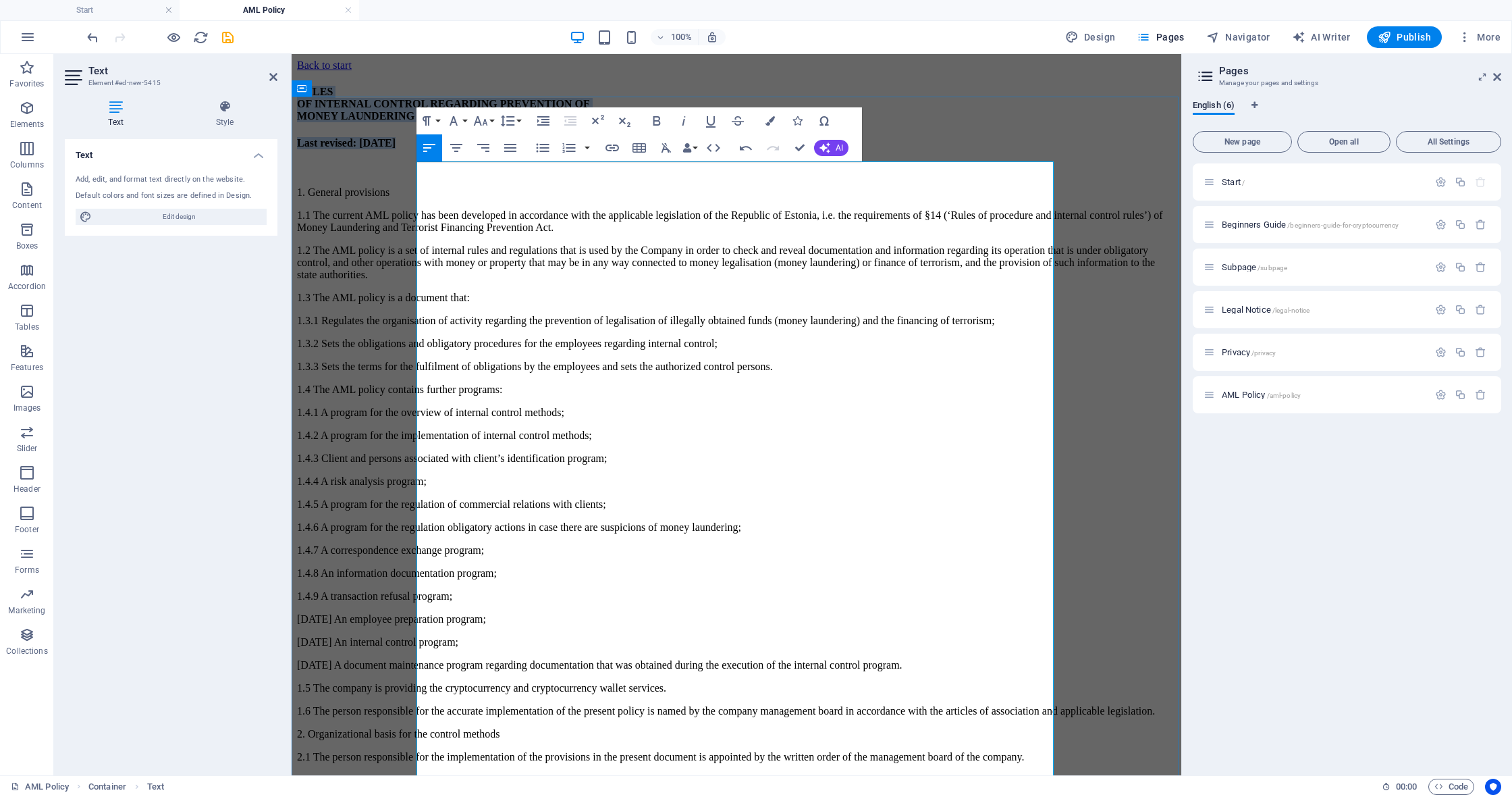
click at [547, 122] on h4 "RULES OF INTERNAL CONTROL REGARDING PREVENTION OF MONEY LAUNDERING AND FINANCIN…" at bounding box center [736, 104] width 879 height 37
click at [594, 150] on h4 "Last revised: 10.09.2025" at bounding box center [736, 143] width 879 height 12
drag, startPoint x: 926, startPoint y: 206, endPoint x: 937, endPoint y: 203, distance: 11.4
click at [937, 122] on h4 "RULES OF INTERNAL CONTROL REGARDING PREVENTION OF MONEY LAUNDERING AND FINANCIN…" at bounding box center [736, 104] width 879 height 37
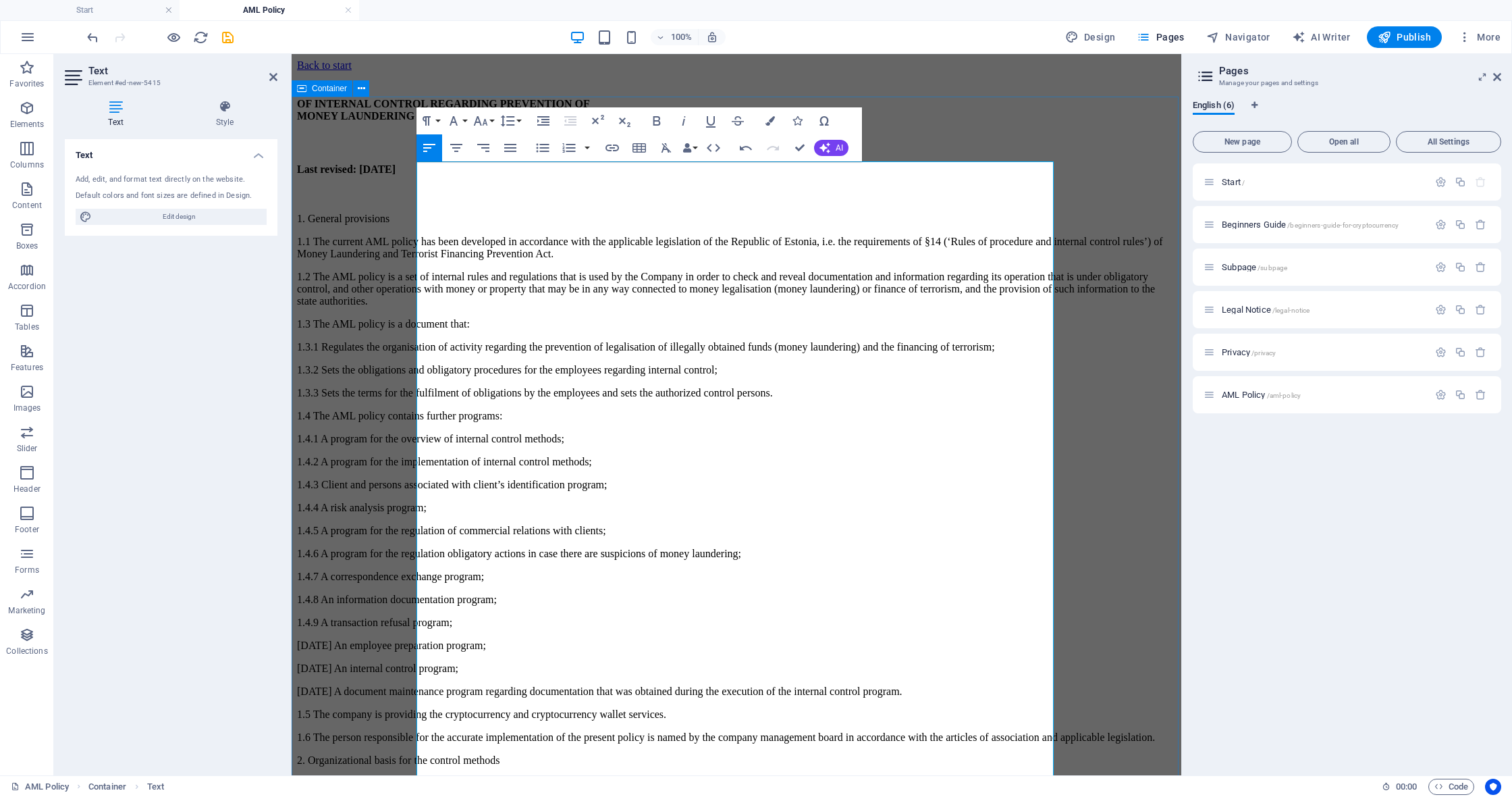
drag, startPoint x: 596, startPoint y: 245, endPoint x: 357, endPoint y: 240, distance: 239.1
click at [428, 120] on icon "button" at bounding box center [426, 120] width 8 height 9
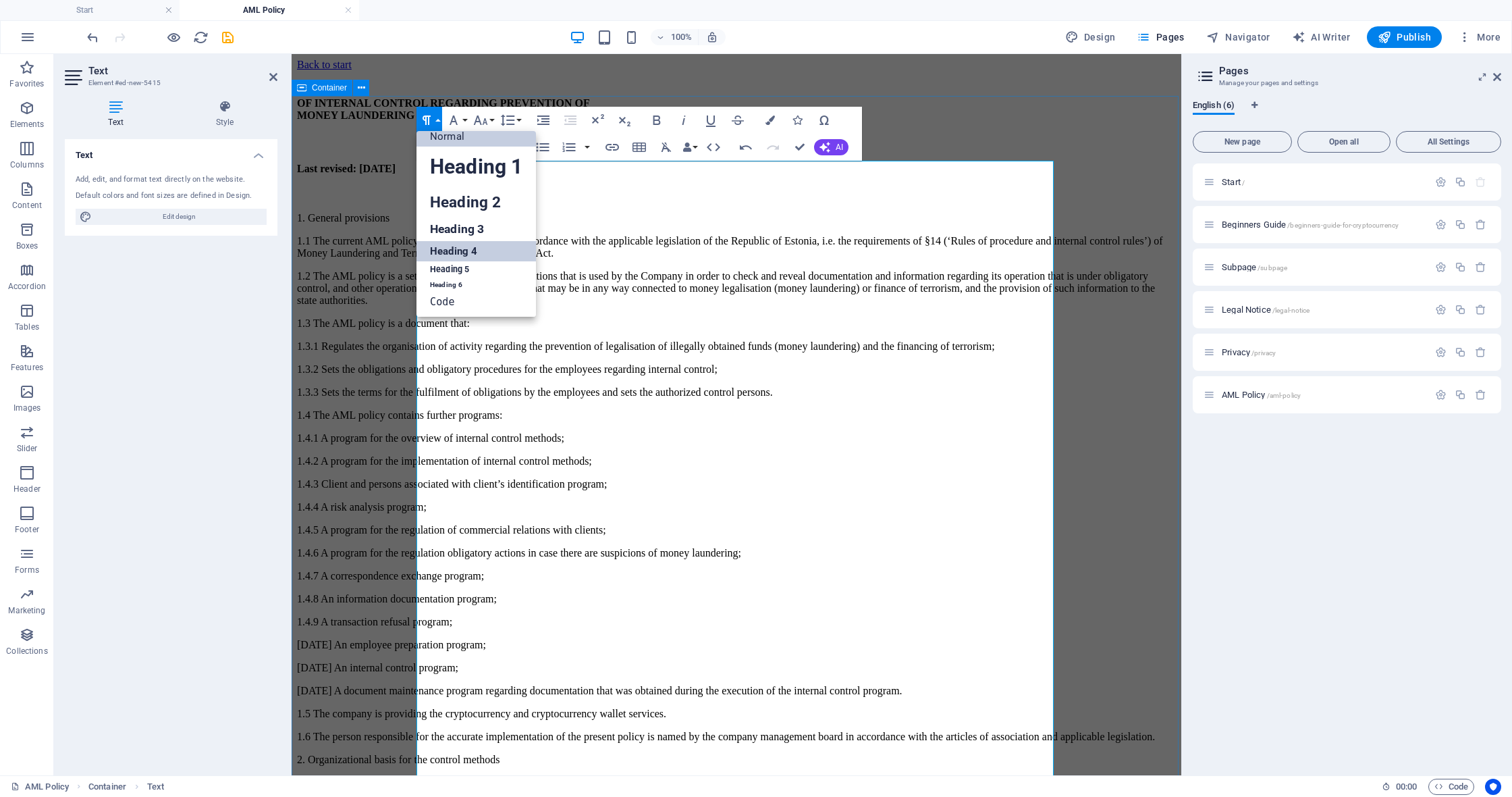
click at [434, 133] on link "Normal" at bounding box center [476, 137] width 120 height 20
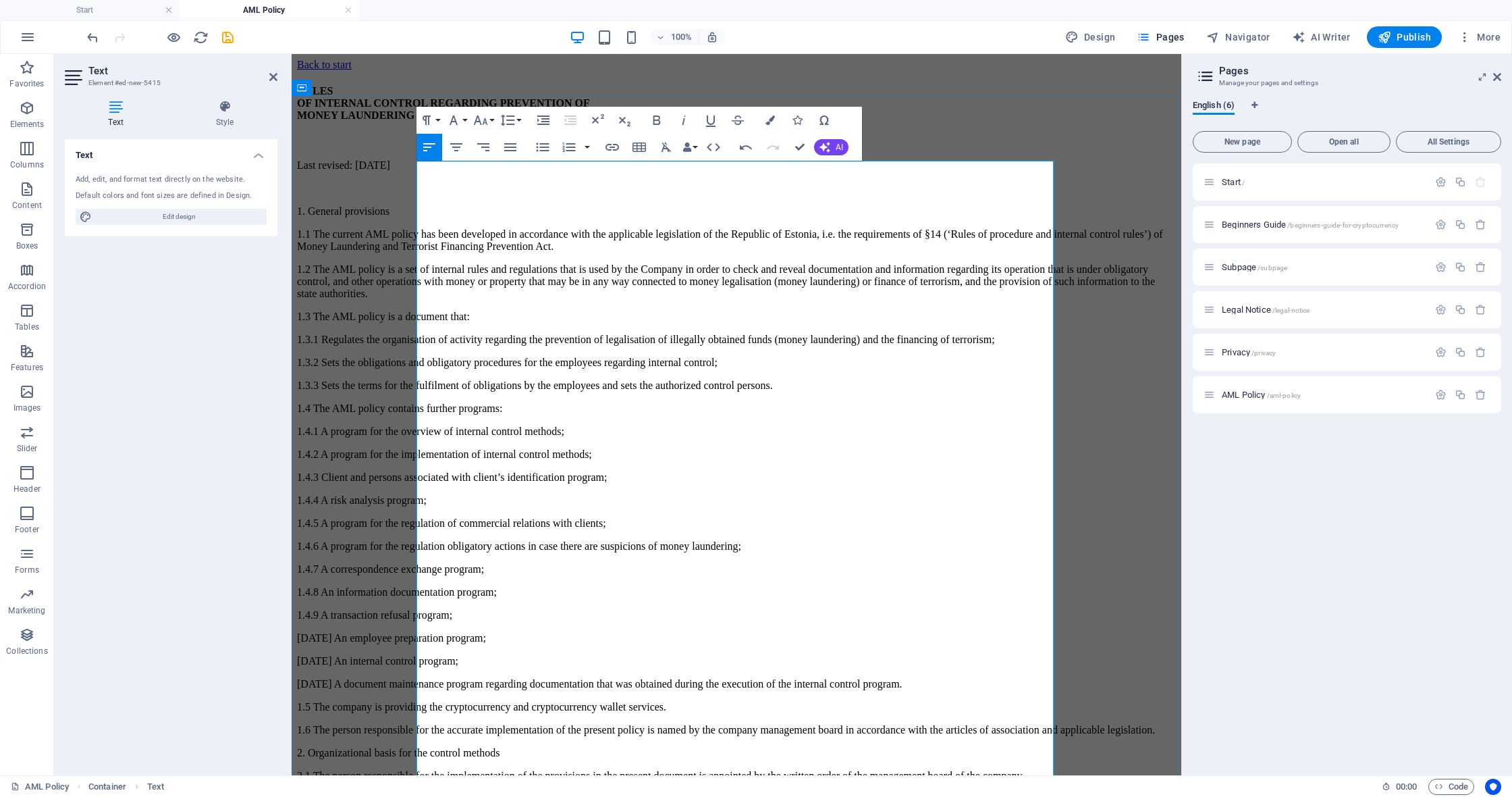
drag, startPoint x: 487, startPoint y: 294, endPoint x: 531, endPoint y: 295, distance: 44.0
click at [488, 218] on p "1. General provisions" at bounding box center [736, 212] width 879 height 12
click at [444, 218] on p "1. General provisions" at bounding box center [736, 212] width 879 height 12
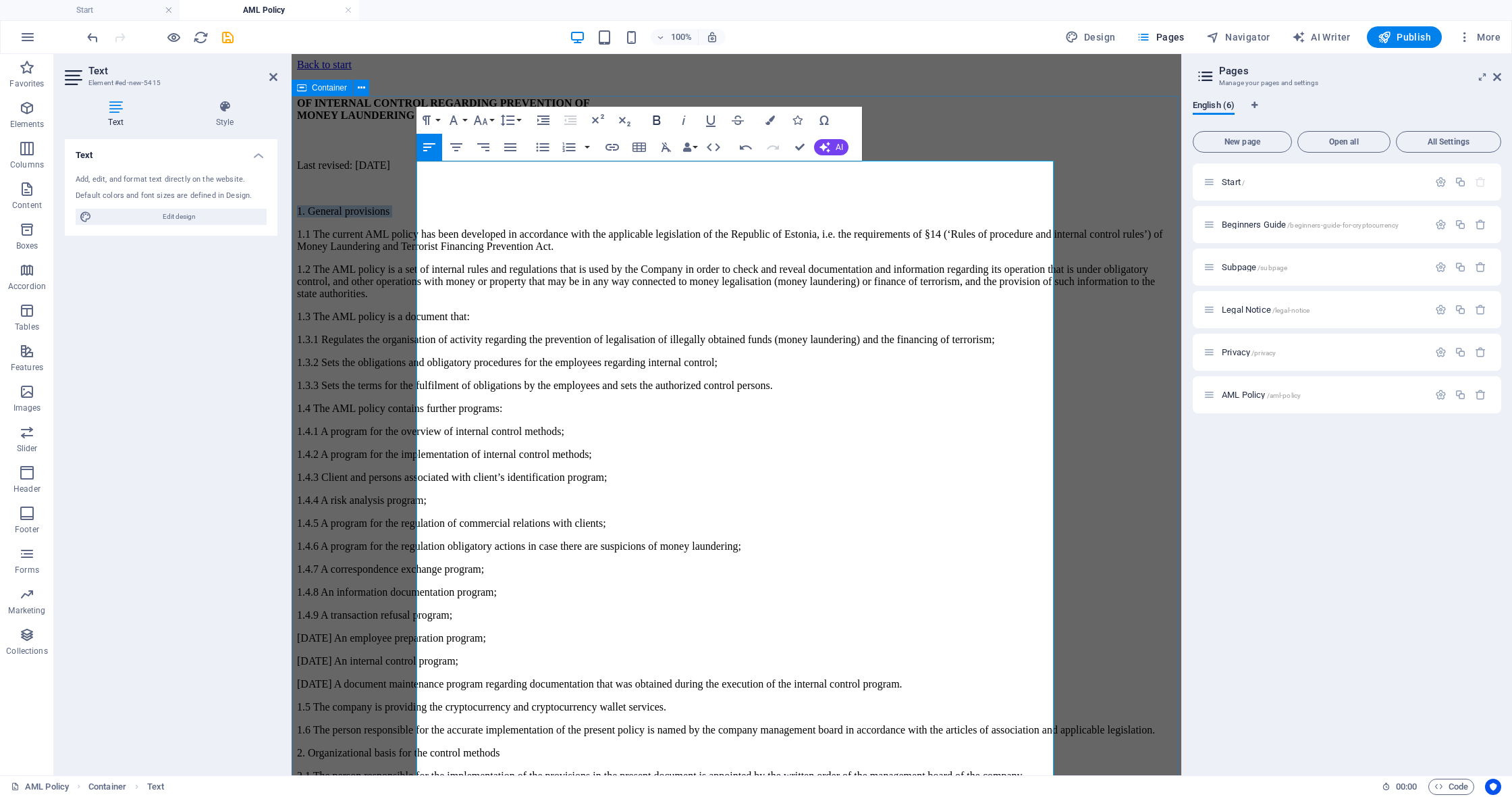
click at [652, 118] on icon "button" at bounding box center [657, 120] width 16 height 16
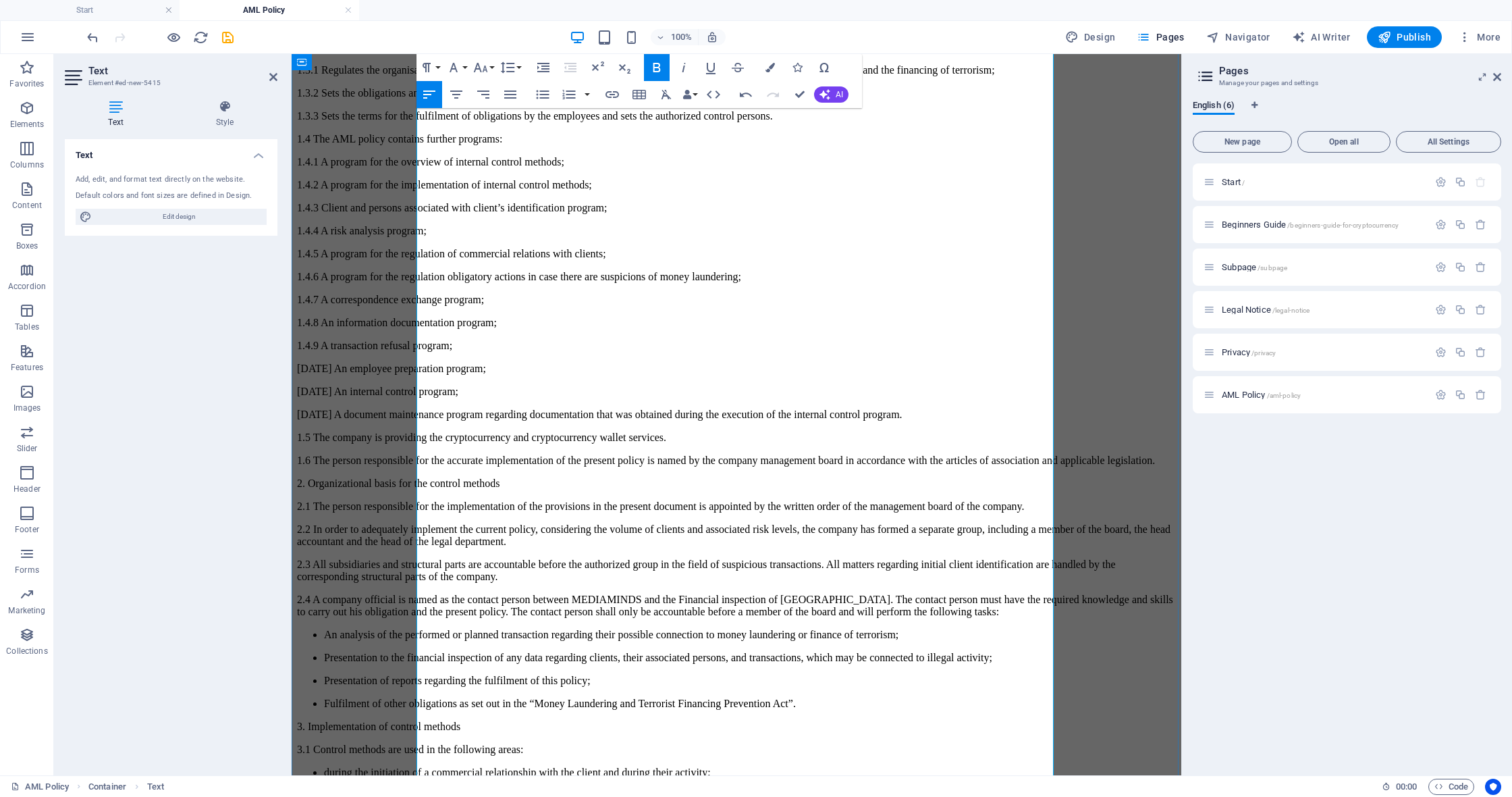
scroll to position [281, 0]
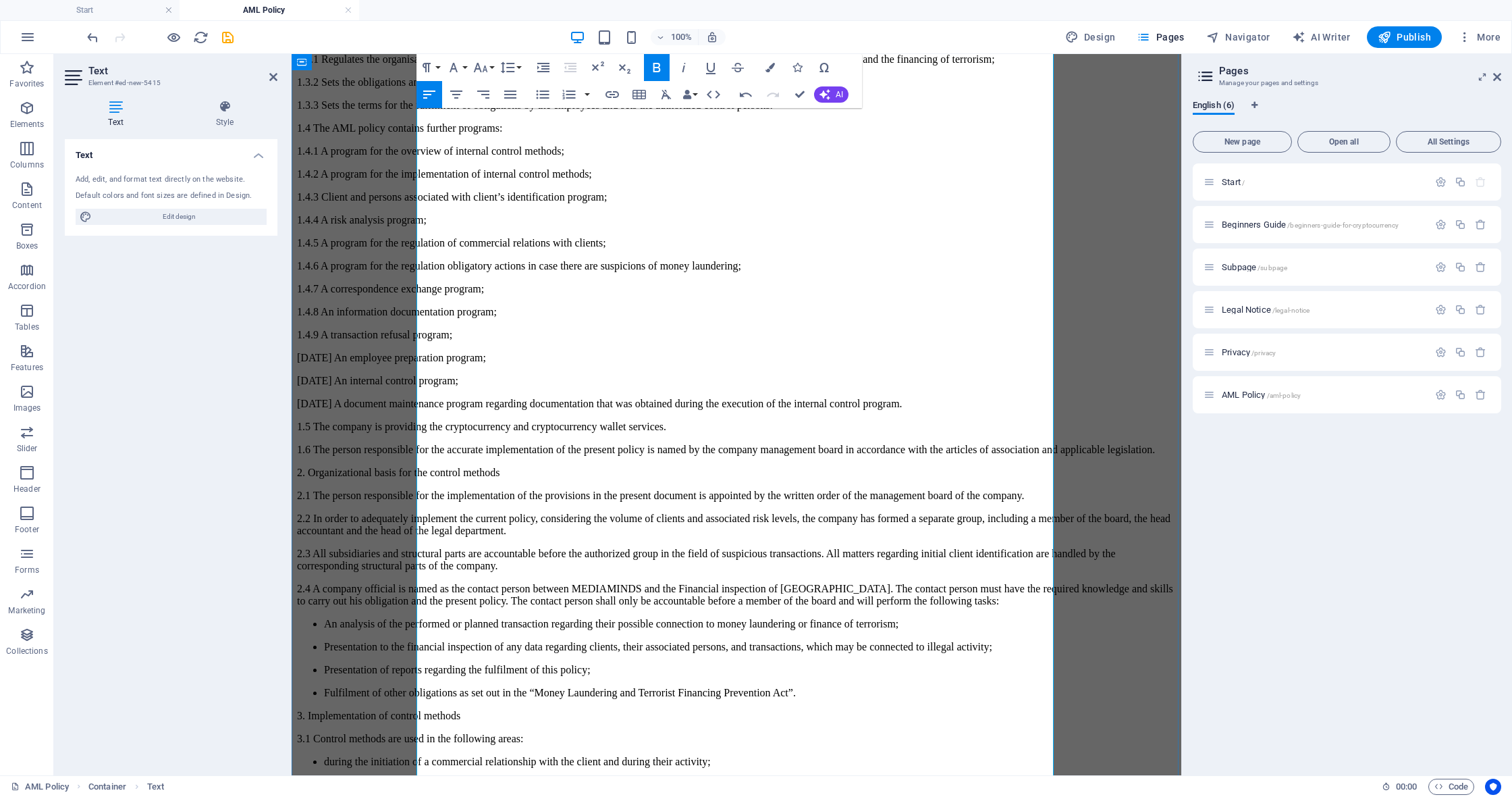
drag, startPoint x: 935, startPoint y: 593, endPoint x: 945, endPoint y: 594, distance: 10.0
click at [940, 455] on p "1.6 The person responsible for the accurate implementation of the present polic…" at bounding box center [736, 449] width 879 height 12
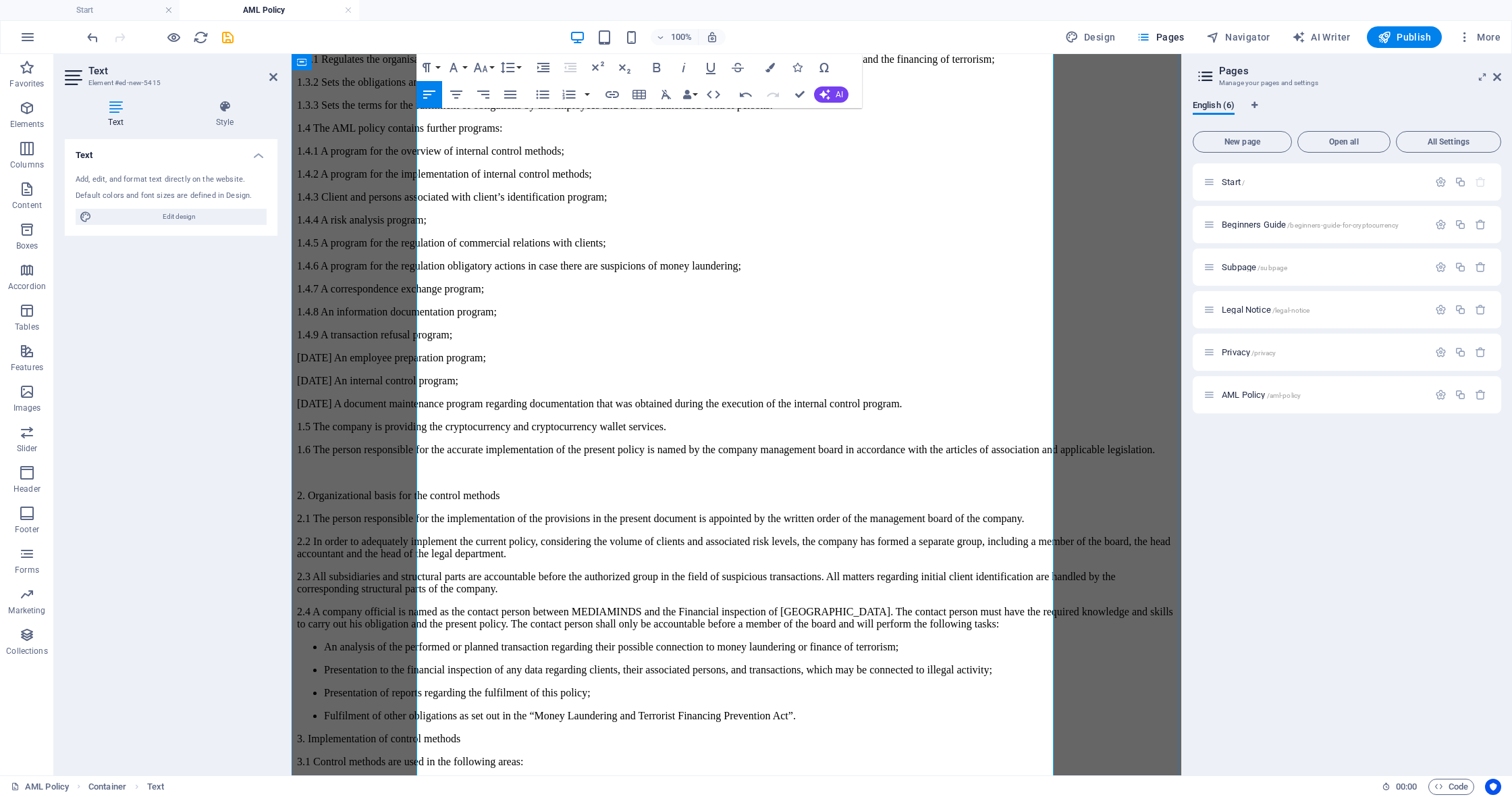
click at [511, 501] on p "2. Organizational basis for the control methods" at bounding box center [736, 495] width 879 height 12
click at [657, 64] on icon "button" at bounding box center [657, 67] width 8 height 9
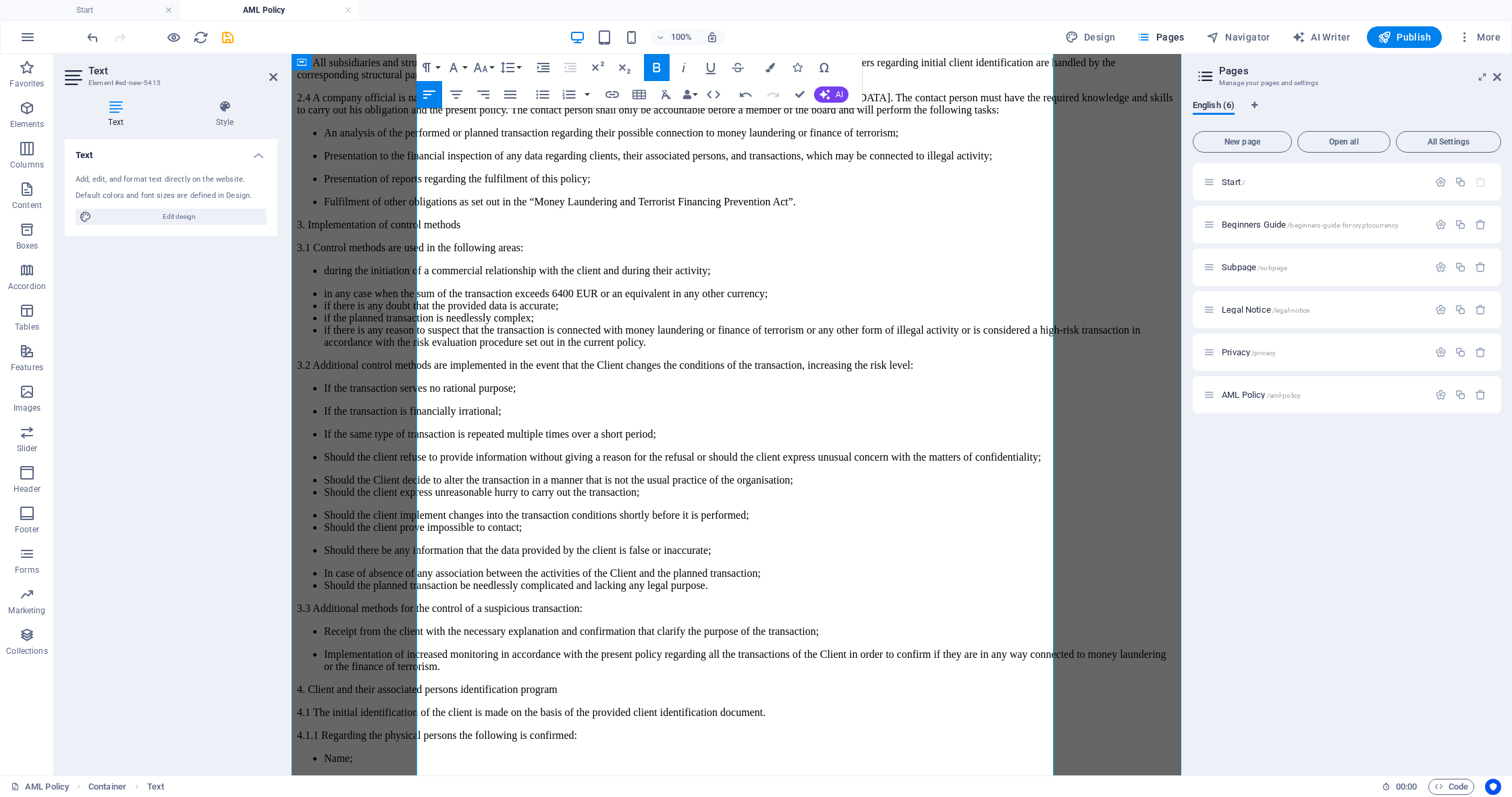
scroll to position [795, 0]
click at [1030, 207] on li "Fulfilment of other obligations as set out in the “Money Laundering and Terrori…" at bounding box center [749, 201] width 852 height 12
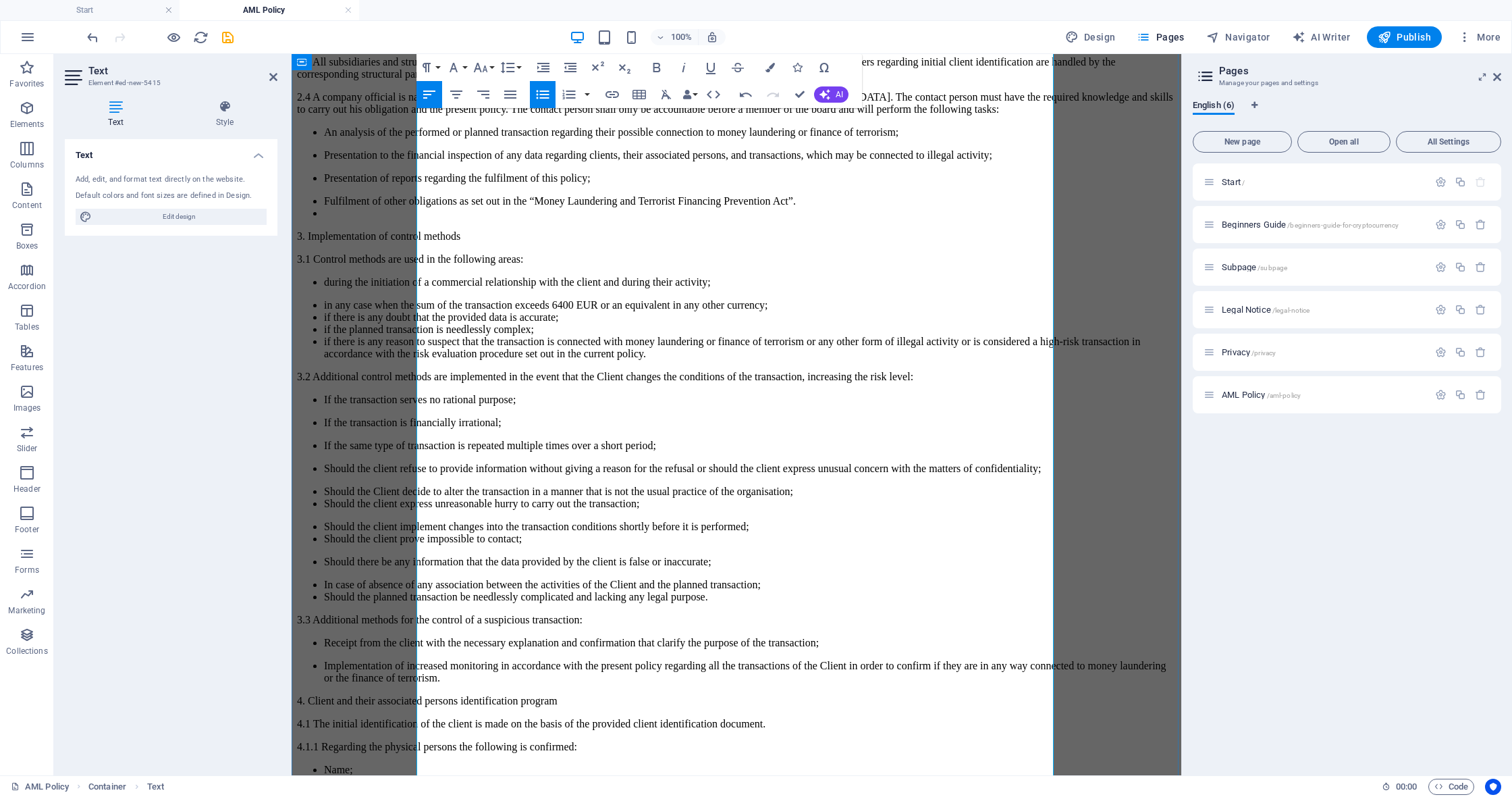
click at [481, 242] on p "3. Implementation of control methods" at bounding box center [736, 236] width 879 height 12
click at [655, 65] on icon "button" at bounding box center [657, 67] width 16 height 16
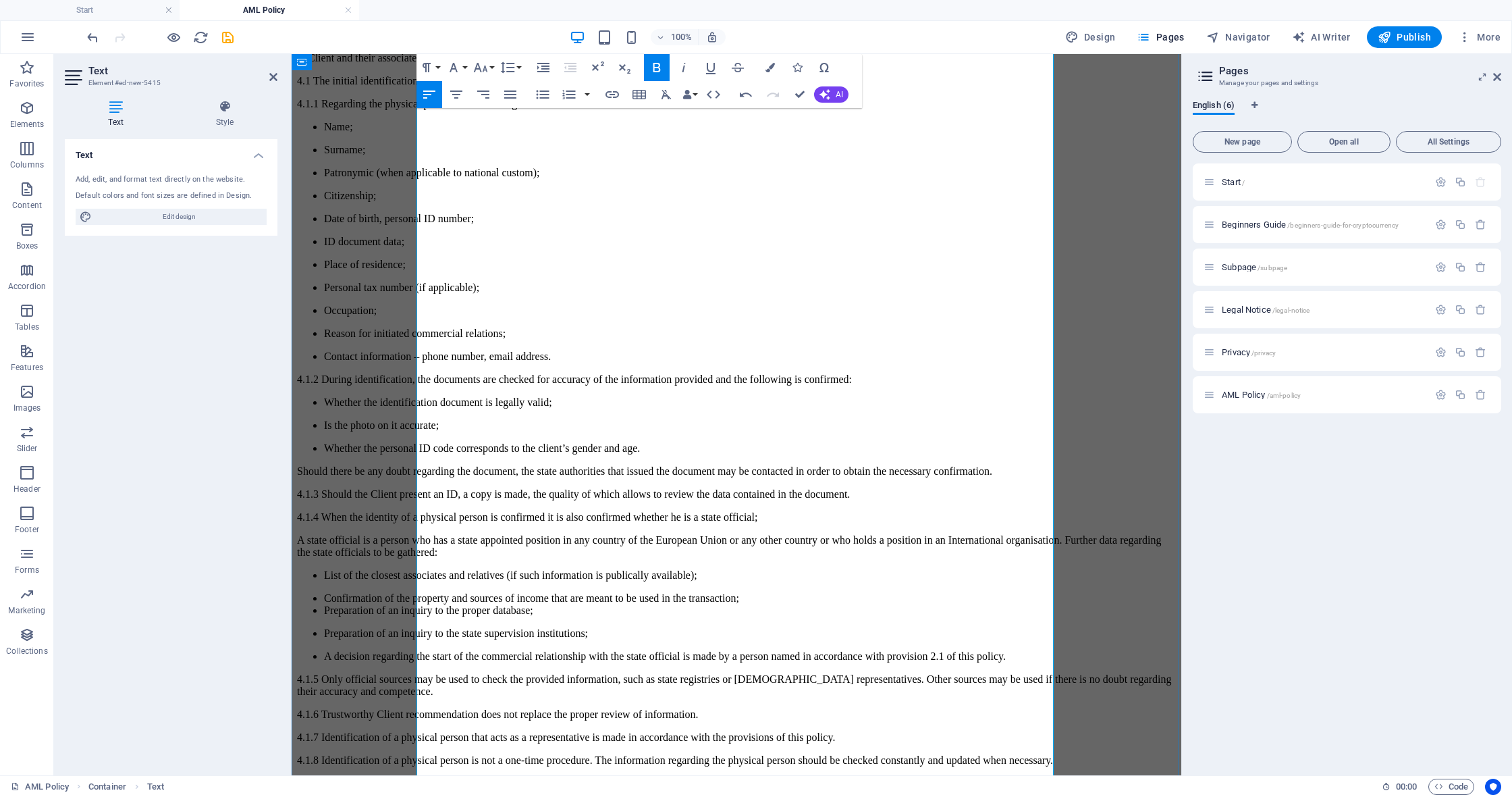
scroll to position [1440, 0]
click at [1049, 39] on li "Implementation of increased monitoring in accordance with the present policy re…" at bounding box center [749, 26] width 852 height 25
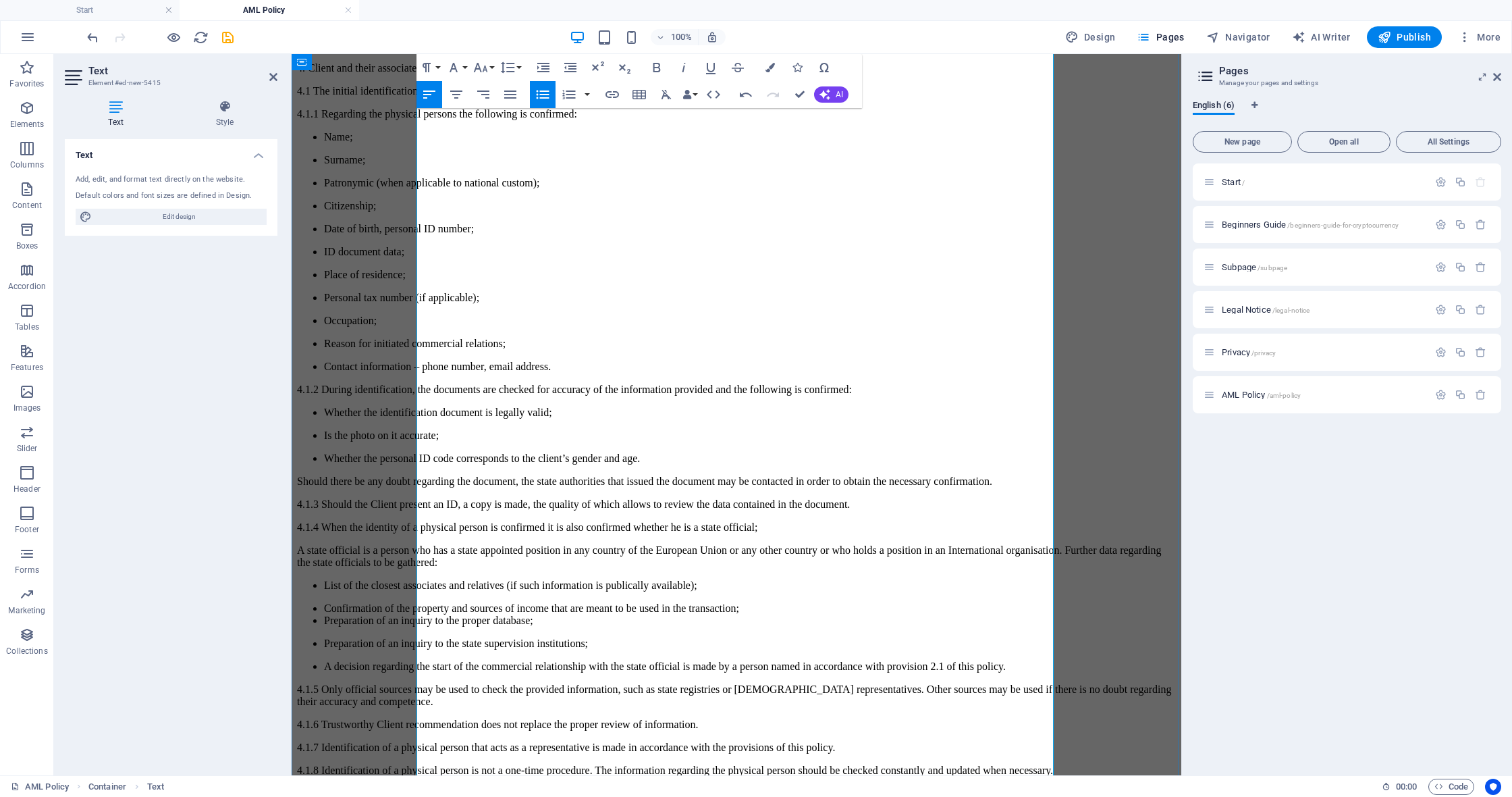
click at [587, 74] on p "4. Client and their associated persons identification program" at bounding box center [736, 68] width 879 height 12
click at [653, 63] on icon "button" at bounding box center [657, 67] width 8 height 9
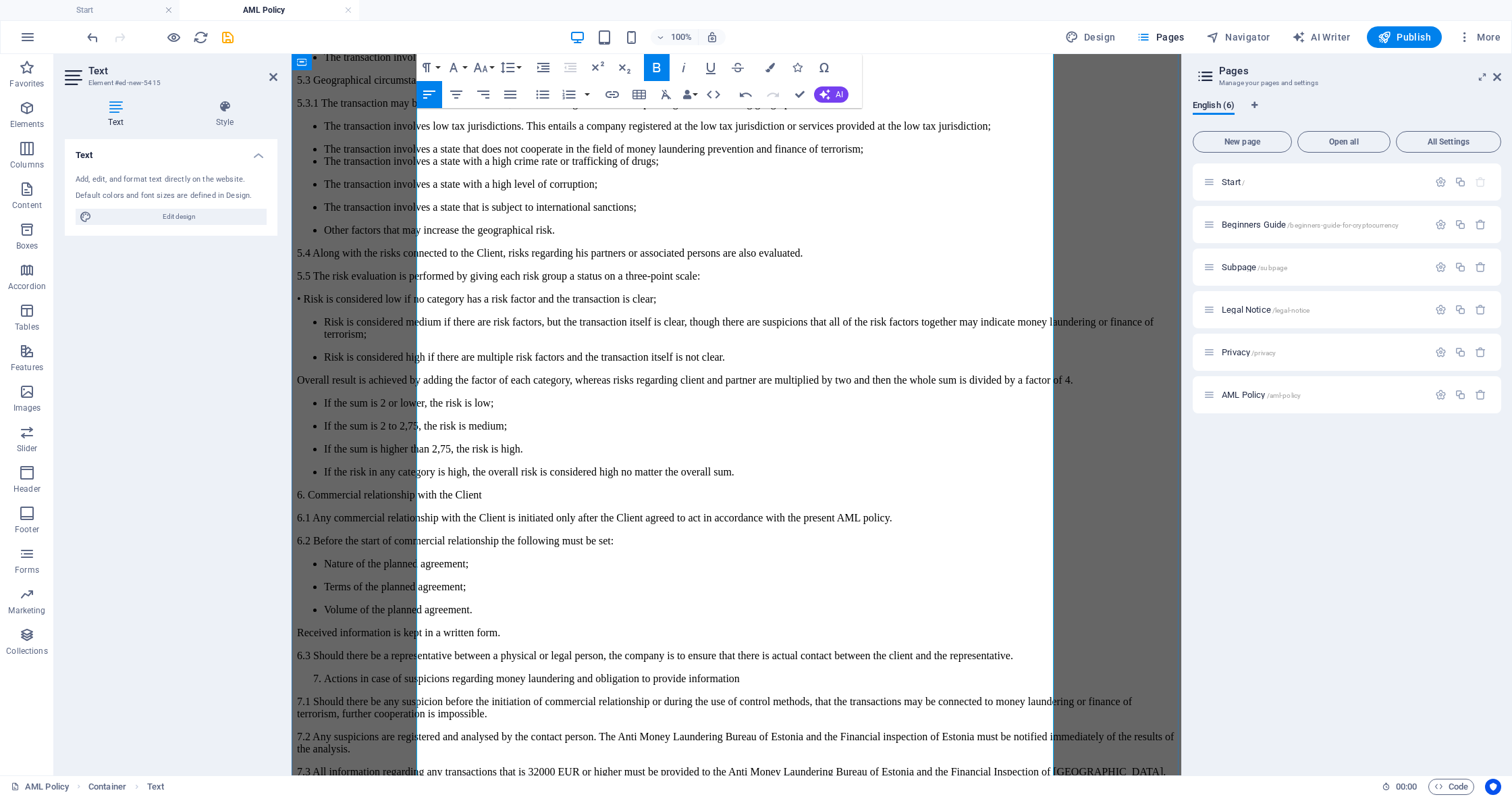
scroll to position [3726, 0]
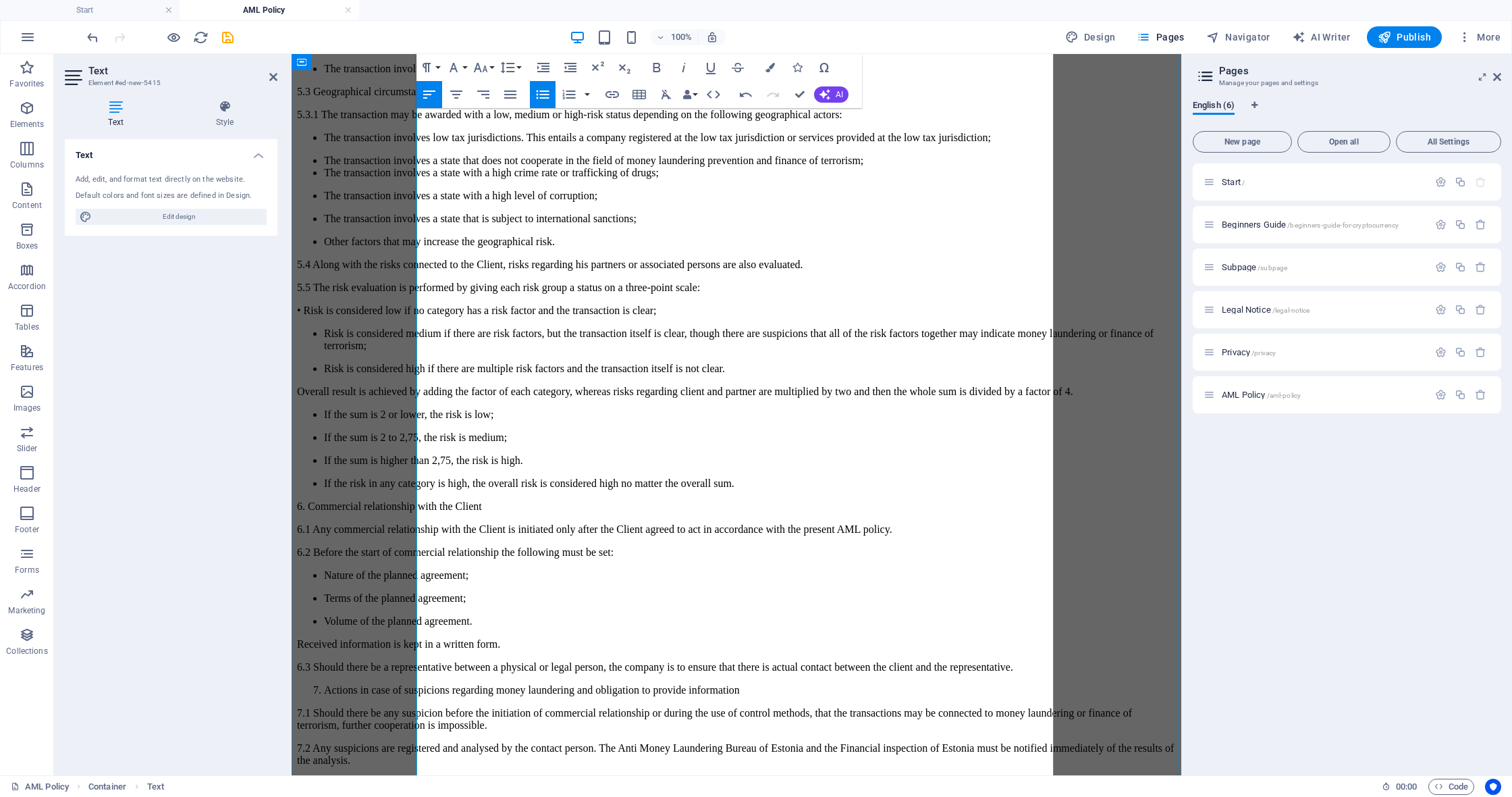
drag, startPoint x: 653, startPoint y: 66, endPoint x: 684, endPoint y: 97, distance: 43.8
click at [654, 67] on icon "button" at bounding box center [657, 67] width 8 height 9
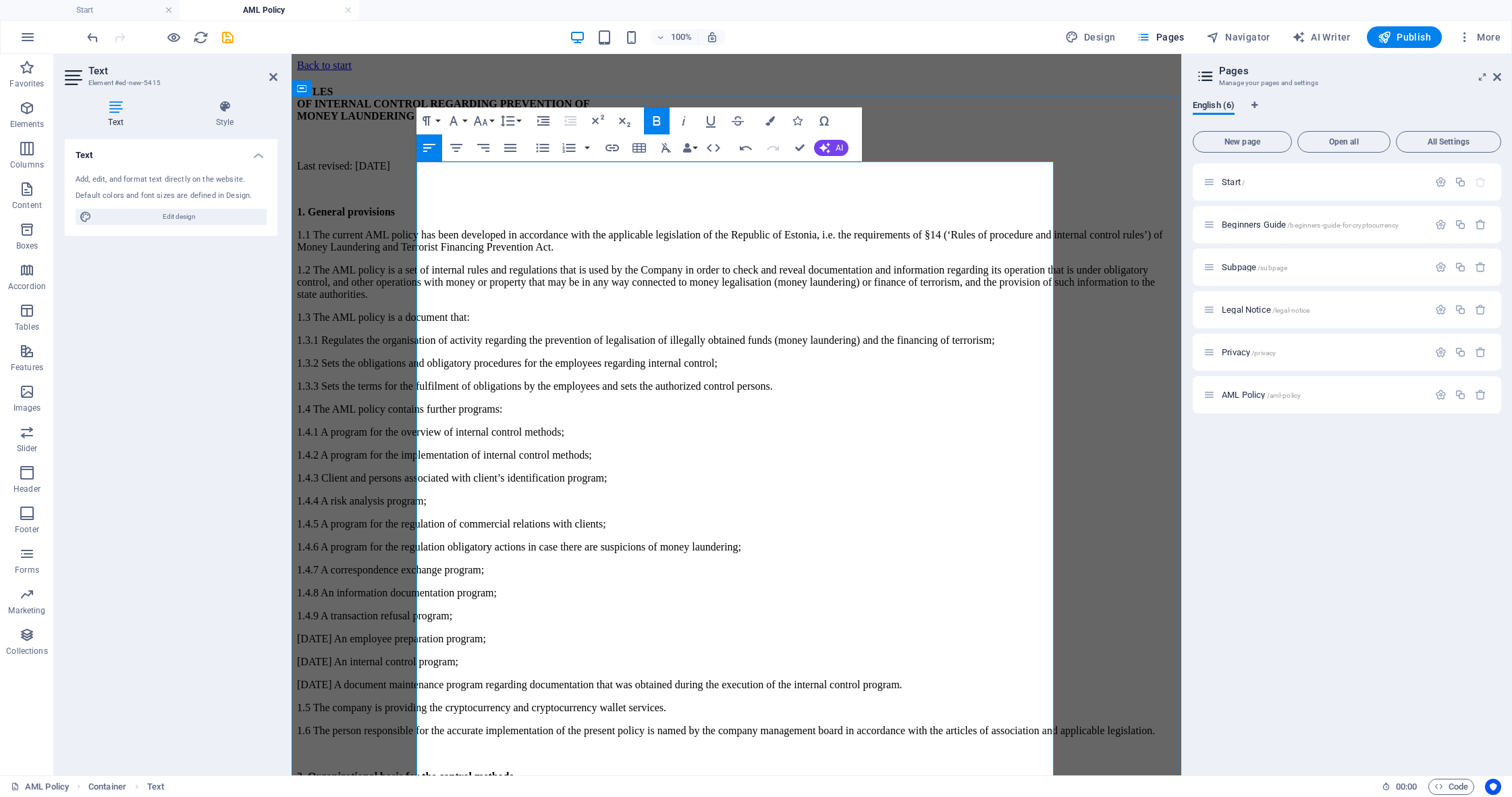
scroll to position [0, 0]
click at [91, 12] on h4 "Start" at bounding box center [89, 9] width 179 height 14
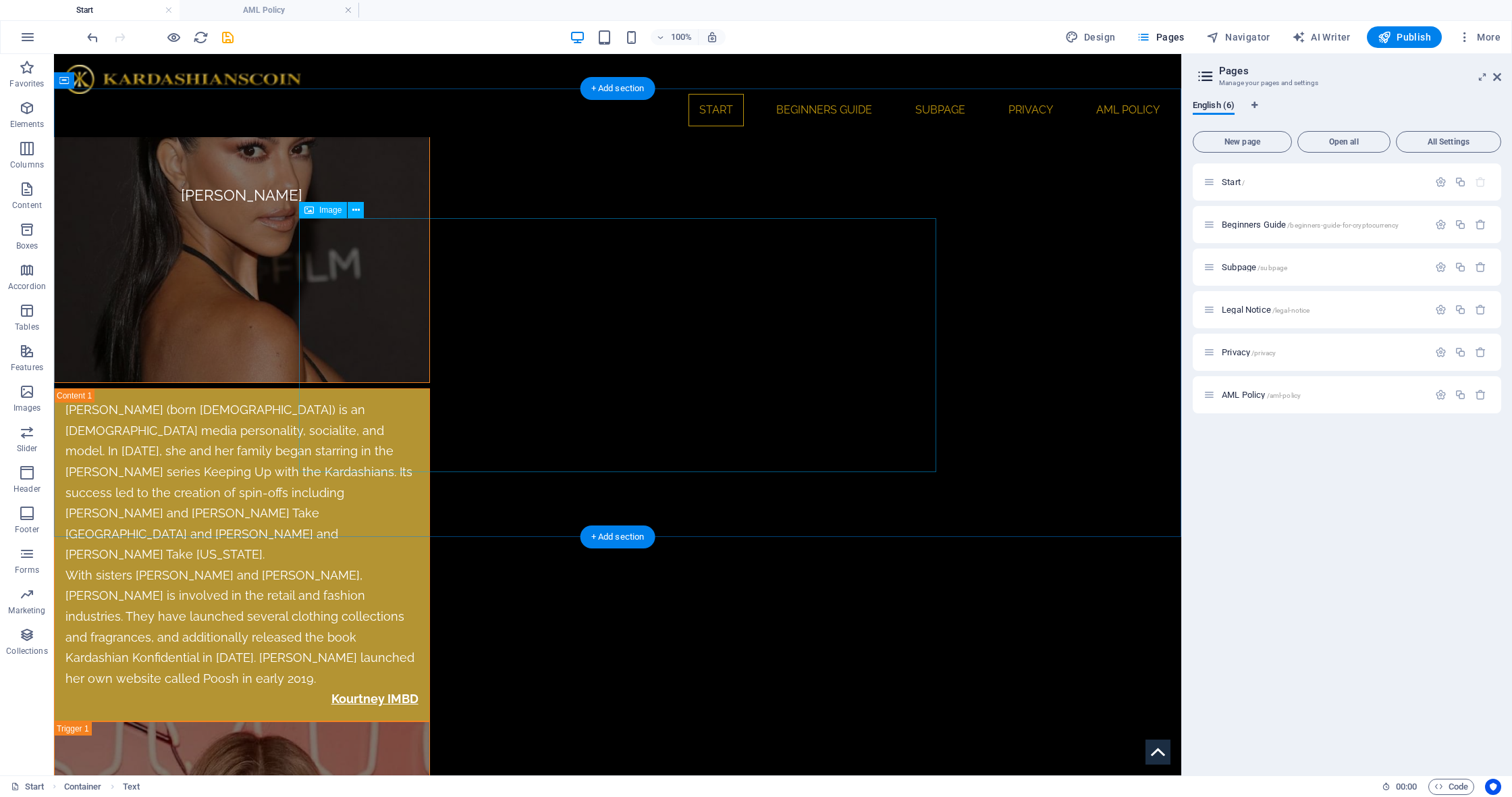
scroll to position [6130, 0]
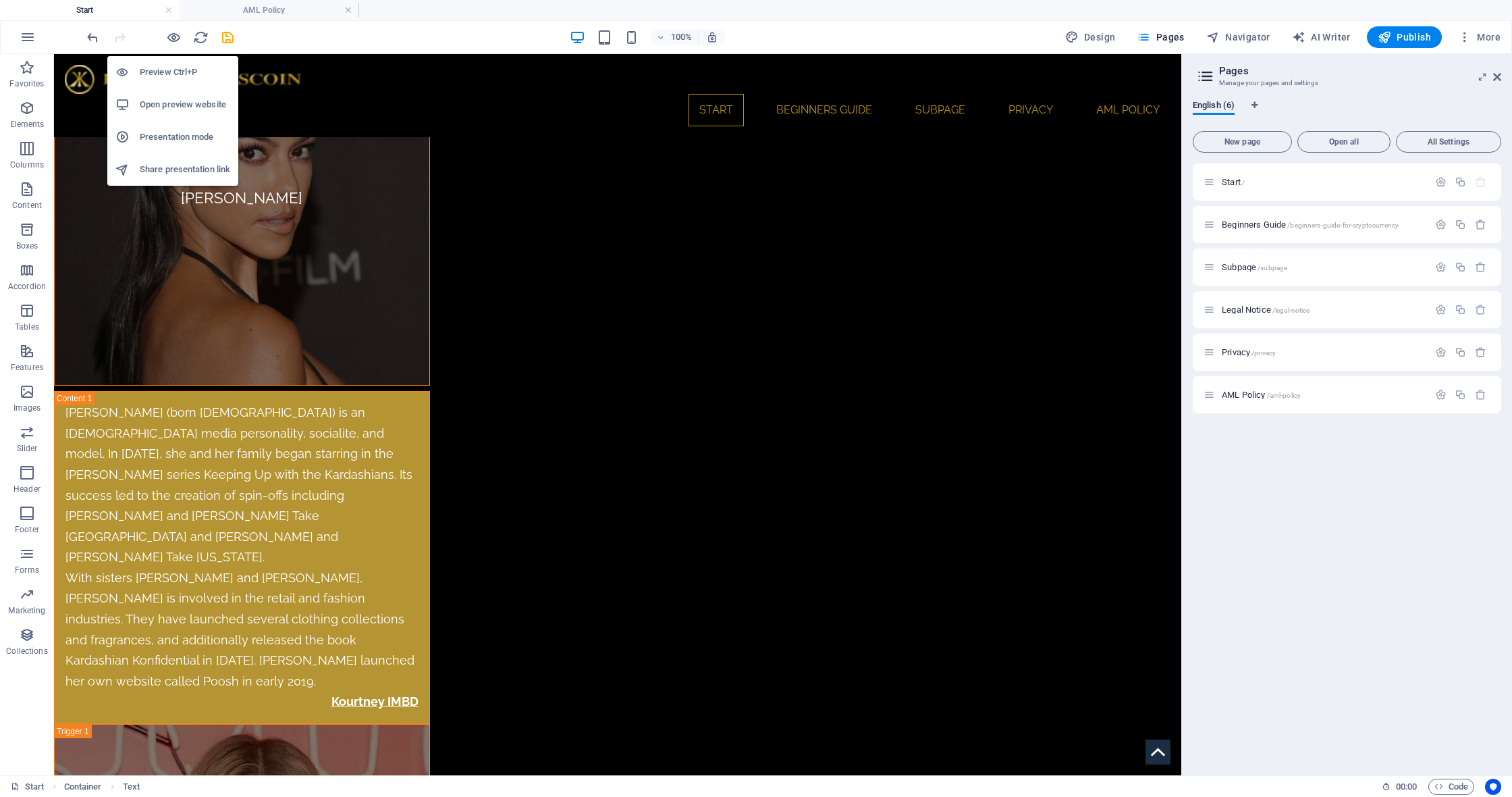
click at [170, 105] on h6 "Open preview website" at bounding box center [184, 105] width 90 height 16
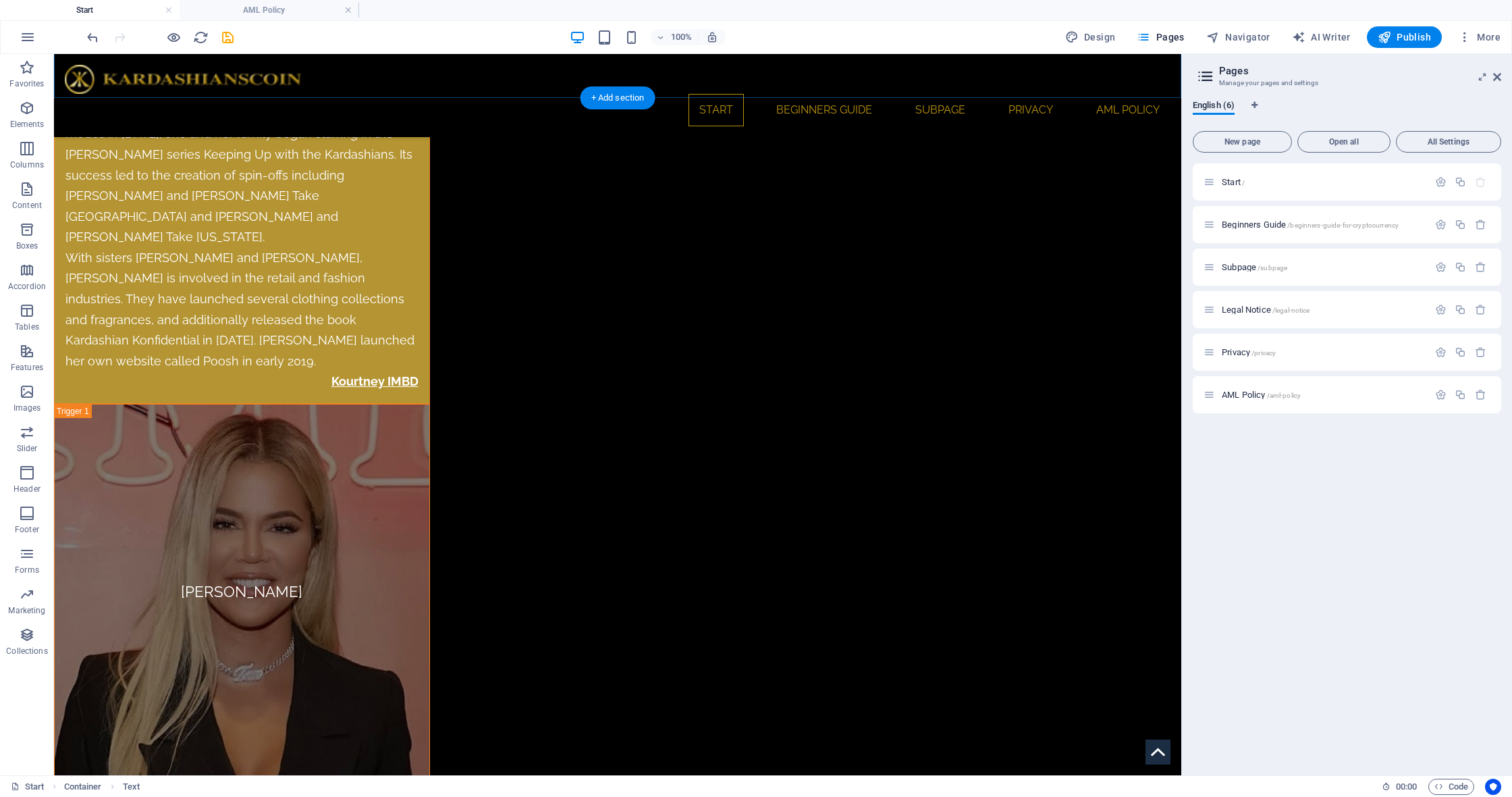
scroll to position [6694, 0]
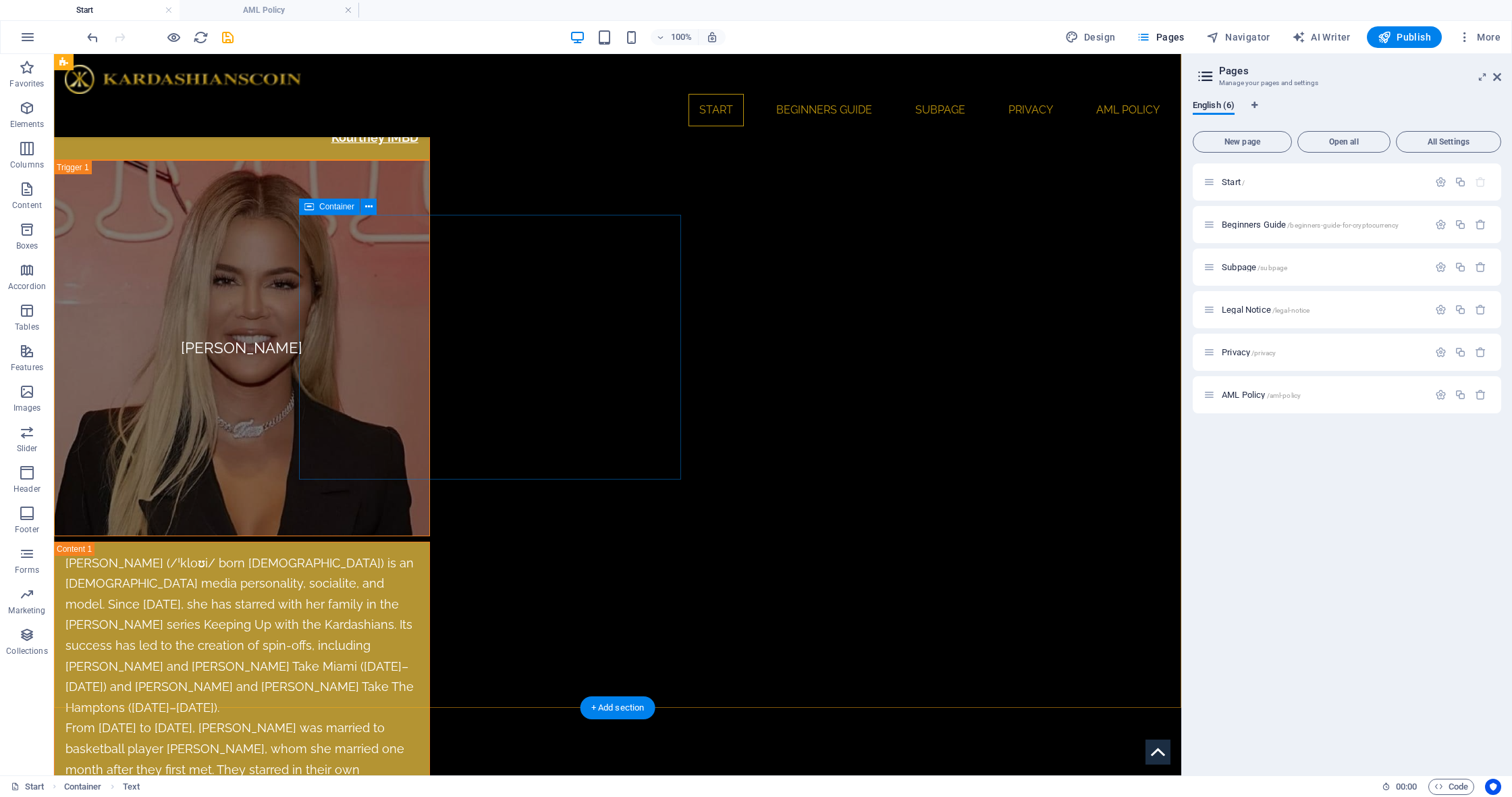
click at [307, 205] on icon at bounding box center [308, 206] width 9 height 16
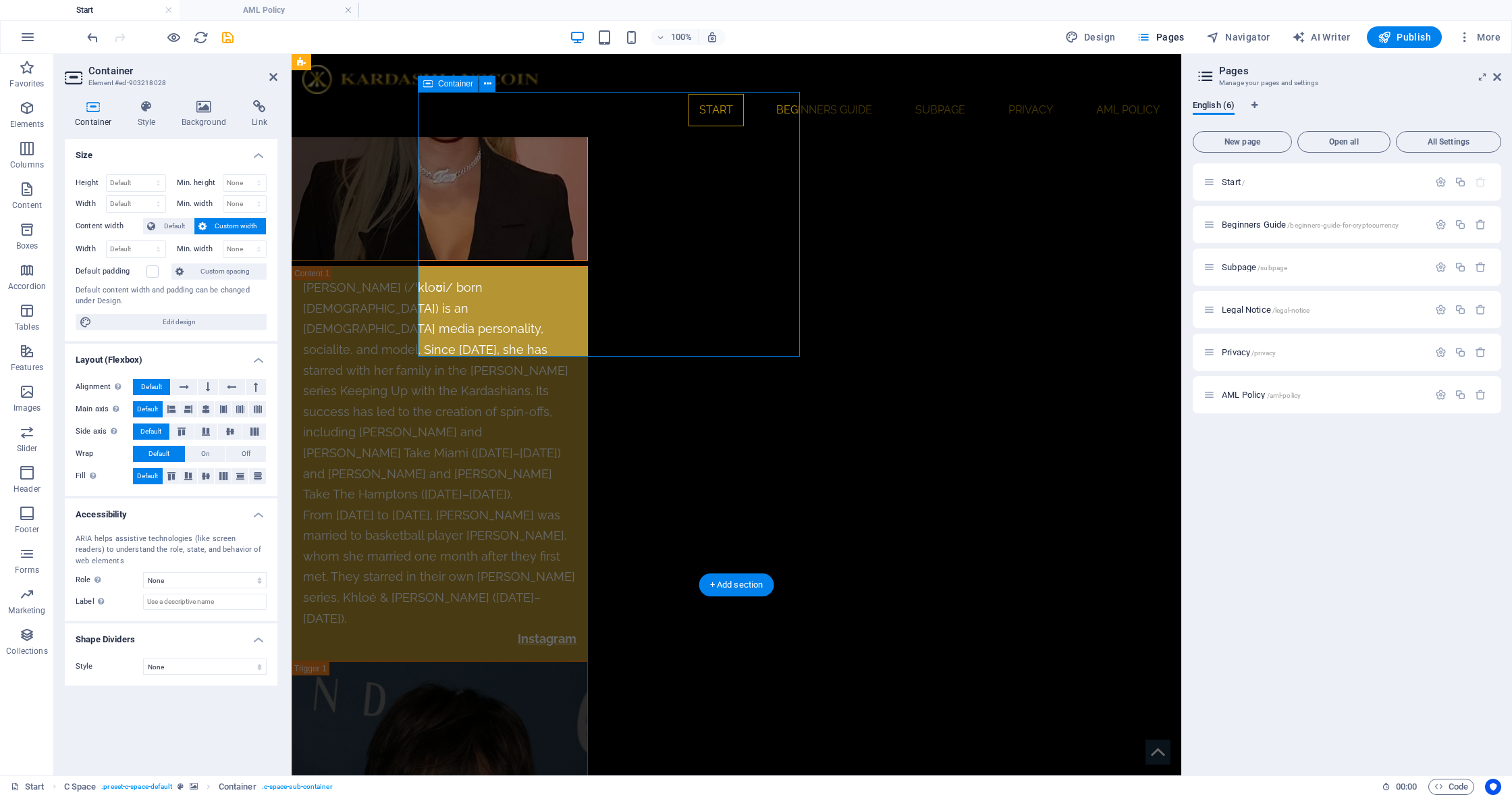
scroll to position [6643, 0]
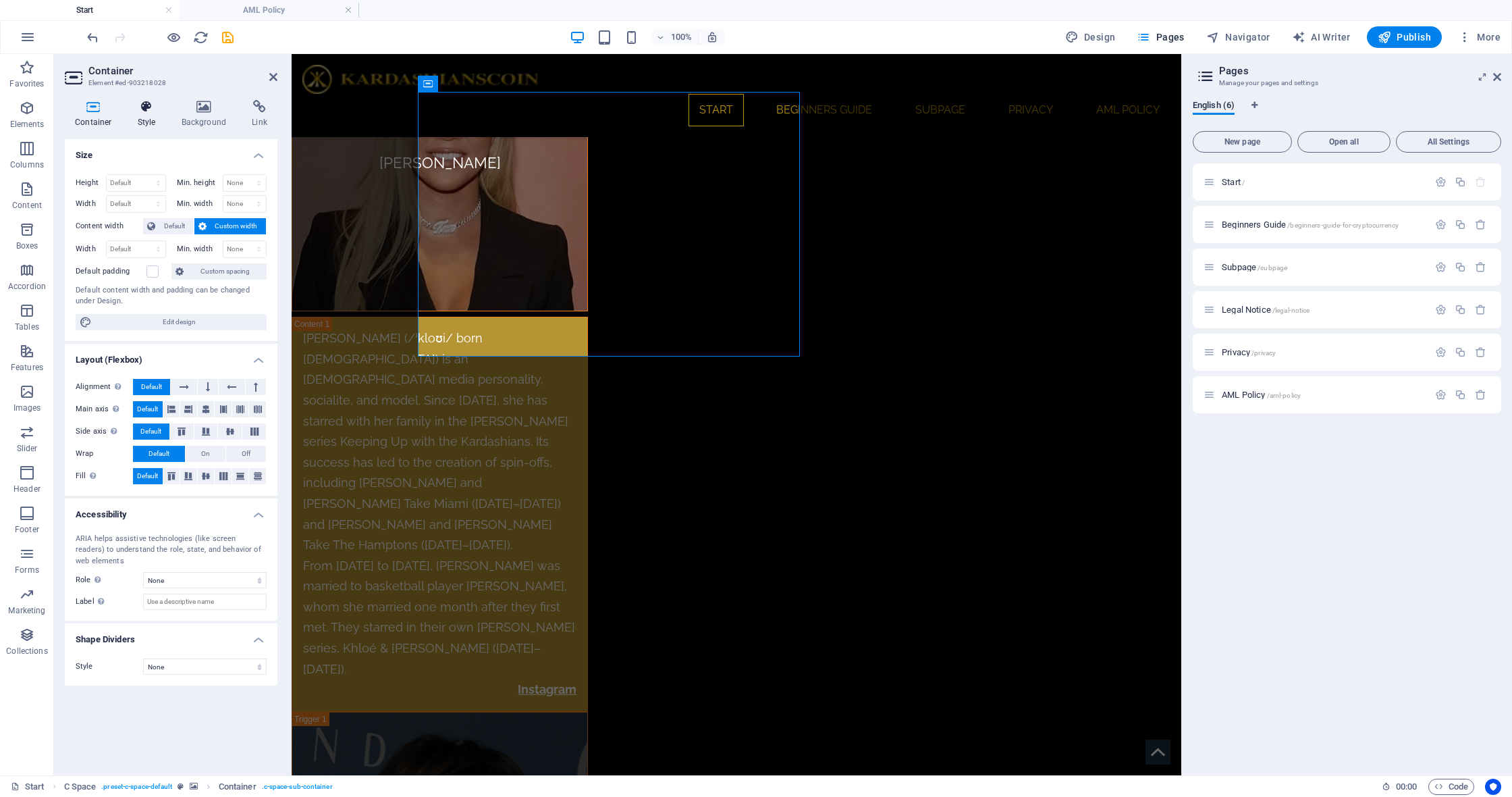
click at [137, 109] on icon at bounding box center [146, 107] width 38 height 14
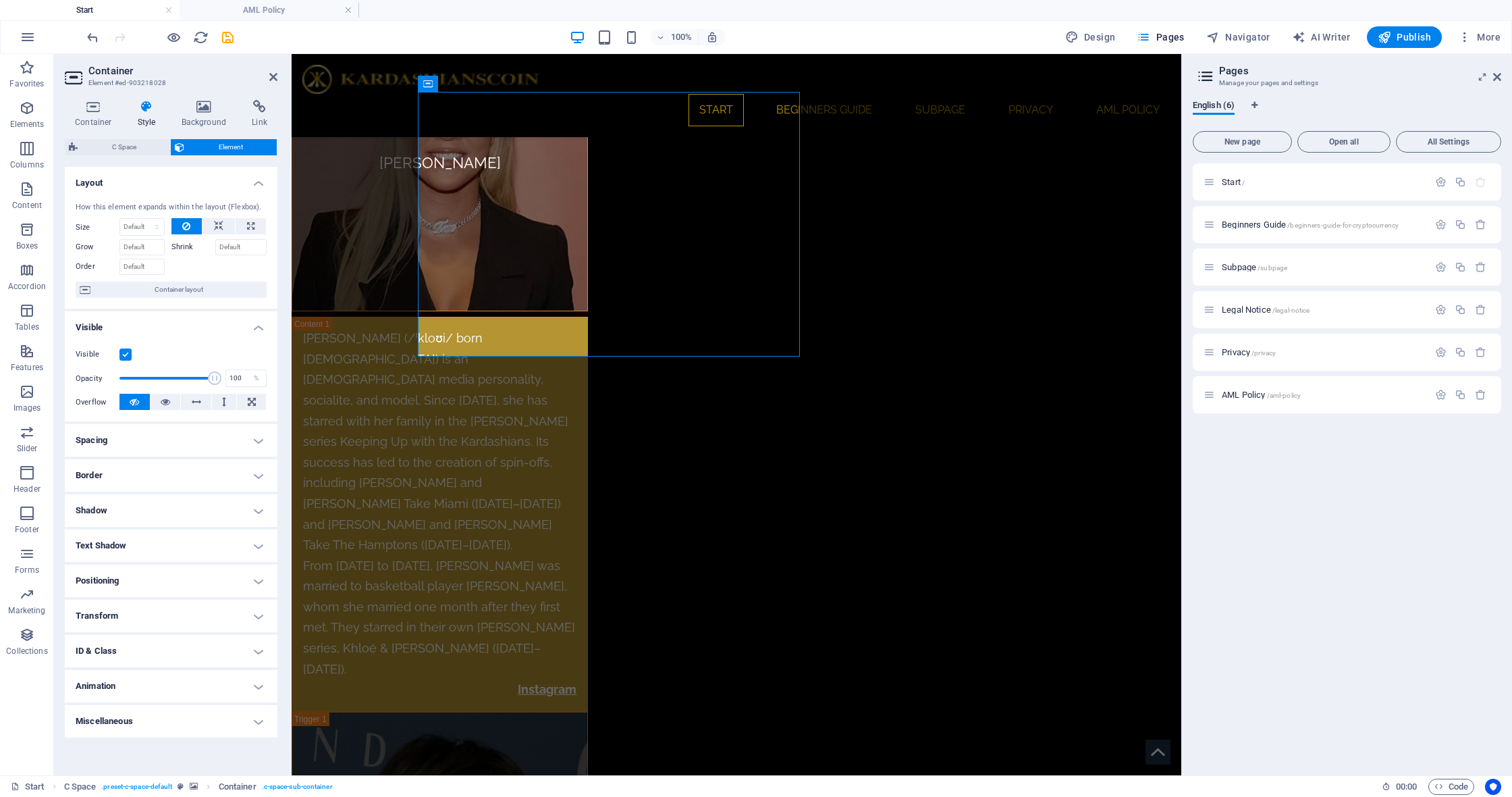
click at [261, 436] on h4 "Spacing" at bounding box center [171, 440] width 212 height 32
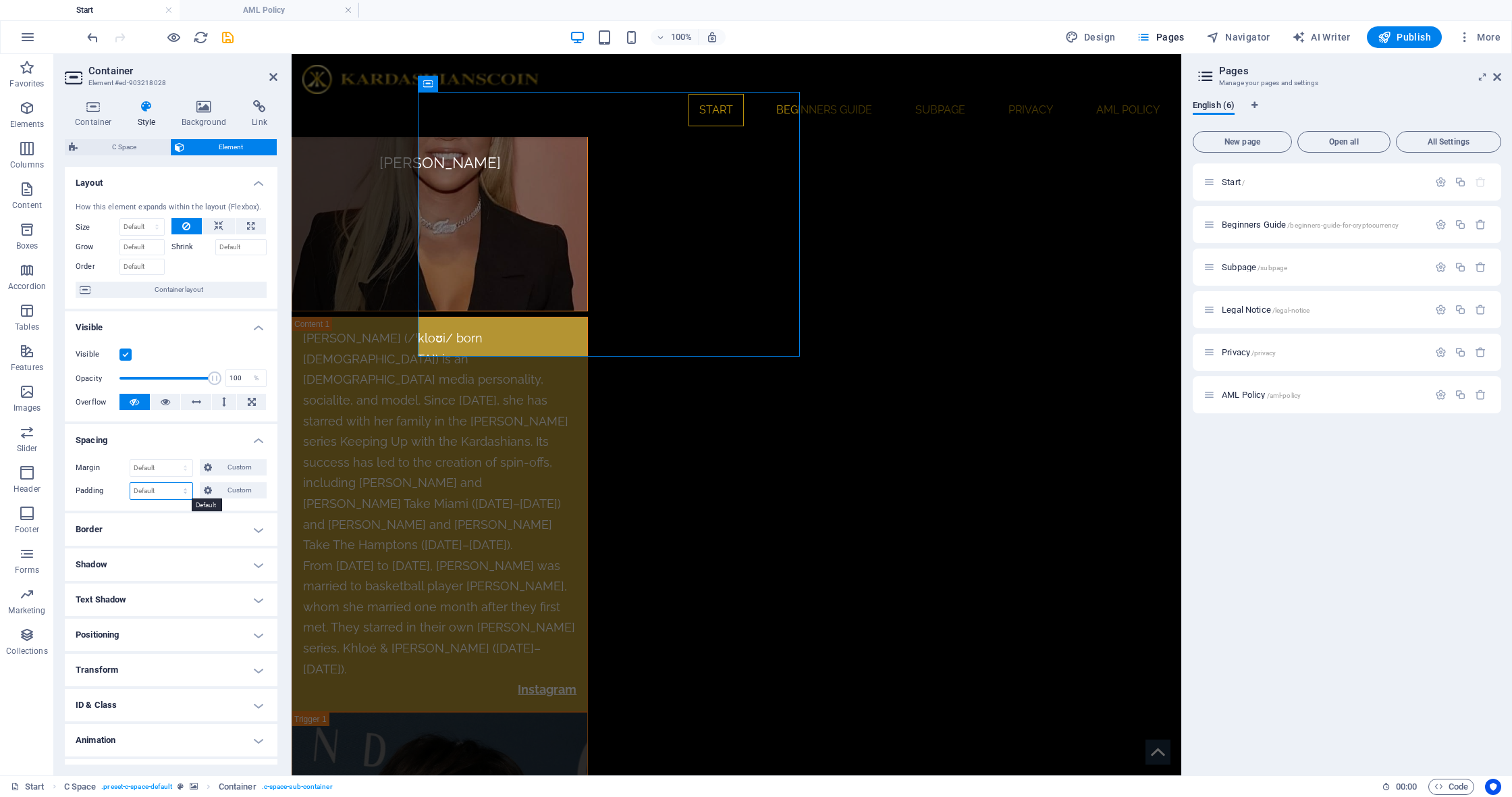
select select "rem"
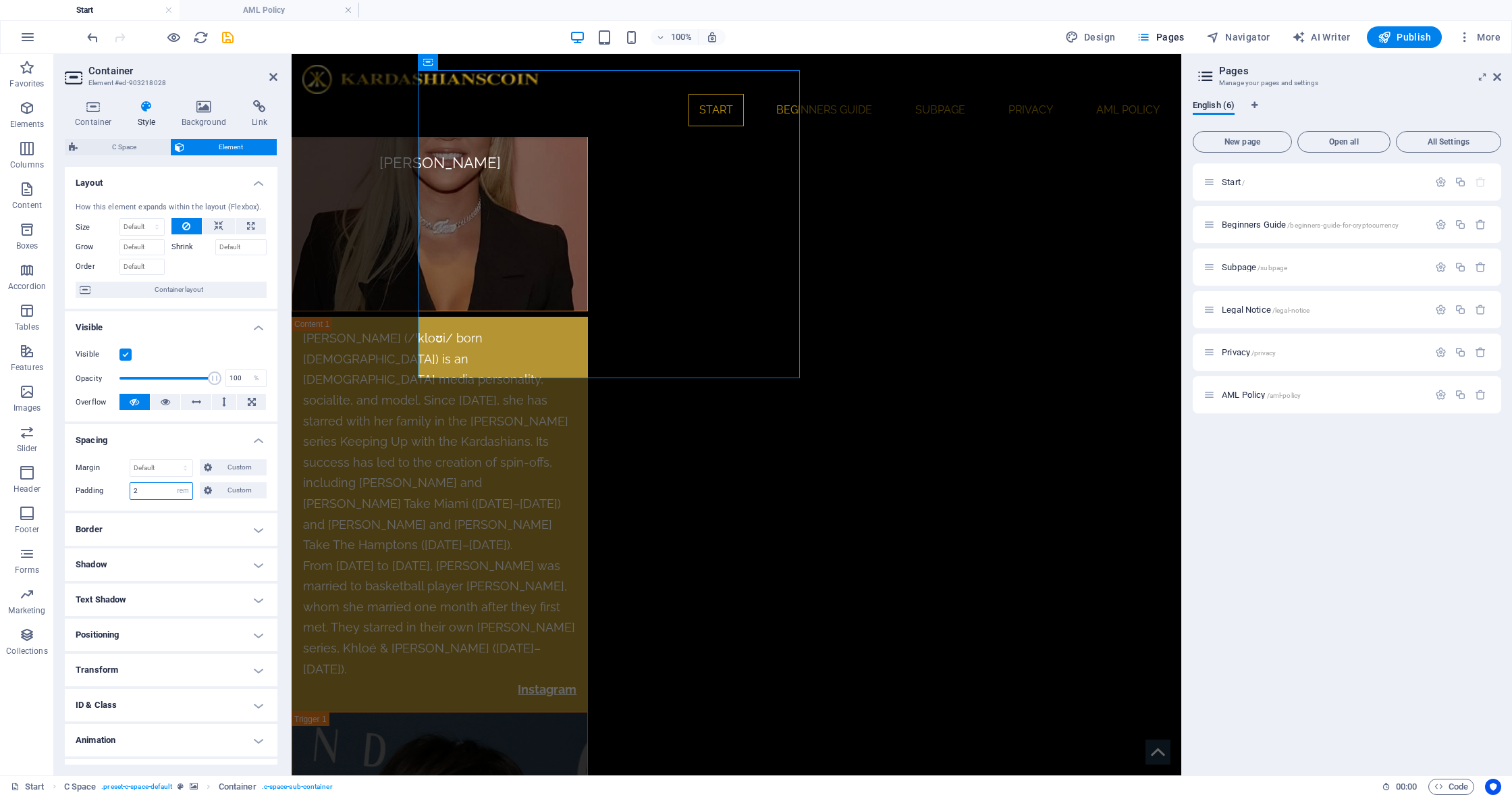
click at [155, 495] on input "2" at bounding box center [161, 490] width 62 height 16
type input "3"
click at [200, 115] on h4 "Background" at bounding box center [206, 114] width 71 height 28
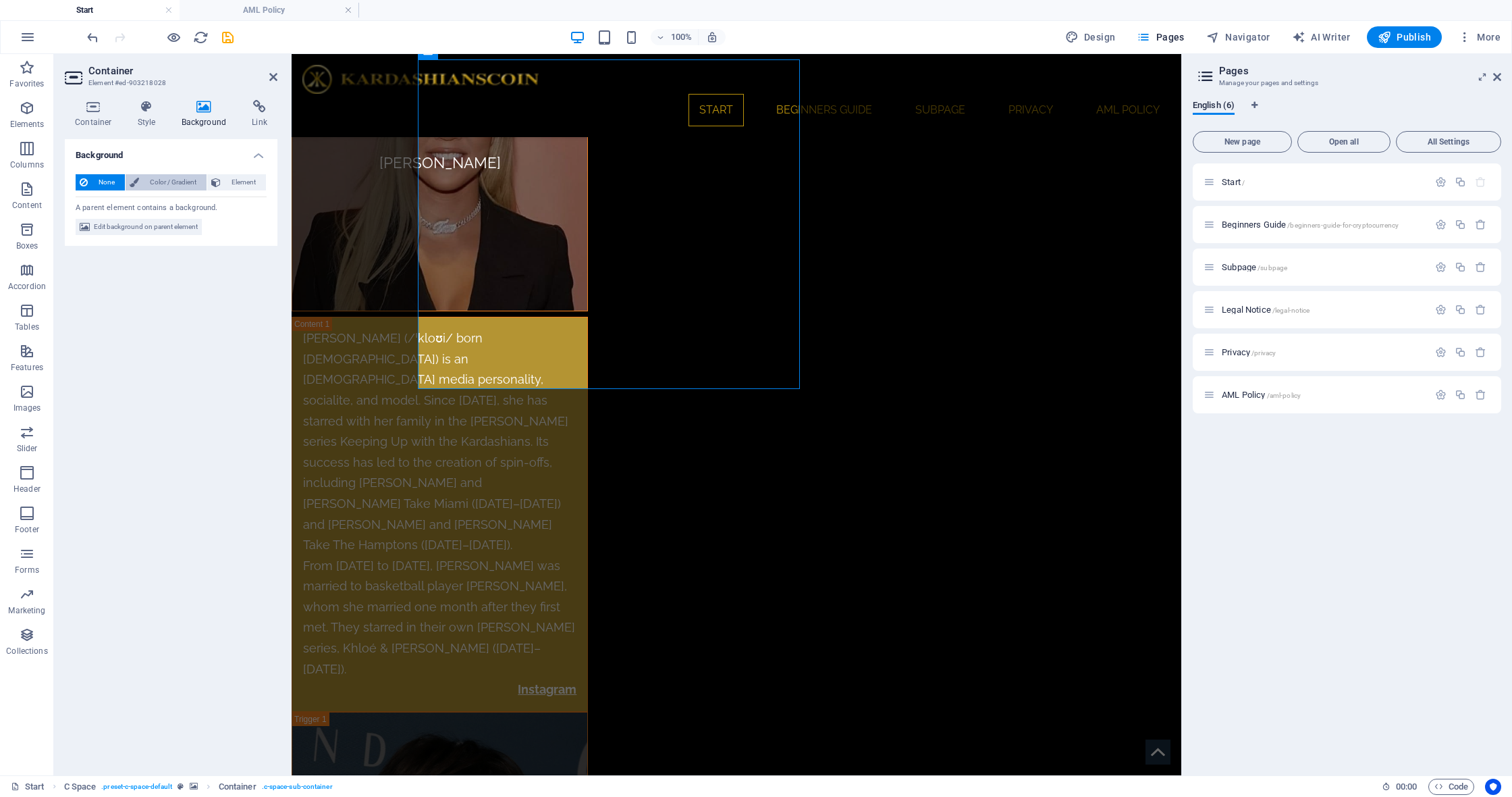
click at [160, 174] on span "Color / Gradient" at bounding box center [172, 182] width 59 height 16
click at [87, 235] on span at bounding box center [84, 235] width 14 height 14
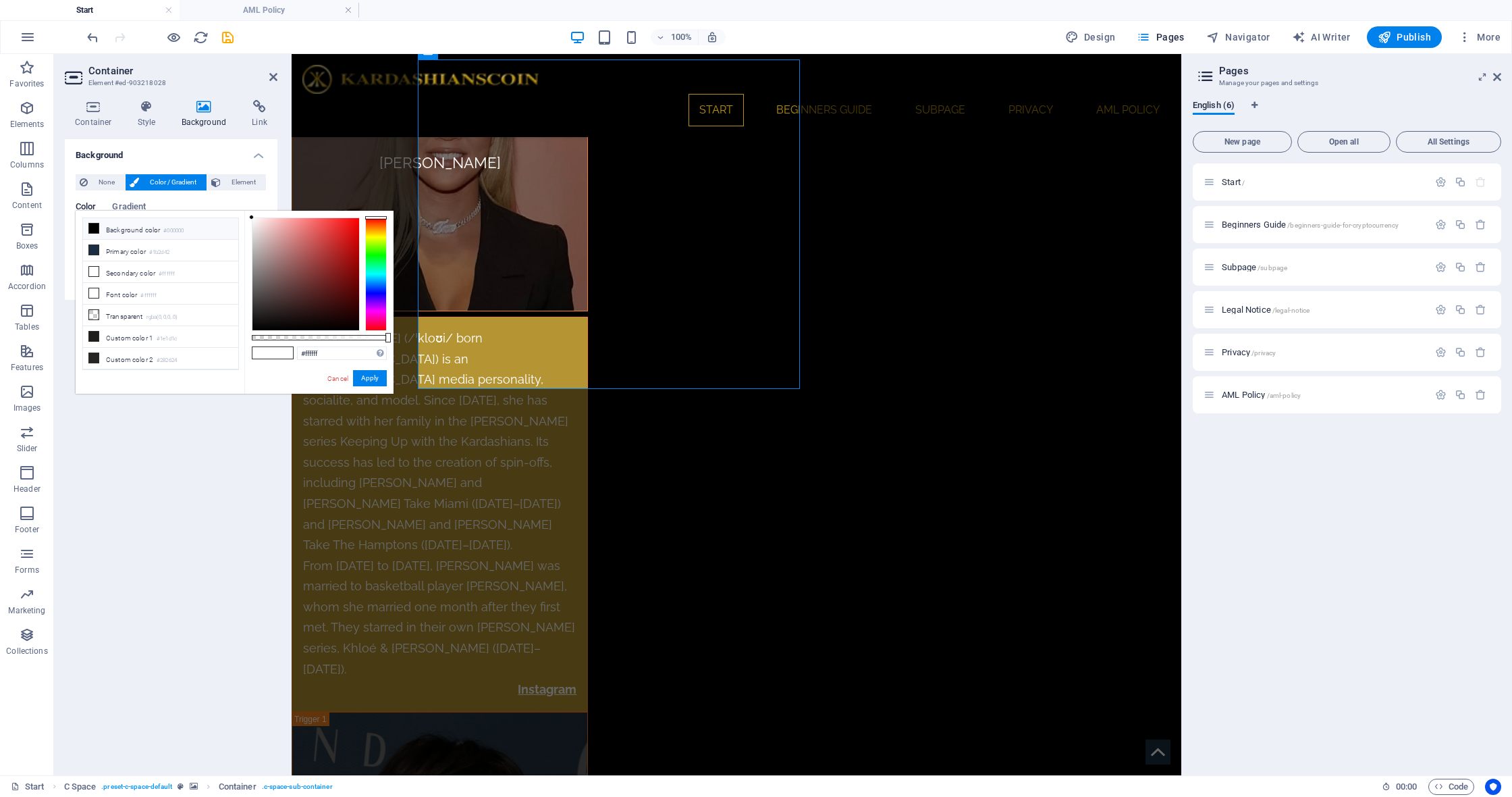
click at [91, 232] on icon at bounding box center [93, 228] width 9 height 9
type input "rgba(0, 0, 0, 0.7)"
drag, startPoint x: 377, startPoint y: 338, endPoint x: 347, endPoint y: 337, distance: 30.0
click at [347, 337] on div at bounding box center [347, 337] width 5 height 9
click at [367, 375] on button "Apply" at bounding box center [370, 377] width 34 height 16
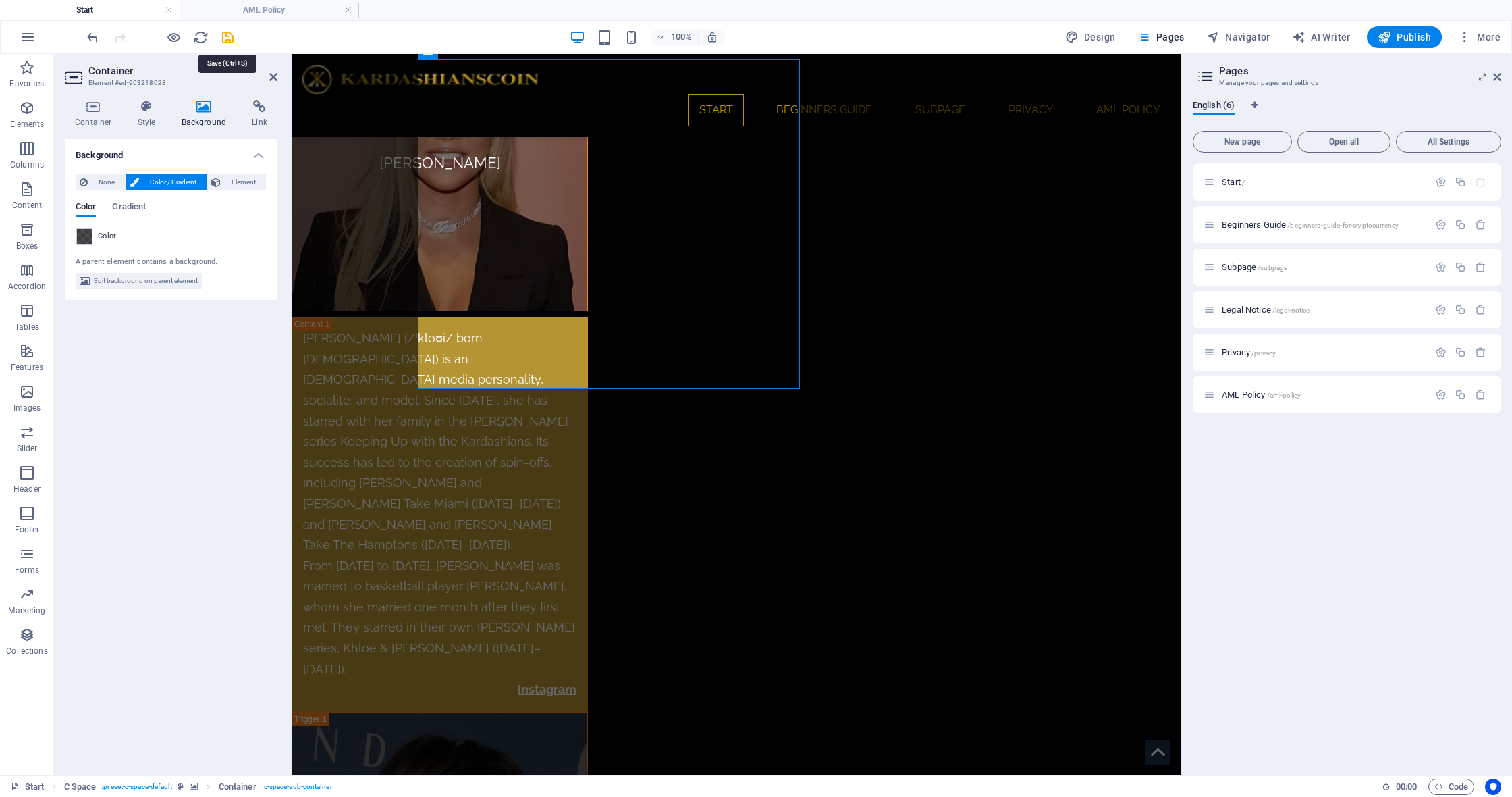
click at [225, 37] on icon "save" at bounding box center [228, 37] width 15 height 15
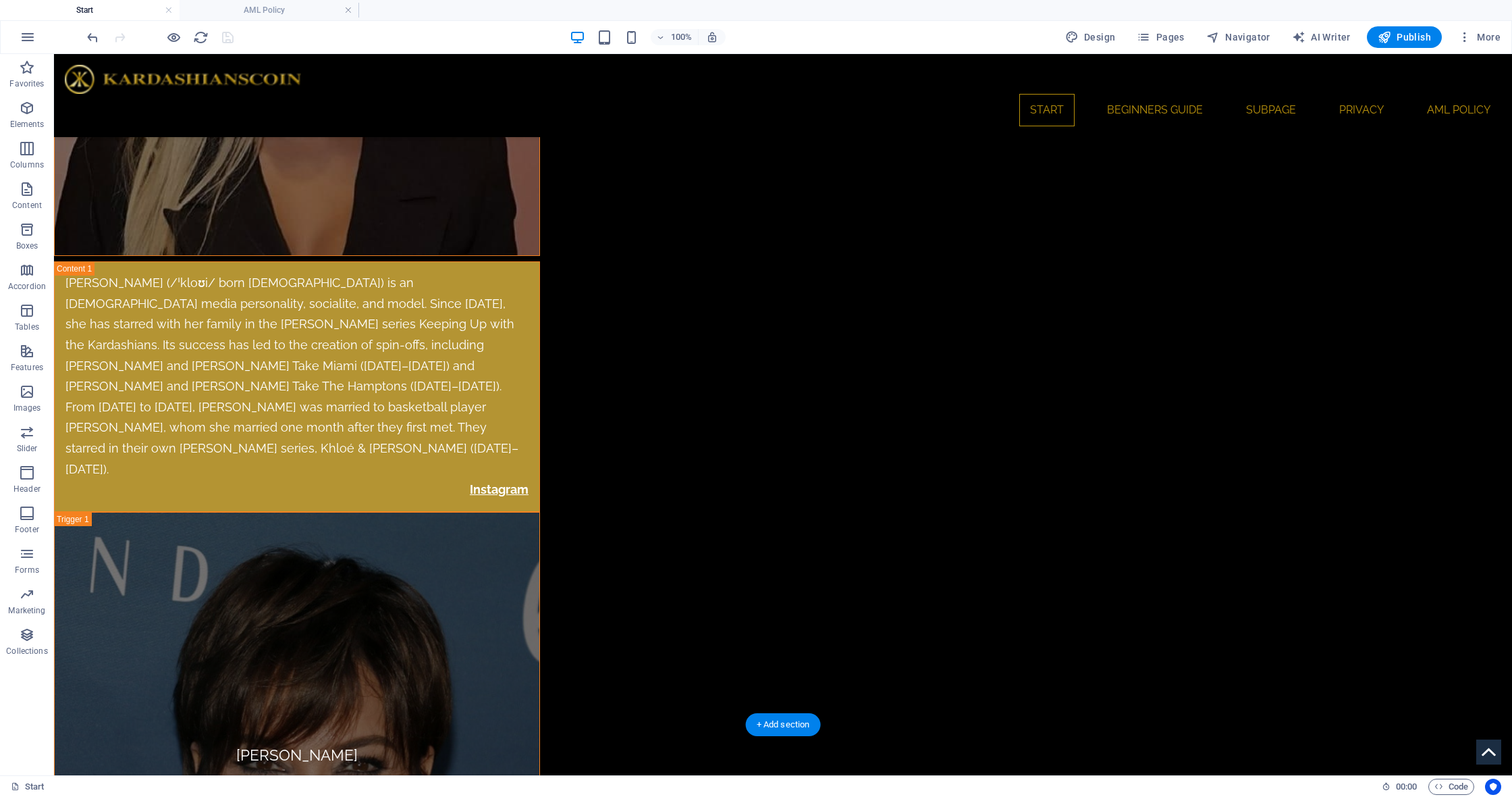
scroll to position [7493, 0]
click at [488, 194] on span "Container" at bounding box center [502, 192] width 35 height 8
click at [489, 194] on span "Container" at bounding box center [502, 192] width 35 height 8
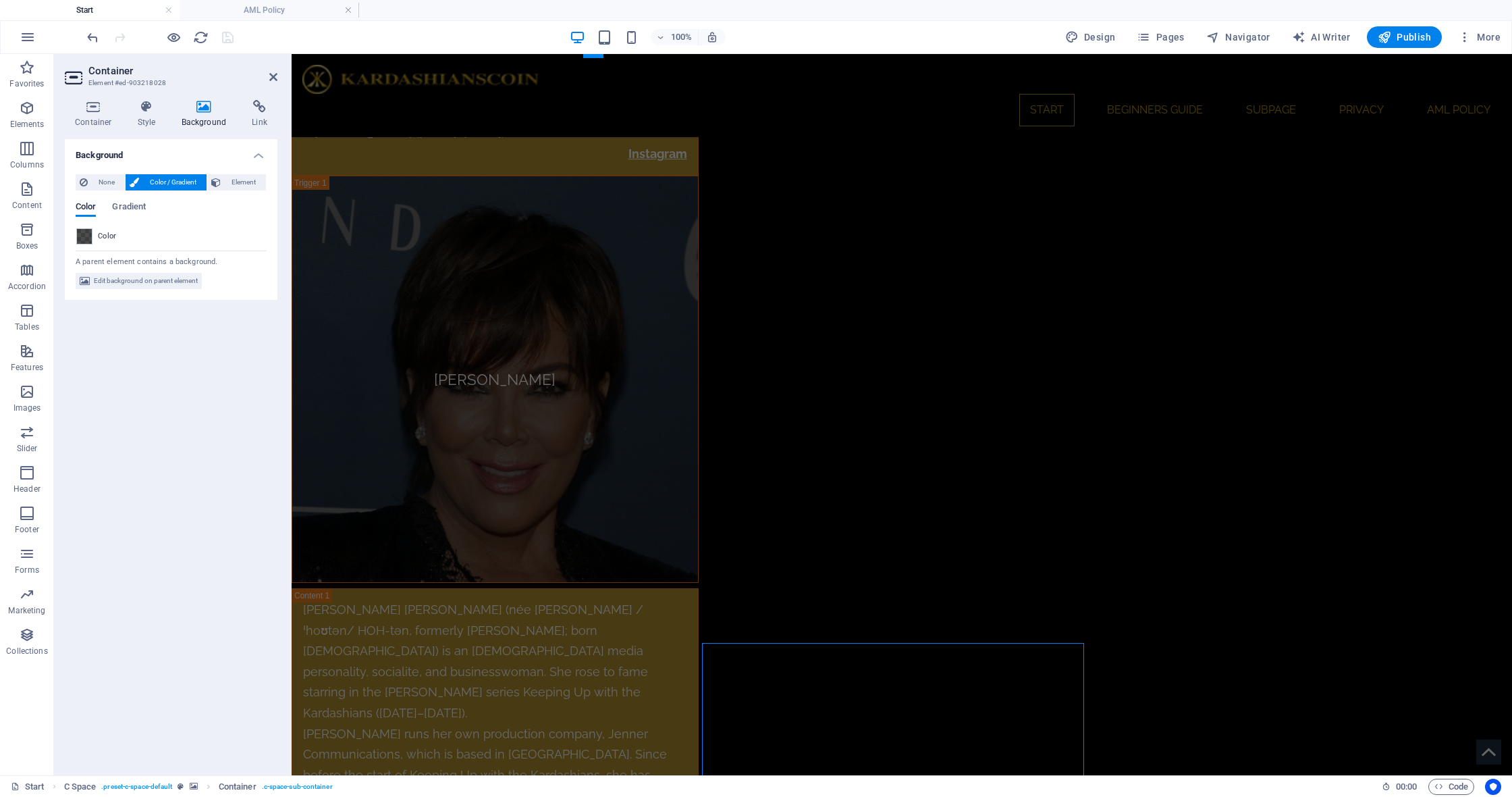
scroll to position [7051, 0]
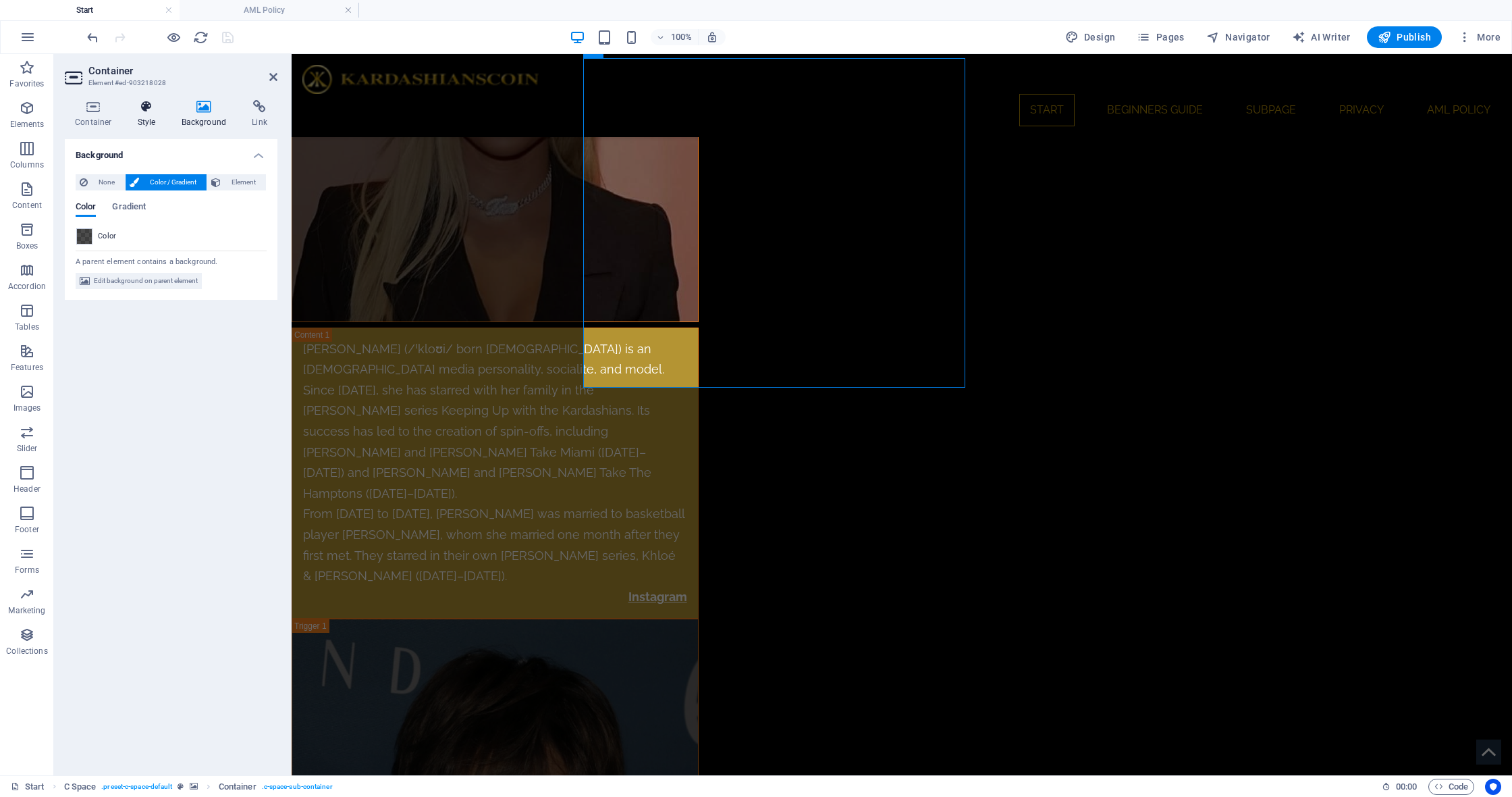
click at [150, 113] on icon at bounding box center [146, 107] width 38 height 14
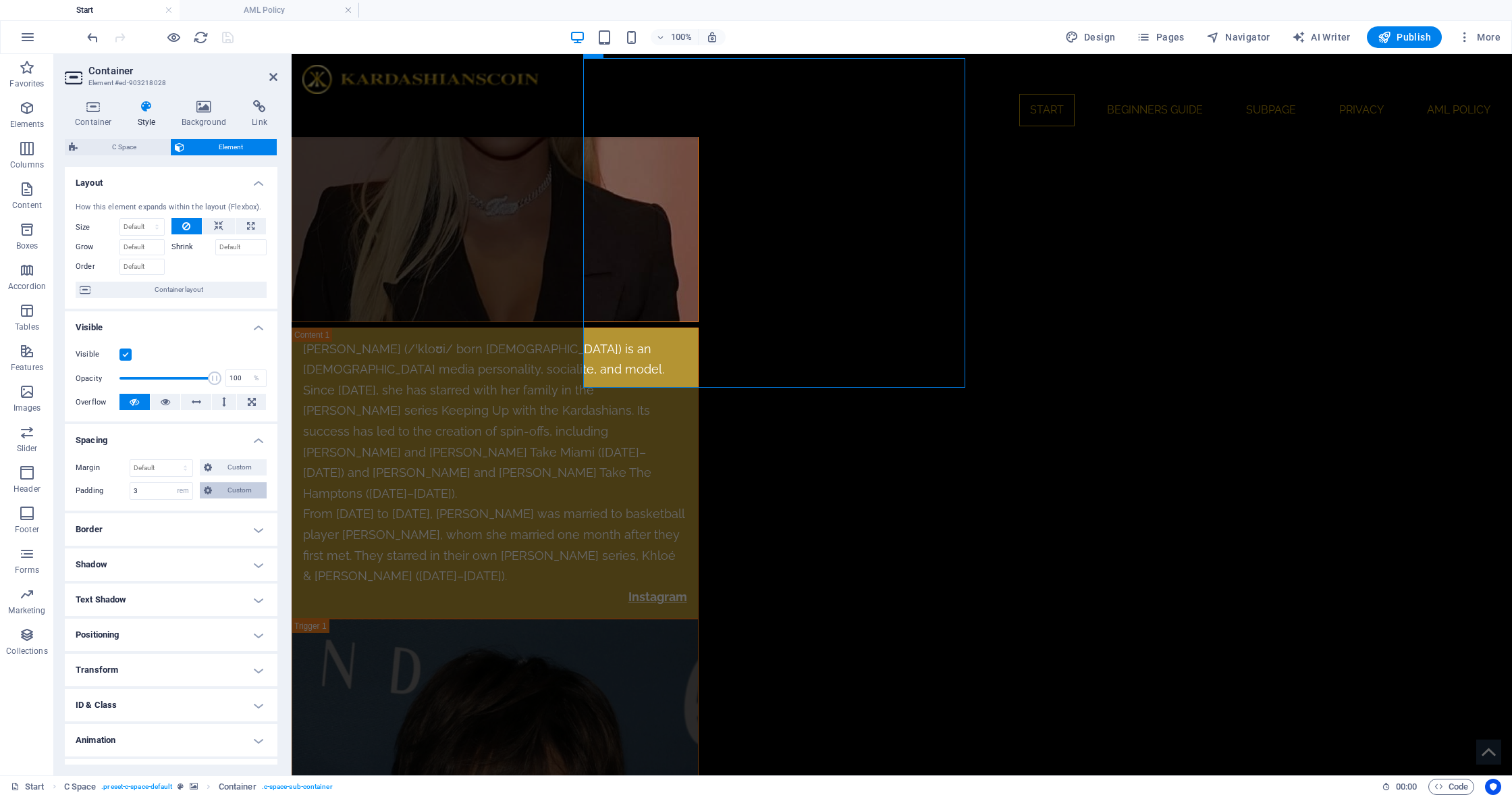
click at [248, 494] on span "Custom" at bounding box center [239, 489] width 47 height 16
click at [104, 528] on input "3" at bounding box center [113, 525] width 46 height 16
type input "5"
select select "DISABLED_OPTION_VALUE"
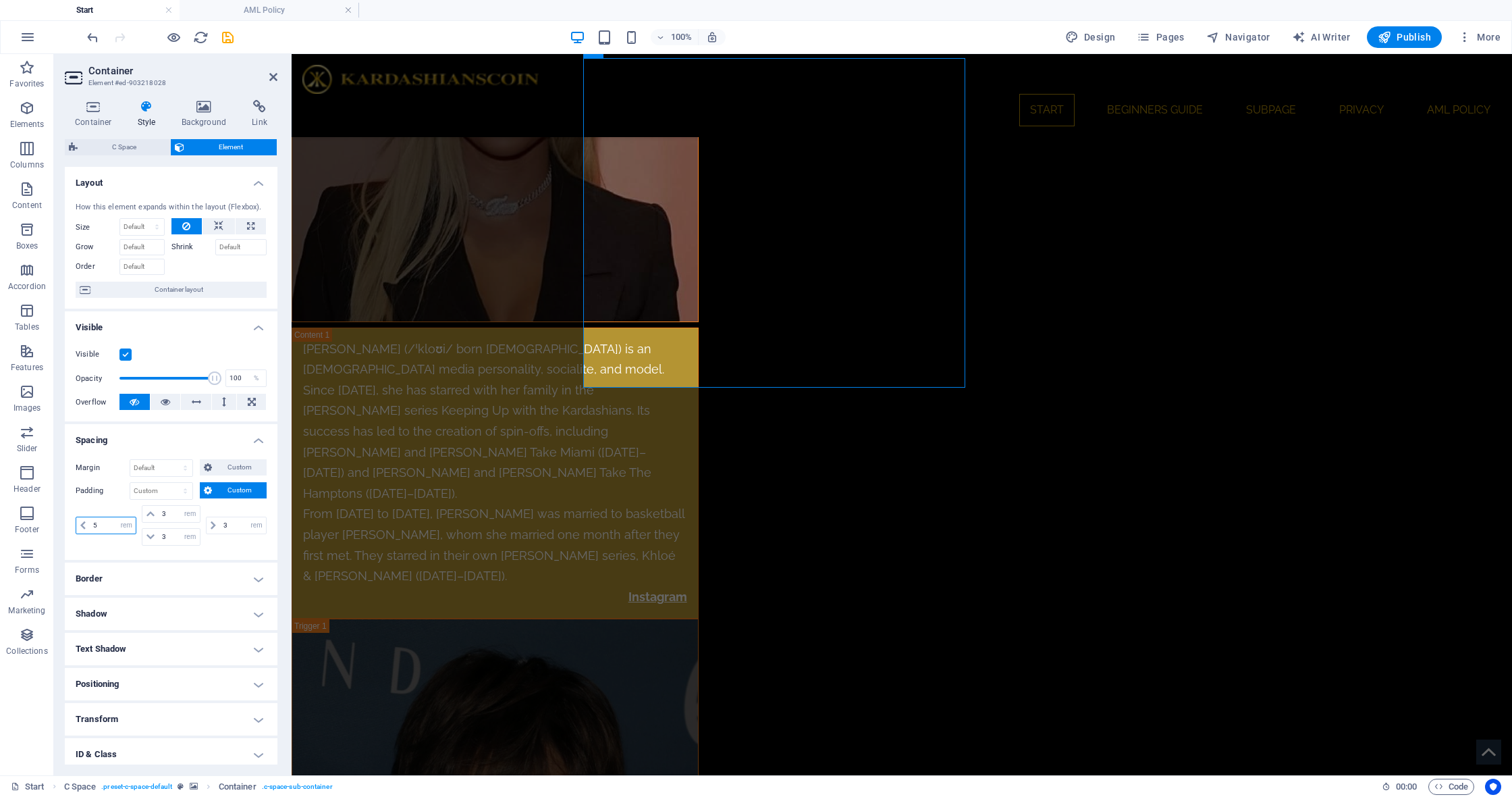
type input "5"
click at [110, 528] on input "5" at bounding box center [113, 525] width 46 height 16
type input "6"
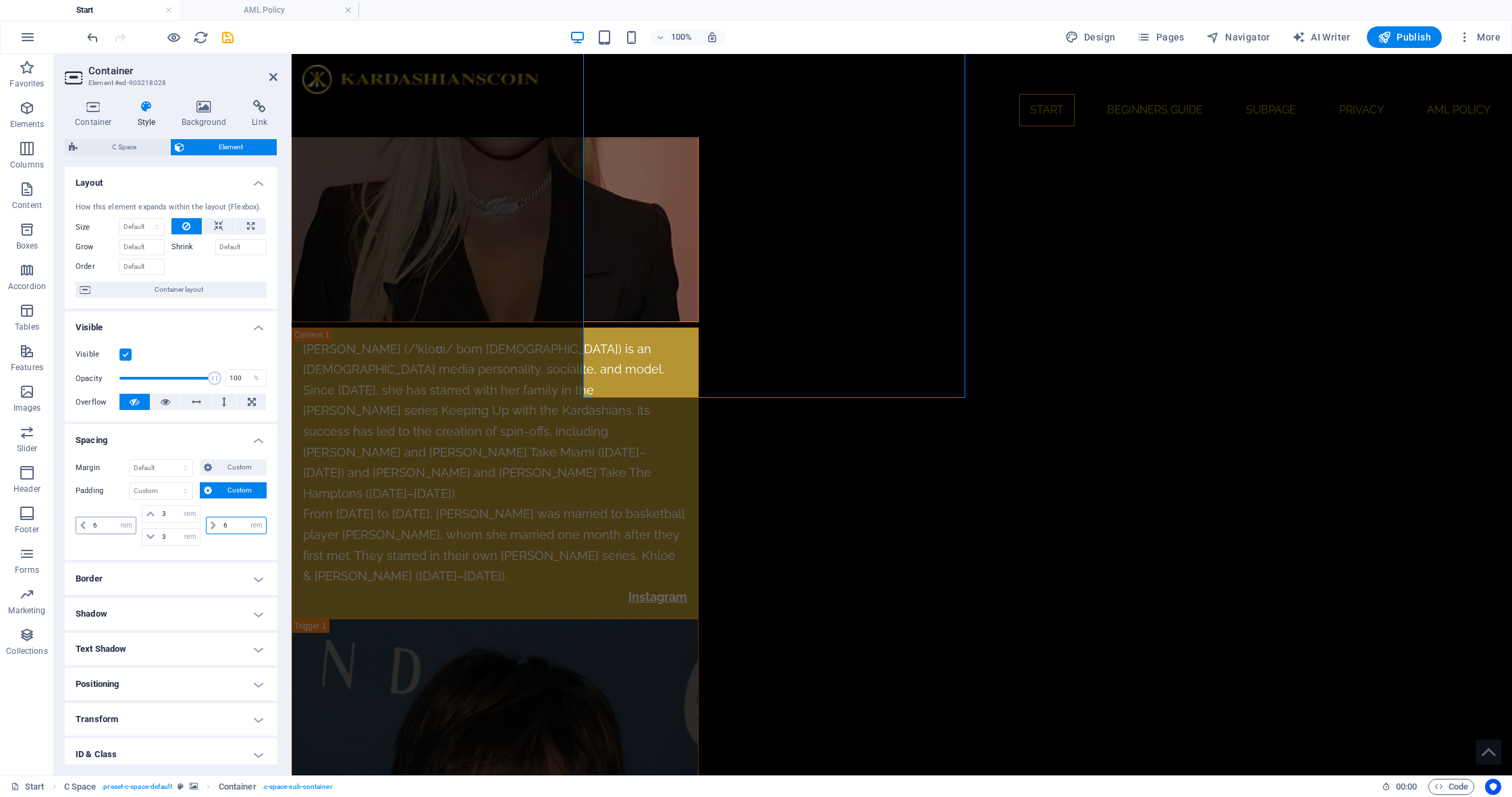
type input "6"
click at [243, 468] on span "Custom" at bounding box center [239, 466] width 47 height 16
select select "%"
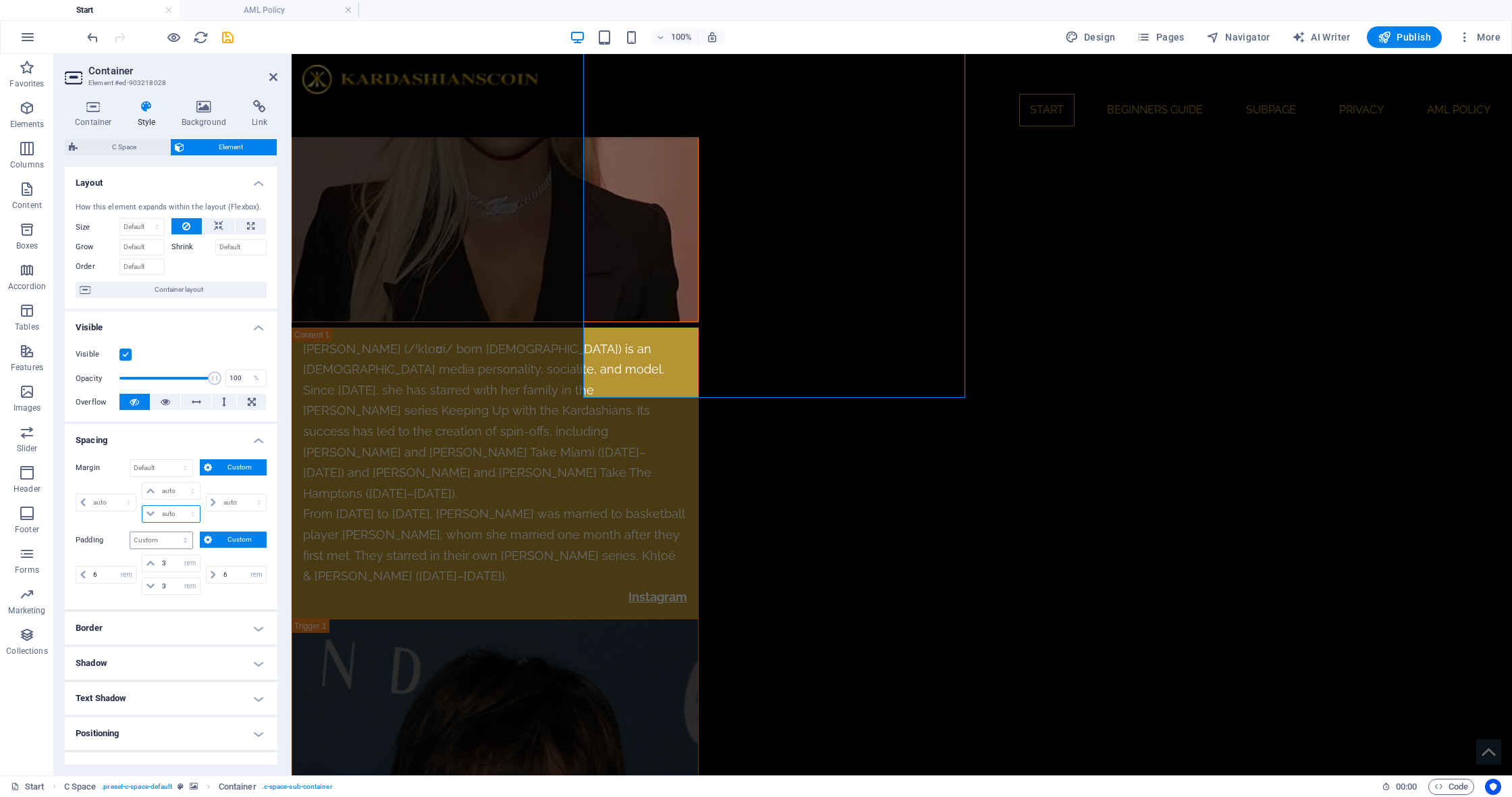
type input "0"
select select "px"
type input "0"
select select "px"
type input "100"
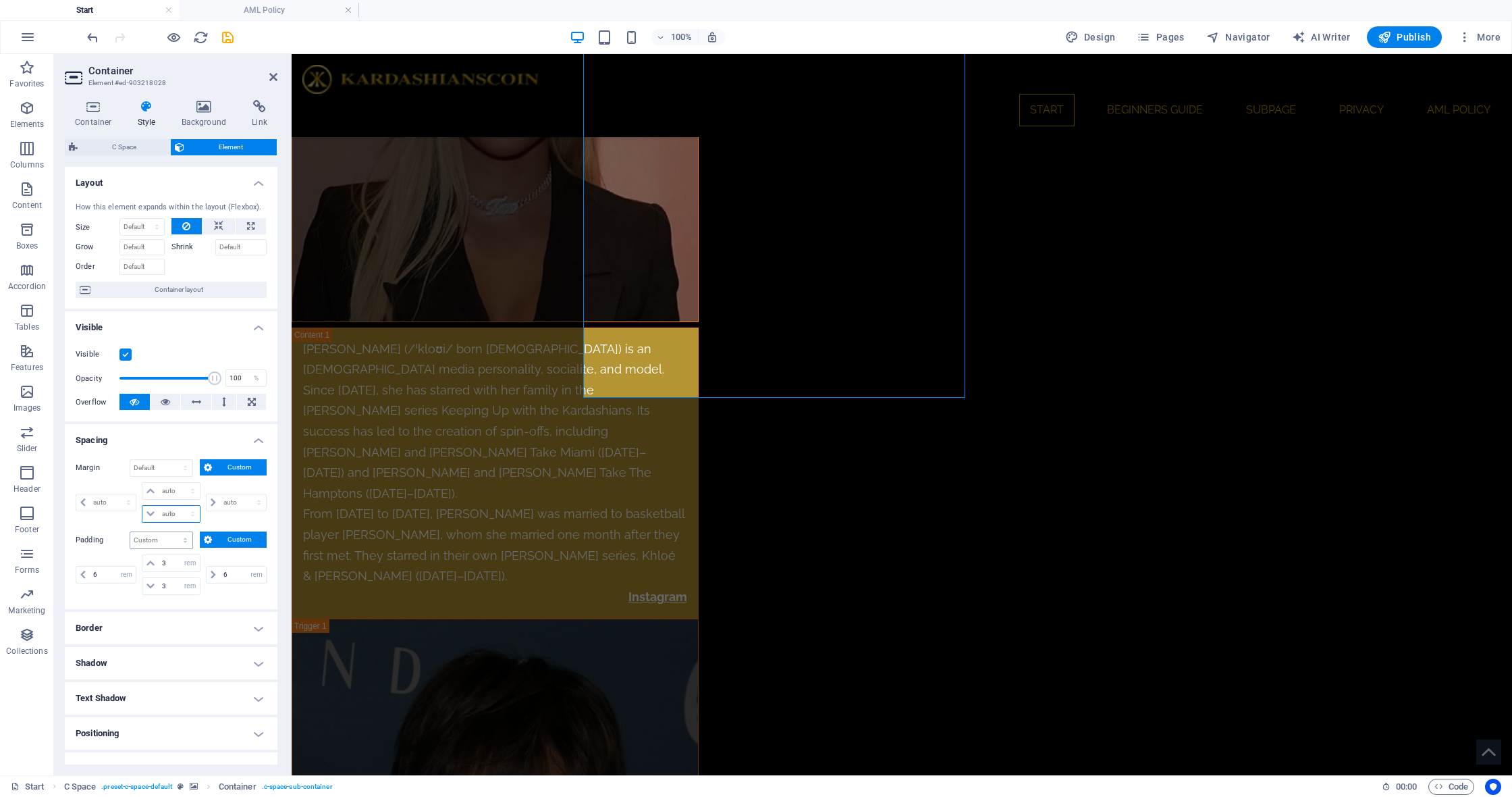
type input "0"
select select "px"
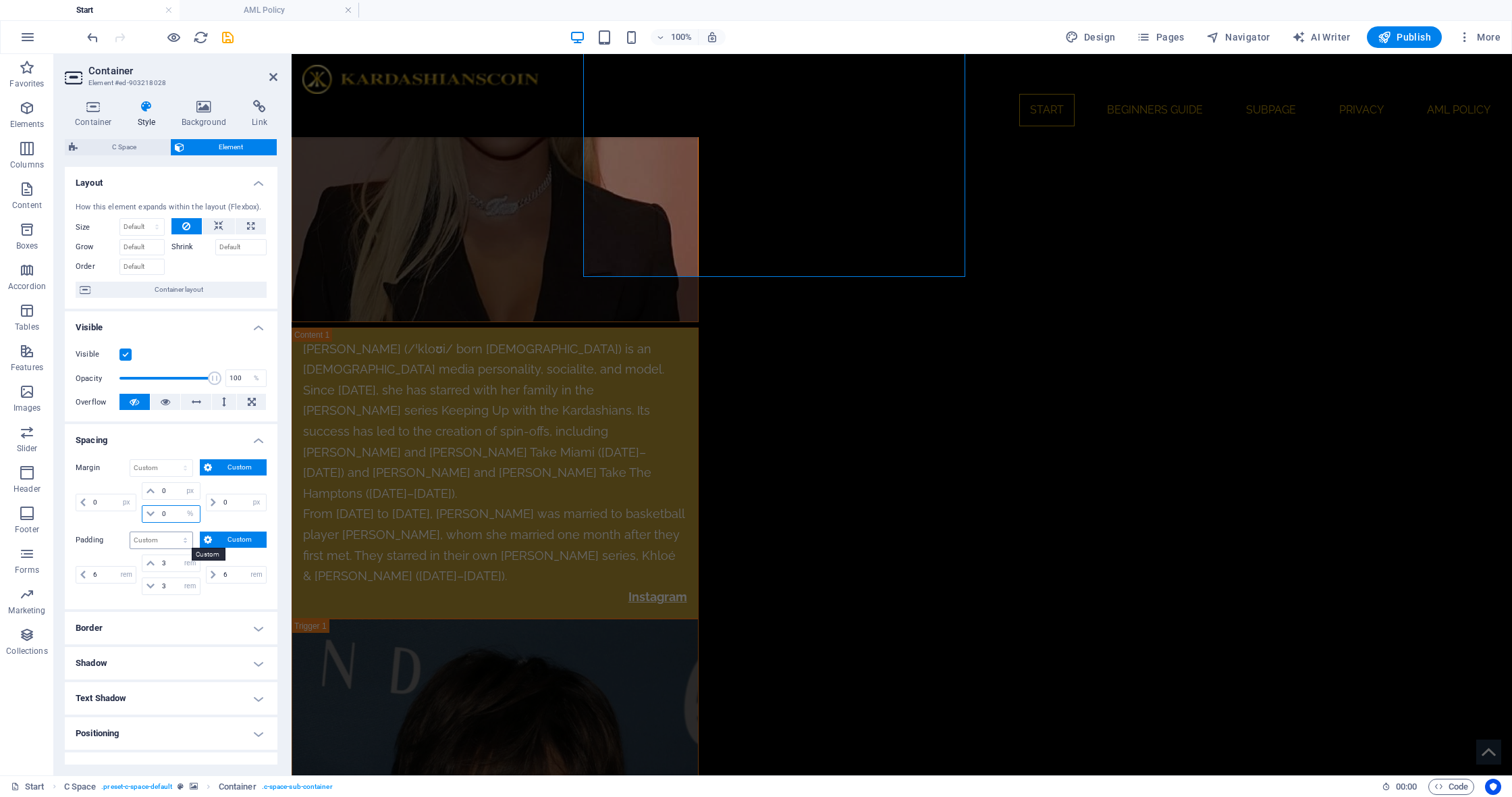
type input "0"
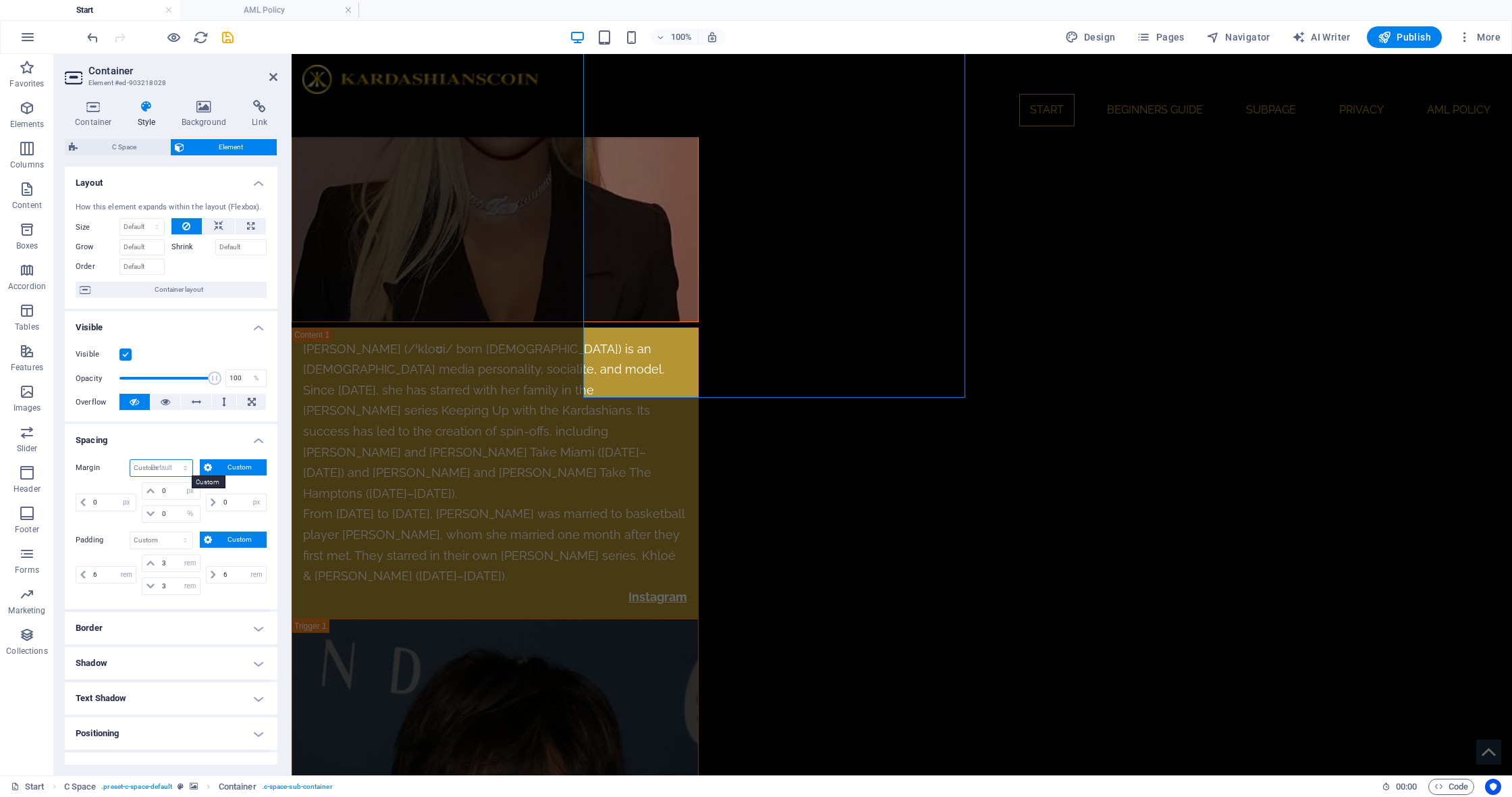
select select "DISABLED_OPTION_VALUE"
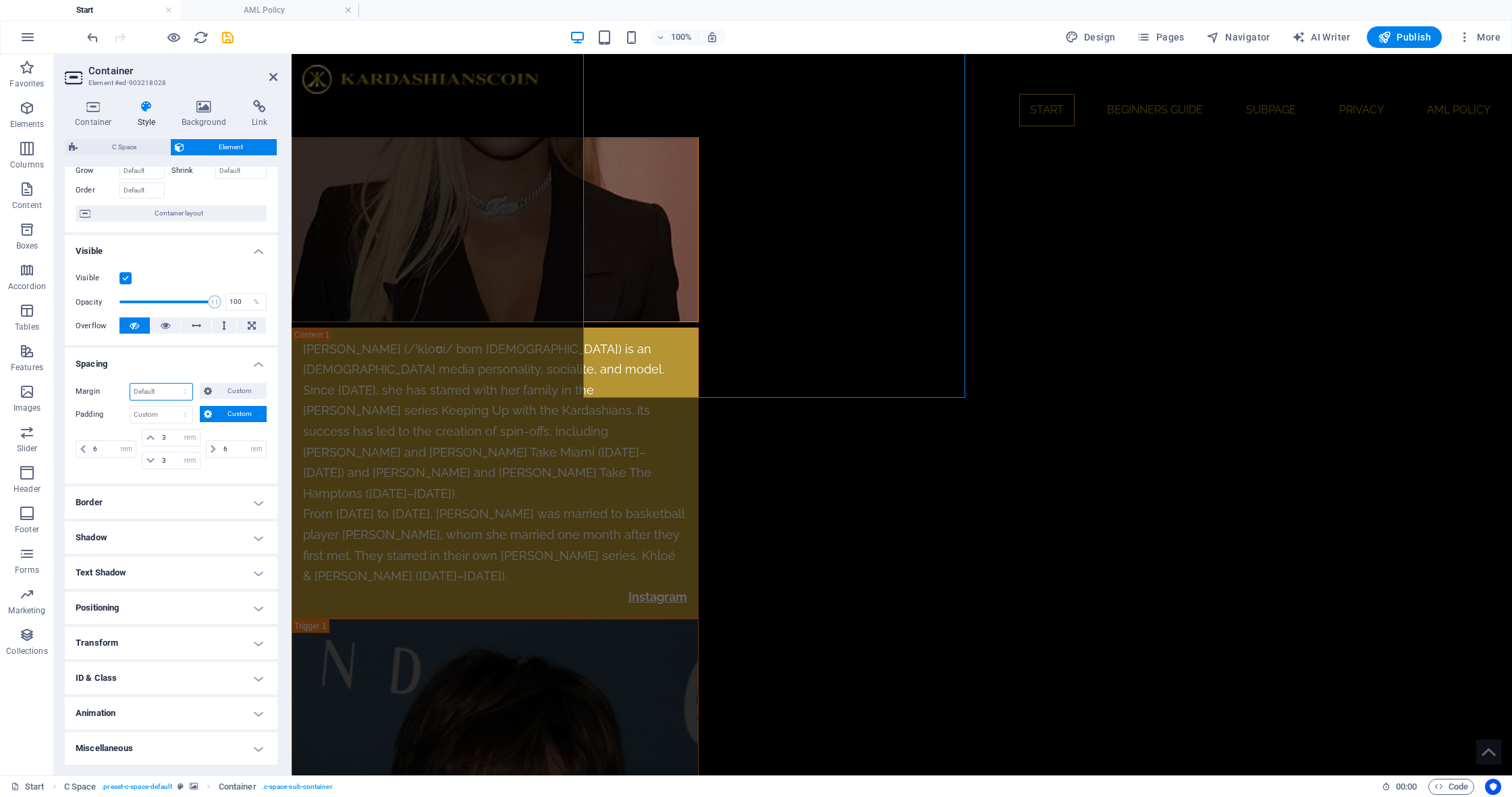
scroll to position [76, 0]
click at [255, 610] on h4 "Positioning" at bounding box center [171, 608] width 212 height 32
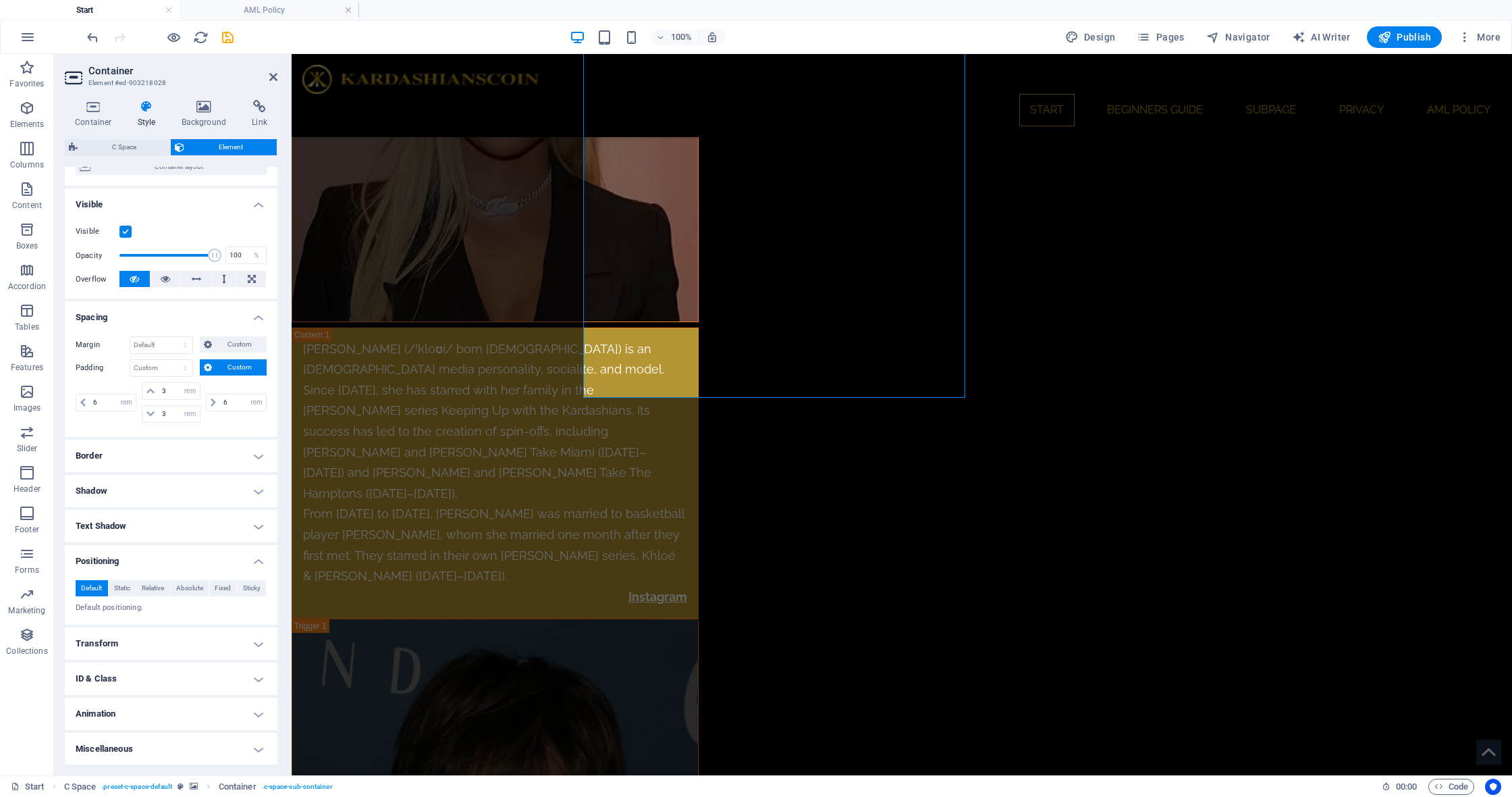
scroll to position [122, 0]
click at [150, 589] on span "Relative" at bounding box center [153, 588] width 22 height 16
select select "px"
type input "0"
click at [176, 659] on input "0" at bounding box center [178, 654] width 43 height 16
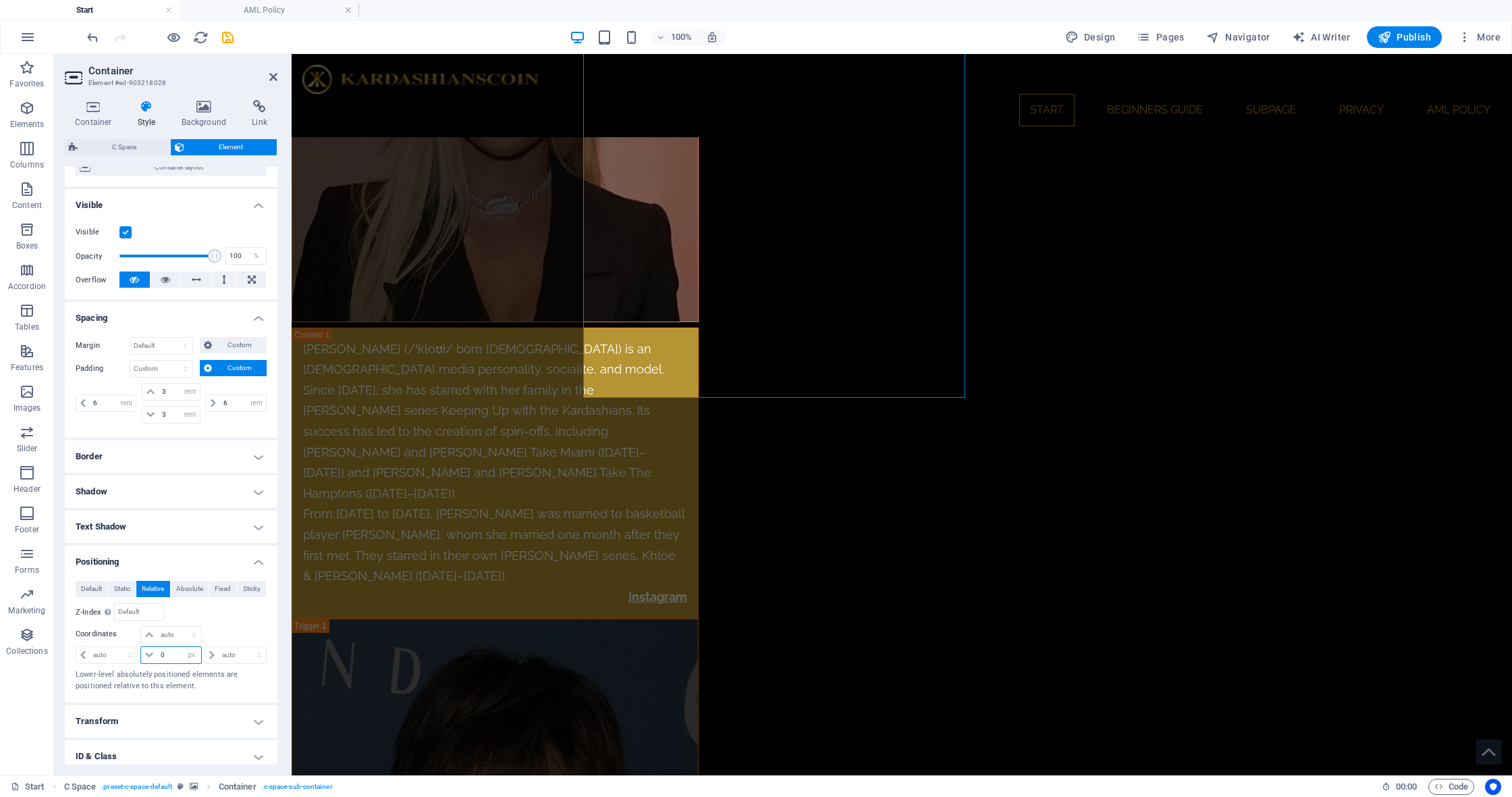
click at [177, 654] on input "0" at bounding box center [178, 654] width 43 height 16
type input "-50"
select select "rem"
type input "-3.125"
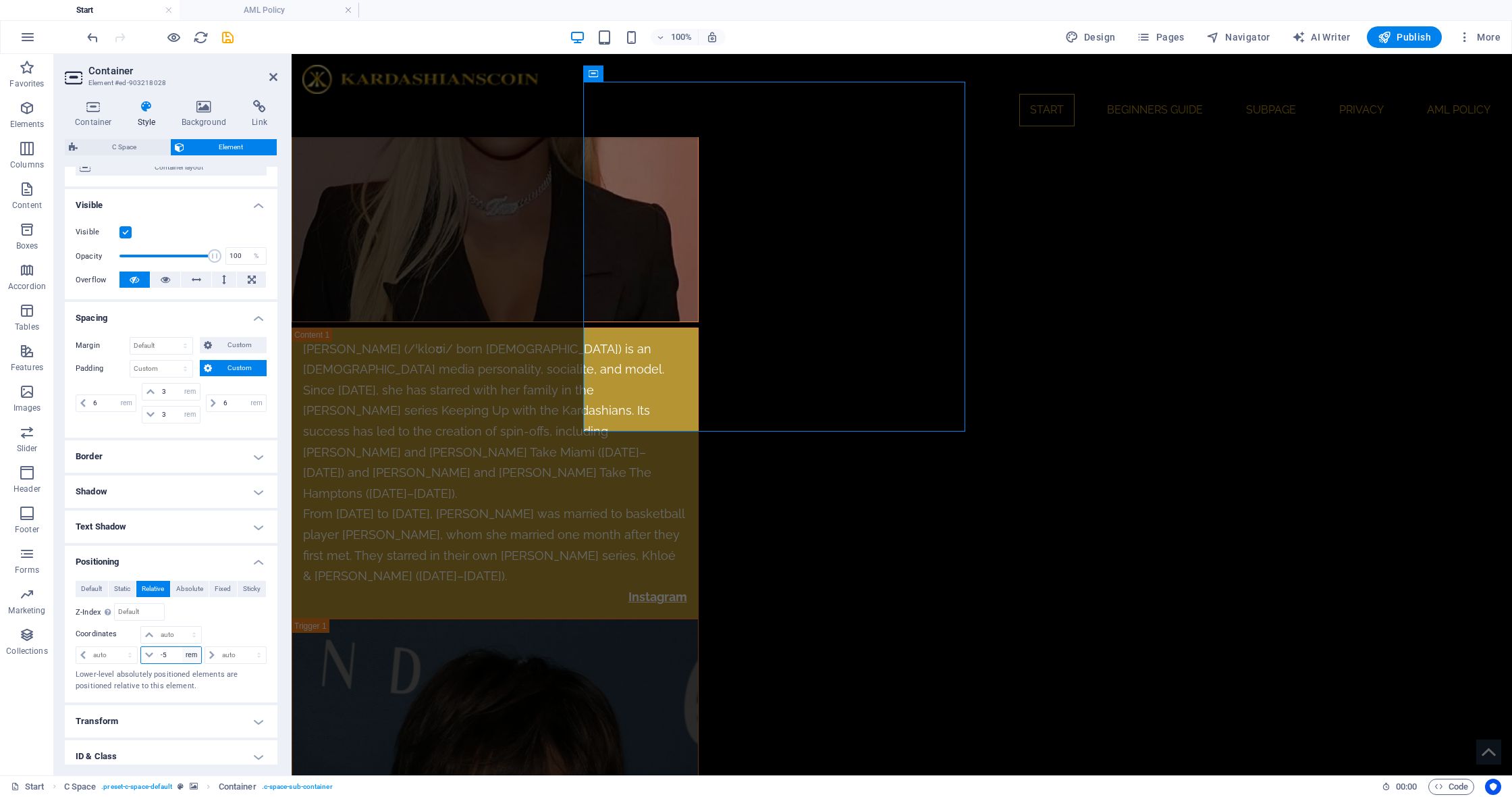
type input "-5"
click at [177, 659] on input "-5" at bounding box center [178, 654] width 43 height 16
type input "-10"
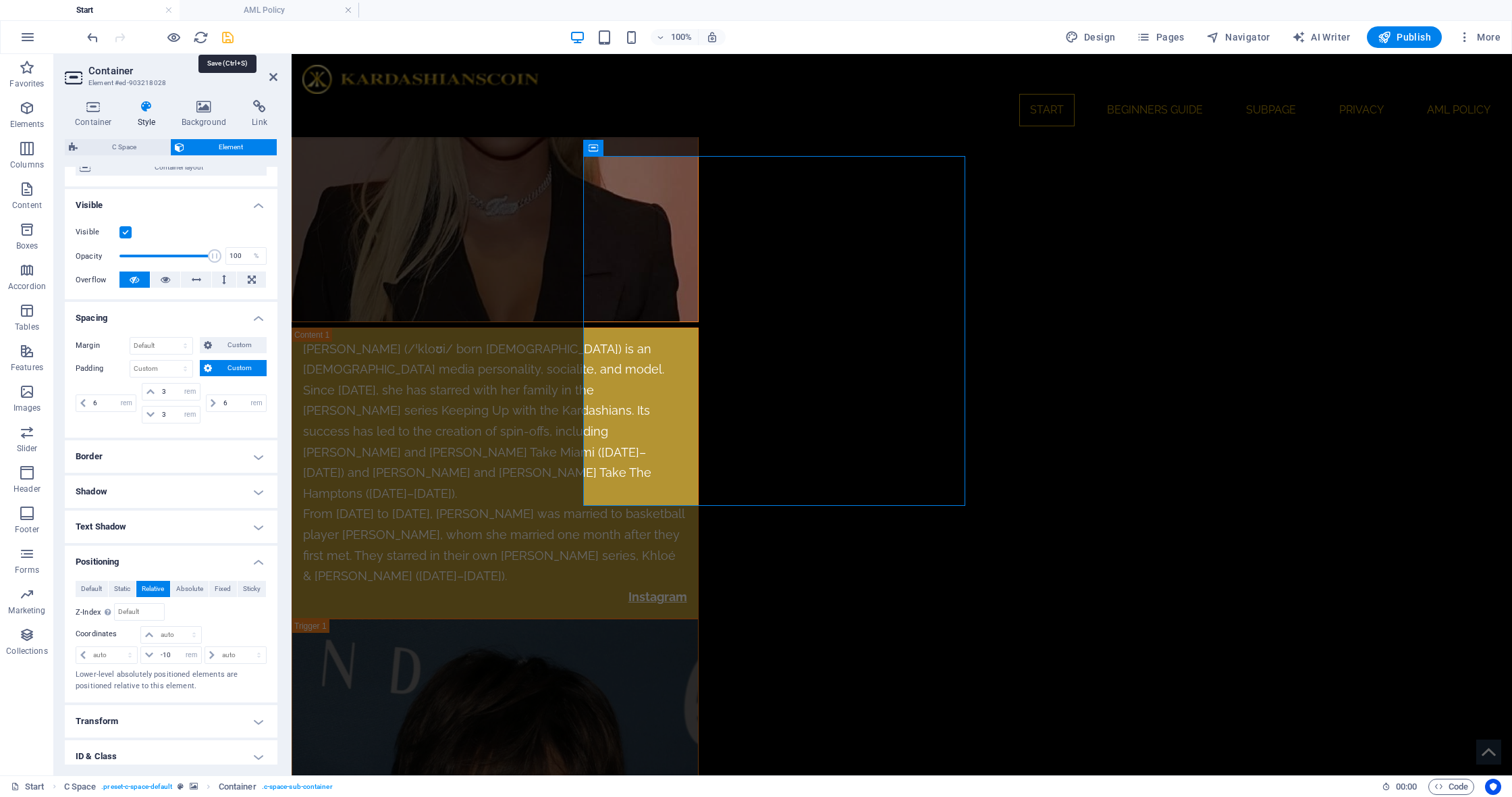
click at [223, 37] on icon "save" at bounding box center [228, 37] width 15 height 15
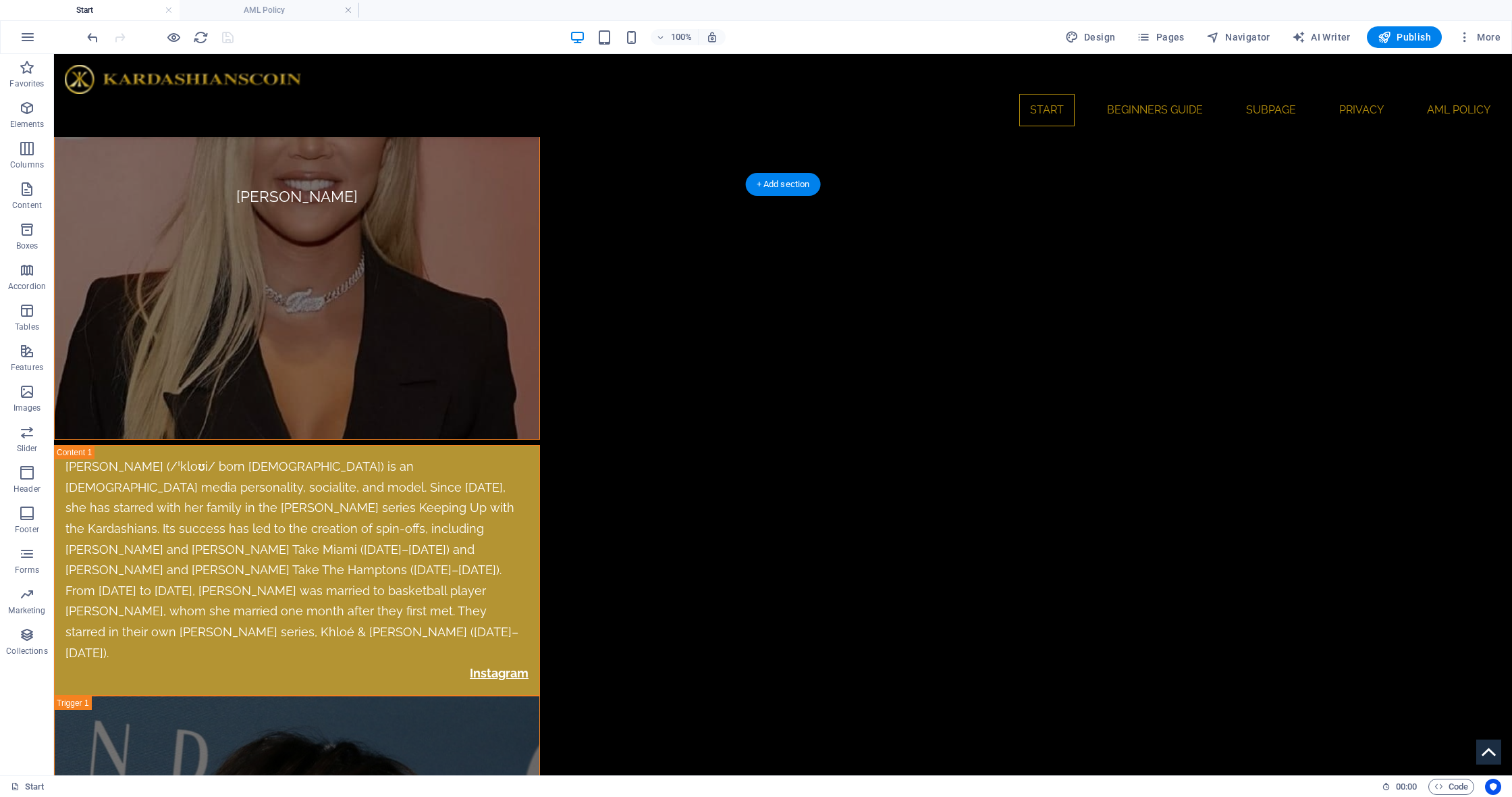
scroll to position [7313, 0]
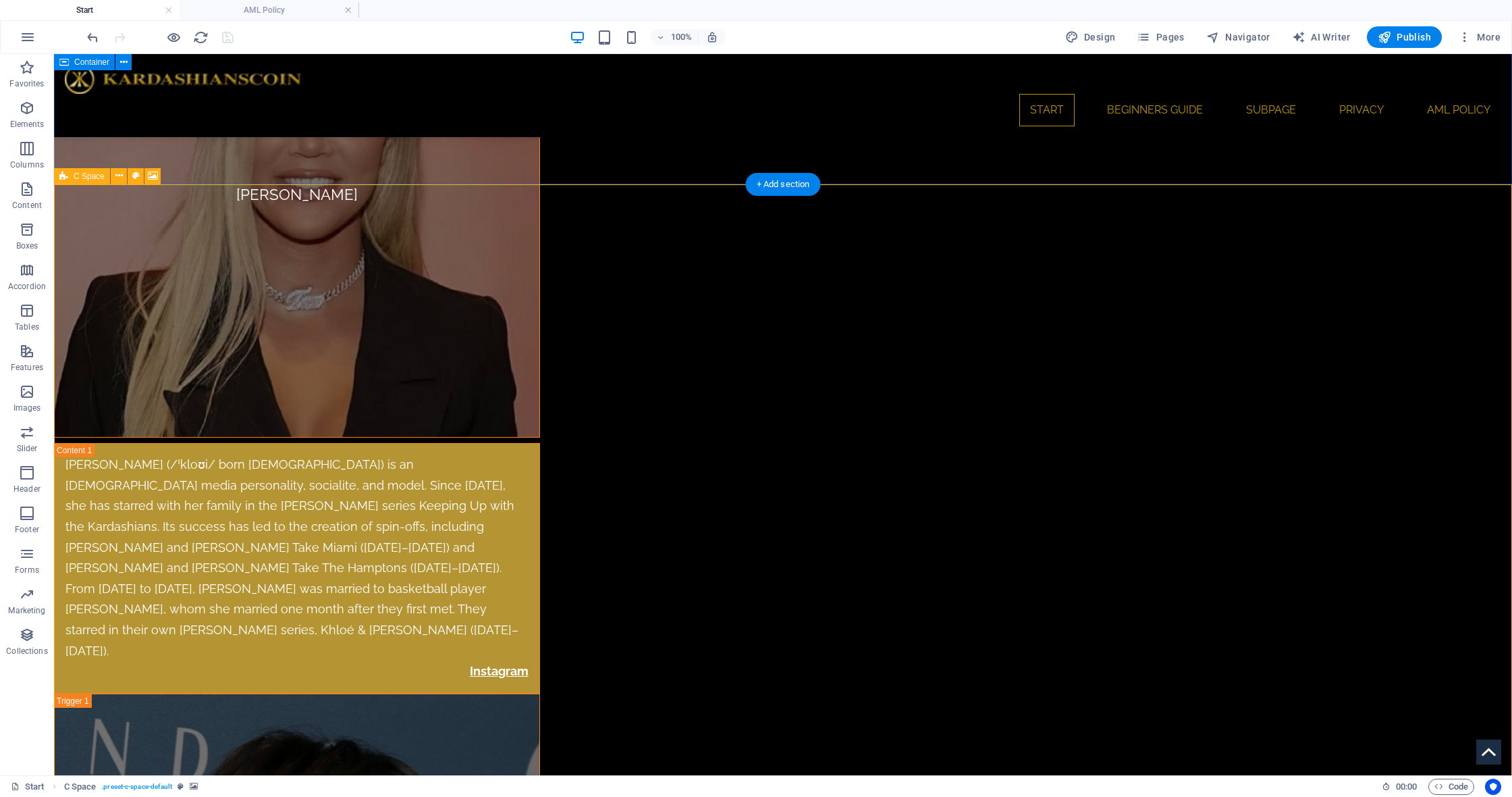
click at [77, 178] on span "C Space" at bounding box center [89, 177] width 31 height 8
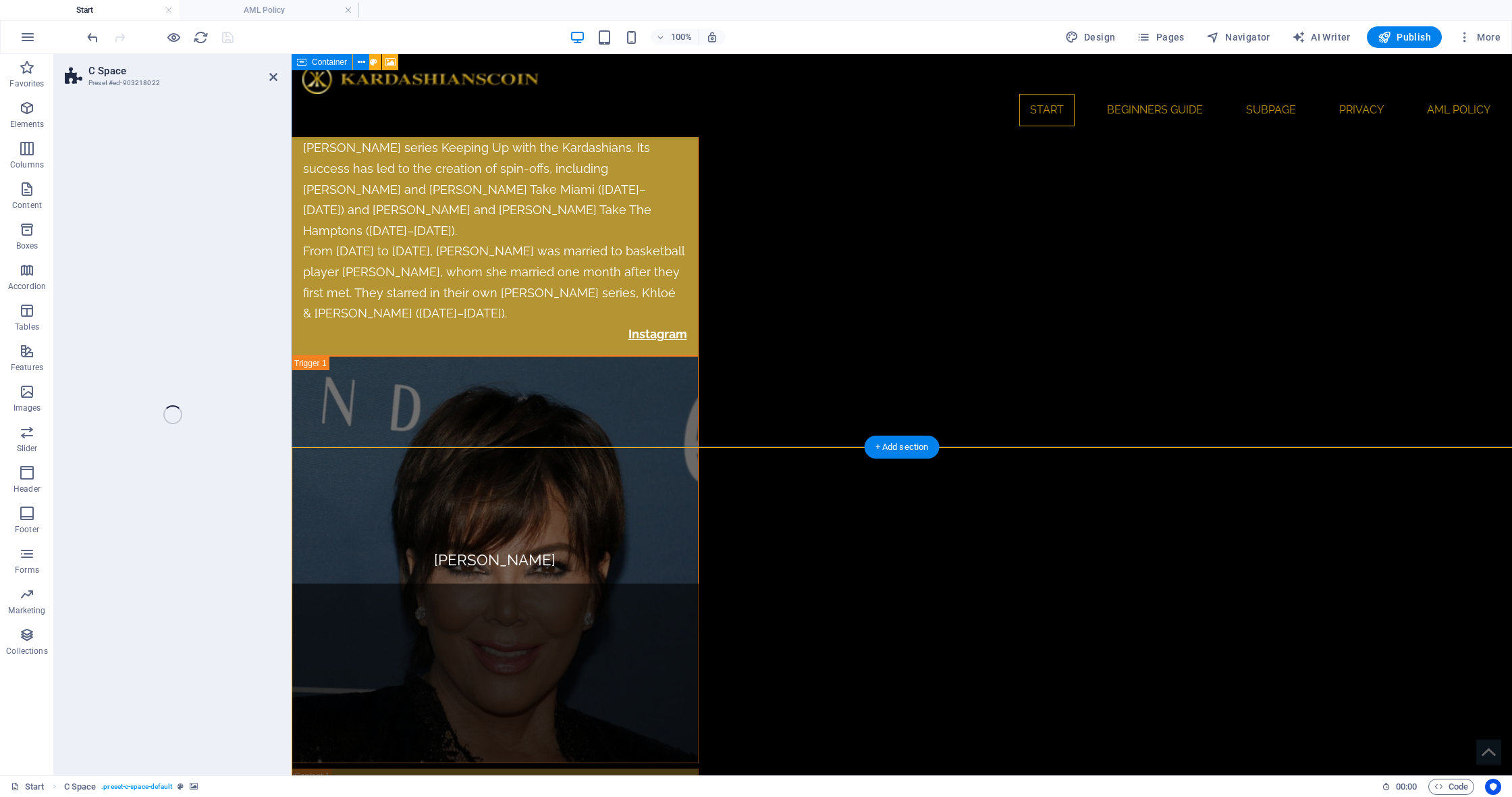
select select "%"
select select "vh"
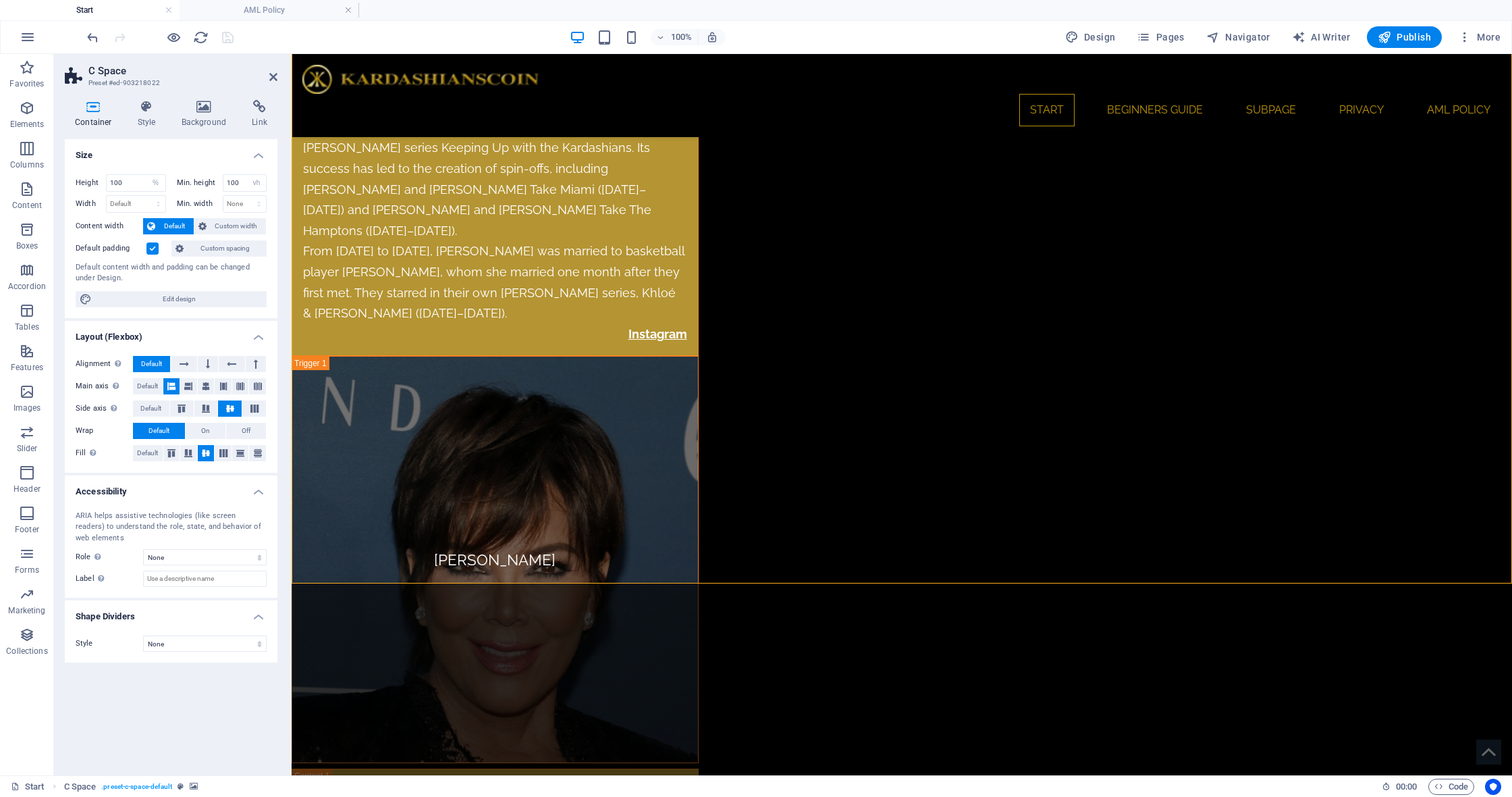
scroll to position [7051, 0]
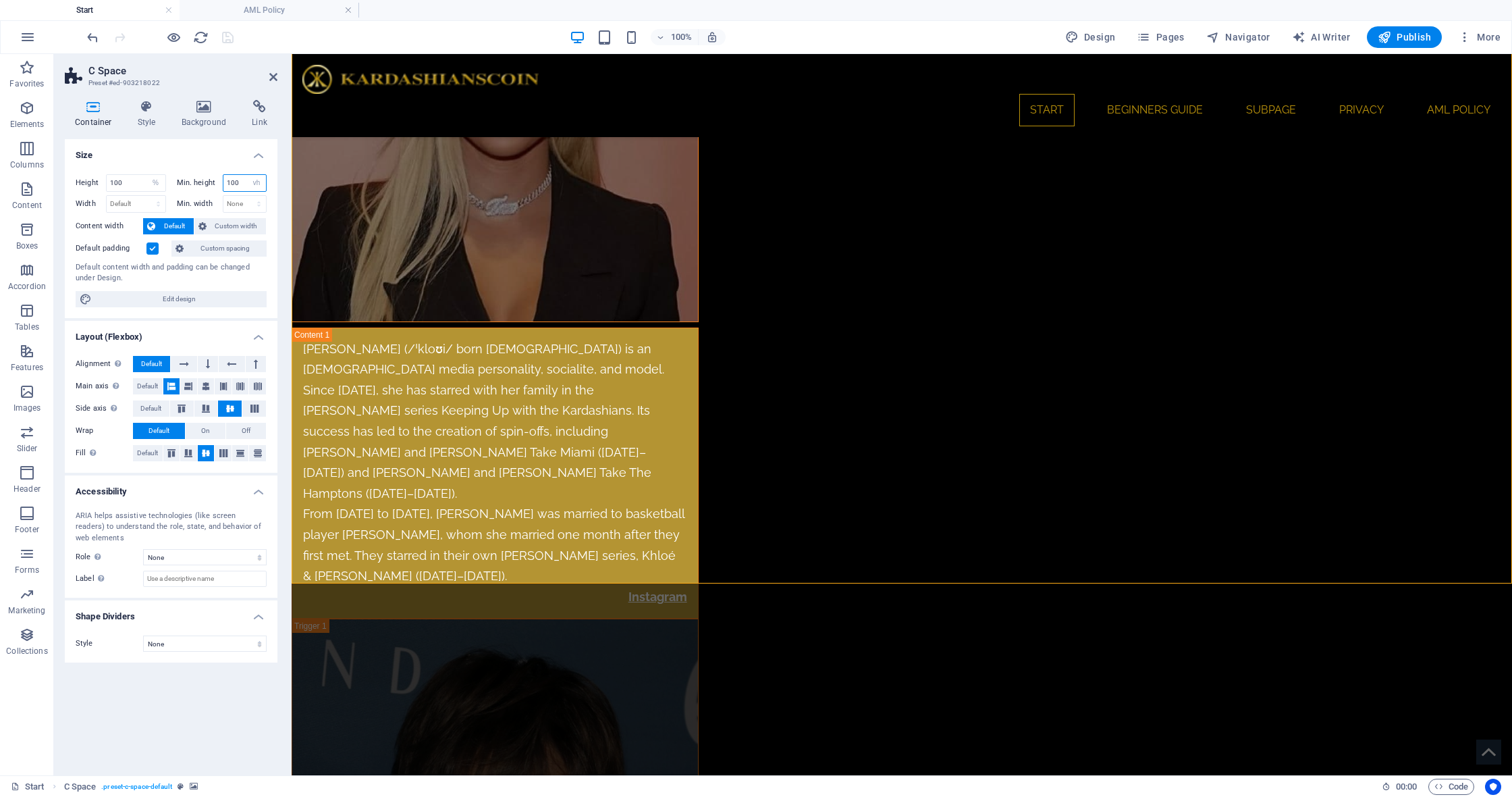
click at [243, 185] on input "100" at bounding box center [245, 183] width 43 height 16
type input "60"
select select "279e8hs42fs"
select select "DISABLED_OPTION_VALUE"
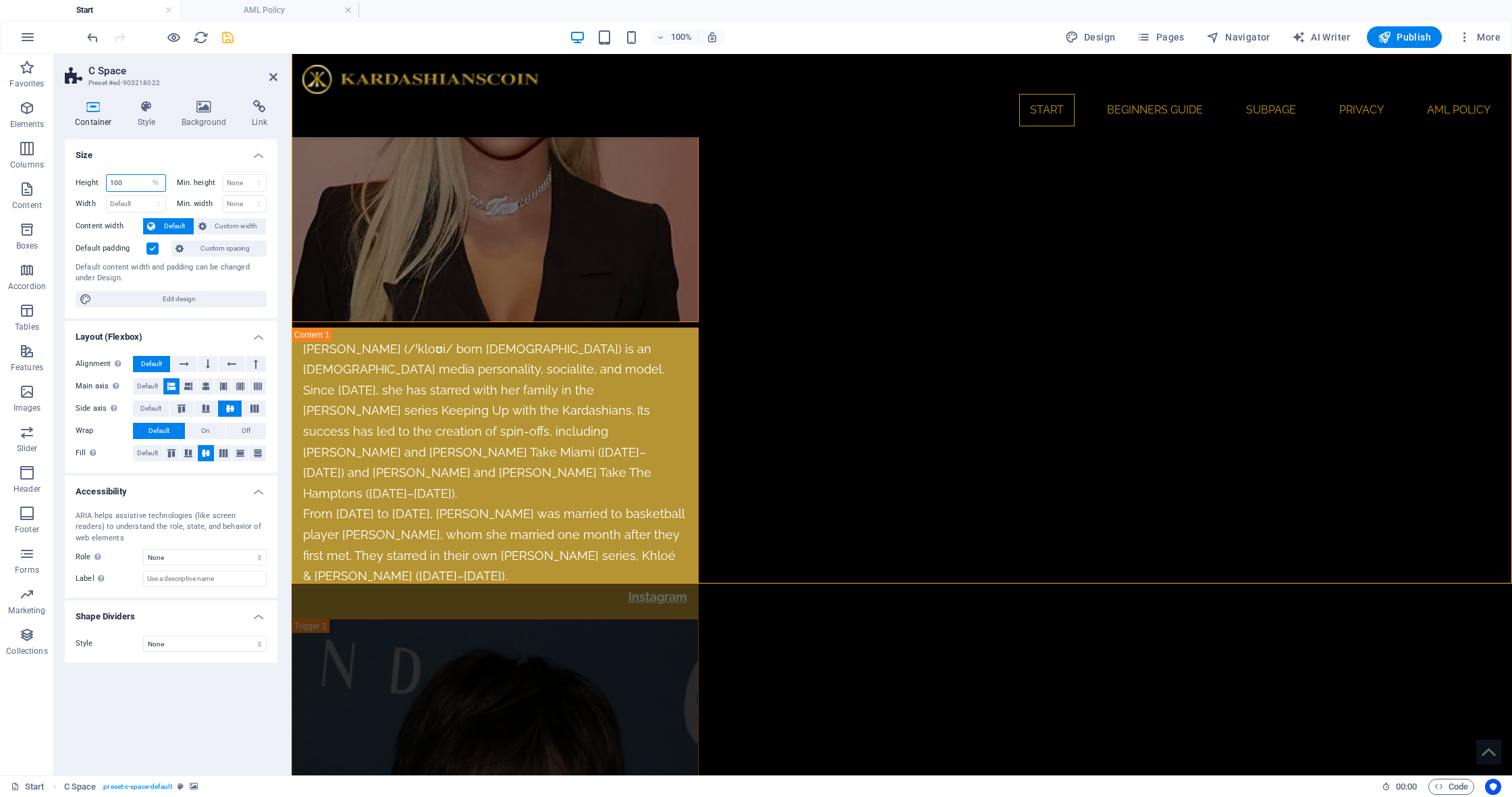
click at [138, 183] on input "100" at bounding box center [136, 183] width 59 height 16
type input "60"
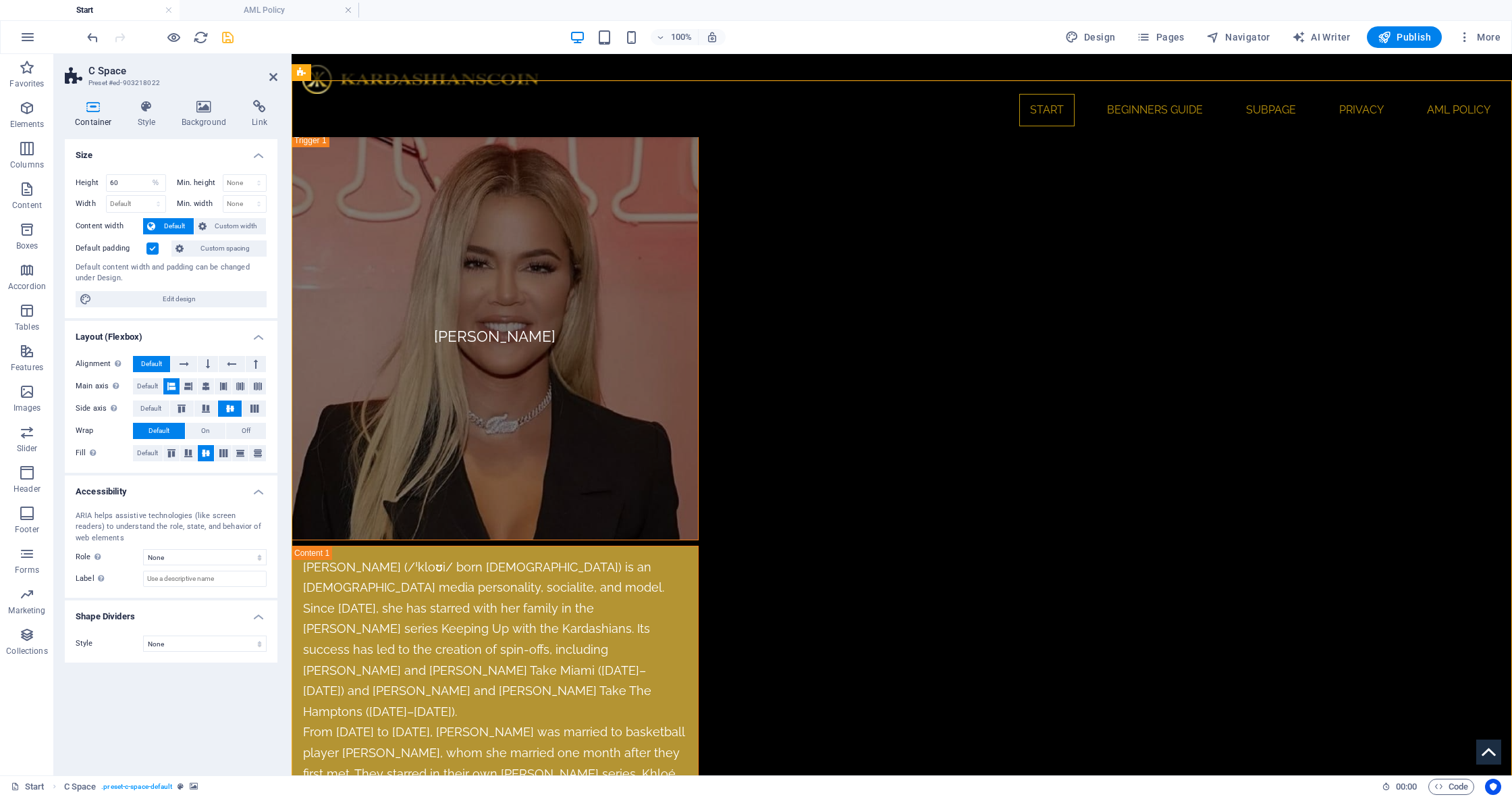
scroll to position [6831, 0]
click at [127, 179] on input "60" at bounding box center [136, 183] width 59 height 16
click at [138, 182] on input "60" at bounding box center [136, 183] width 59 height 16
click at [222, 219] on span "Custom width" at bounding box center [236, 226] width 52 height 16
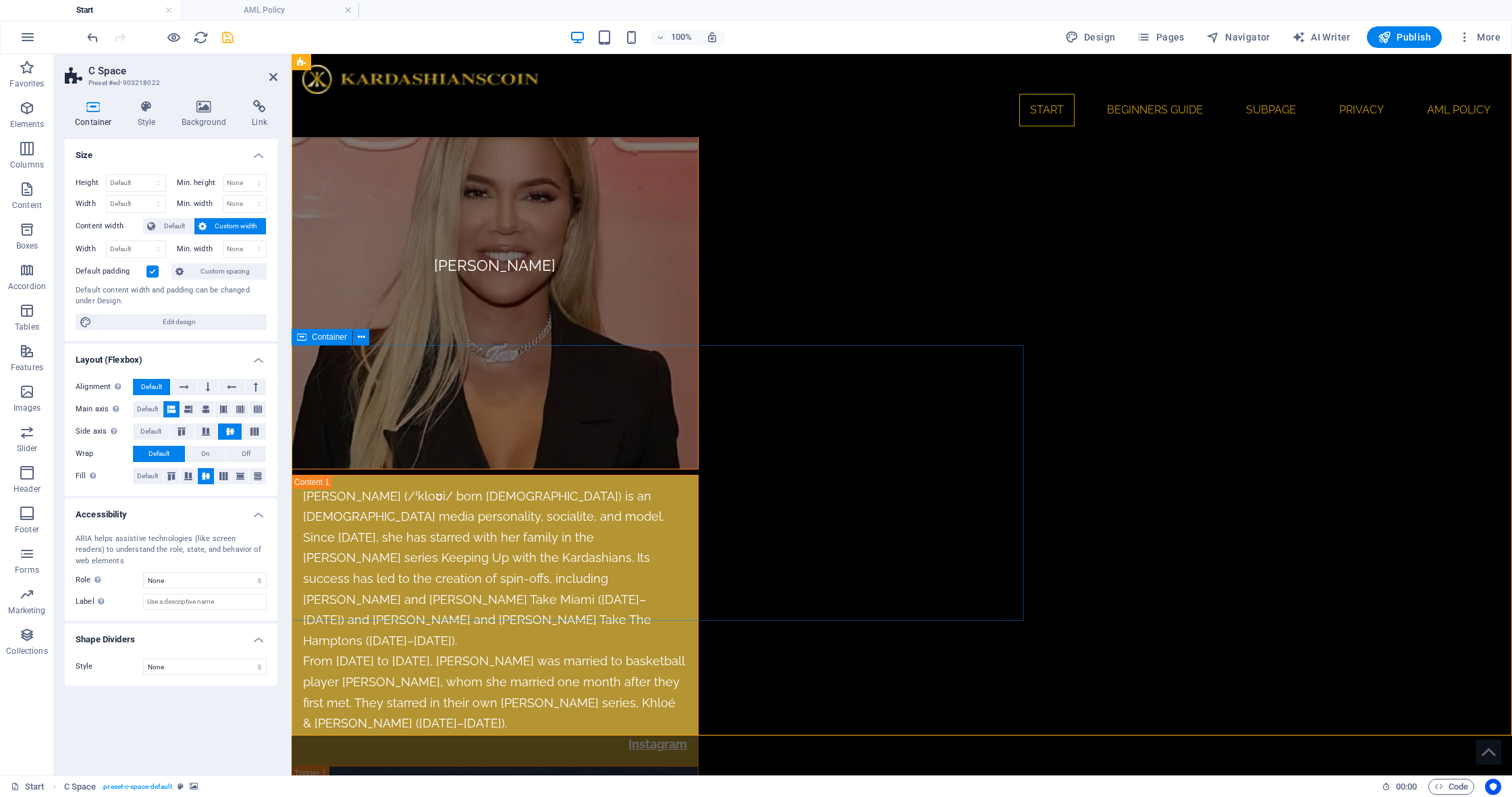
scroll to position [6899, 0]
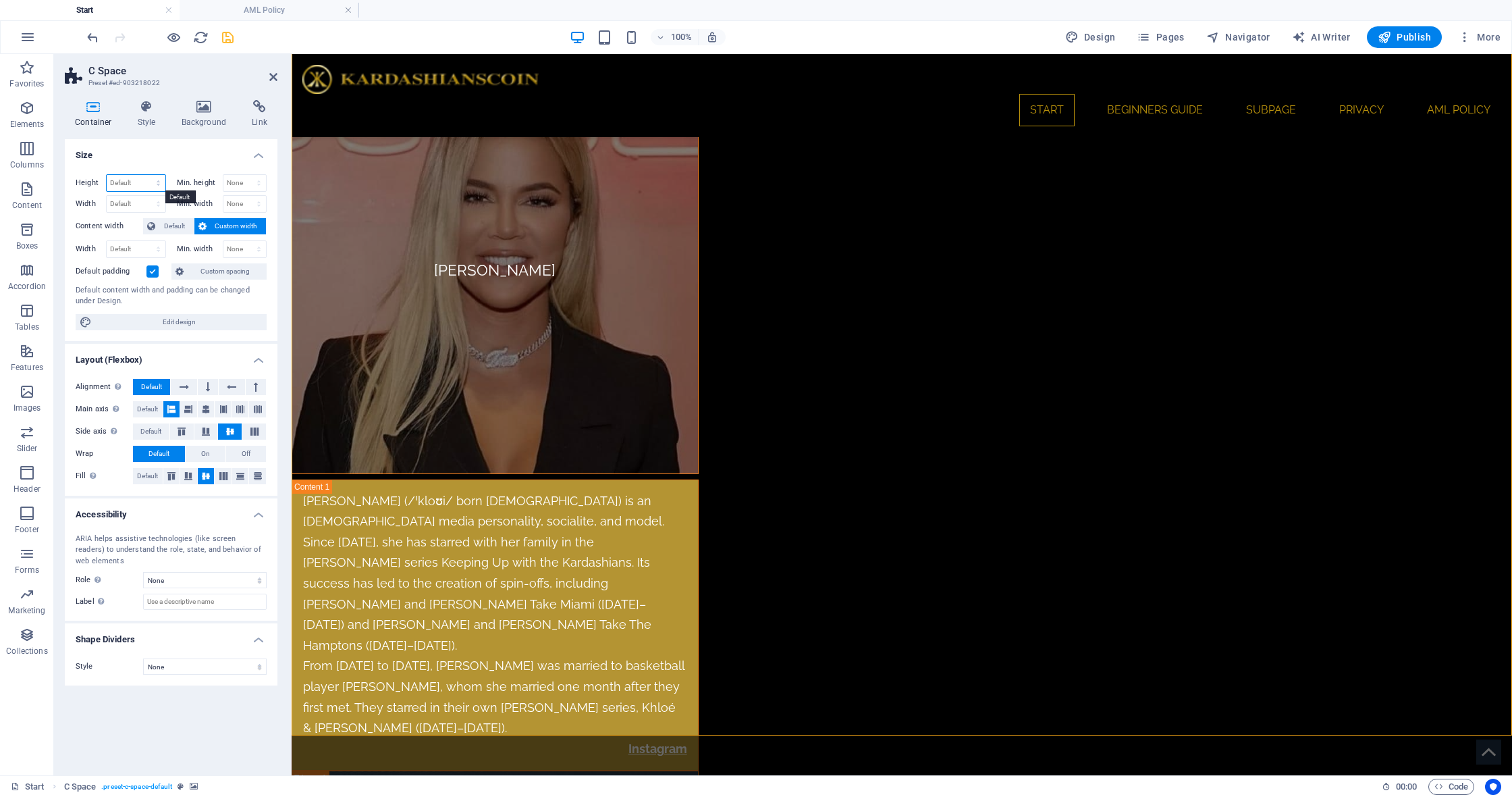
select select "vh"
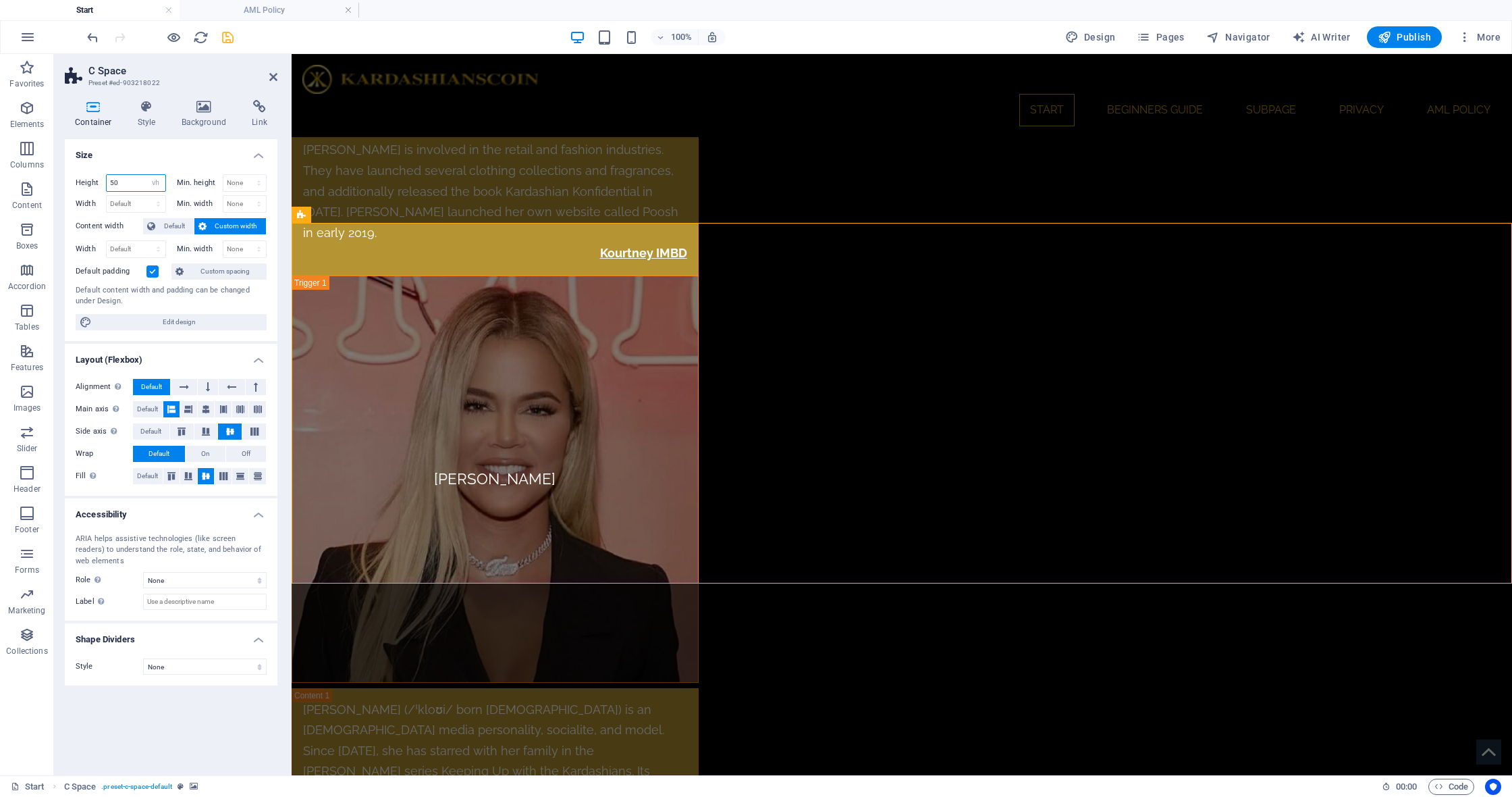
click at [123, 183] on input "50" at bounding box center [136, 183] width 59 height 16
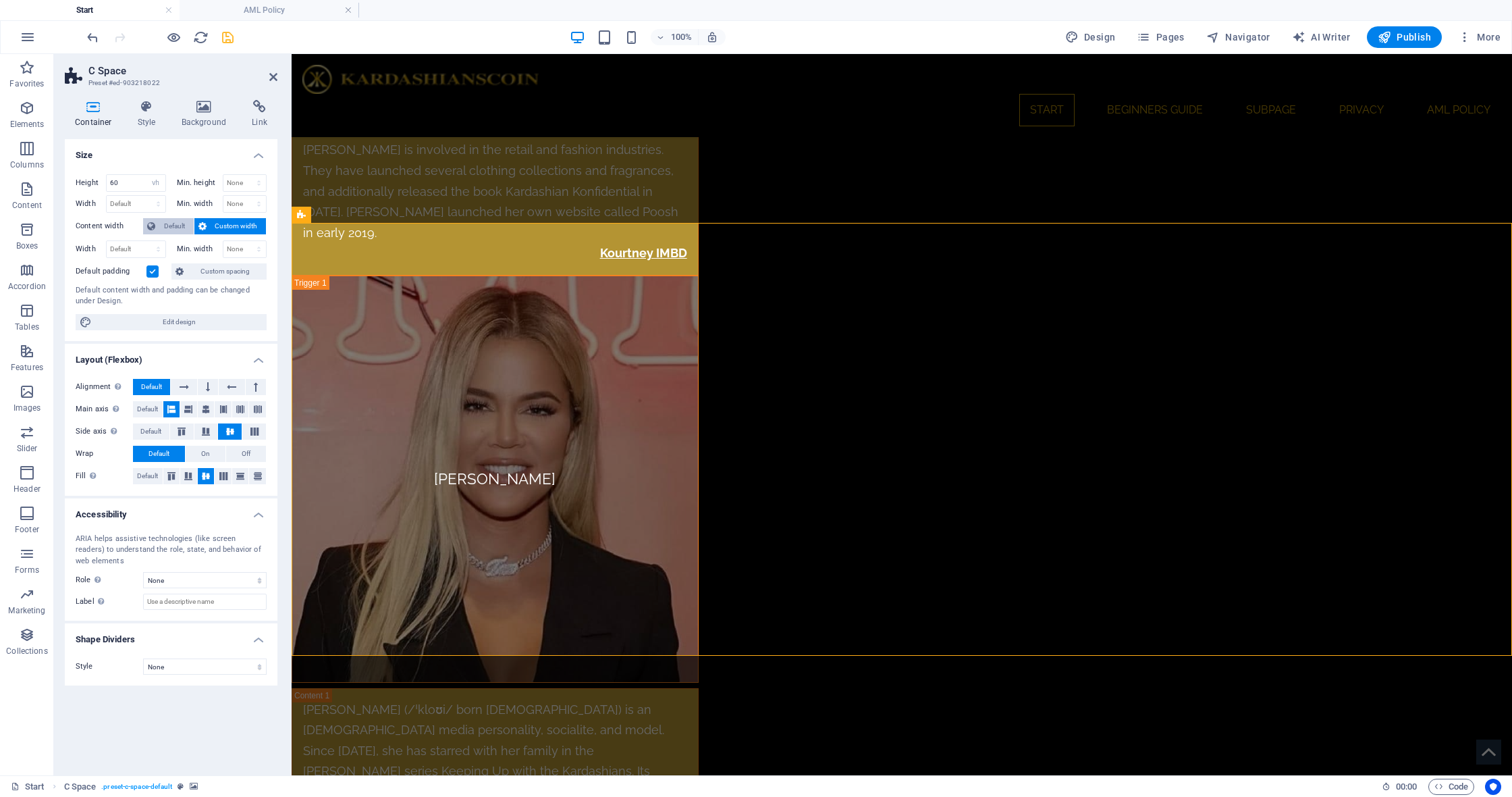
click at [172, 222] on span "Default" at bounding box center [175, 226] width 31 height 16
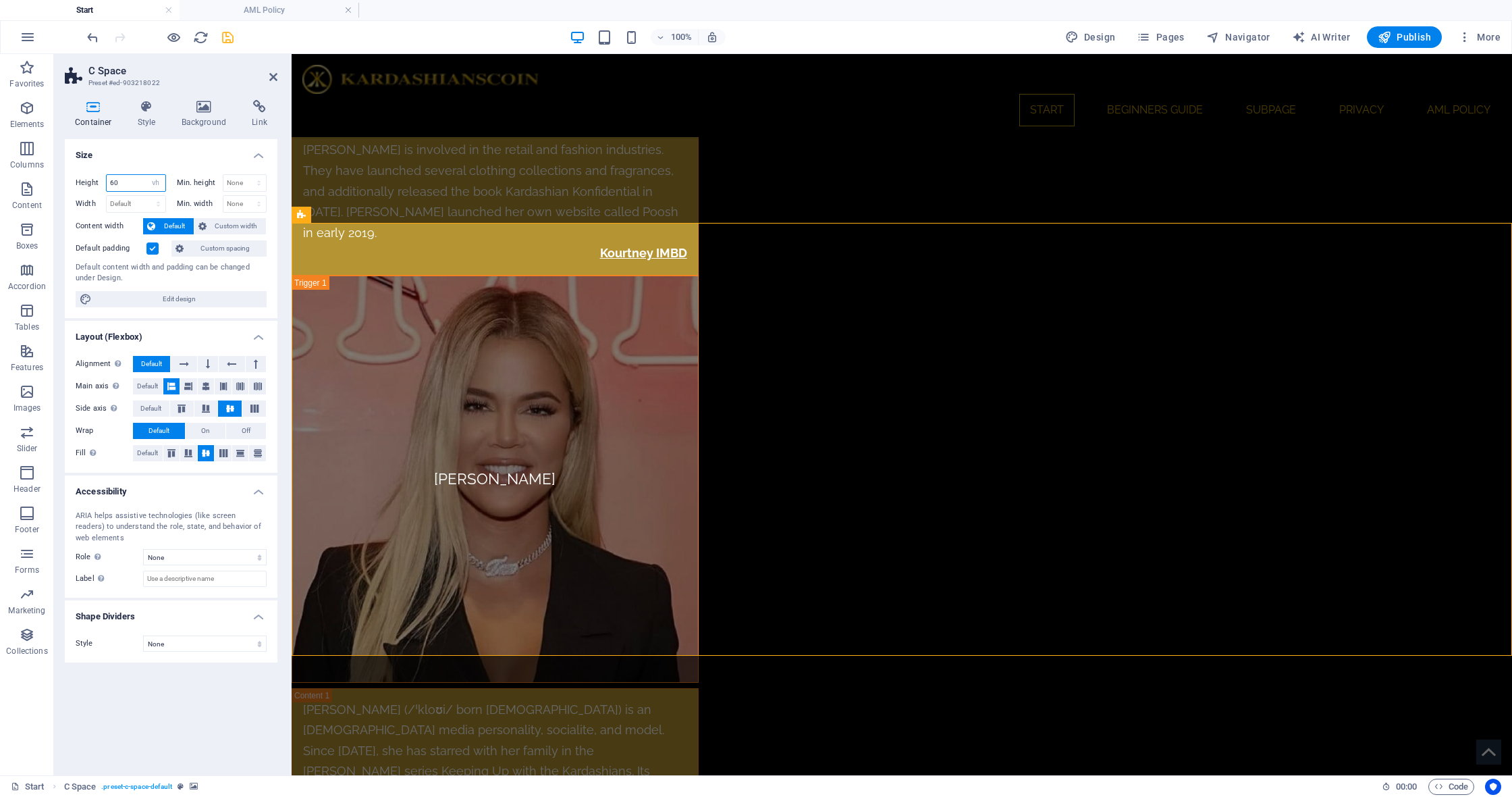
click at [130, 183] on input "60" at bounding box center [136, 183] width 59 height 16
type input "75"
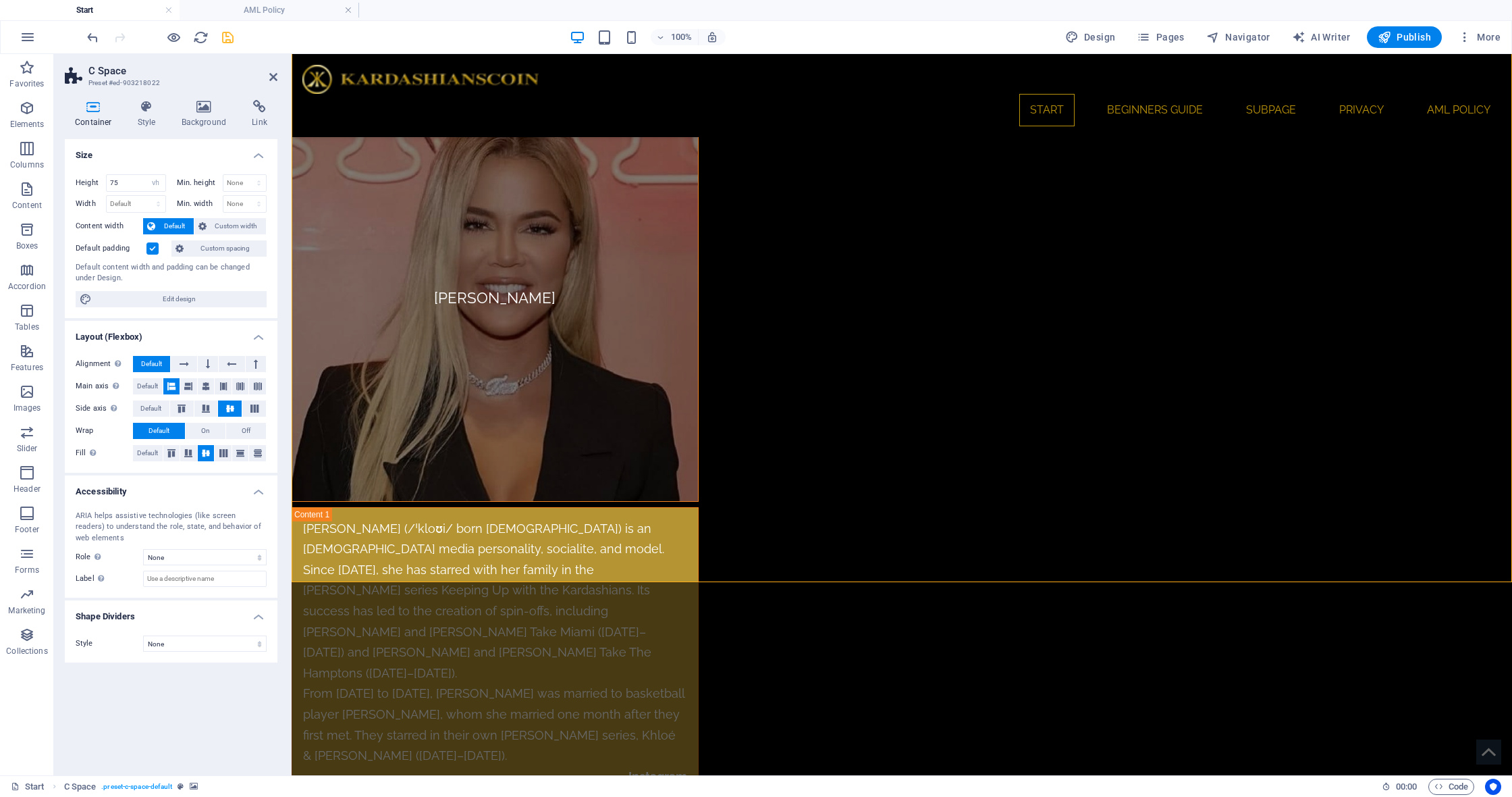
scroll to position [6871, 0]
click at [228, 41] on icon "save" at bounding box center [228, 37] width 15 height 15
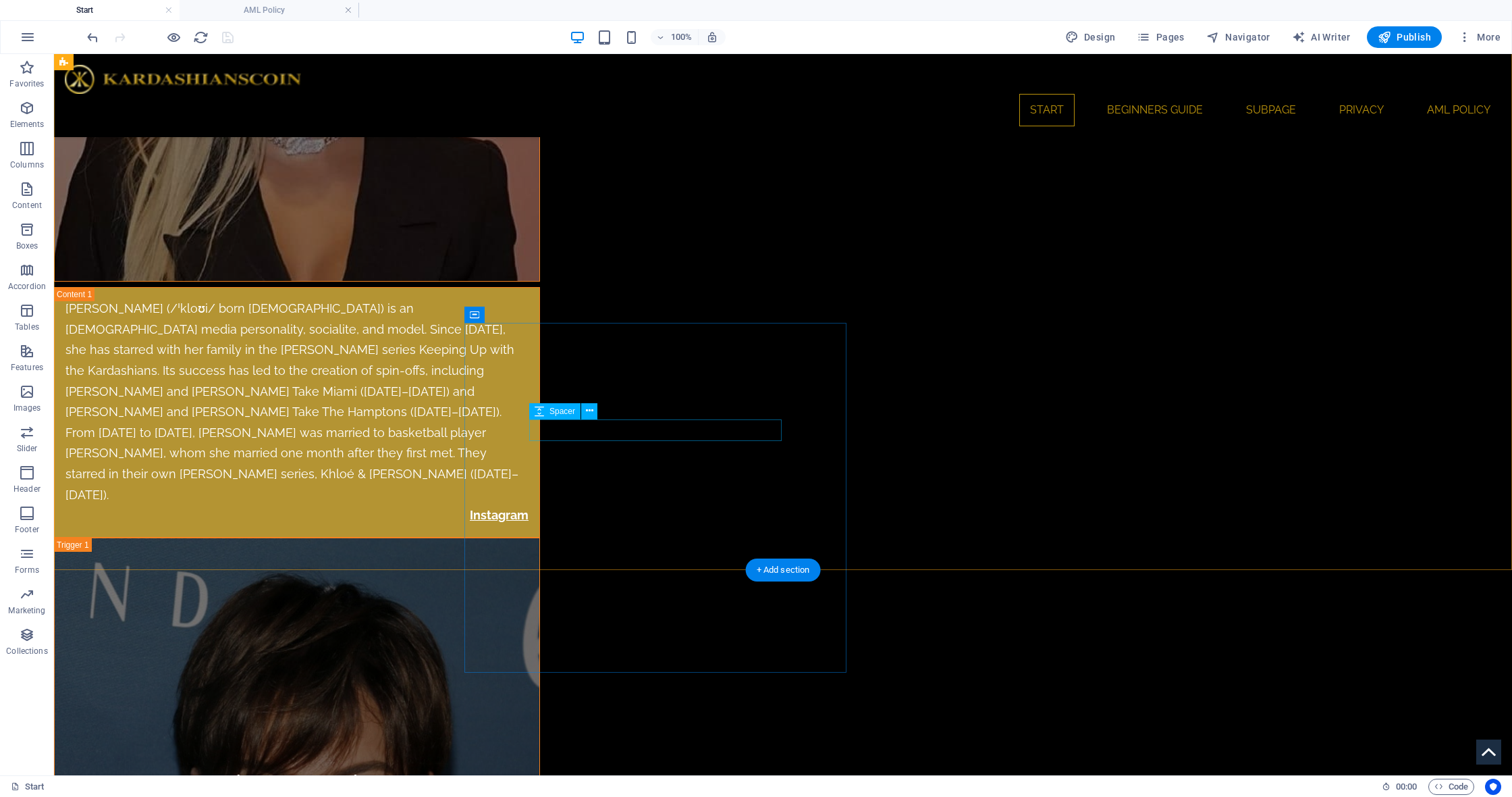
scroll to position [7468, 0]
click at [485, 314] on span "Container" at bounding box center [502, 315] width 35 height 8
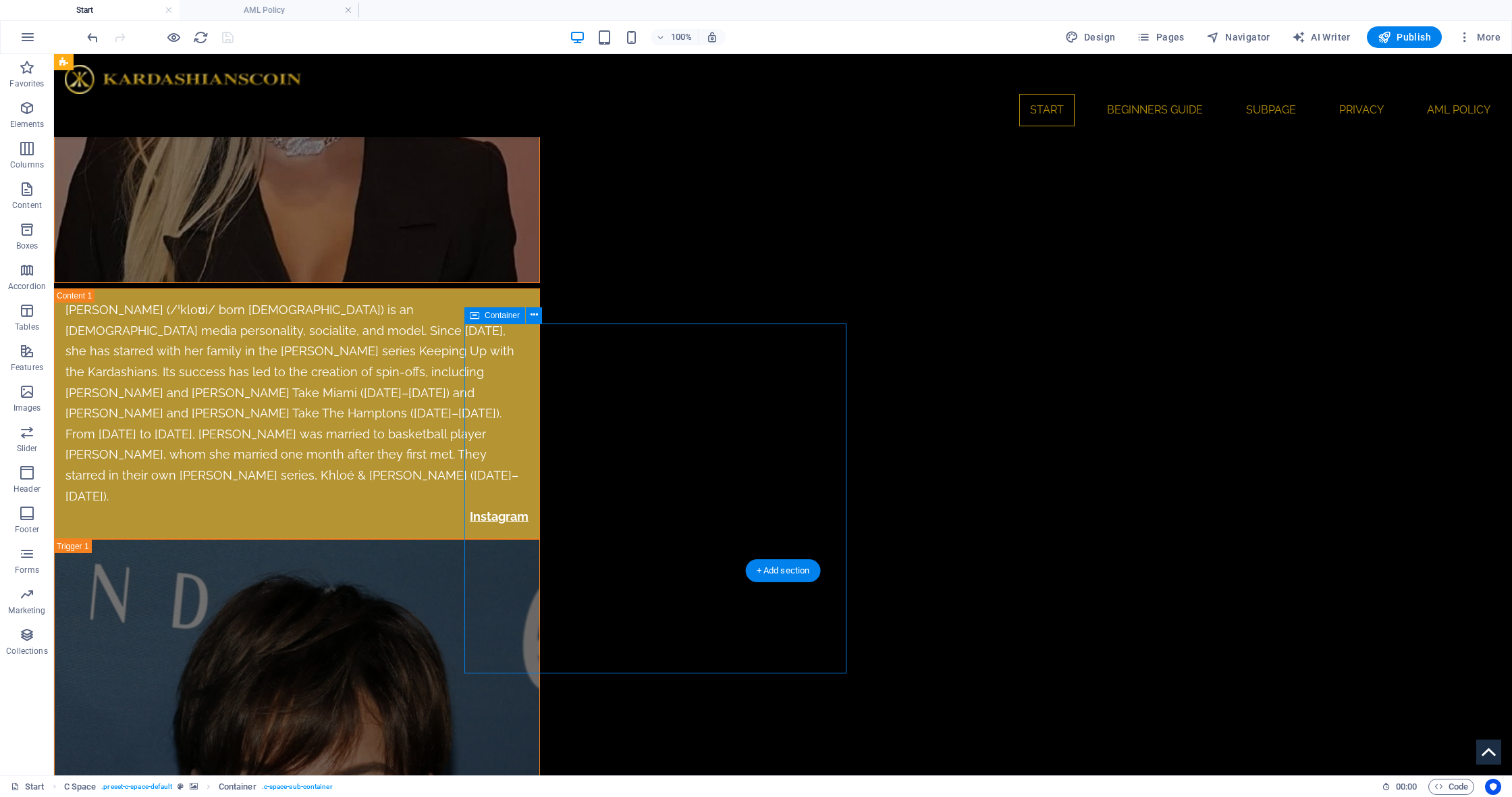
drag, startPoint x: 485, startPoint y: 314, endPoint x: 193, endPoint y: 259, distance: 297.1
click at [485, 314] on span "Container" at bounding box center [502, 315] width 35 height 8
select select "rem"
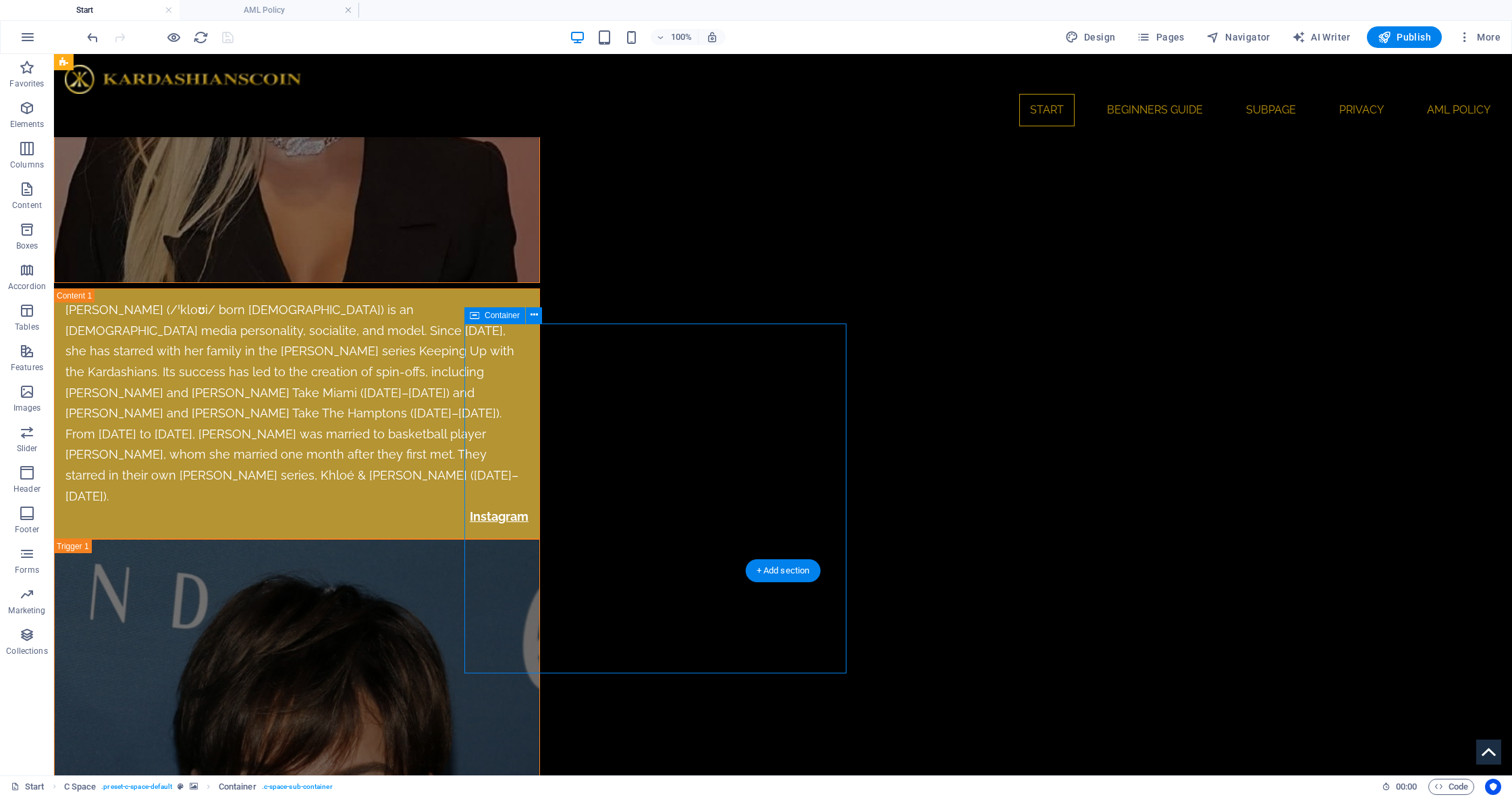
select select "rem"
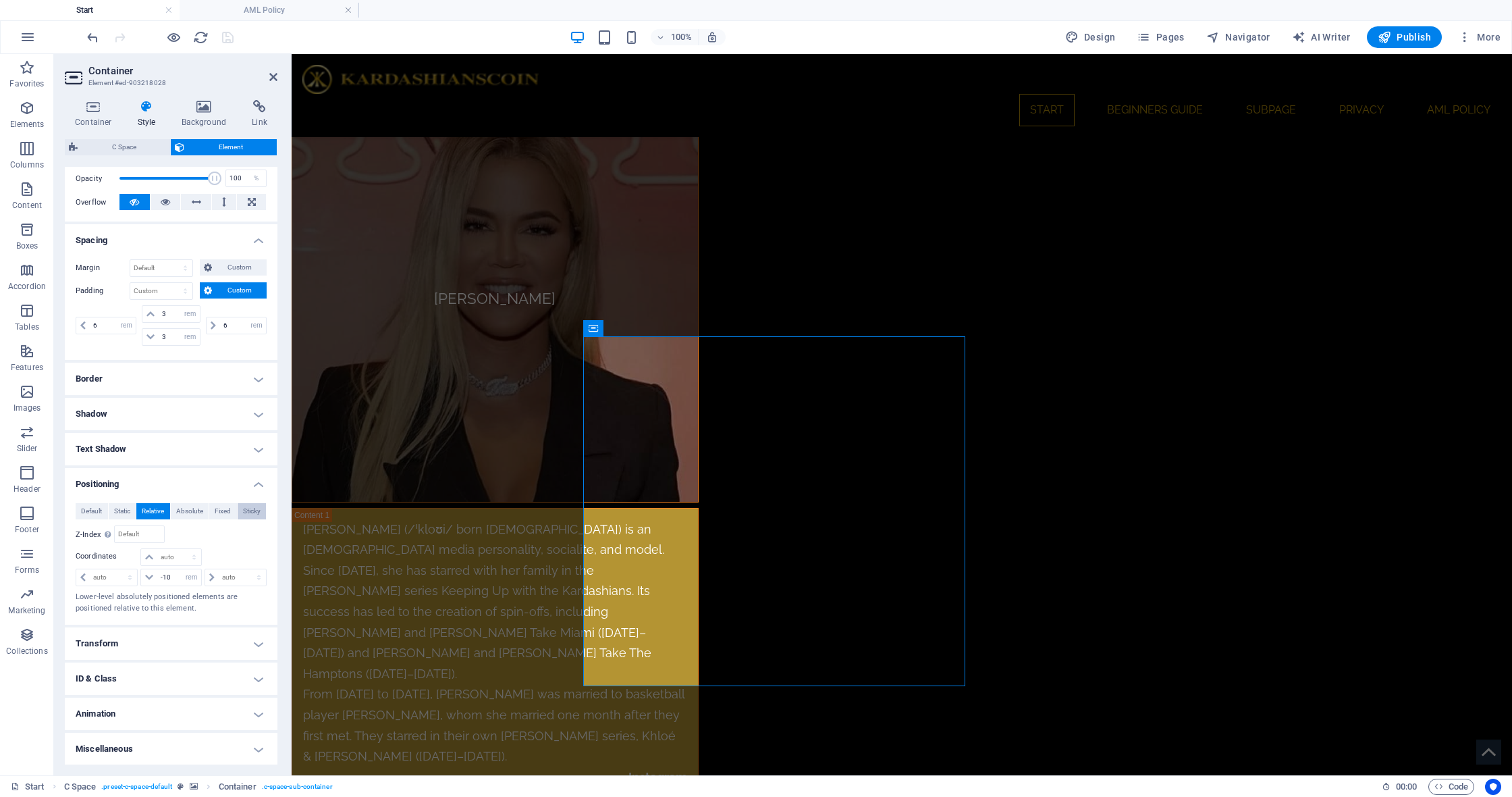
scroll to position [199, 0]
click at [171, 574] on input "-10" at bounding box center [178, 578] width 43 height 16
type input "-1"
type input "-5"
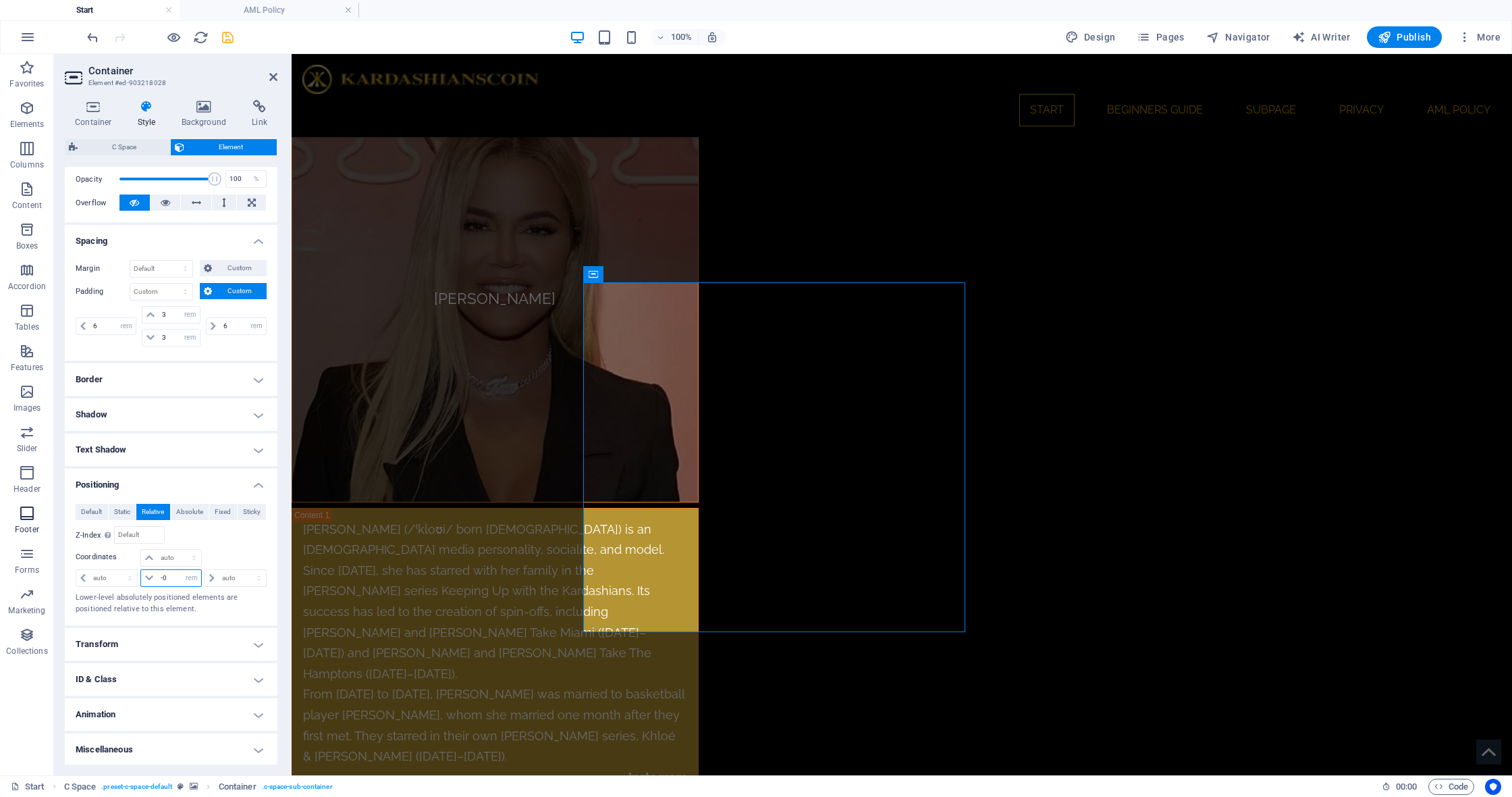
type input "0"
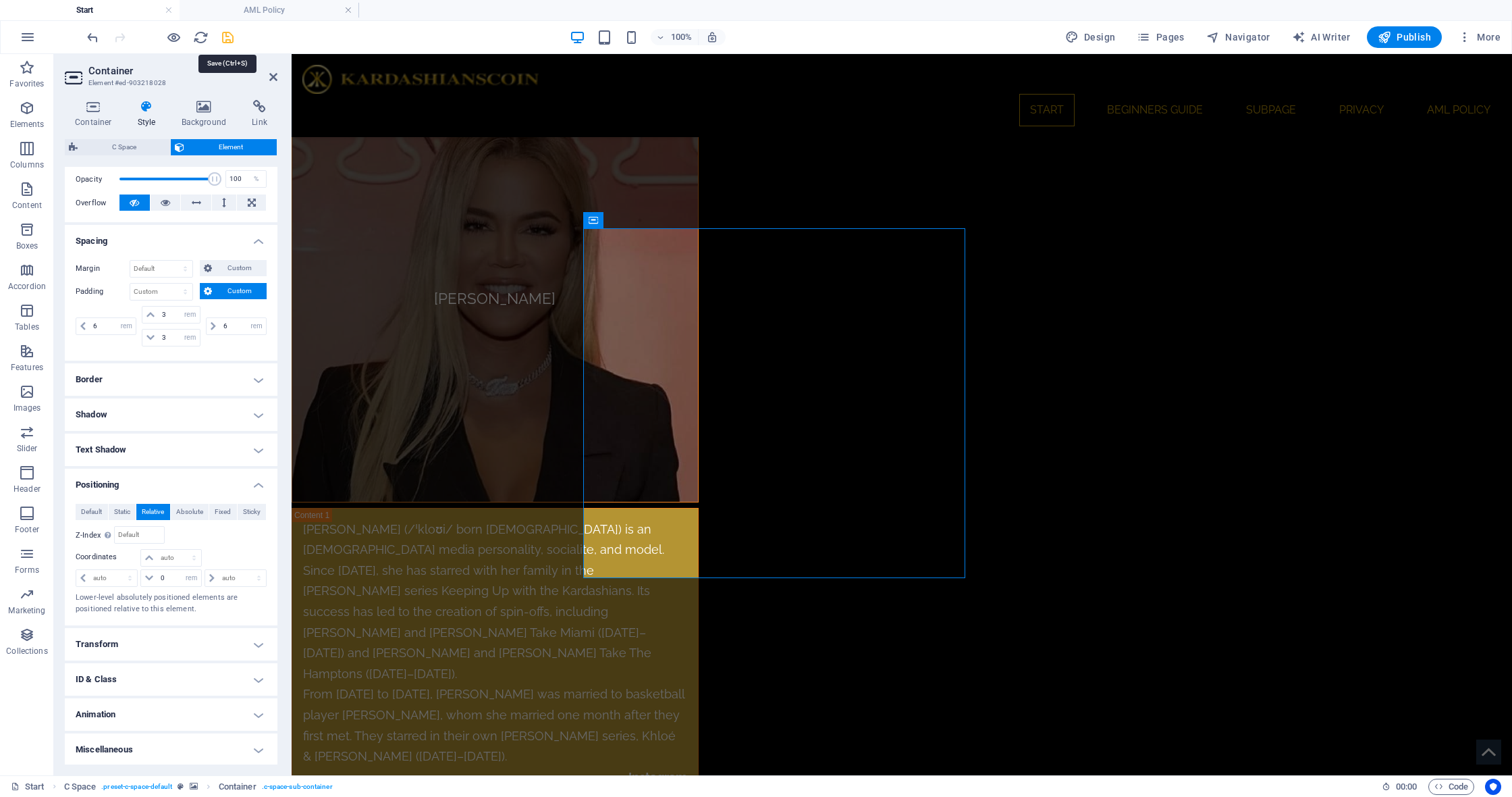
click at [223, 39] on icon "save" at bounding box center [228, 37] width 15 height 15
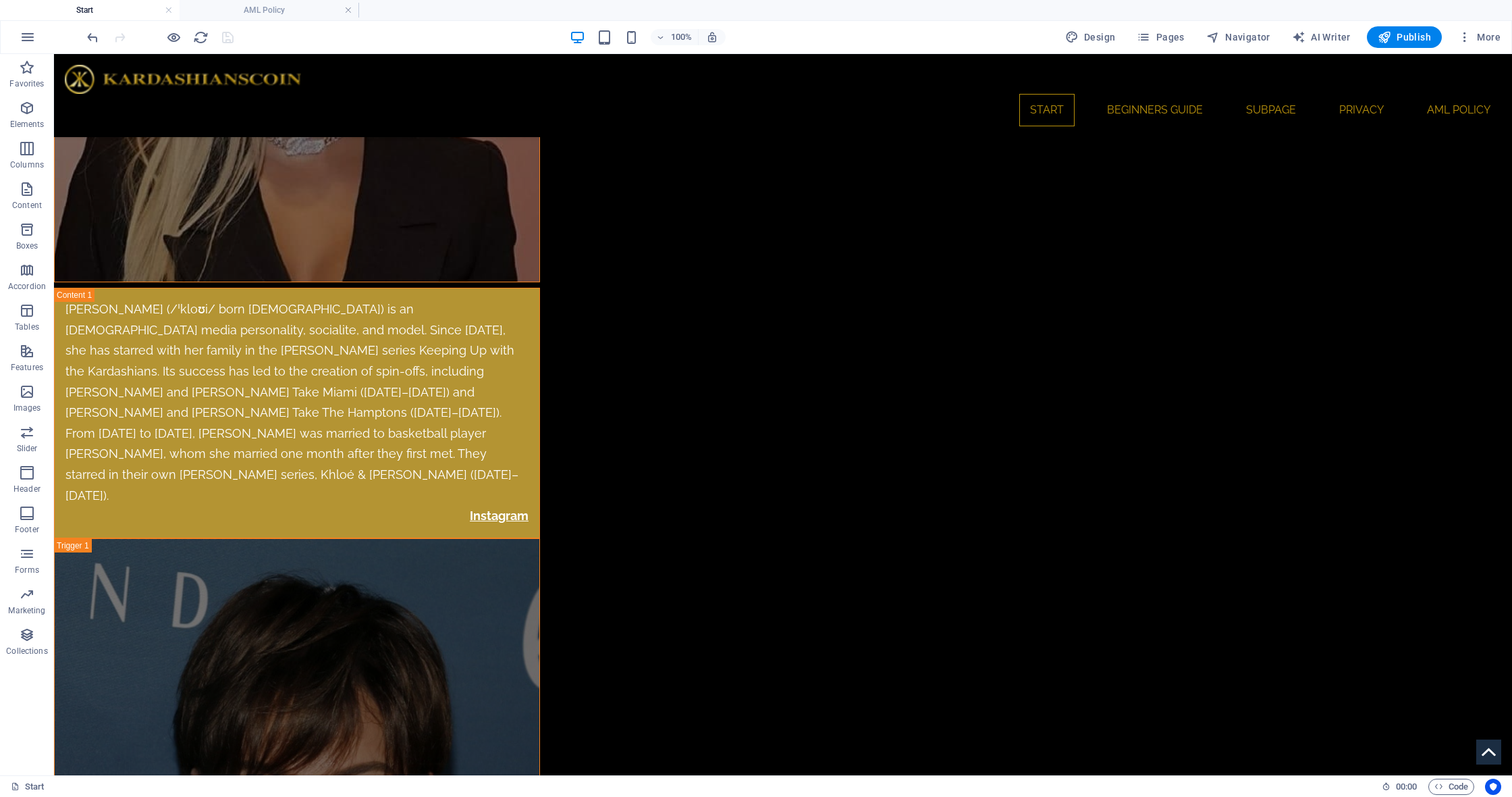
scroll to position [7468, 0]
click at [478, 211] on icon at bounding box center [474, 206] width 9 height 16
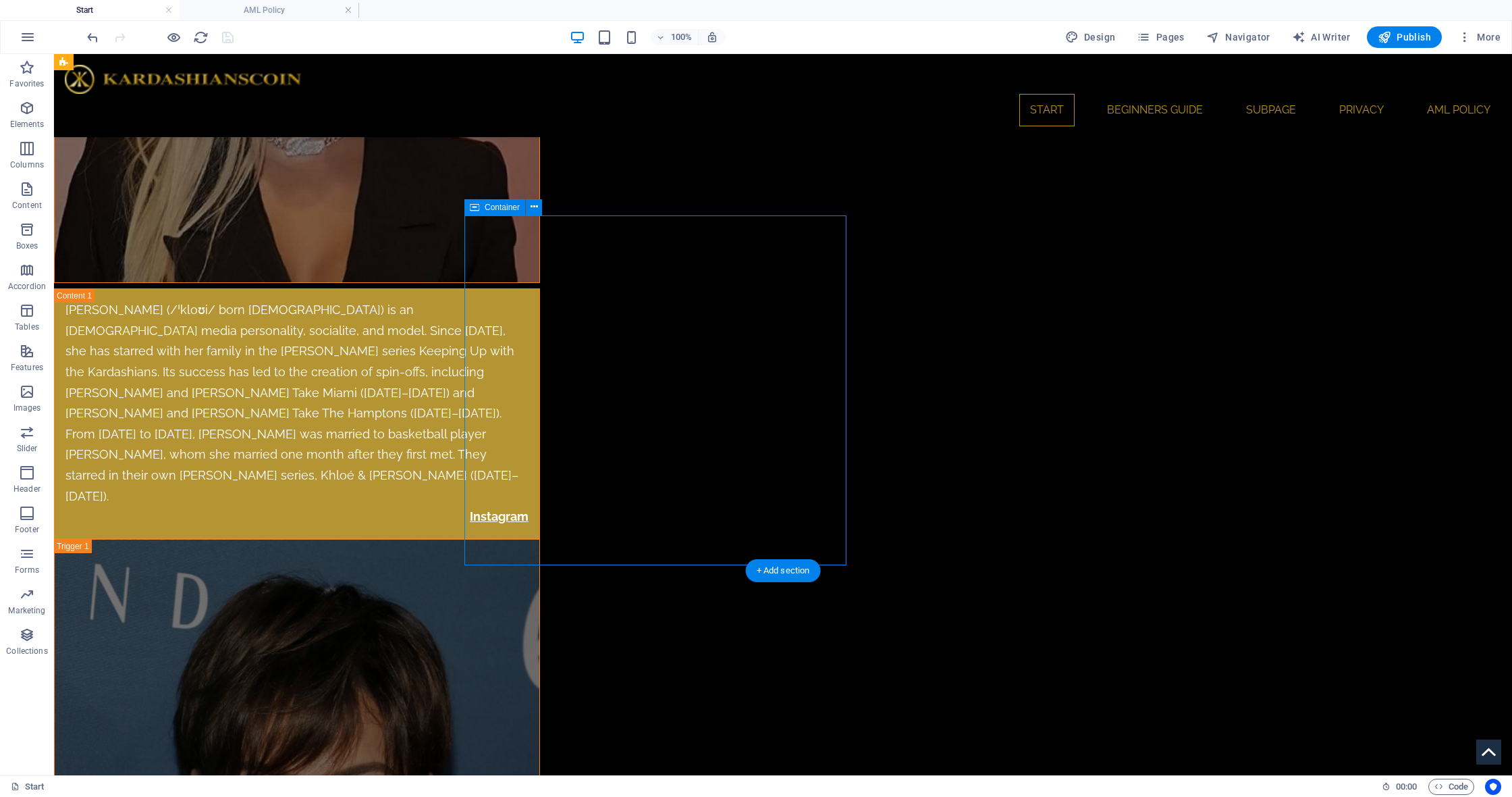
click at [478, 210] on icon at bounding box center [474, 206] width 9 height 16
select select "rem"
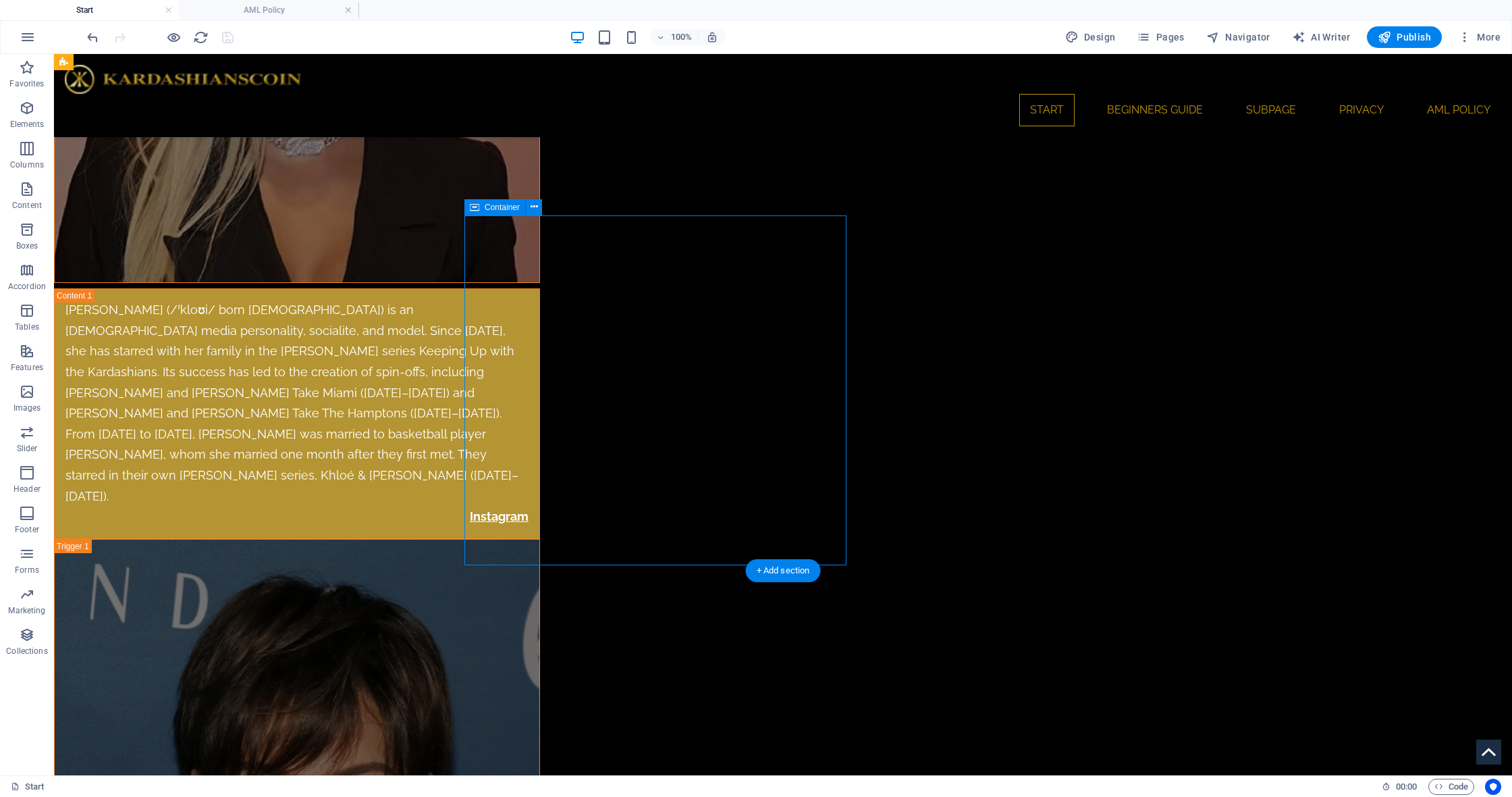
select select "rem"
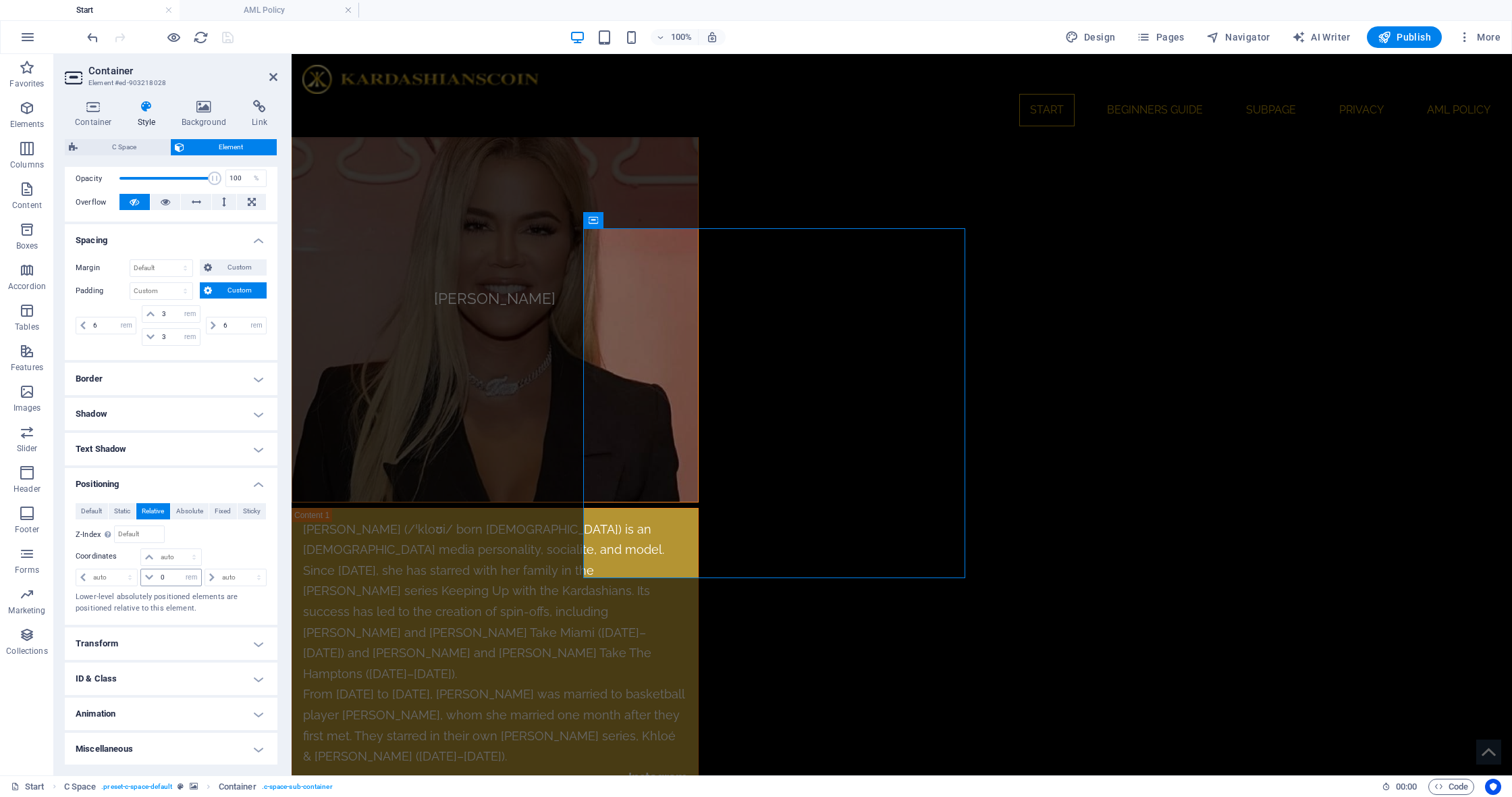
scroll to position [199, 0]
click at [179, 579] on input "0" at bounding box center [178, 578] width 43 height 16
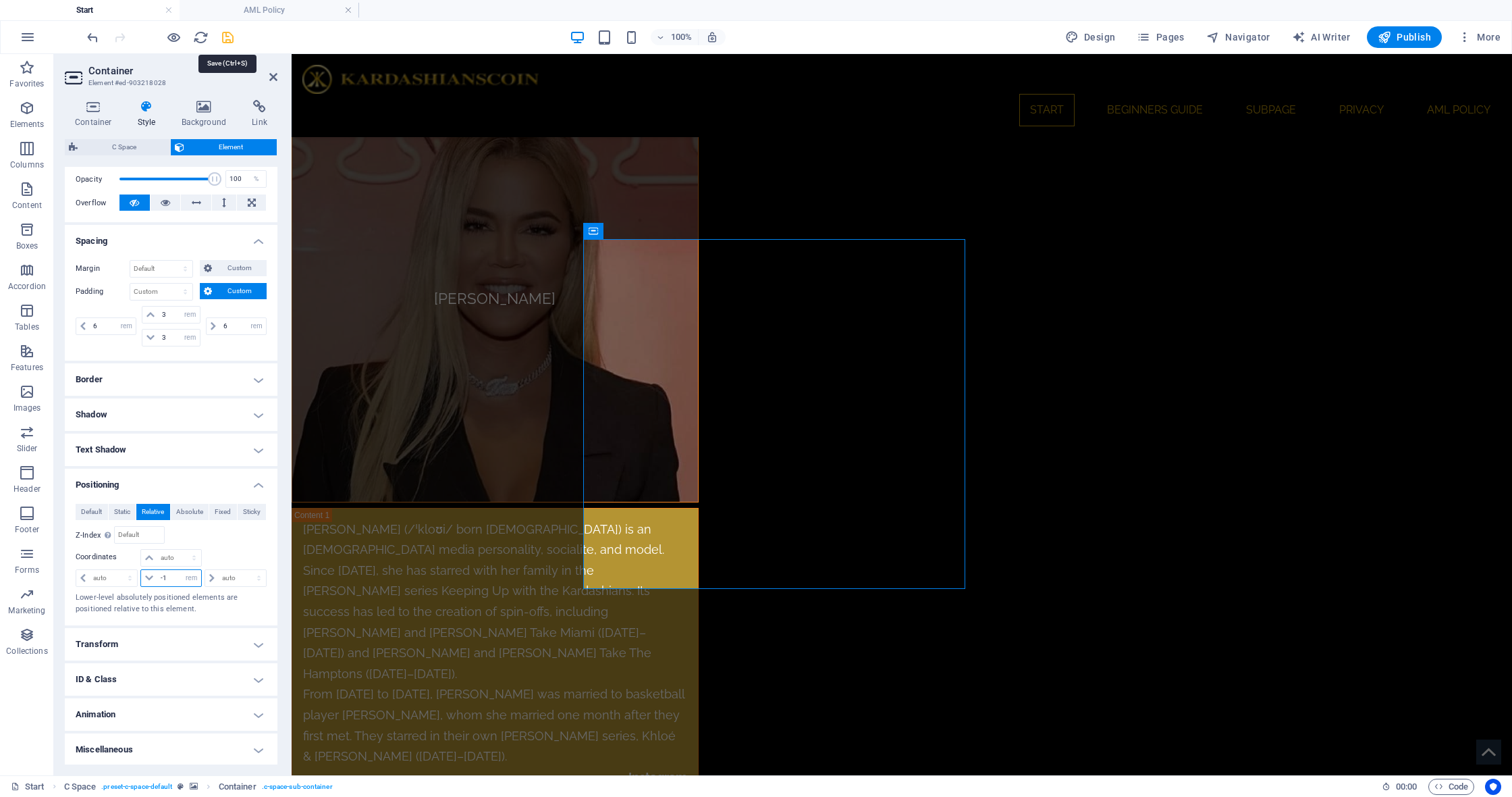
type input "-1"
click at [228, 39] on icon "save" at bounding box center [228, 37] width 15 height 15
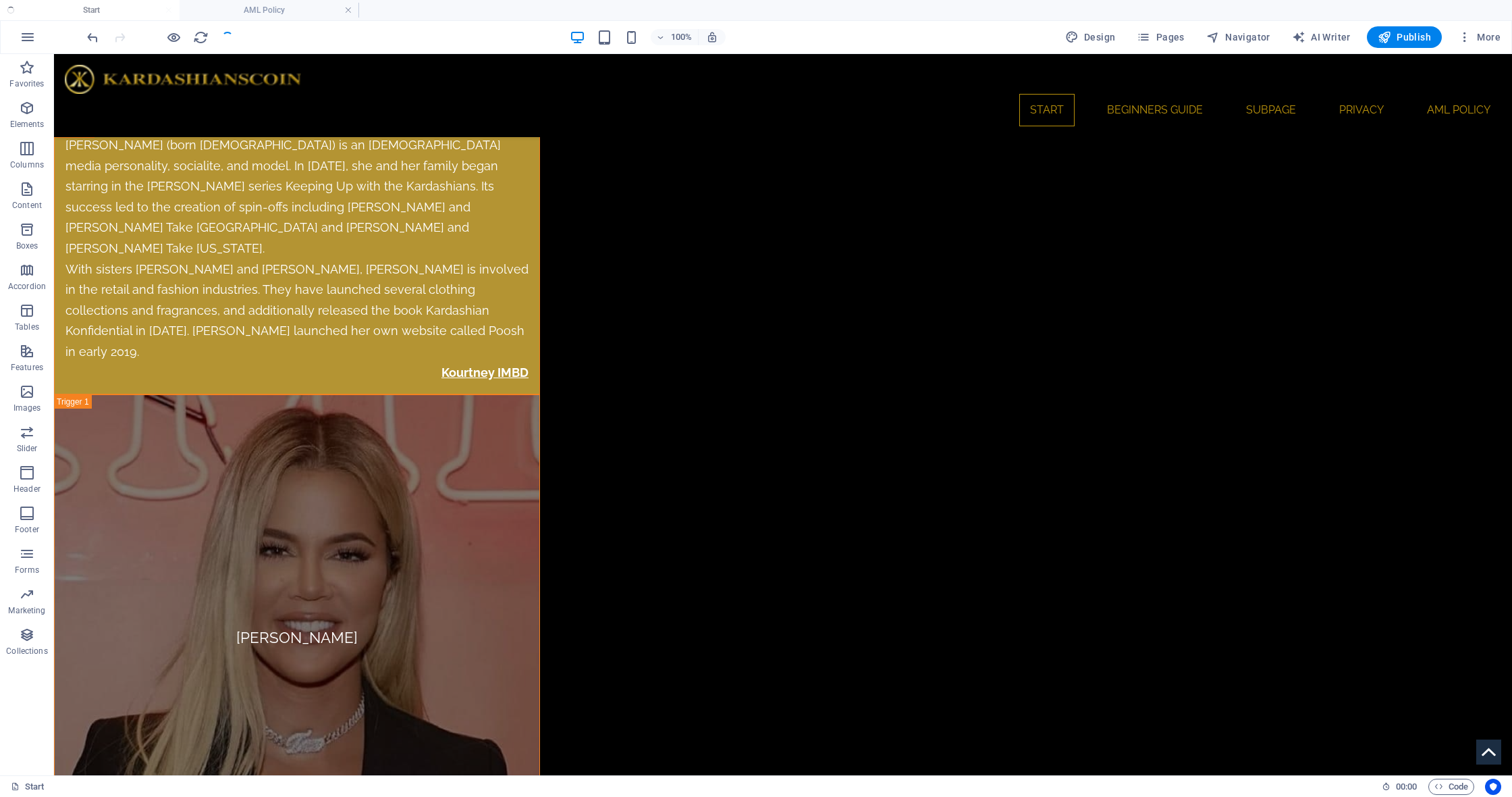
scroll to position [7453, 0]
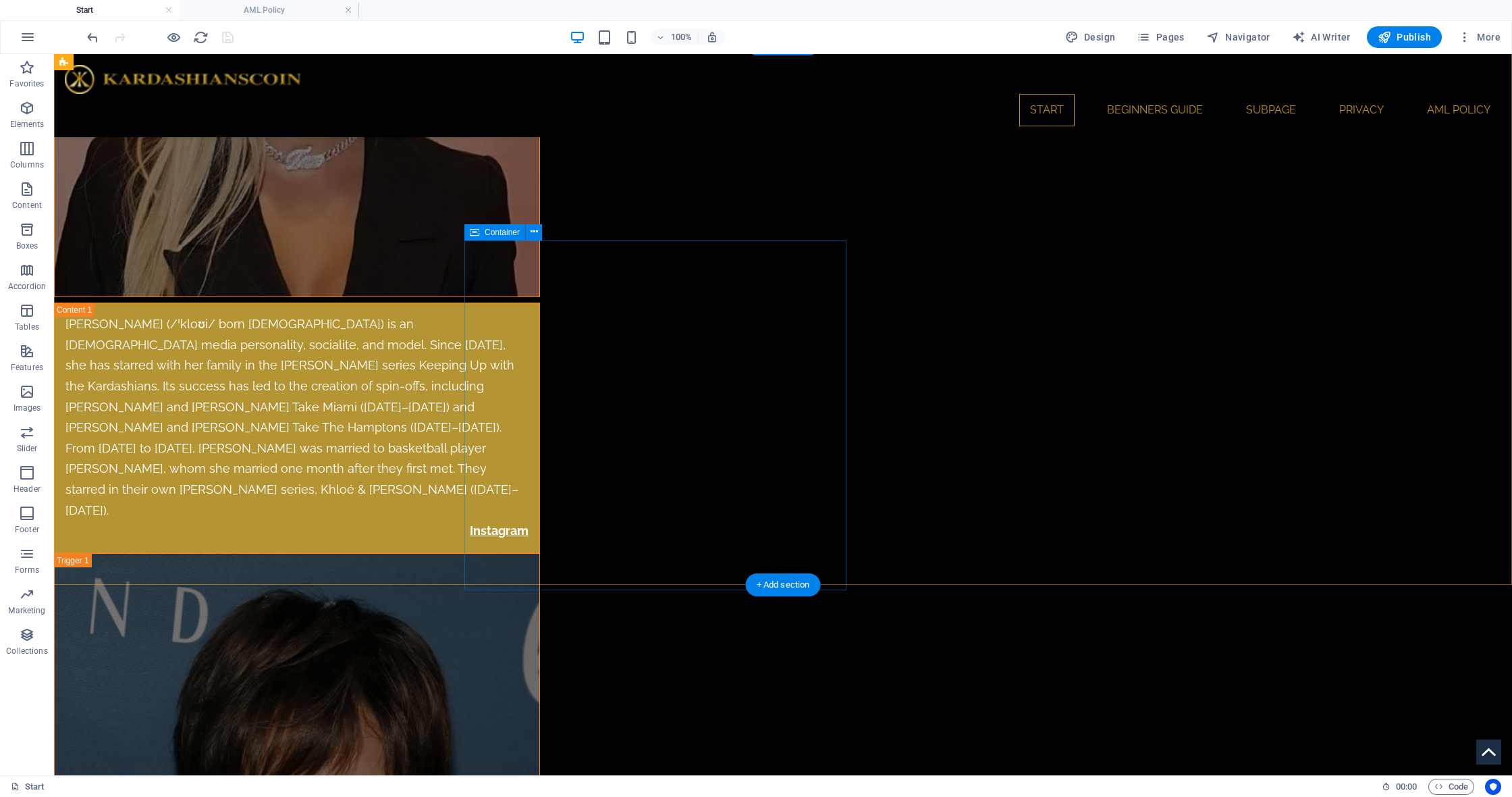
click at [485, 234] on span "Container" at bounding box center [502, 233] width 35 height 8
drag, startPoint x: 194, startPoint y: 179, endPoint x: 485, endPoint y: 234, distance: 296.2
click at [485, 234] on span "Container" at bounding box center [502, 233] width 35 height 8
select select "rem"
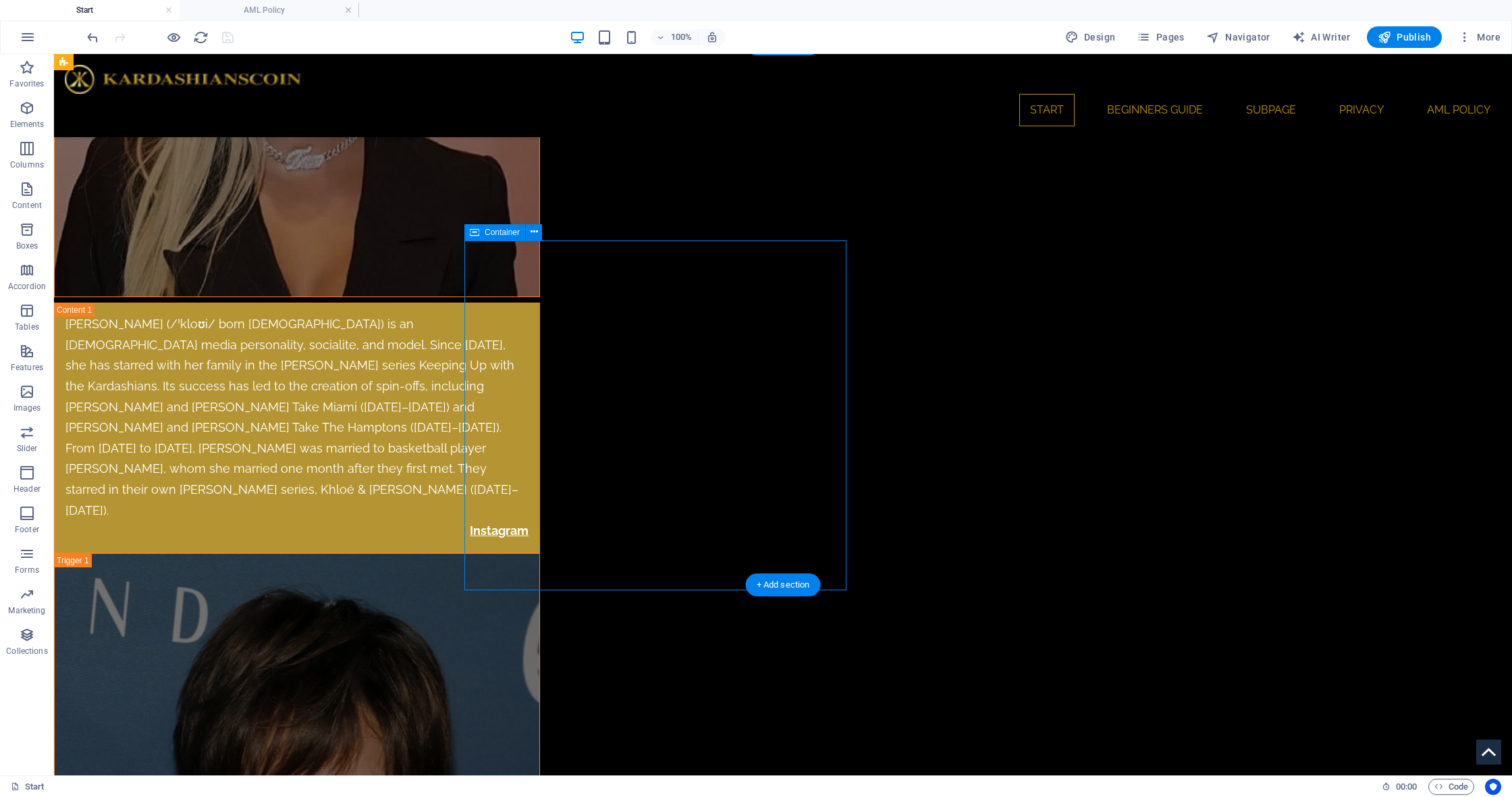
select select "rem"
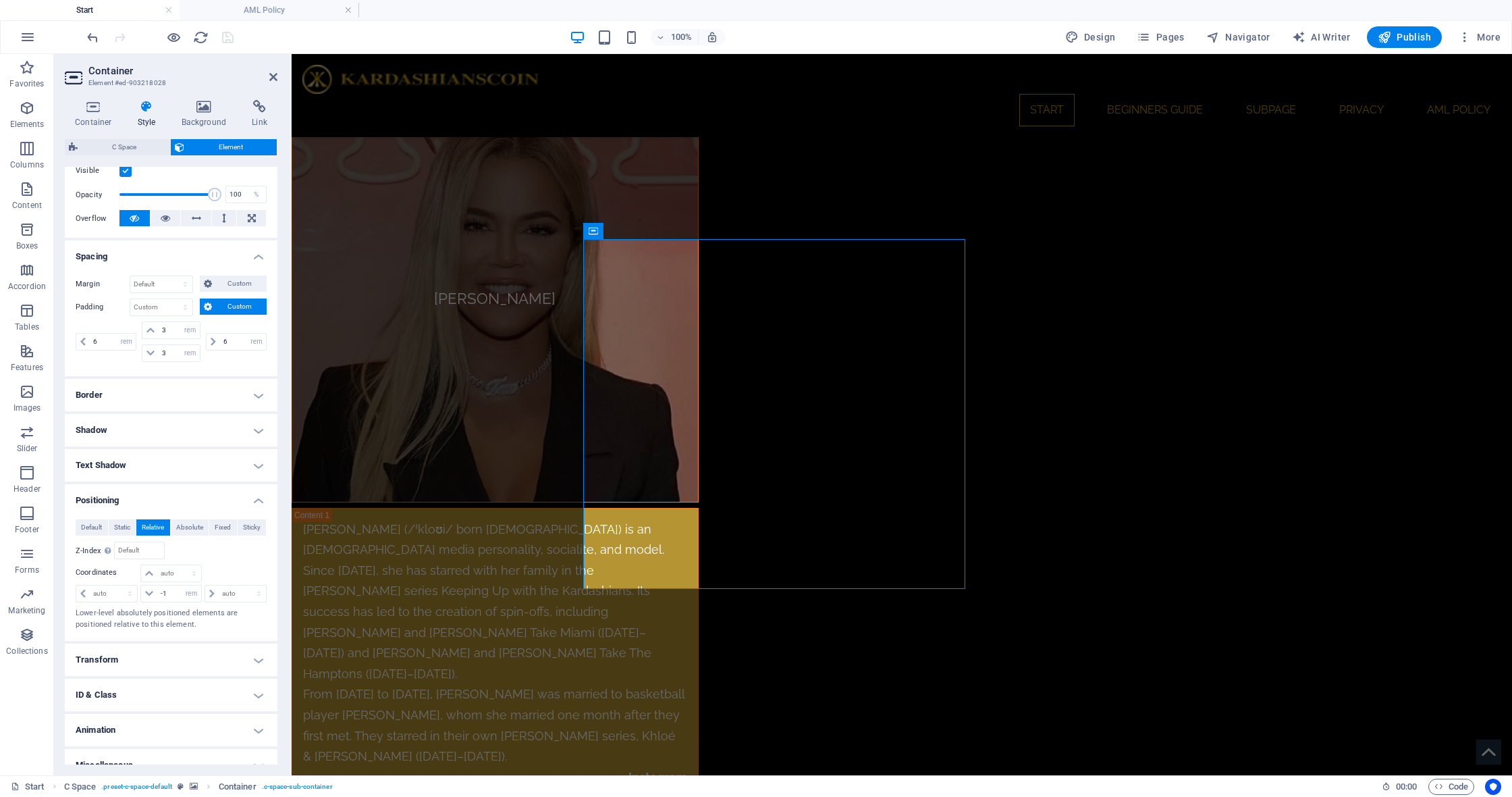
scroll to position [187, 0]
select select "px"
type input "0"
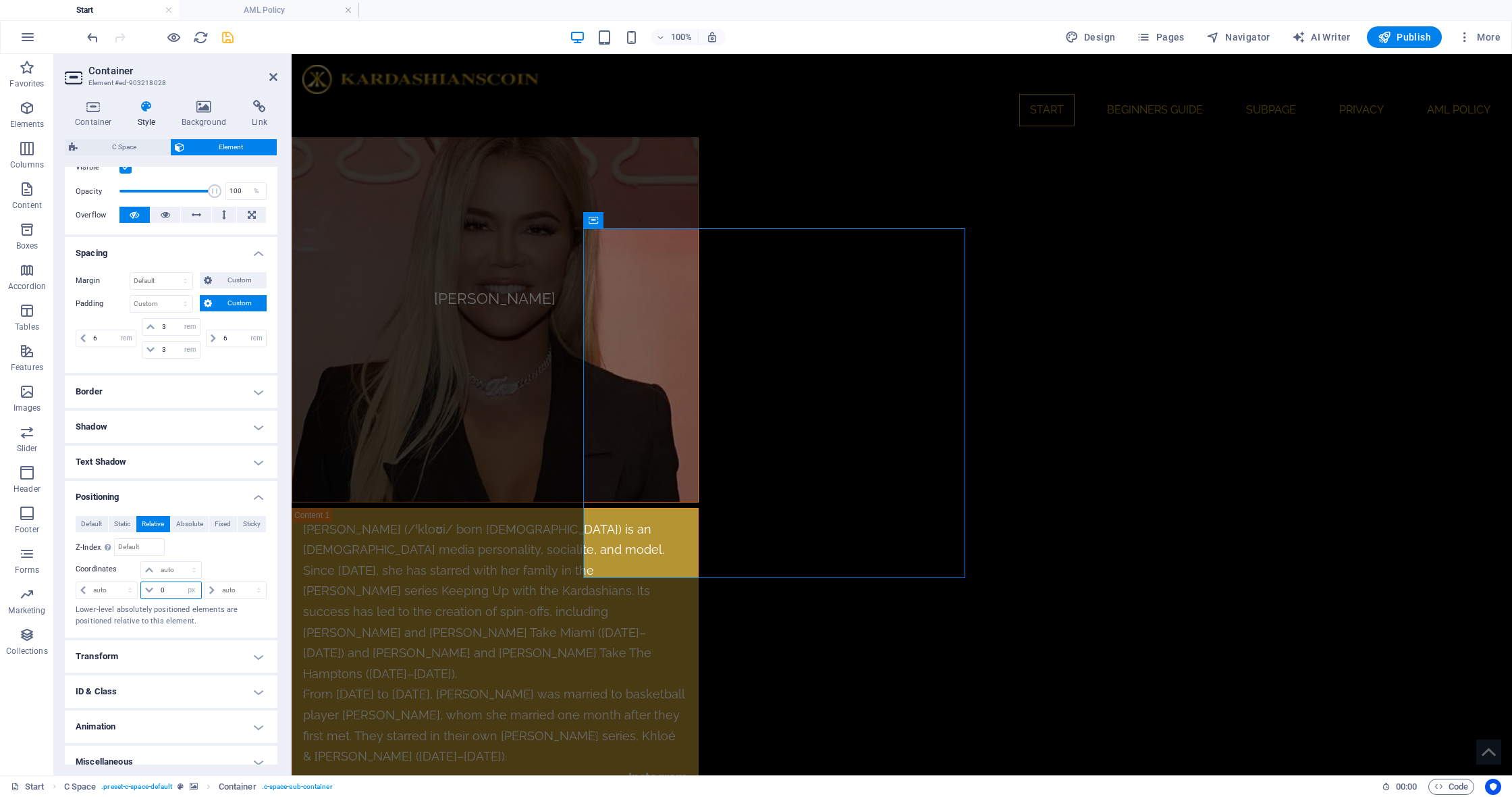
click at [172, 587] on input "0" at bounding box center [178, 590] width 43 height 16
type input "-5"
type input "-10"
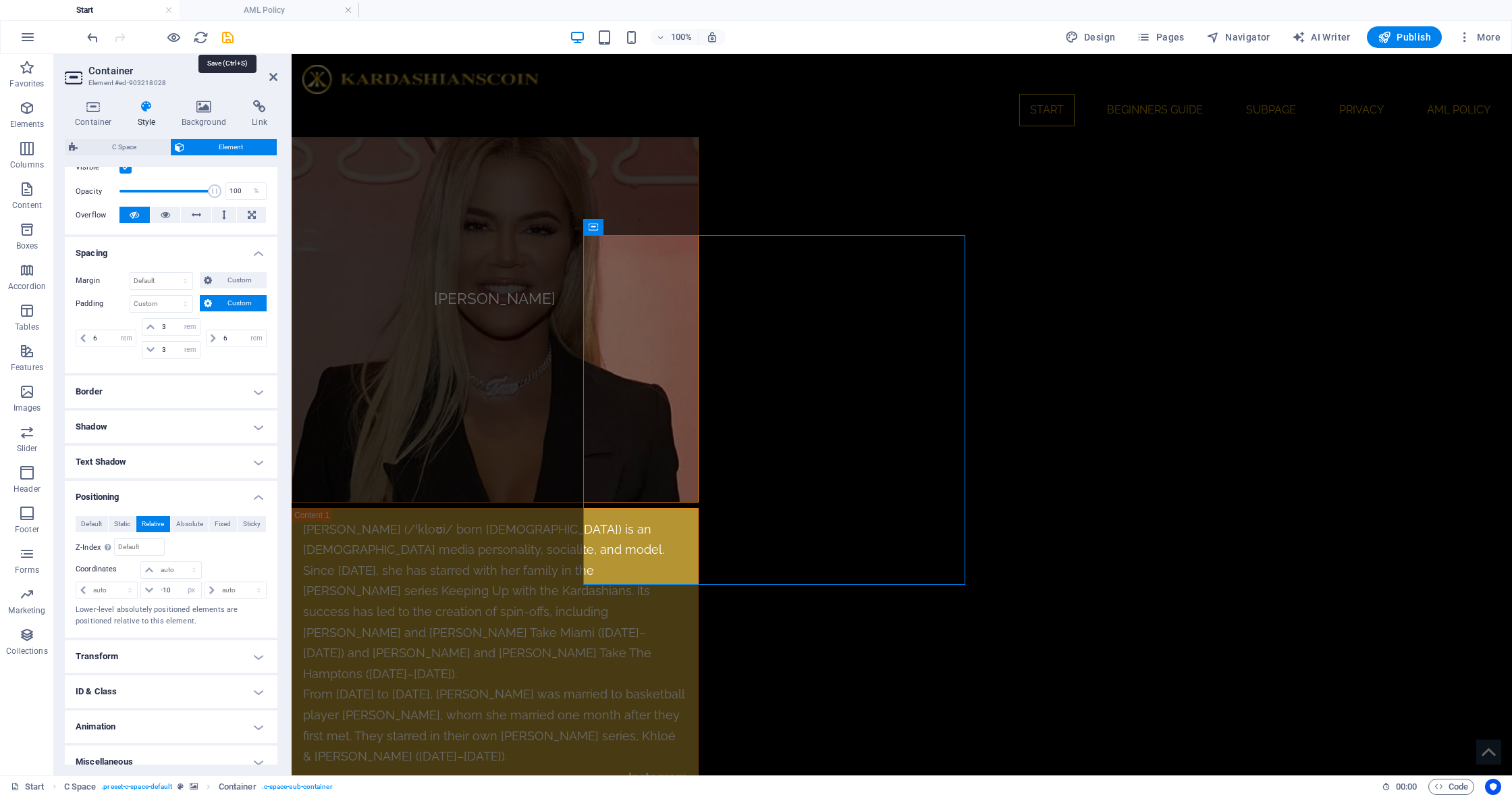
drag, startPoint x: 223, startPoint y: 37, endPoint x: 212, endPoint y: 35, distance: 11.2
click at [222, 37] on icon "save" at bounding box center [228, 37] width 15 height 15
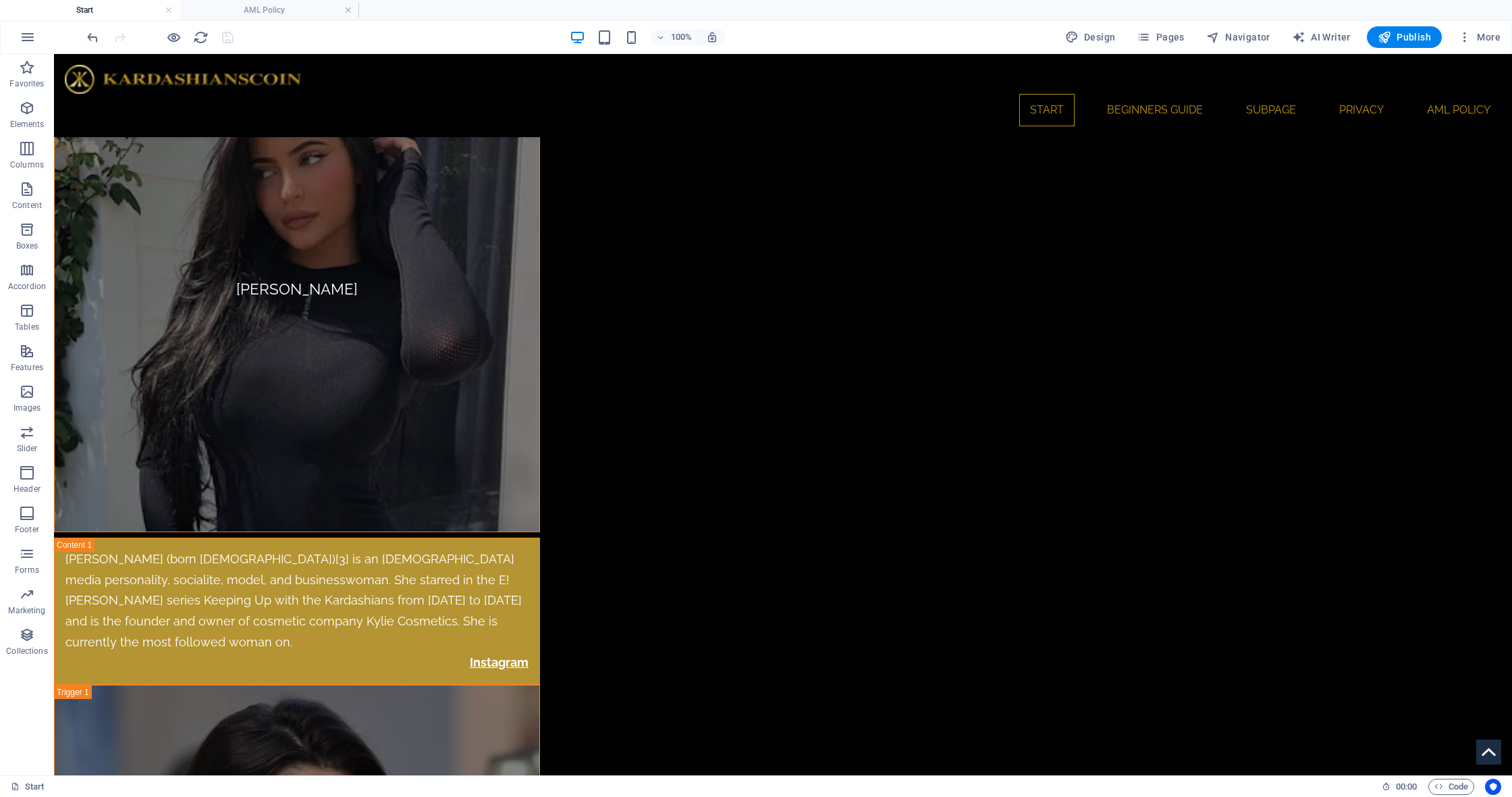
scroll to position [5113, 0]
